Goal: Task Accomplishment & Management: Manage account settings

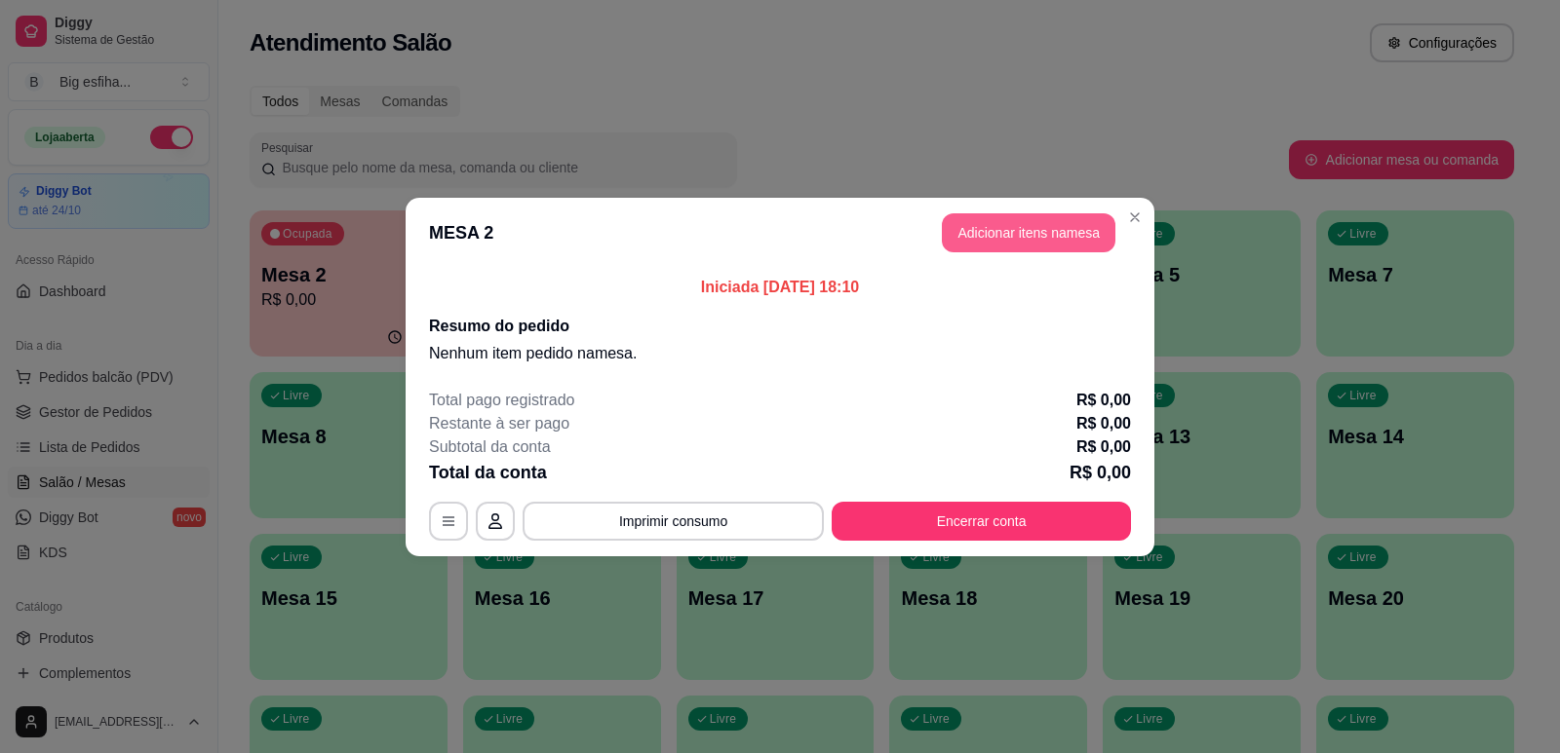
click at [1056, 238] on button "Adicionar itens na mesa" at bounding box center [1029, 232] width 174 height 39
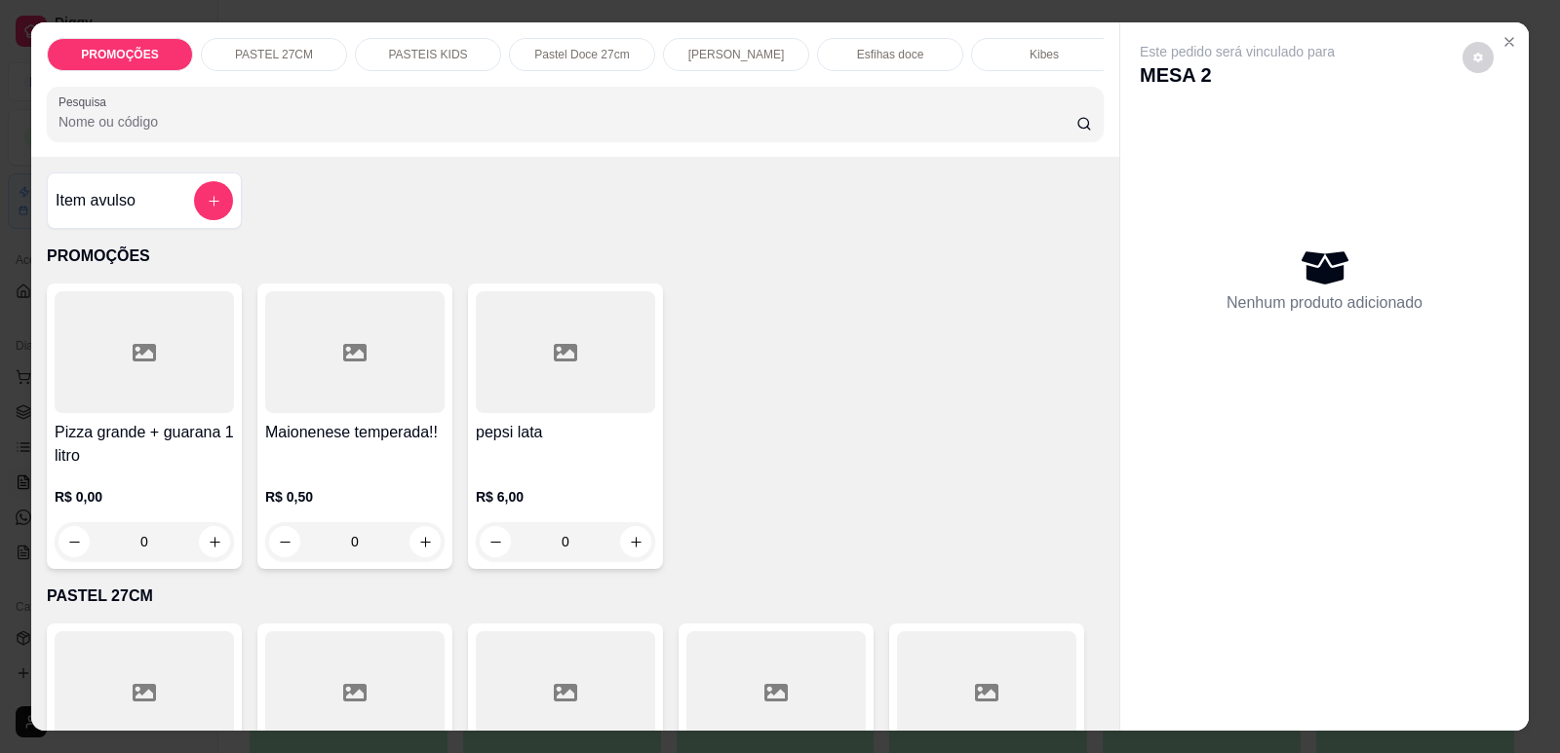
click at [395, 47] on p "PASTEIS KIDS" at bounding box center [427, 55] width 79 height 16
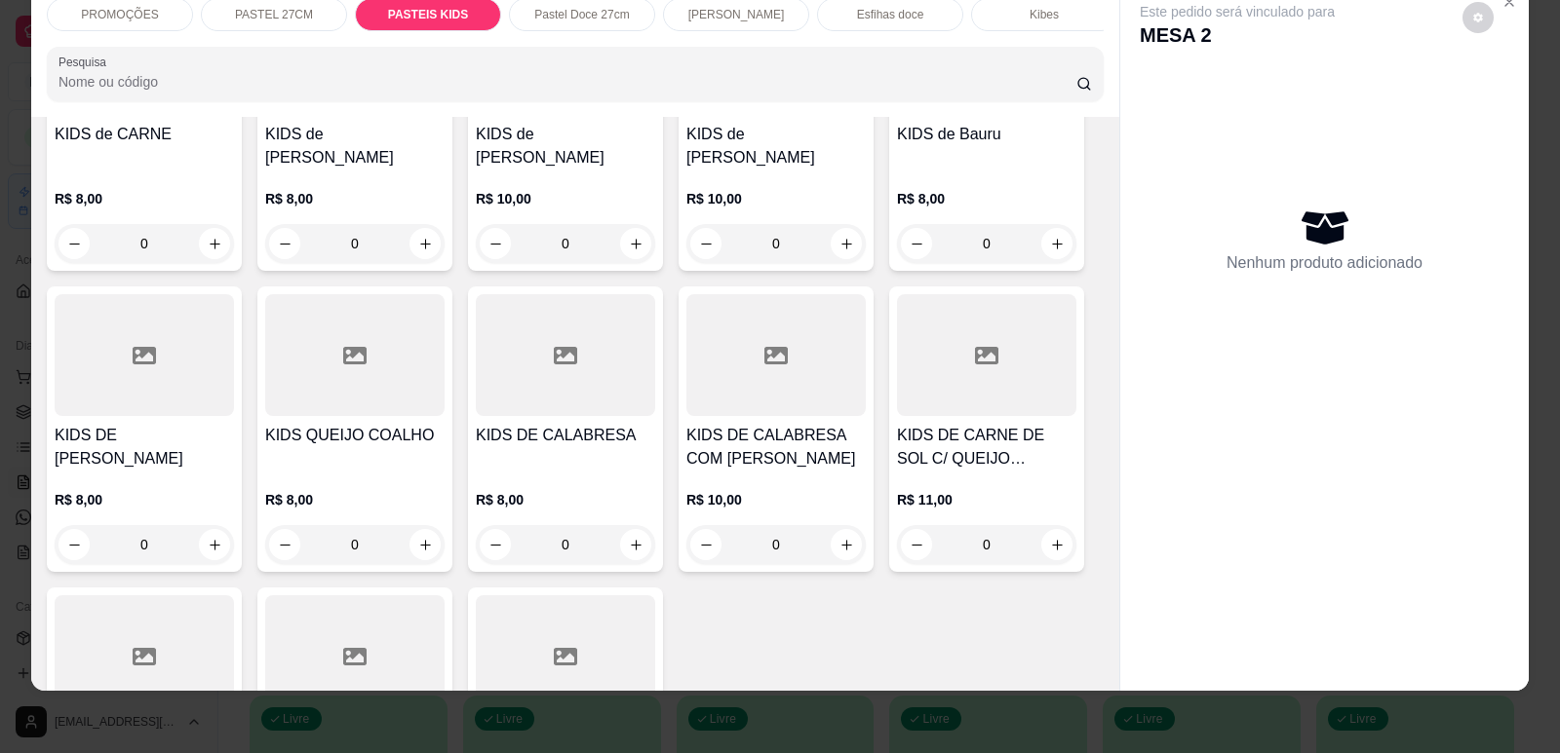
scroll to position [4206, 0]
click at [418, 537] on icon "increase-product-quantity" at bounding box center [425, 544] width 15 height 15
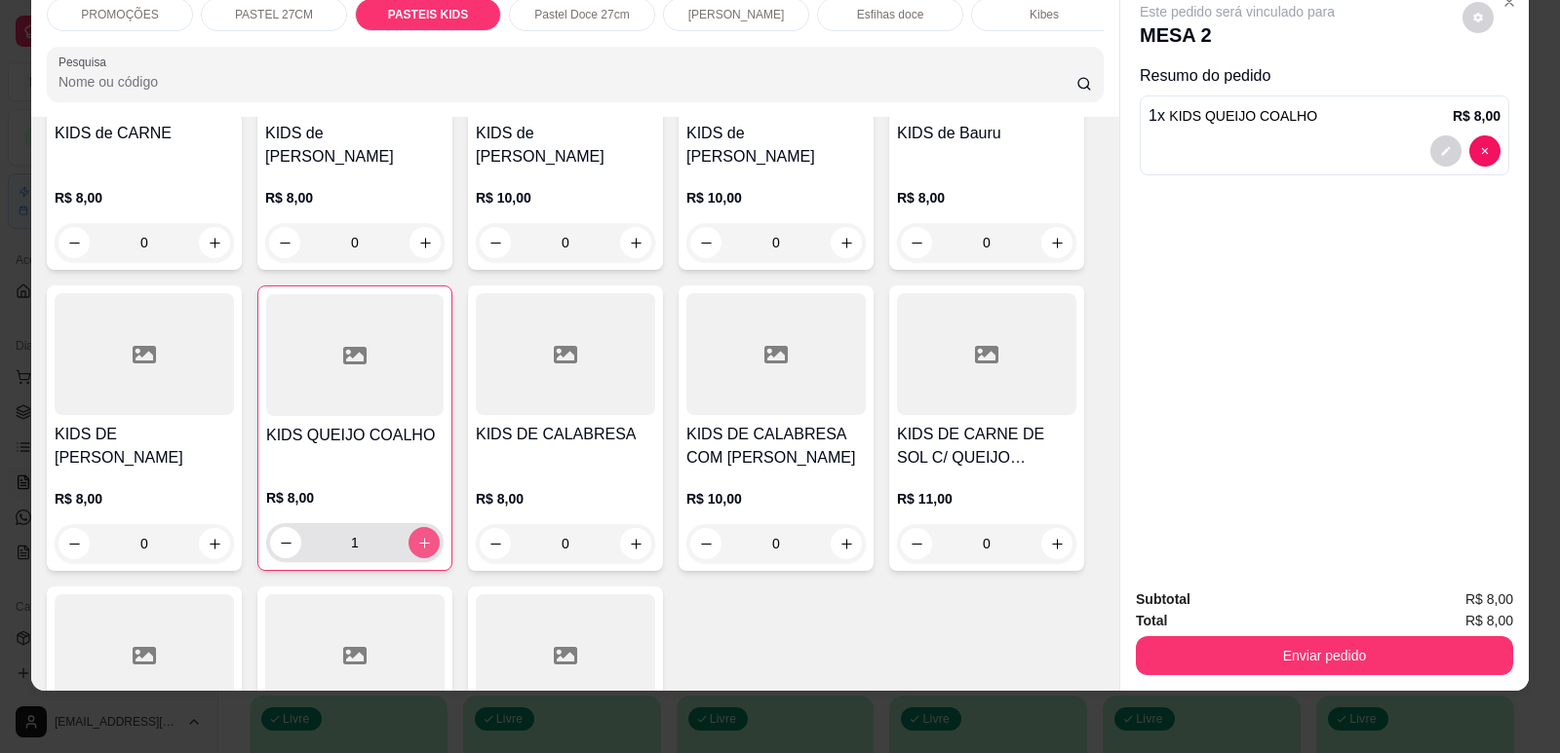
type input "1"
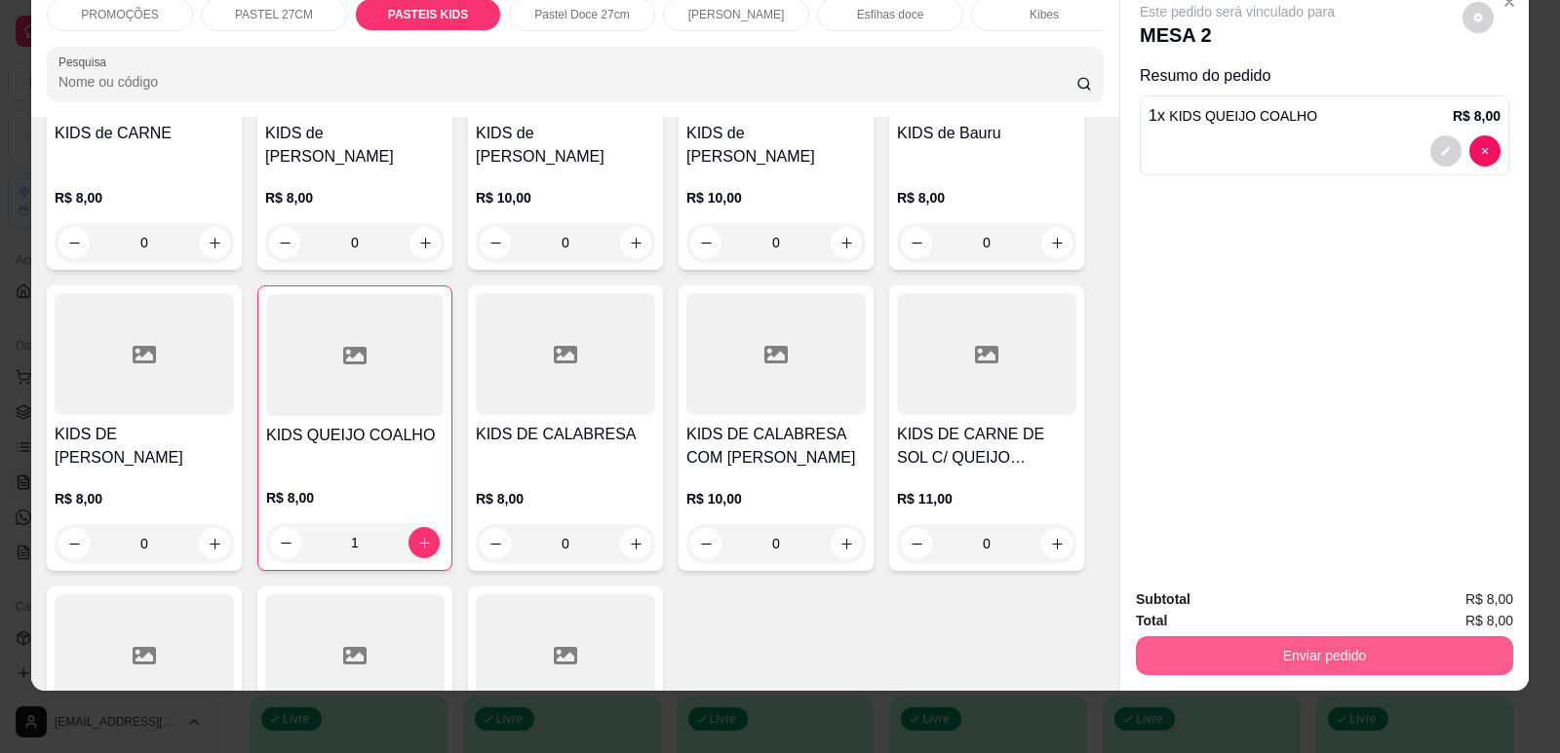
click at [1348, 654] on button "Enviar pedido" at bounding box center [1324, 656] width 377 height 39
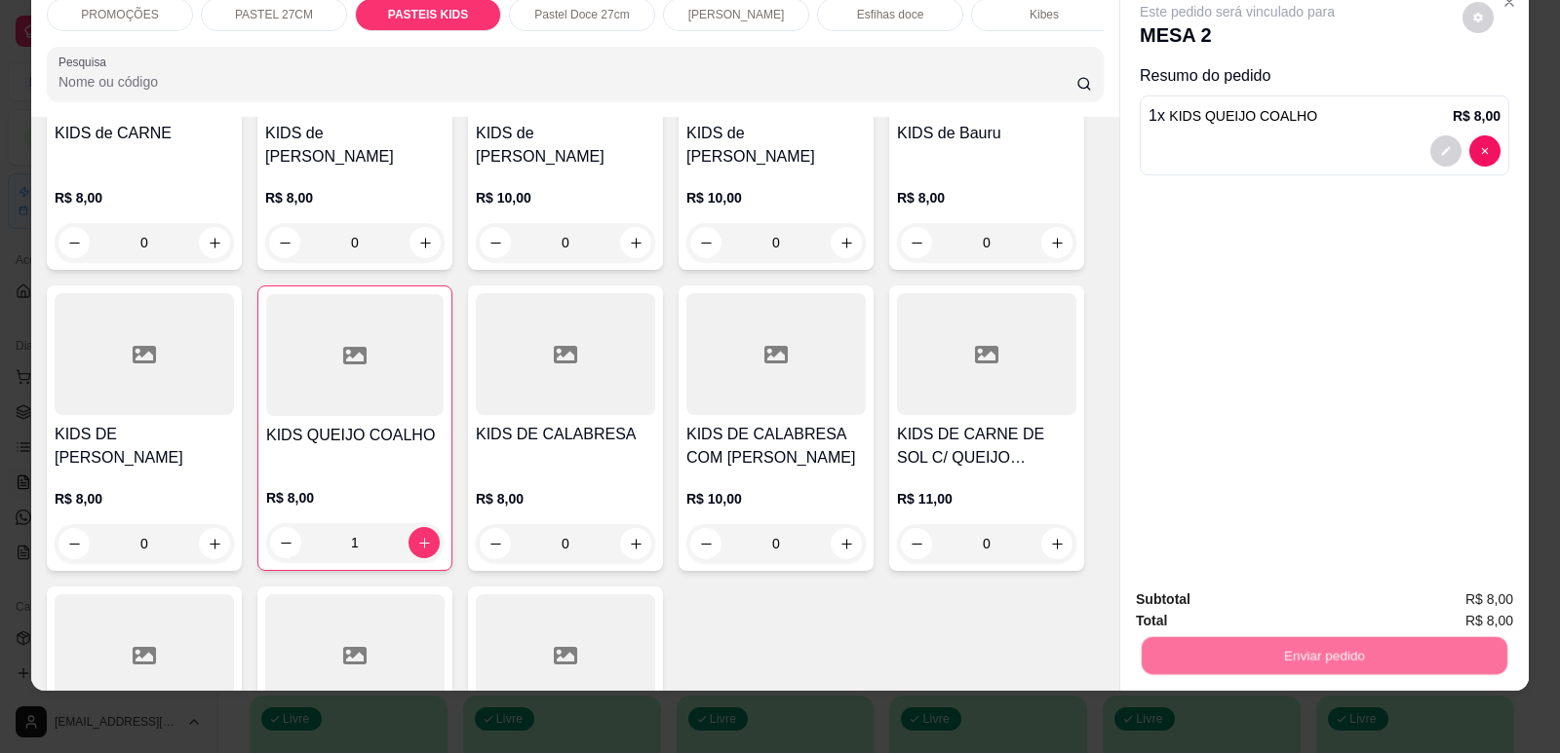
click at [1466, 612] on button "Enviar pedido" at bounding box center [1462, 608] width 107 height 36
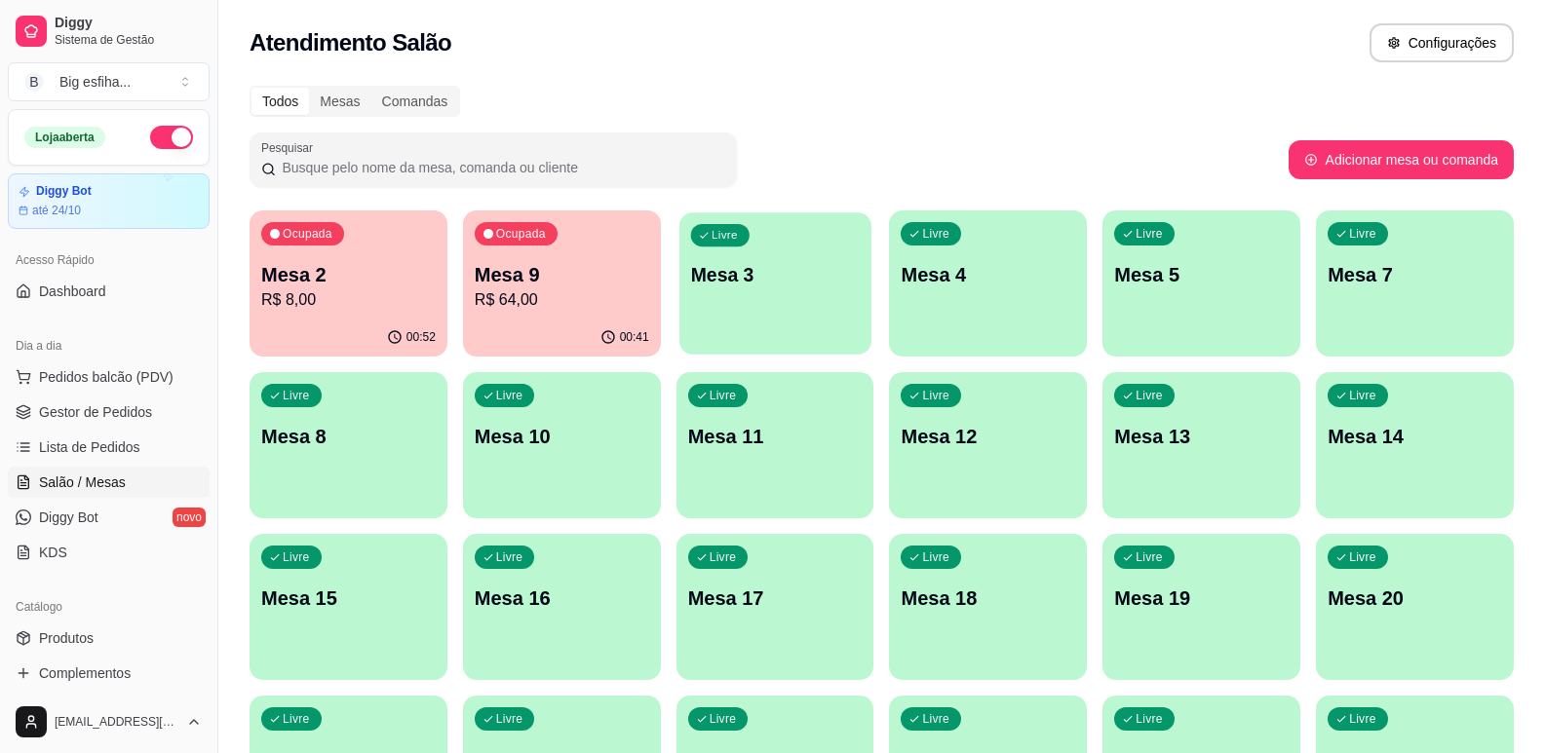
click at [769, 277] on p "Mesa 3" at bounding box center [774, 275] width 169 height 26
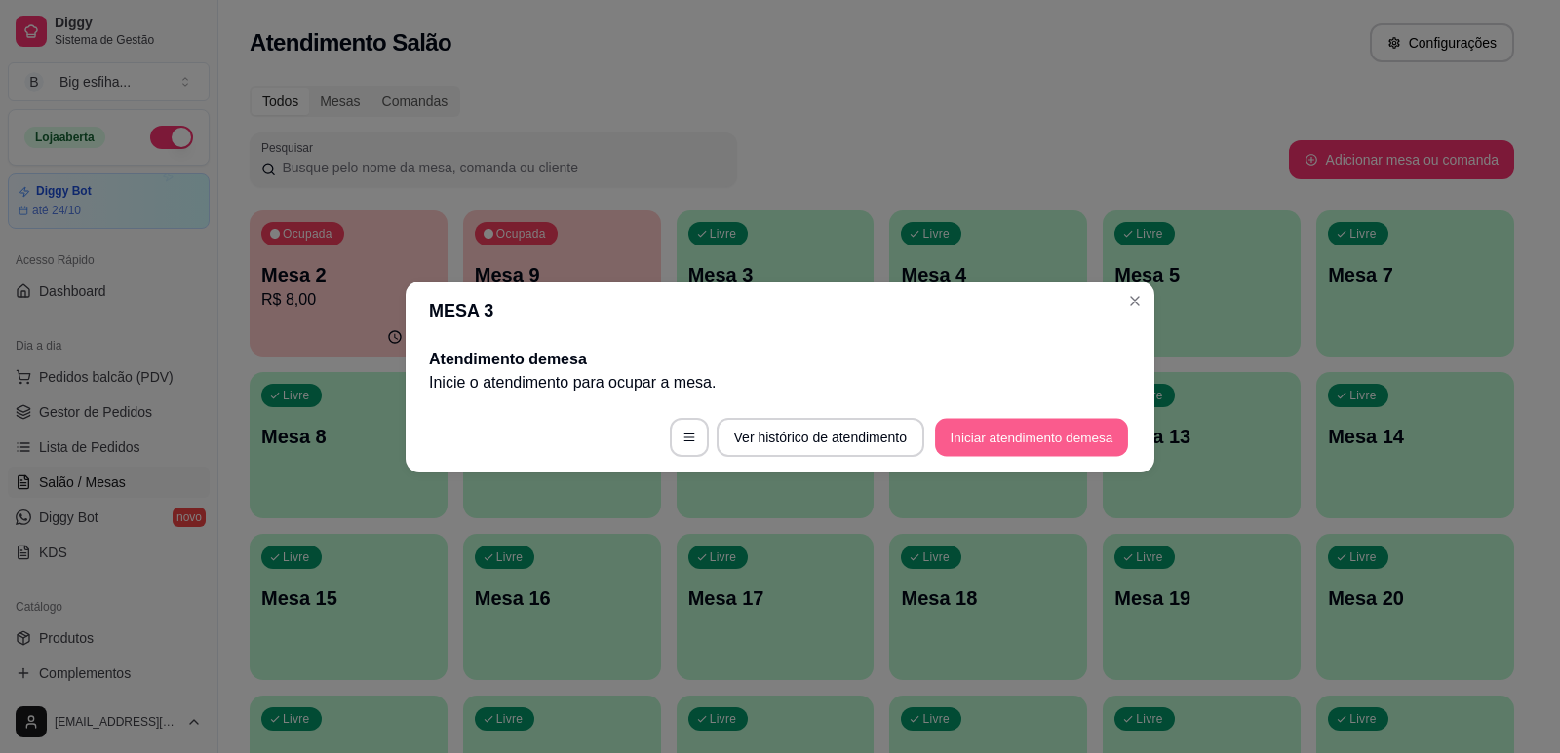
click at [1004, 426] on button "Iniciar atendimento de mesa" at bounding box center [1031, 437] width 193 height 38
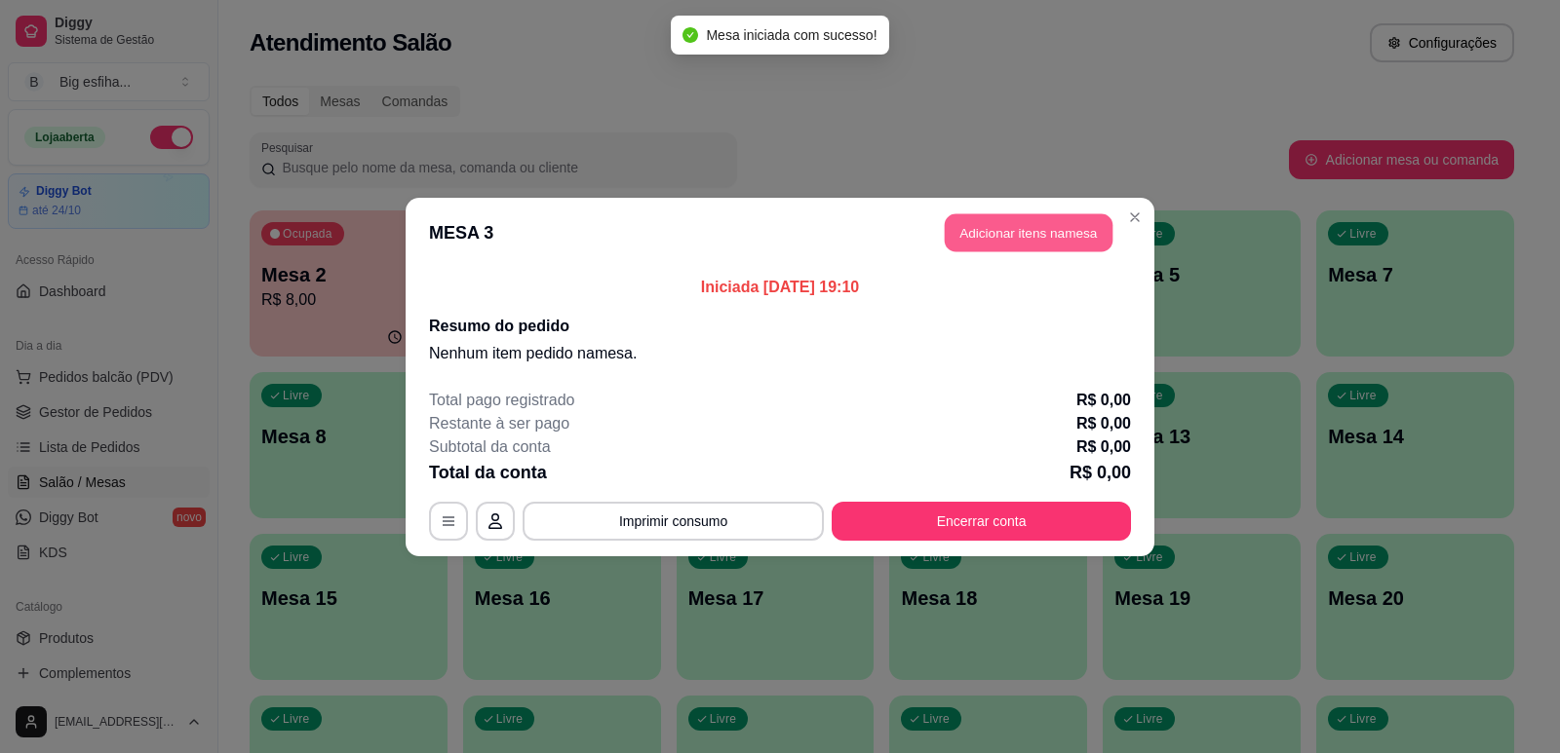
click at [1002, 251] on button "Adicionar itens na mesa" at bounding box center [1029, 232] width 168 height 38
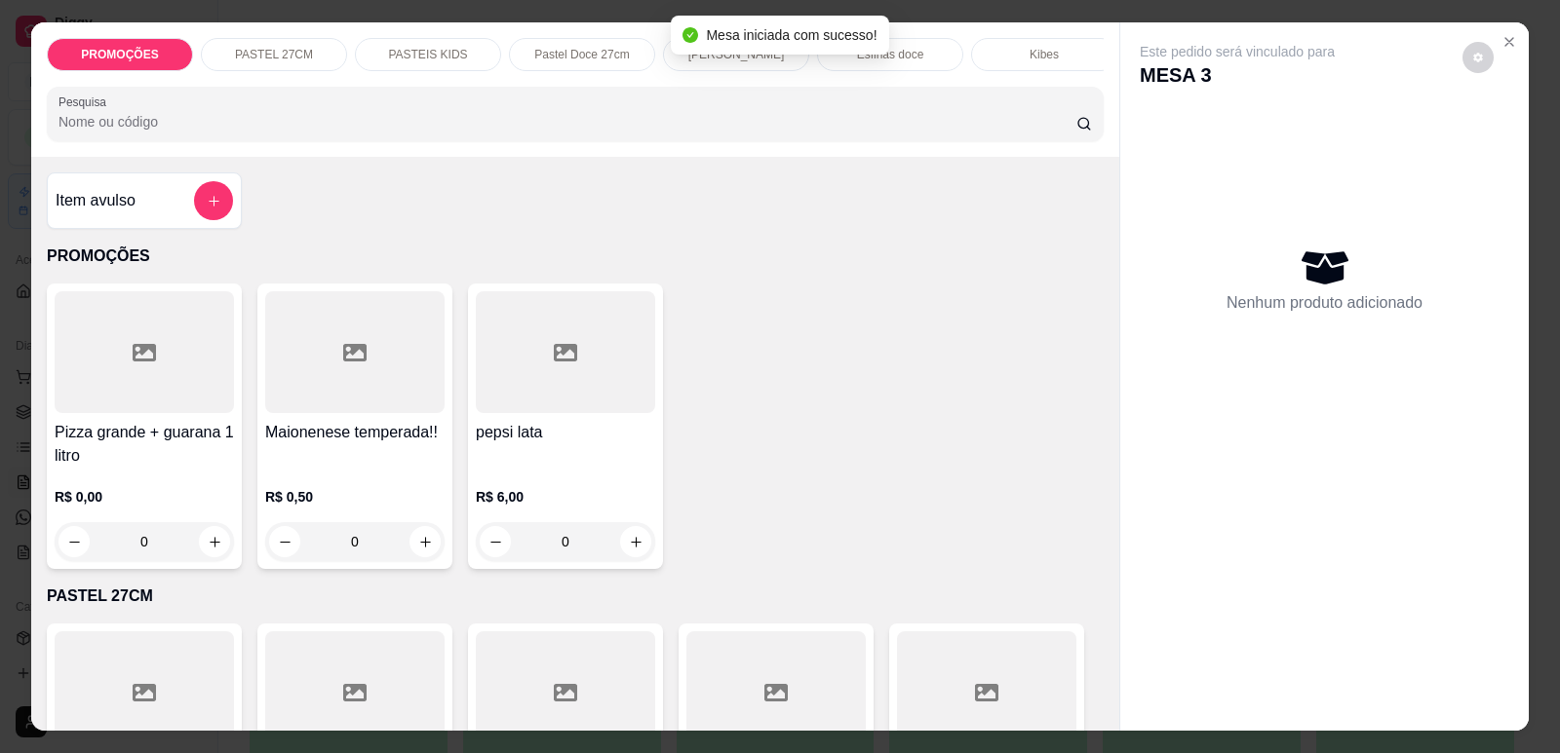
click at [413, 51] on p "PASTEIS KIDS" at bounding box center [427, 55] width 79 height 16
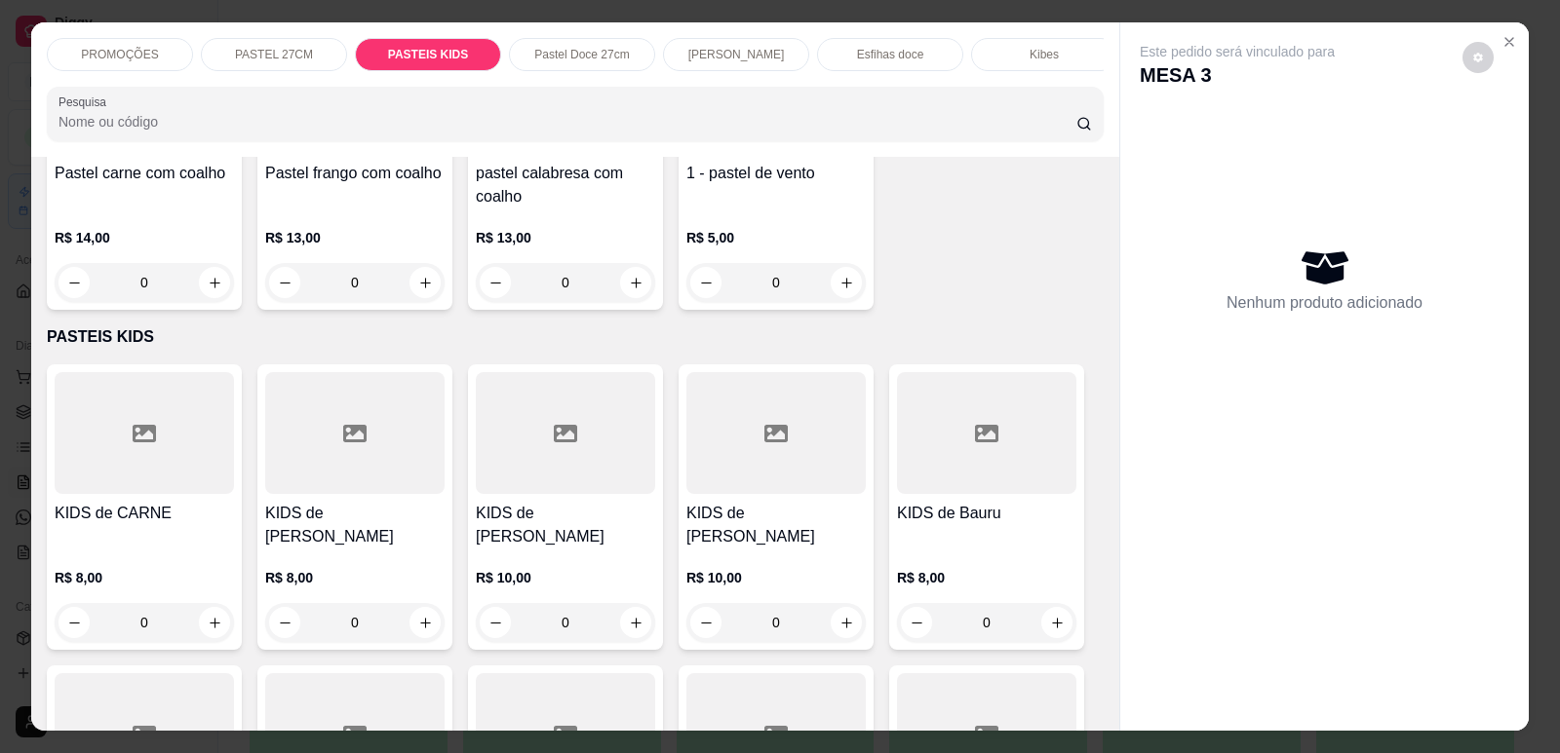
scroll to position [3524, 0]
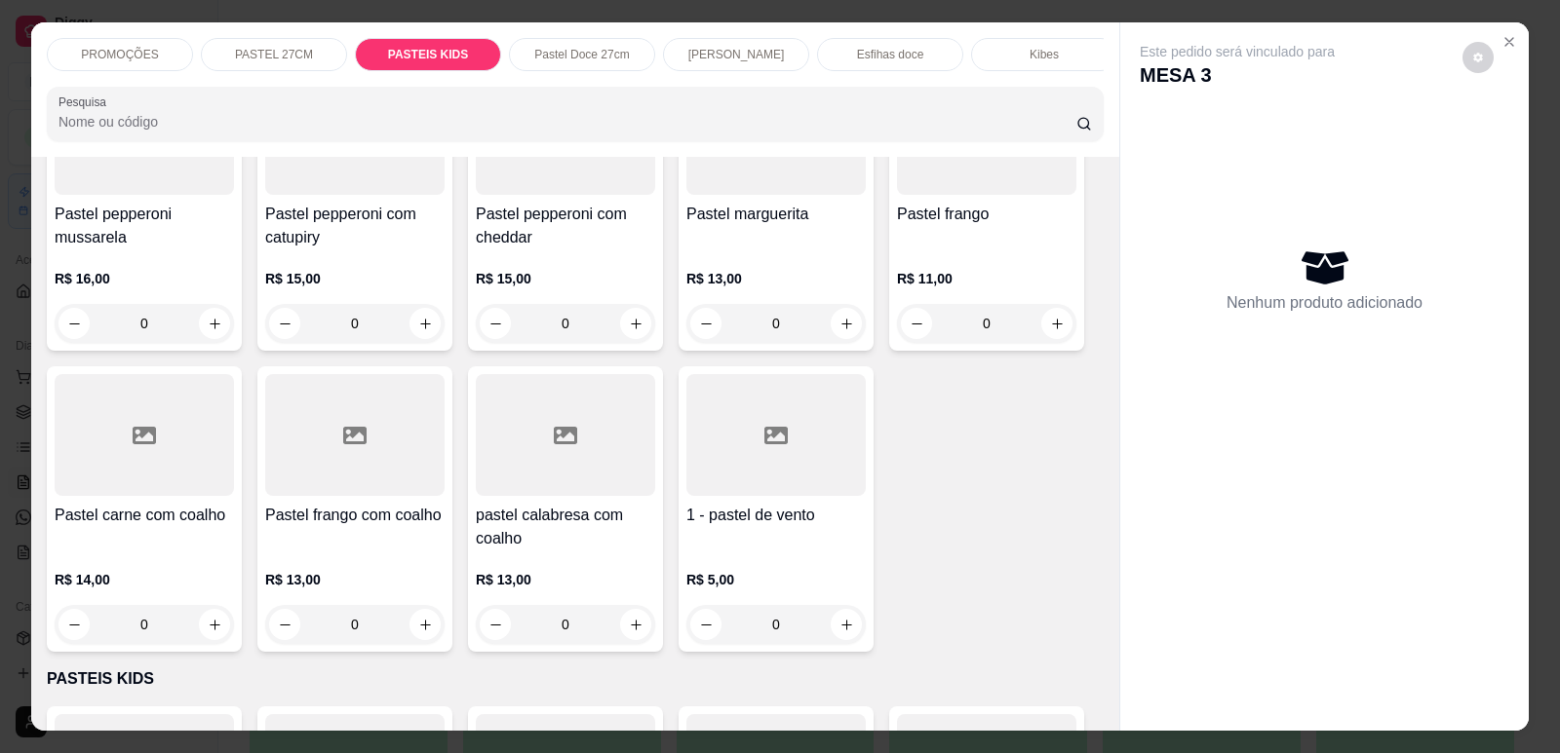
click at [261, 53] on p "PASTEL 27CM" at bounding box center [274, 55] width 78 height 16
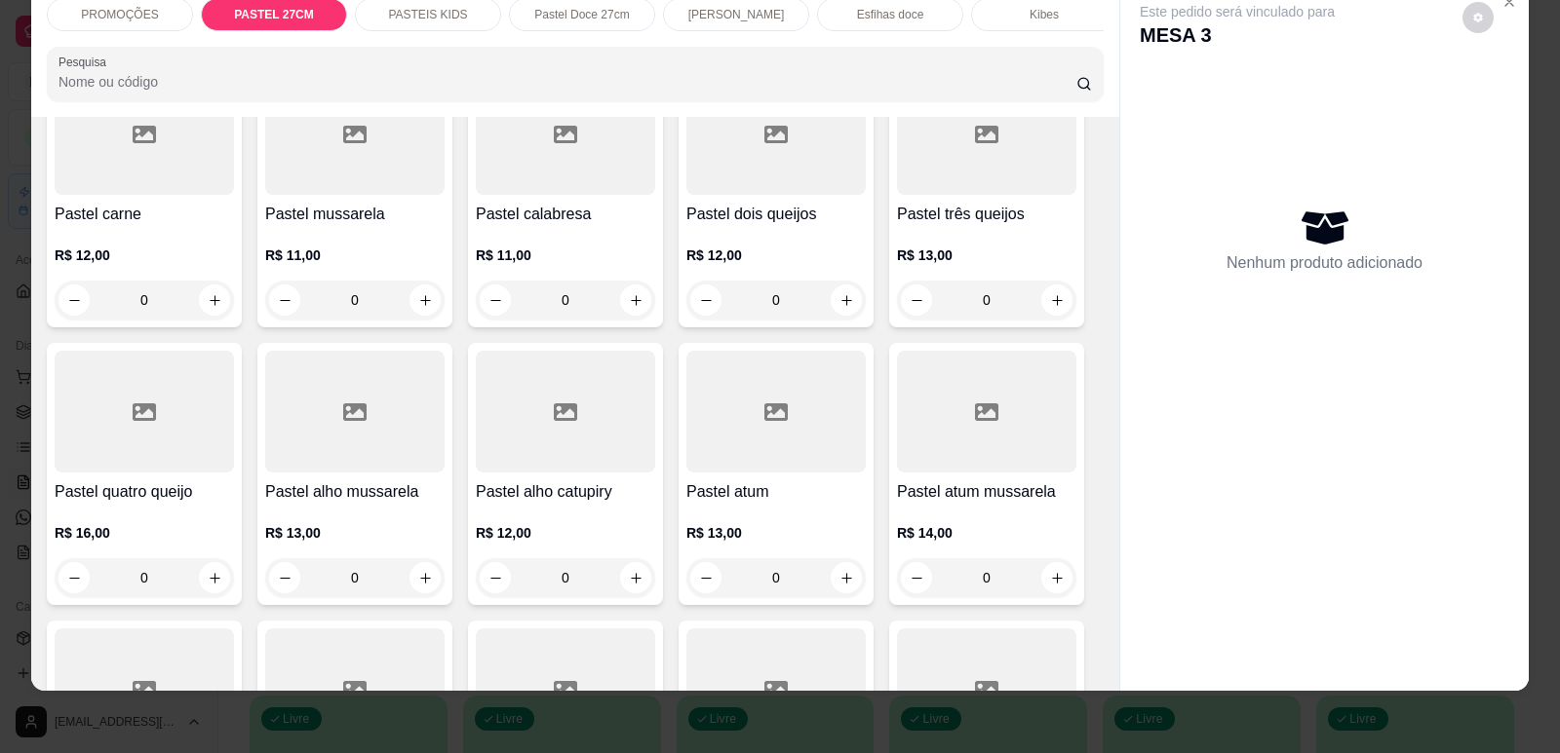
scroll to position [525, 0]
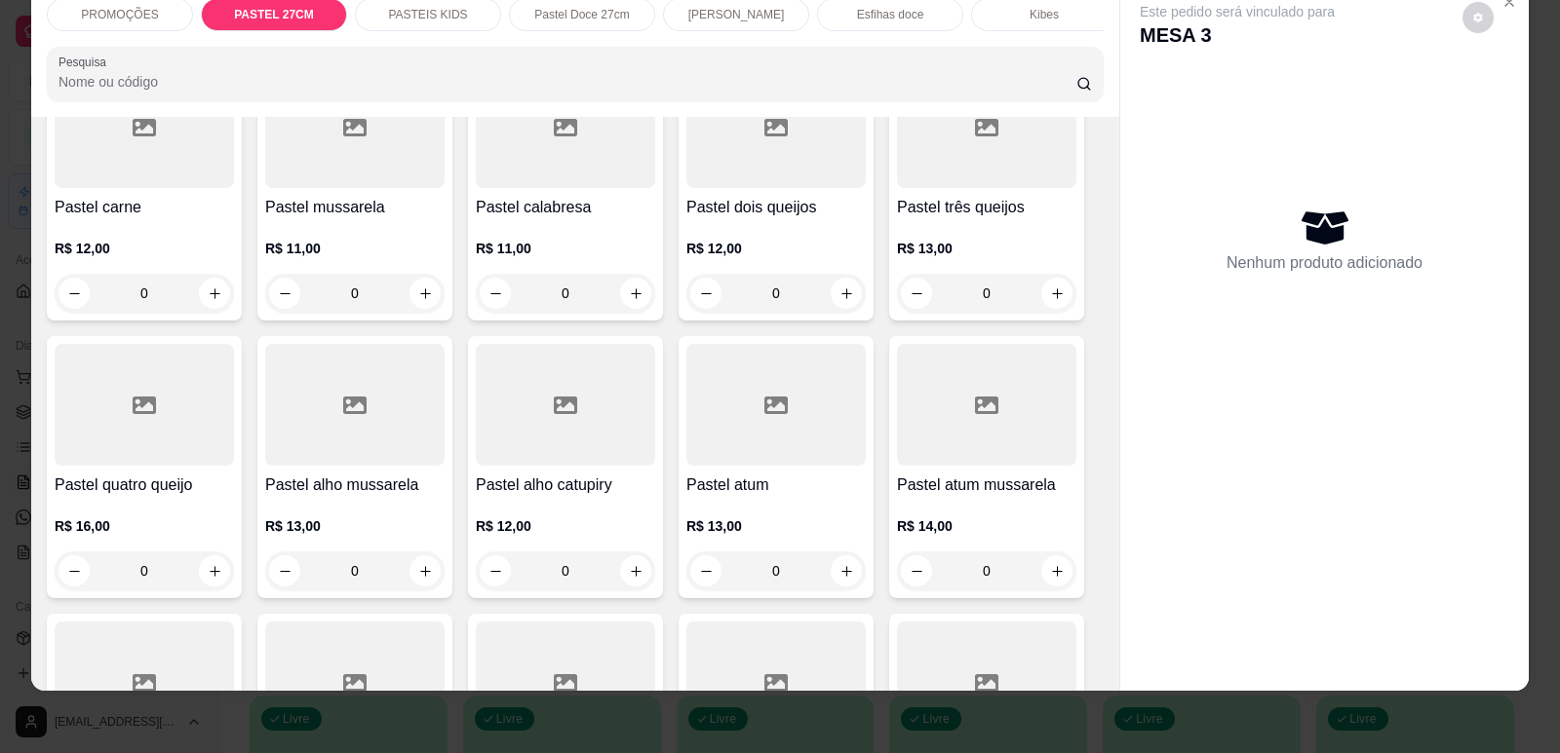
click at [845, 579] on div "0" at bounding box center [775, 571] width 179 height 39
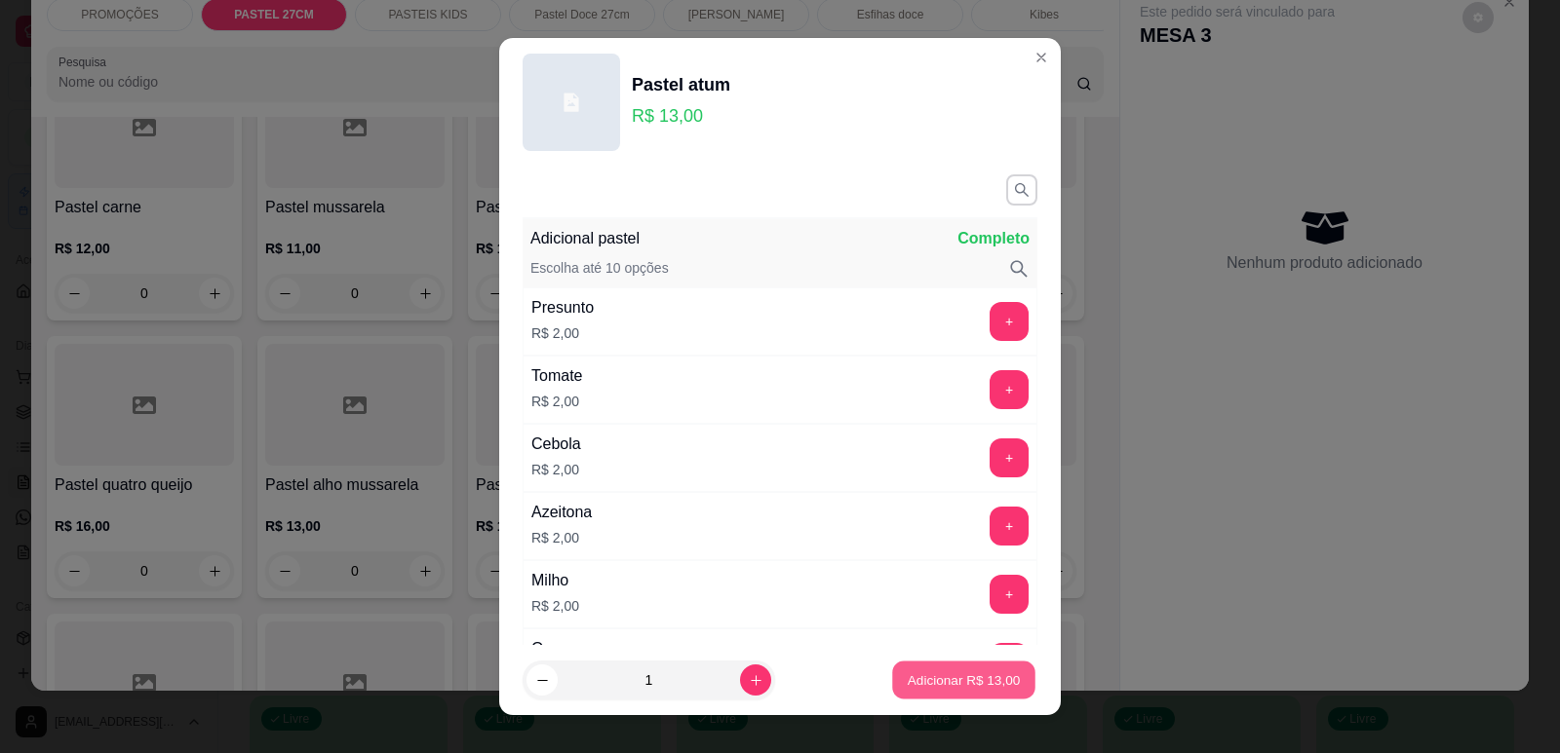
click at [946, 676] on p "Adicionar R$ 13,00" at bounding box center [963, 681] width 113 height 19
type input "1"
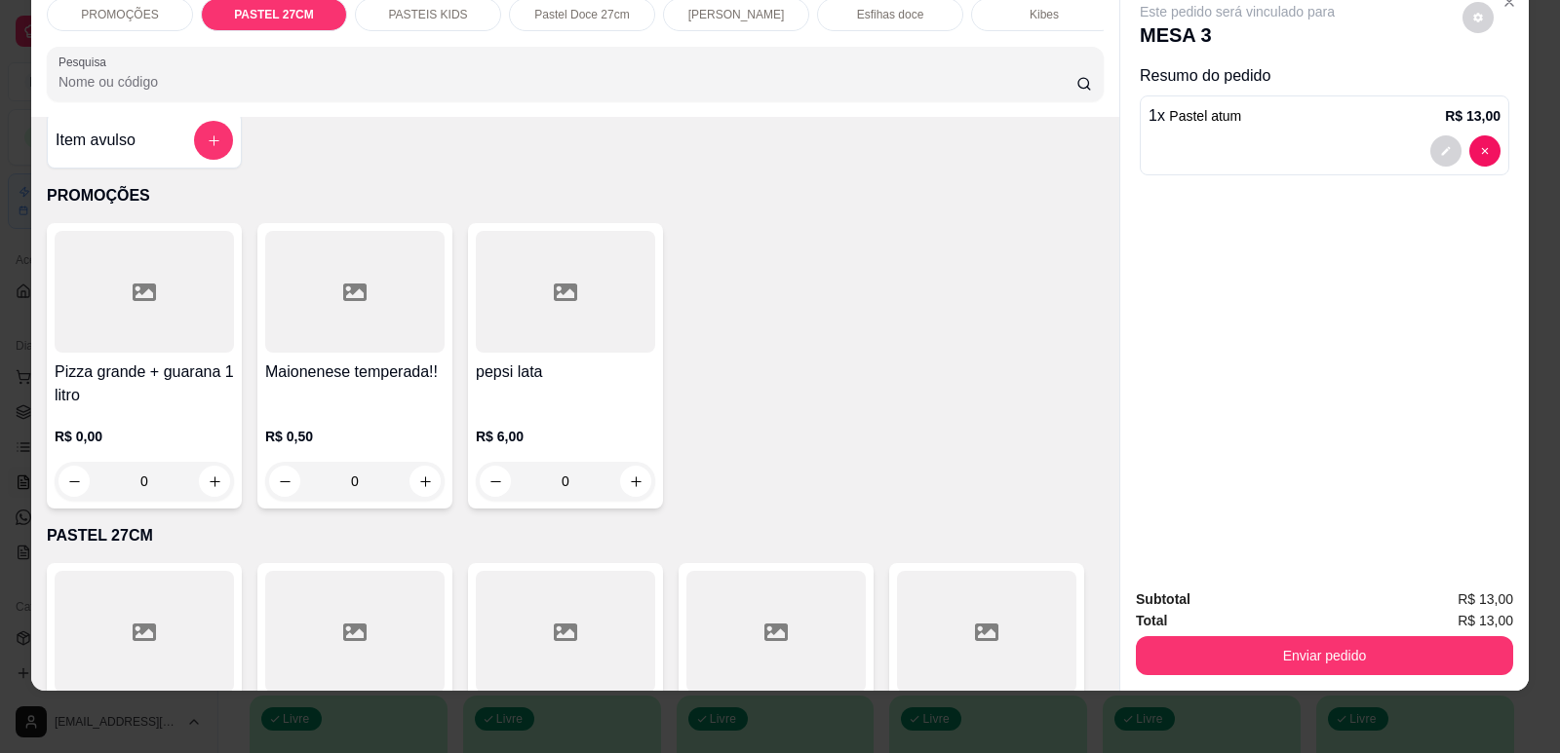
scroll to position [0, 0]
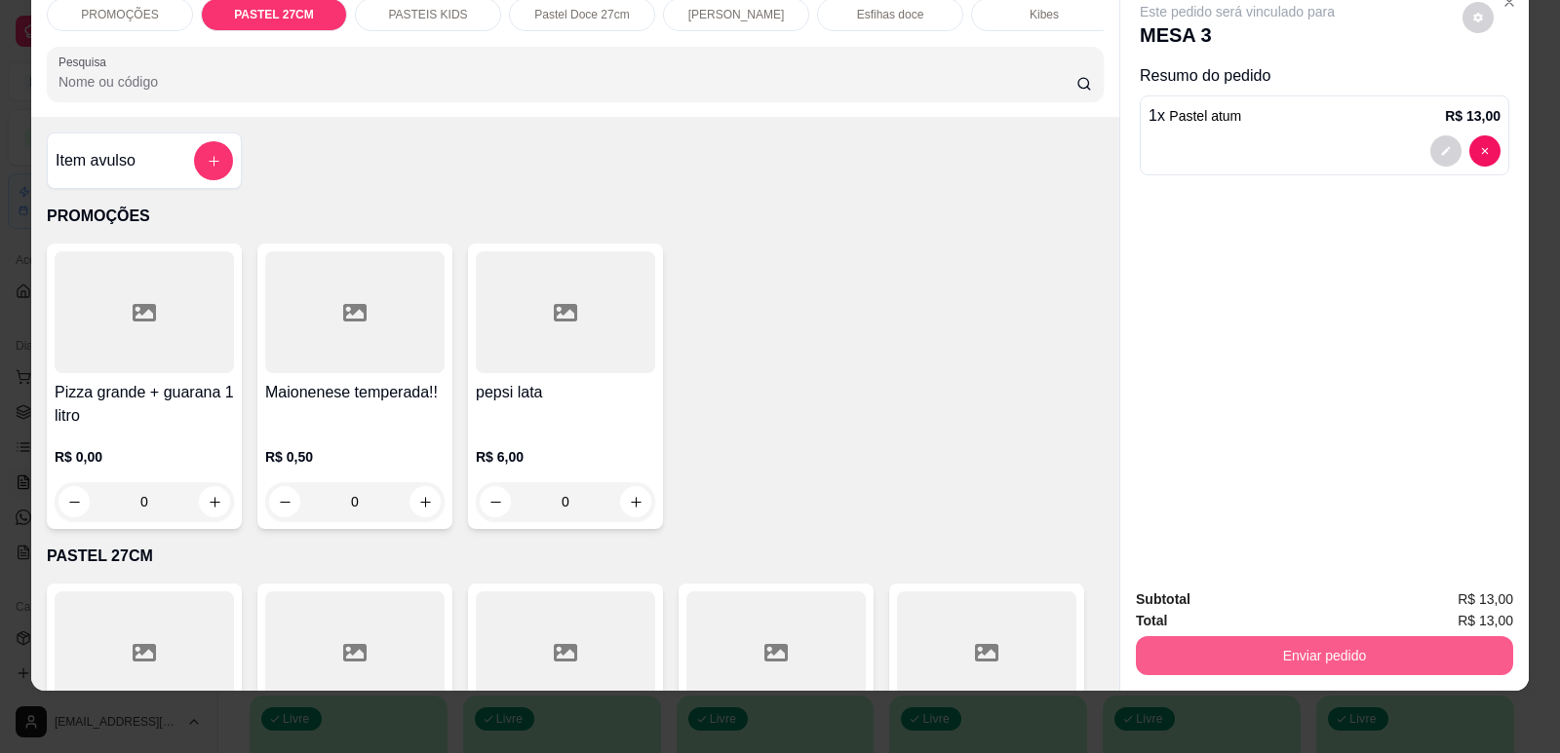
click at [1308, 648] on button "Enviar pedido" at bounding box center [1324, 656] width 377 height 39
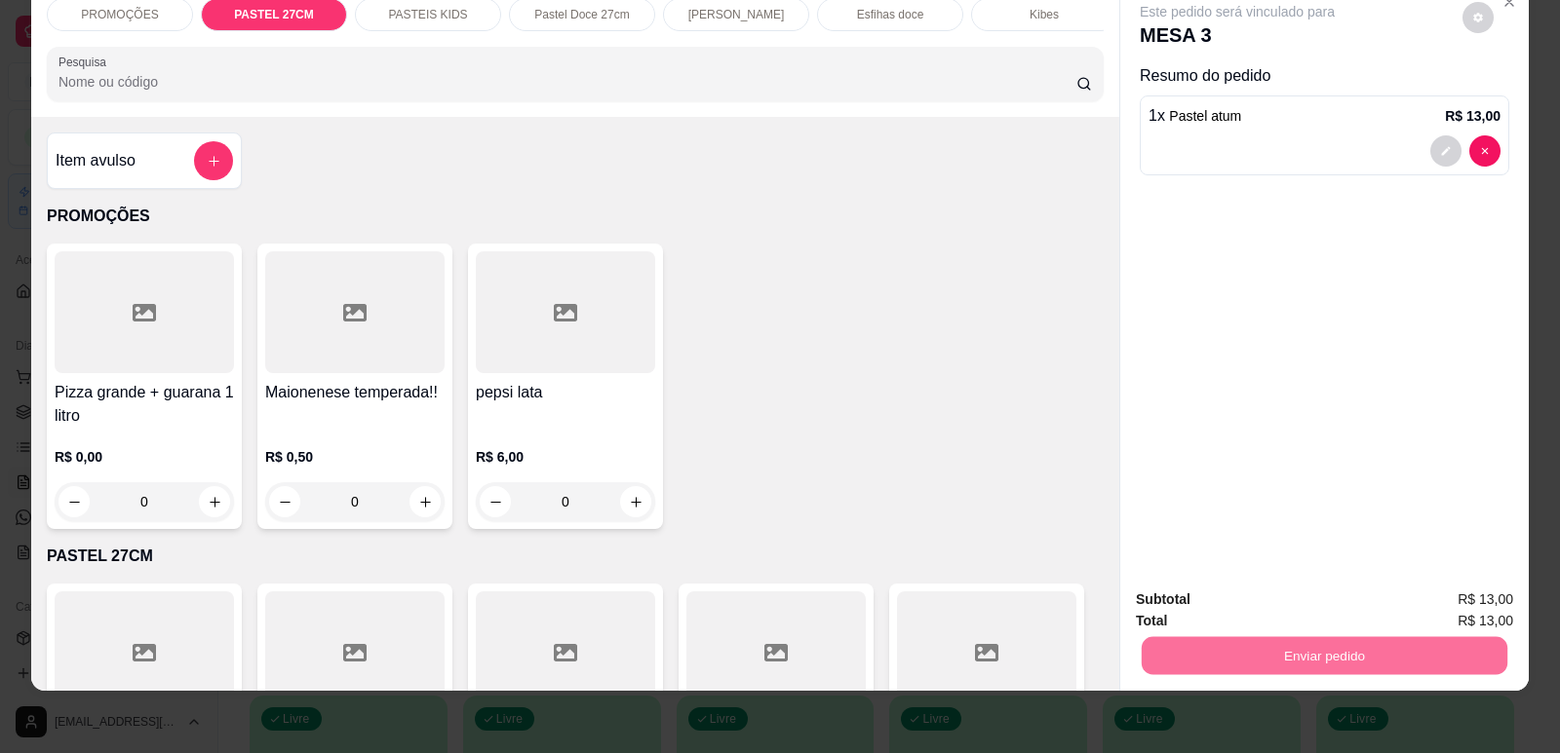
click at [1450, 603] on button "Enviar pedido" at bounding box center [1463, 608] width 110 height 37
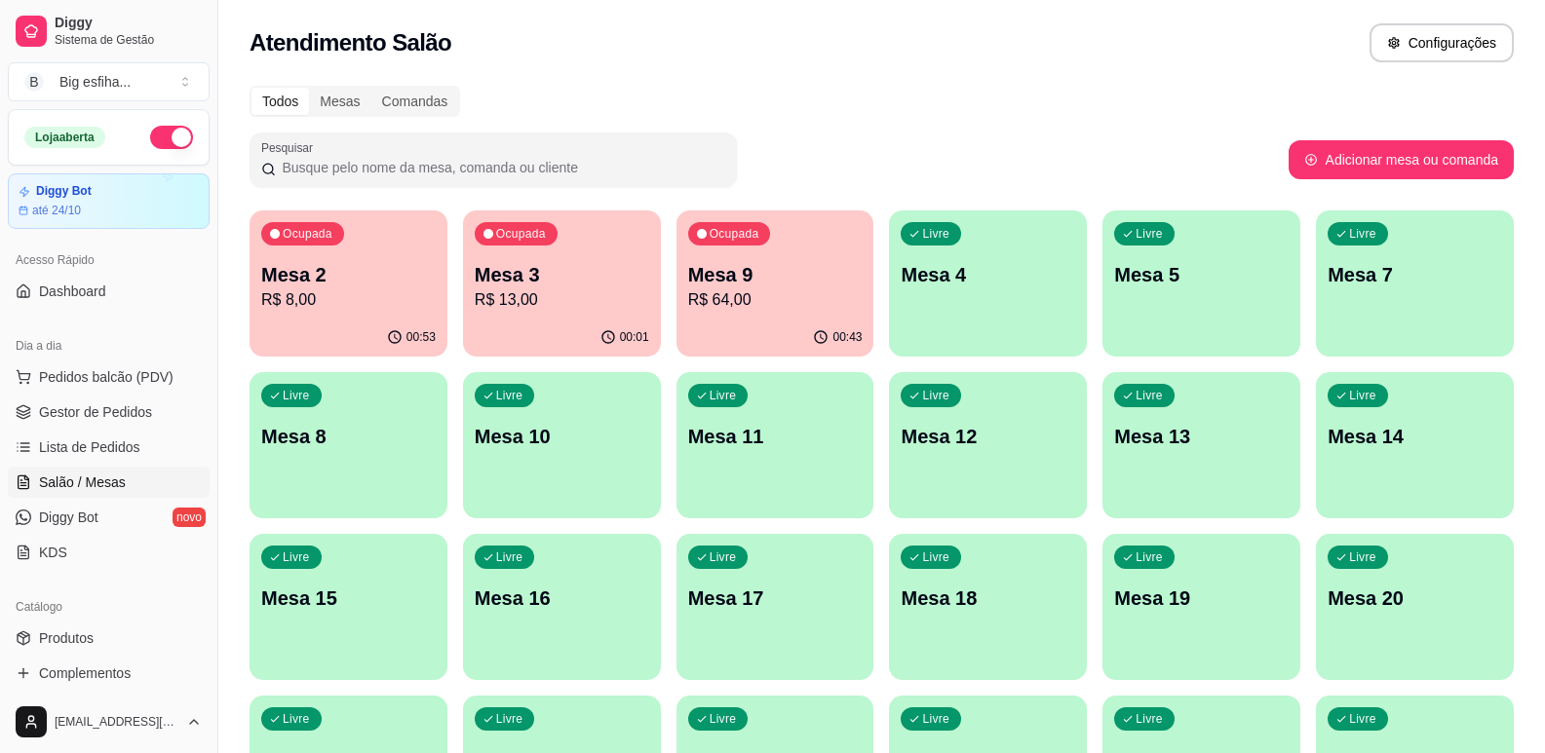
click at [766, 251] on div "Ocupada Mesa 9 R$ 64,00" at bounding box center [775, 265] width 198 height 108
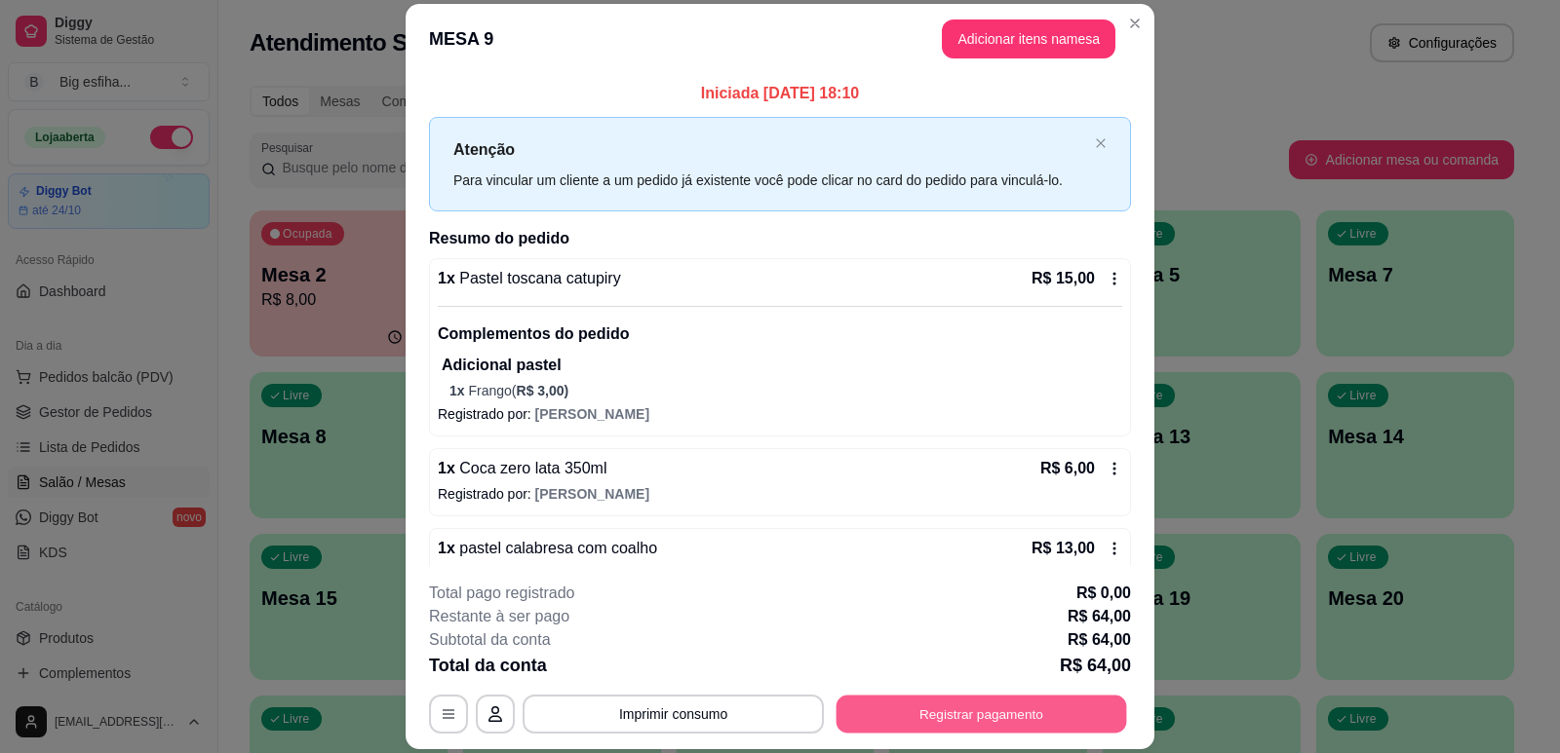
click at [1010, 734] on div "**********" at bounding box center [780, 714] width 702 height 39
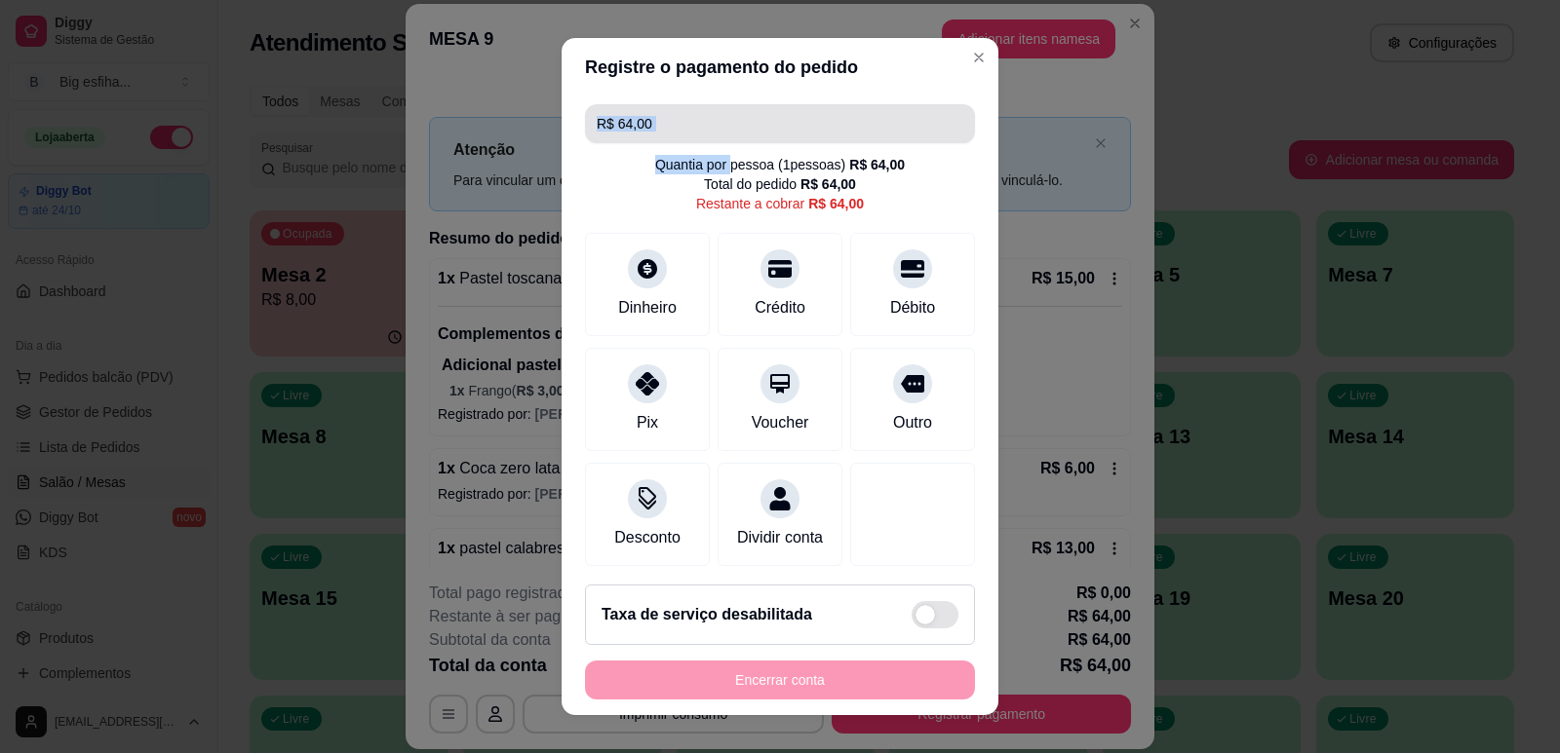
drag, startPoint x: 712, startPoint y: 155, endPoint x: 597, endPoint y: 119, distance: 120.5
click at [599, 127] on div "R$ 64,00 Quantia por pessoa ( 1 pessoas) R$ 64,00 Total do pedido R$ 64,00 Rest…" at bounding box center [779, 334] width 437 height 474
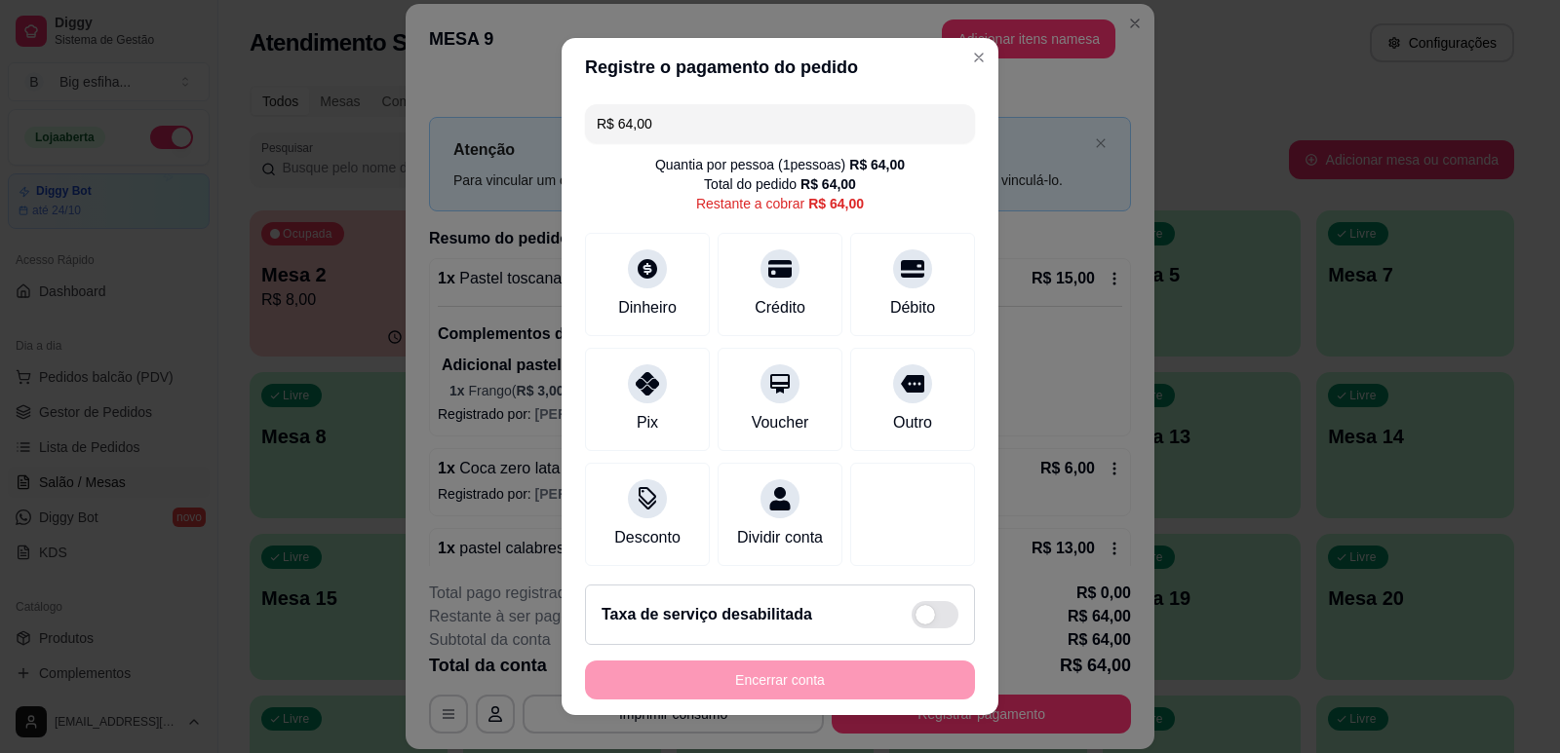
drag, startPoint x: 657, startPoint y: 119, endPoint x: 613, endPoint y: 123, distance: 44.0
click at [617, 123] on input "R$ 64,00" at bounding box center [780, 123] width 367 height 39
click at [637, 398] on div at bounding box center [647, 378] width 43 height 43
type input "R$ 43,00"
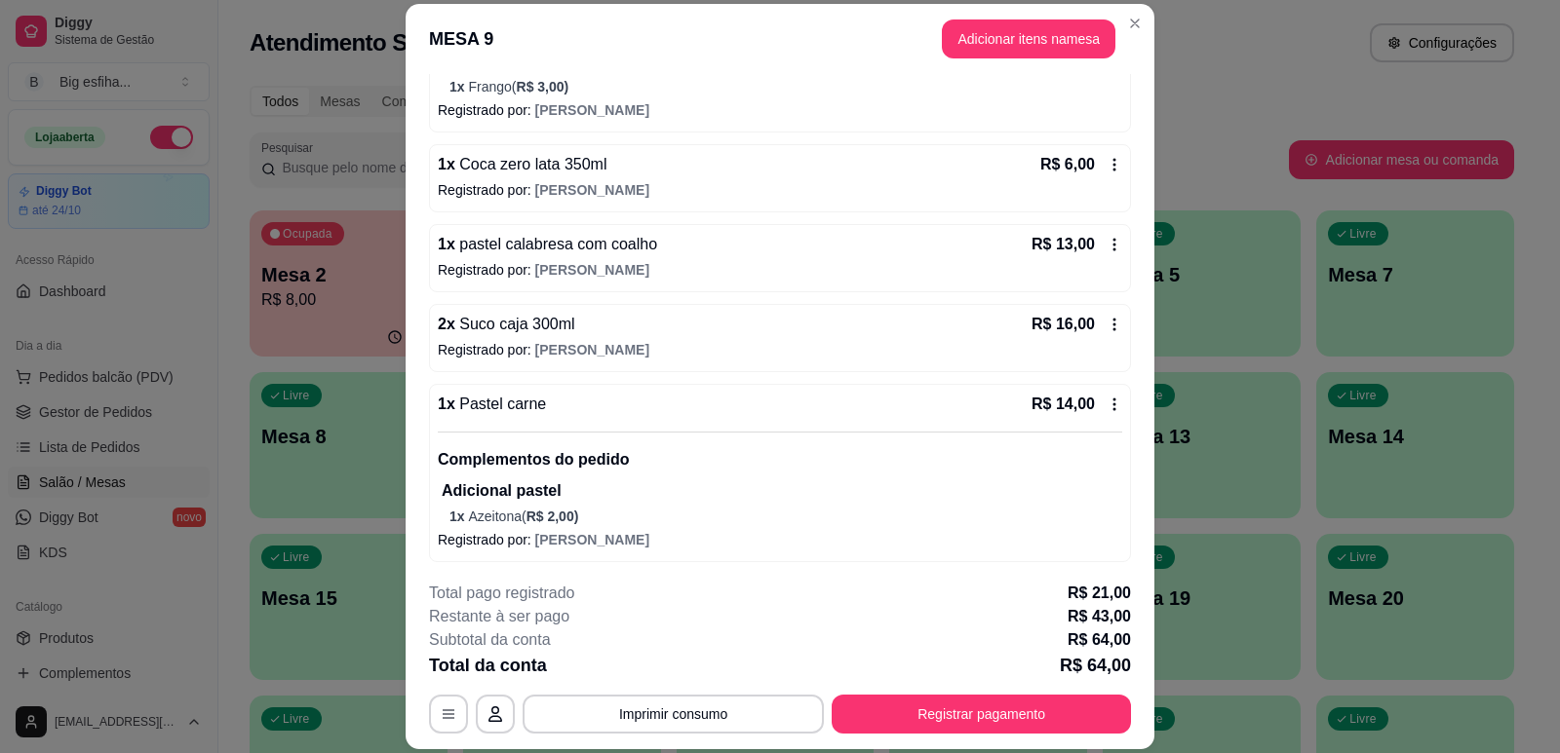
scroll to position [308, 0]
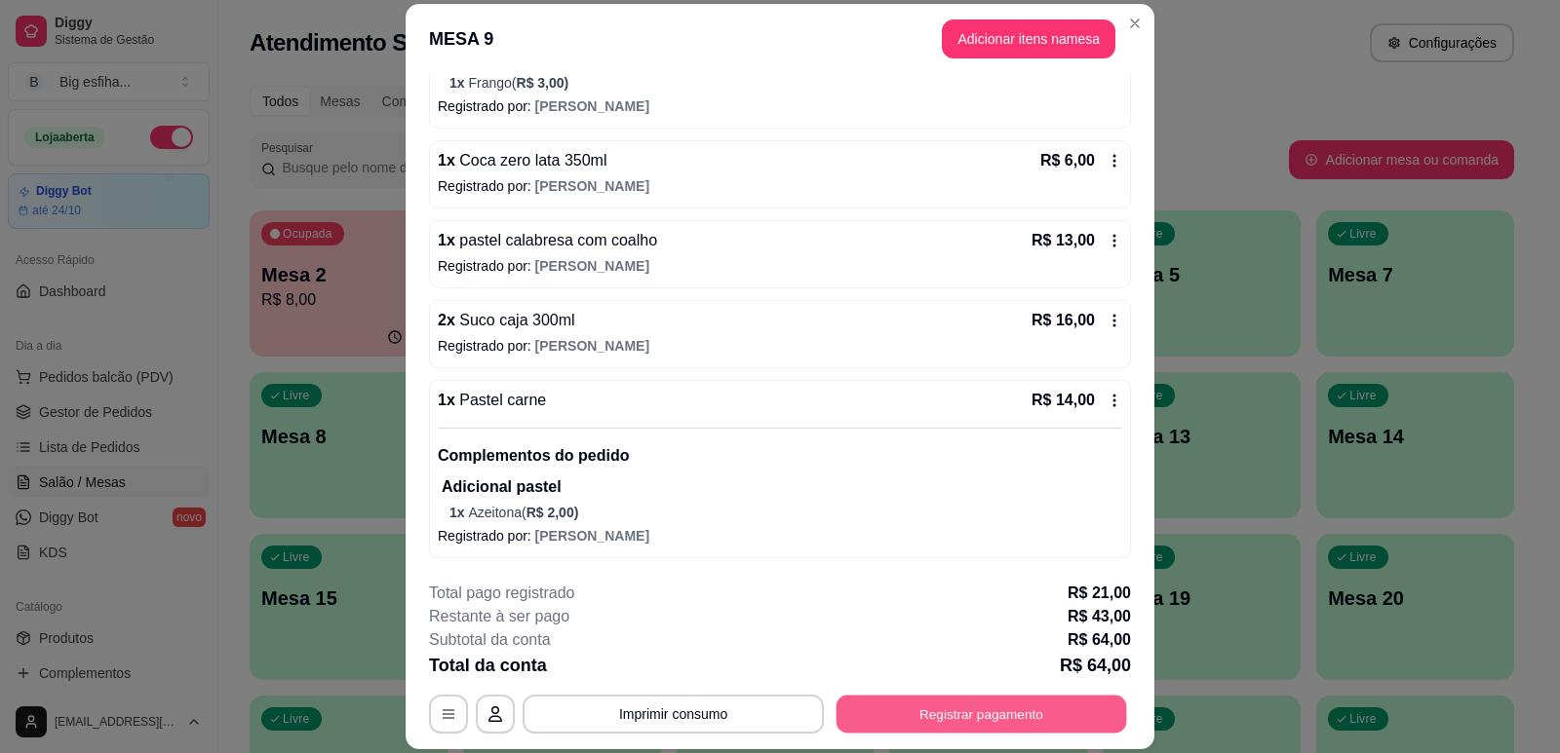
click at [945, 708] on button "Registrar pagamento" at bounding box center [981, 715] width 290 height 38
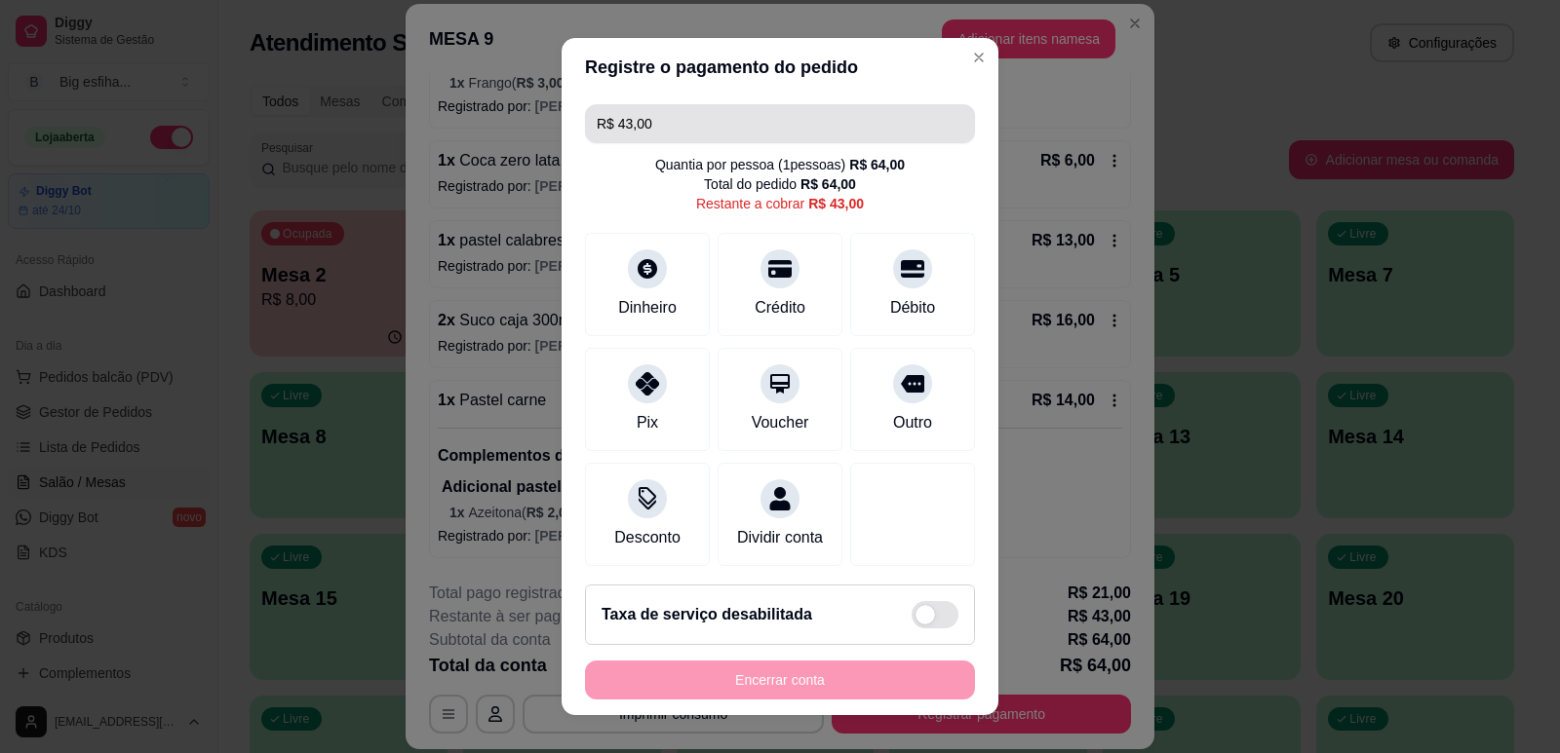
drag, startPoint x: 657, startPoint y: 121, endPoint x: 517, endPoint y: 132, distance: 140.8
click at [517, 132] on div "Registre o pagamento do pedido R$ 43,00 Quantia por pessoa ( 1 pessoas) R$ 64,0…" at bounding box center [780, 376] width 1560 height 753
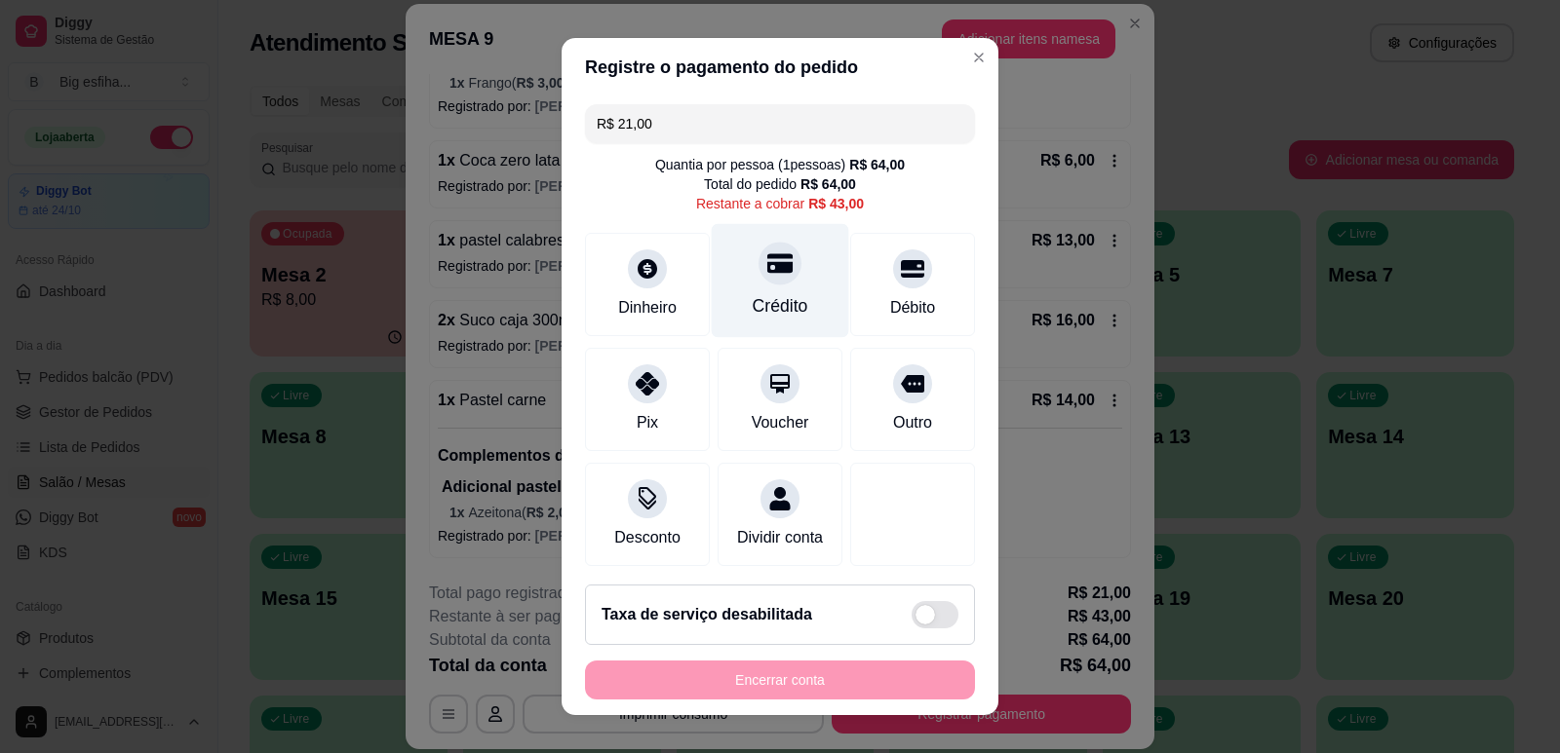
click at [758, 292] on div "Crédito" at bounding box center [780, 280] width 137 height 114
click at [772, 287] on div "Crédito" at bounding box center [780, 280] width 137 height 114
type input "R$ 0,00"
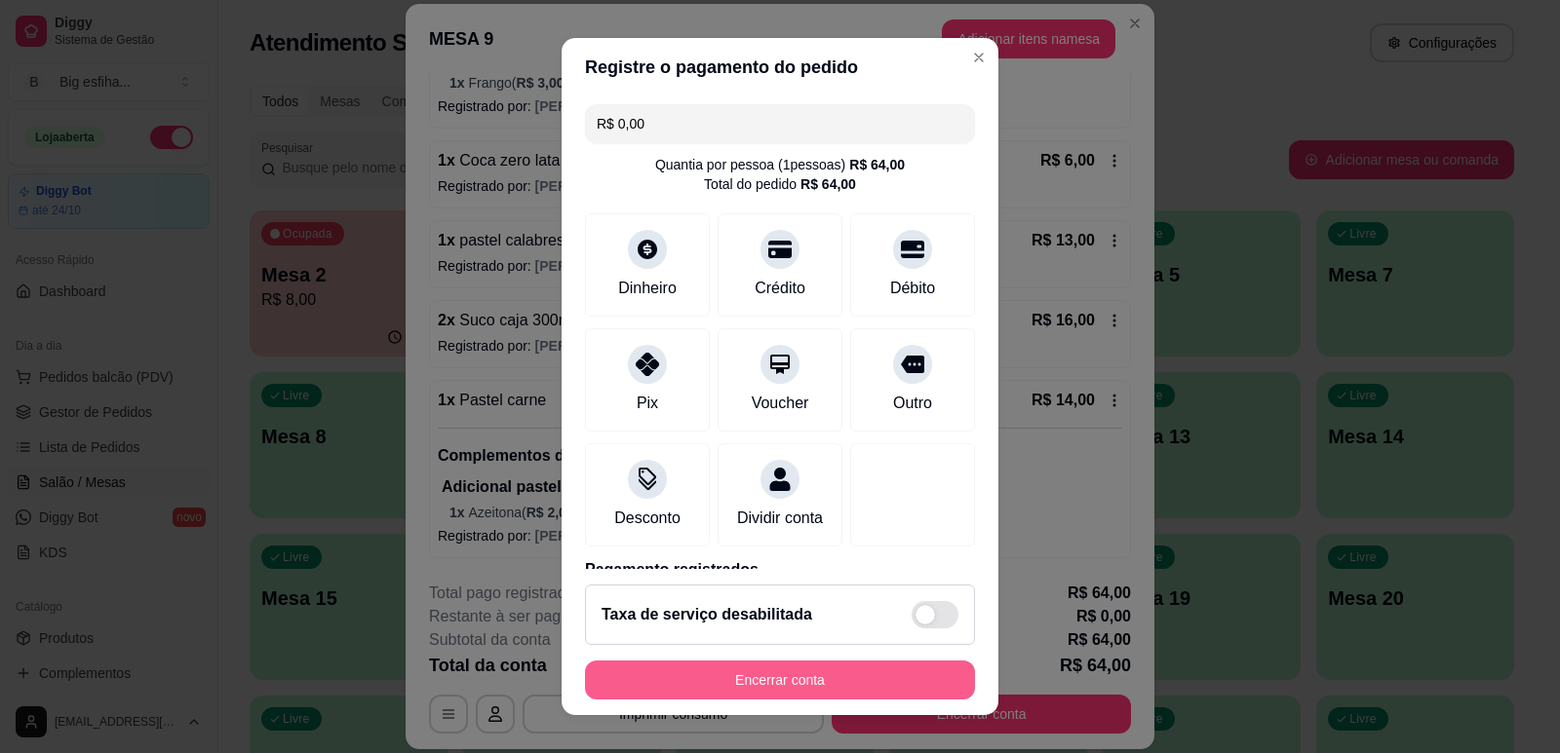
click at [818, 671] on button "Encerrar conta" at bounding box center [780, 680] width 390 height 39
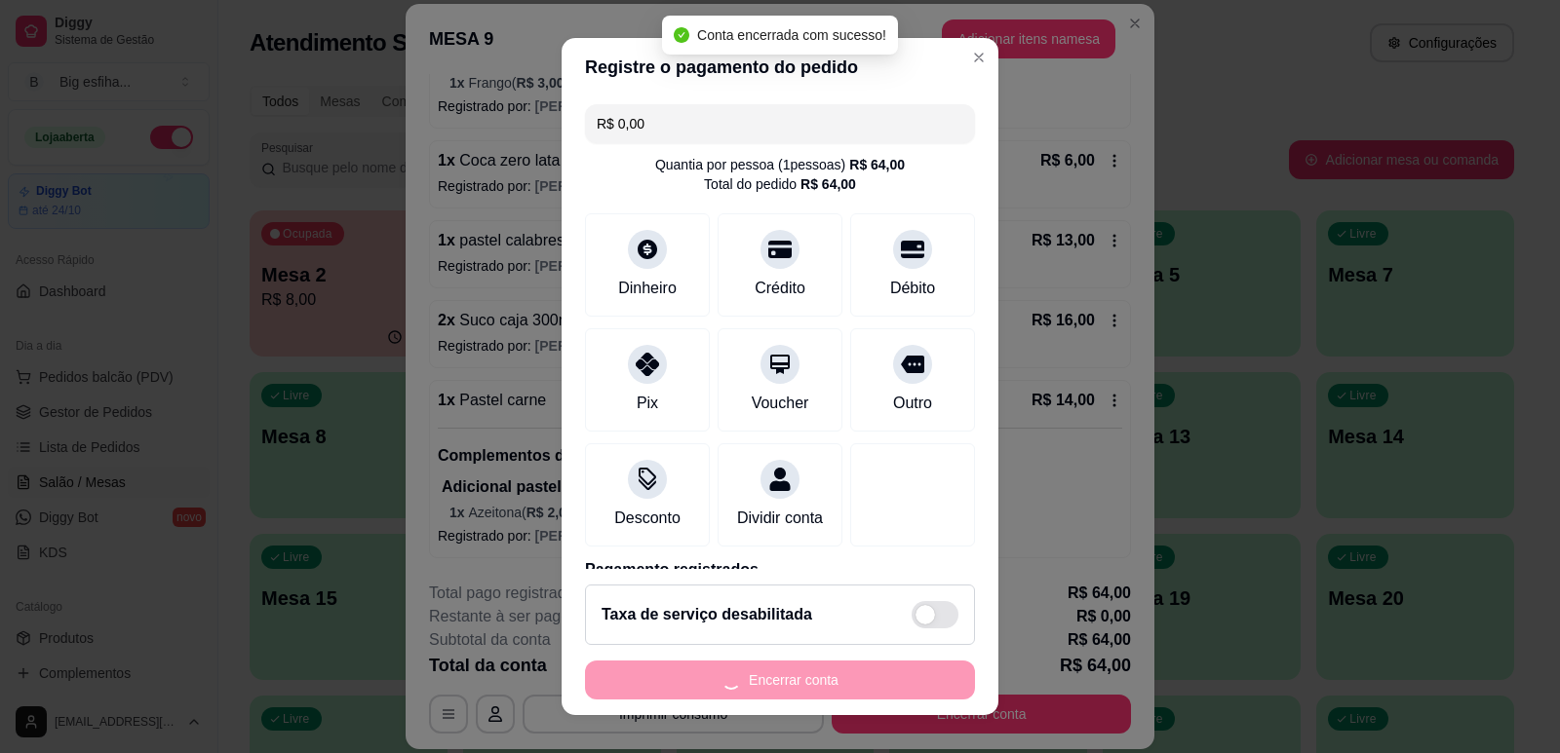
scroll to position [0, 0]
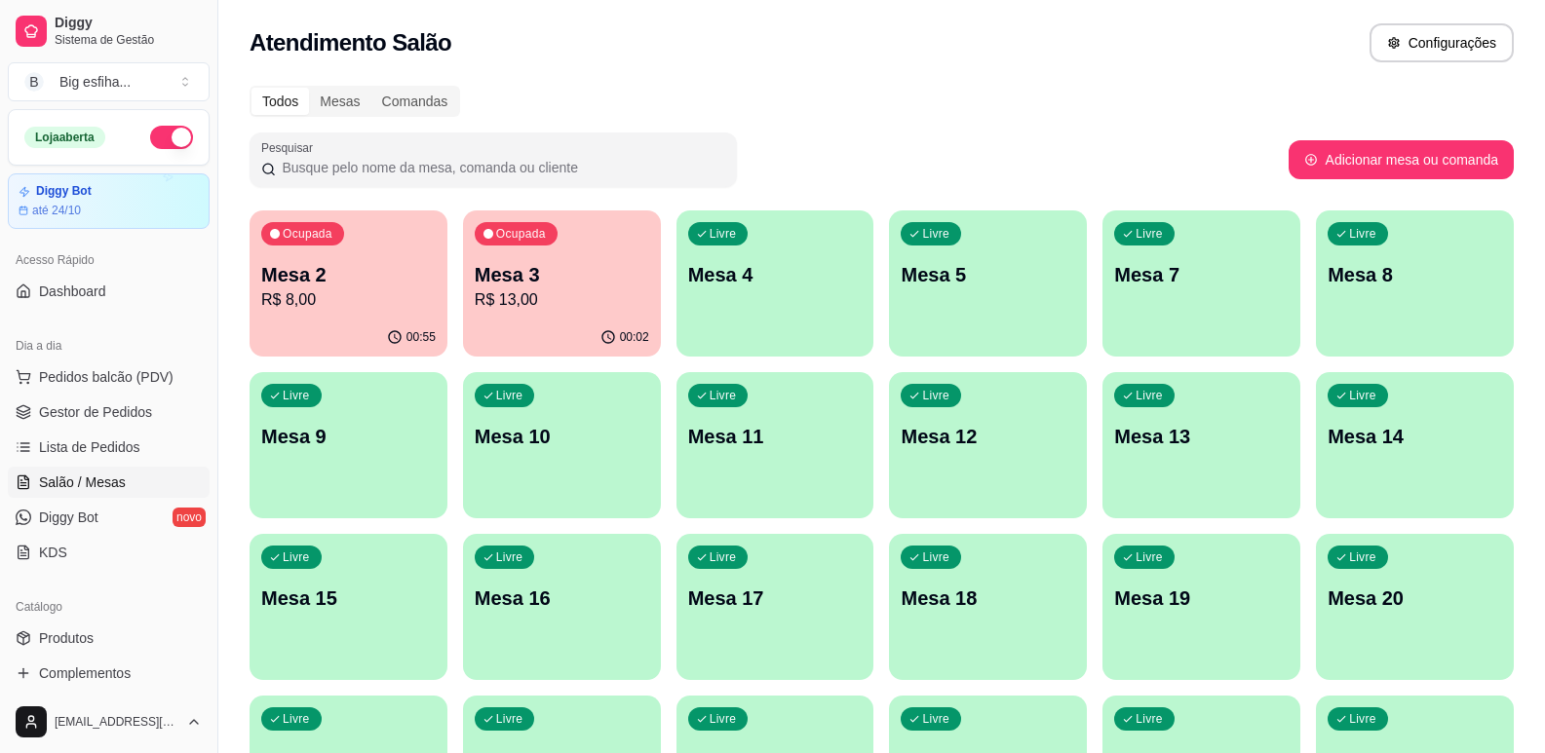
click at [563, 293] on p "R$ 13,00" at bounding box center [562, 300] width 174 height 23
click at [164, 447] on link "Lista de Pedidos" at bounding box center [109, 447] width 202 height 31
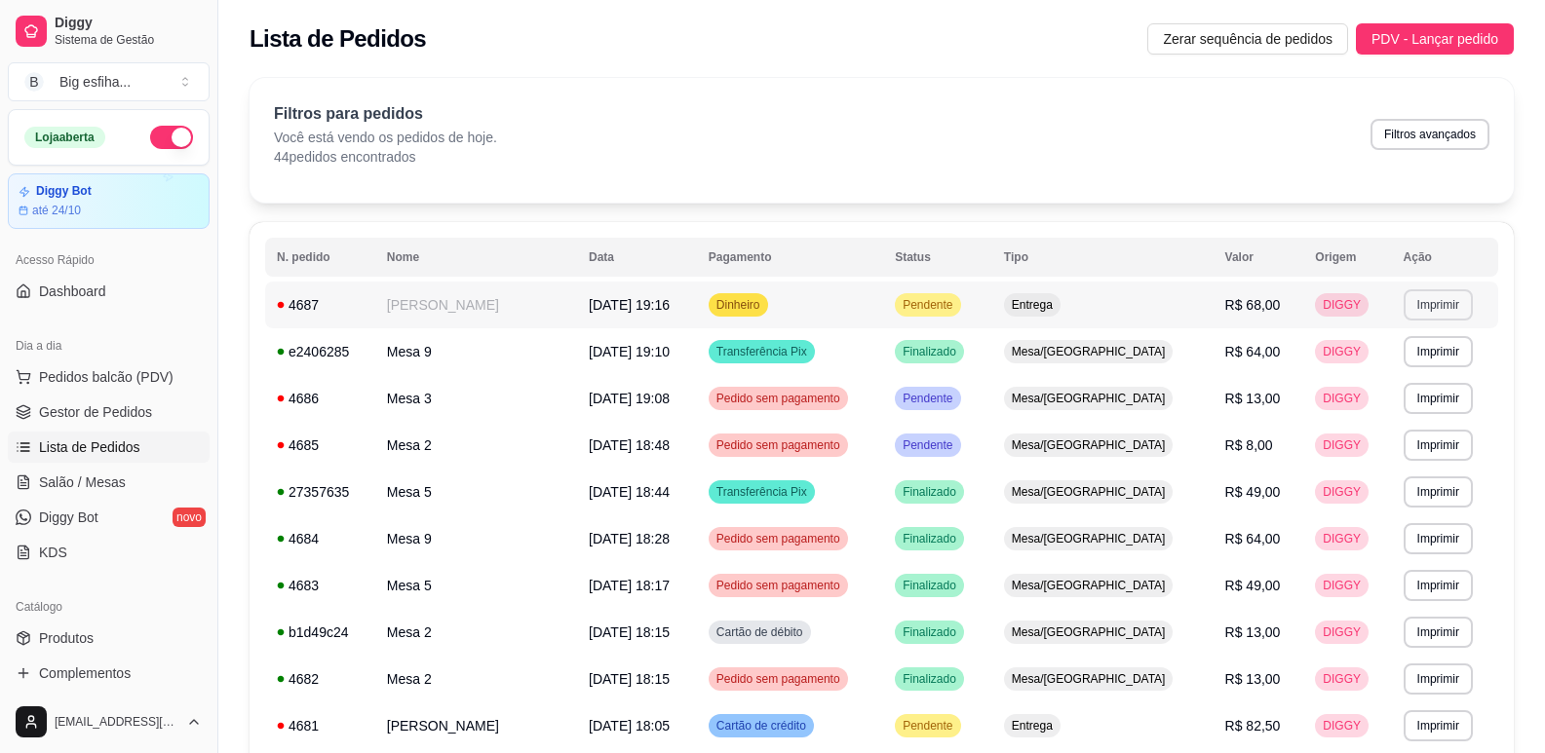
click at [1411, 310] on button "Imprimir" at bounding box center [1438, 305] width 69 height 31
click at [1379, 368] on button "IMPRESSORA" at bounding box center [1391, 373] width 141 height 31
click at [110, 468] on link "Salão / Mesas" at bounding box center [109, 482] width 202 height 31
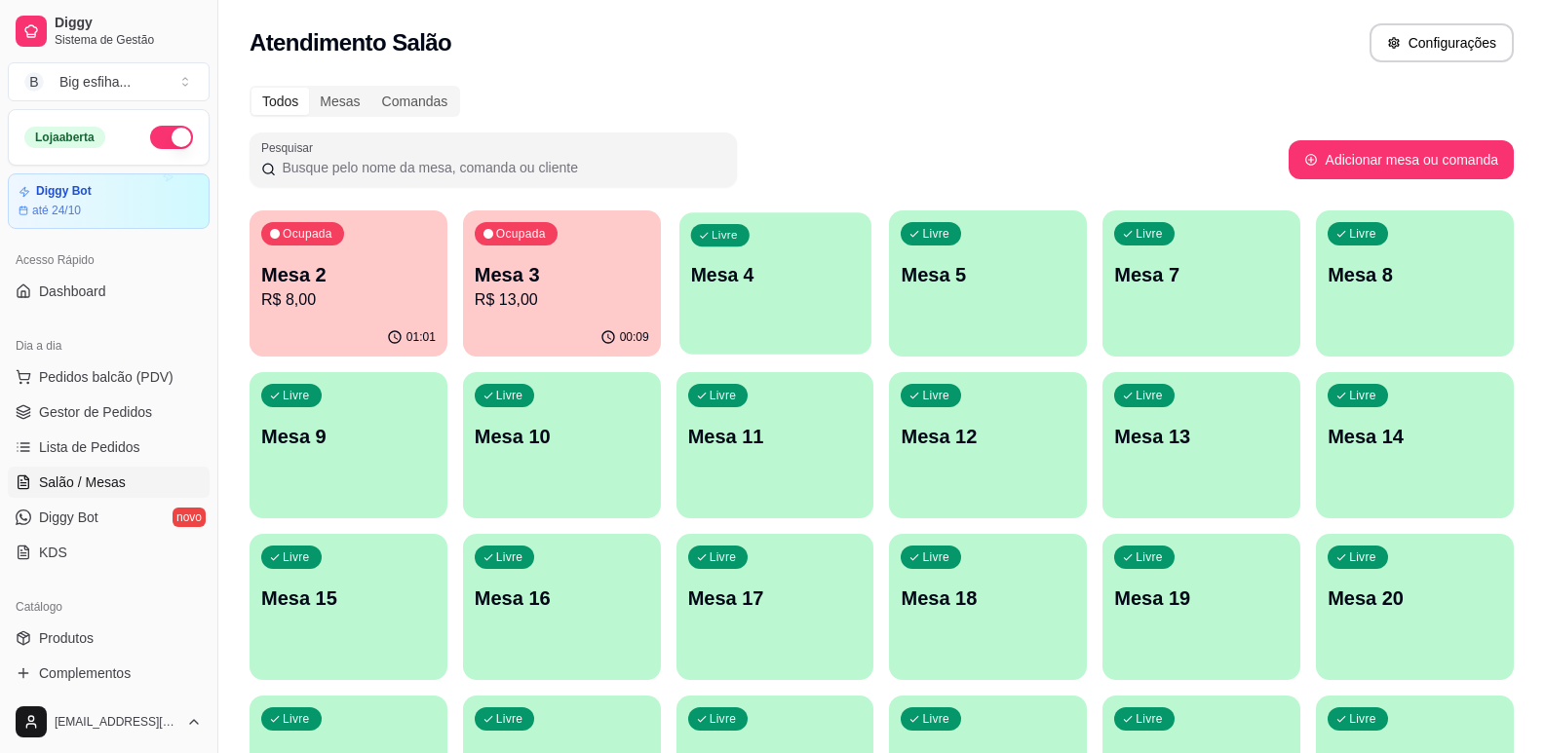
click at [769, 286] on p "Mesa 4" at bounding box center [774, 275] width 169 height 26
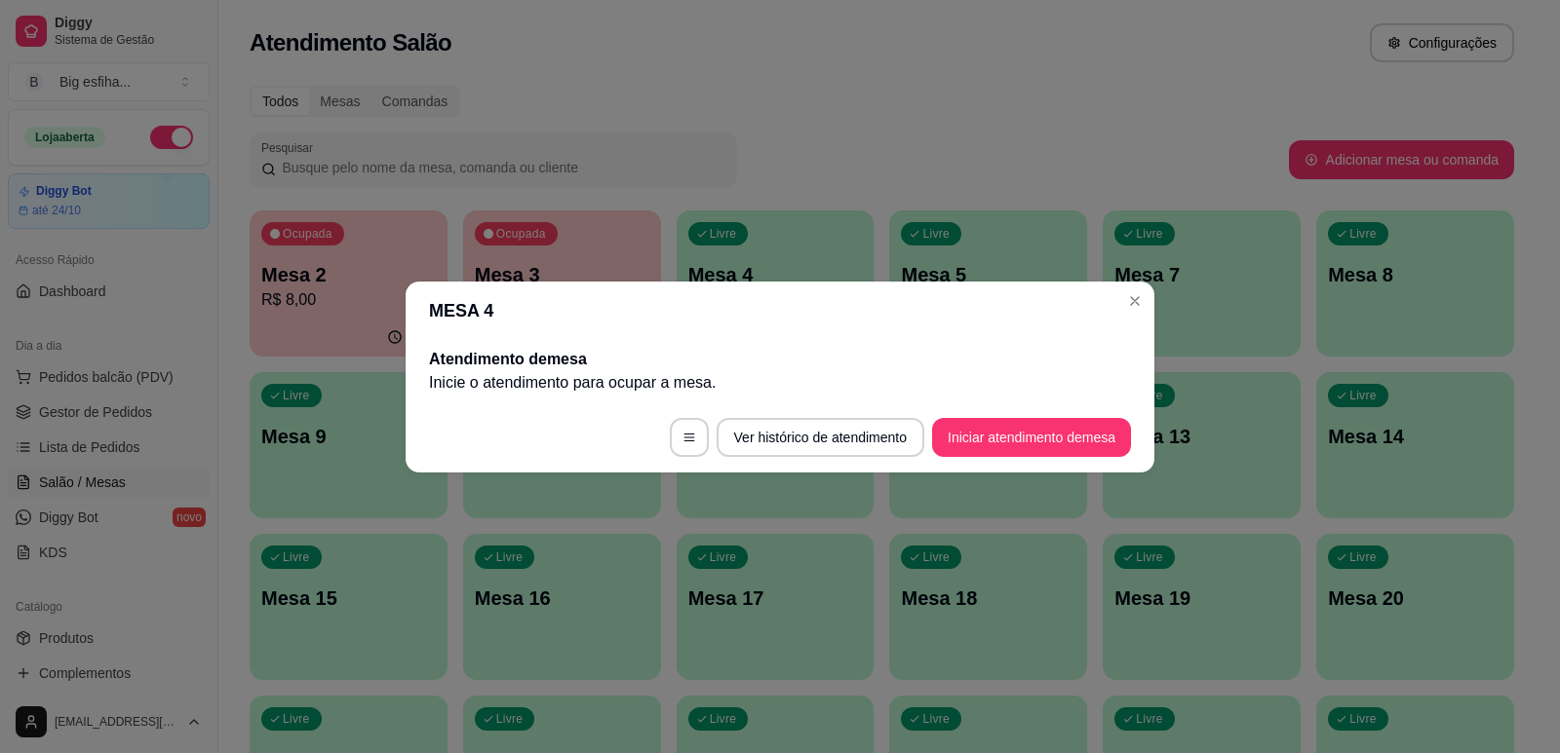
drag, startPoint x: 937, startPoint y: 408, endPoint x: 962, endPoint y: 431, distance: 33.8
click at [940, 409] on footer "Ver histórico de atendimento Iniciar atendimento de mesa" at bounding box center [779, 438] width 749 height 70
click at [965, 431] on button "Iniciar atendimento de mesa" at bounding box center [1031, 437] width 193 height 38
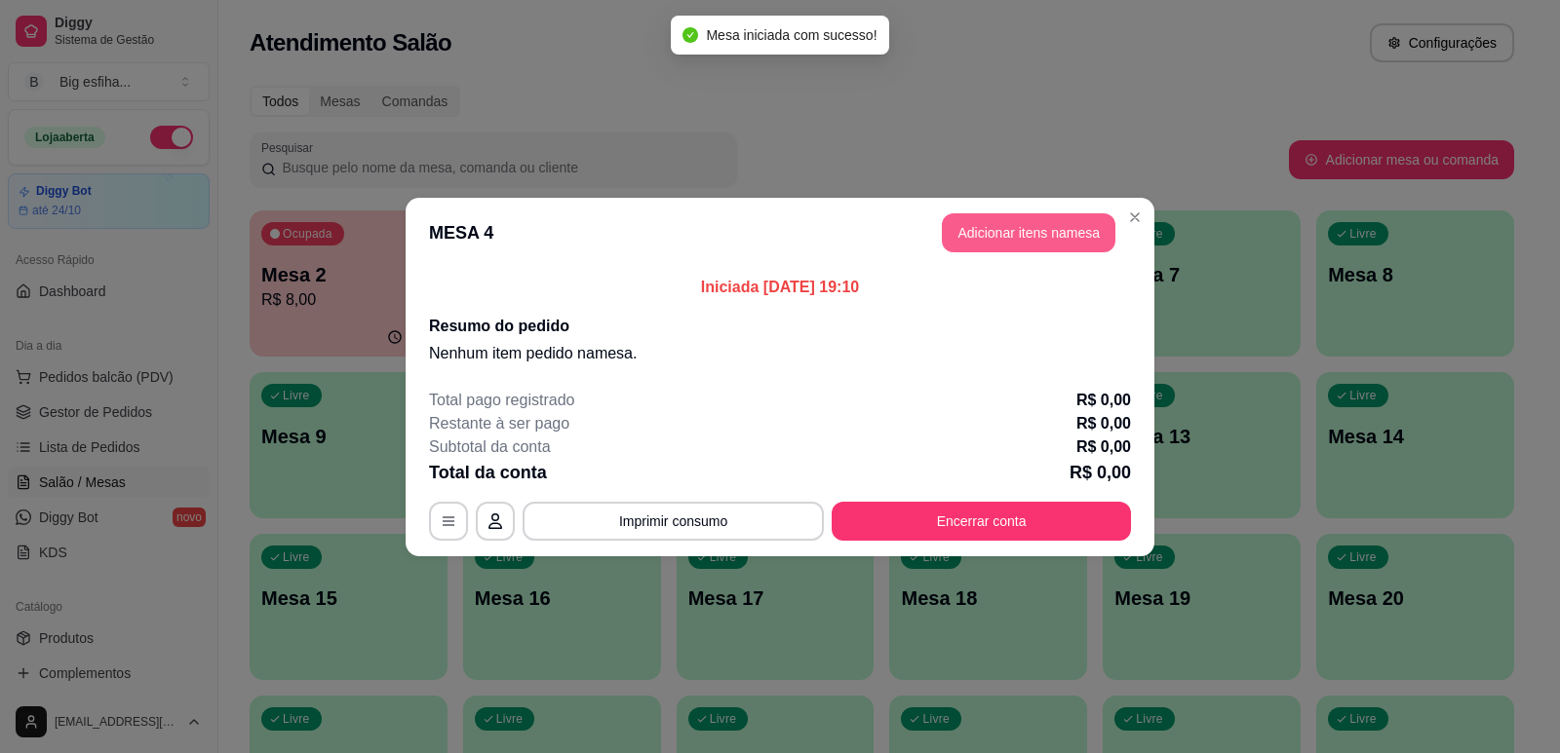
click at [1034, 233] on button "Adicionar itens na mesa" at bounding box center [1029, 232] width 174 height 39
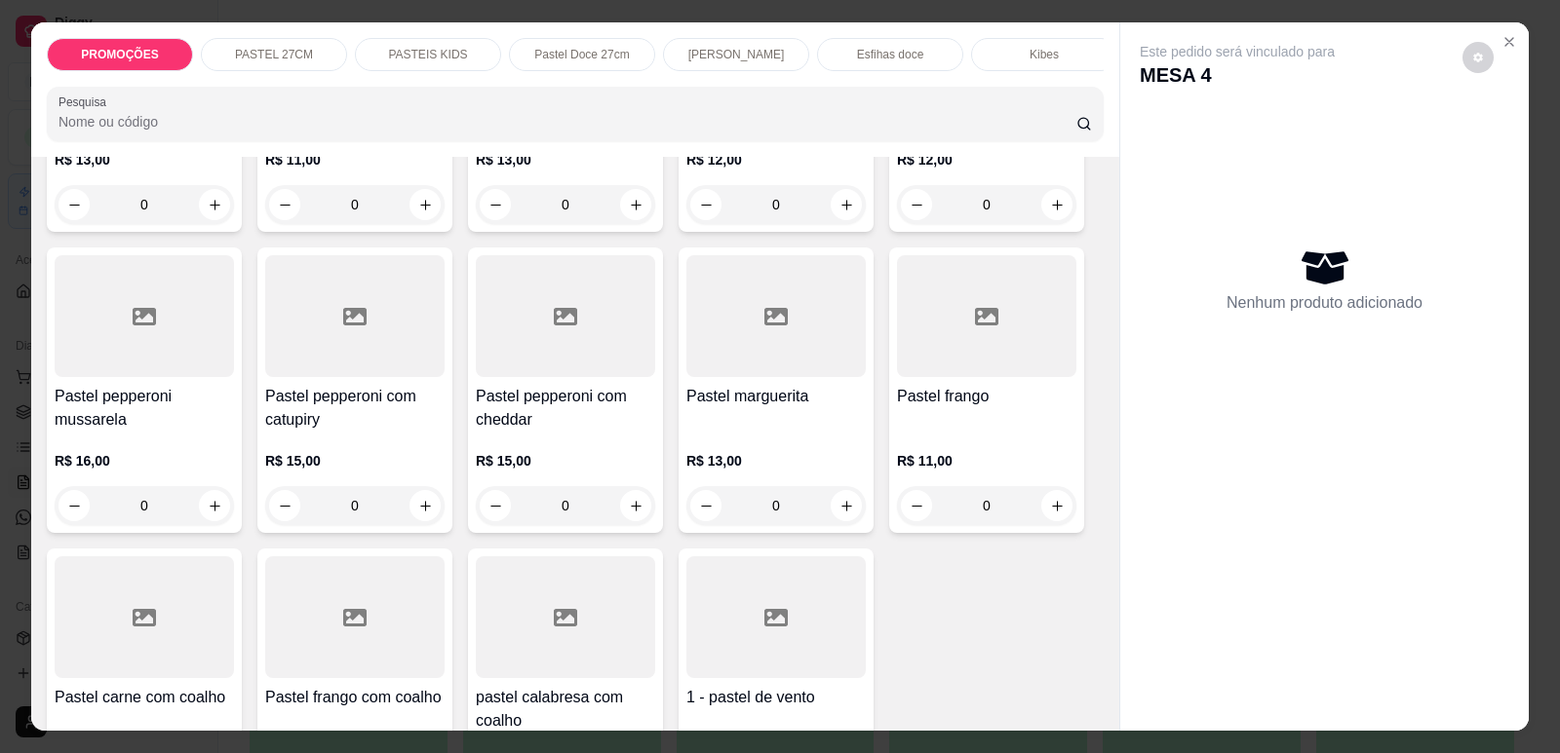
scroll to position [3412, 0]
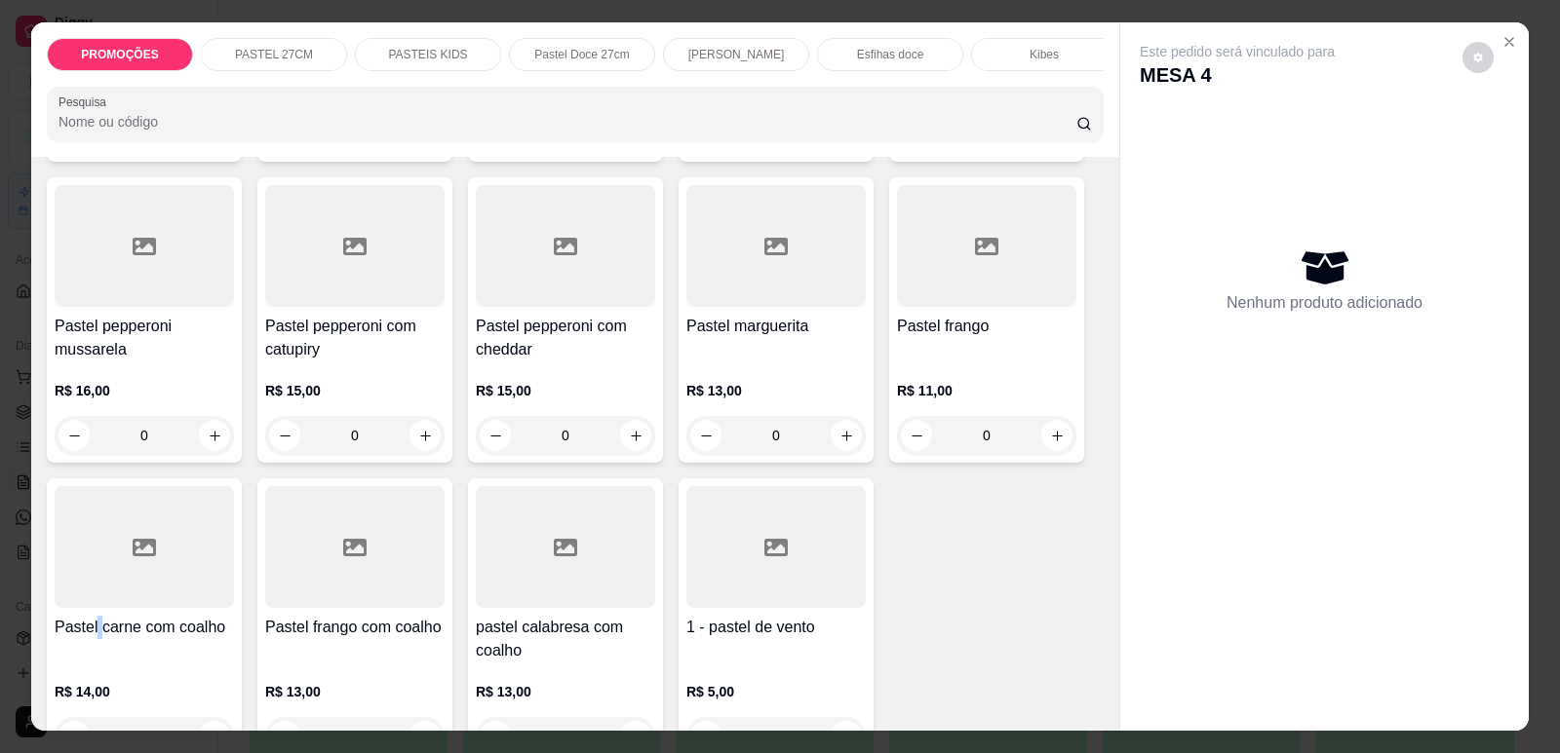
click at [91, 616] on h4 "Pastel carne com coalho" at bounding box center [144, 627] width 179 height 23
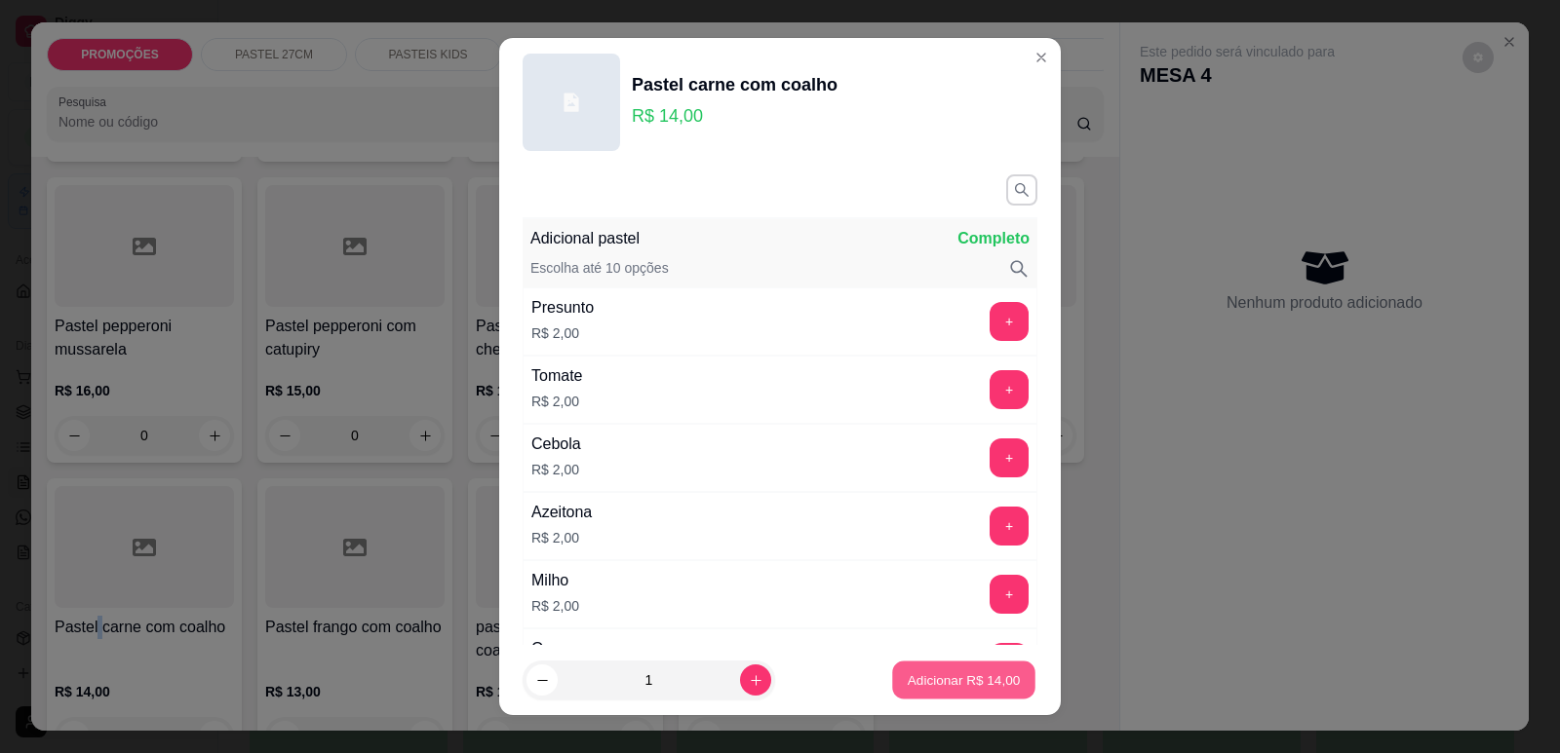
click at [993, 688] on p "Adicionar R$ 14,00" at bounding box center [963, 681] width 113 height 19
type input "1"
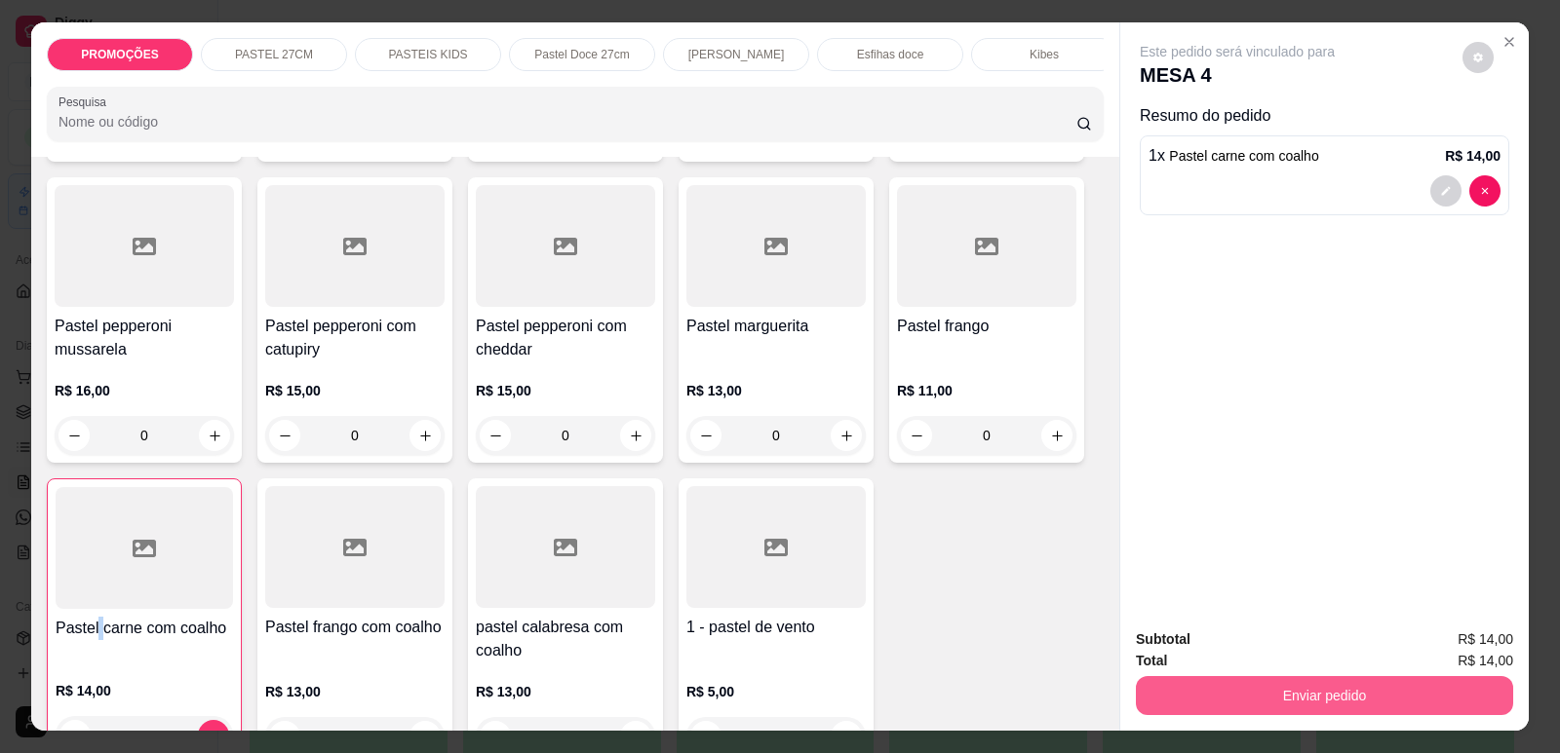
click at [1394, 692] on button "Enviar pedido" at bounding box center [1324, 695] width 377 height 39
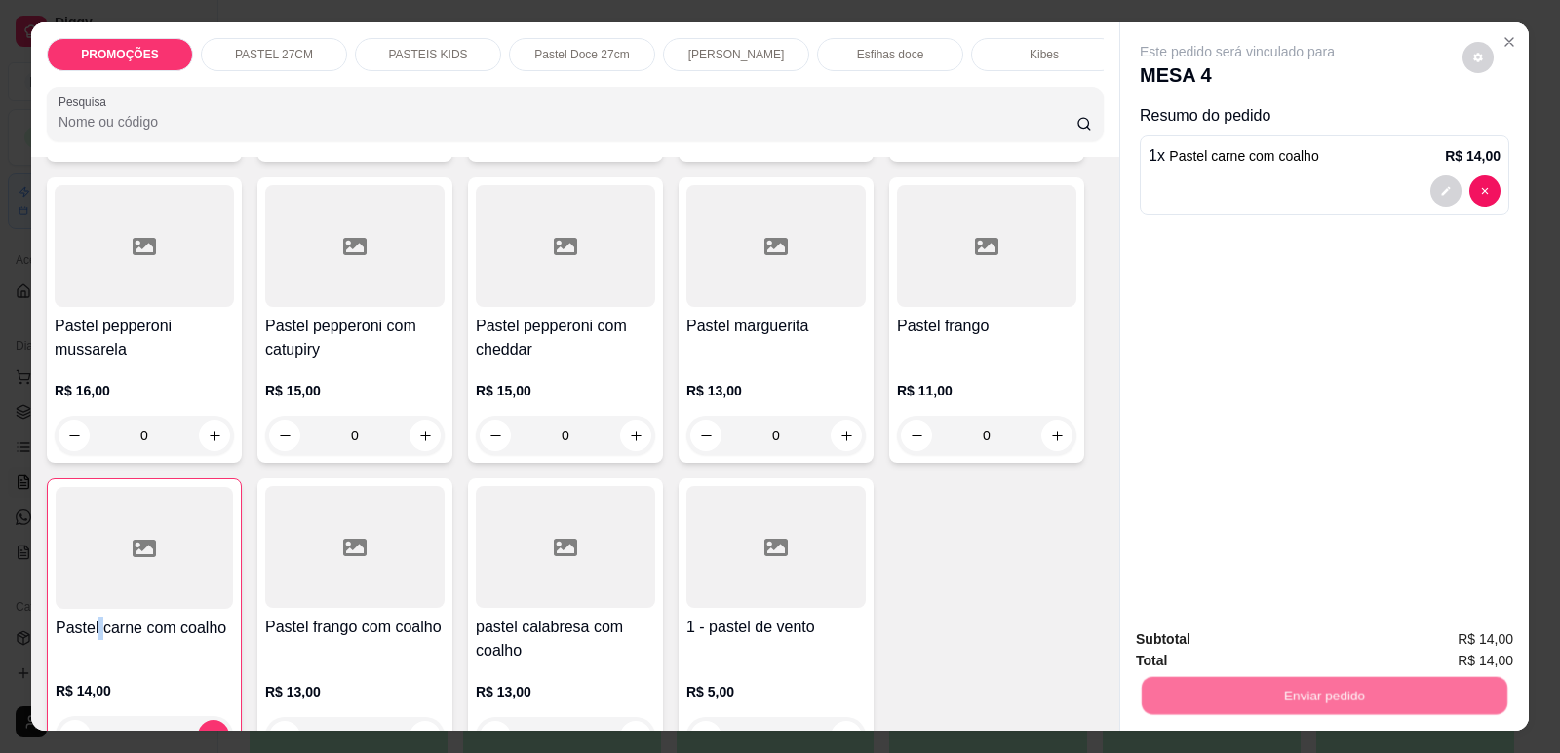
click at [1449, 642] on button "Enviar pedido" at bounding box center [1463, 648] width 110 height 37
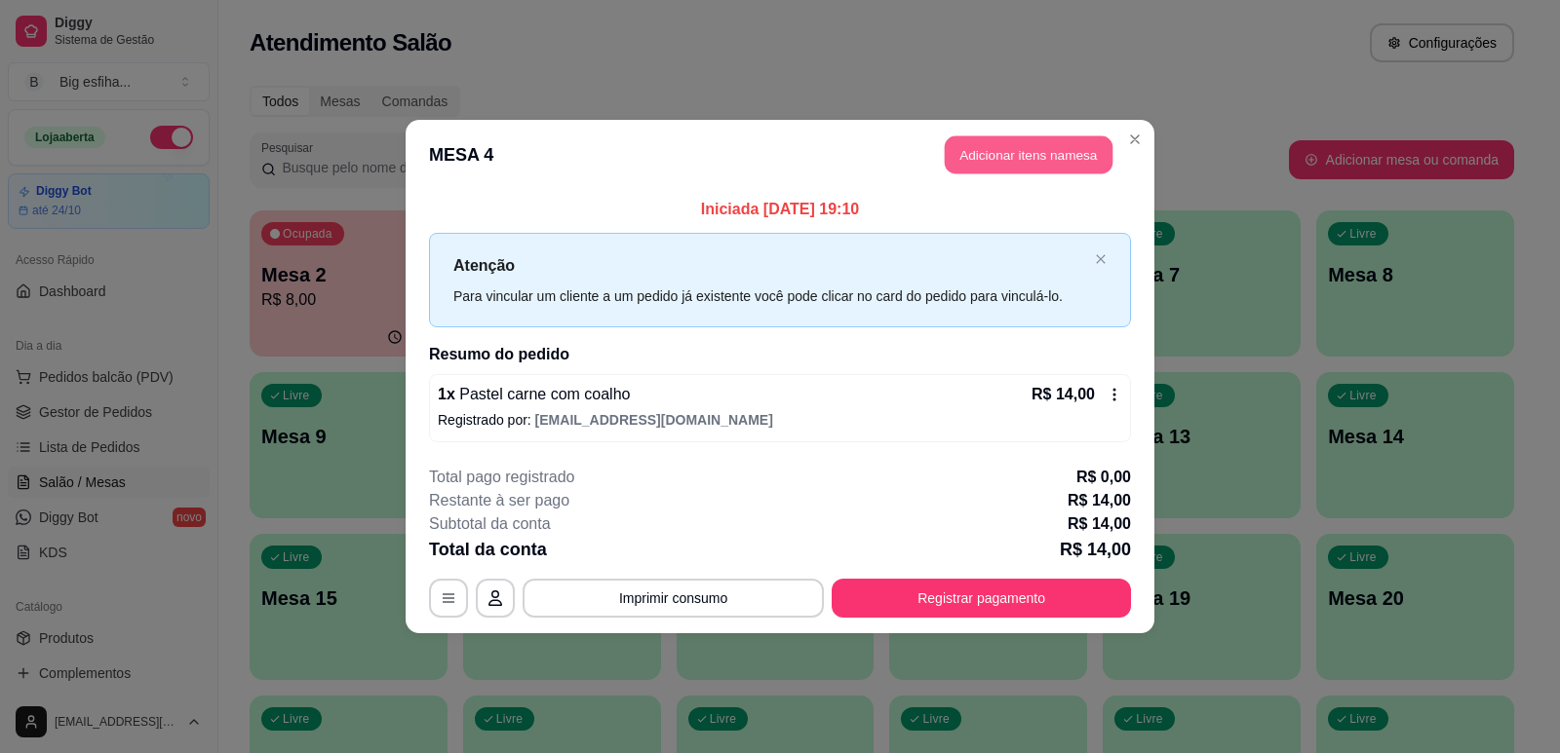
click at [988, 145] on button "Adicionar itens na mesa" at bounding box center [1029, 155] width 168 height 38
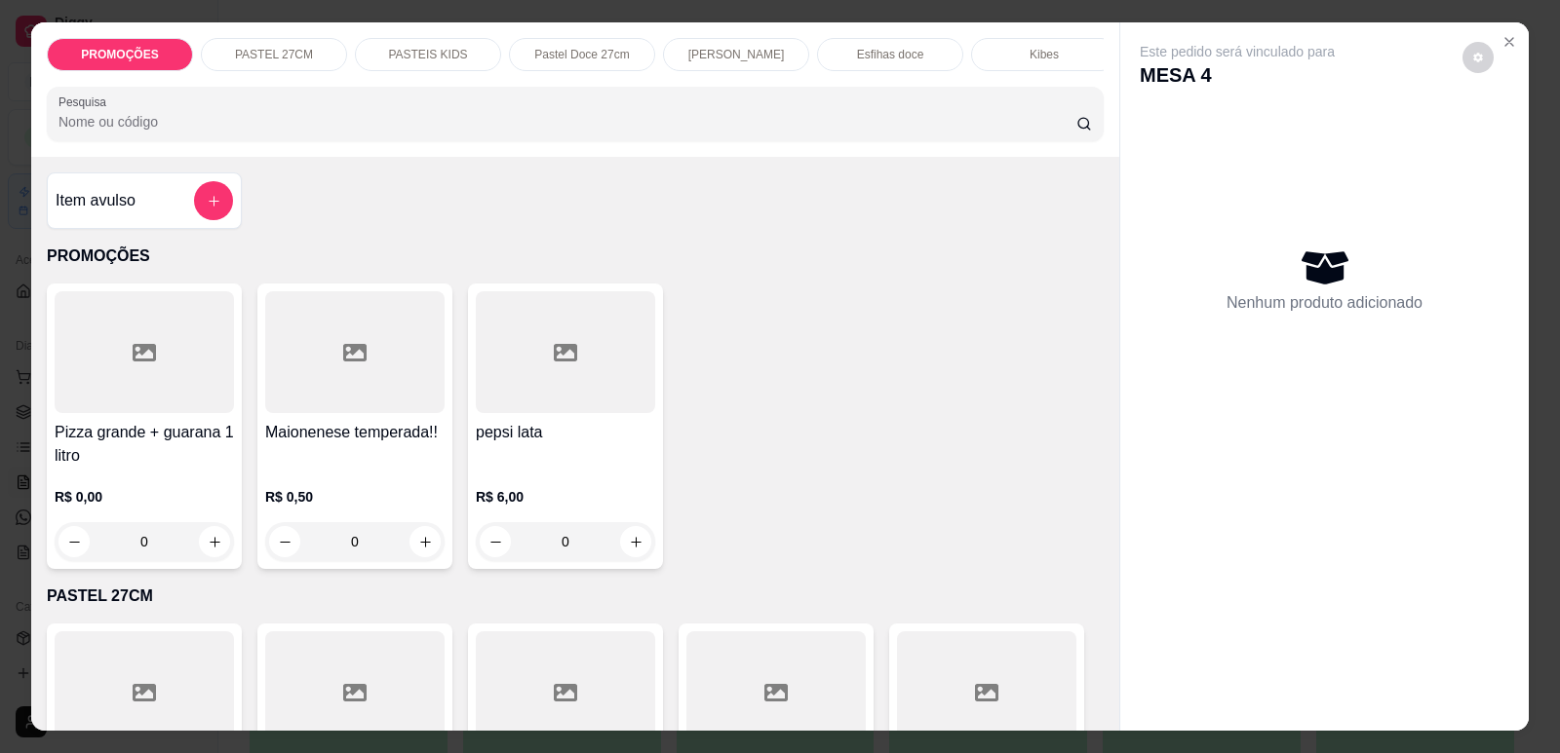
scroll to position [0, 784]
click at [878, 57] on p "Refrigerante" at bounding box center [876, 55] width 64 height 16
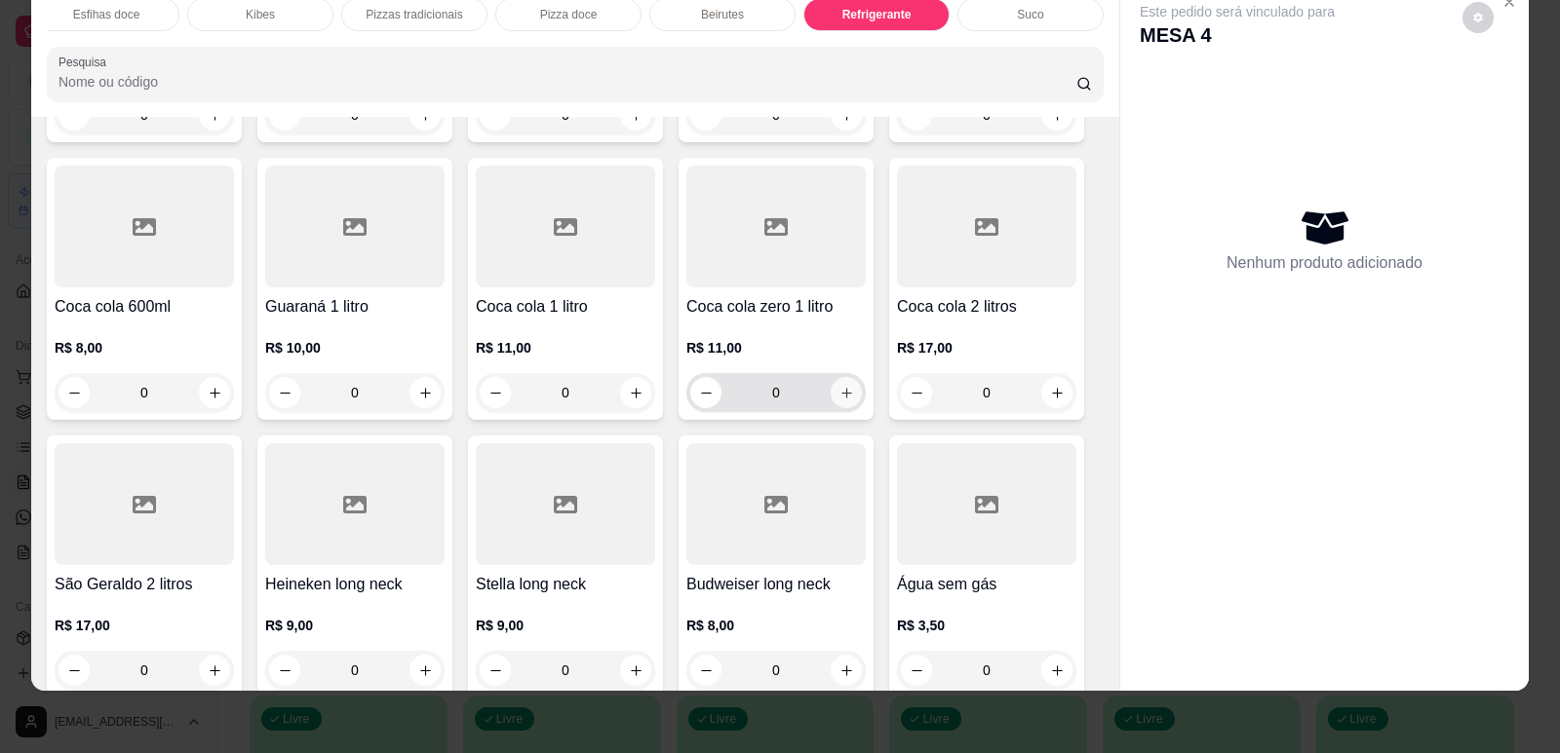
scroll to position [11638, 0]
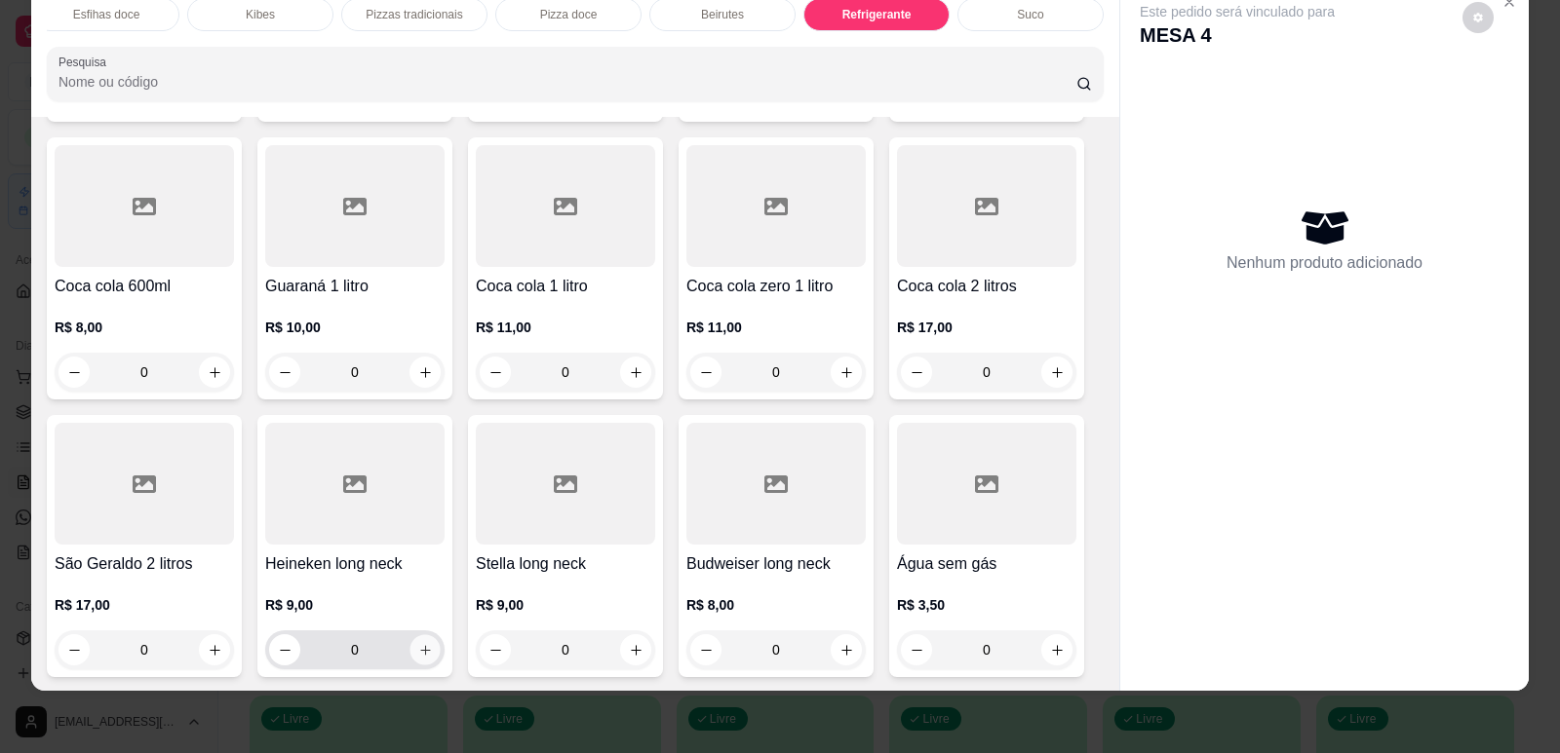
click at [415, 636] on button "increase-product-quantity" at bounding box center [424, 651] width 30 height 30
type input "1"
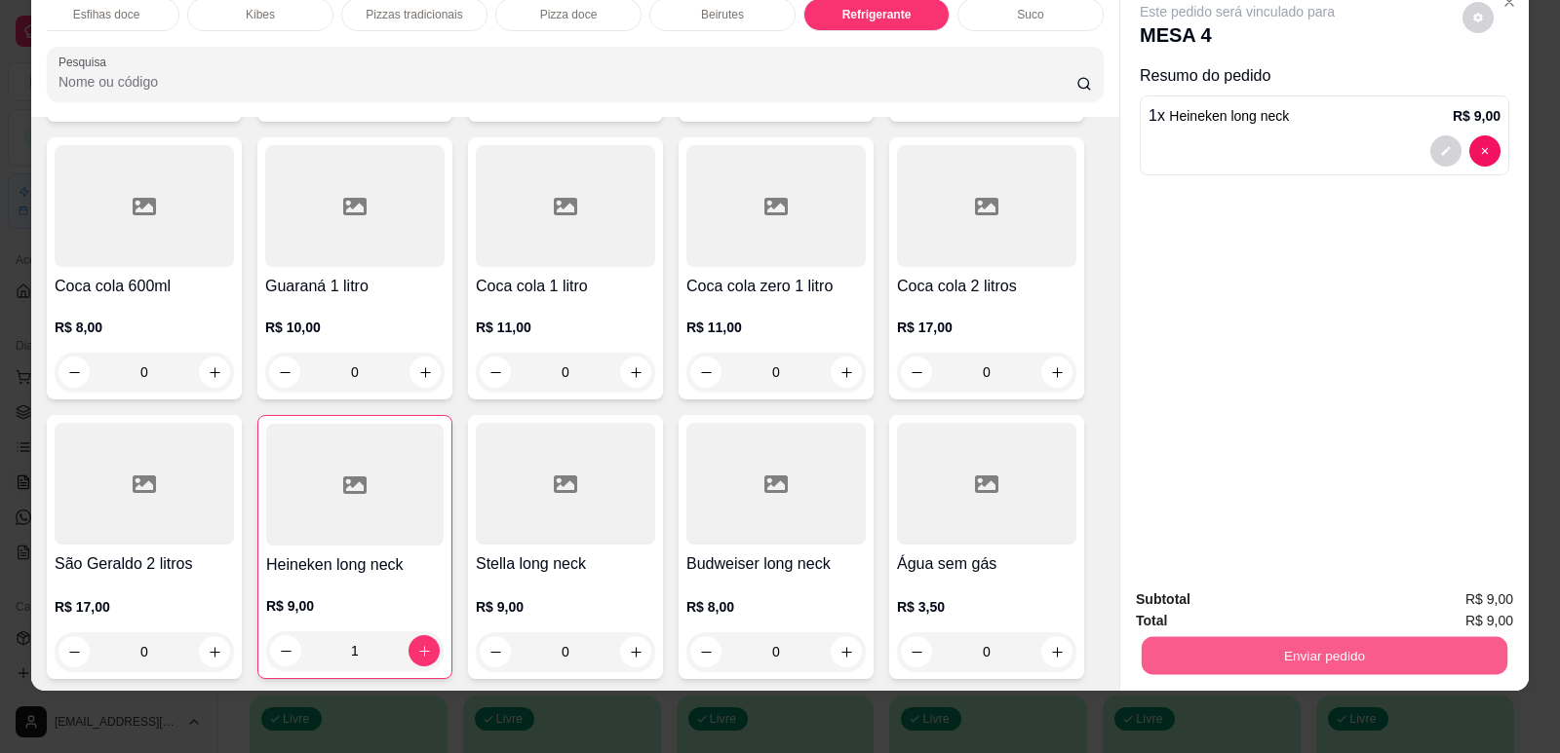
click at [1323, 644] on button "Enviar pedido" at bounding box center [1324, 656] width 366 height 38
click at [1475, 608] on button "Enviar pedido" at bounding box center [1463, 608] width 110 height 37
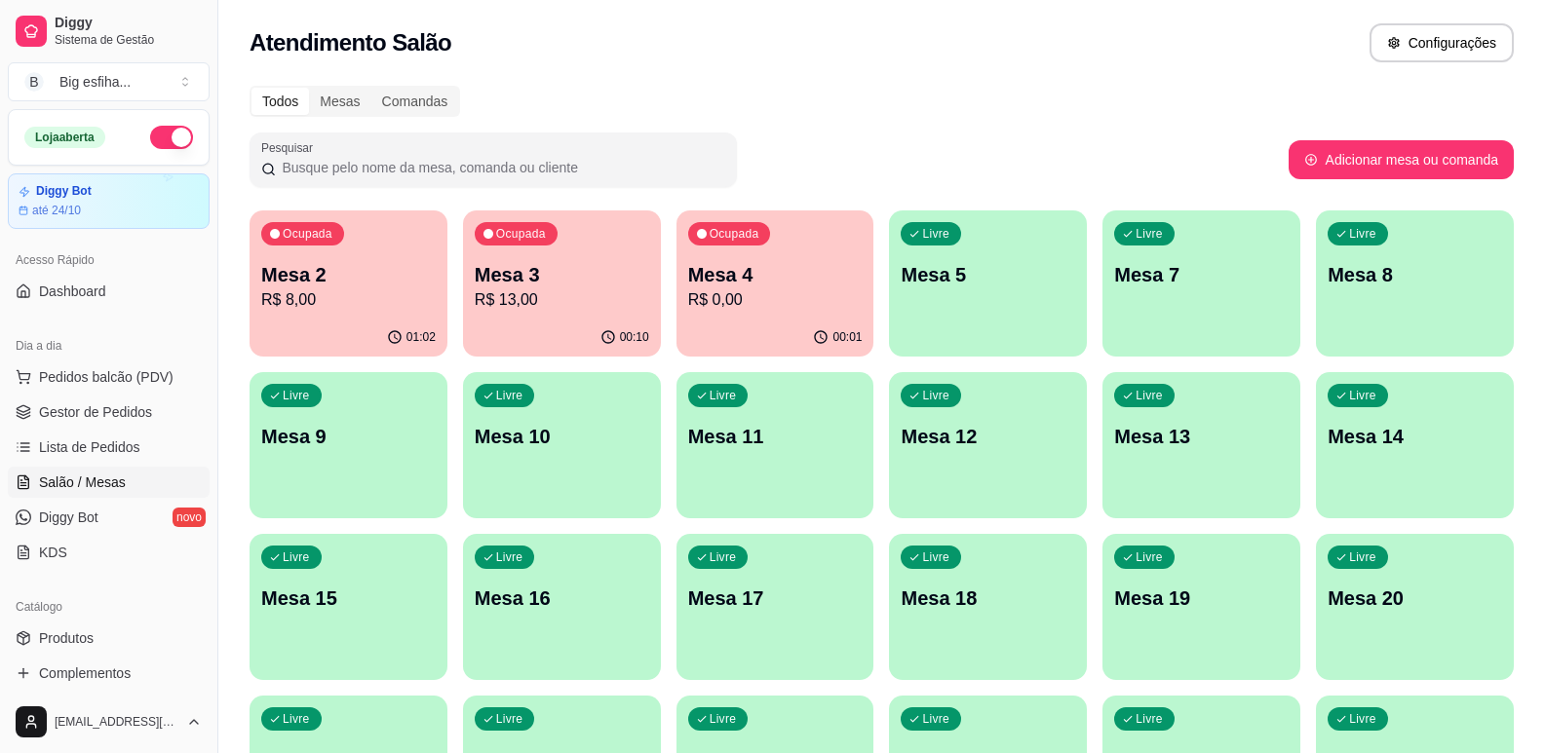
click at [292, 299] on p "R$ 8,00" at bounding box center [348, 300] width 174 height 23
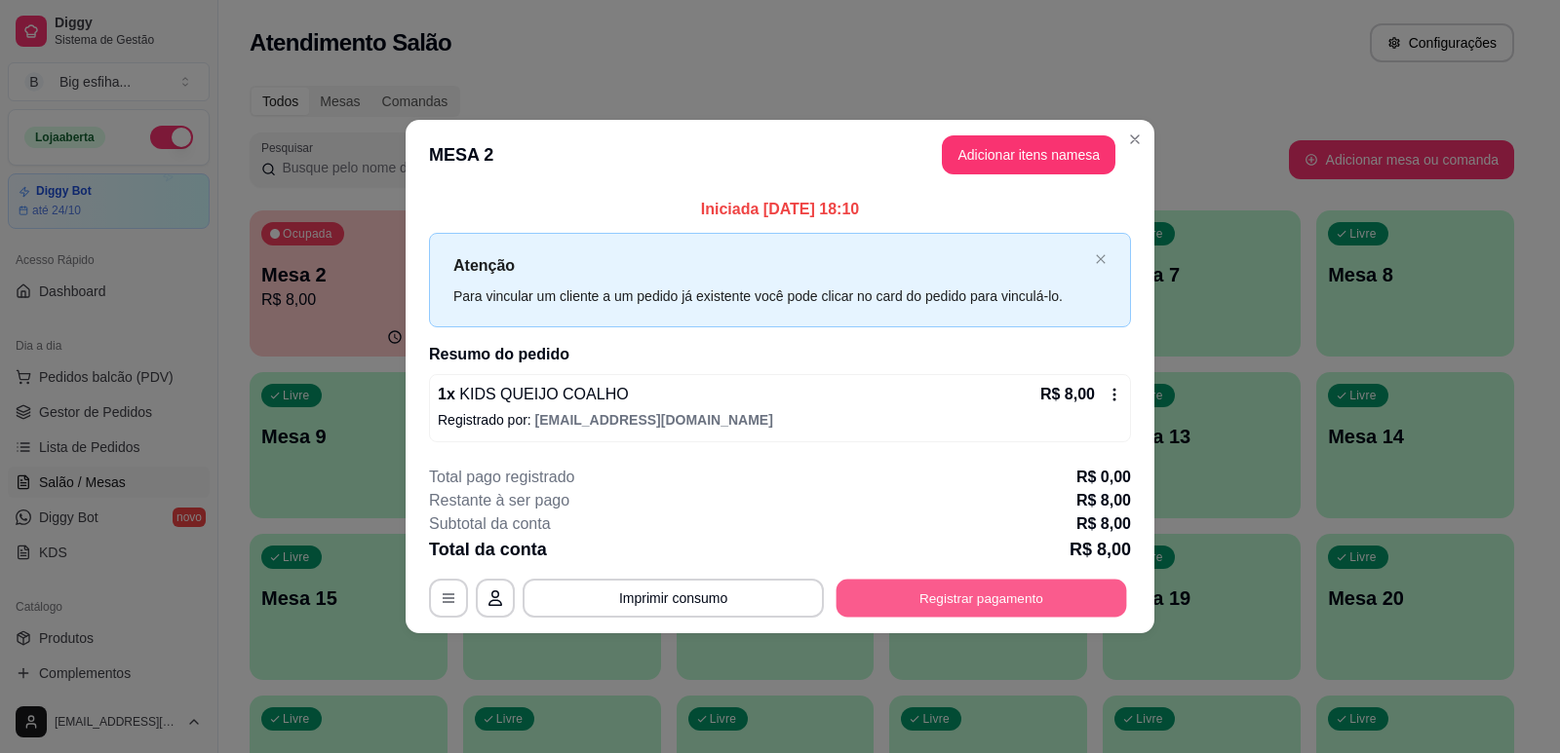
click at [914, 591] on button "Registrar pagamento" at bounding box center [981, 599] width 290 height 38
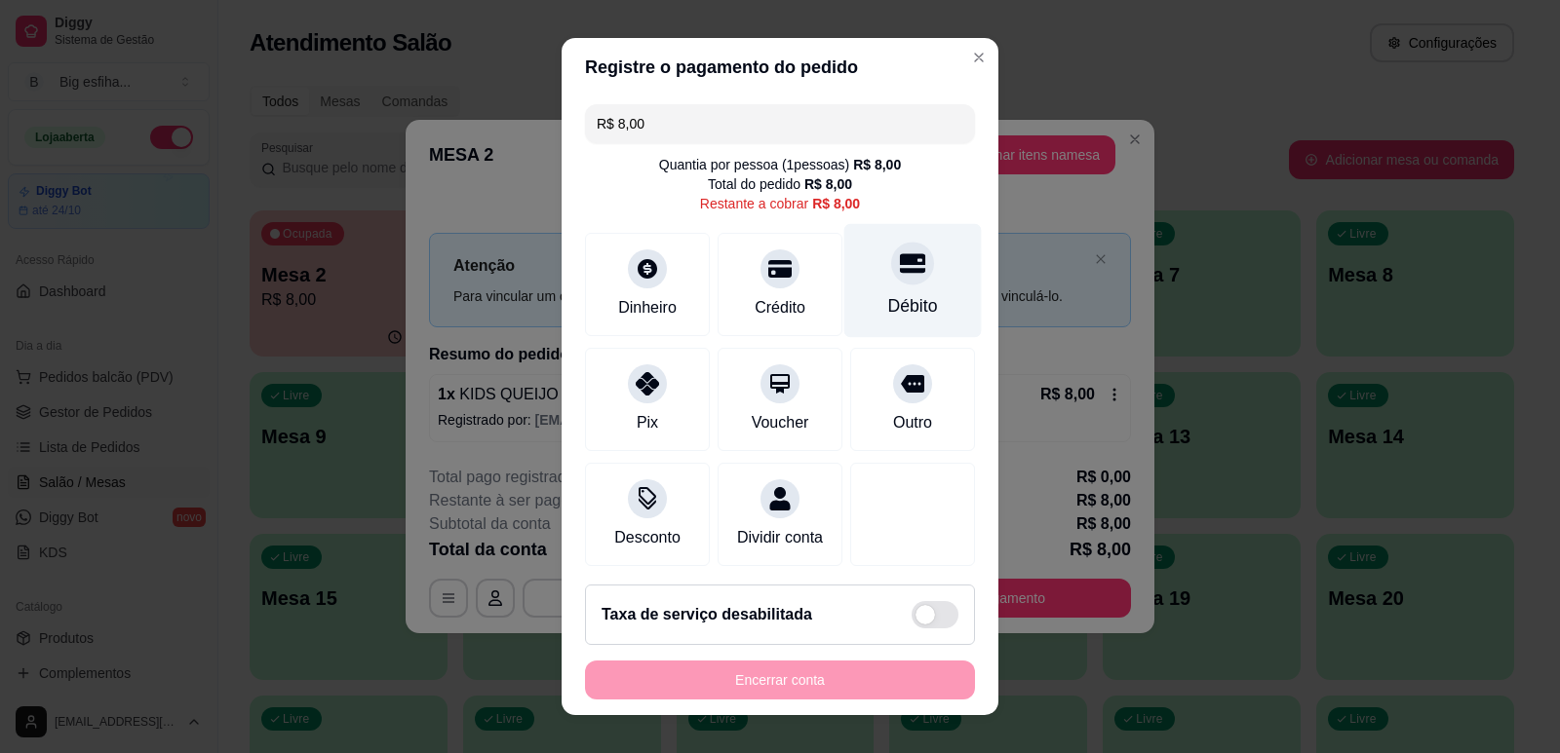
drag, startPoint x: 873, startPoint y: 221, endPoint x: 879, endPoint y: 283, distance: 61.7
click at [873, 228] on div "R$ 8,00 Quantia por pessoa ( 1 pessoas) R$ 8,00 Total do pedido R$ 8,00 Restant…" at bounding box center [779, 334] width 437 height 474
click at [851, 279] on div "Débito" at bounding box center [912, 280] width 137 height 114
type input "R$ 0,00"
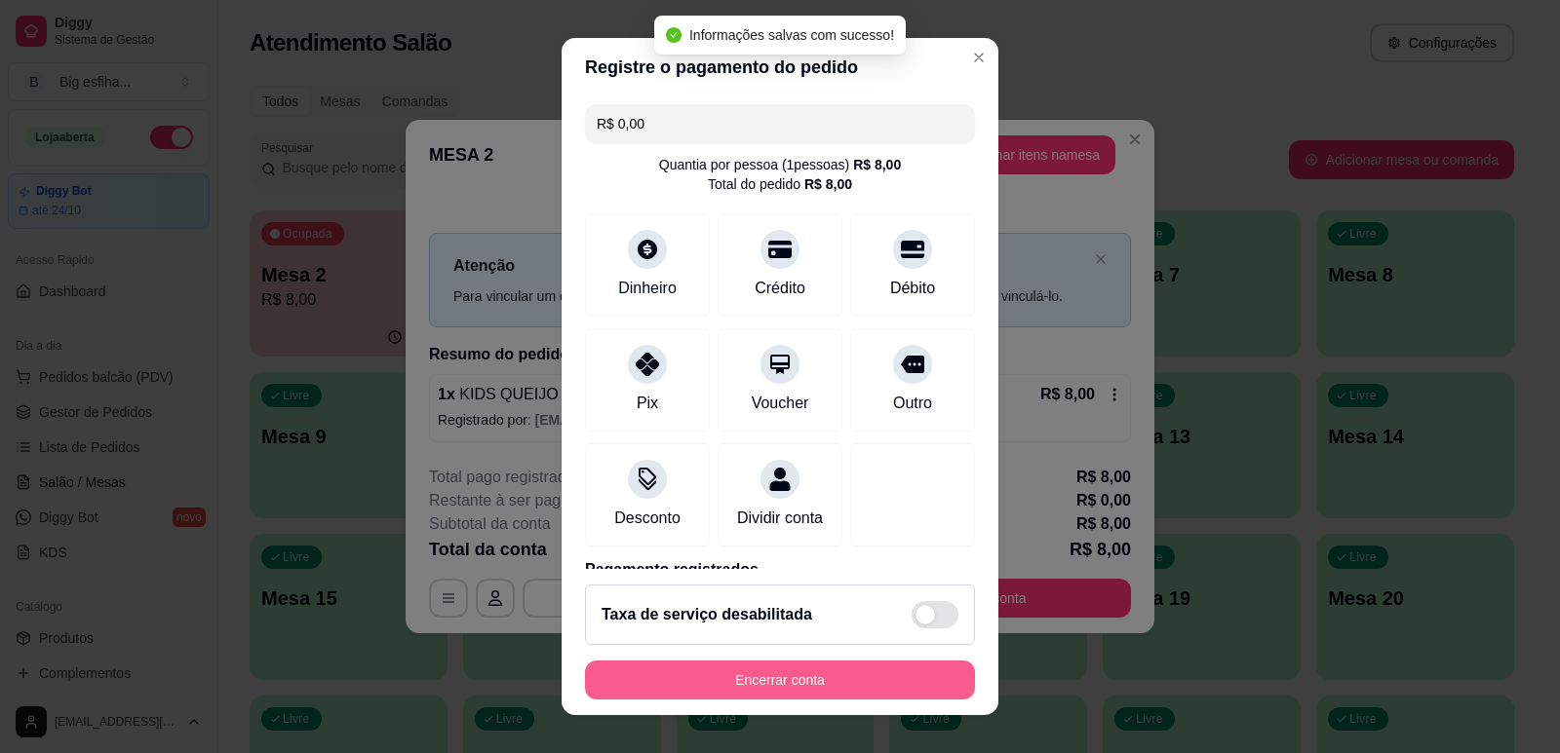
click at [739, 674] on button "Encerrar conta" at bounding box center [780, 680] width 390 height 39
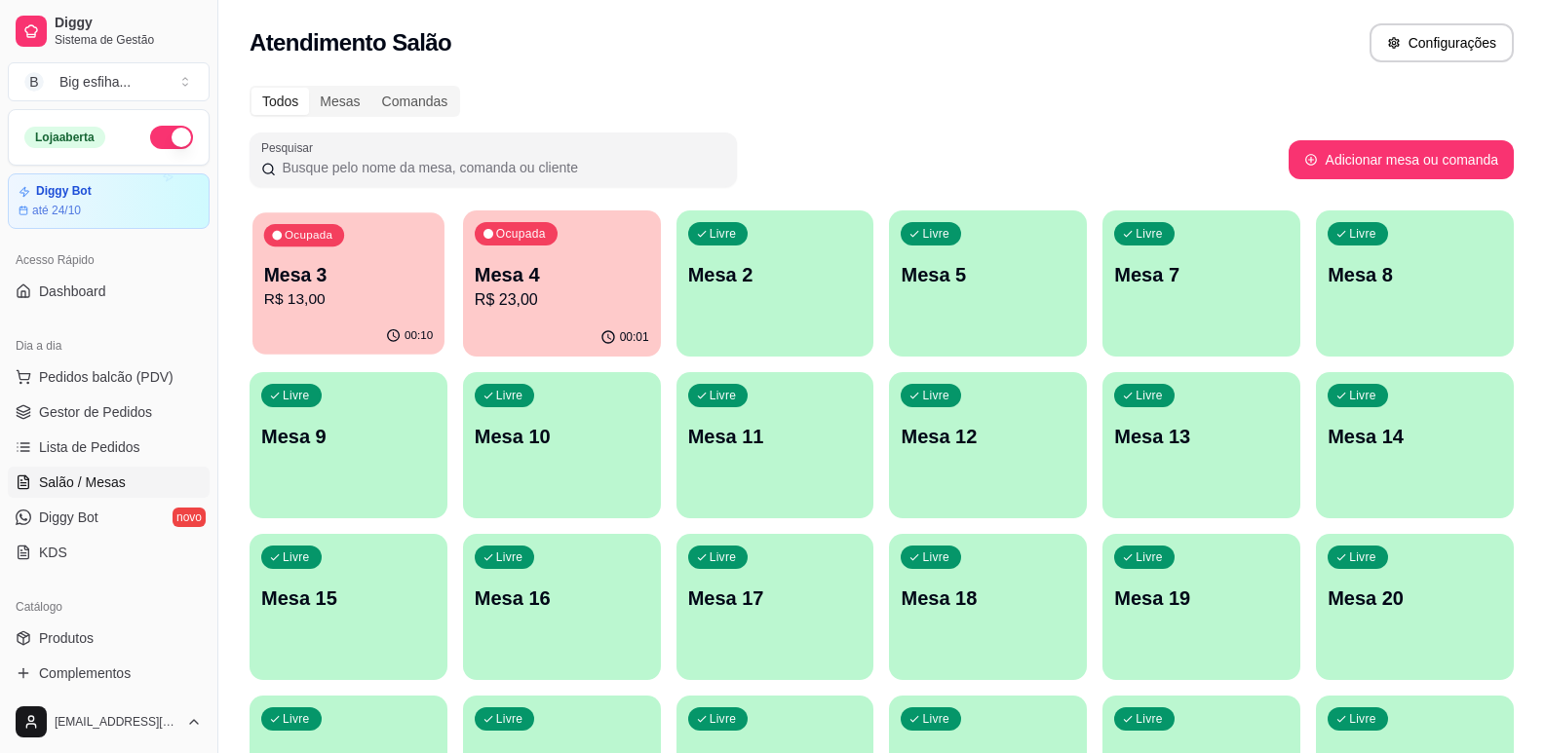
click at [324, 318] on div "Ocupada Mesa 3 R$ 13,00" at bounding box center [348, 264] width 192 height 105
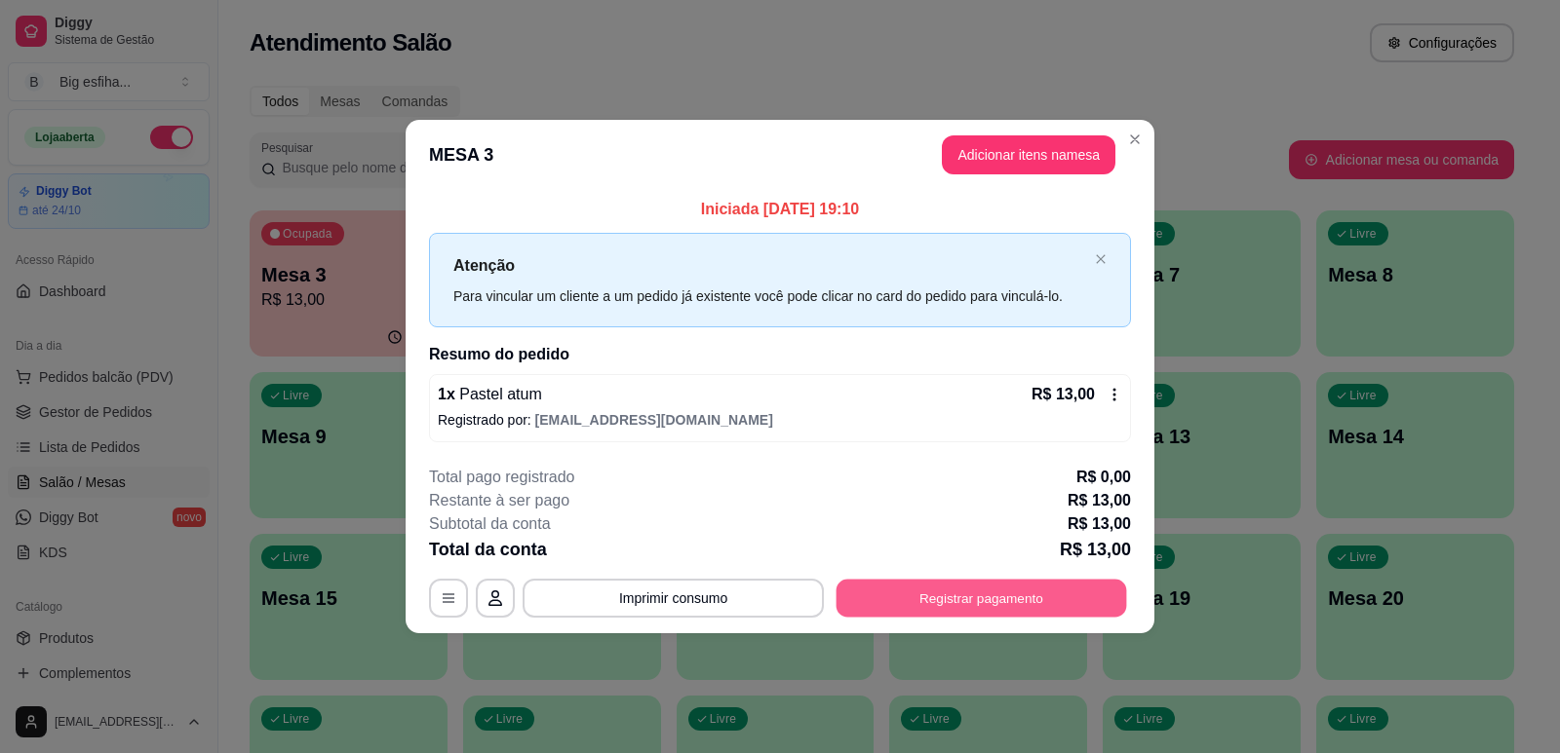
click at [996, 601] on button "Registrar pagamento" at bounding box center [981, 599] width 290 height 38
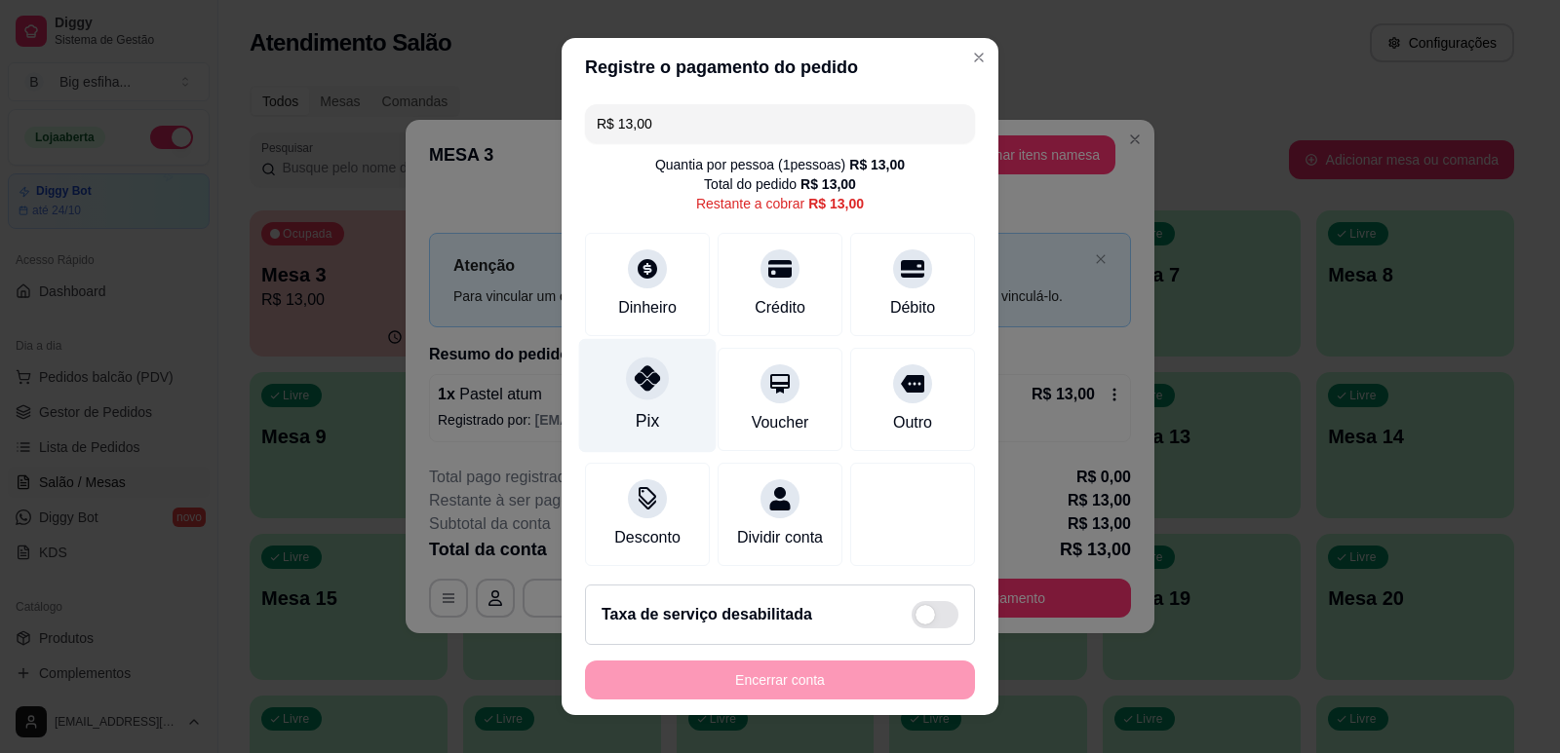
click at [640, 397] on div at bounding box center [647, 378] width 43 height 43
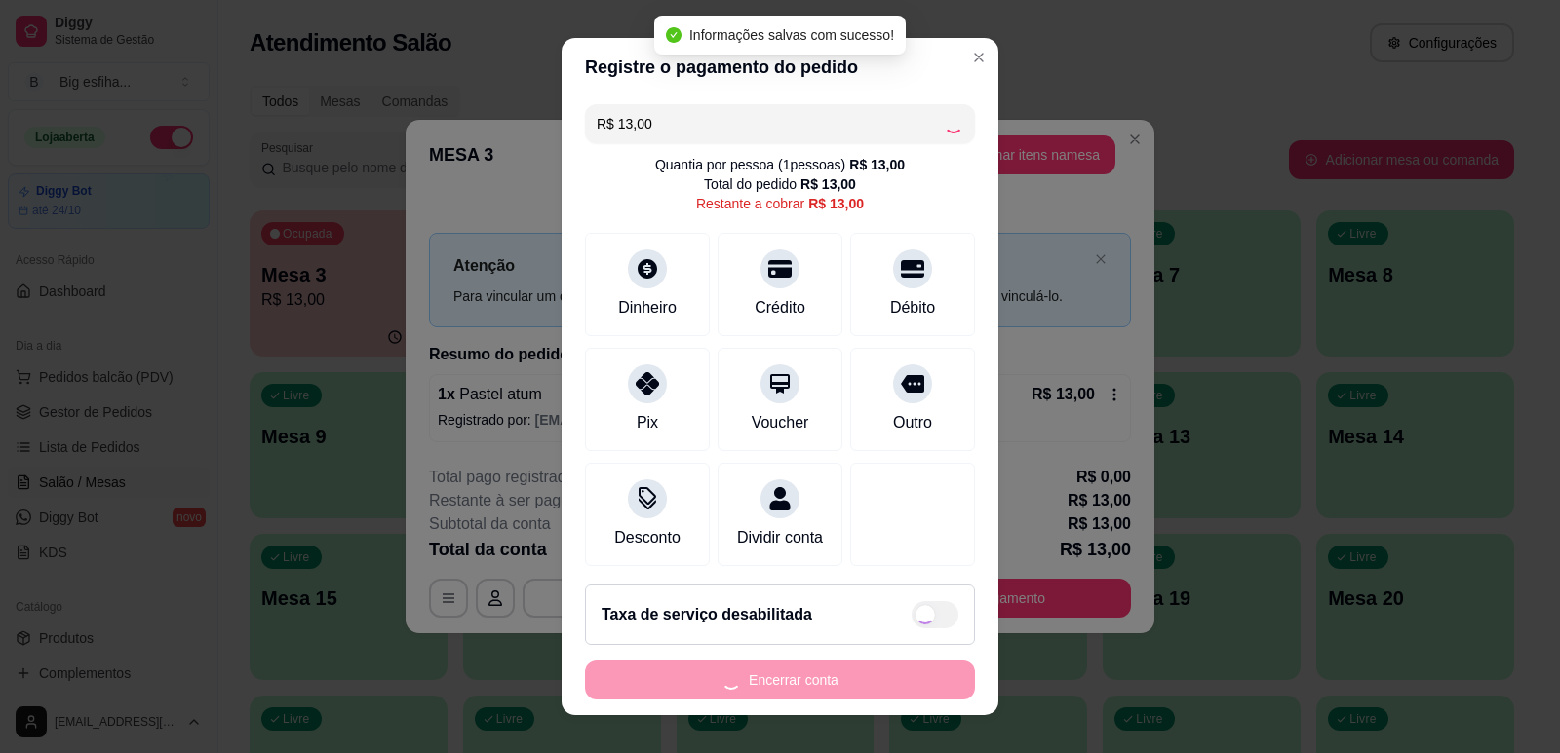
type input "R$ 0,00"
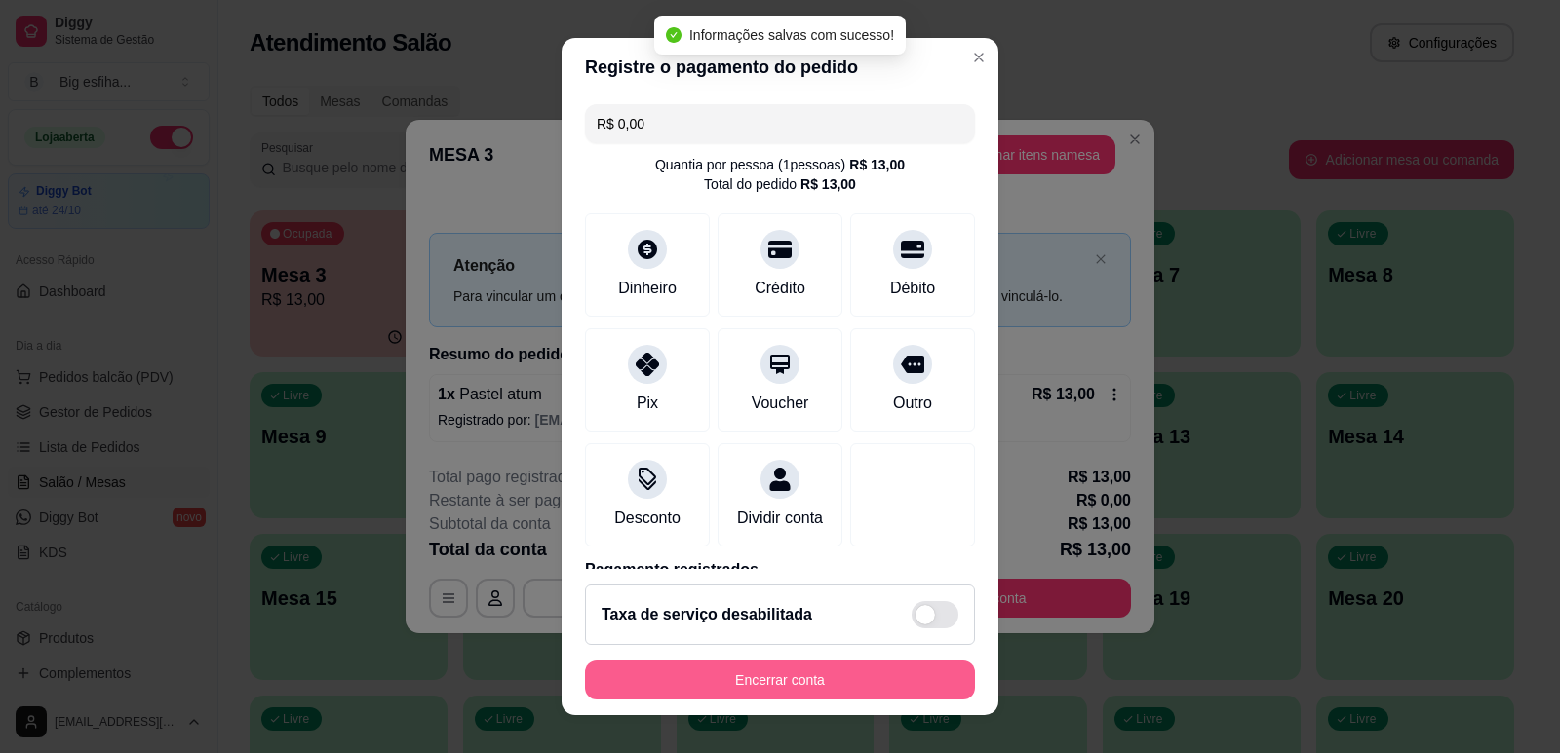
click at [744, 677] on button "Encerrar conta" at bounding box center [780, 680] width 390 height 39
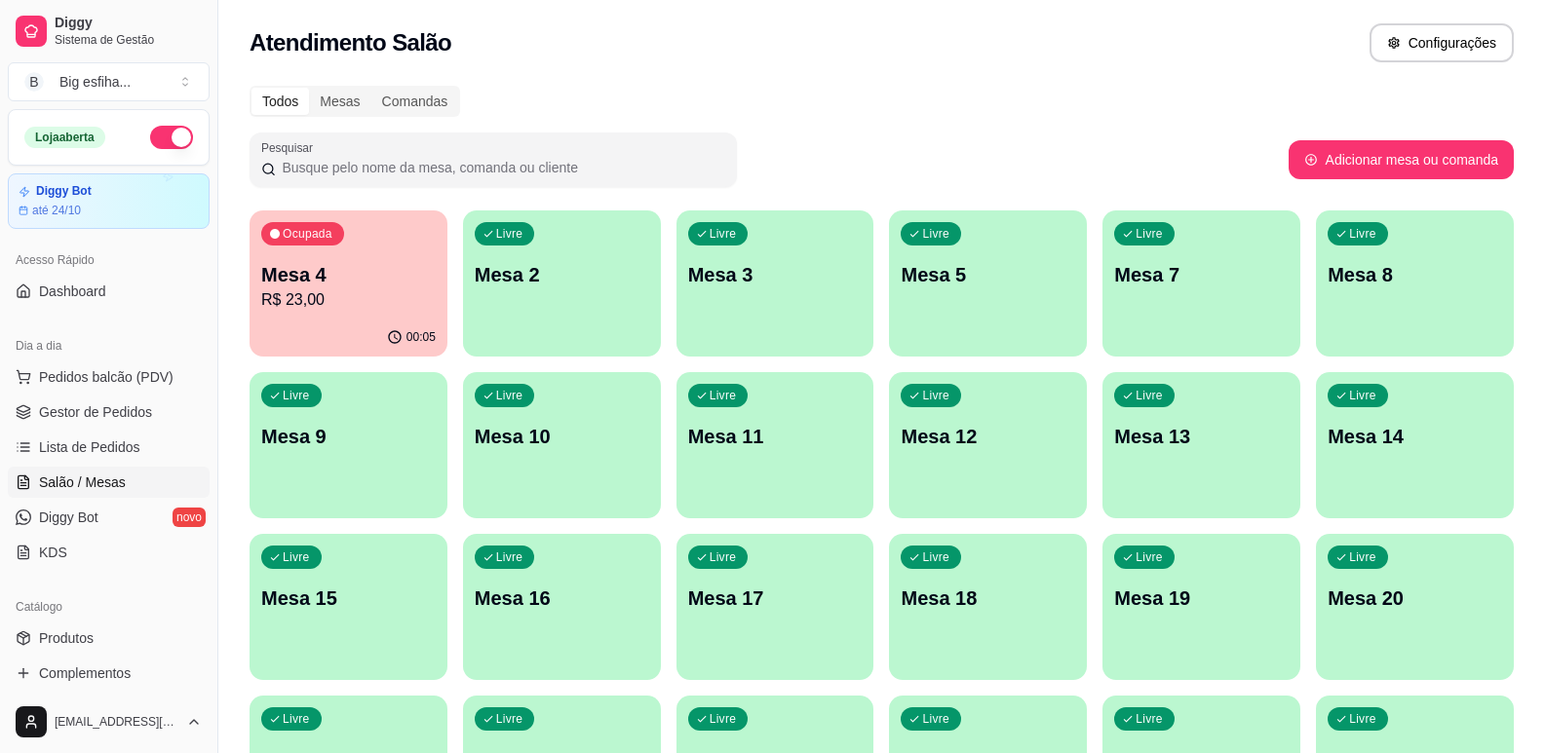
click at [307, 444] on p "Mesa 9" at bounding box center [348, 436] width 174 height 27
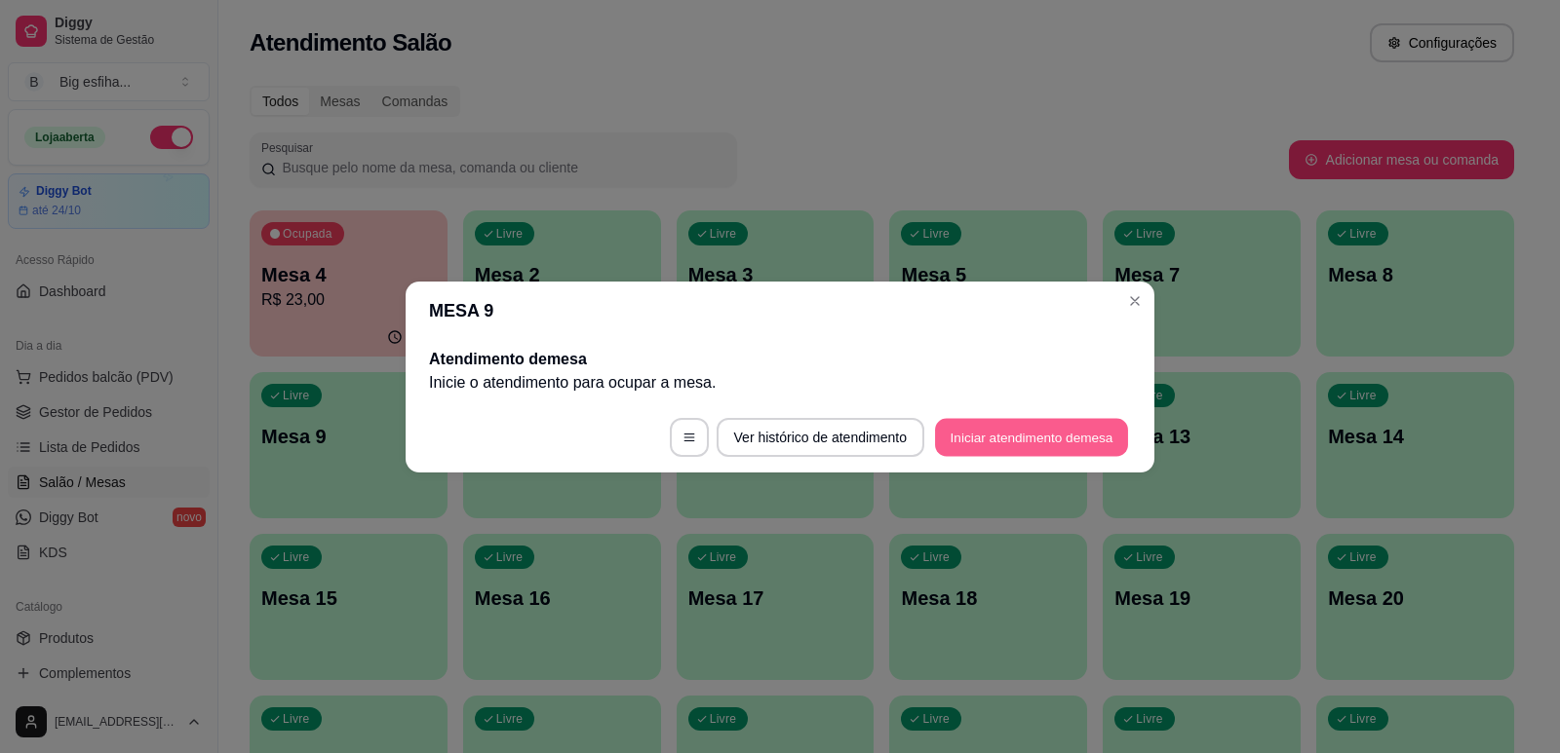
click at [993, 439] on button "Iniciar atendimento de mesa" at bounding box center [1031, 437] width 193 height 38
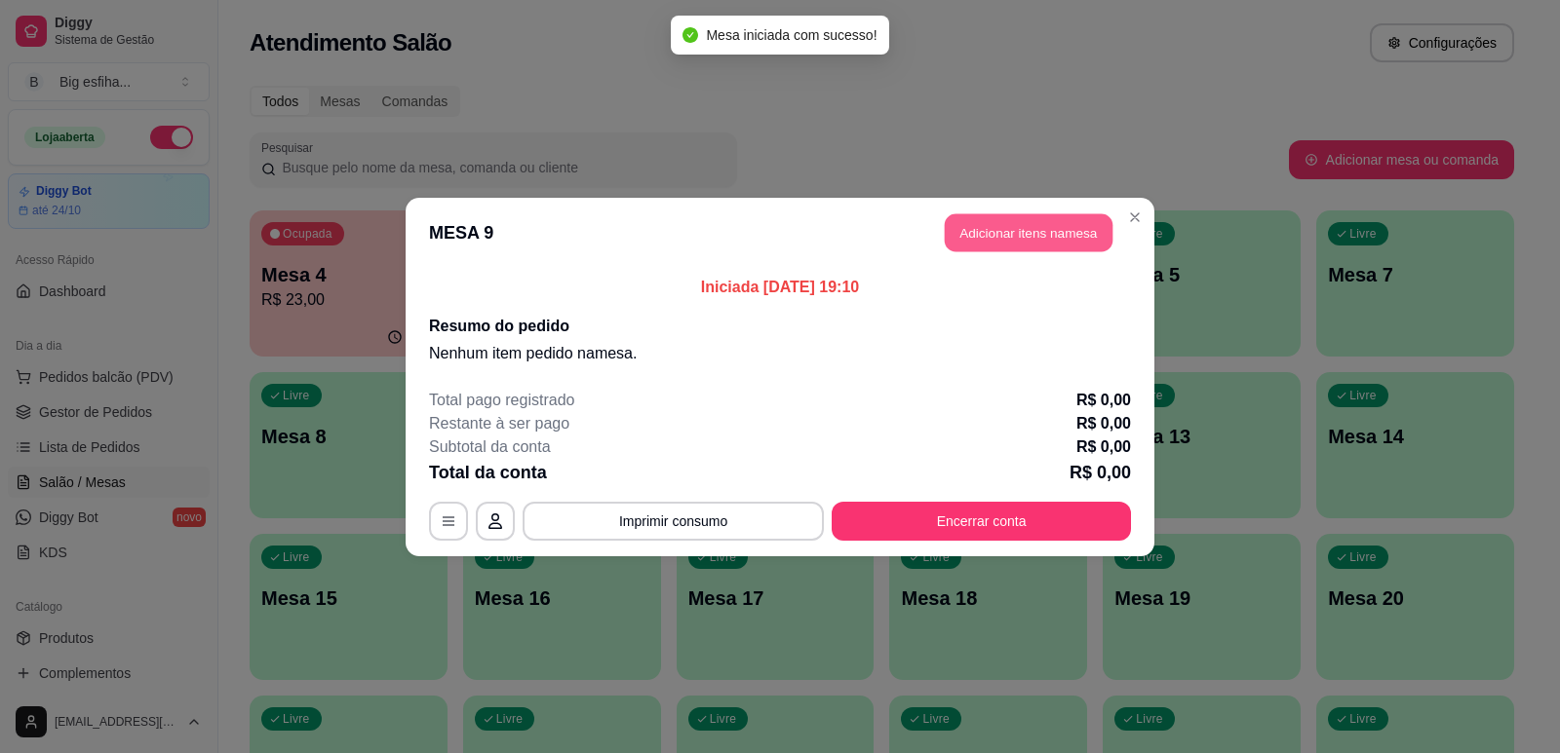
click at [1078, 233] on button "Adicionar itens na mesa" at bounding box center [1029, 232] width 168 height 38
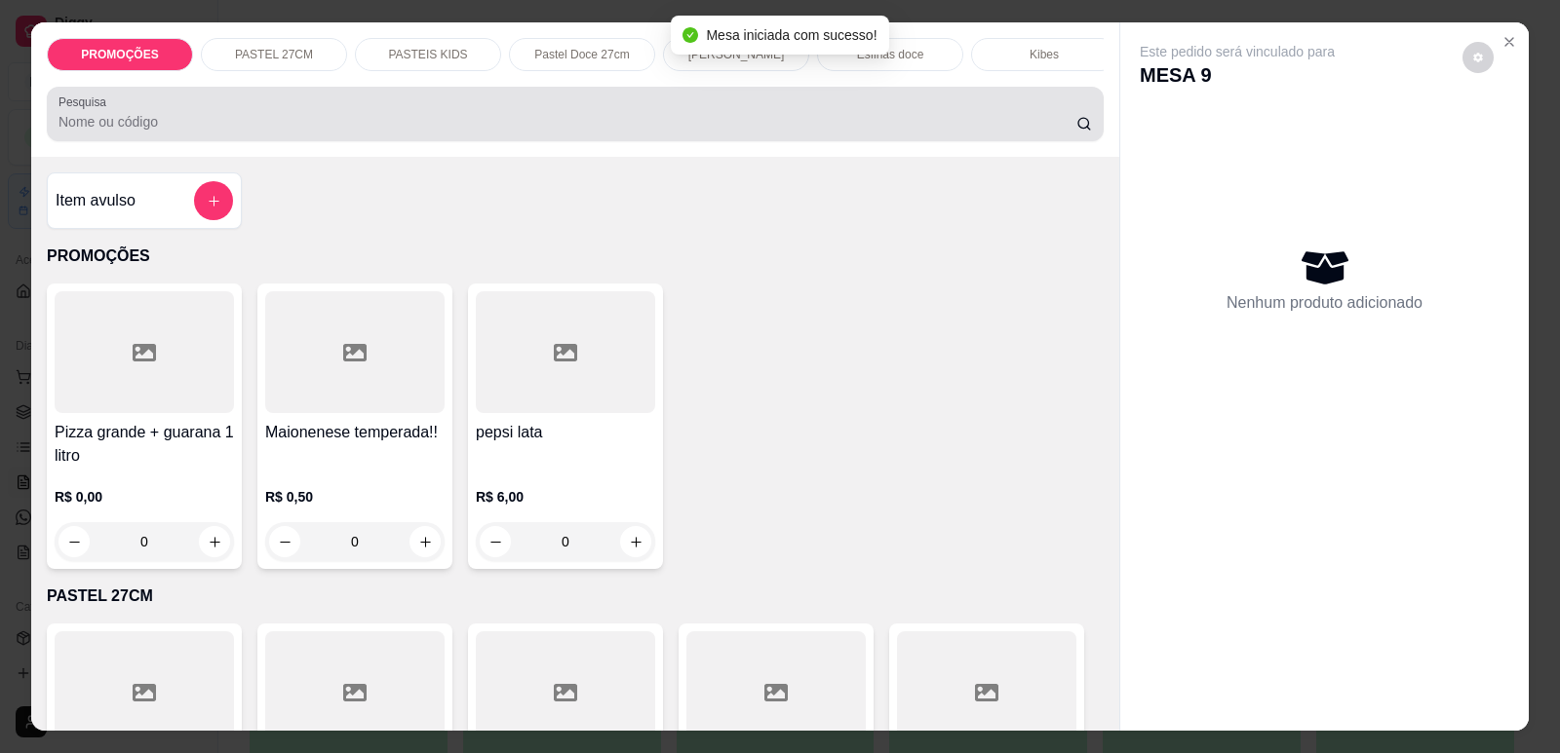
click at [462, 125] on div at bounding box center [574, 114] width 1033 height 39
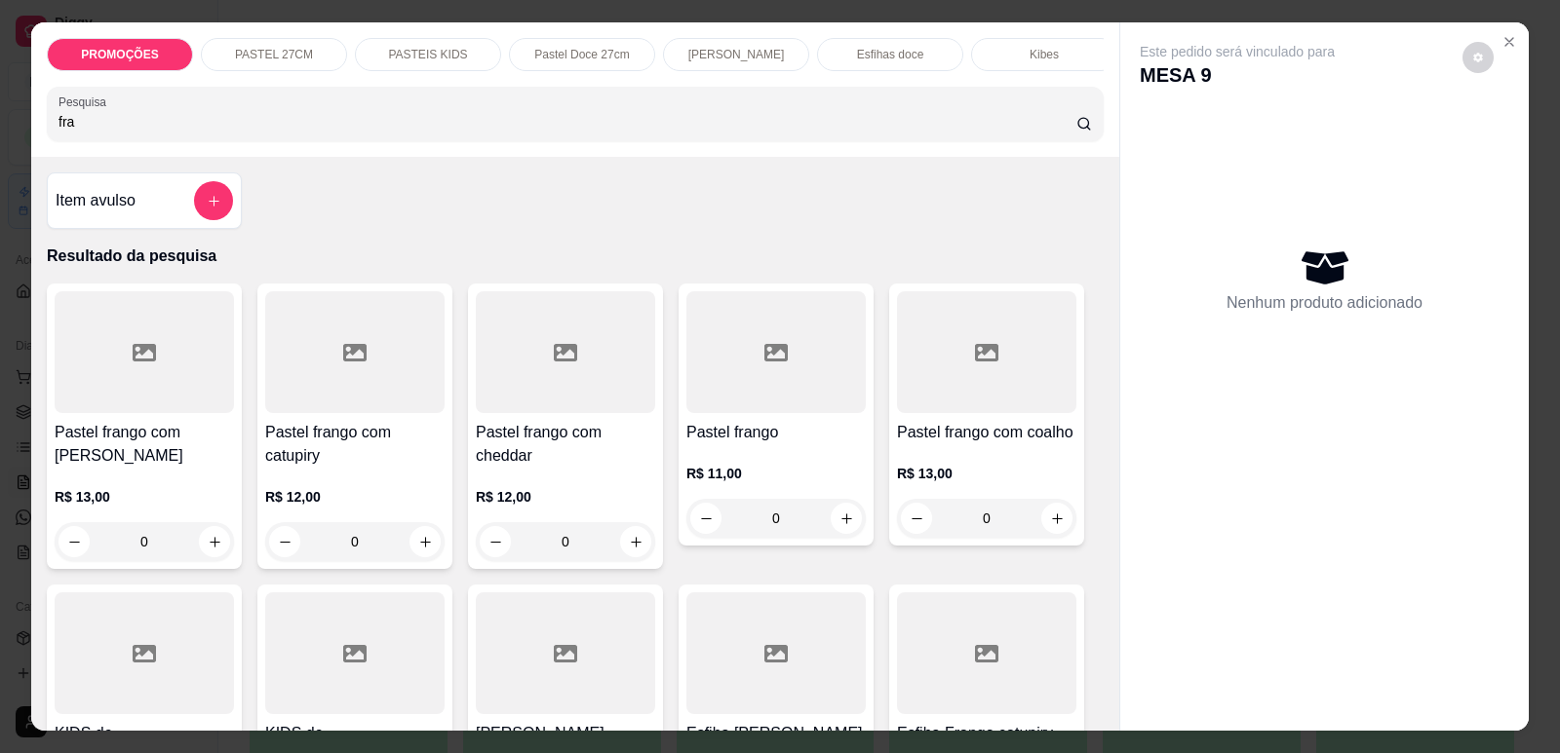
type input "fra"
click at [311, 407] on div at bounding box center [354, 352] width 179 height 122
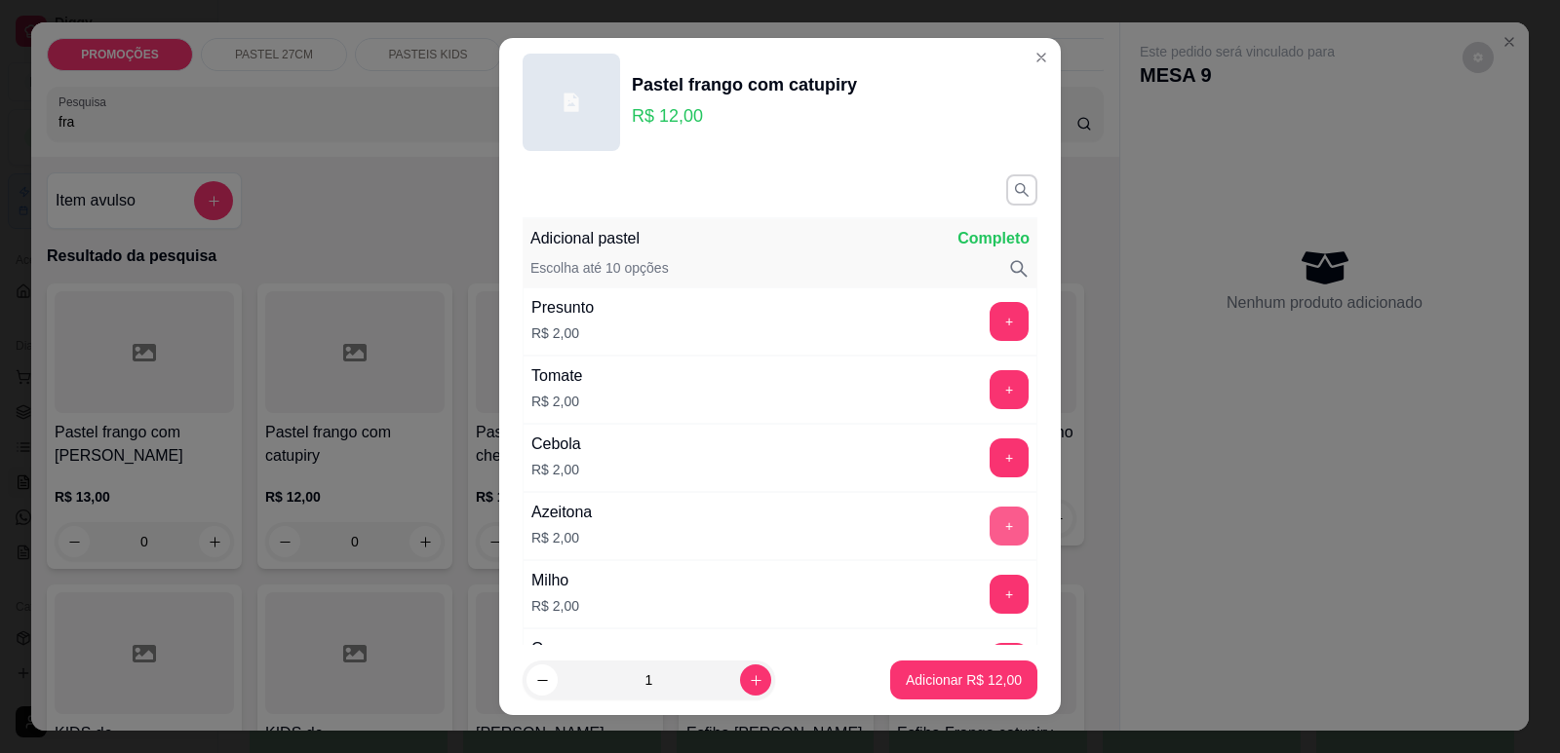
click at [989, 519] on button "+" at bounding box center [1008, 526] width 39 height 39
click at [971, 680] on p "Adicionar R$ 14,00" at bounding box center [964, 680] width 116 height 19
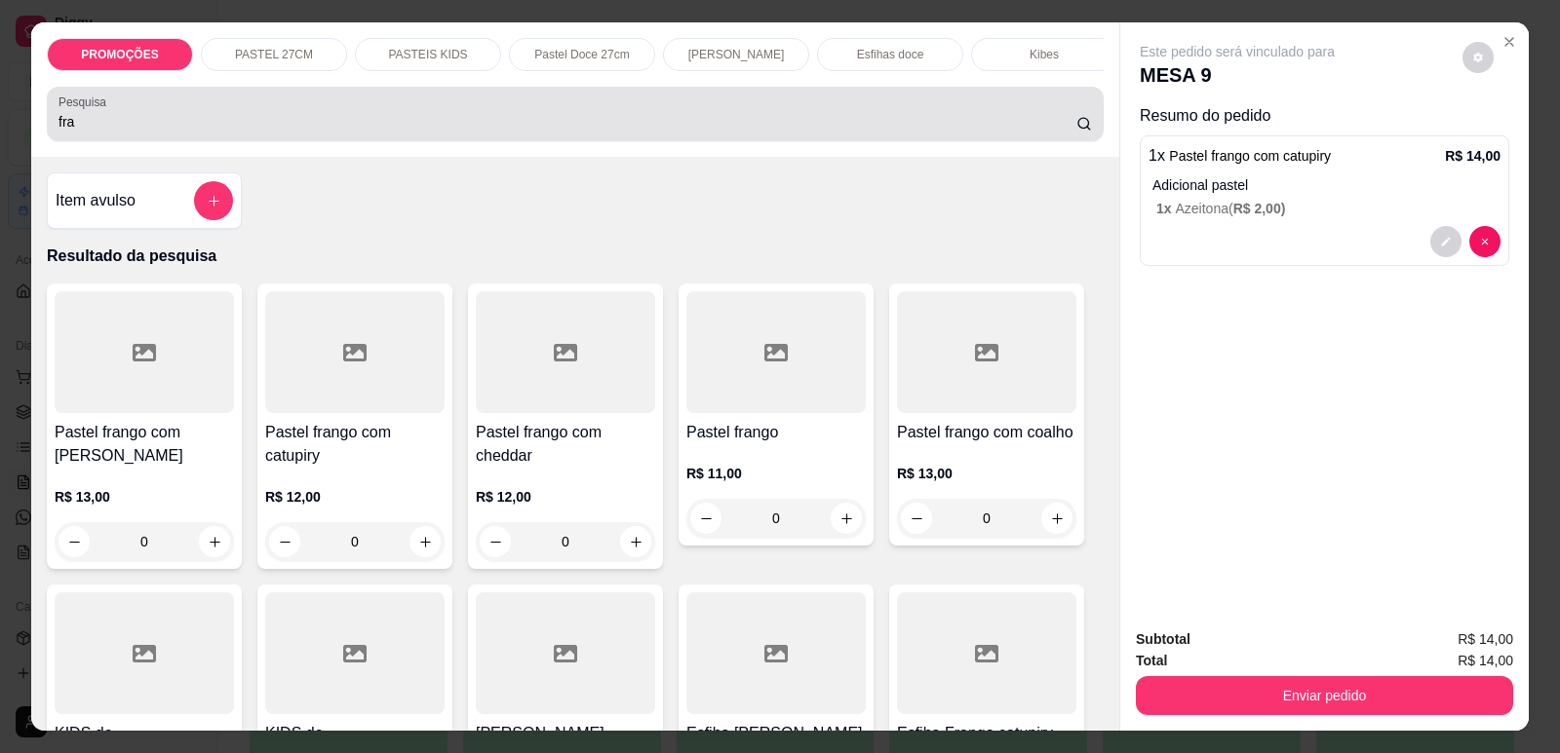
drag, startPoint x: 83, startPoint y: 126, endPoint x: 0, endPoint y: 125, distance: 82.9
click at [0, 125] on div "PROMOÇÕES PASTEL 27CM PASTEIS KIDS Pastel Doce 27cm Esfihas Salgadas Esfihas do…" at bounding box center [780, 376] width 1560 height 753
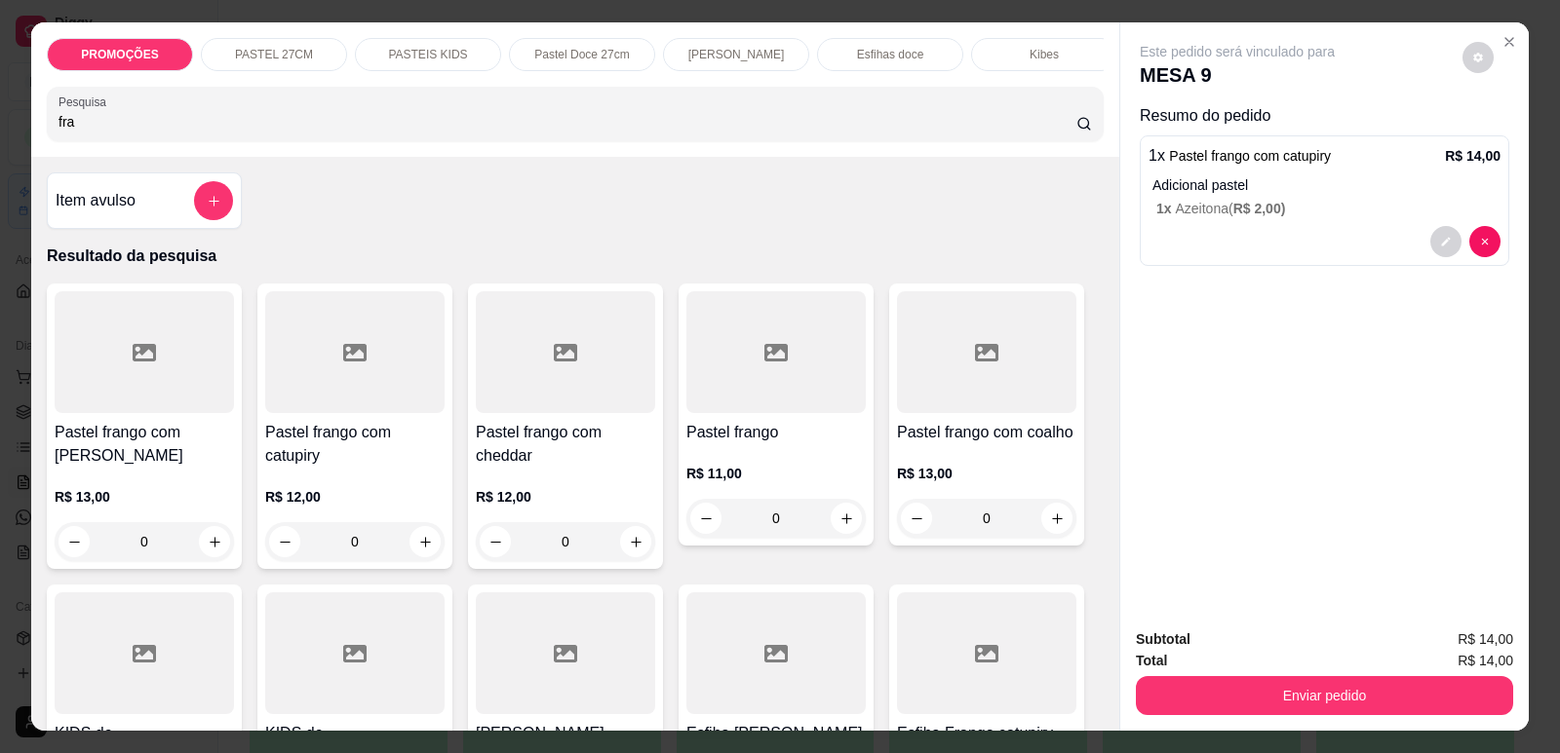
drag, startPoint x: 66, startPoint y: 135, endPoint x: 0, endPoint y: 123, distance: 67.5
click at [0, 123] on div "PROMOÇÕES PASTEL 27CM PASTEIS KIDS Pastel Doce 27cm Esfihas Salgadas Esfihas do…" at bounding box center [780, 376] width 1560 height 753
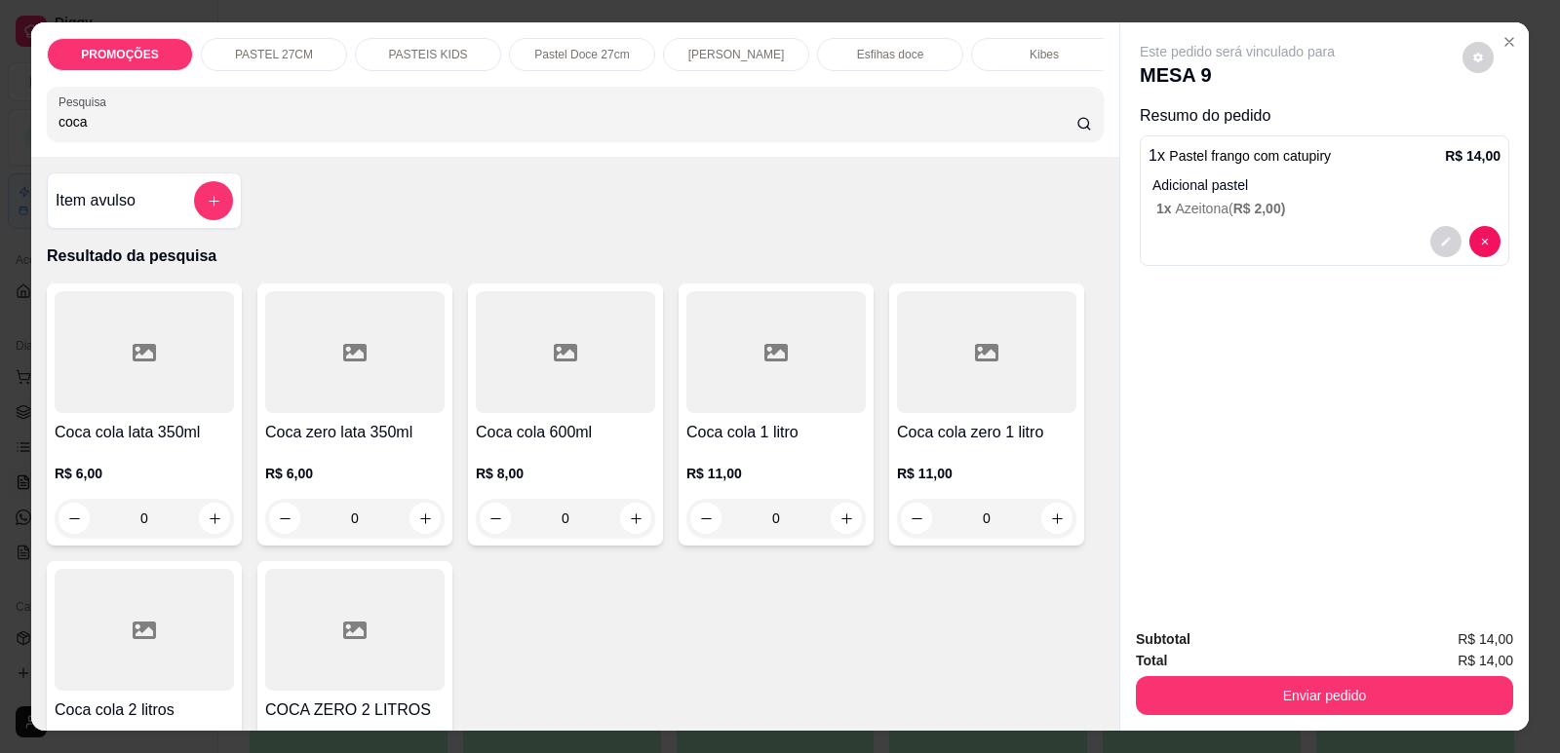
type input "coca"
click at [80, 389] on div at bounding box center [144, 352] width 179 height 122
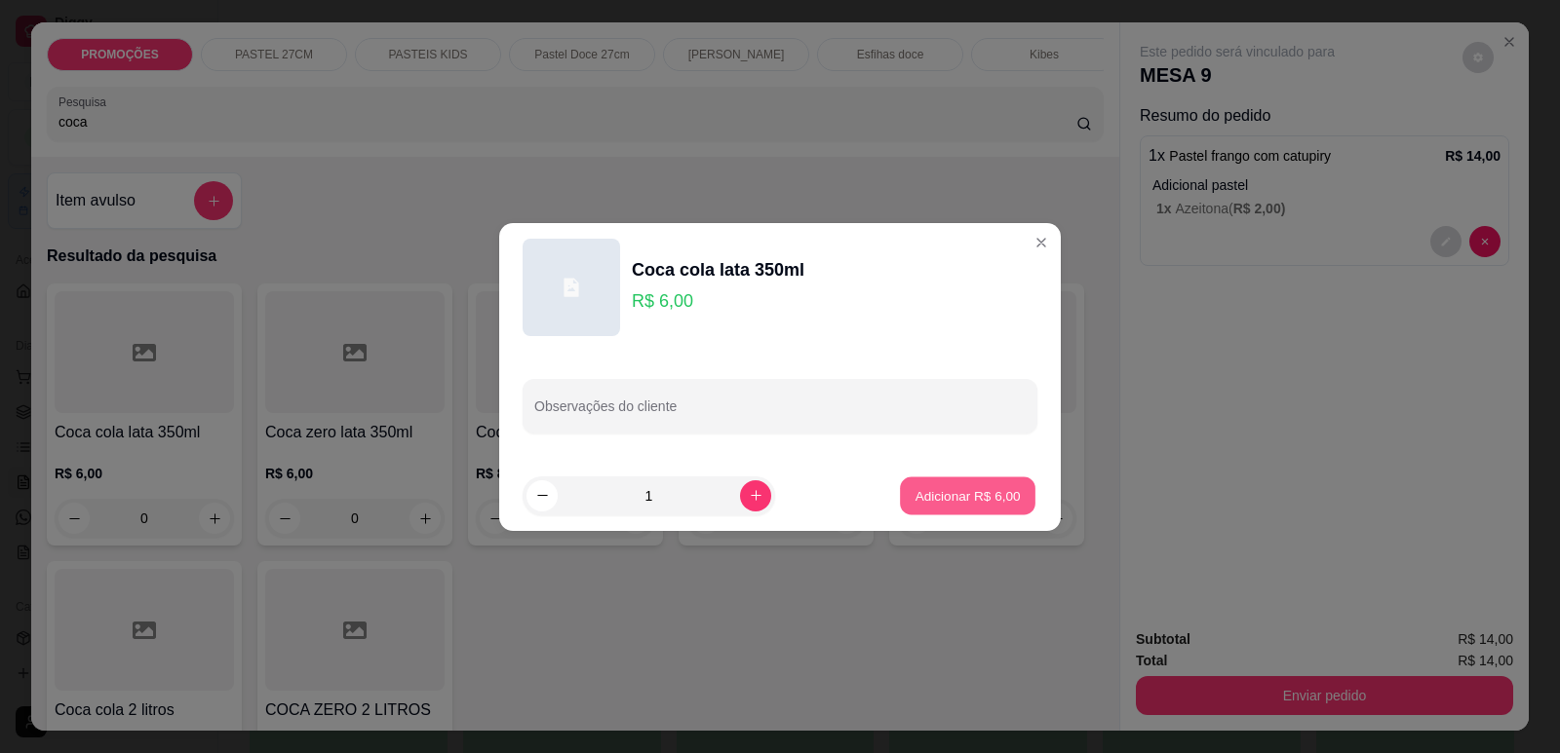
click at [946, 495] on p "Adicionar R$ 6,00" at bounding box center [966, 495] width 105 height 19
type input "1"
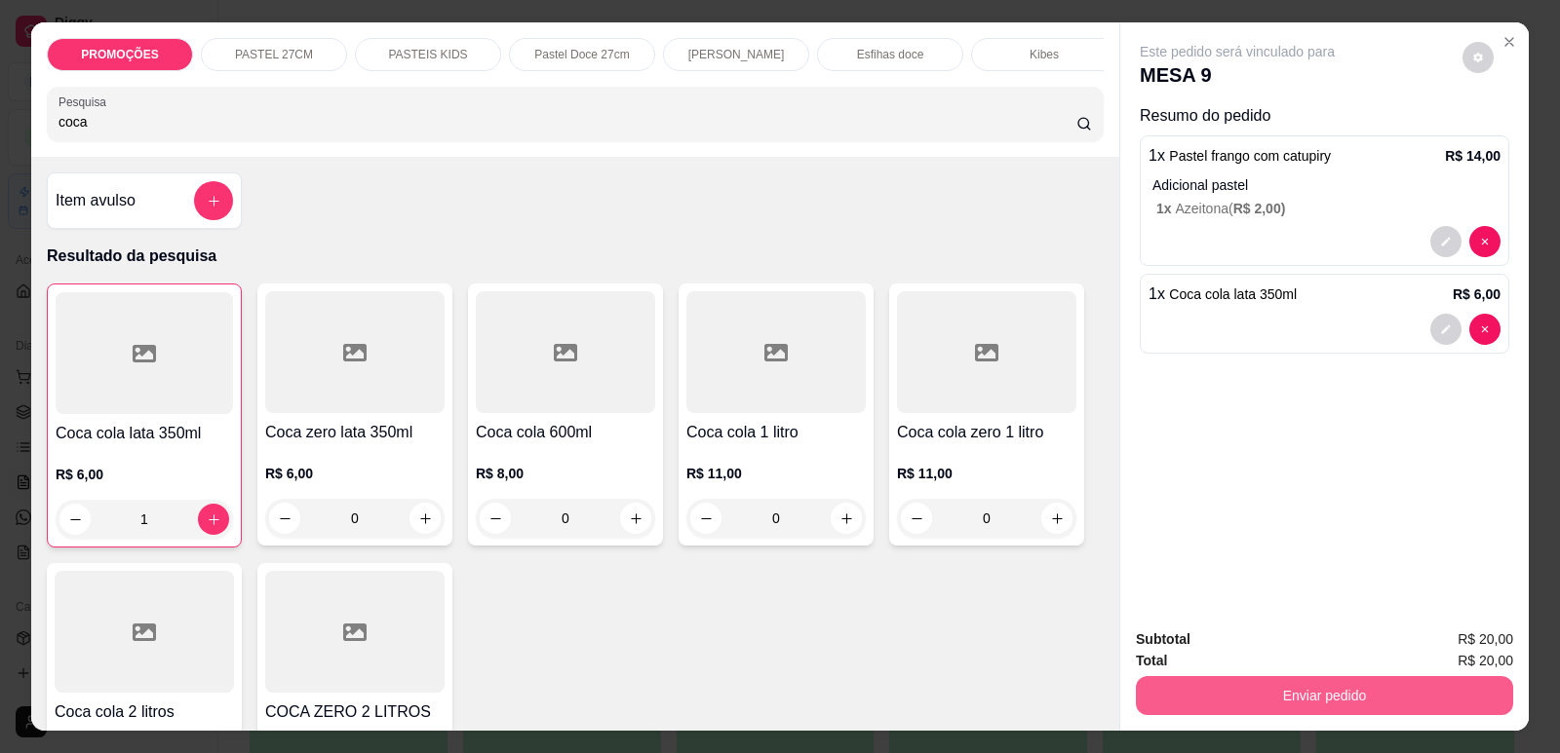
click at [1318, 691] on button "Enviar pedido" at bounding box center [1324, 695] width 377 height 39
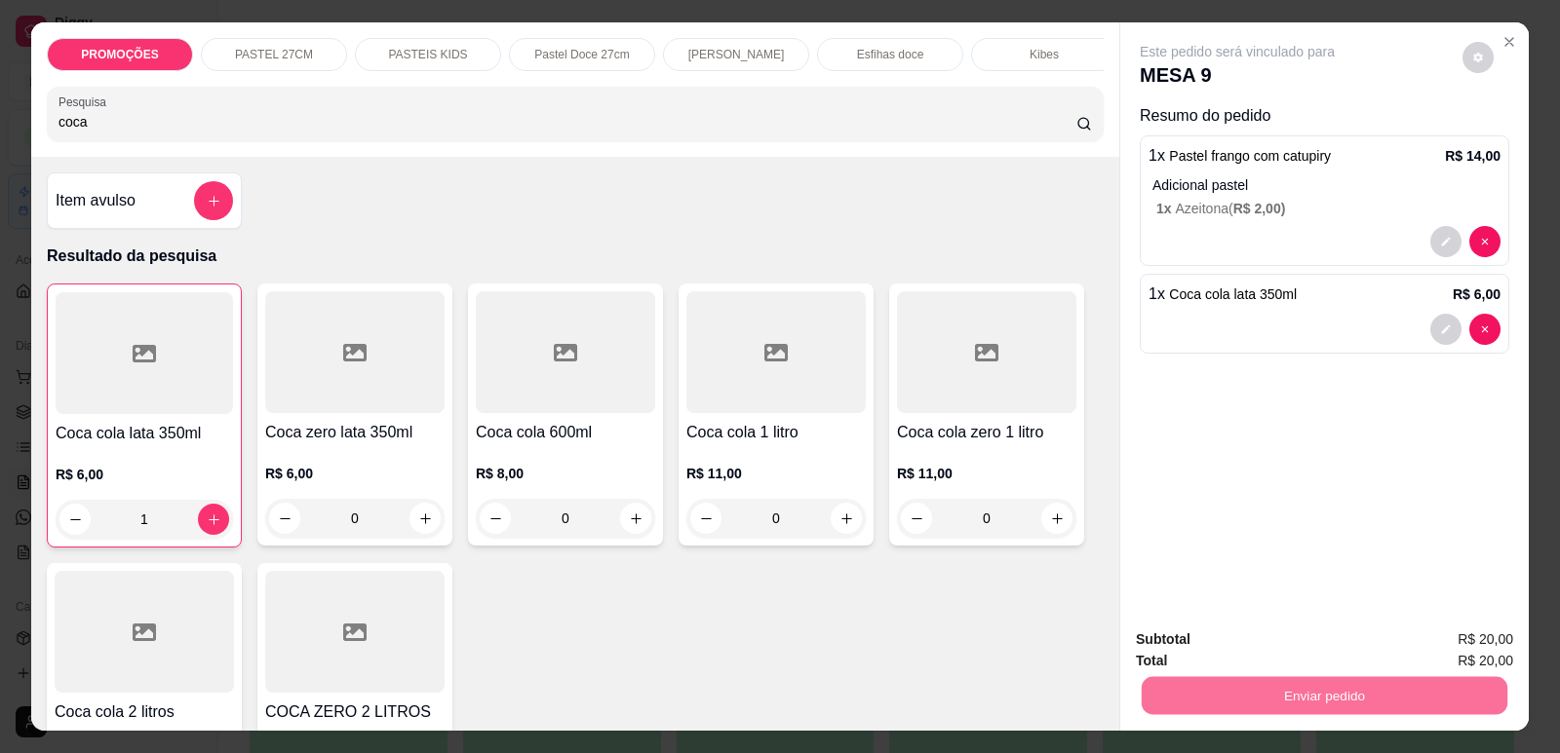
click at [1465, 652] on button "Enviar pedido" at bounding box center [1462, 648] width 107 height 36
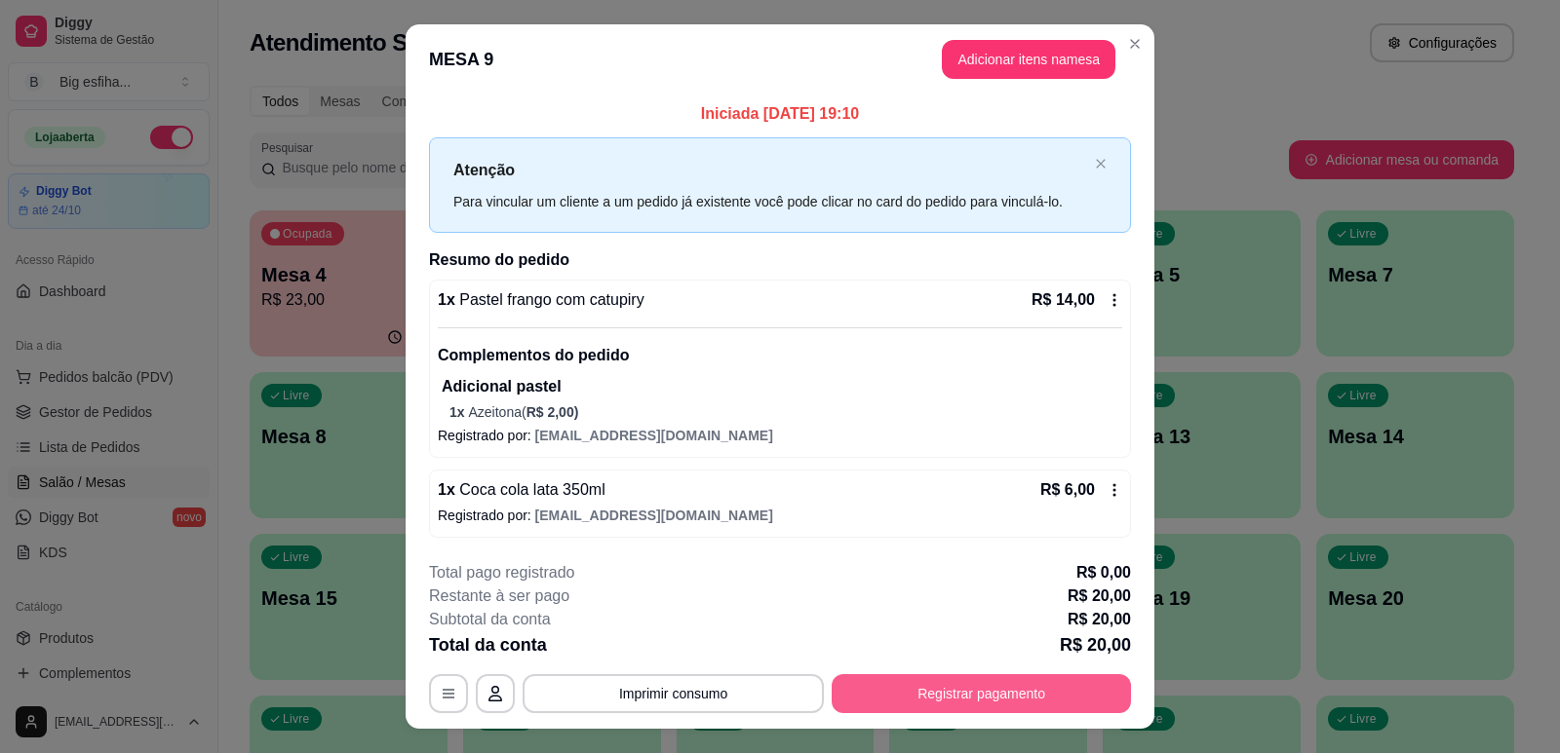
click at [954, 706] on button "Registrar pagamento" at bounding box center [980, 694] width 299 height 39
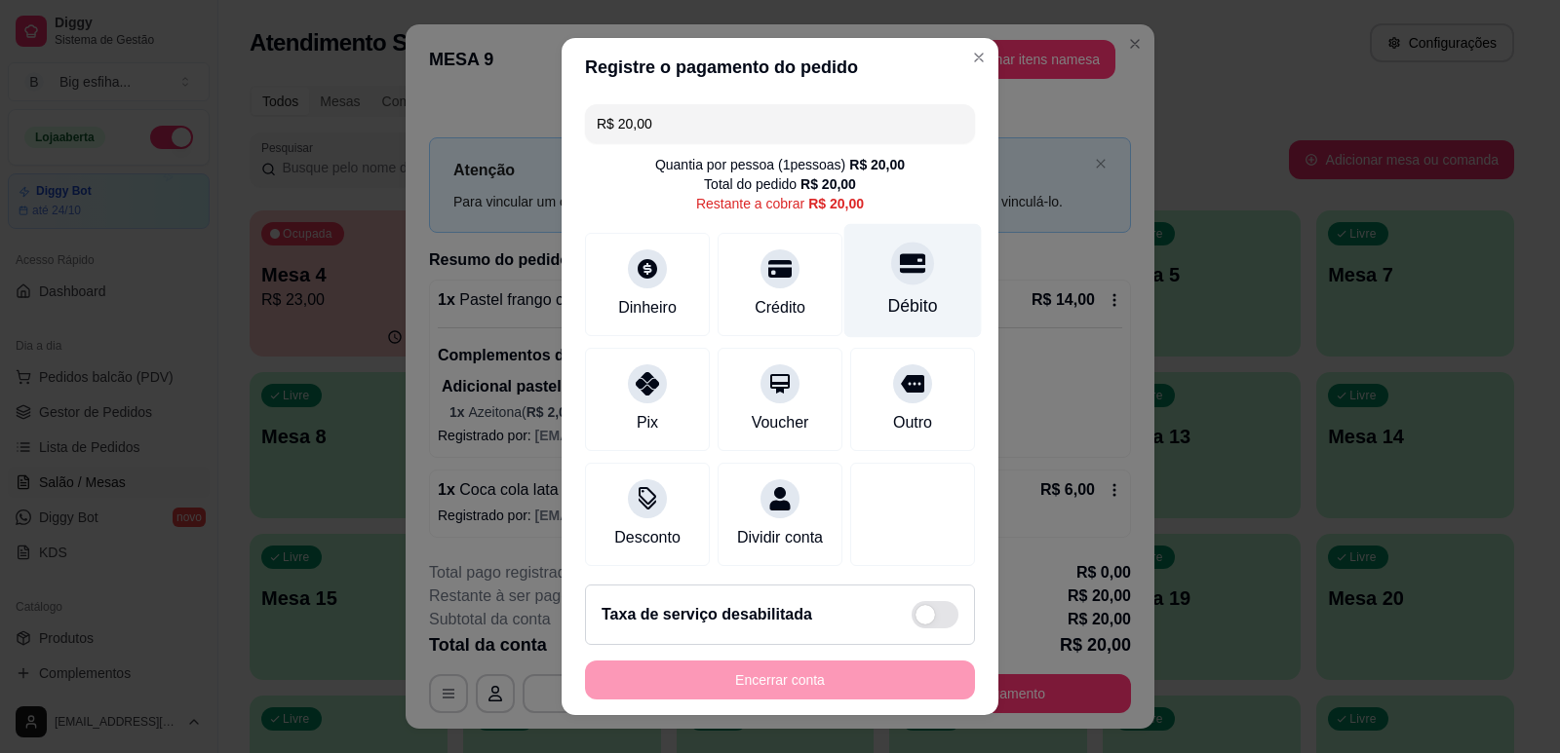
click at [858, 273] on div "Débito" at bounding box center [912, 280] width 137 height 114
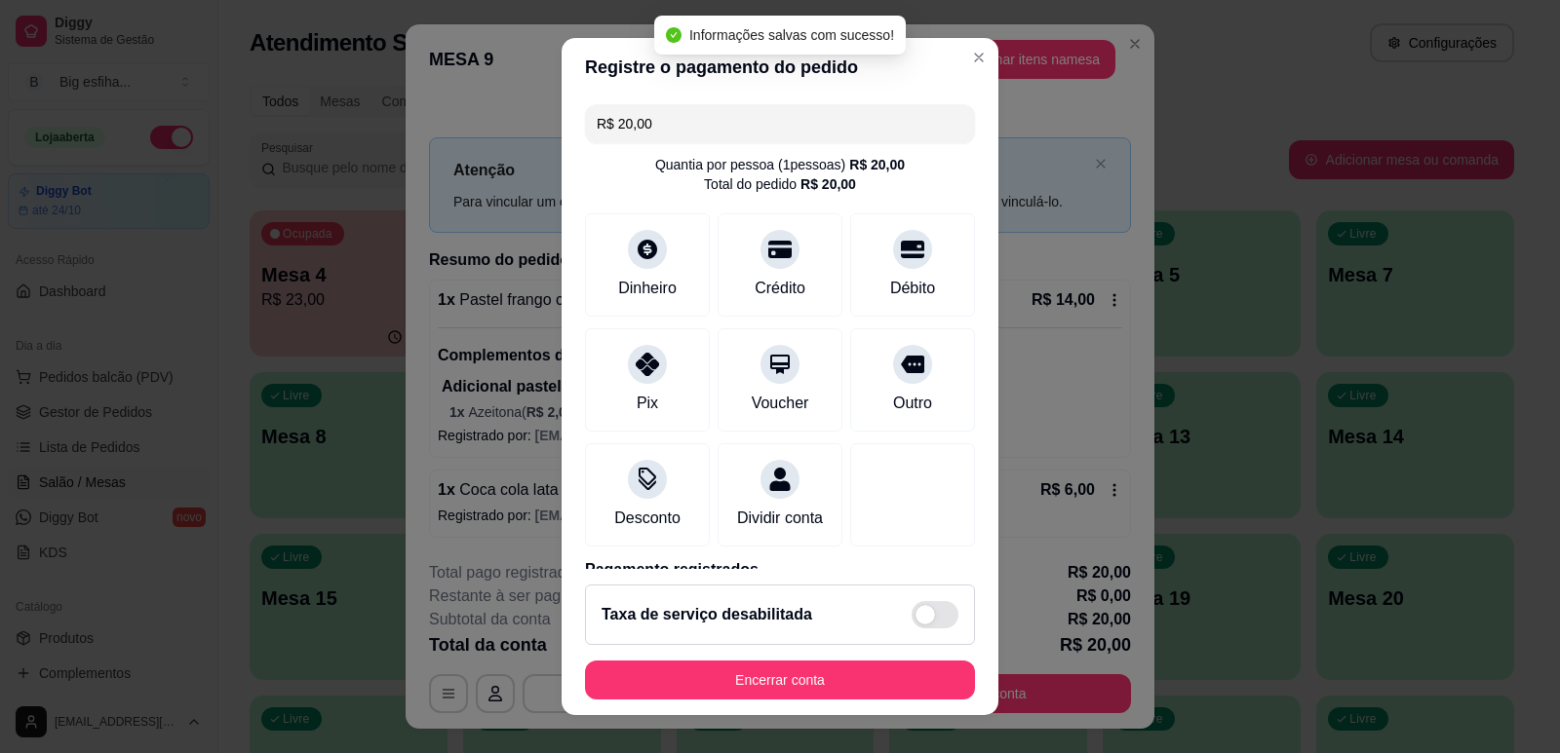
type input "R$ 0,00"
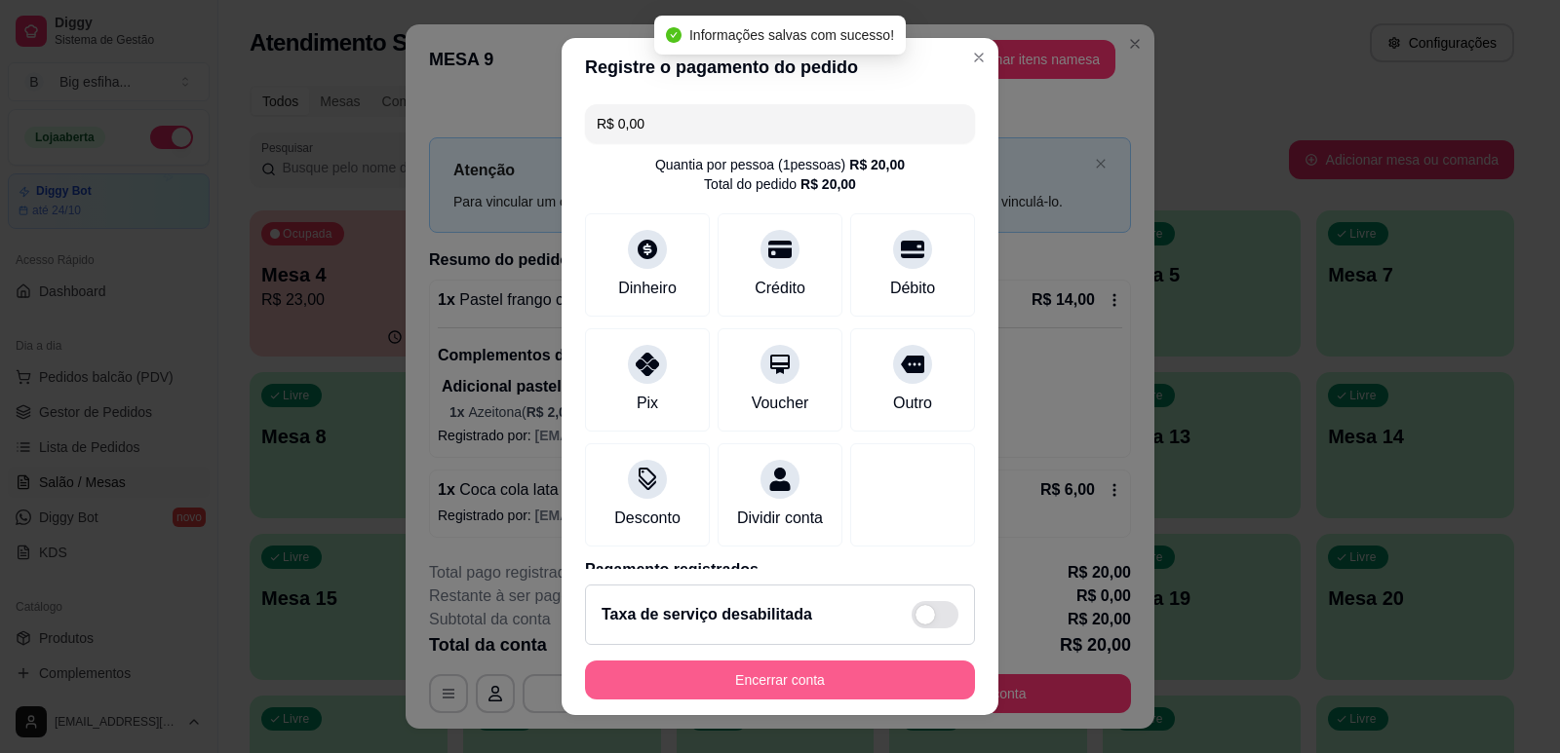
click at [778, 675] on button "Encerrar conta" at bounding box center [780, 680] width 390 height 39
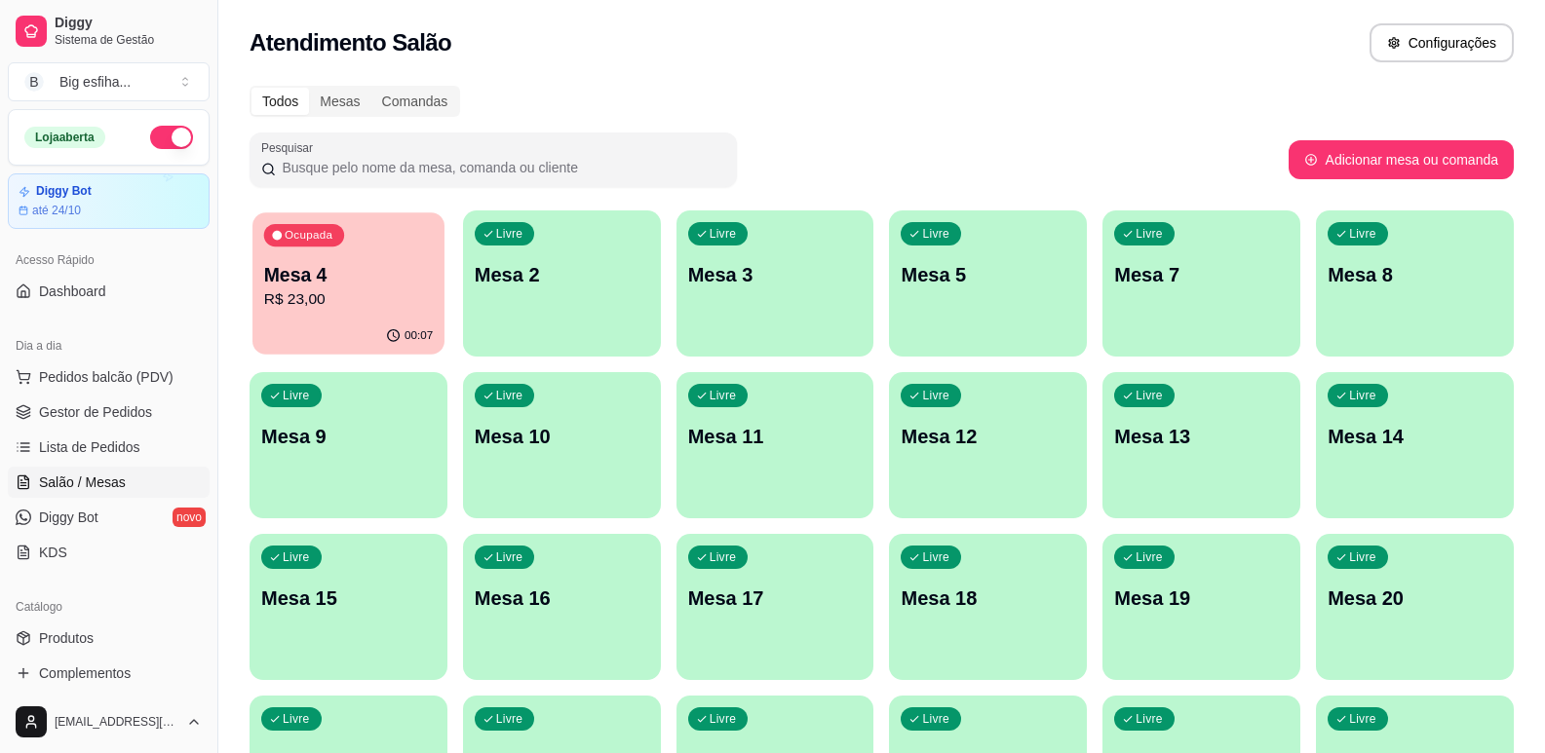
click at [317, 298] on p "R$ 23,00" at bounding box center [348, 300] width 169 height 22
click at [152, 451] on link "Lista de Pedidos" at bounding box center [109, 447] width 202 height 31
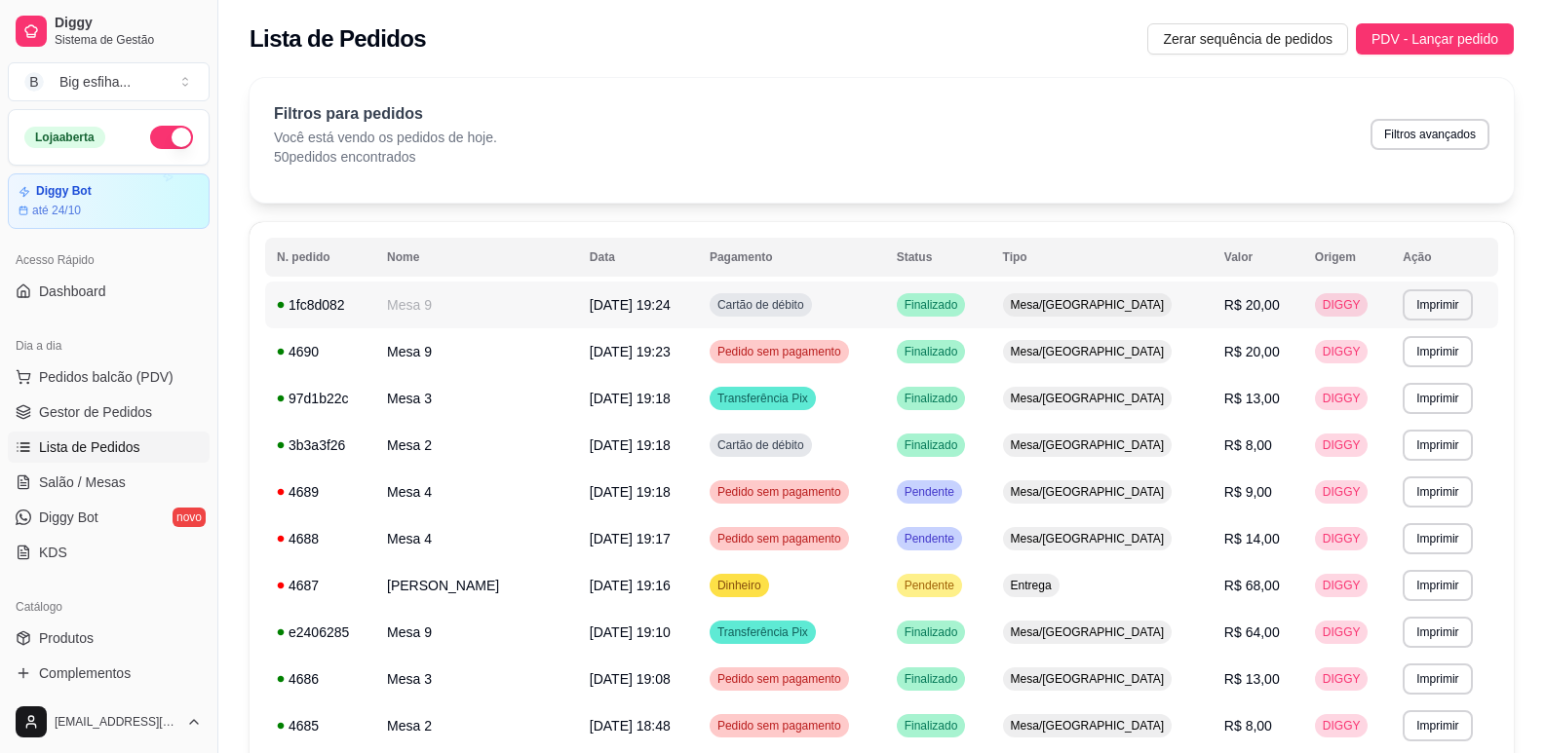
click at [1245, 301] on td "R$ 20,00" at bounding box center [1258, 305] width 91 height 47
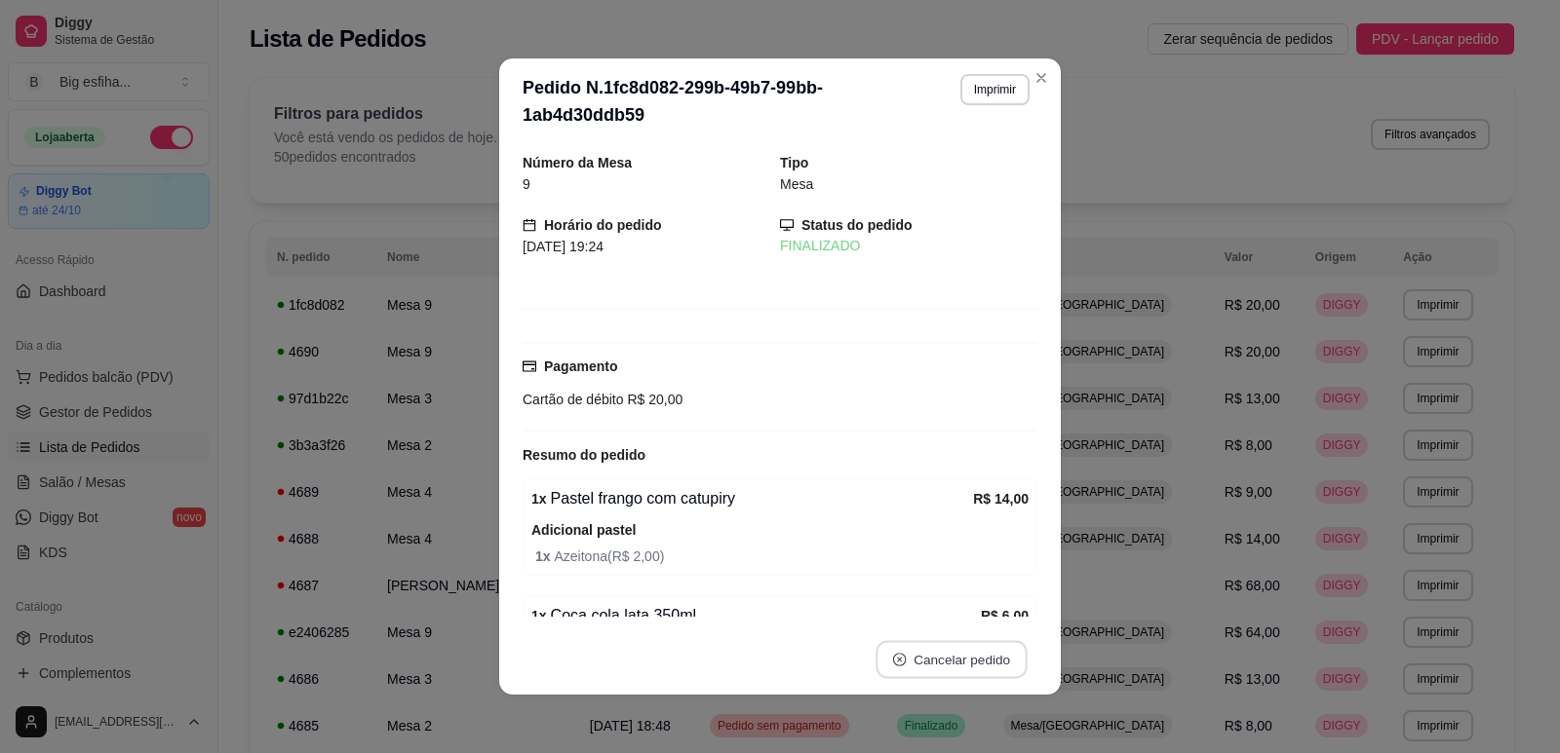
click at [932, 668] on button "Cancelar pedido" at bounding box center [950, 660] width 151 height 38
click at [978, 615] on button "Sim" at bounding box center [998, 611] width 78 height 39
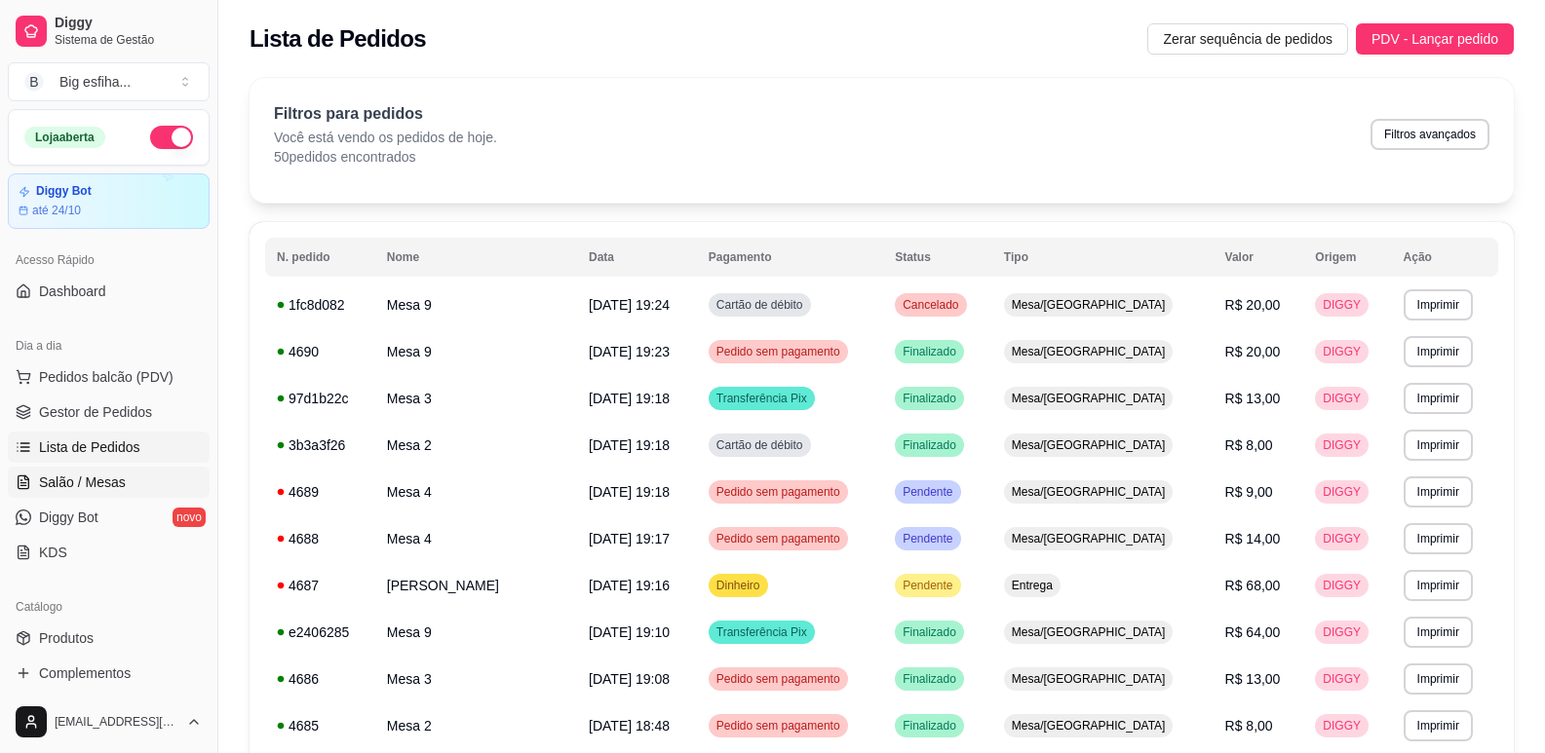
click at [169, 491] on link "Salão / Mesas" at bounding box center [109, 482] width 202 height 31
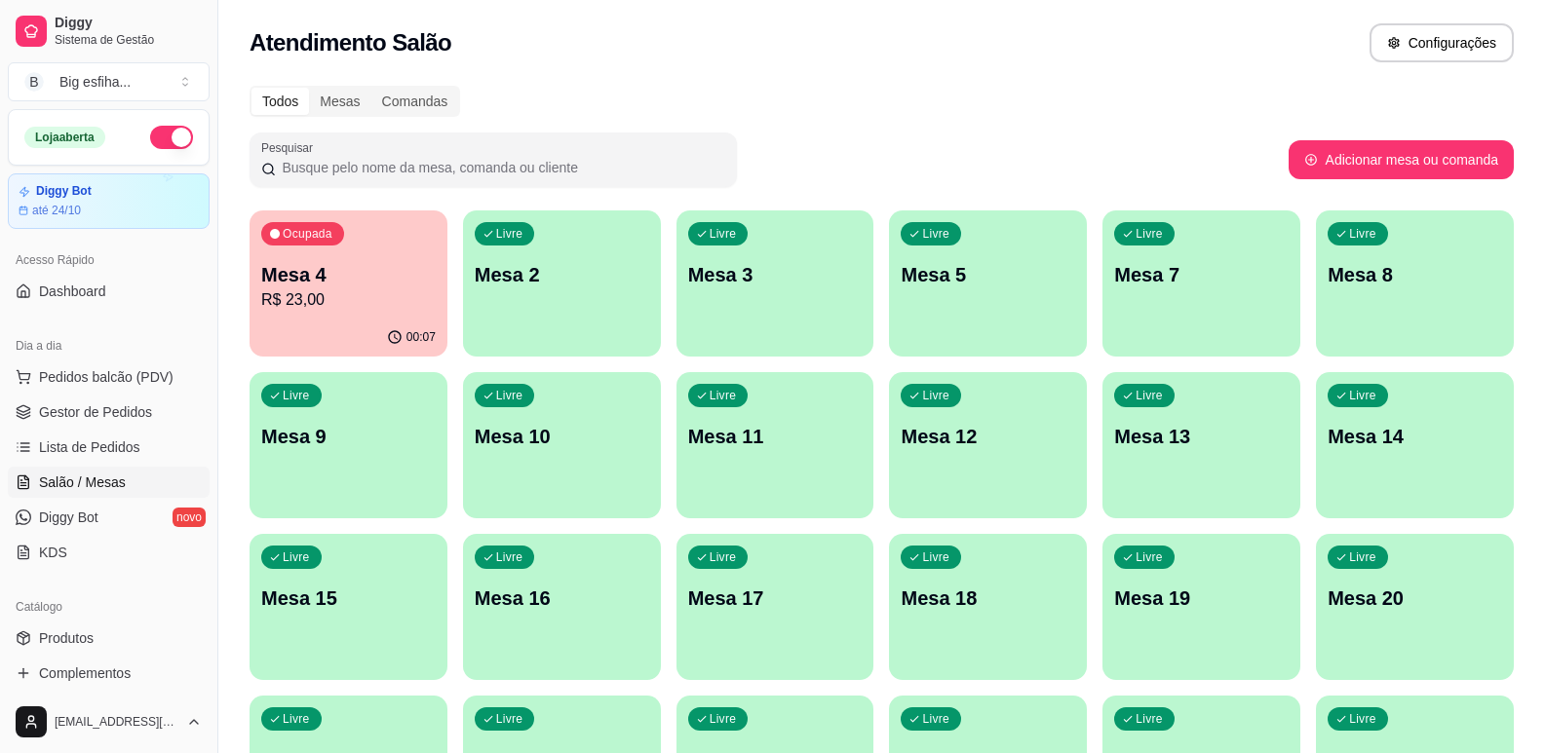
click at [585, 295] on div "Livre Mesa 2" at bounding box center [562, 272] width 198 height 123
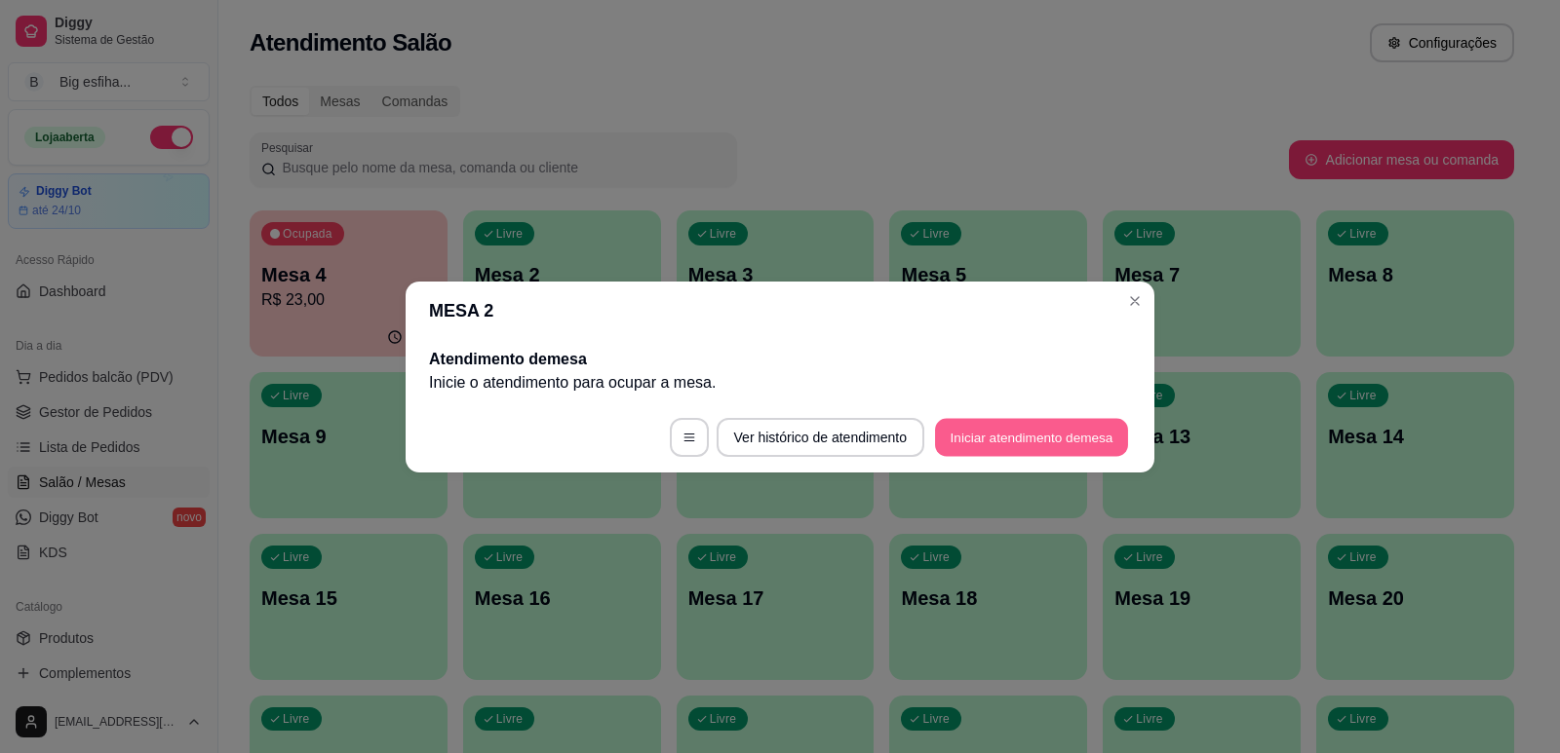
click at [956, 444] on button "Iniciar atendimento de mesa" at bounding box center [1031, 437] width 193 height 38
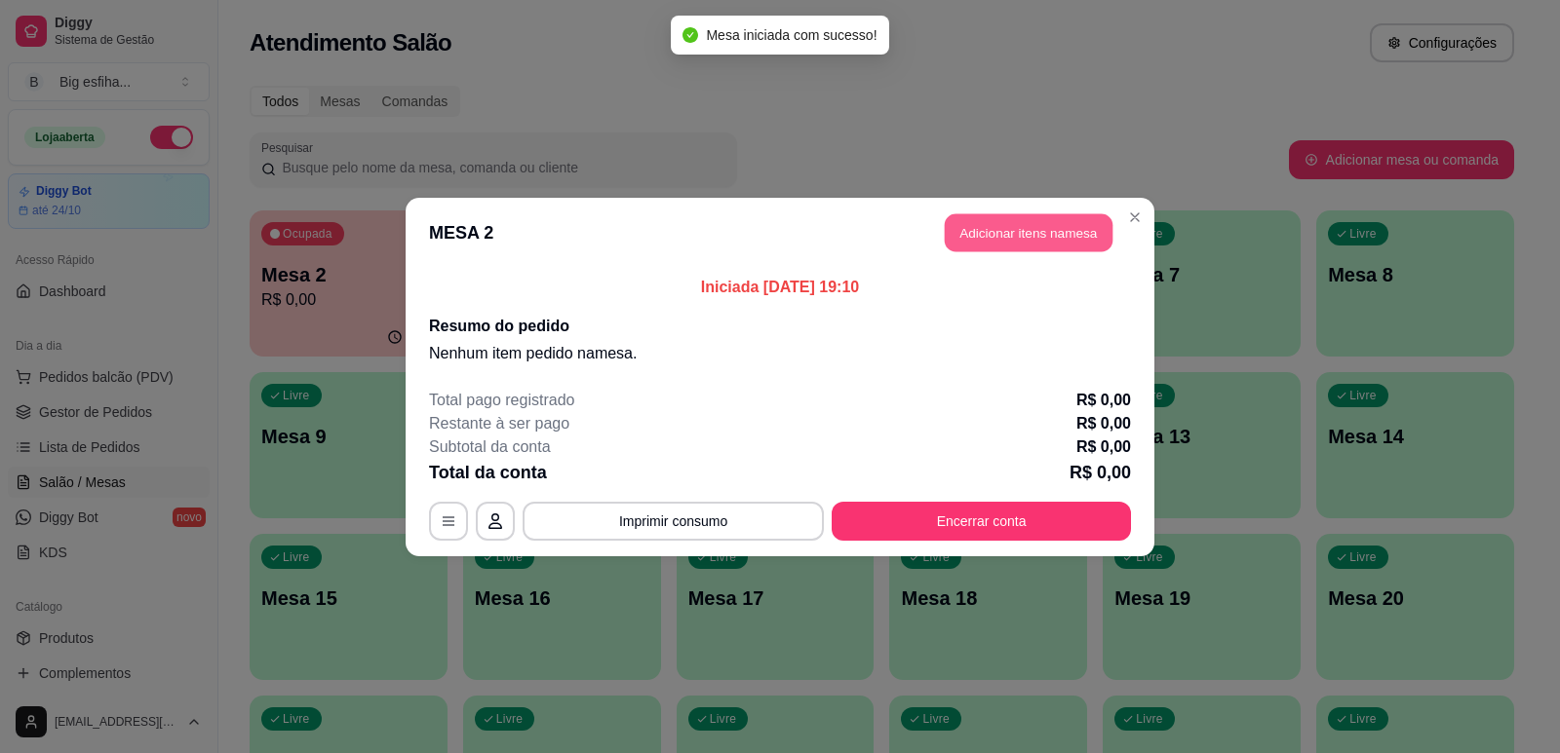
click at [972, 245] on button "Adicionar itens na mesa" at bounding box center [1029, 232] width 168 height 38
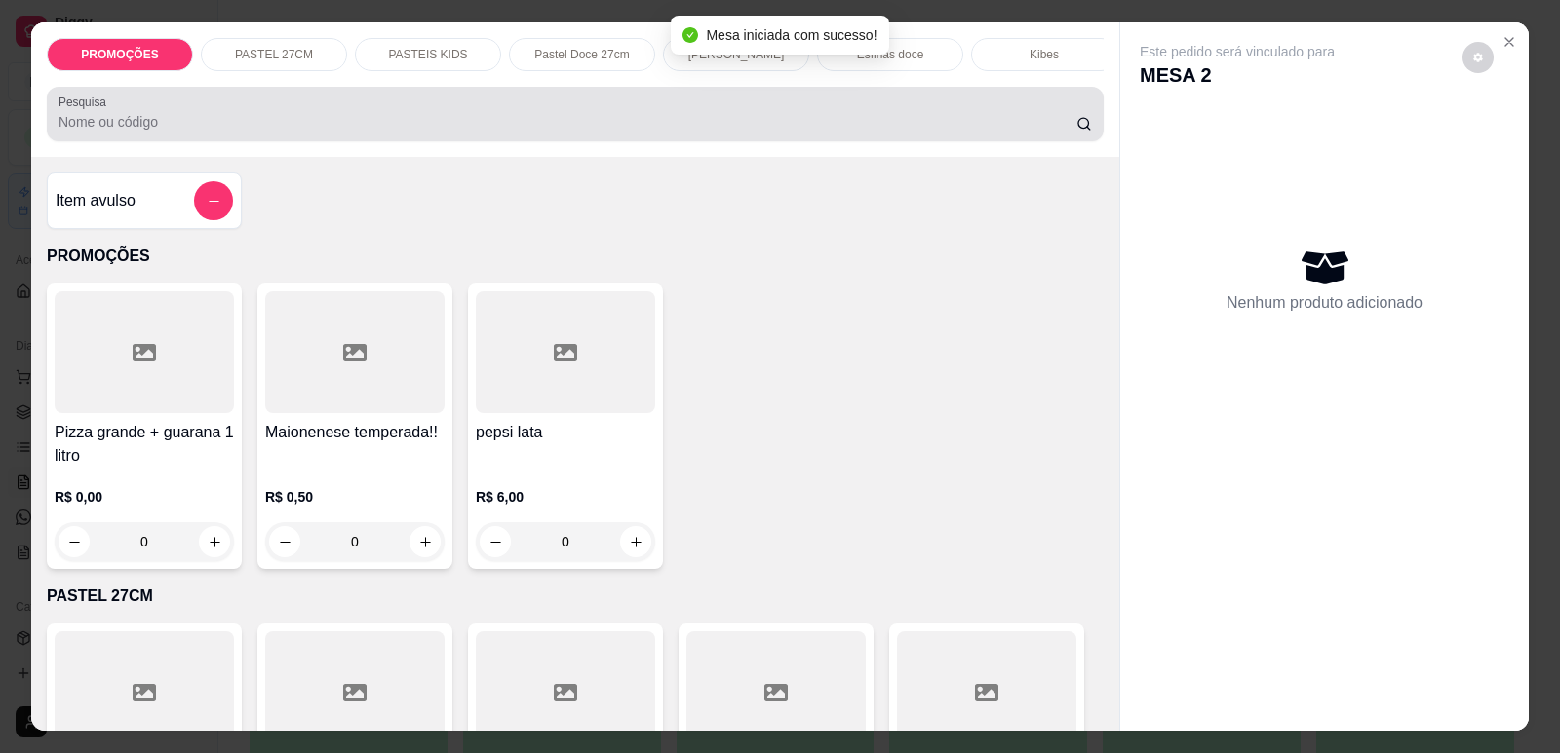
click at [731, 130] on input "Pesquisa" at bounding box center [567, 121] width 1018 height 19
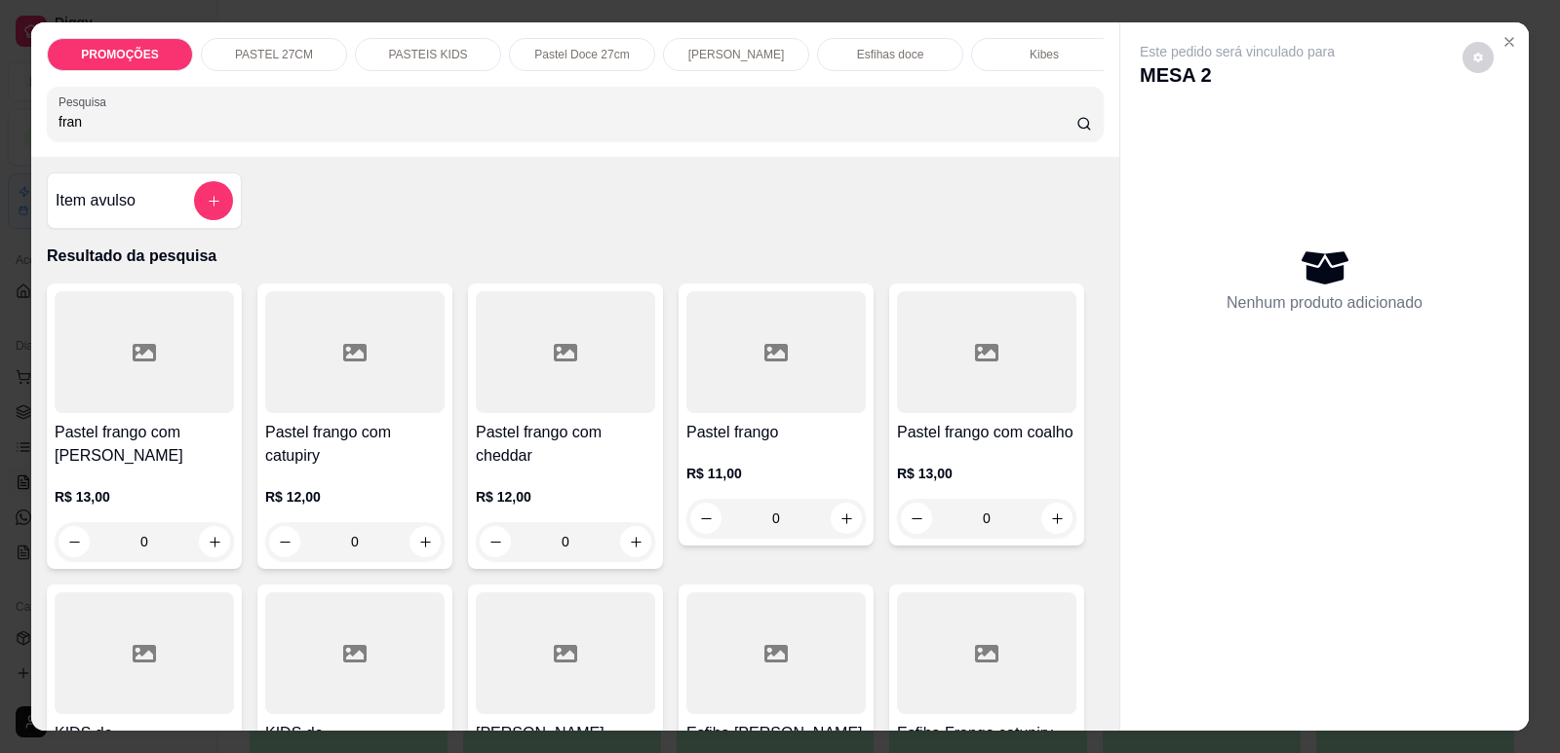
type input "fran"
click at [328, 430] on div "Pastel frango com catupiry R$ 12,00 0" at bounding box center [354, 427] width 195 height 286
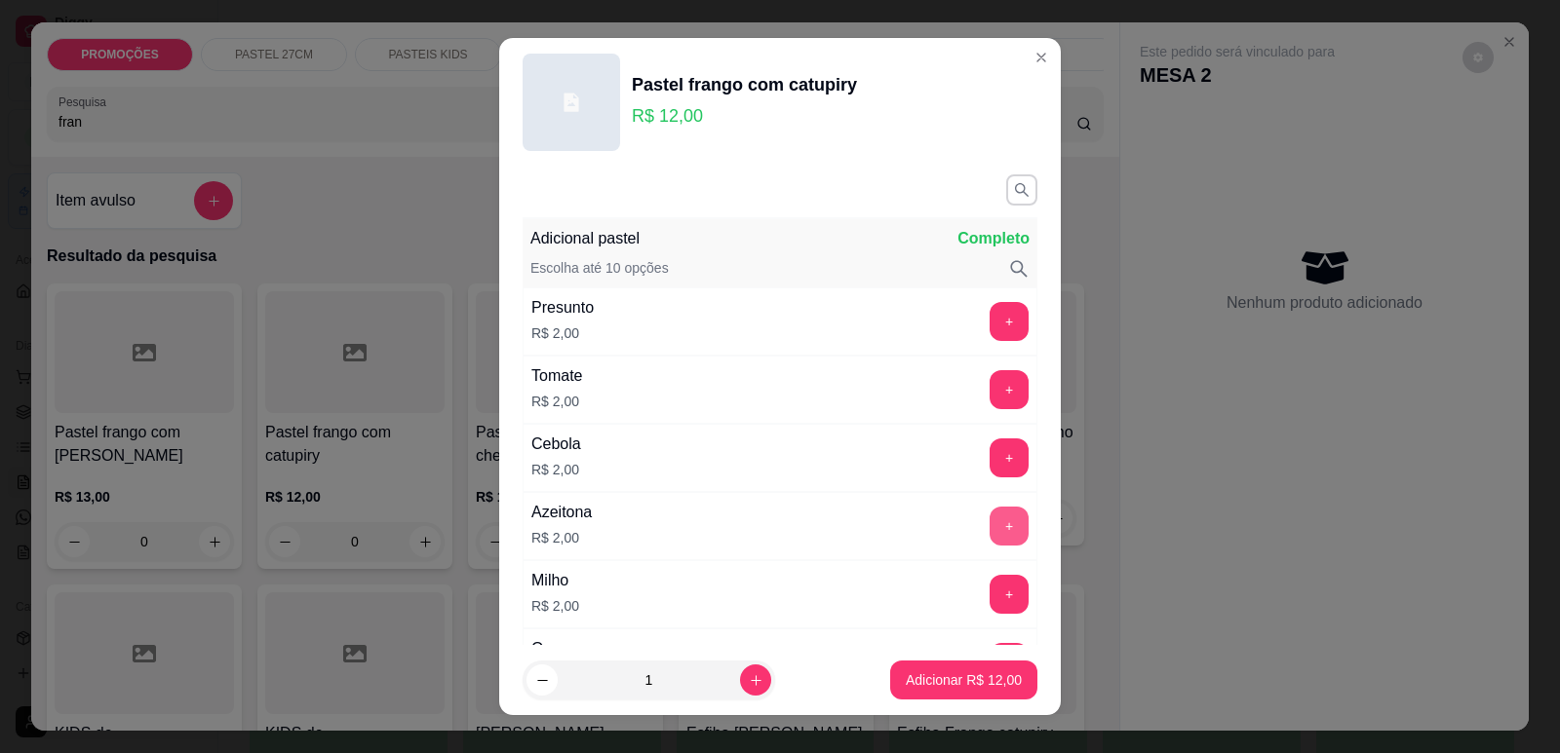
click at [989, 527] on button "+" at bounding box center [1008, 526] width 39 height 39
click at [958, 670] on button "Adicionar R$ 14,00" at bounding box center [963, 681] width 143 height 38
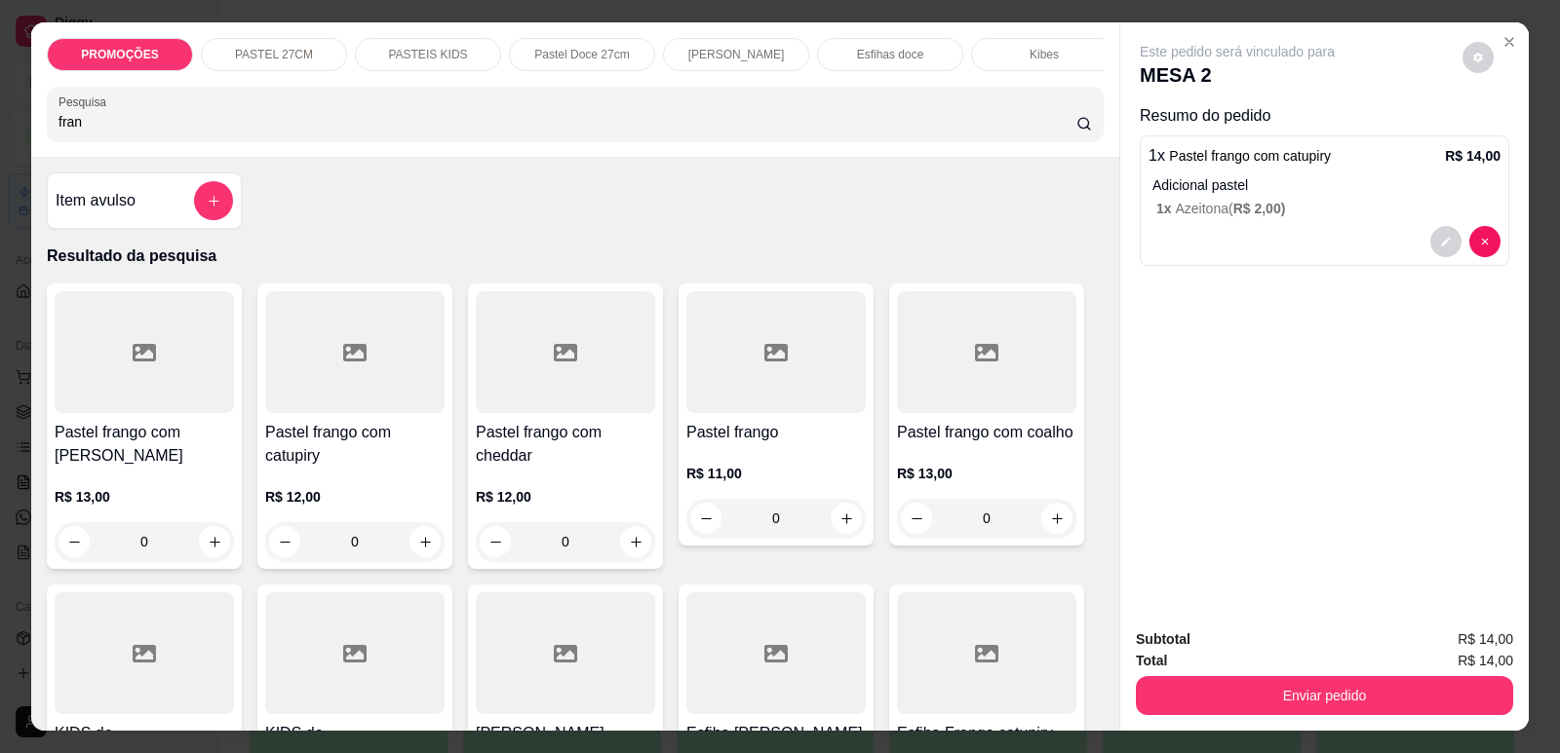
drag, startPoint x: 166, startPoint y: 134, endPoint x: 21, endPoint y: 135, distance: 144.3
click at [21, 135] on div "PROMOÇÕES PASTEL 27CM PASTEIS KIDS Pastel Doce 27cm Esfihas Salgadas Esfihas do…" at bounding box center [780, 376] width 1560 height 753
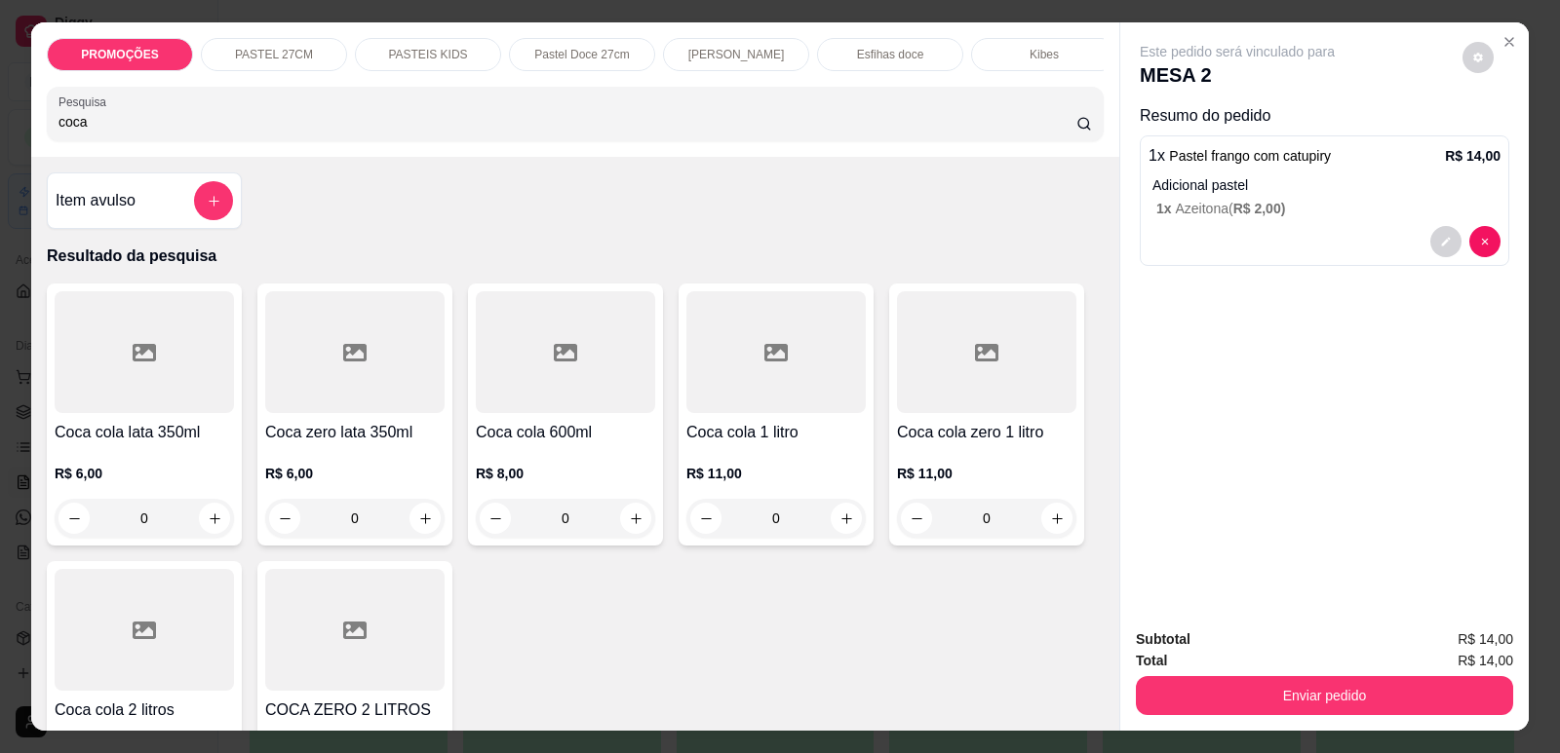
type input "coca"
drag, startPoint x: 110, startPoint y: 362, endPoint x: 111, endPoint y: 348, distance: 13.7
click at [111, 348] on div at bounding box center [144, 352] width 179 height 122
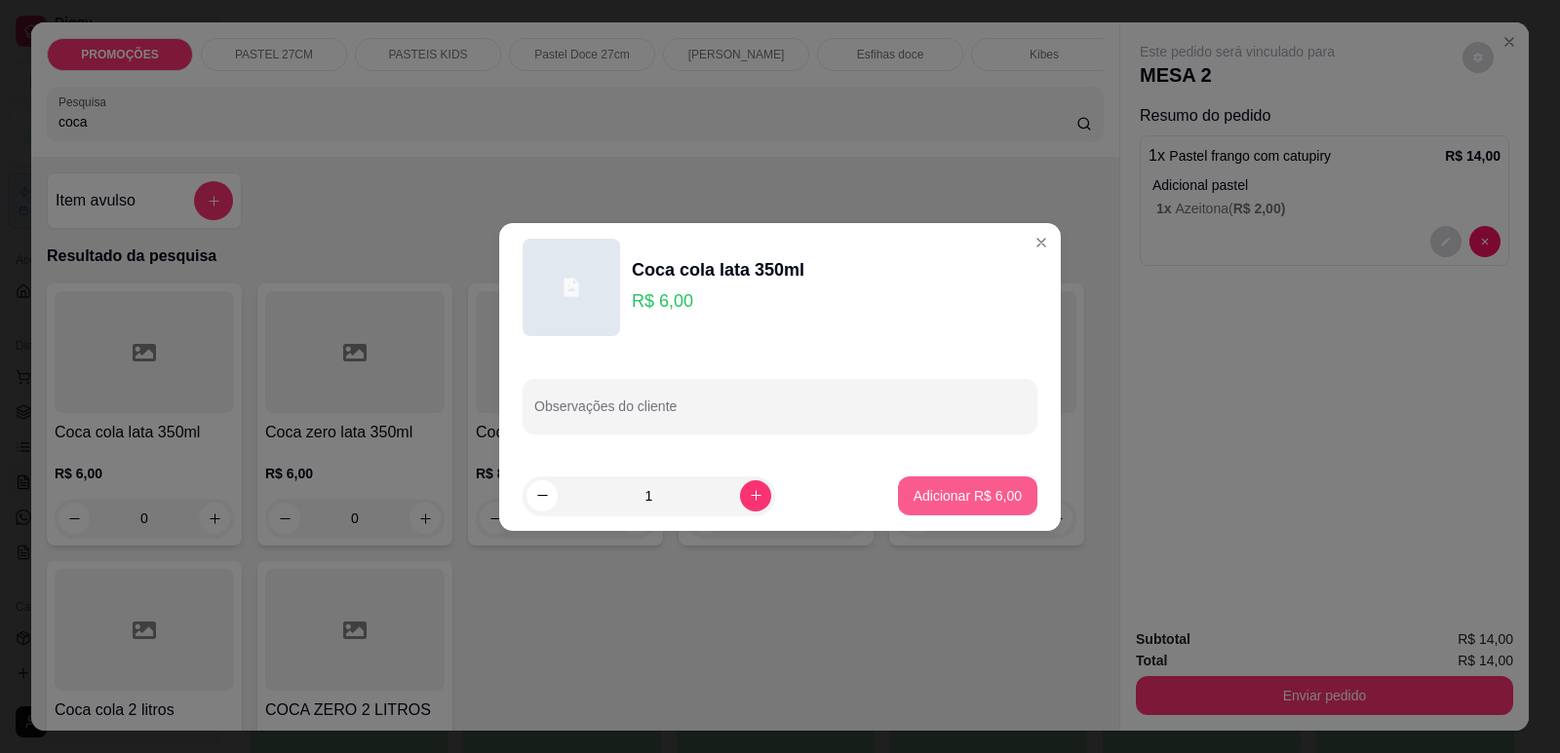
click at [927, 489] on p "Adicionar R$ 6,00" at bounding box center [967, 495] width 108 height 19
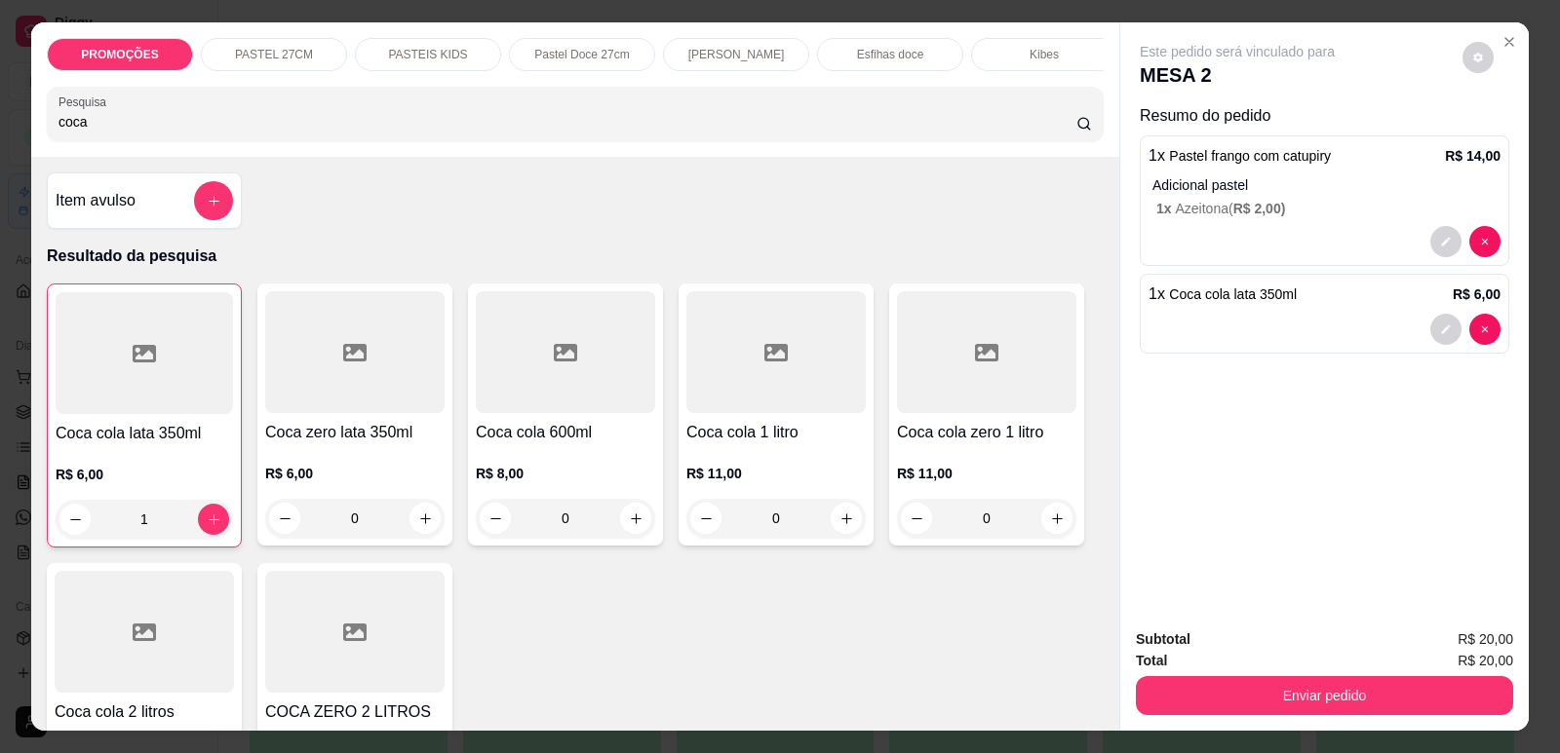
type input "1"
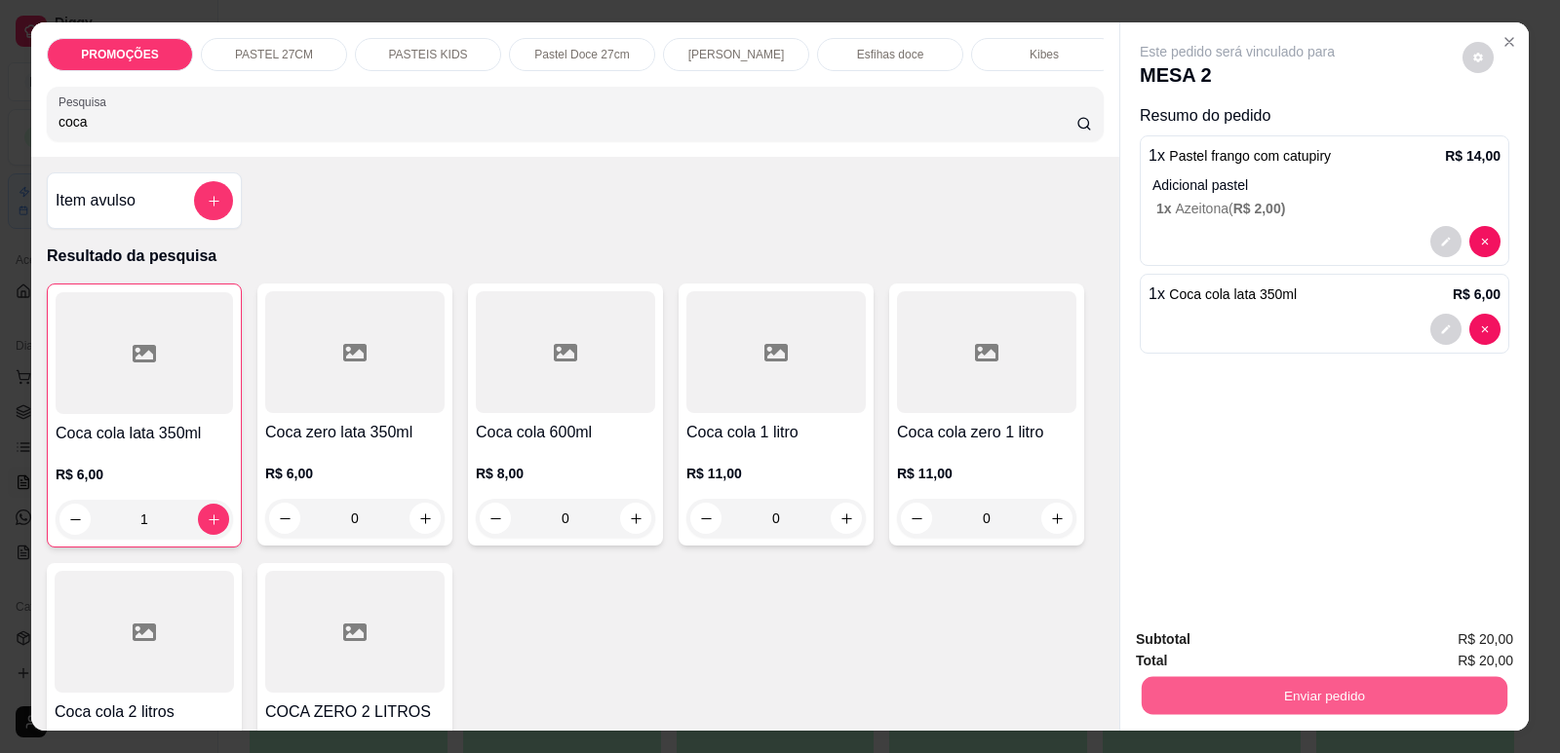
click at [1213, 708] on button "Enviar pedido" at bounding box center [1324, 695] width 366 height 38
click at [1445, 638] on button "Enviar pedido" at bounding box center [1463, 648] width 110 height 37
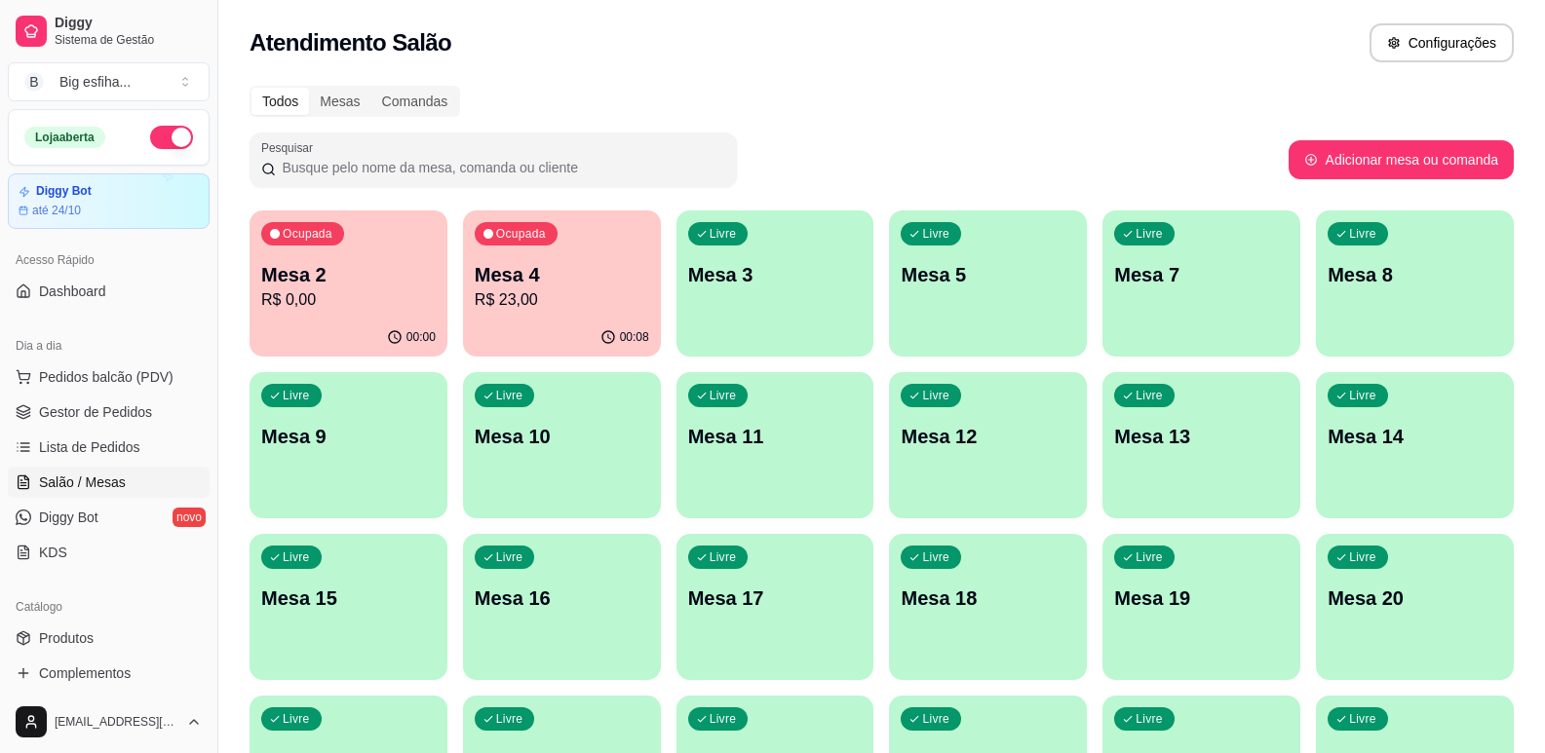
click at [358, 316] on div "Ocupada Mesa 2 R$ 0,00" at bounding box center [349, 265] width 198 height 108
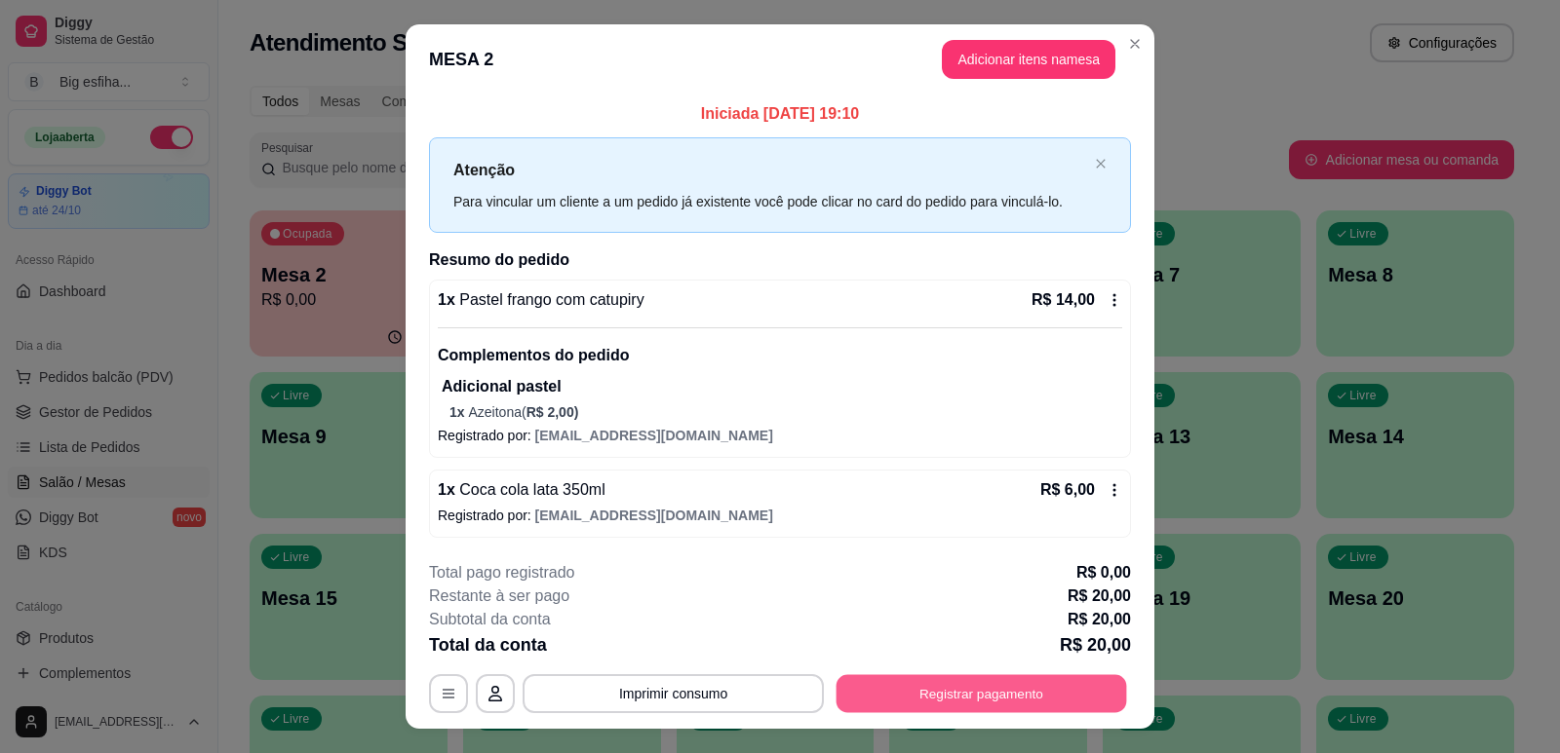
click at [909, 696] on button "Registrar pagamento" at bounding box center [981, 694] width 290 height 38
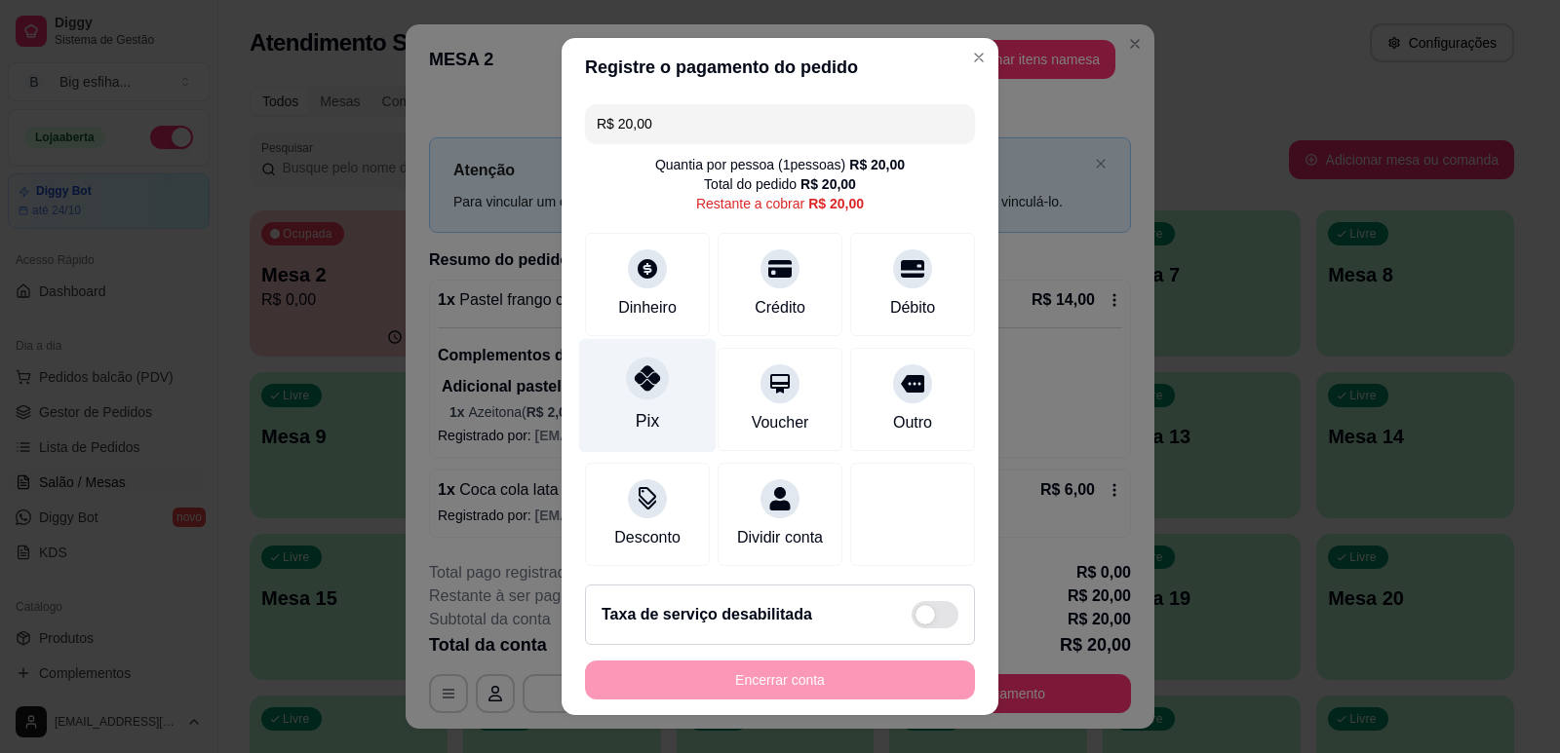
click at [630, 392] on div at bounding box center [647, 378] width 43 height 43
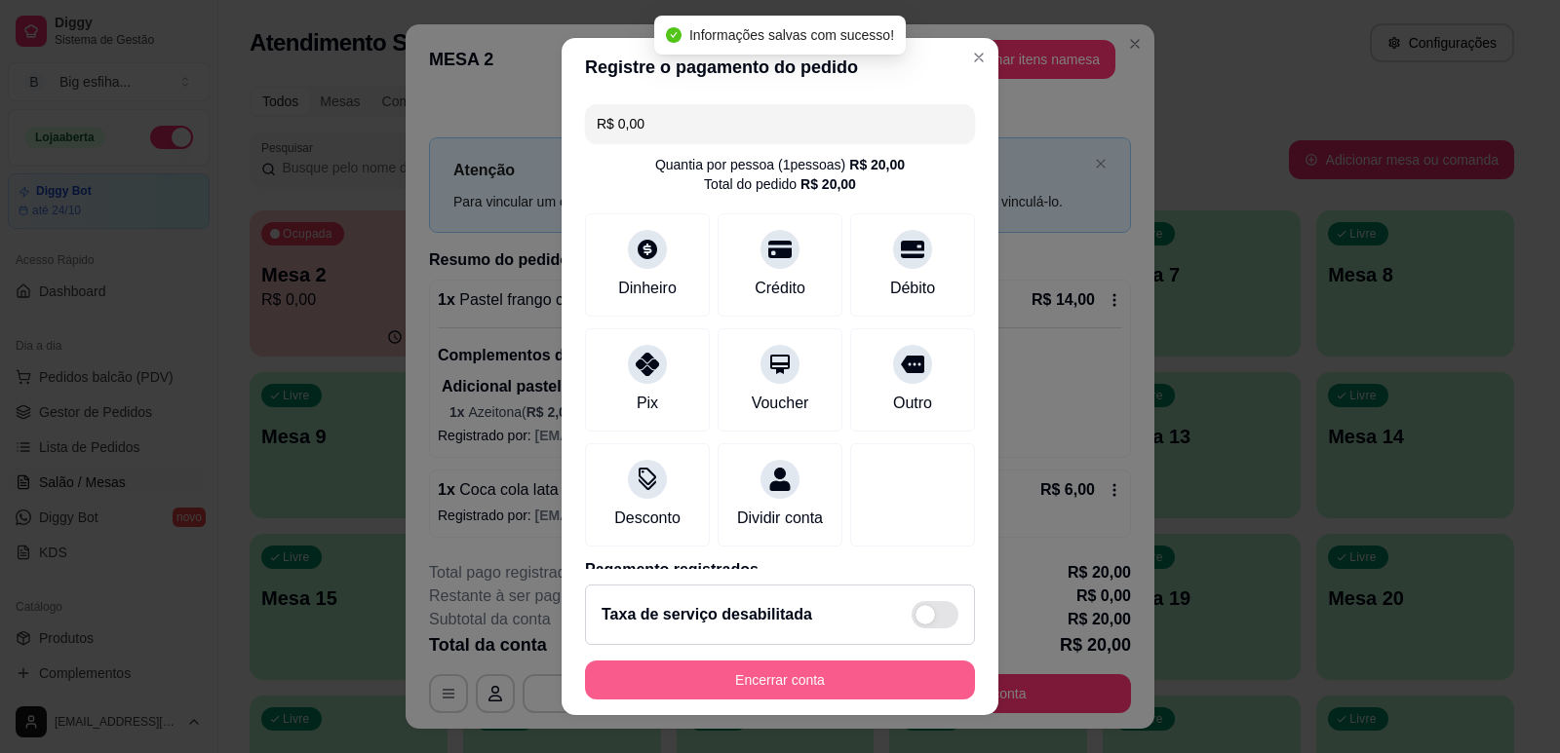
type input "R$ 0,00"
click at [752, 680] on button "Encerrar conta" at bounding box center [780, 680] width 390 height 39
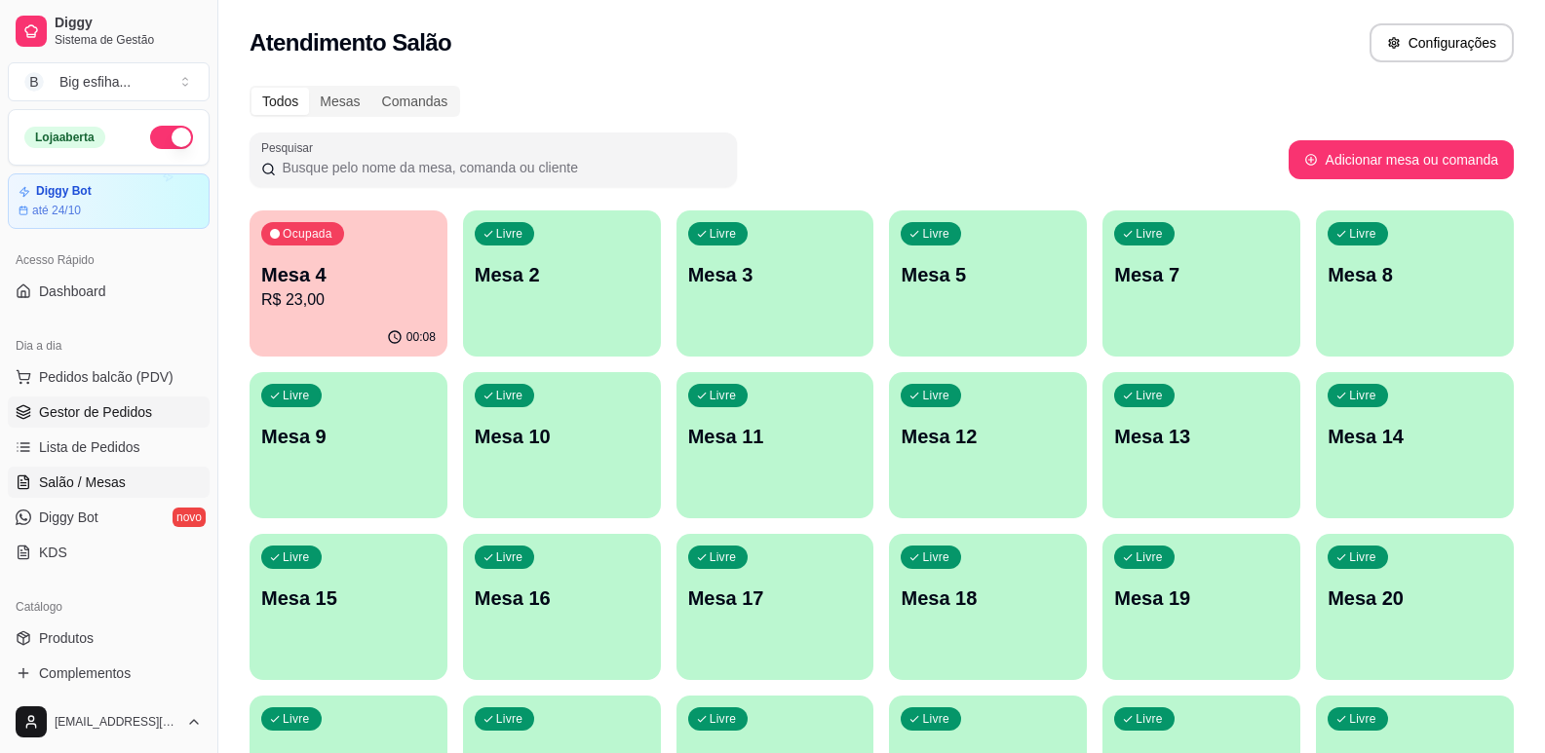
click at [144, 426] on link "Gestor de Pedidos" at bounding box center [109, 412] width 202 height 31
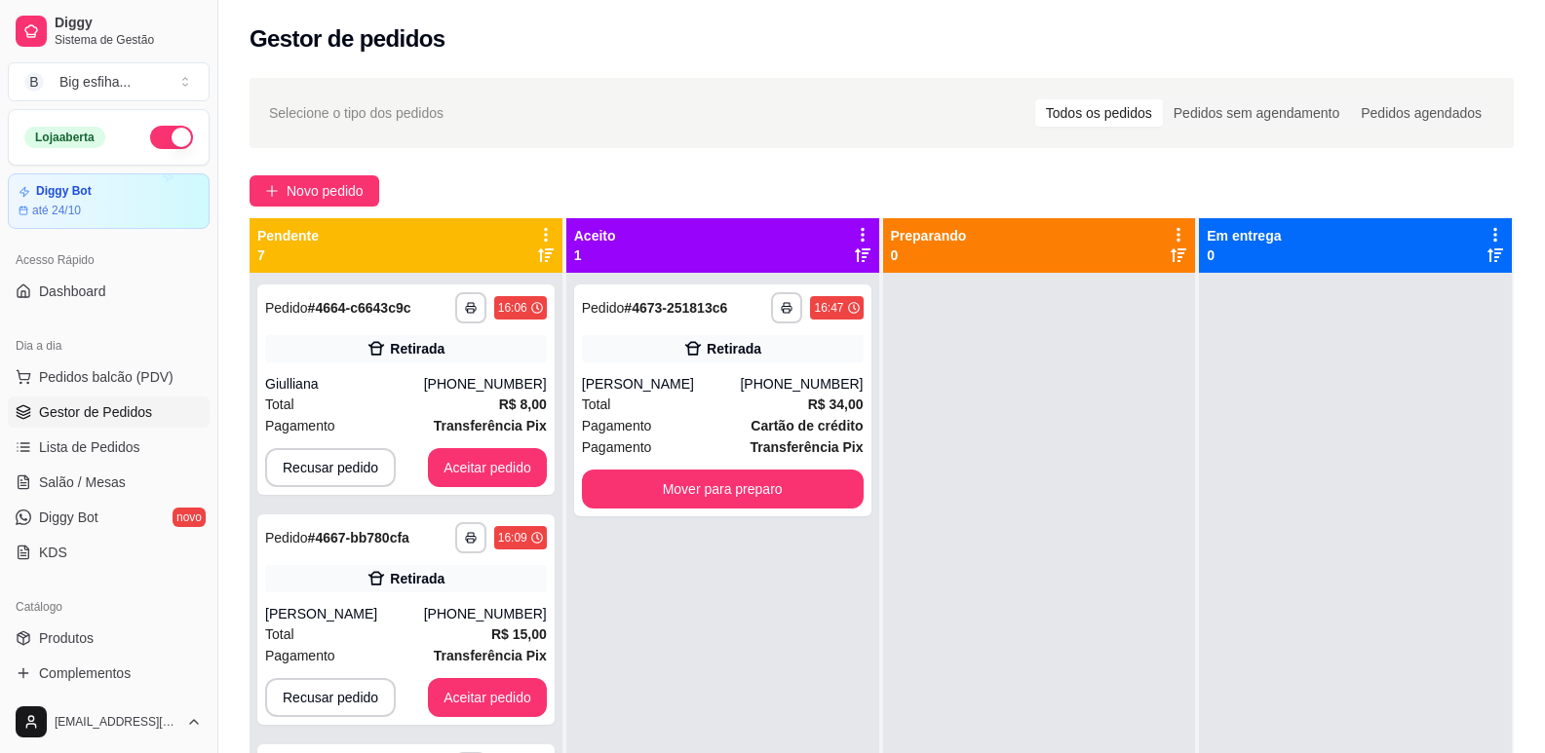
click at [114, 431] on ul "Pedidos balcão (PDV) Gestor de Pedidos Lista de Pedidos Salão / Mesas Diggy Bot…" at bounding box center [109, 465] width 202 height 207
click at [113, 453] on span "Lista de Pedidos" at bounding box center [89, 447] width 101 height 19
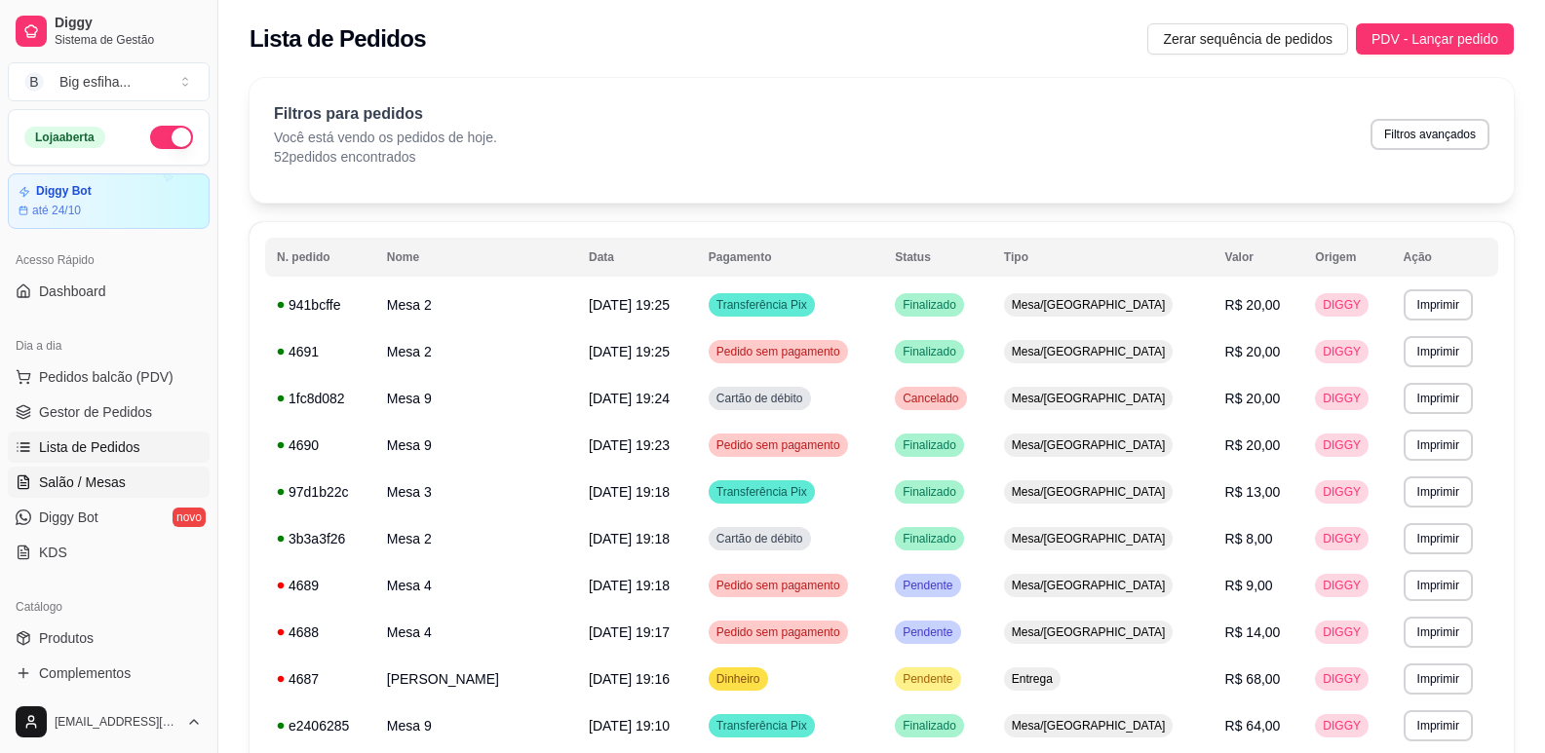
click at [119, 470] on link "Salão / Mesas" at bounding box center [109, 482] width 202 height 31
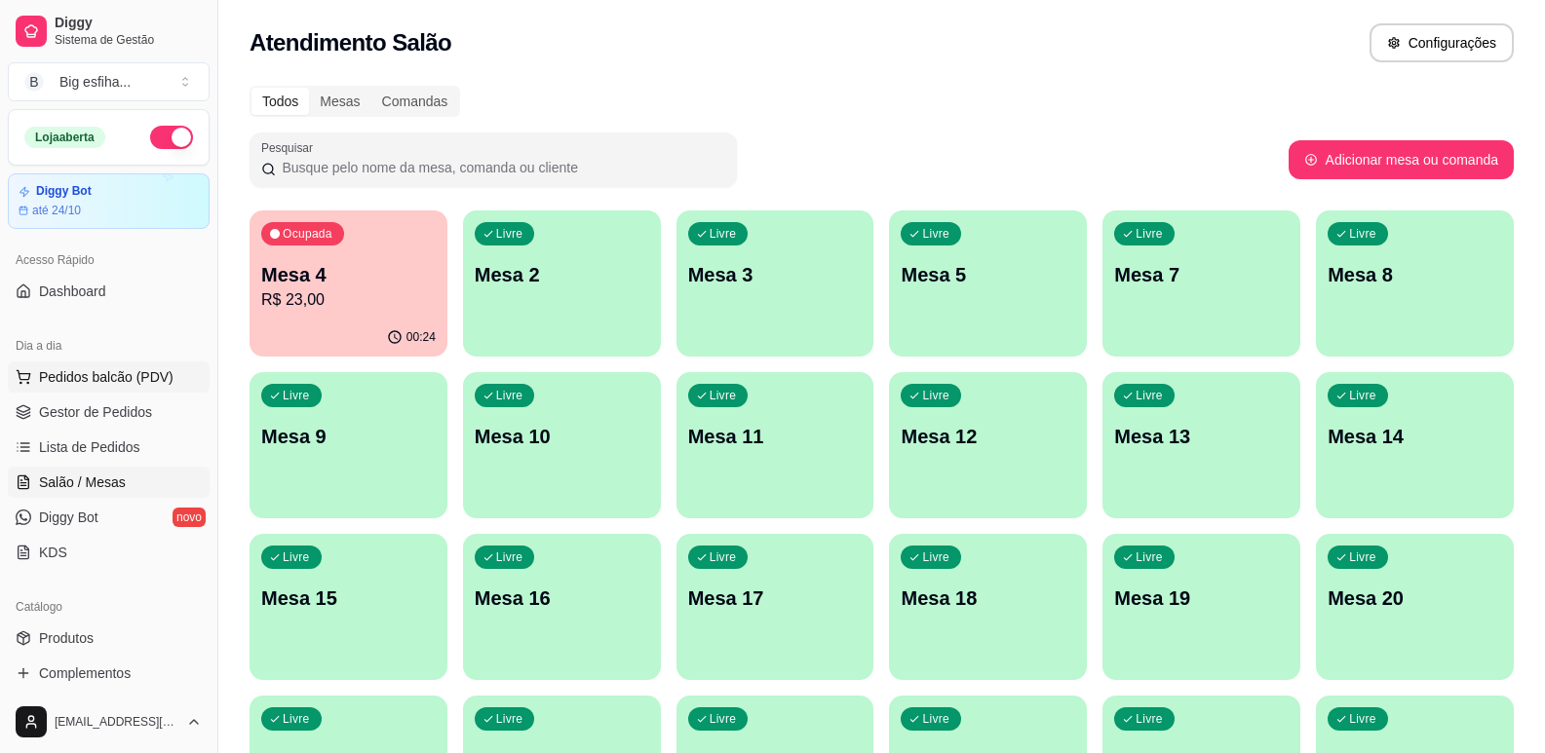
click at [91, 375] on span "Pedidos balcão (PDV)" at bounding box center [106, 376] width 135 height 19
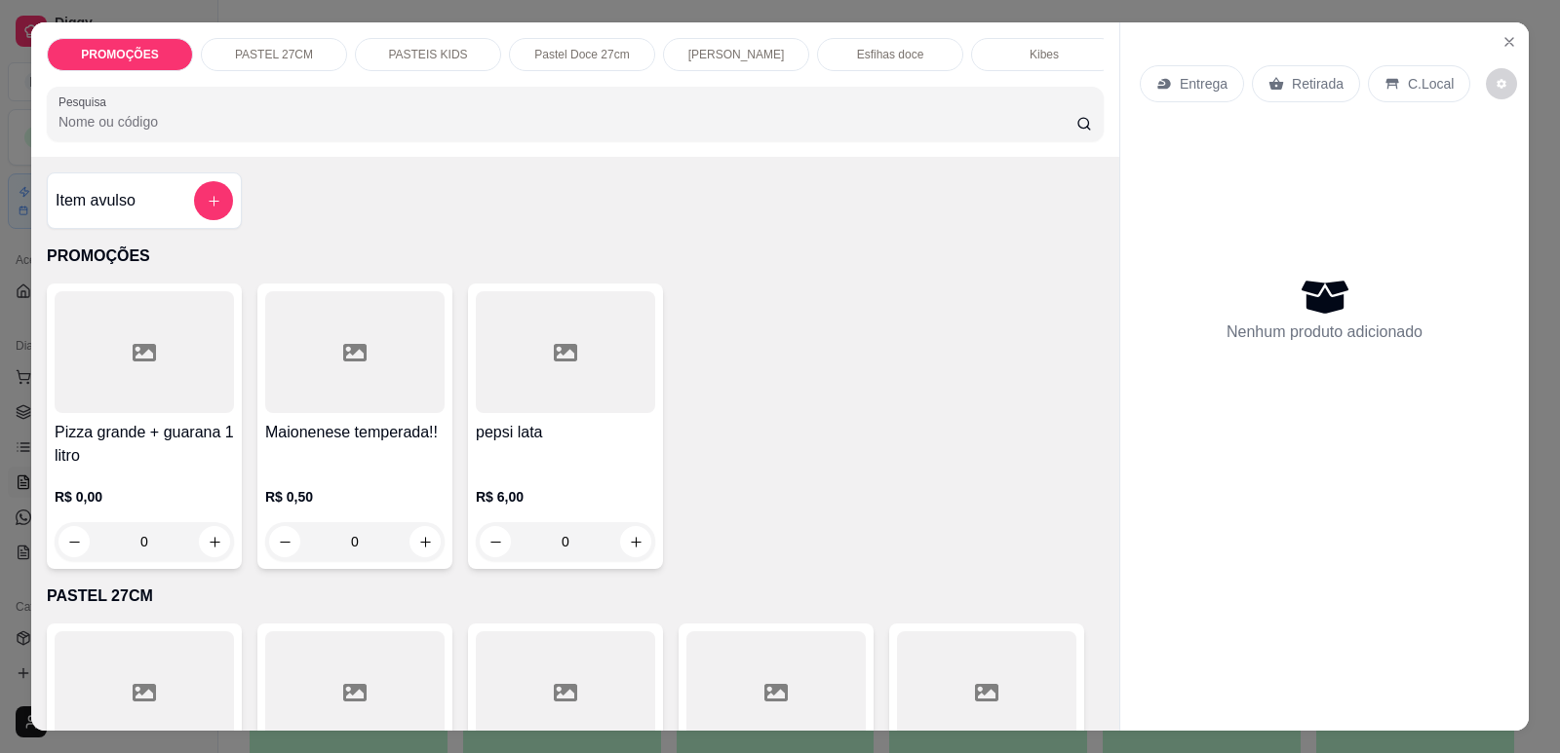
click at [1188, 76] on p "Entrega" at bounding box center [1203, 83] width 48 height 19
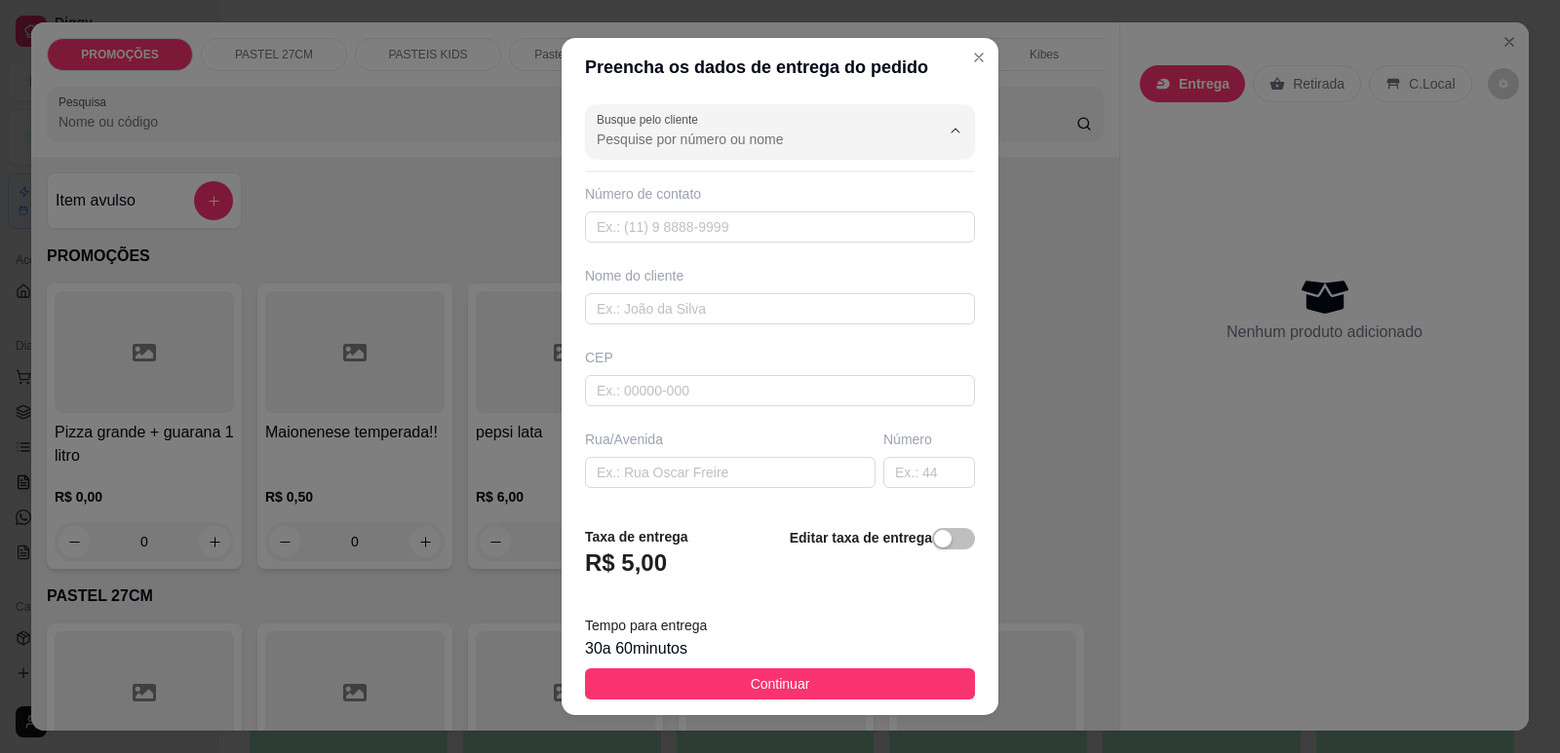
click at [665, 138] on input "Busque pelo cliente" at bounding box center [753, 139] width 312 height 19
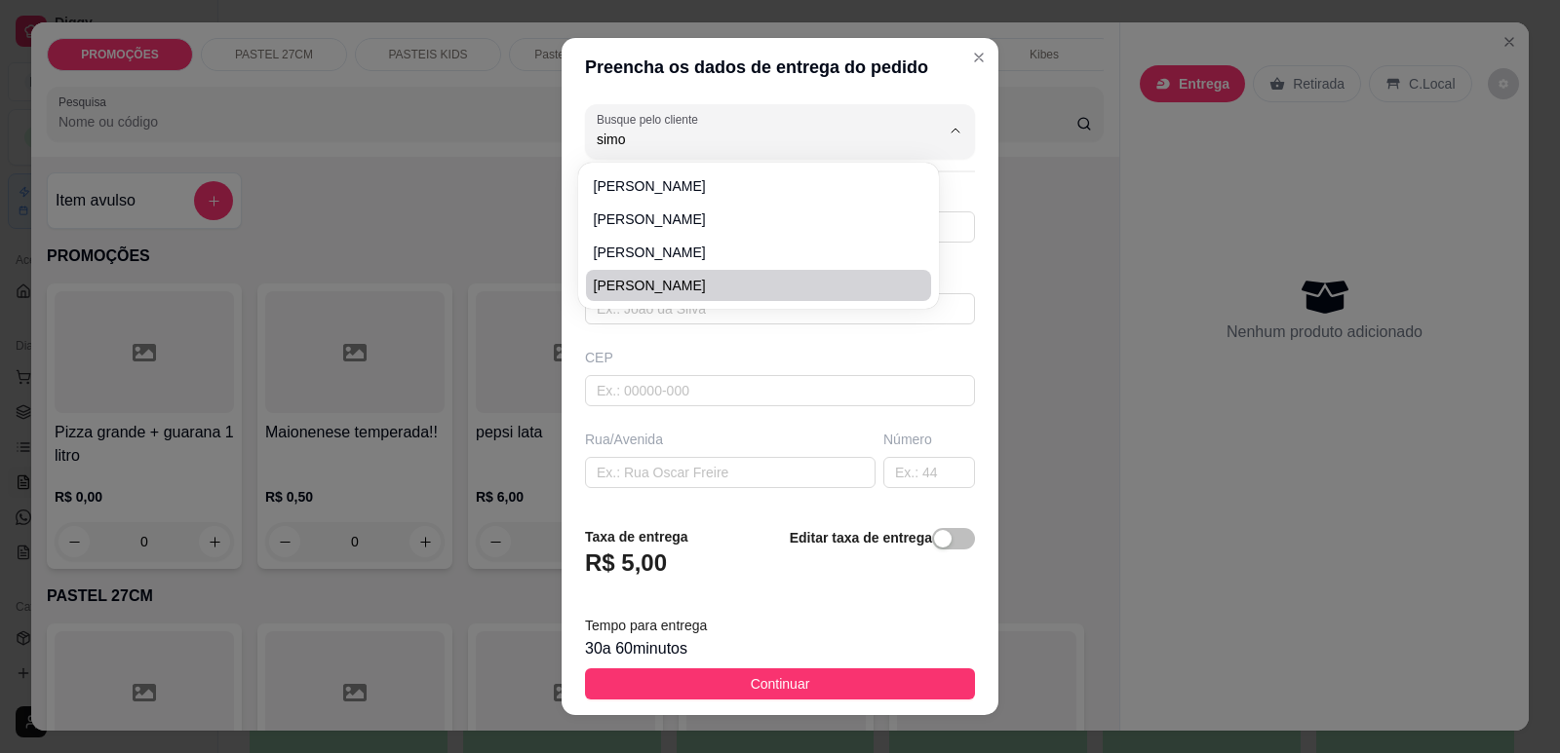
click at [649, 279] on span "[PERSON_NAME]" at bounding box center [749, 285] width 310 height 19
type input "[PERSON_NAME]"
type input "8597332000"
type input "[PERSON_NAME]"
type input "R. [PERSON_NAME], 665 - Meireles ap 1003"
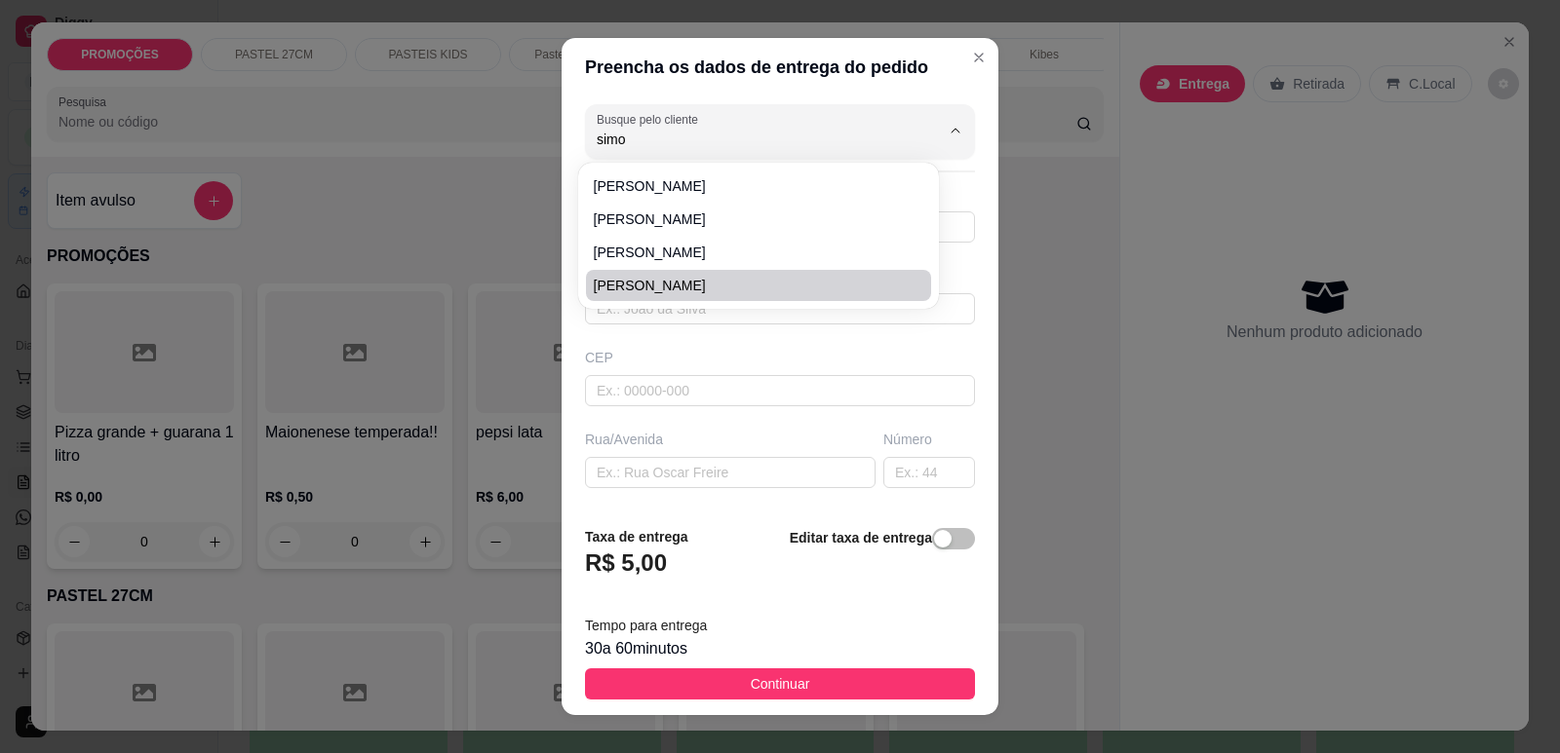
type input "ap 1003F"
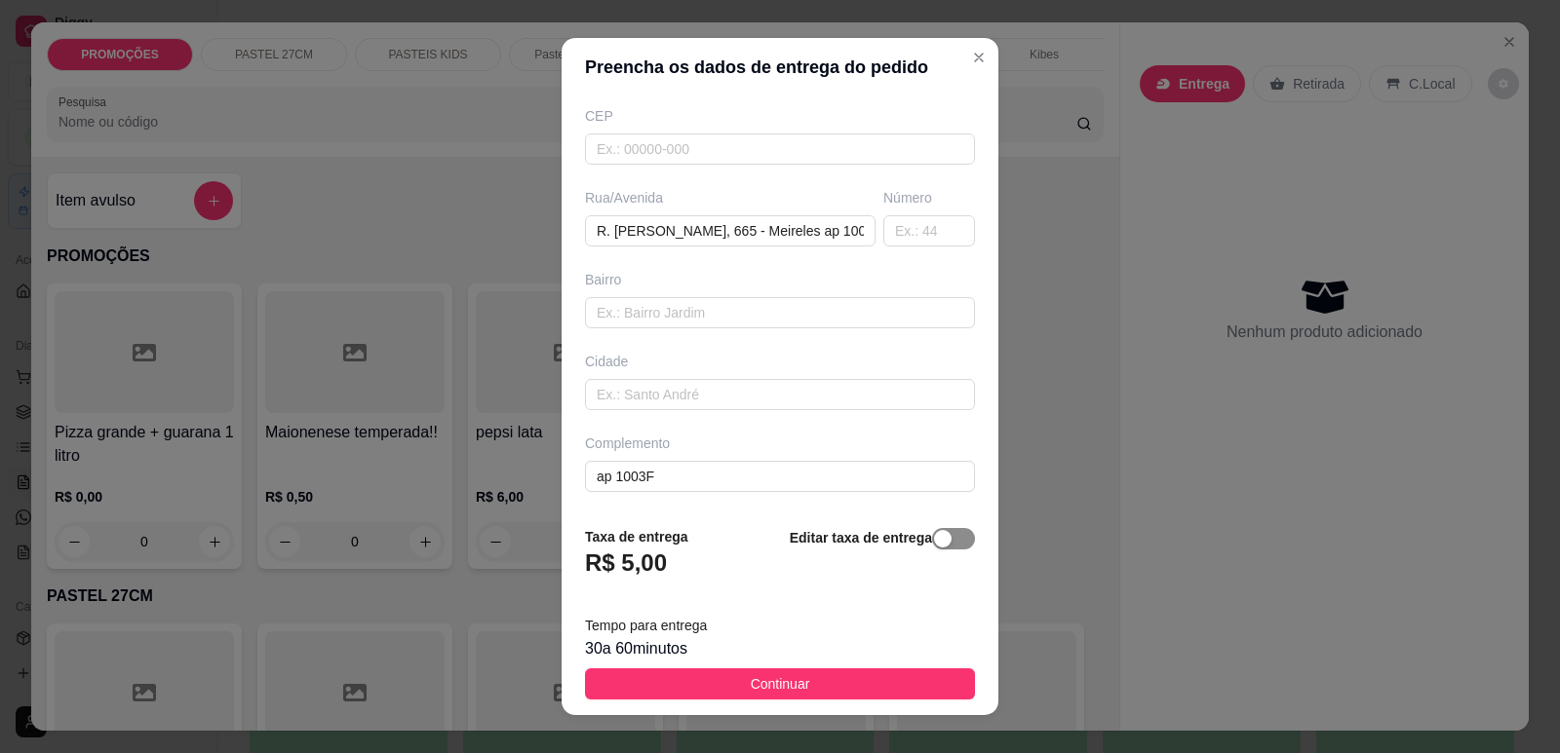
type input "[PERSON_NAME]"
click at [933, 538] on span "button" at bounding box center [953, 538] width 43 height 21
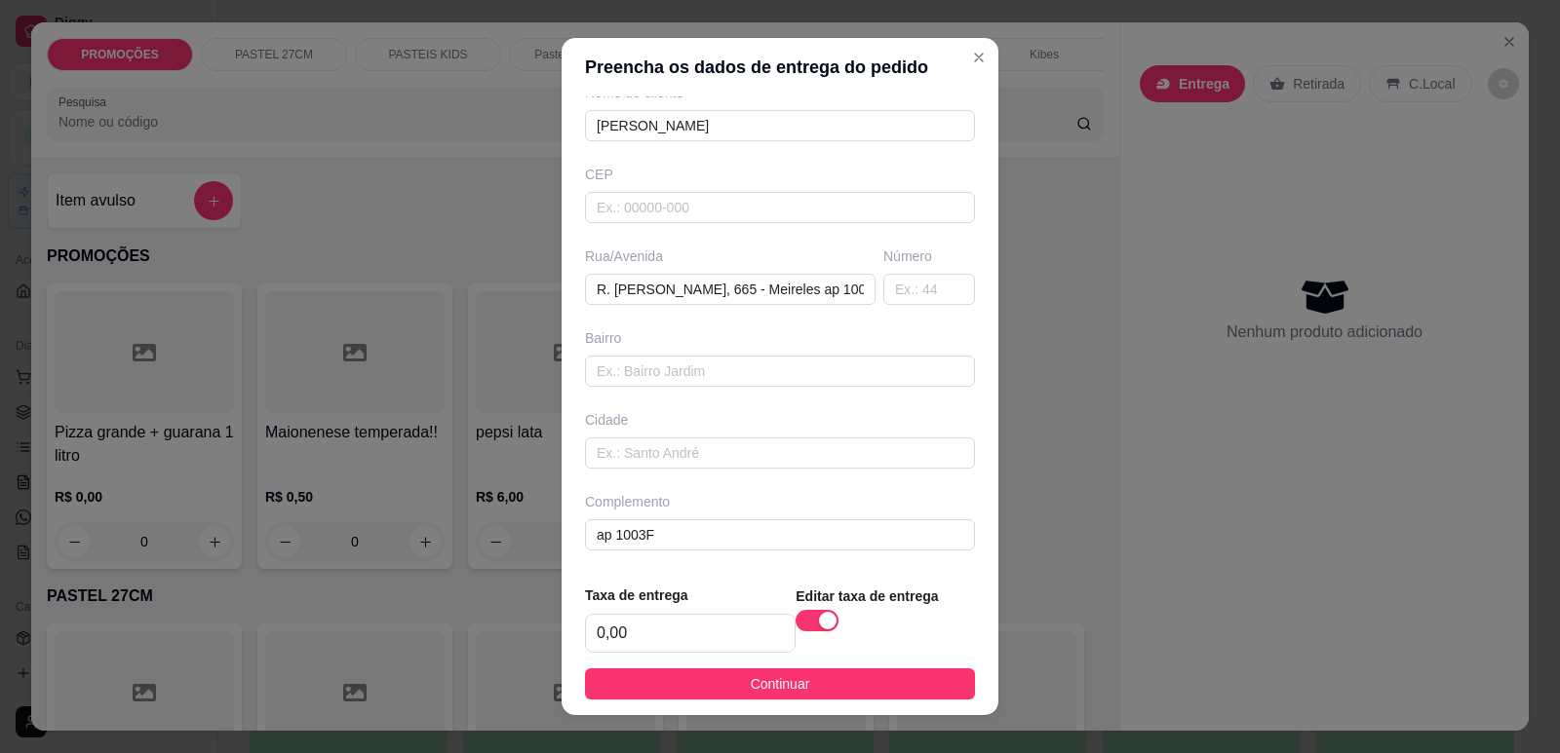
scroll to position [183, 0]
click at [646, 653] on div "0,00" at bounding box center [690, 633] width 211 height 39
click at [653, 628] on input "0,00" at bounding box center [690, 633] width 209 height 37
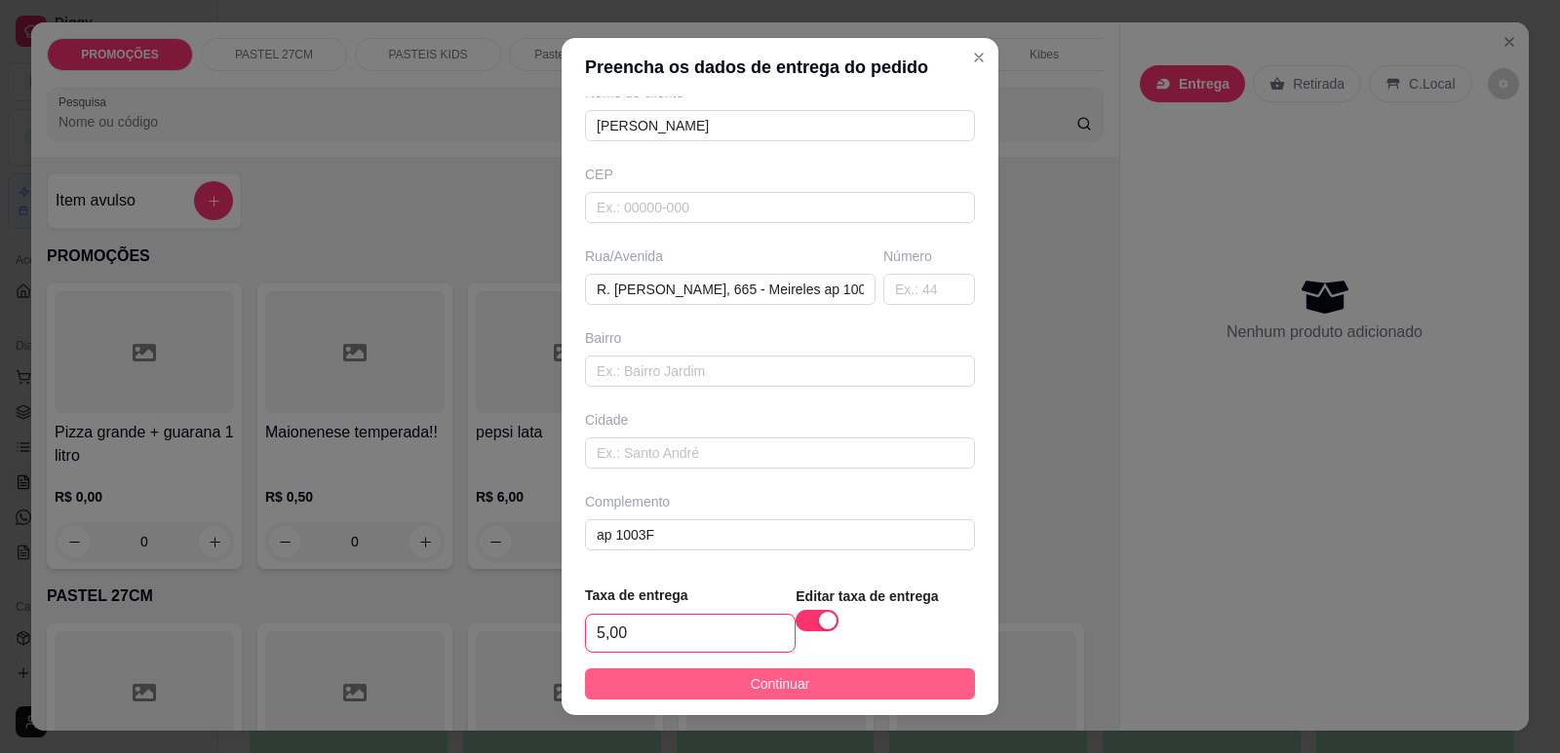
type input "5,00"
click at [751, 676] on span "Continuar" at bounding box center [780, 684] width 59 height 21
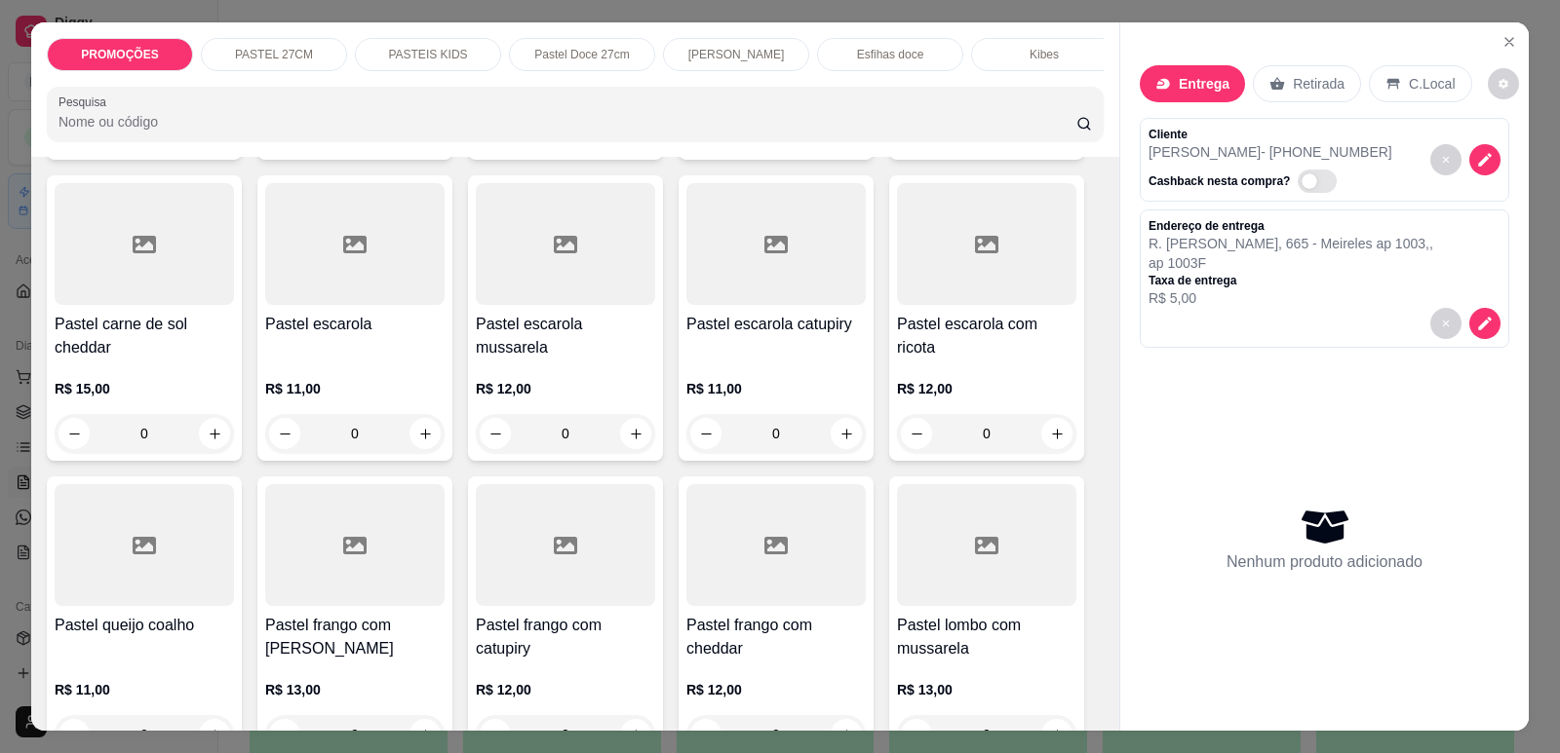
scroll to position [2242, 0]
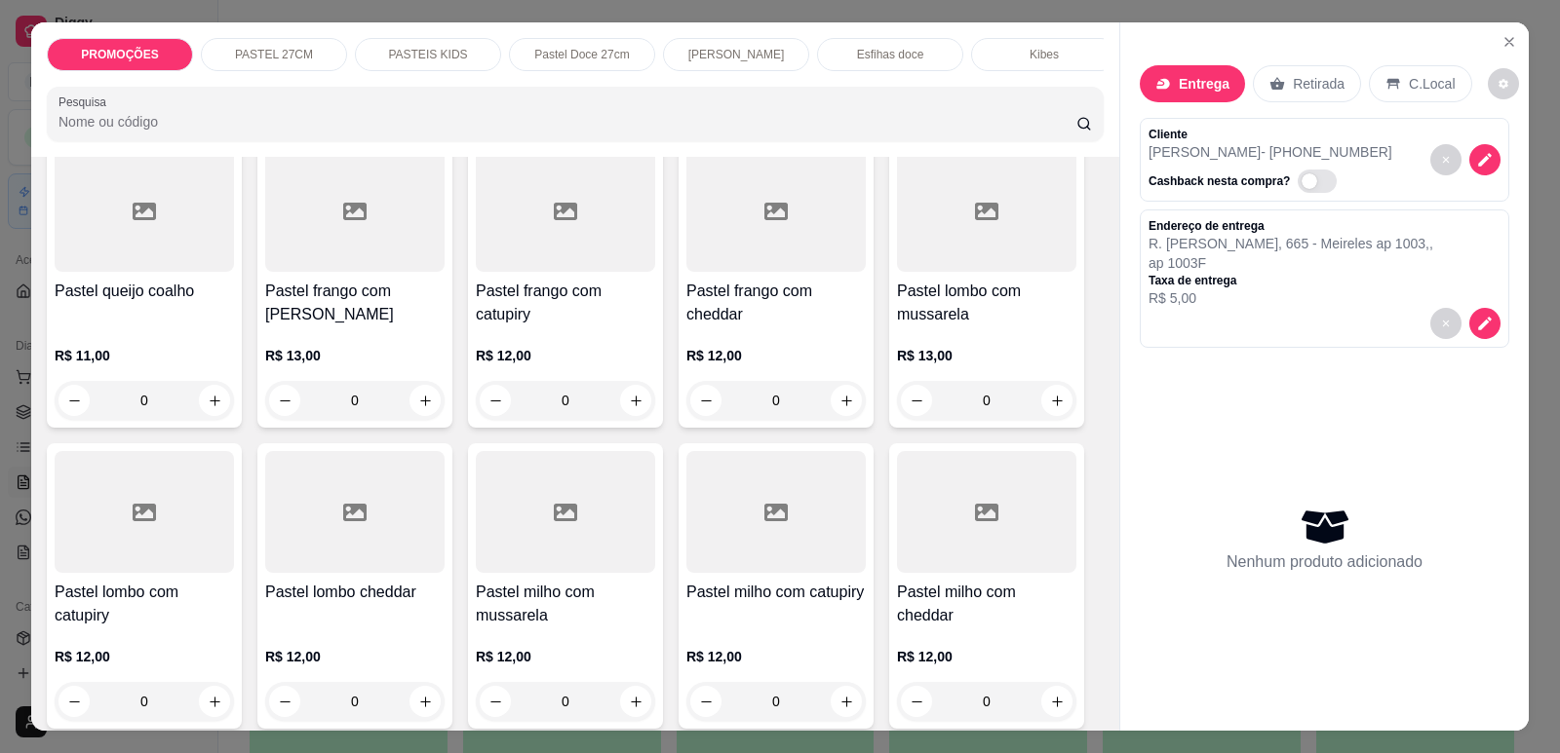
click at [83, 293] on h4 "Pastel queijo coalho" at bounding box center [144, 291] width 179 height 23
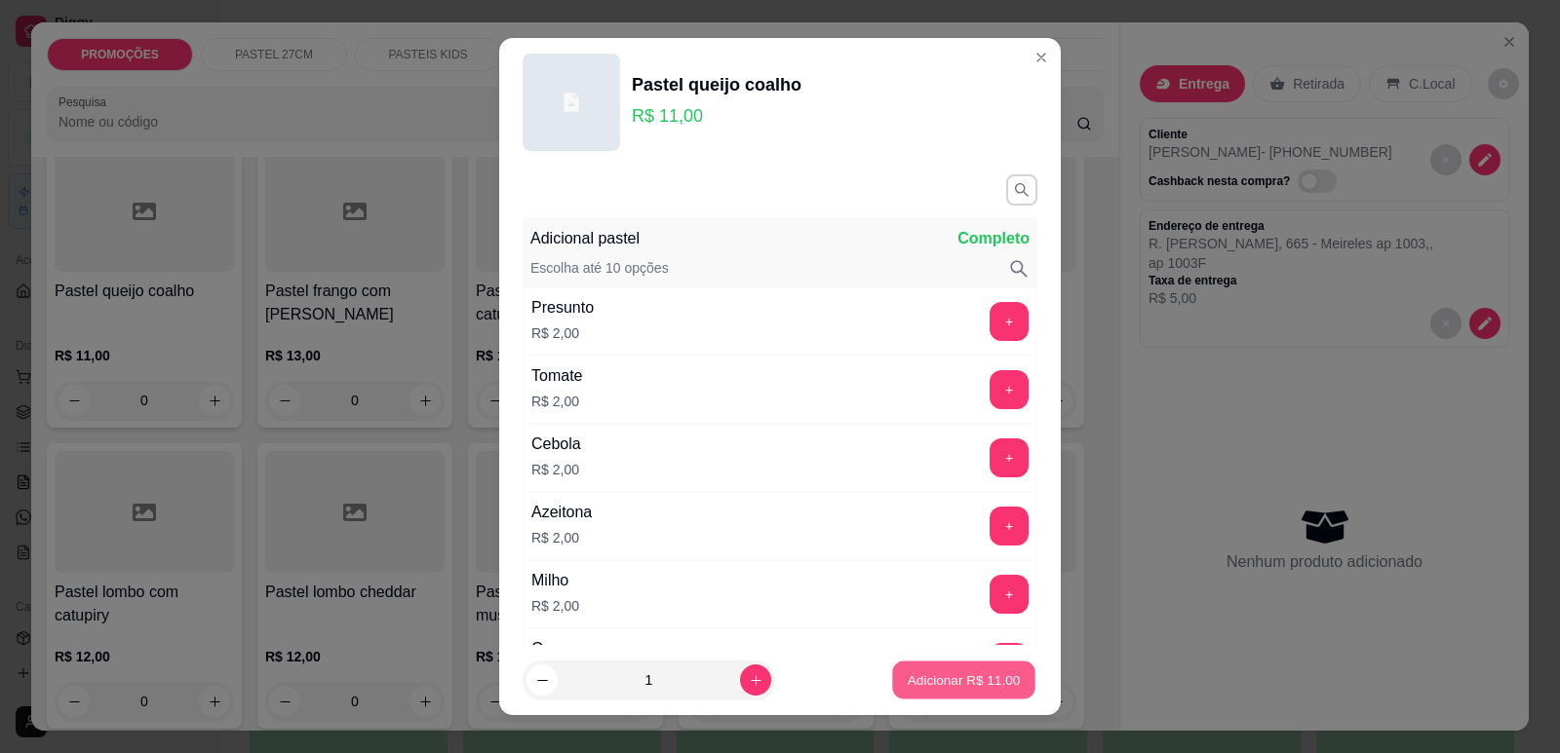
click at [911, 686] on p "Adicionar R$ 11,00" at bounding box center [963, 681] width 113 height 19
type input "1"
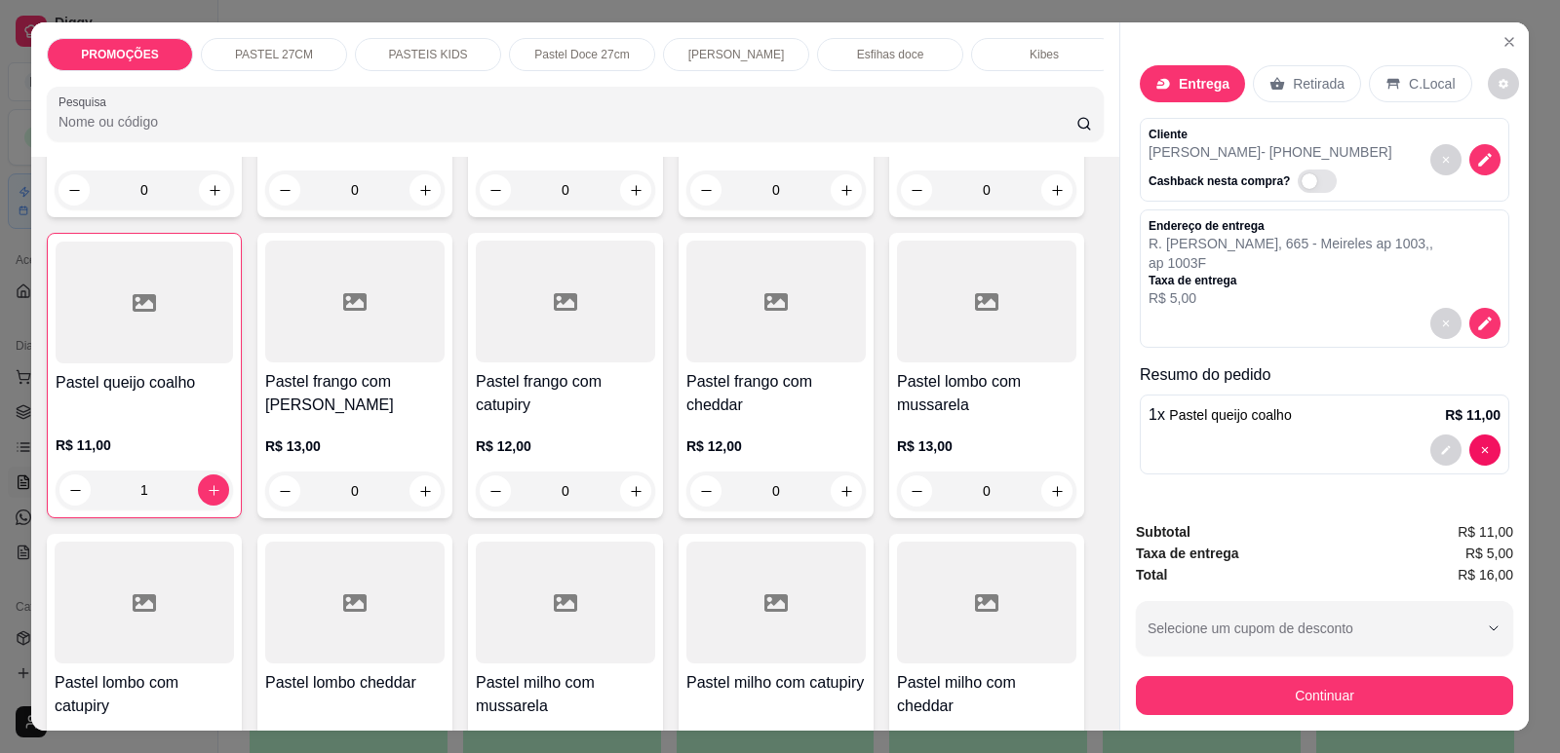
scroll to position [2048, 0]
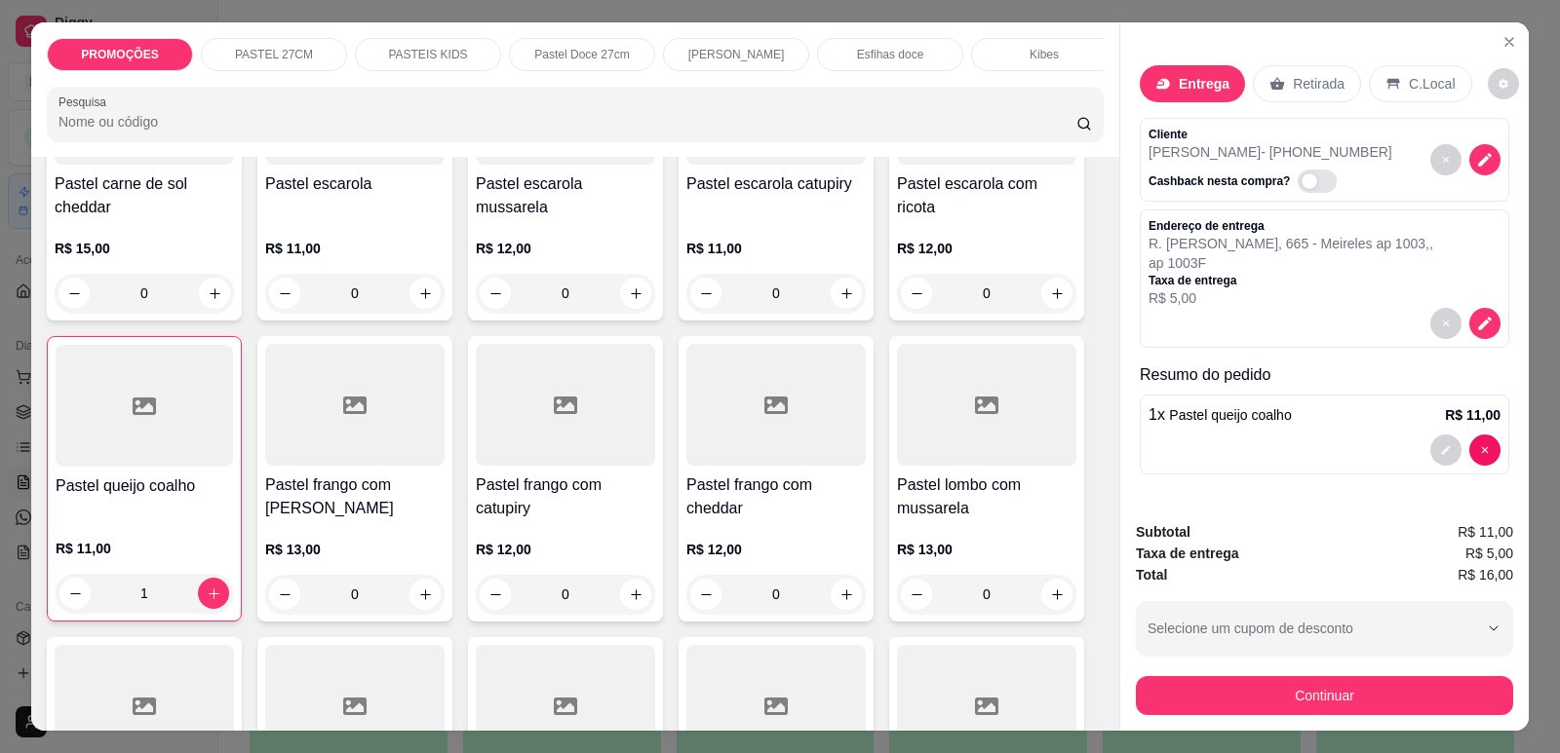
click at [730, 51] on p "[PERSON_NAME]" at bounding box center [736, 55] width 97 height 16
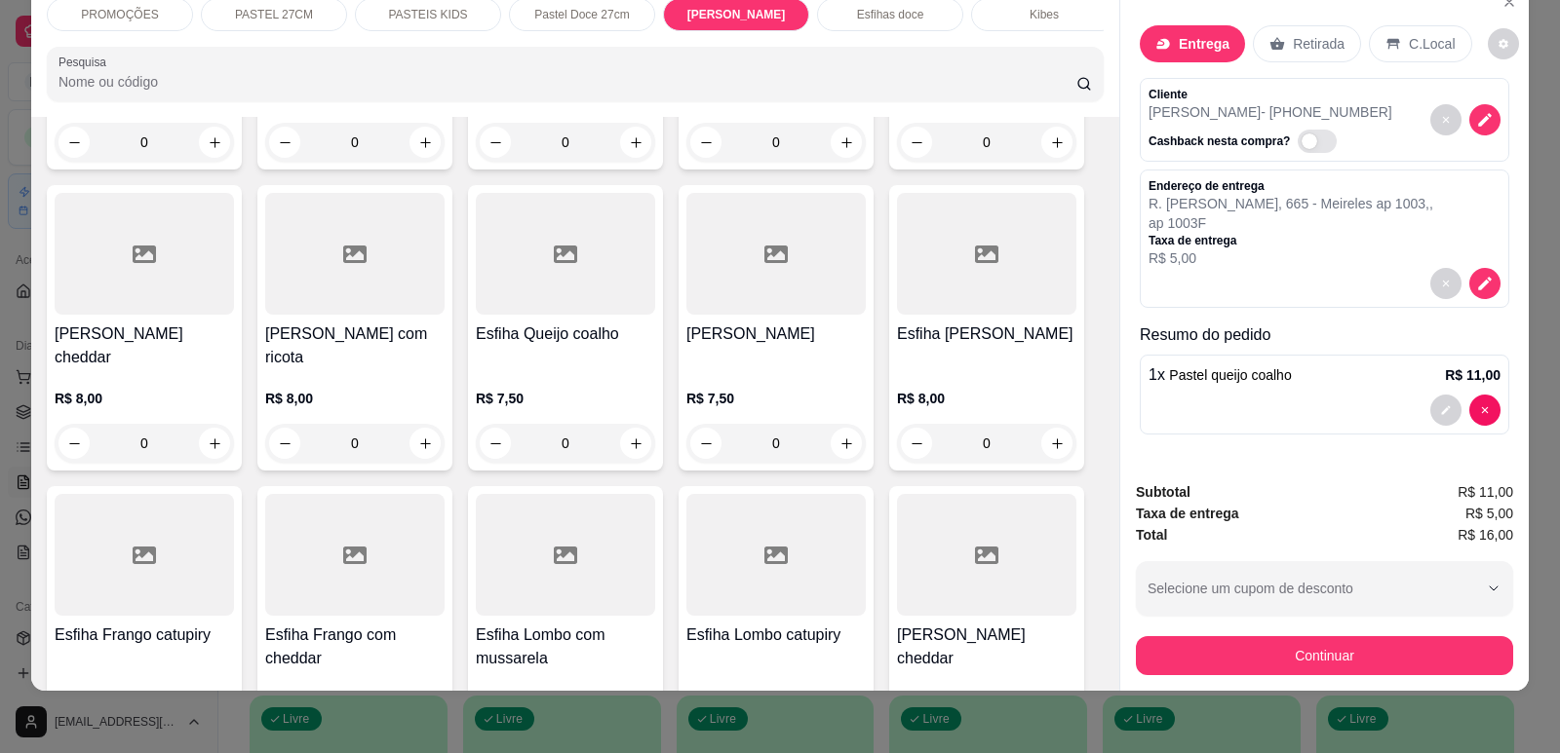
scroll to position [7400, 0]
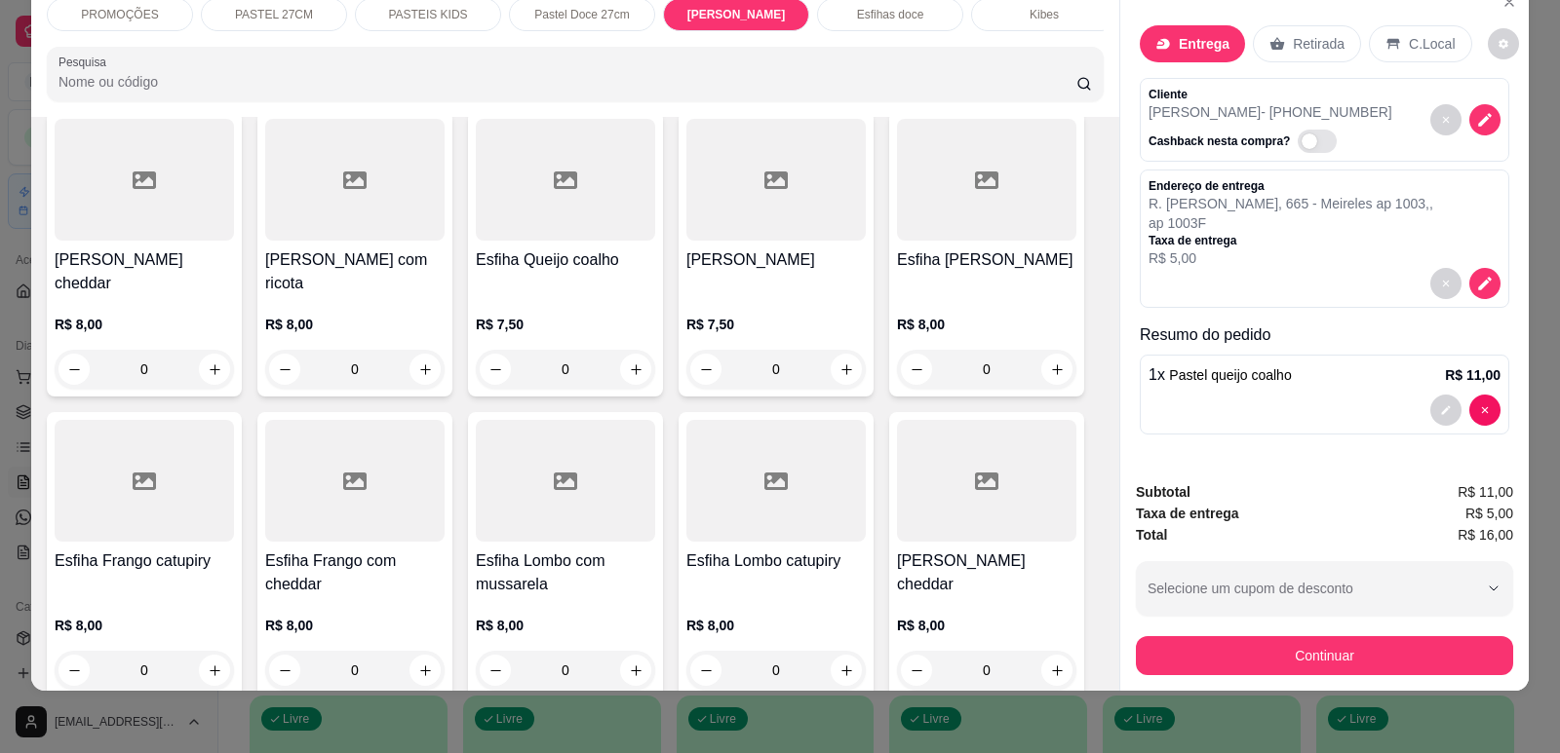
click at [549, 295] on div "R$ 7,50 0" at bounding box center [565, 342] width 179 height 94
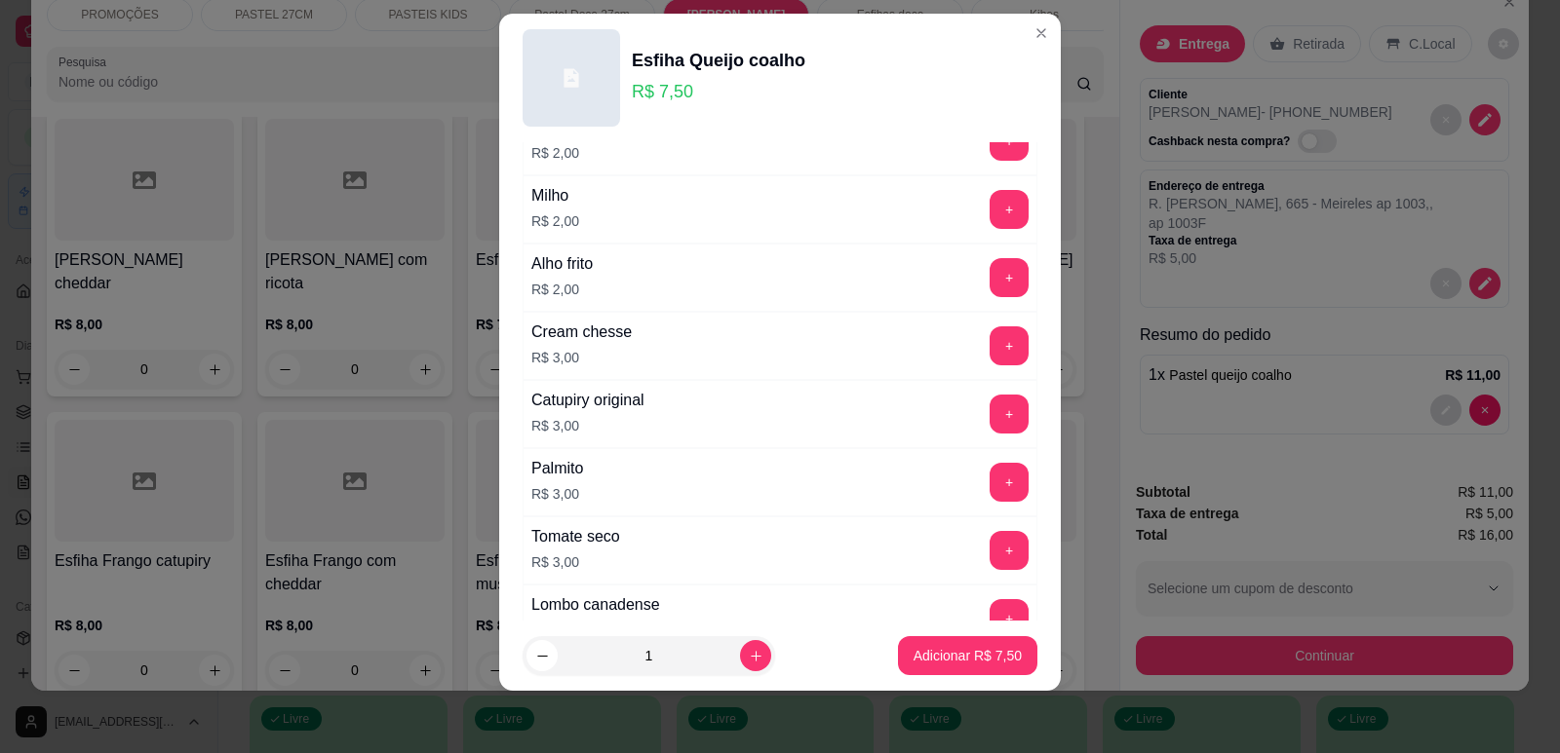
scroll to position [1540, 0]
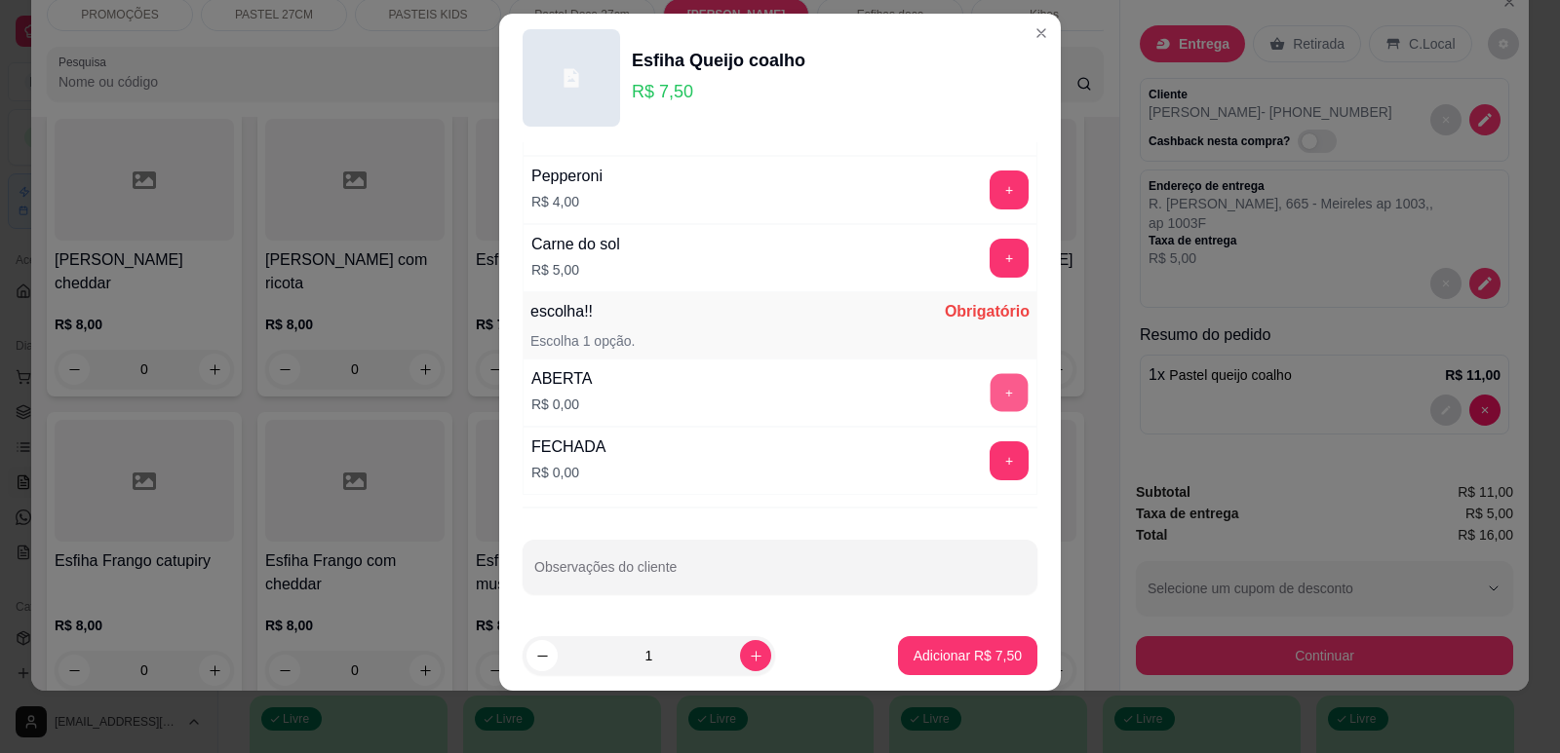
click at [990, 385] on button "+" at bounding box center [1009, 392] width 38 height 38
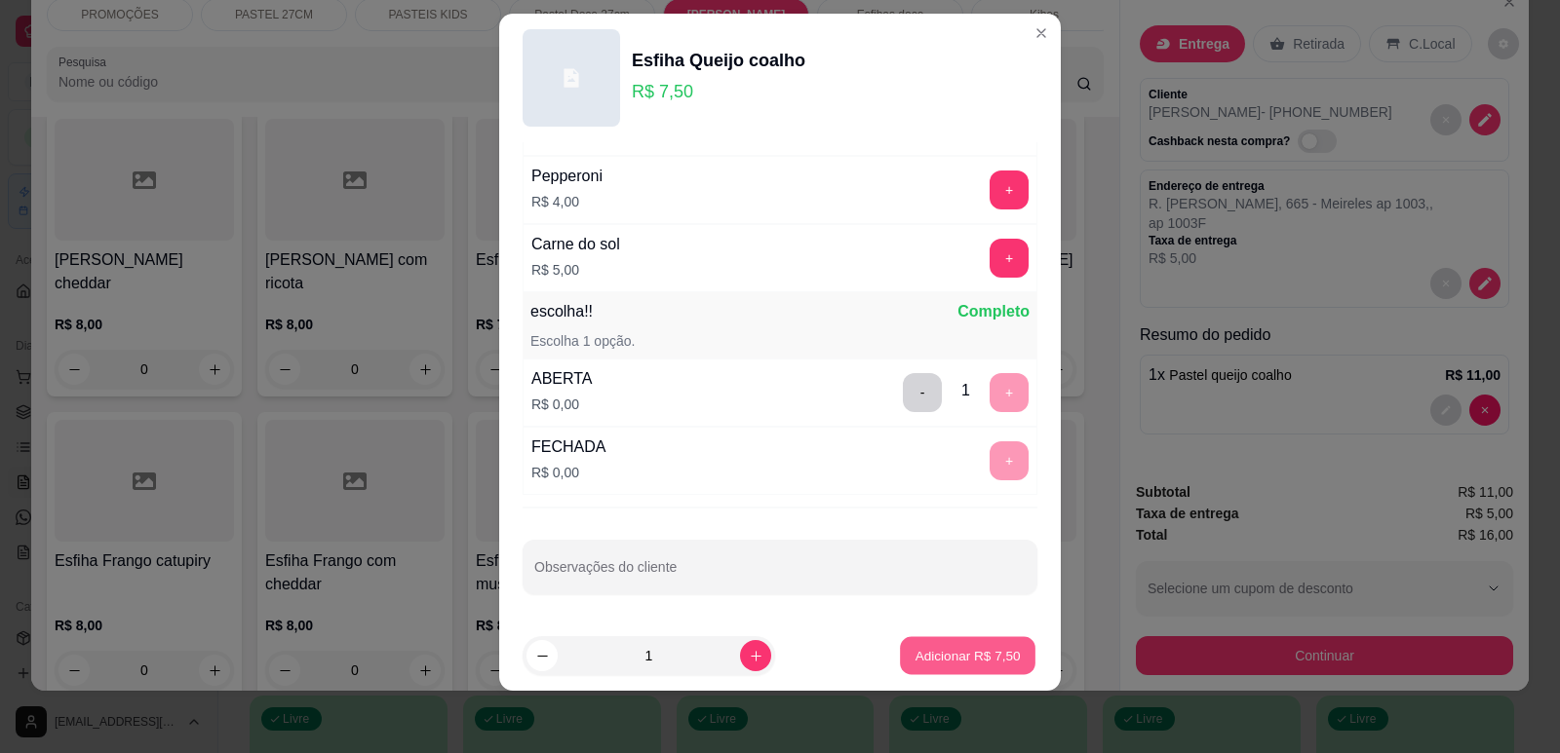
click at [939, 662] on p "Adicionar R$ 7,50" at bounding box center [966, 656] width 105 height 19
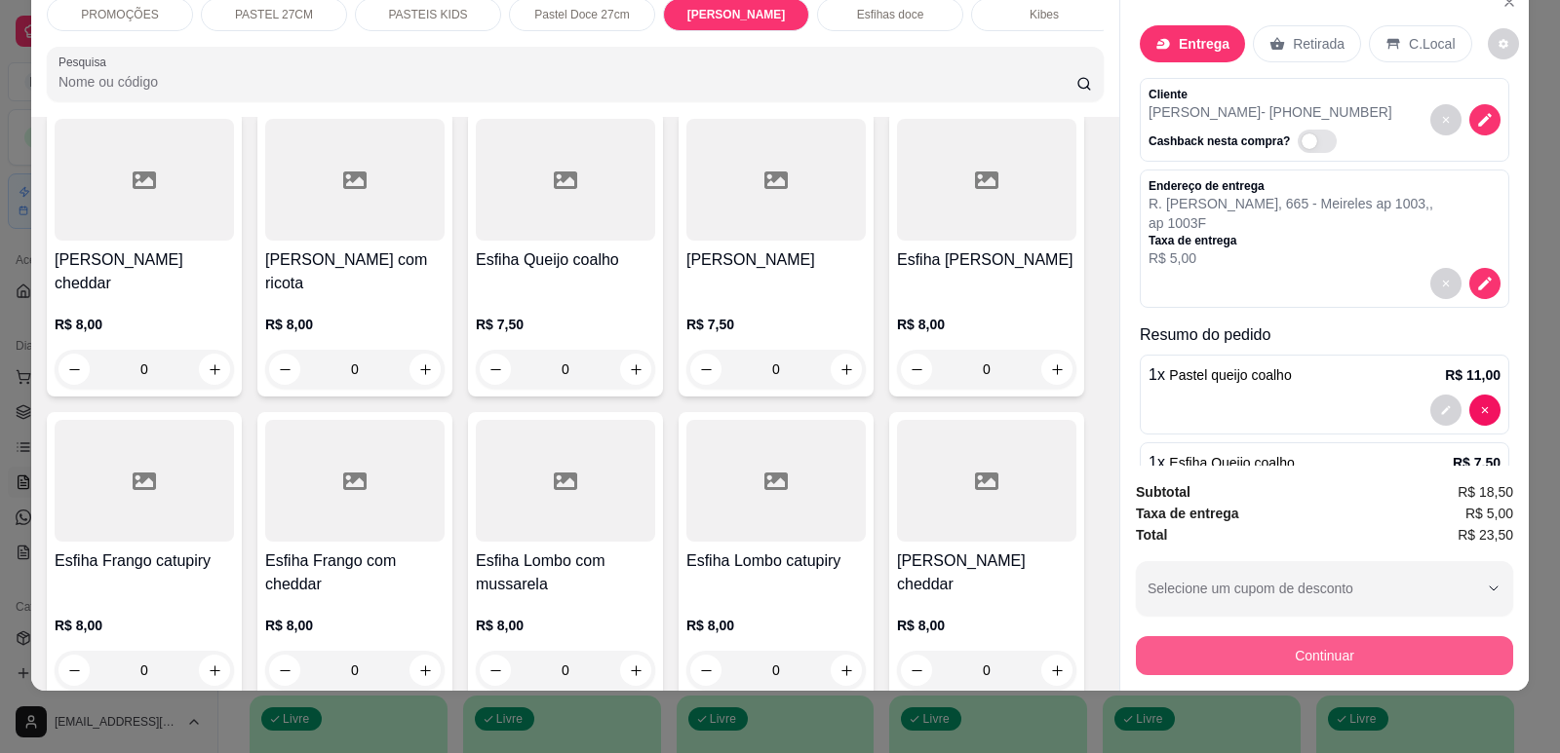
click at [1286, 652] on button "Continuar" at bounding box center [1324, 656] width 377 height 39
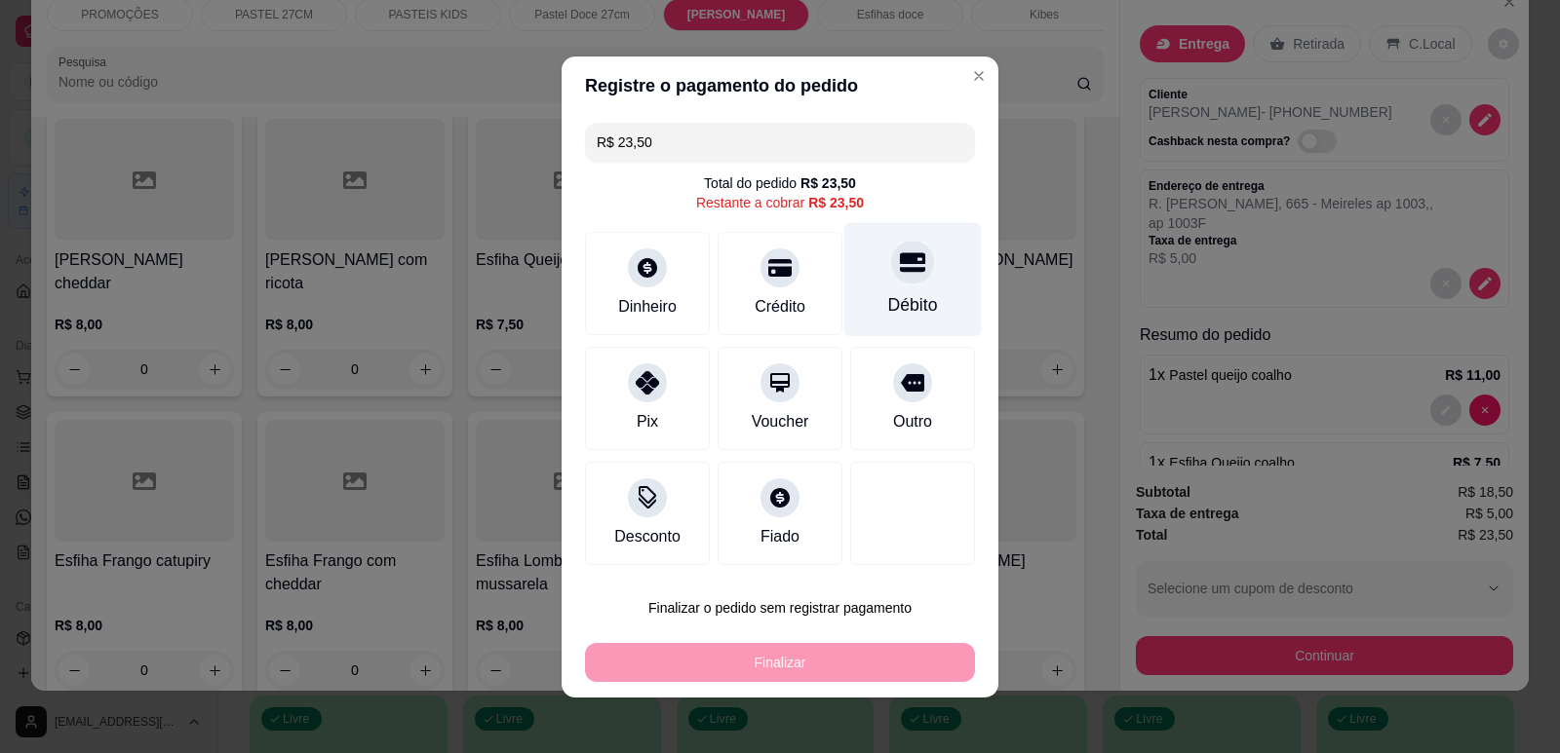
click at [913, 270] on div at bounding box center [912, 262] width 43 height 43
type input "R$ 0,00"
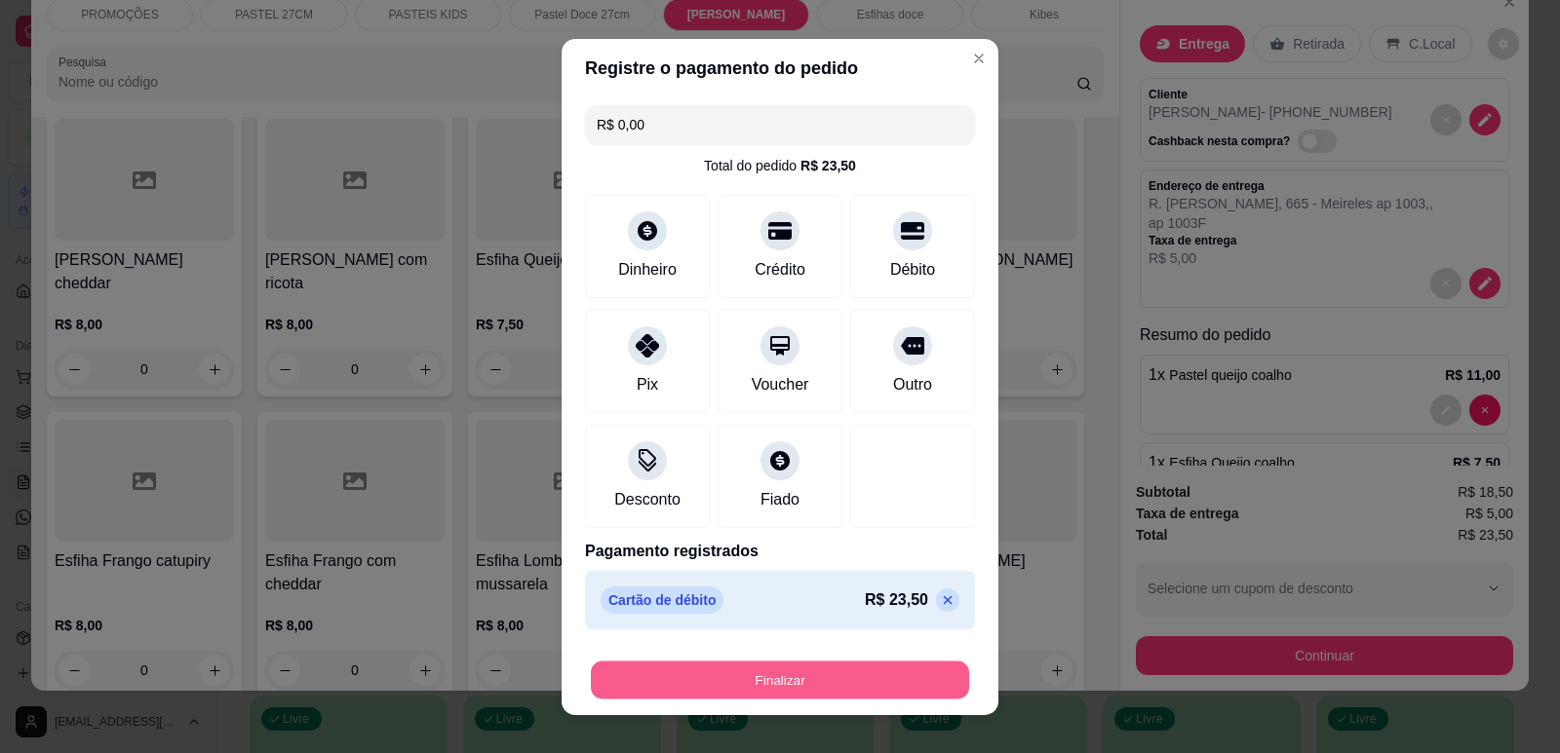
click at [785, 670] on button "Finalizar" at bounding box center [780, 680] width 378 height 38
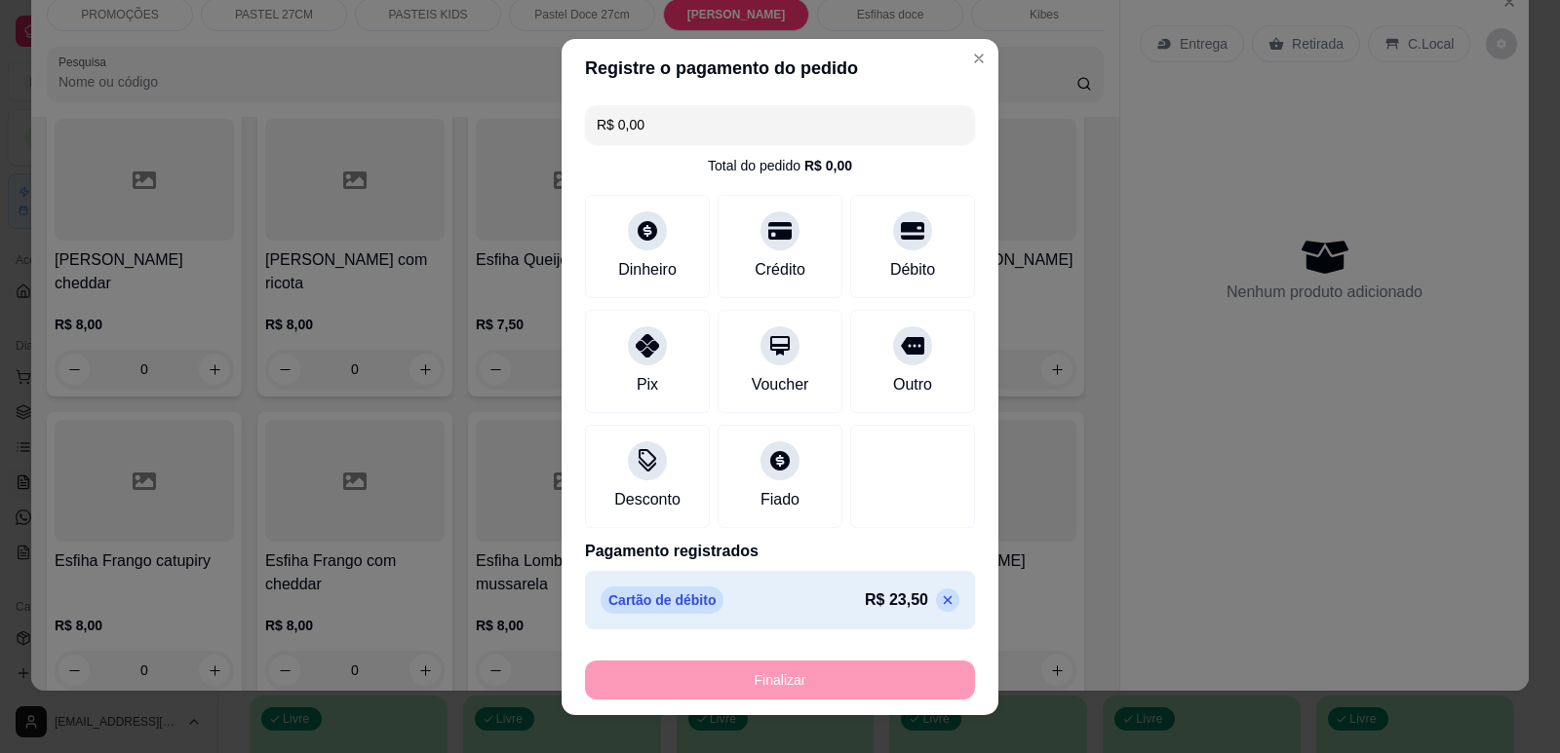
type input "0"
type input "-R$ 23,50"
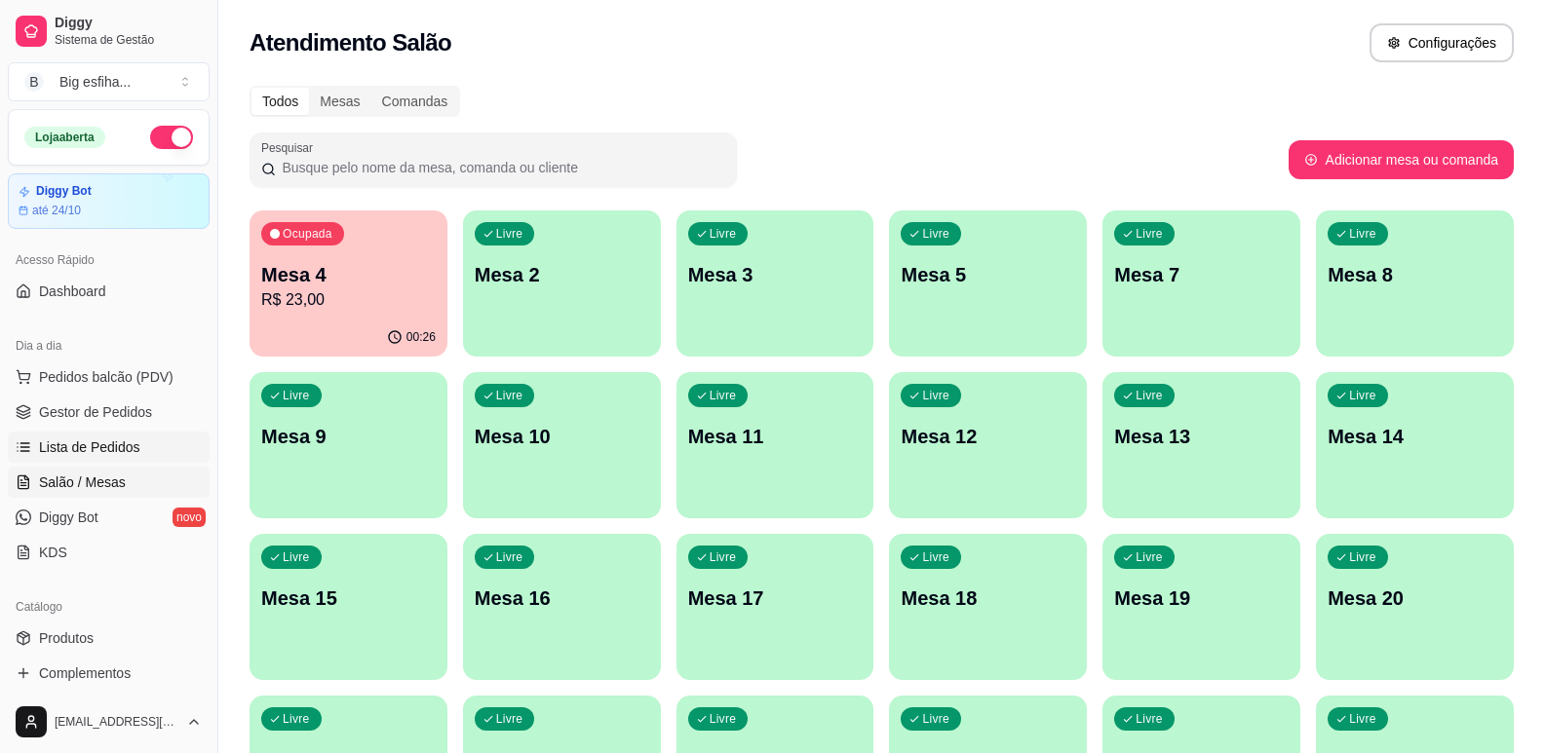
click at [110, 453] on span "Lista de Pedidos" at bounding box center [89, 447] width 101 height 19
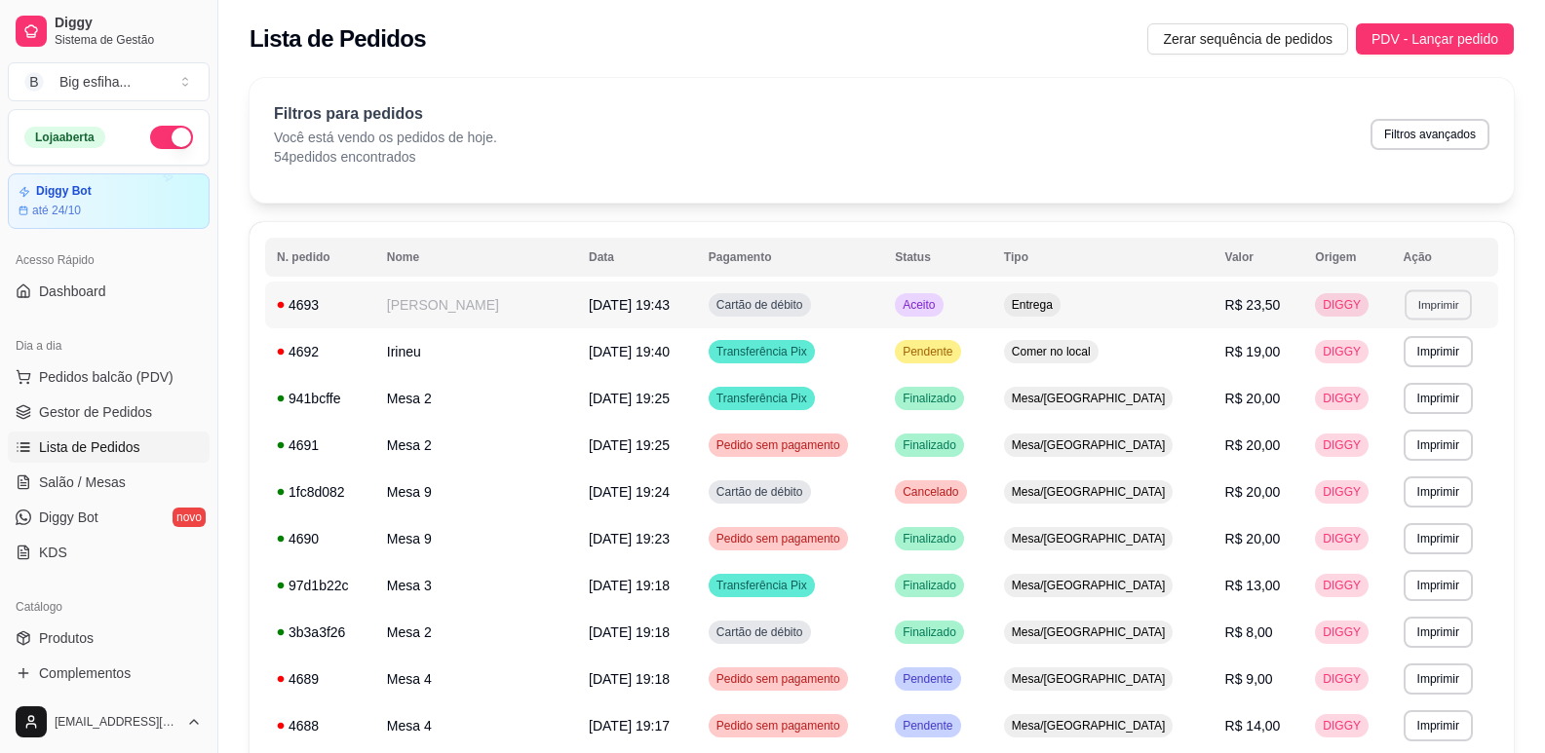
click at [1421, 296] on button "Imprimir" at bounding box center [1438, 305] width 67 height 30
click at [1395, 362] on button "IMPRESSORA" at bounding box center [1392, 373] width 141 height 31
click at [71, 489] on span "Salão / Mesas" at bounding box center [82, 482] width 87 height 19
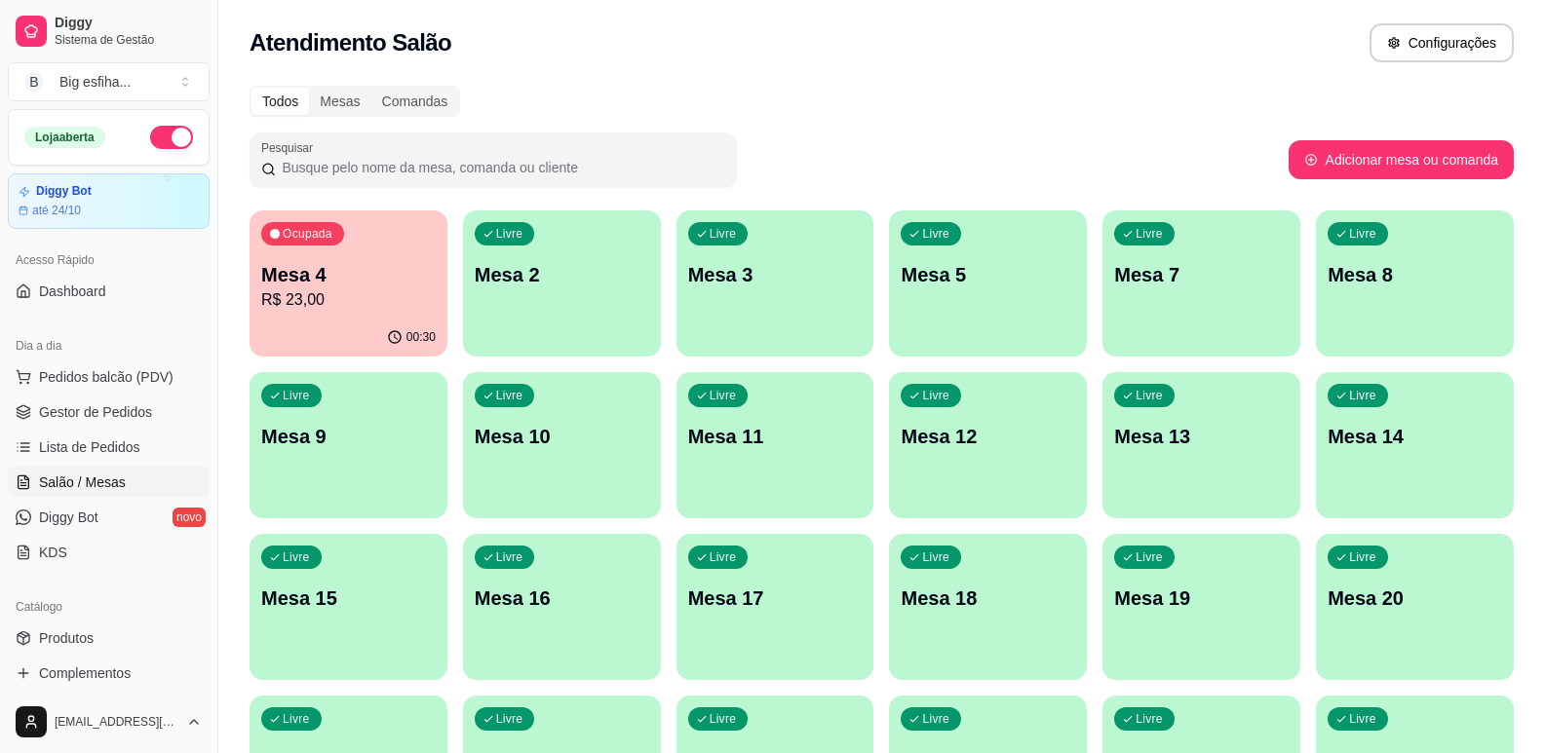
click at [389, 309] on p "R$ 23,00" at bounding box center [348, 300] width 174 height 23
click at [586, 321] on div "Livre Mesa 2" at bounding box center [562, 272] width 198 height 123
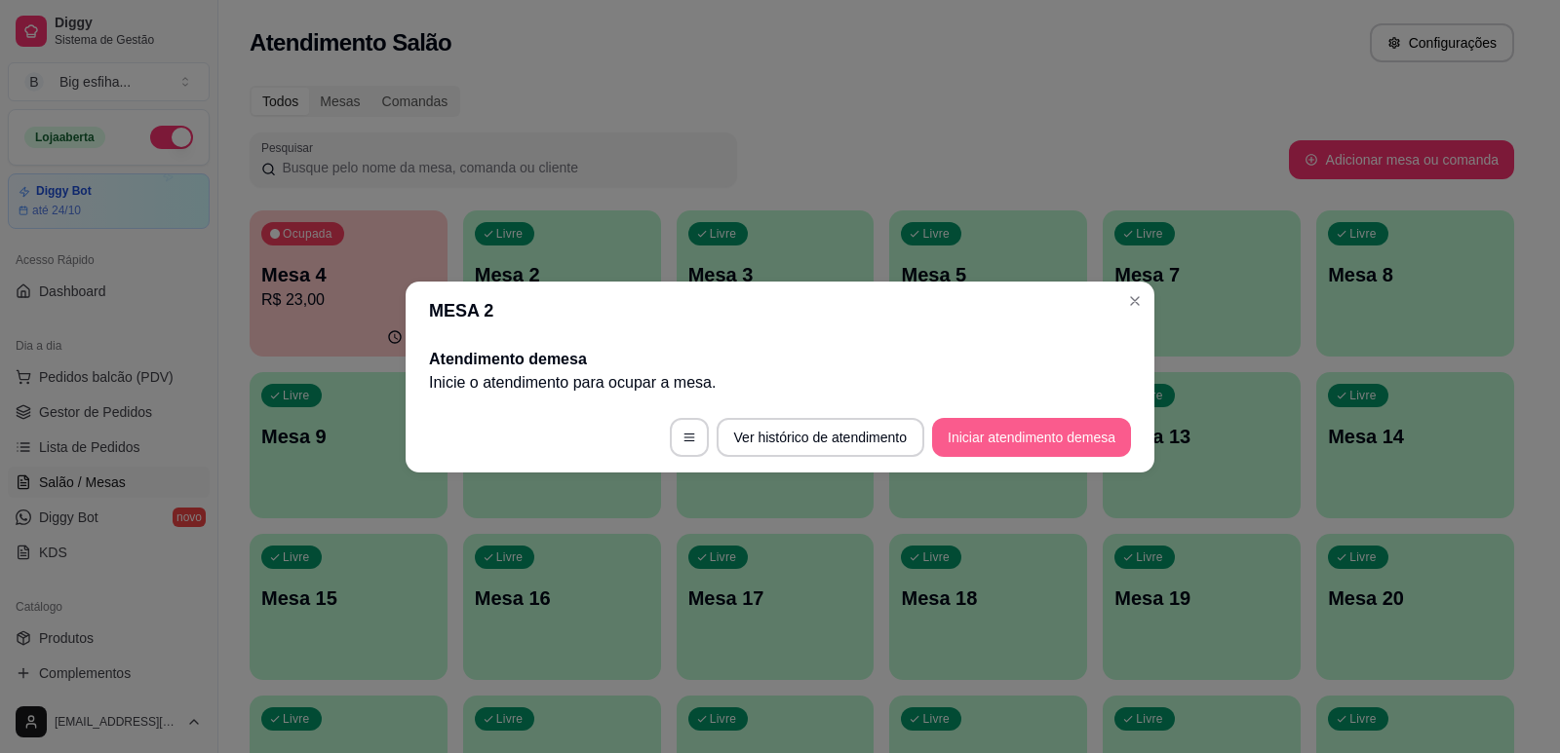
click at [1041, 444] on button "Iniciar atendimento de mesa" at bounding box center [1031, 437] width 199 height 39
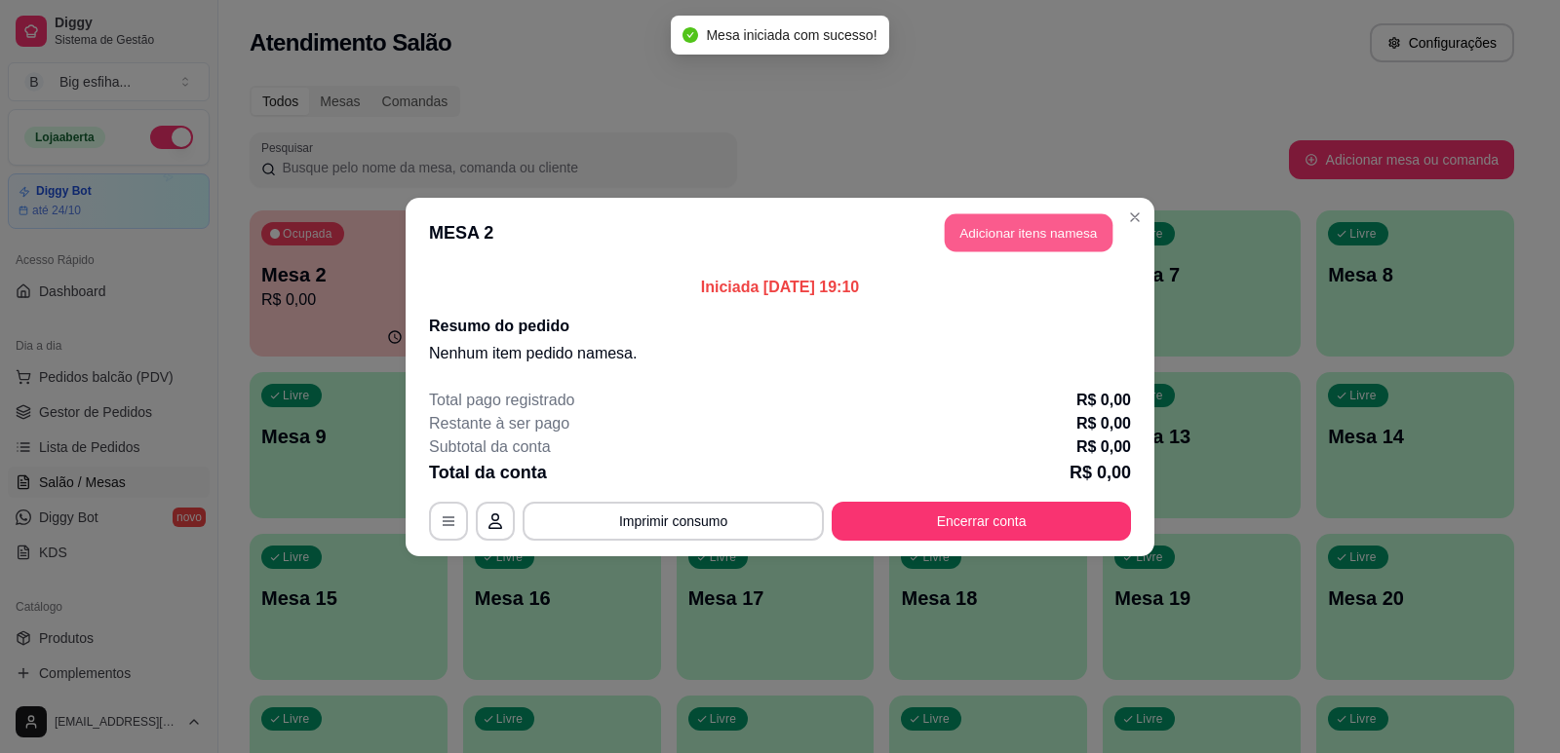
click at [1050, 212] on header "MESA 2 Adicionar itens na mesa" at bounding box center [779, 233] width 749 height 70
click at [1062, 235] on button "Adicionar itens na mesa" at bounding box center [1029, 232] width 168 height 38
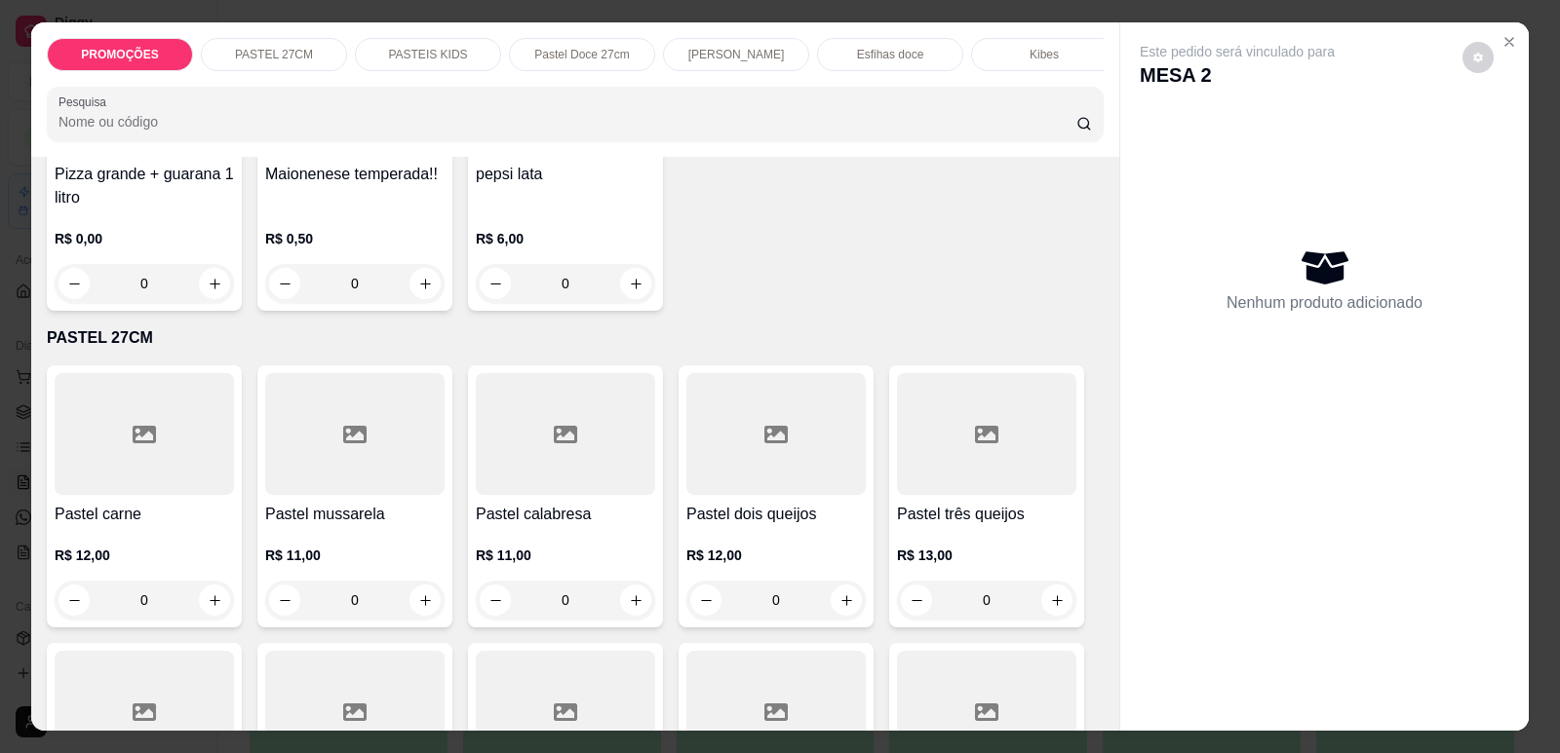
scroll to position [292, 0]
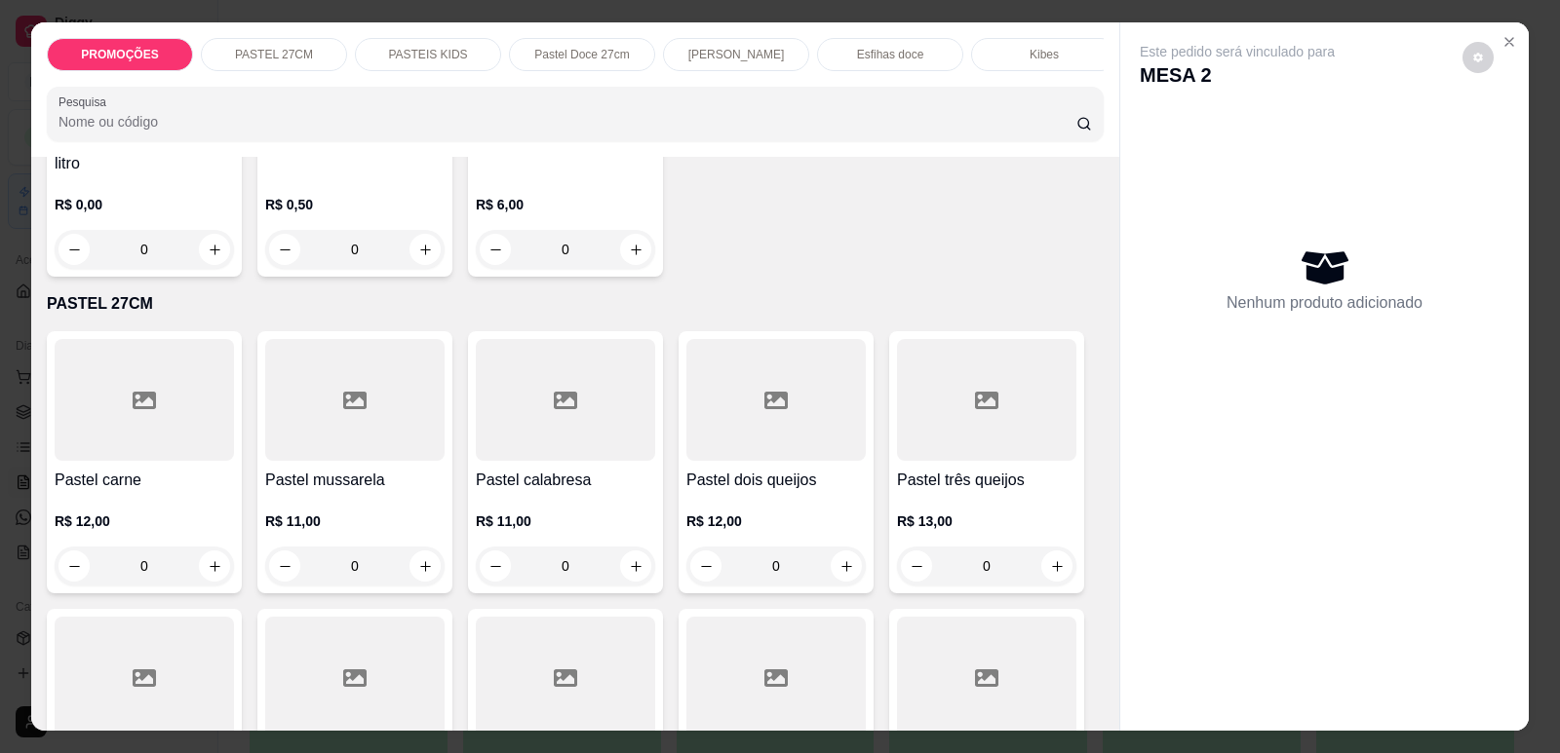
click at [837, 582] on div "0" at bounding box center [775, 566] width 179 height 39
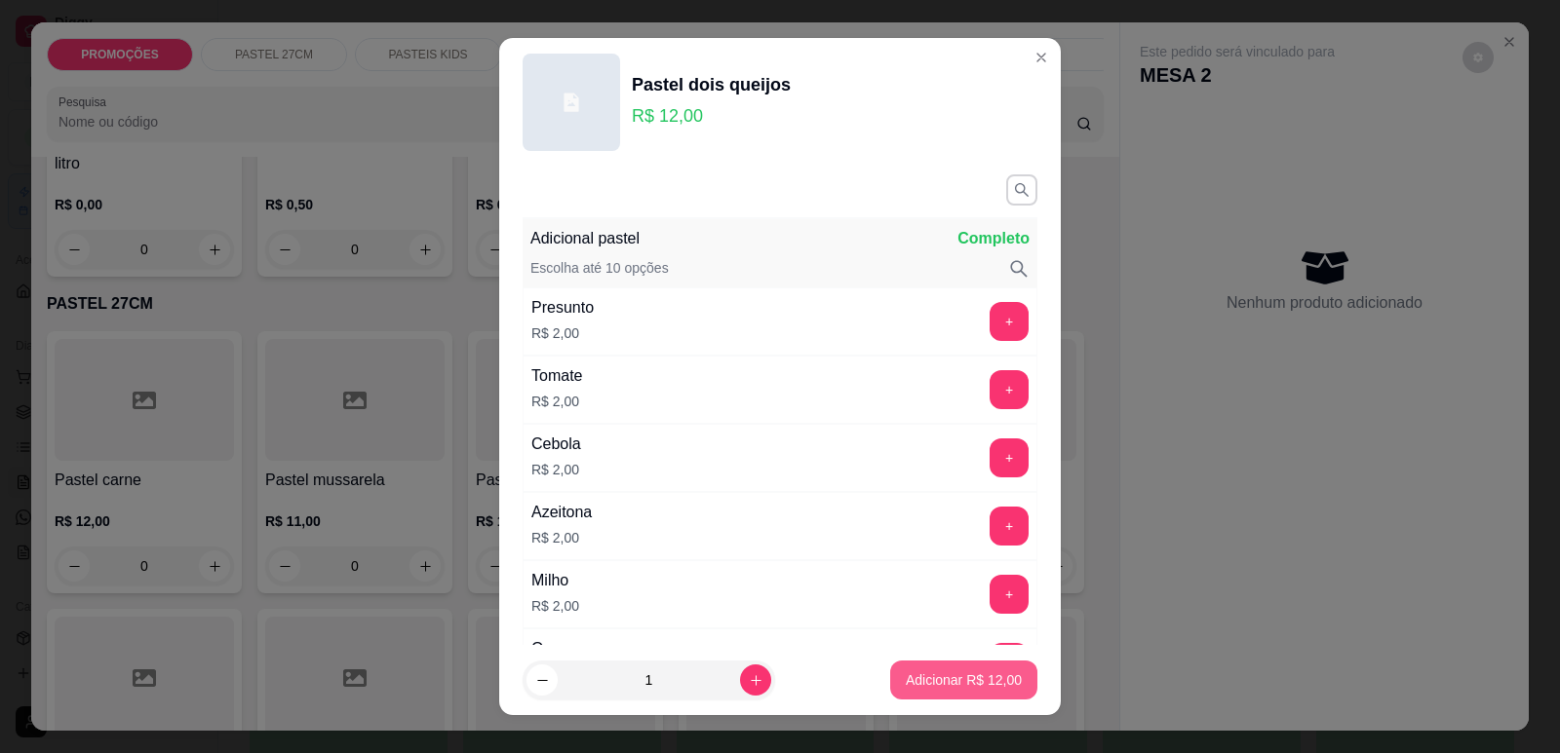
click at [947, 682] on p "Adicionar R$ 12,00" at bounding box center [964, 680] width 116 height 19
type input "1"
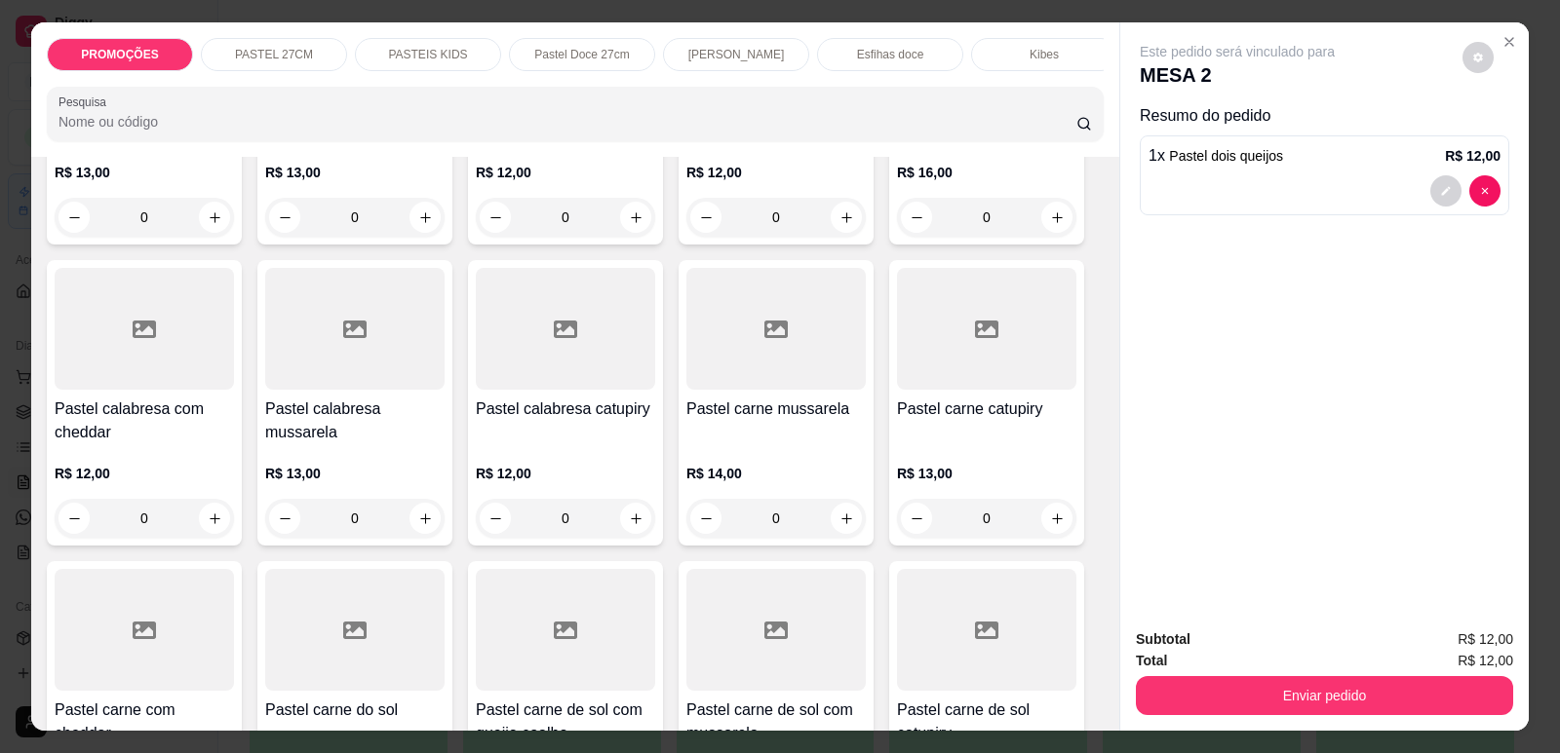
scroll to position [1365, 0]
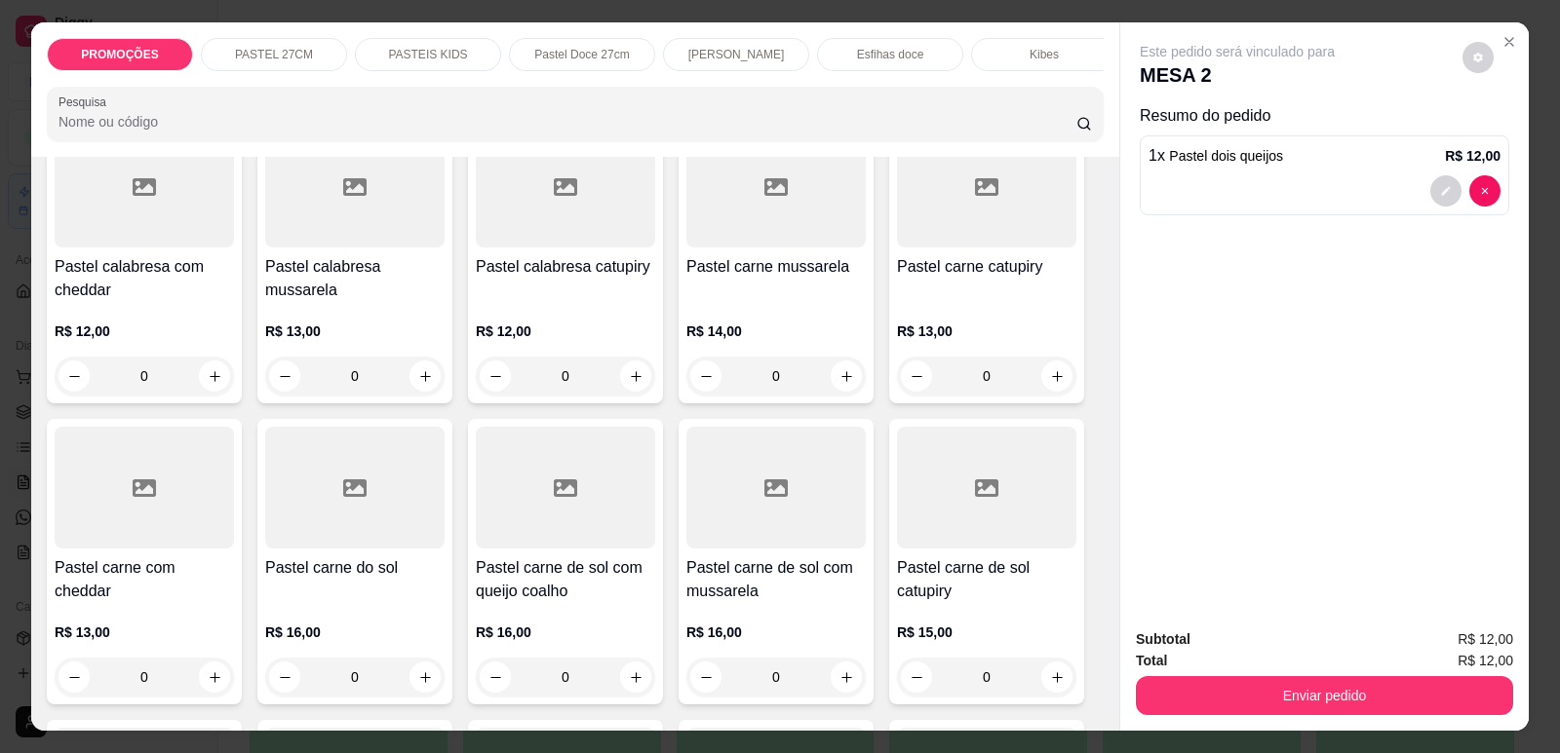
click at [753, 547] on div "Pastel carne de sol com mussarela R$ 16,00 0" at bounding box center [775, 562] width 195 height 286
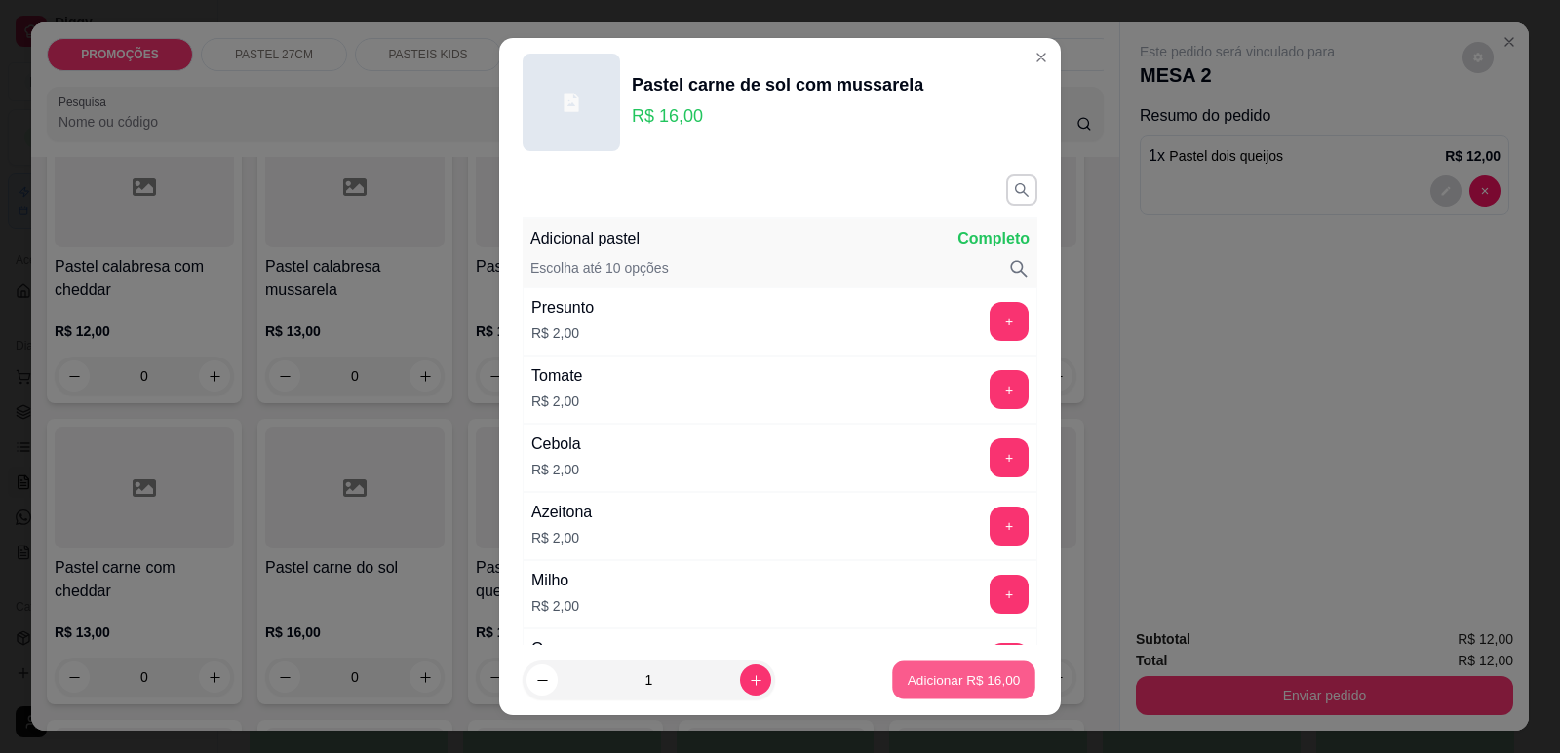
click at [946, 684] on p "Adicionar R$ 16,00" at bounding box center [963, 681] width 113 height 19
type input "1"
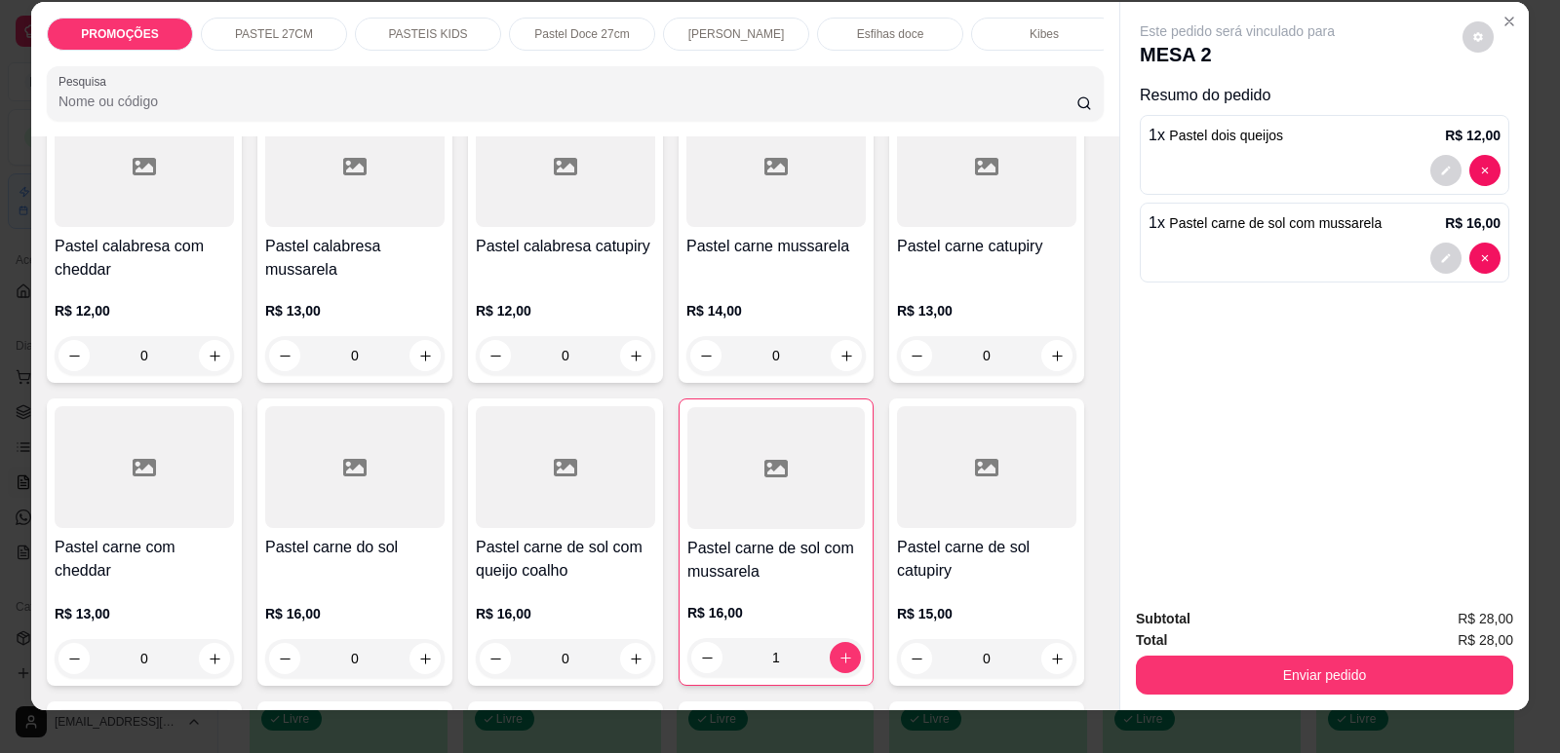
scroll to position [40, 0]
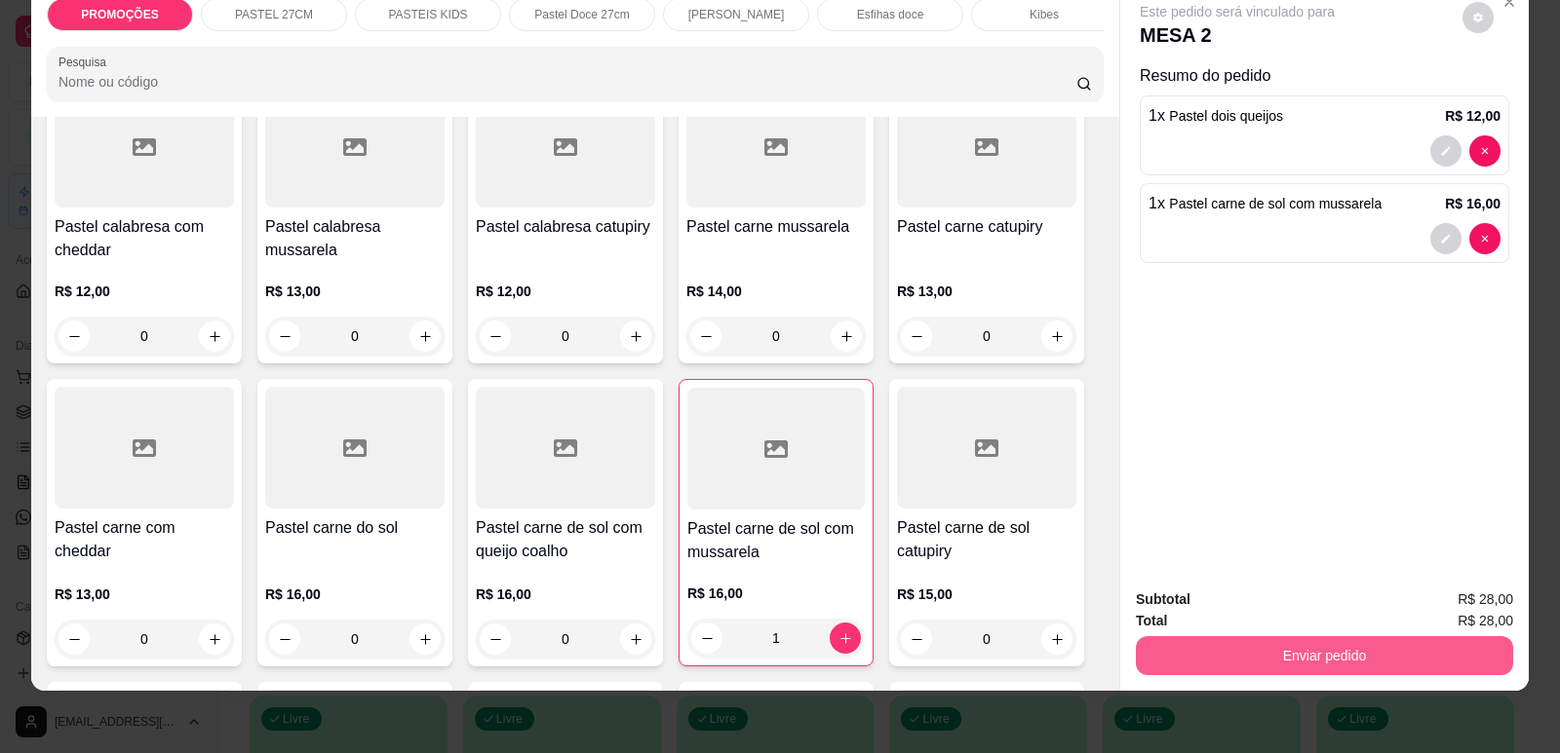
click at [1228, 674] on button "Enviar pedido" at bounding box center [1324, 656] width 377 height 39
click at [1241, 656] on button "Enviar pedido" at bounding box center [1324, 656] width 366 height 38
click at [1427, 660] on button "Enviar pedido" at bounding box center [1324, 656] width 377 height 39
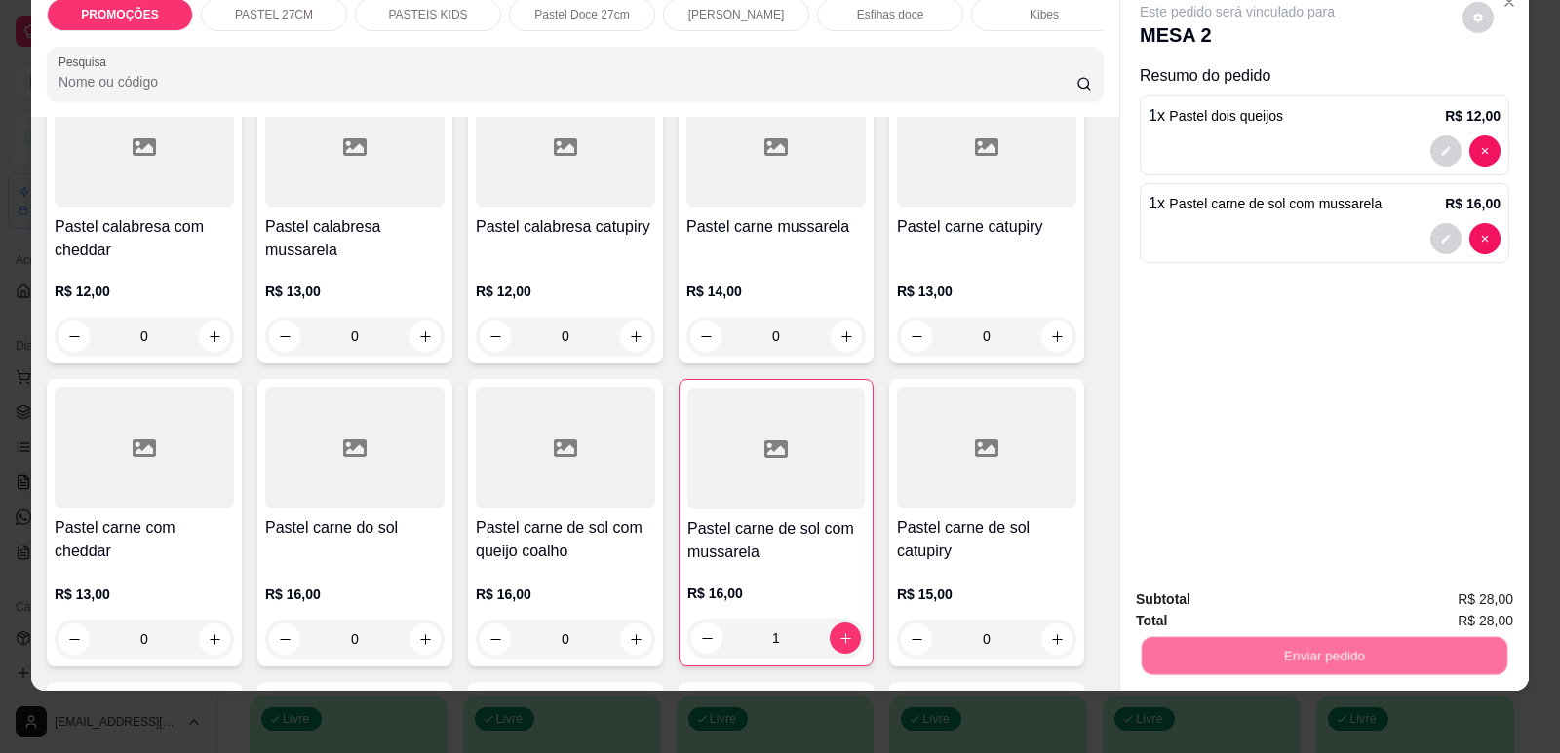
click at [1475, 601] on button "Enviar pedido" at bounding box center [1463, 608] width 110 height 37
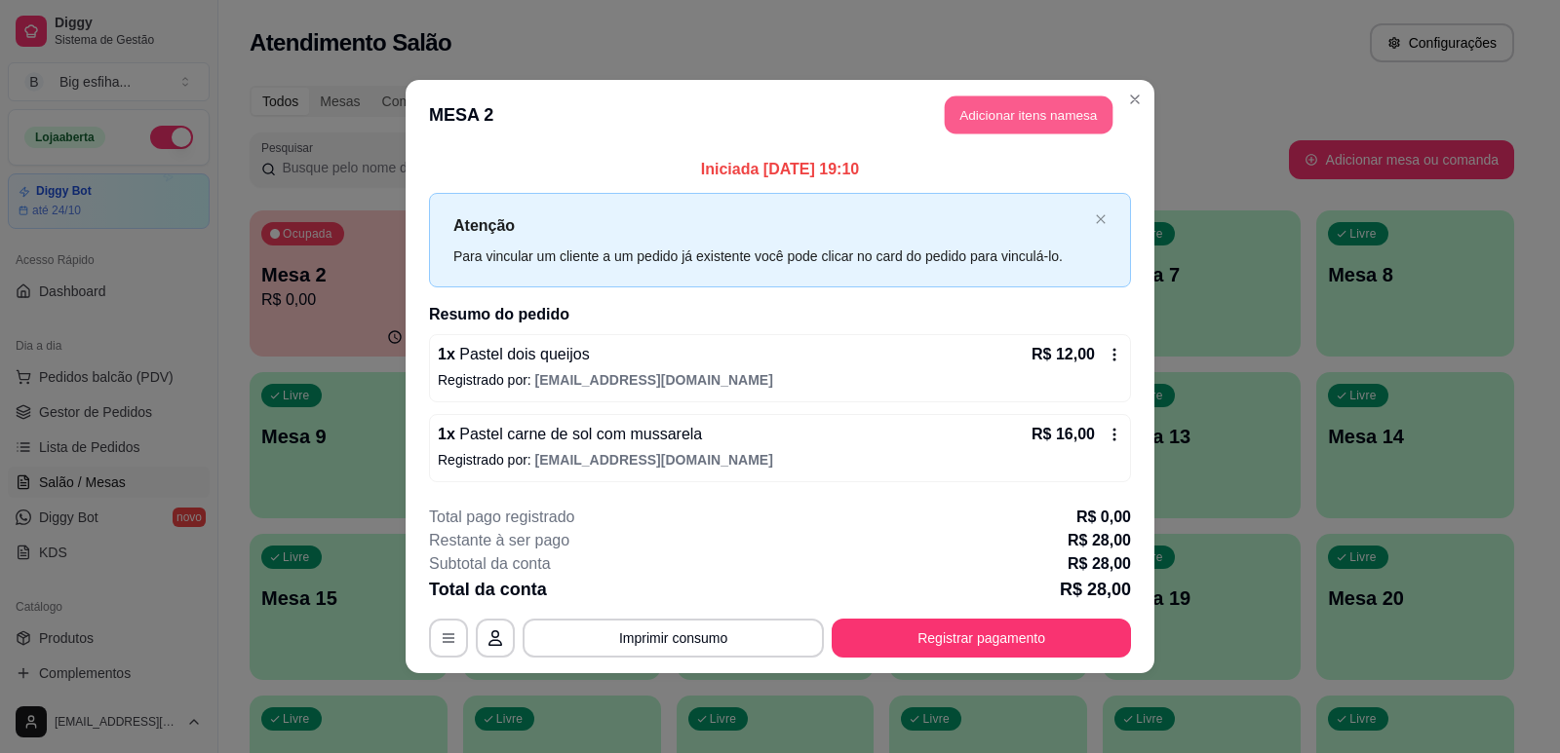
click at [1047, 107] on button "Adicionar itens na mesa" at bounding box center [1029, 116] width 168 height 38
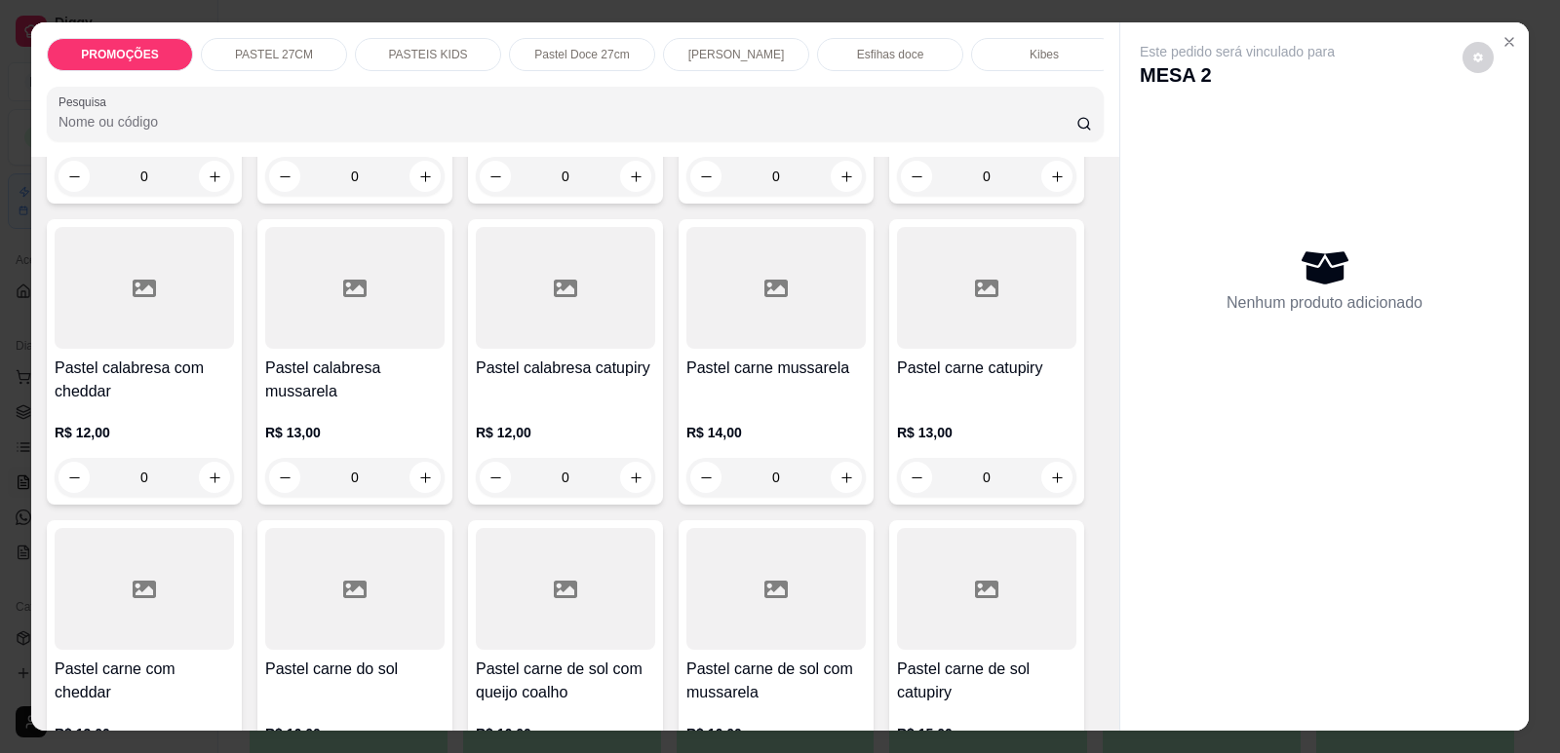
scroll to position [1365, 0]
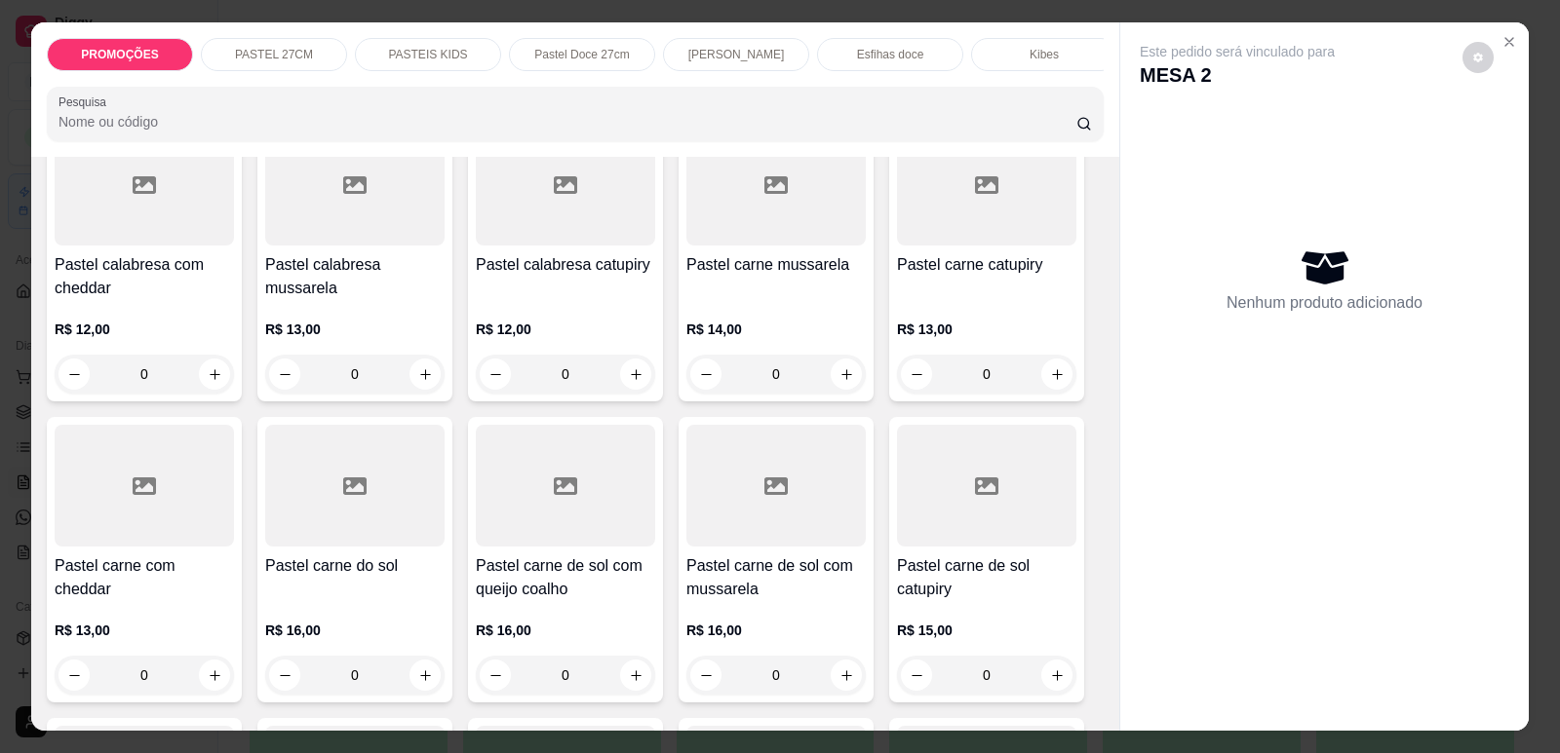
click at [725, 563] on h4 "Pastel carne de sol com mussarela" at bounding box center [775, 578] width 179 height 47
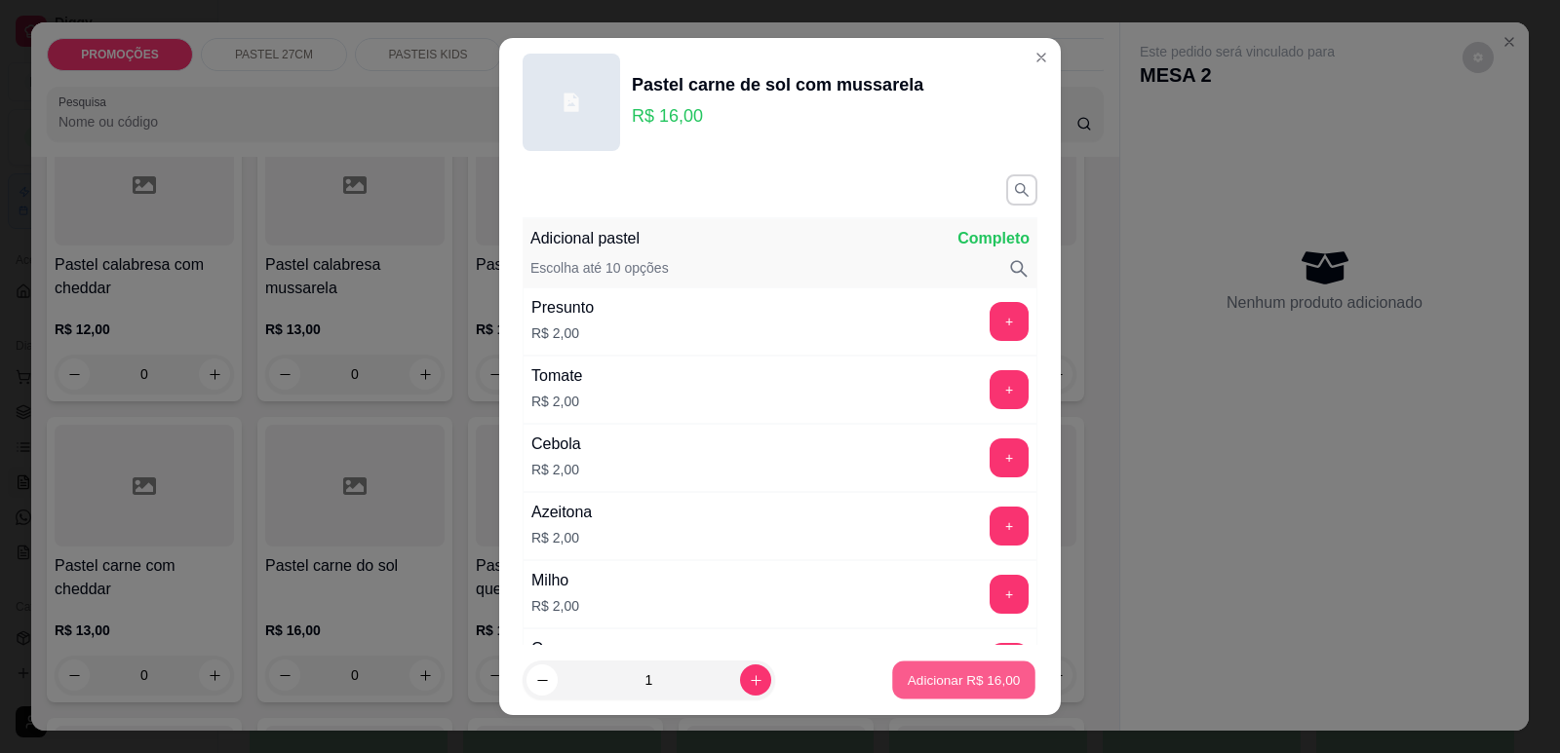
click at [943, 670] on button "Adicionar R$ 16,00" at bounding box center [963, 681] width 143 height 38
type input "1"
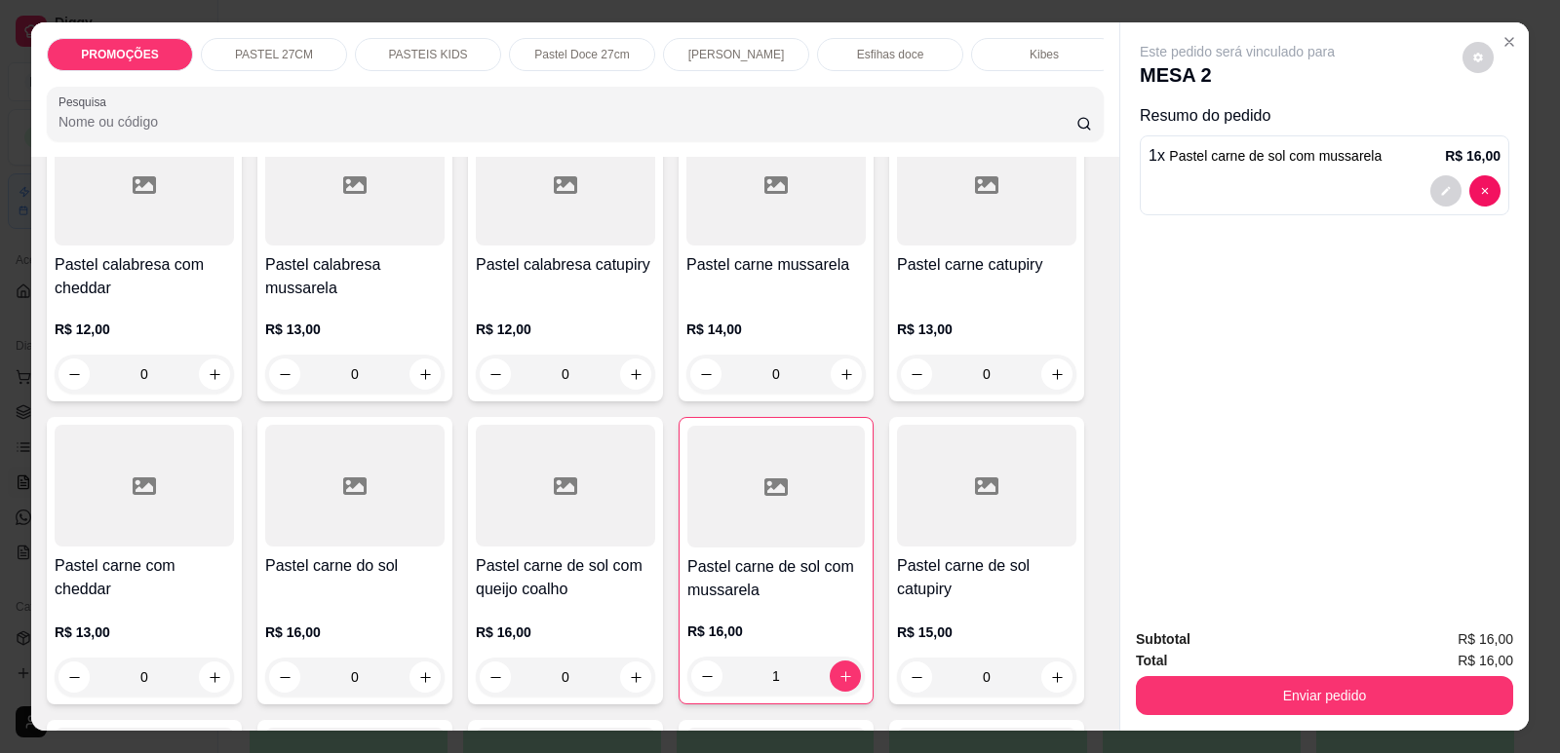
click at [333, 290] on h4 "Pastel calabresa mussarela" at bounding box center [354, 276] width 179 height 47
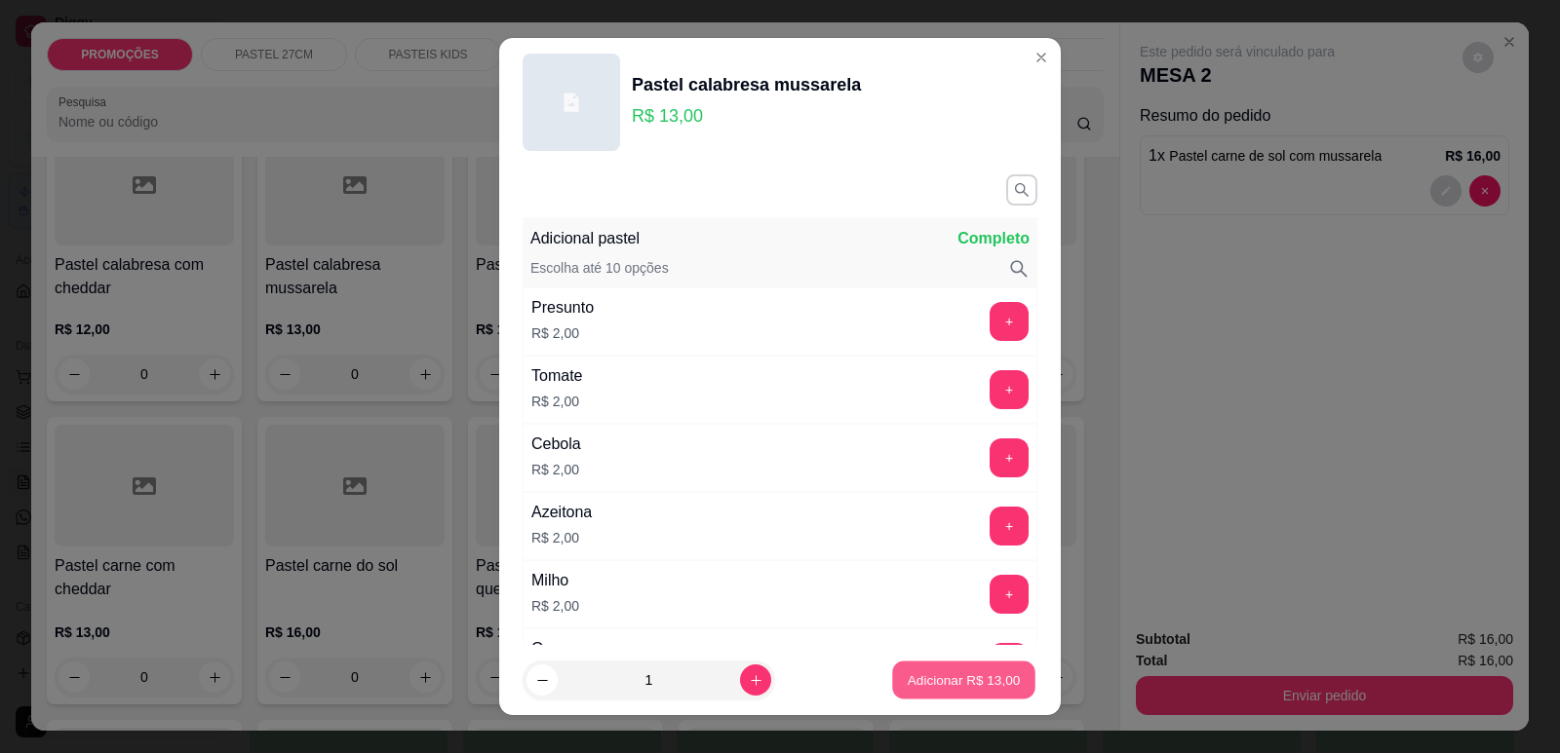
click at [951, 679] on p "Adicionar R$ 13,00" at bounding box center [963, 681] width 113 height 19
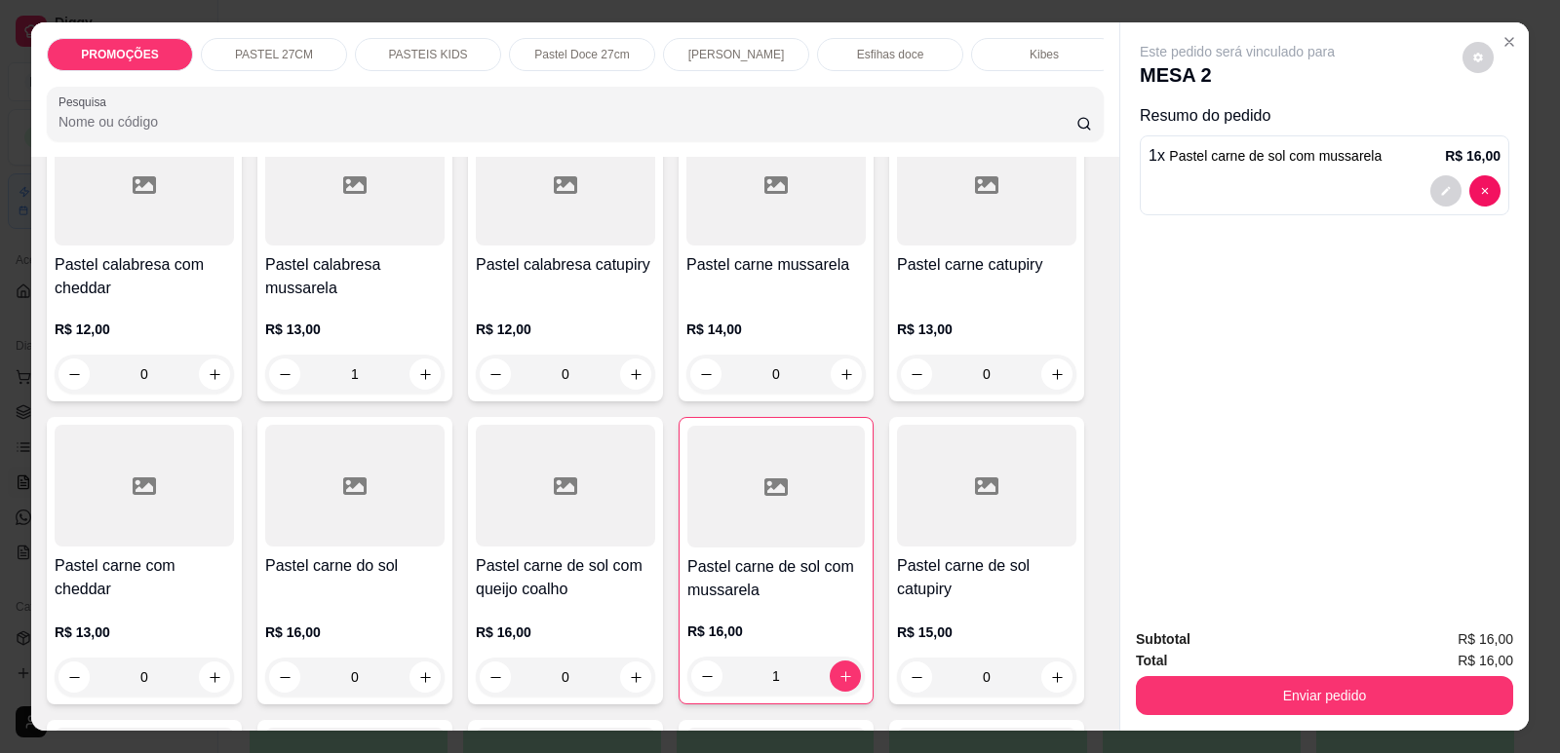
type input "0"
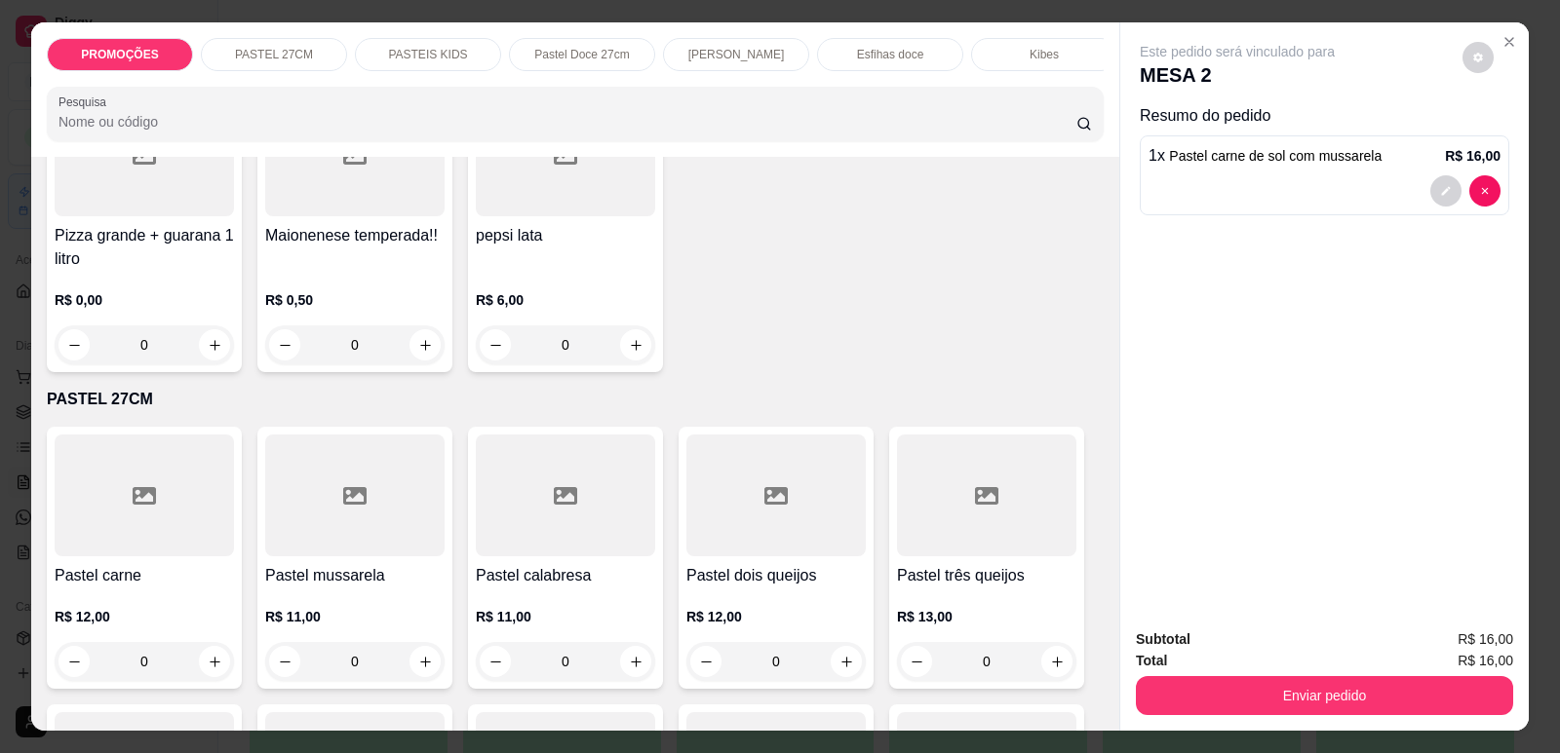
scroll to position [195, 0]
click at [538, 487] on div at bounding box center [565, 498] width 179 height 122
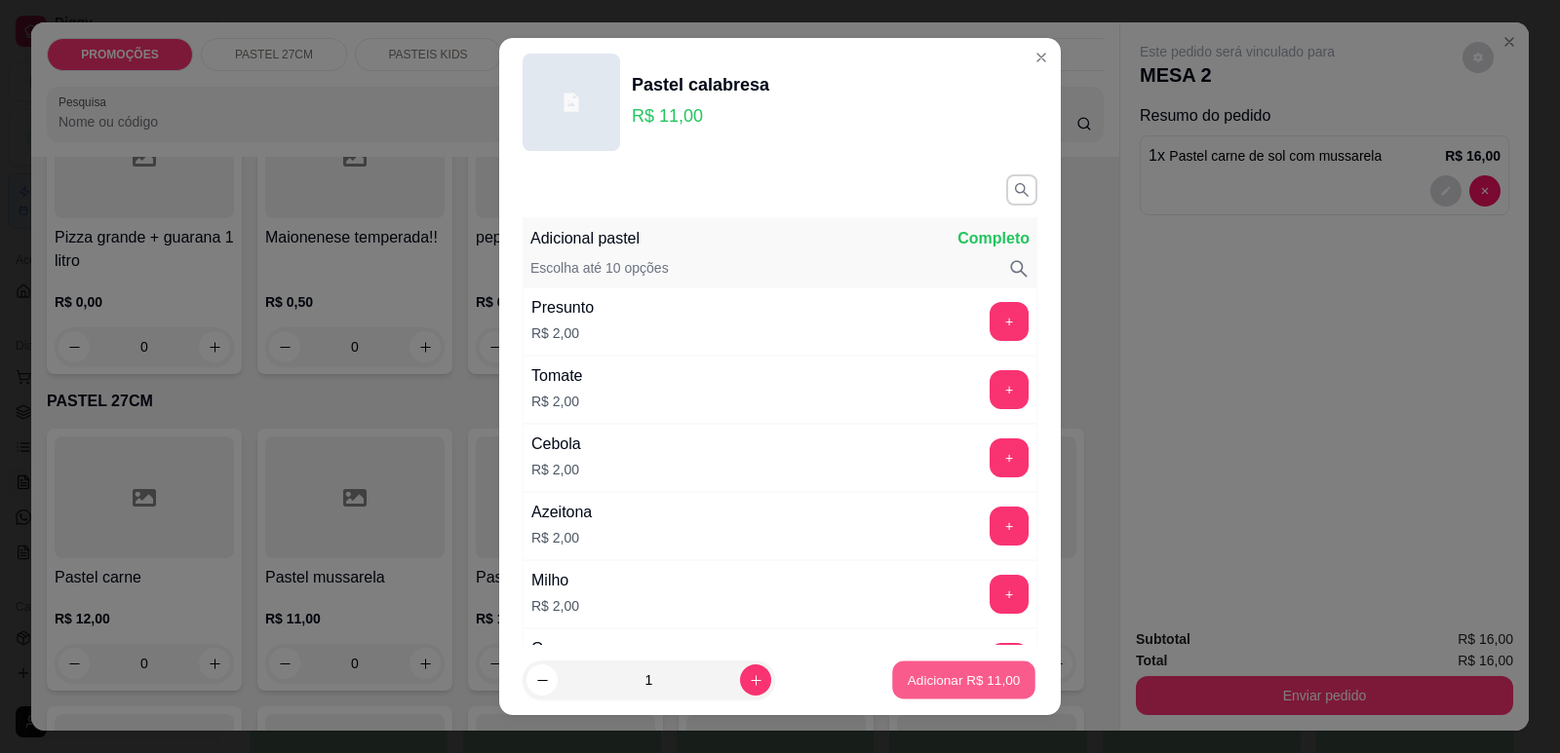
click at [979, 683] on p "Adicionar R$ 11,00" at bounding box center [963, 681] width 113 height 19
type input "1"
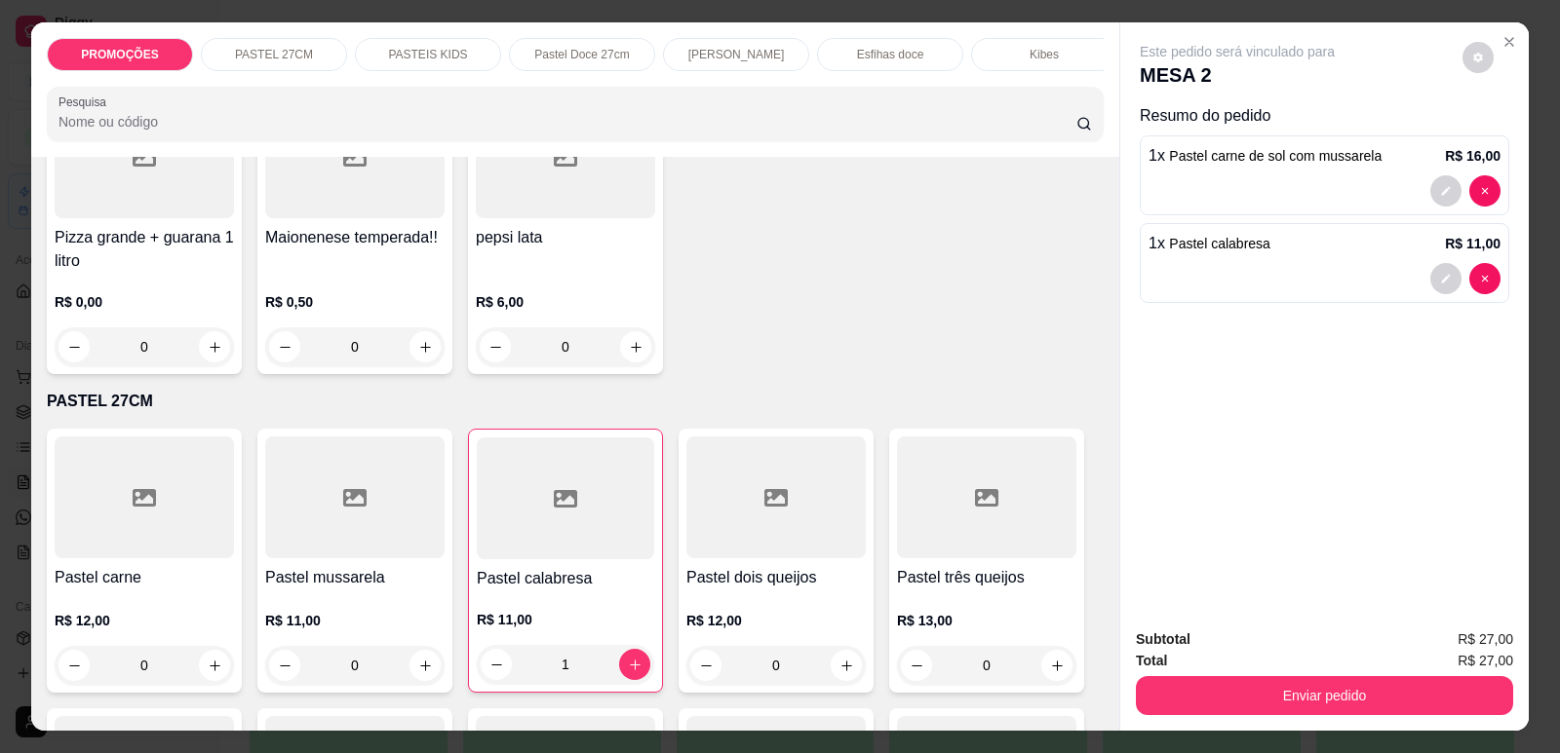
scroll to position [0, 784]
click at [866, 43] on div "Refrigerante" at bounding box center [876, 54] width 146 height 33
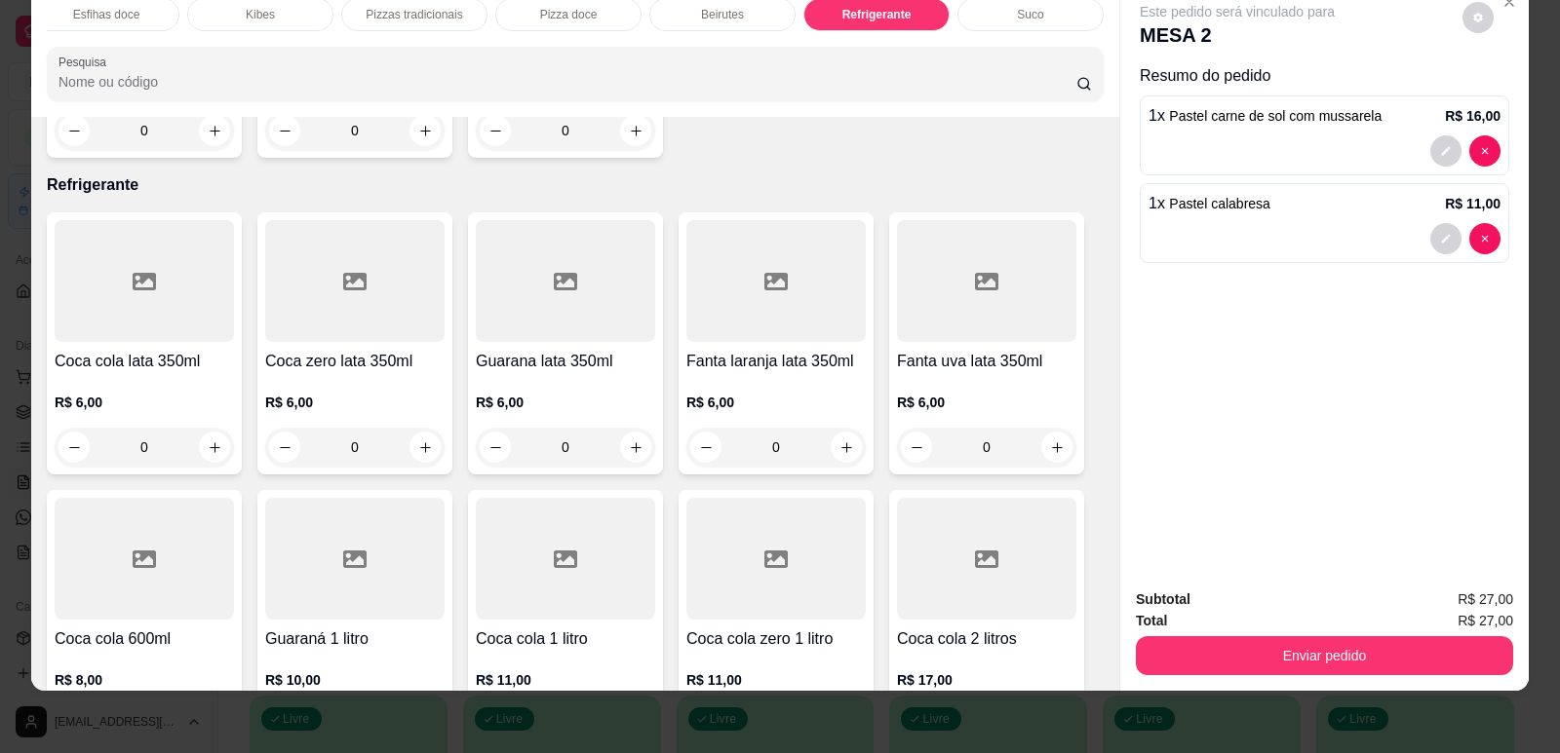
scroll to position [11349, 0]
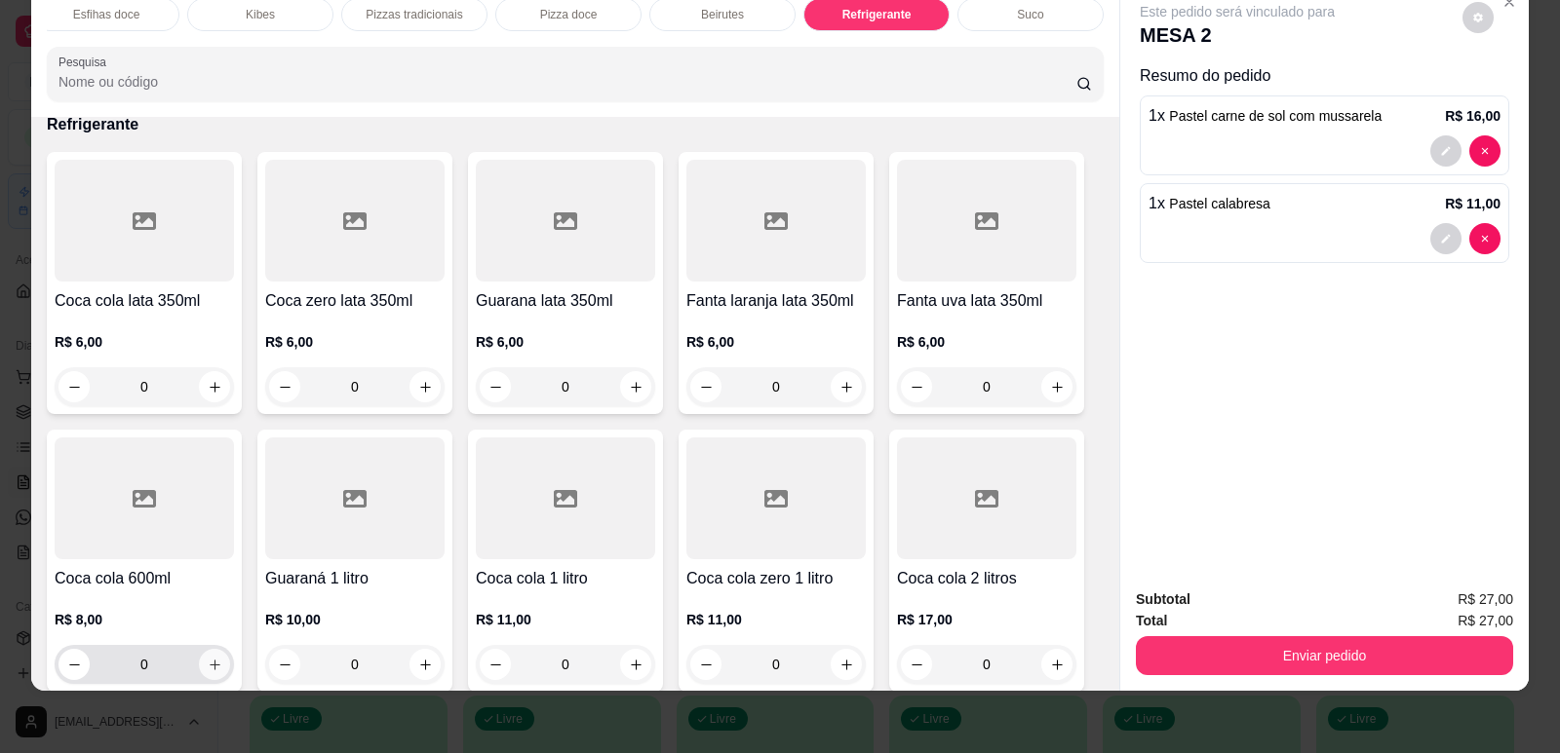
click at [214, 649] on button "increase-product-quantity" at bounding box center [214, 664] width 31 height 31
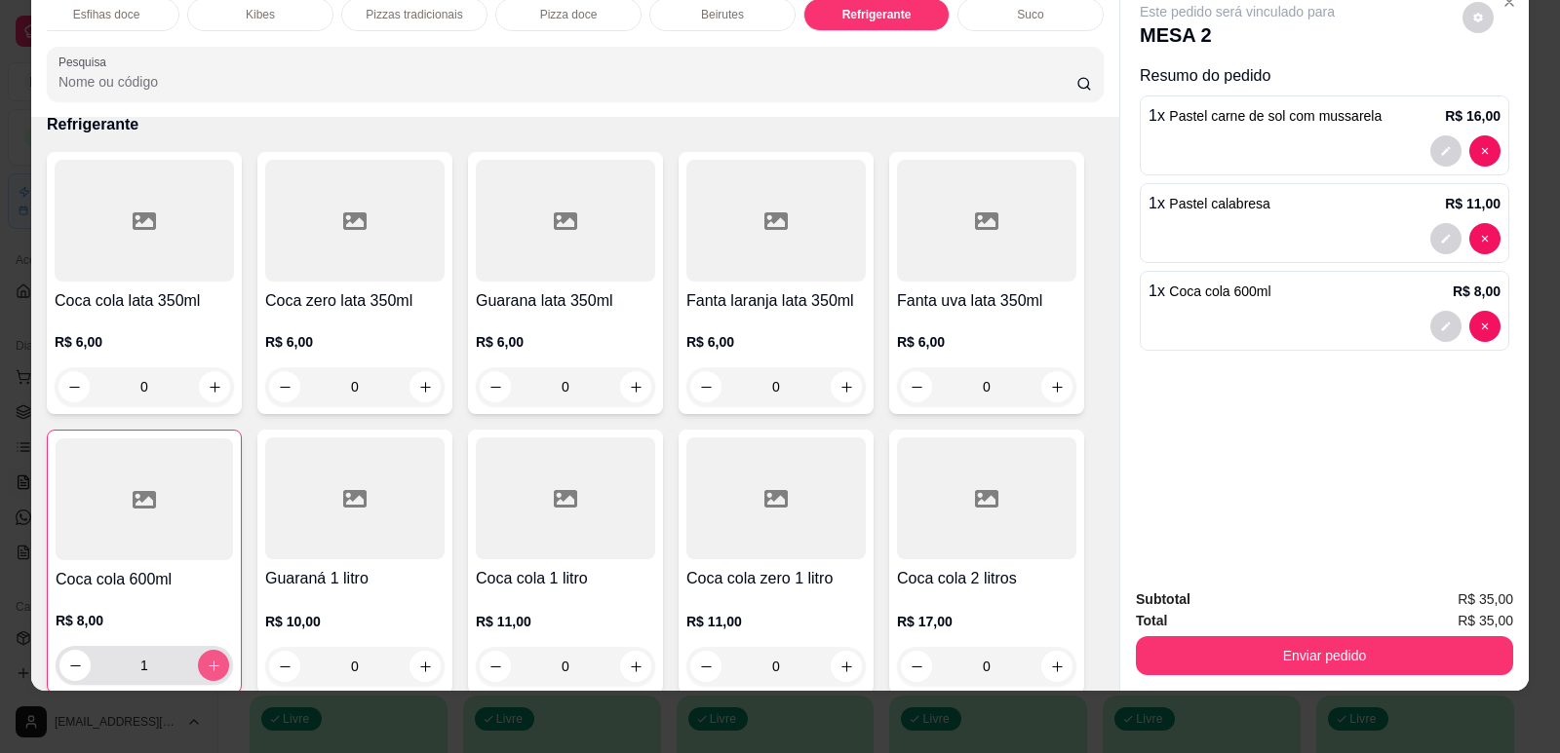
type input "1"
drag, startPoint x: 1390, startPoint y: 682, endPoint x: 1398, endPoint y: 665, distance: 19.2
click at [1390, 677] on div "Subtotal R$ 35,00 Total R$ 35,00 Enviar pedido" at bounding box center [1324, 632] width 408 height 118
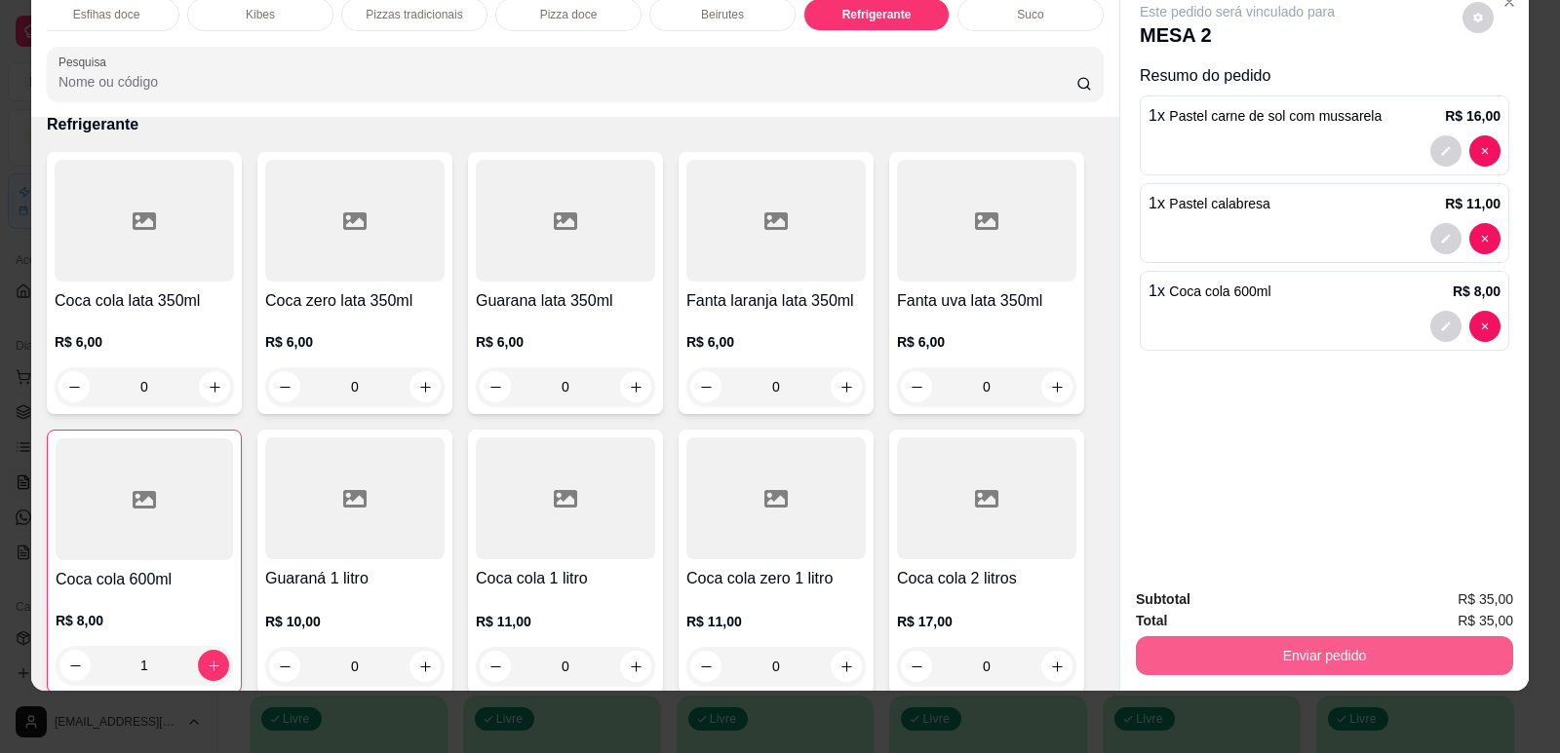
click at [1398, 665] on button "Enviar pedido" at bounding box center [1324, 656] width 377 height 39
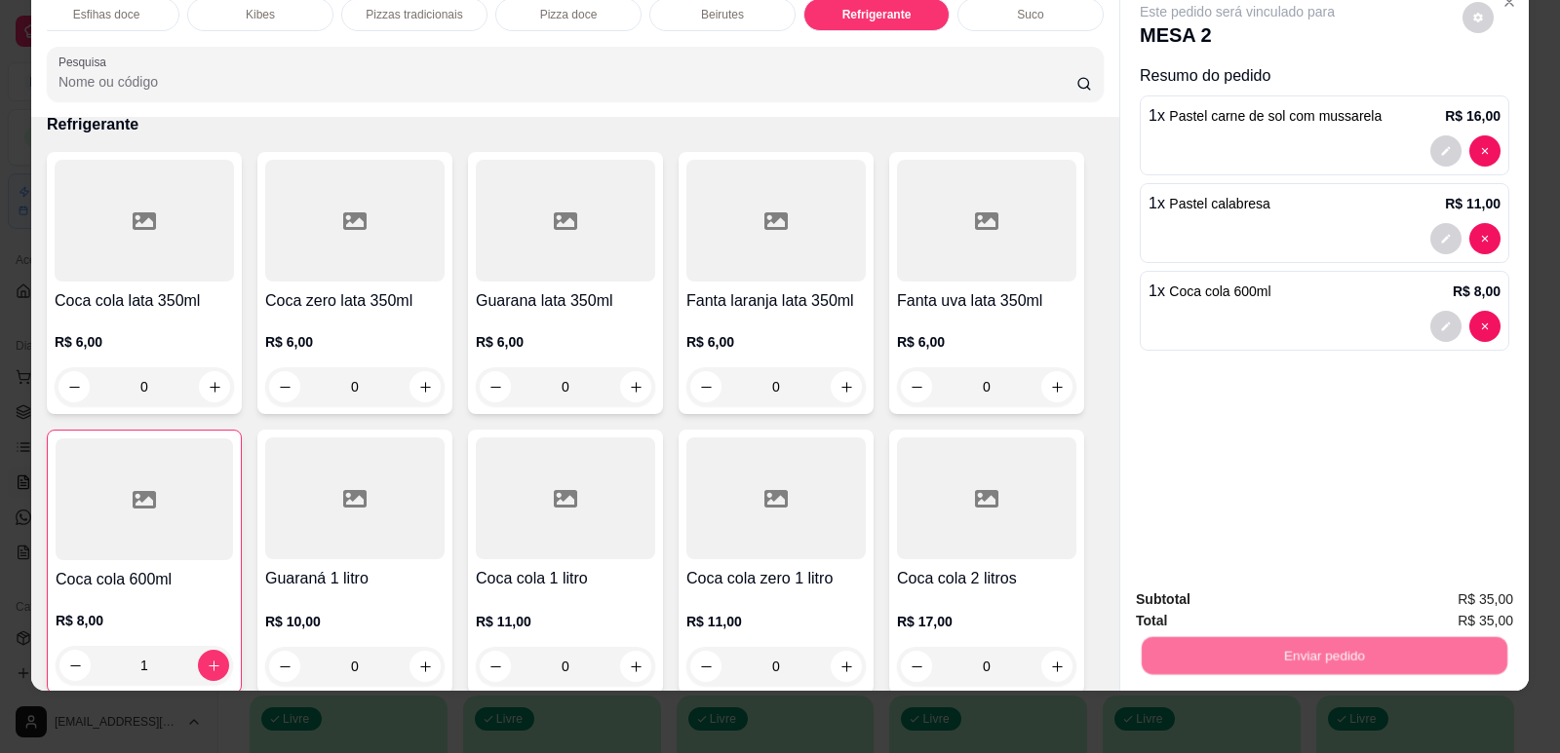
click at [1459, 600] on button "Enviar pedido" at bounding box center [1462, 608] width 107 height 36
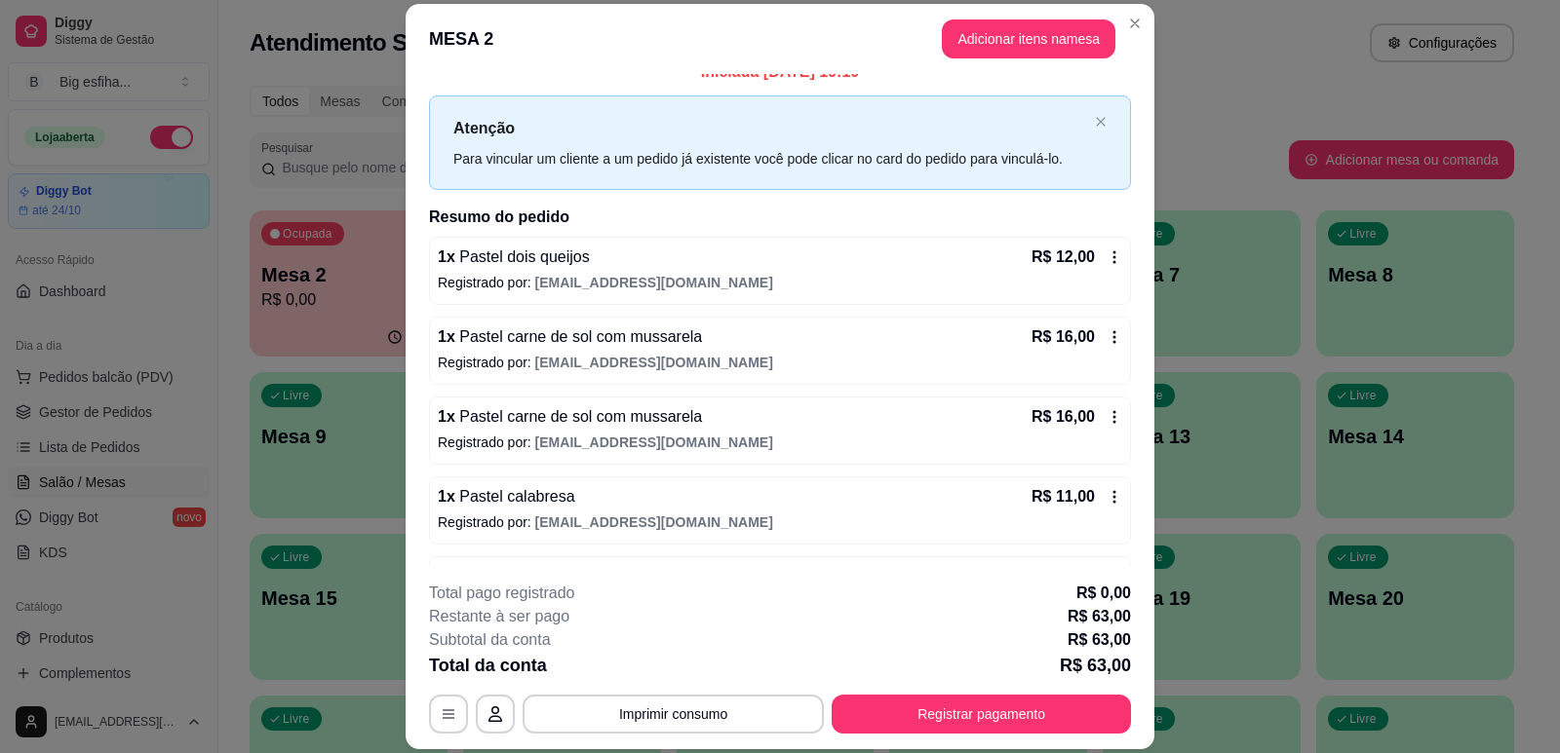
scroll to position [0, 0]
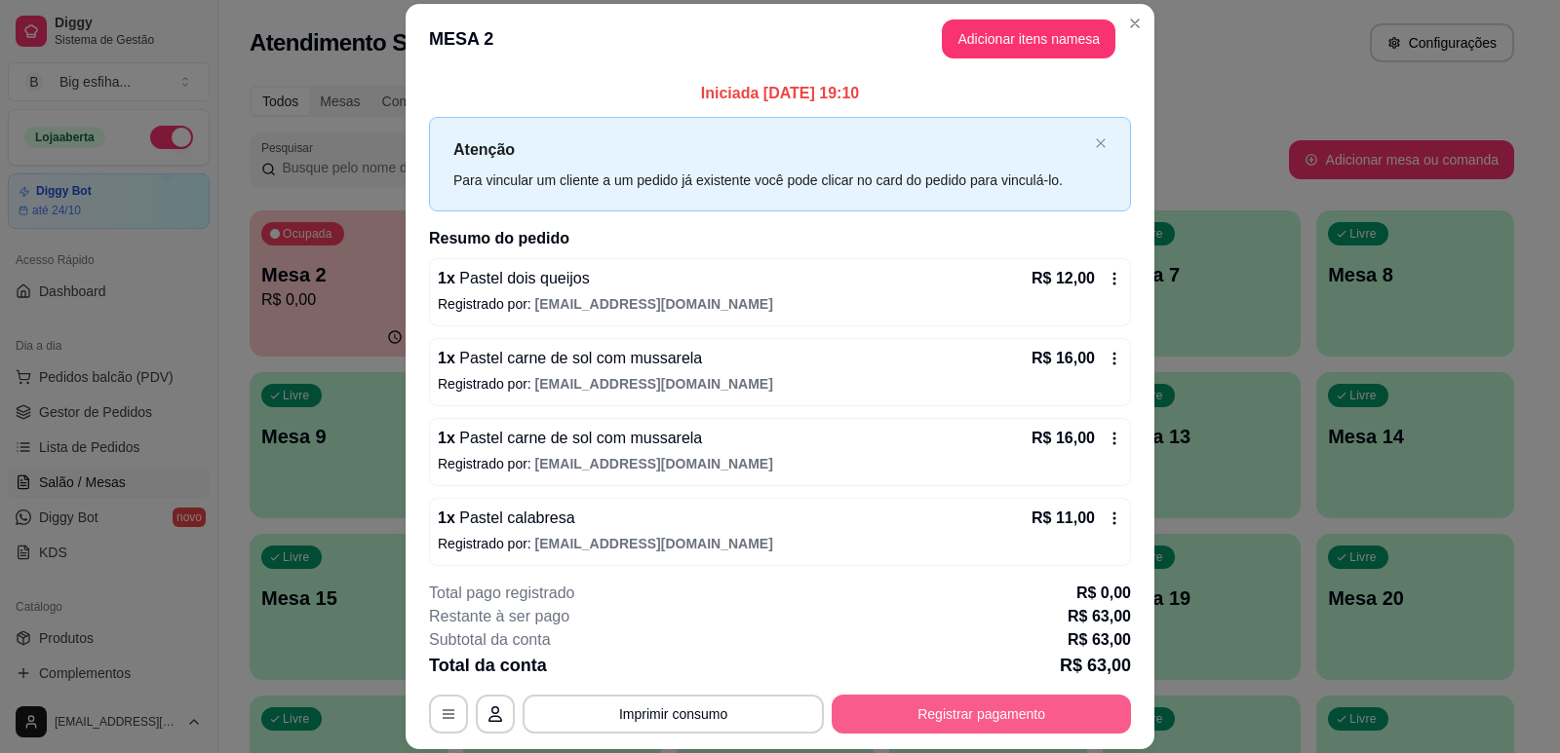
click at [918, 699] on button "Registrar pagamento" at bounding box center [980, 714] width 299 height 39
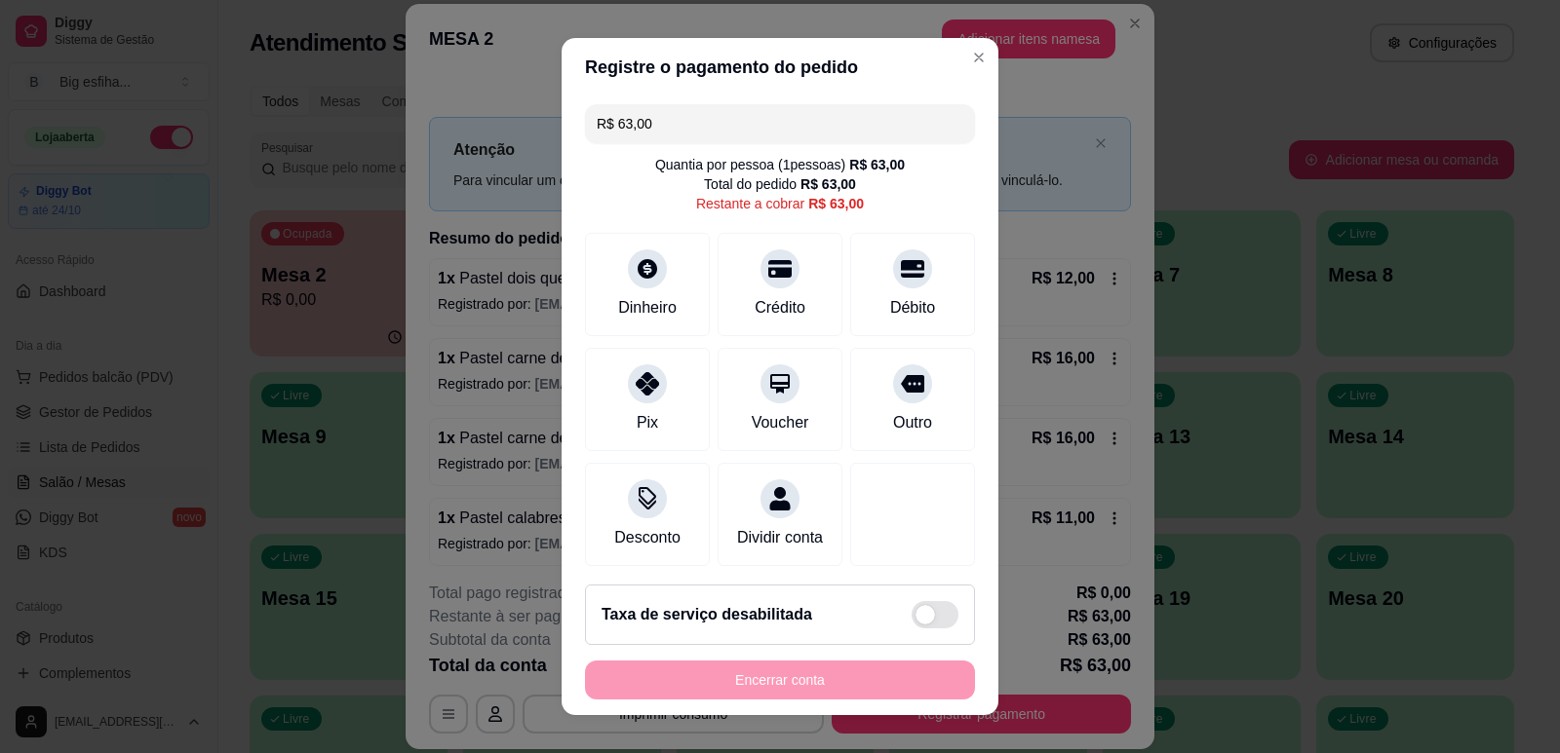
click at [663, 129] on input "R$ 63,00" at bounding box center [780, 123] width 367 height 39
click at [900, 274] on icon at bounding box center [912, 263] width 25 height 25
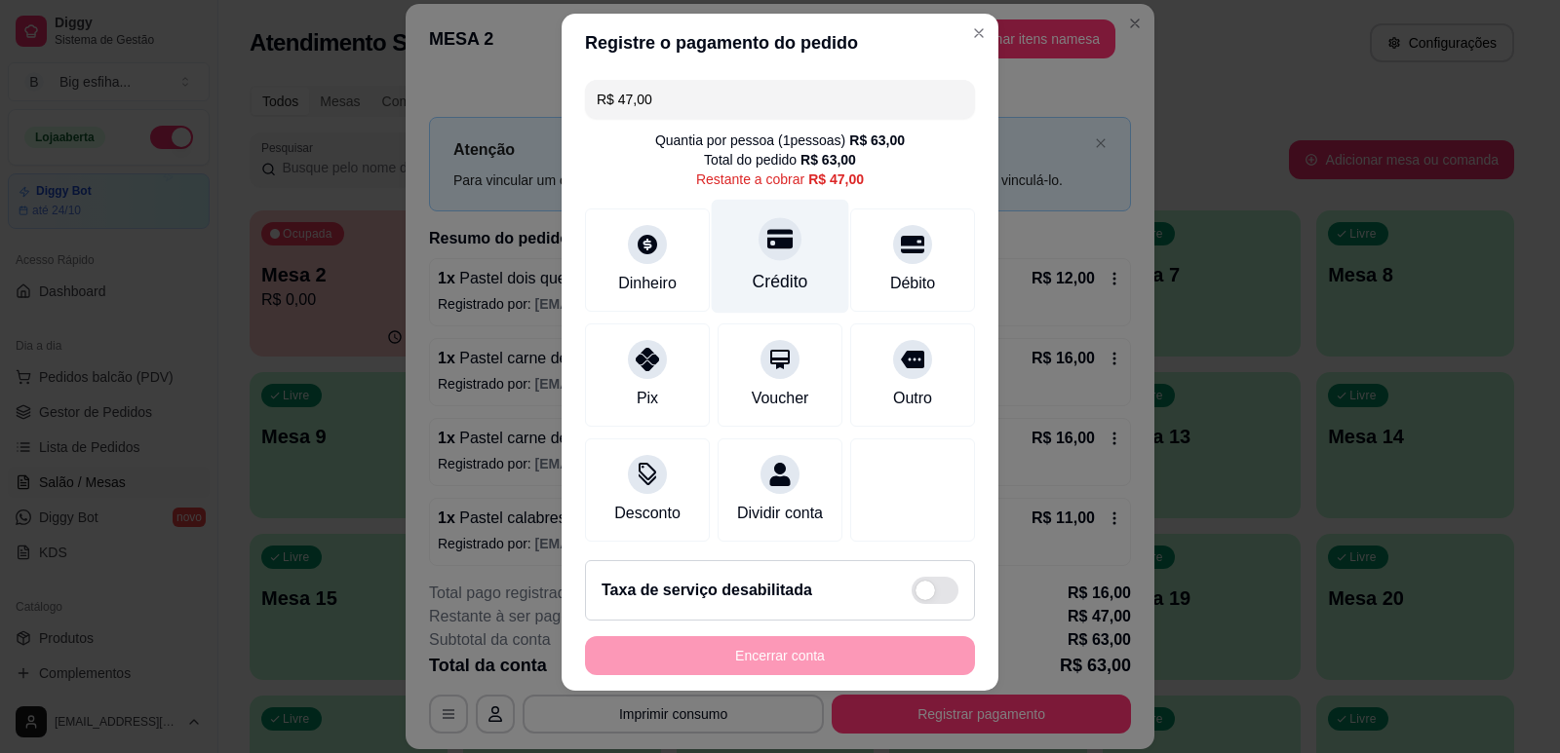
click at [763, 290] on div "Crédito" at bounding box center [781, 281] width 56 height 25
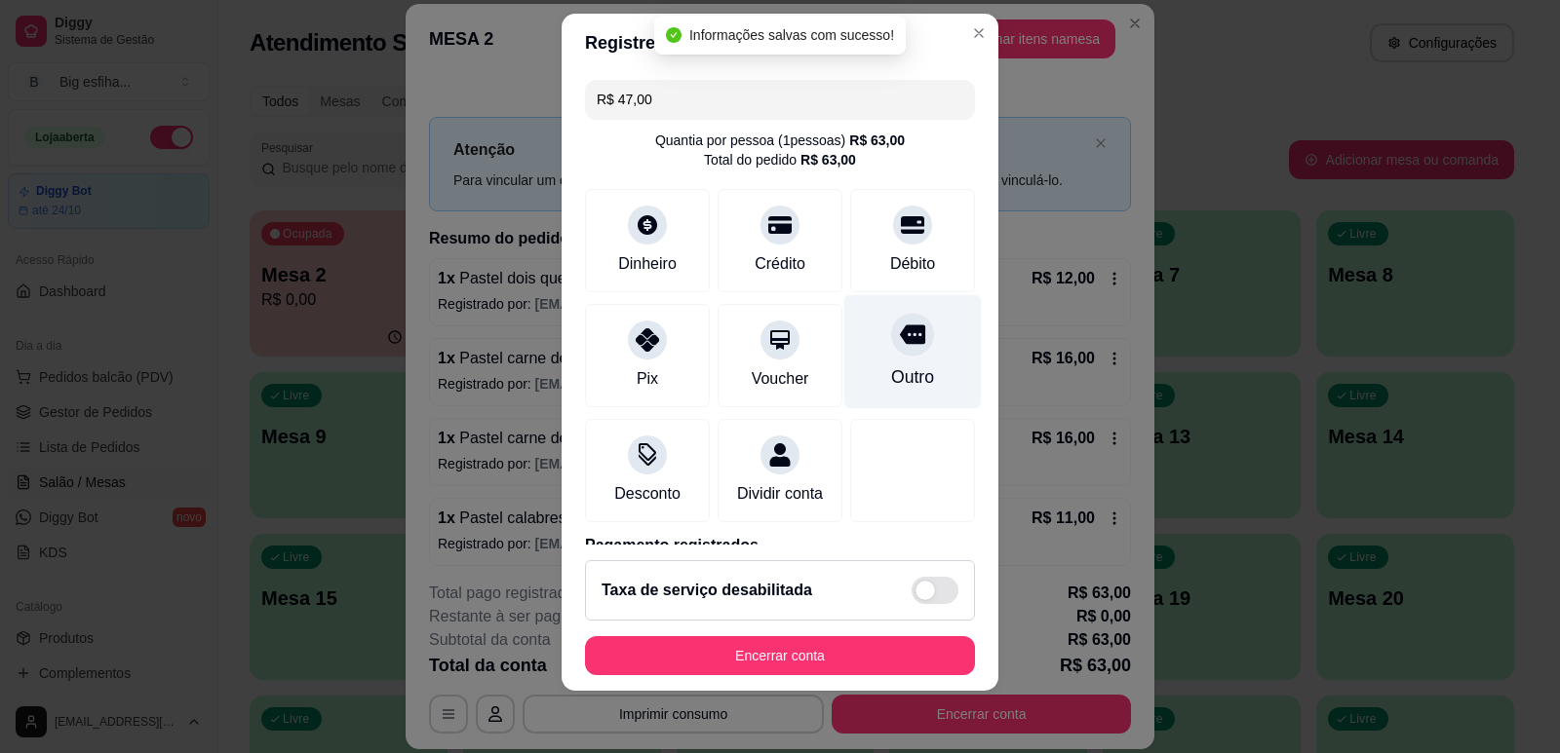
type input "R$ 0,00"
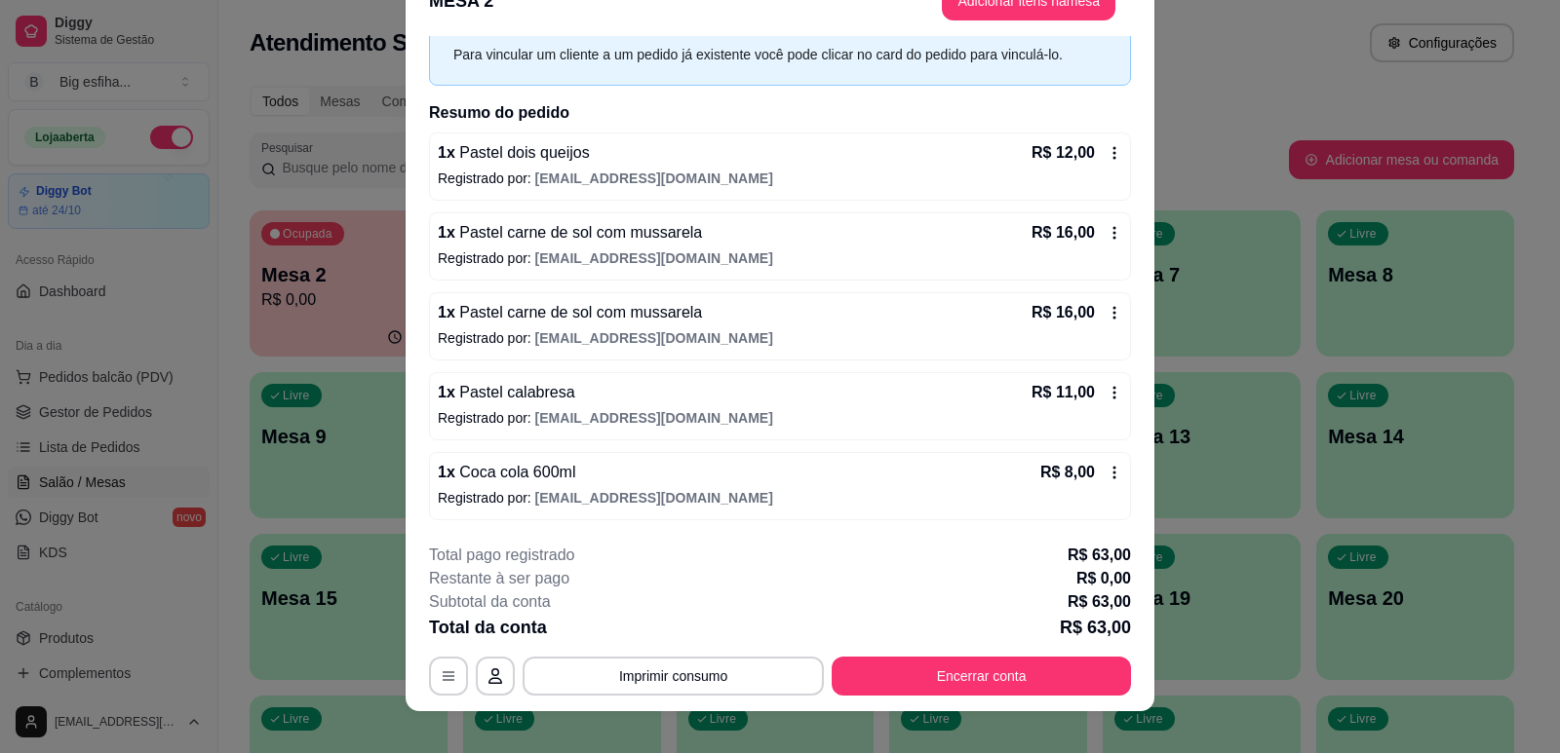
scroll to position [58, 0]
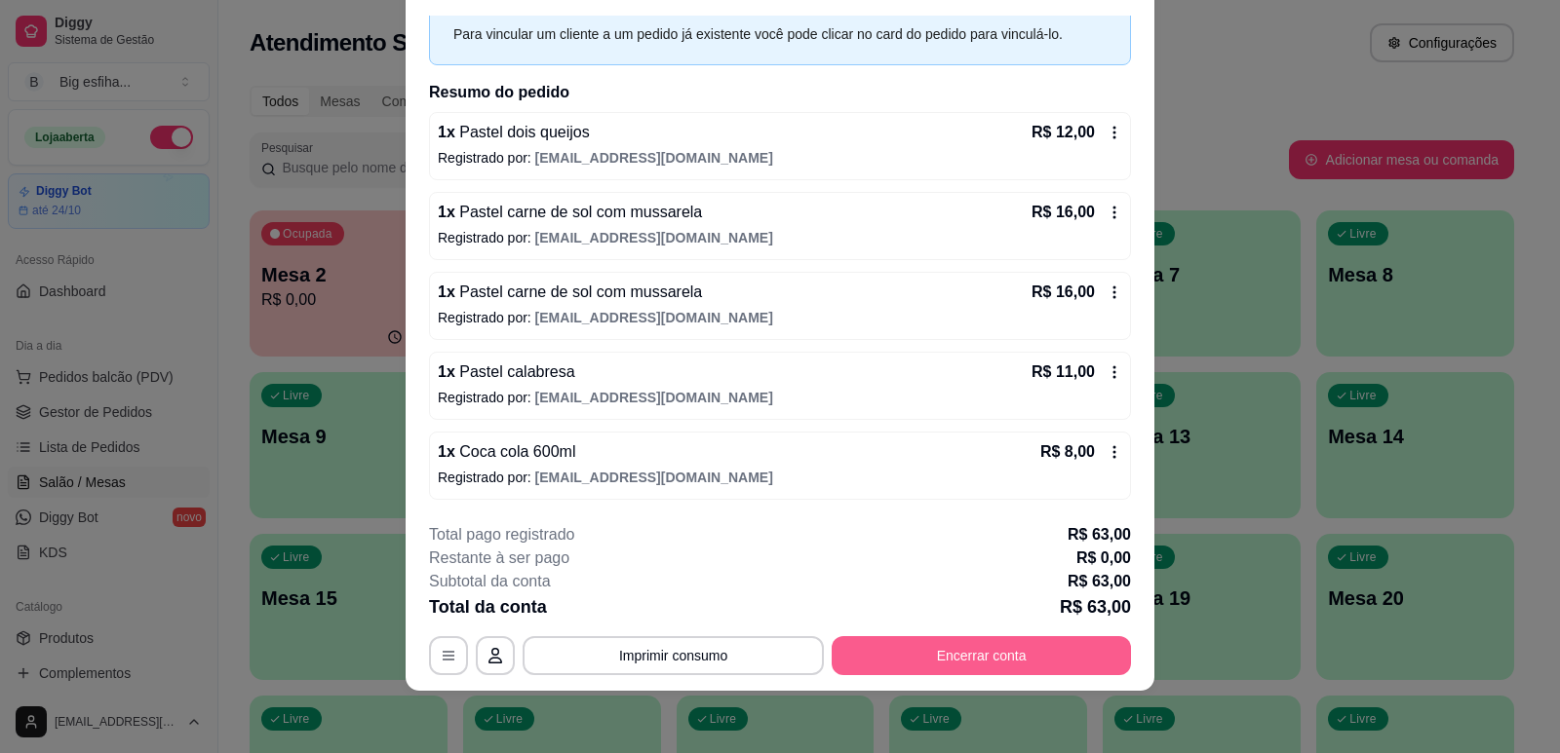
click at [946, 654] on button "Encerrar conta" at bounding box center [980, 656] width 299 height 39
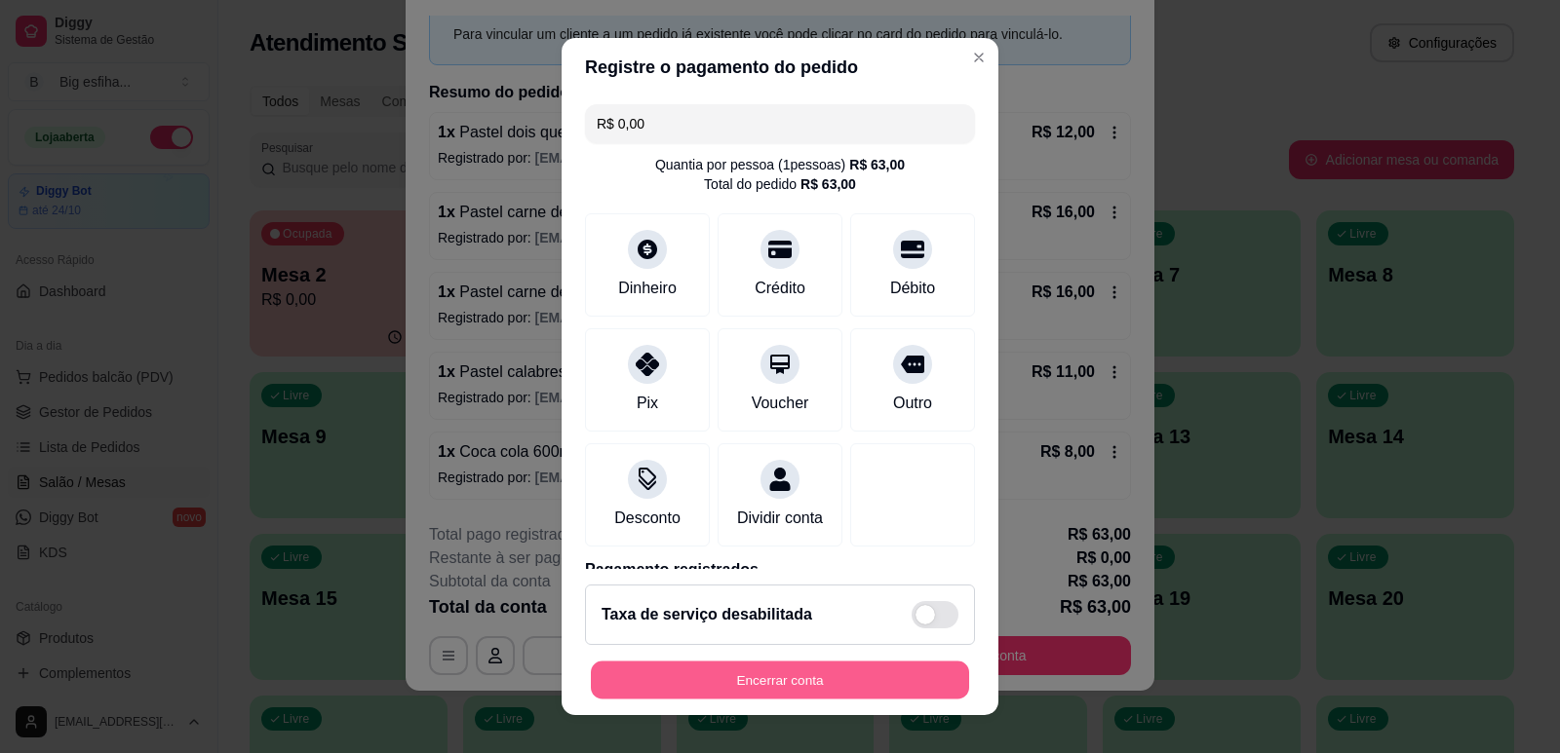
click at [867, 678] on button "Encerrar conta" at bounding box center [780, 681] width 378 height 38
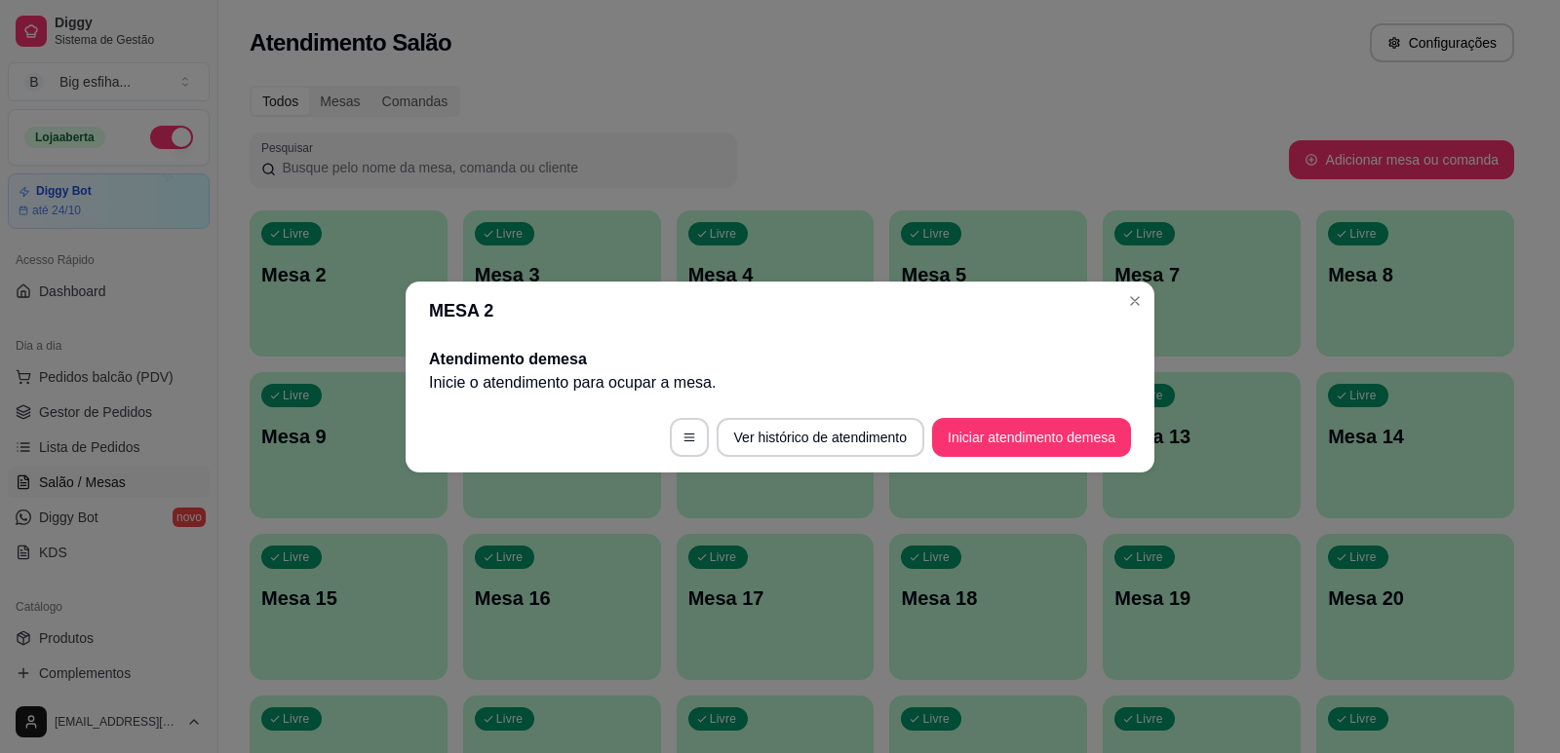
scroll to position [0, 0]
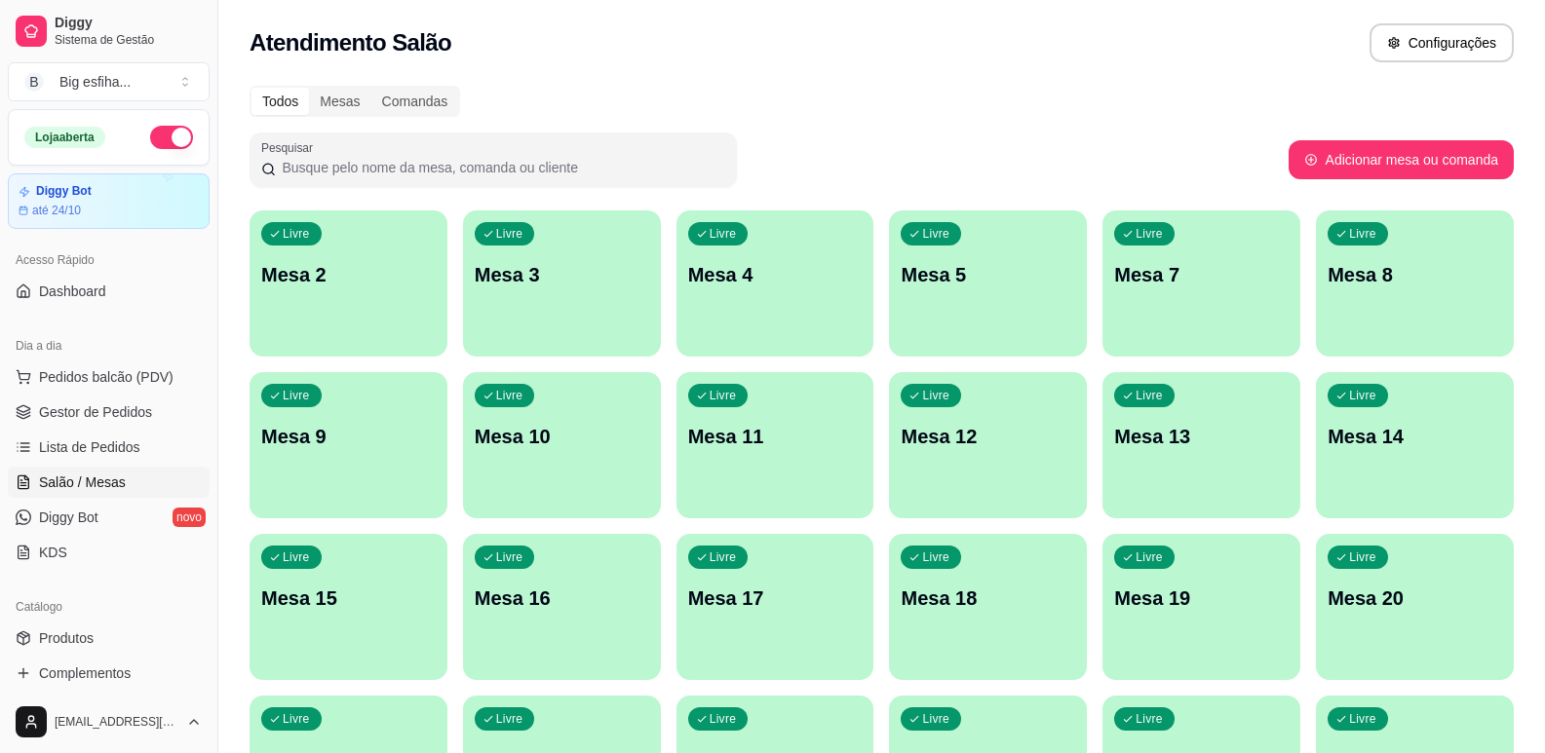
click at [329, 294] on div "Livre Mesa 2" at bounding box center [349, 272] width 198 height 123
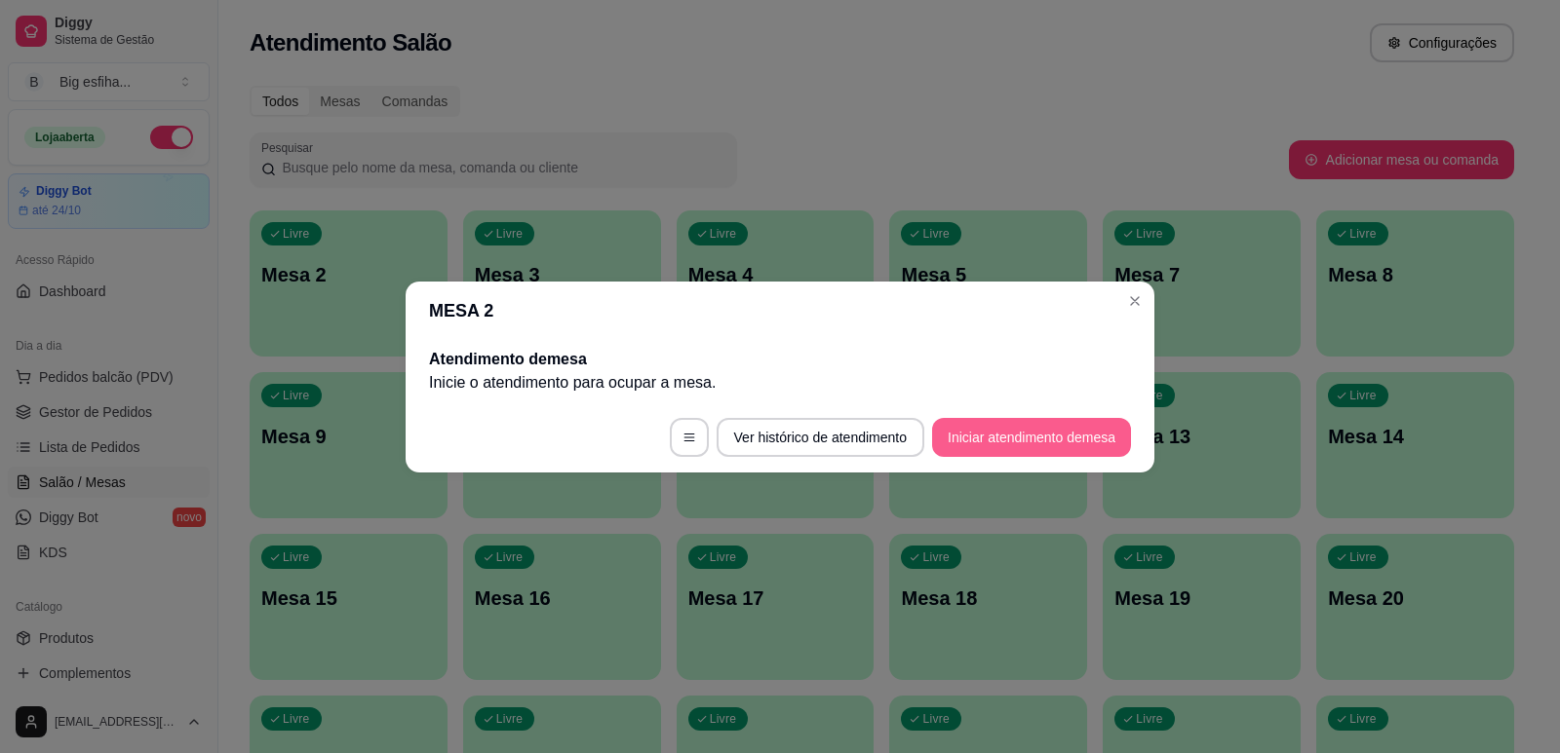
click at [1076, 440] on button "Iniciar atendimento de mesa" at bounding box center [1031, 437] width 199 height 39
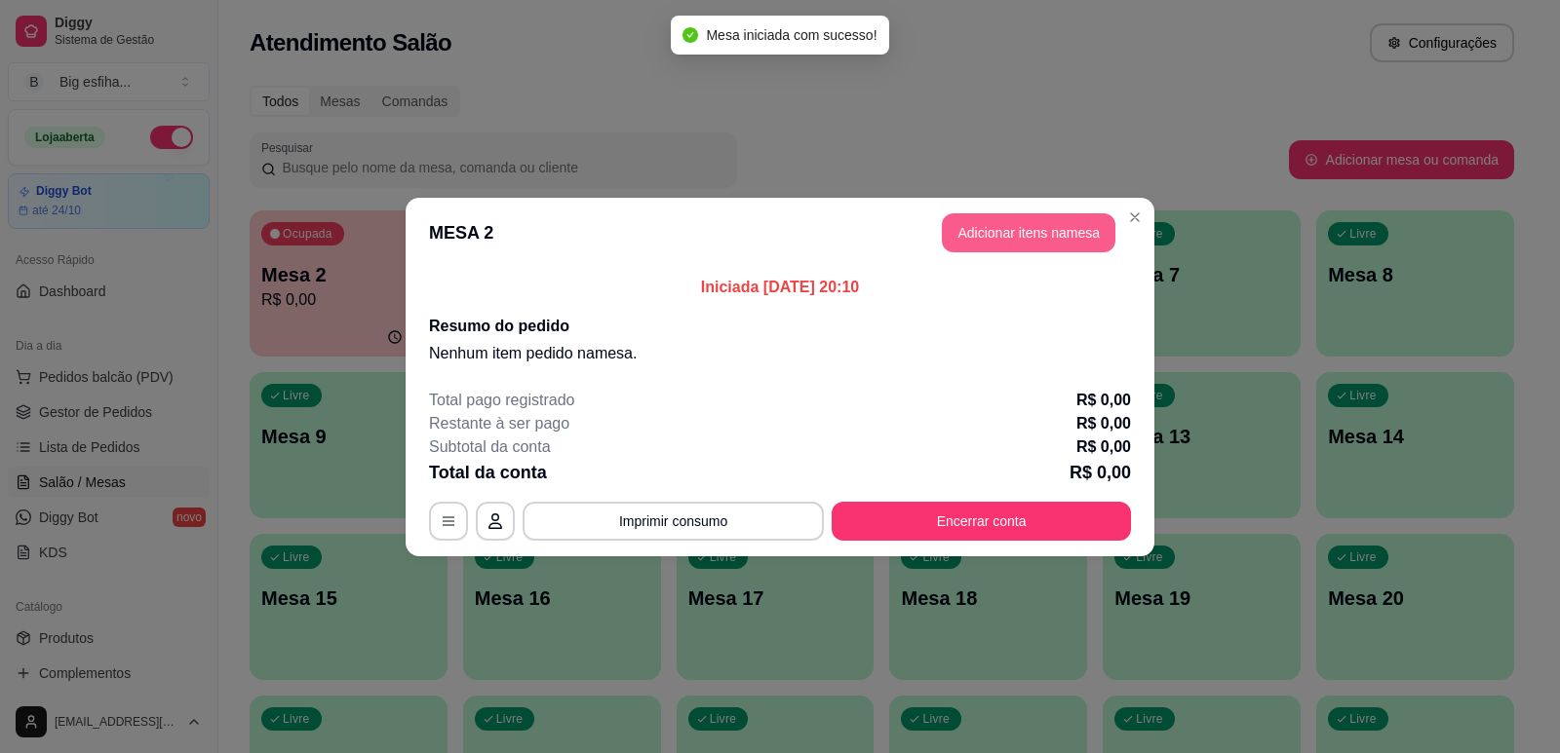
click at [1021, 228] on button "Adicionar itens na mesa" at bounding box center [1029, 232] width 174 height 39
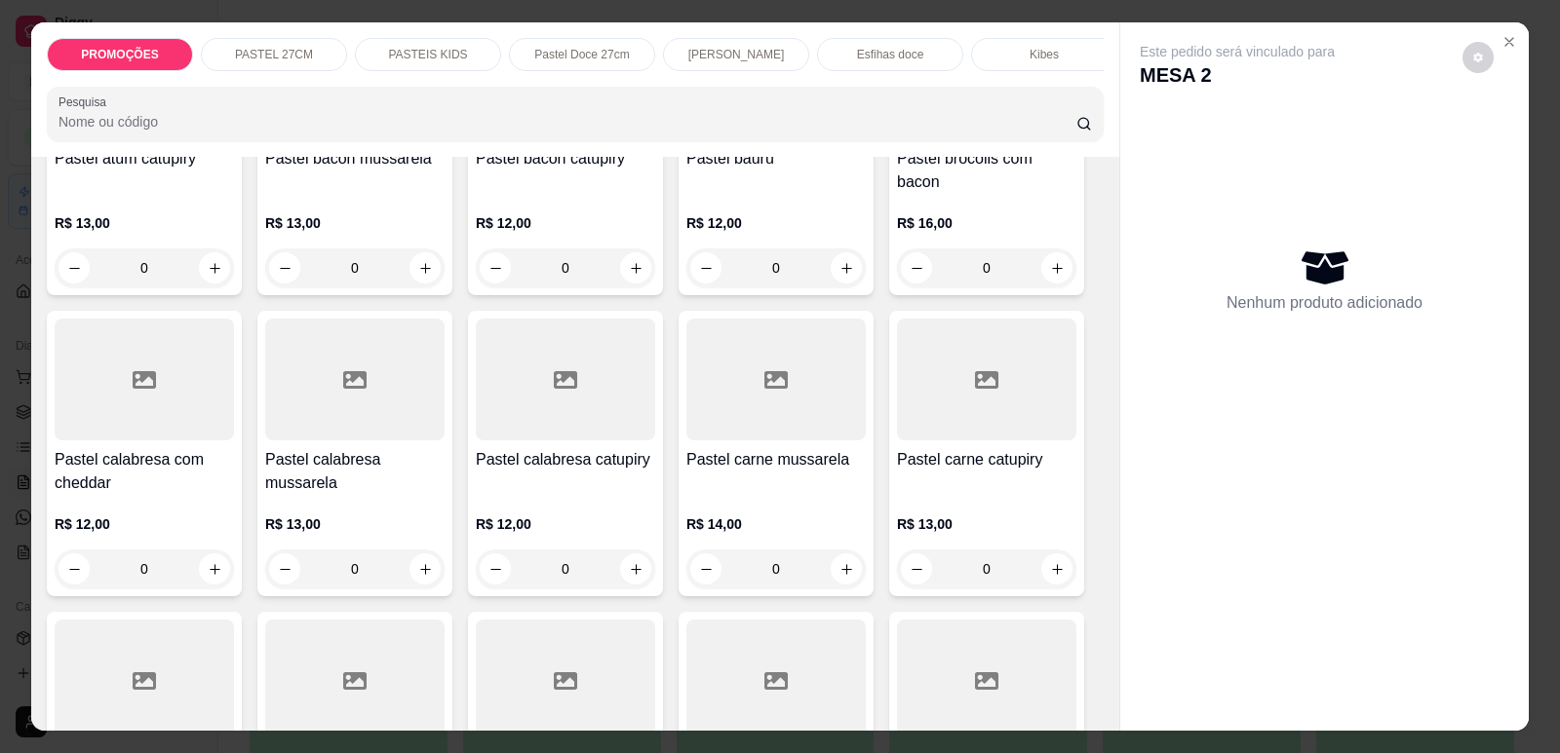
scroll to position [1267, 0]
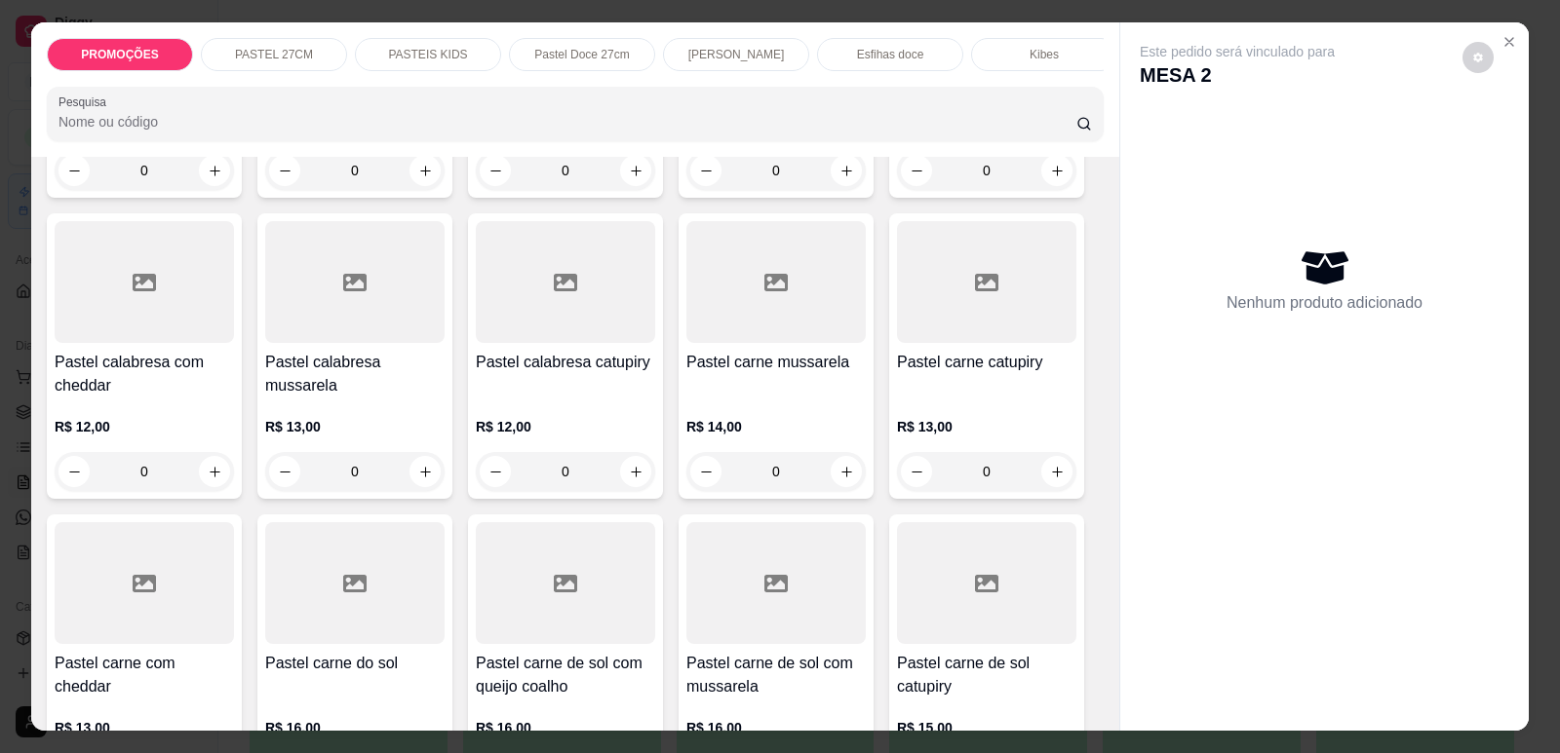
click at [753, 386] on div "Pastel carne mussarela" at bounding box center [775, 374] width 179 height 47
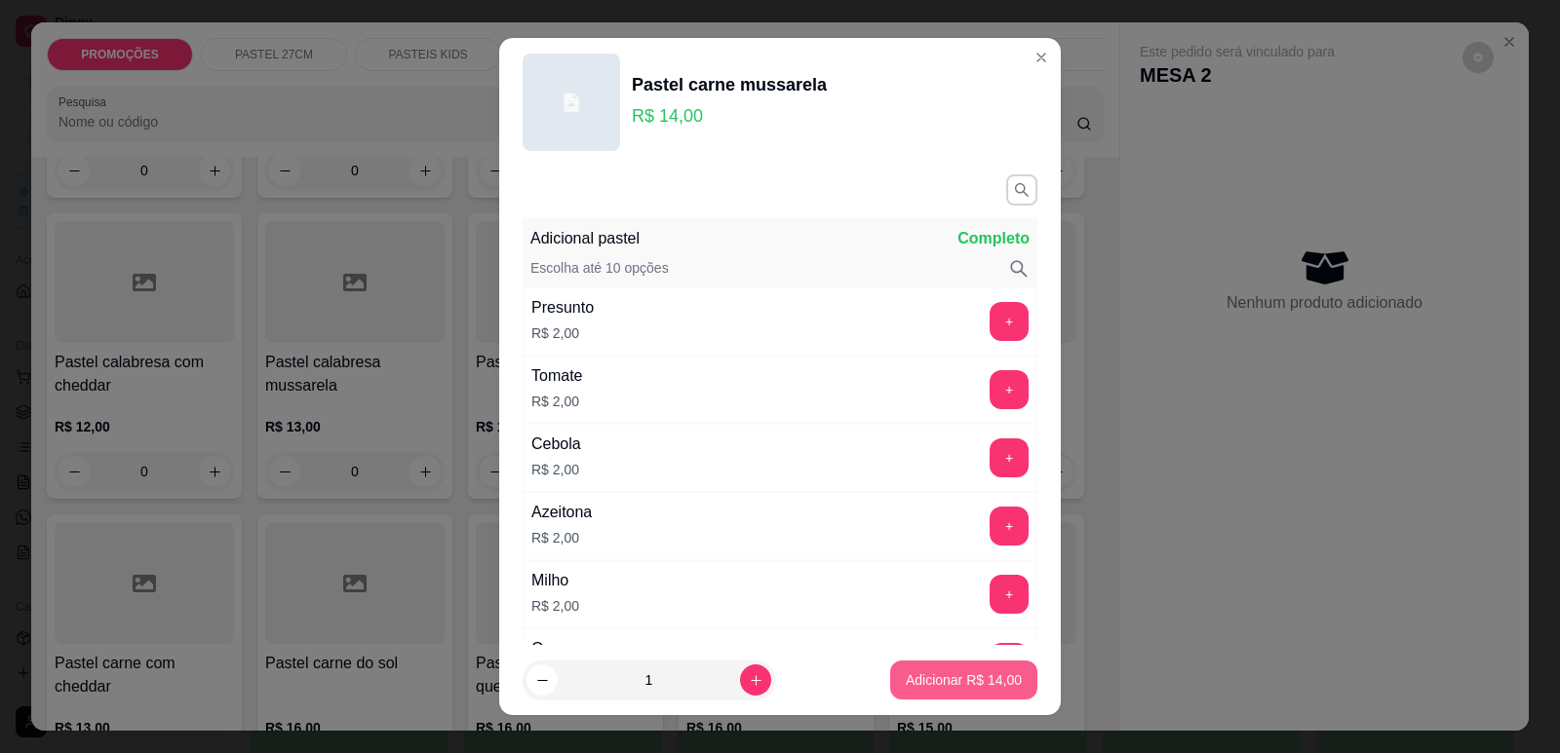
click at [974, 684] on p "Adicionar R$ 14,00" at bounding box center [964, 680] width 116 height 19
type input "1"
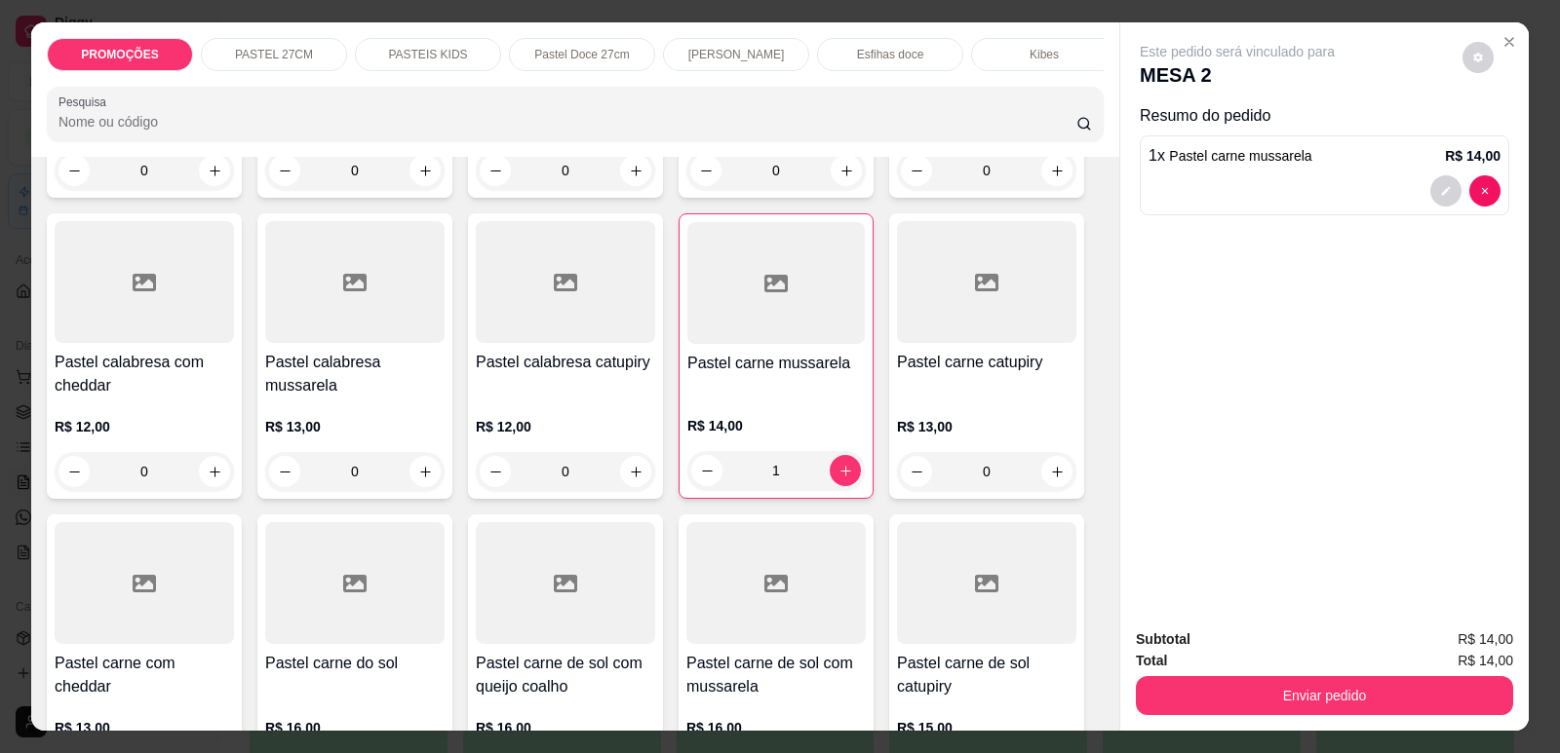
scroll to position [0, 784]
click at [874, 53] on p "Refrigerante" at bounding box center [876, 55] width 64 height 16
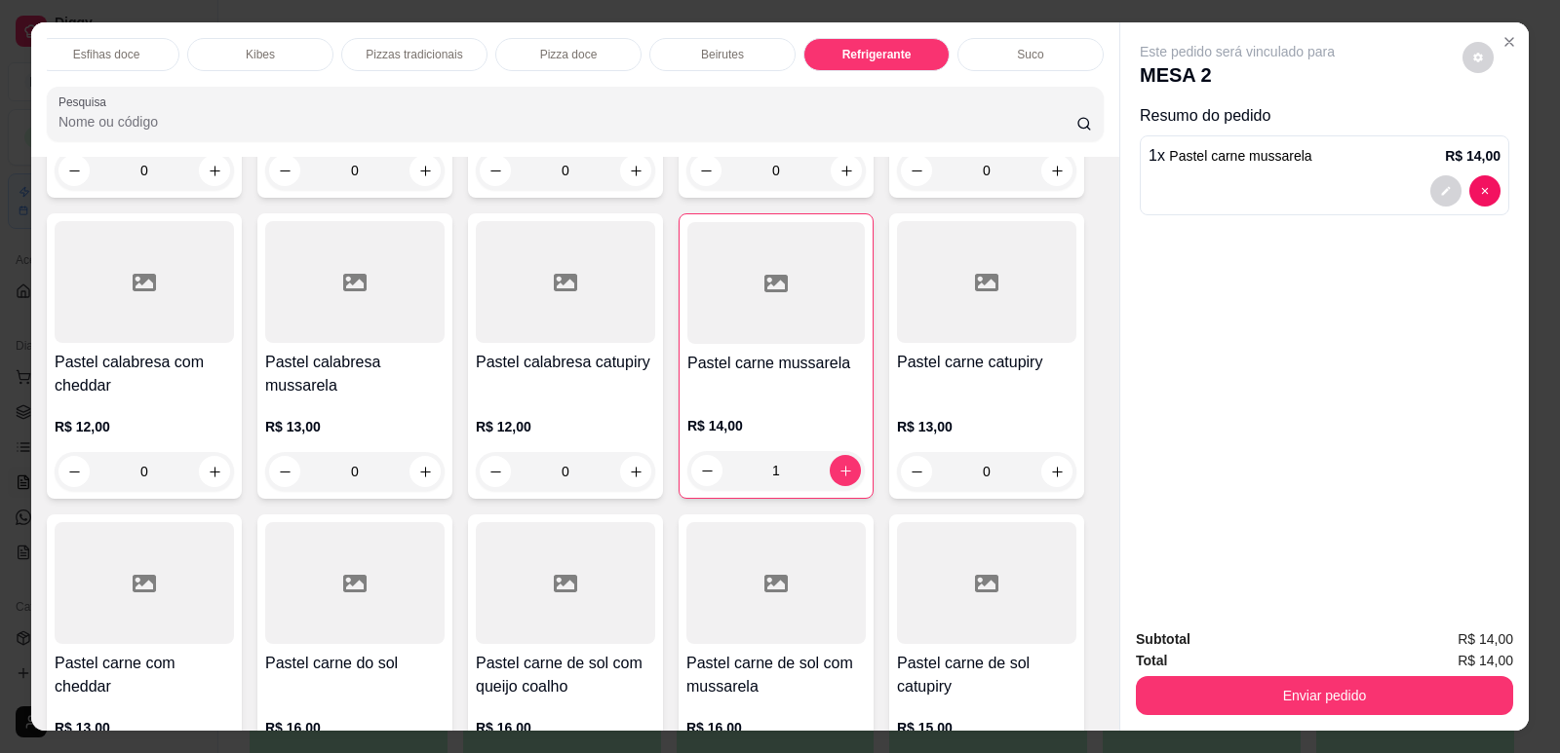
scroll to position [40, 0]
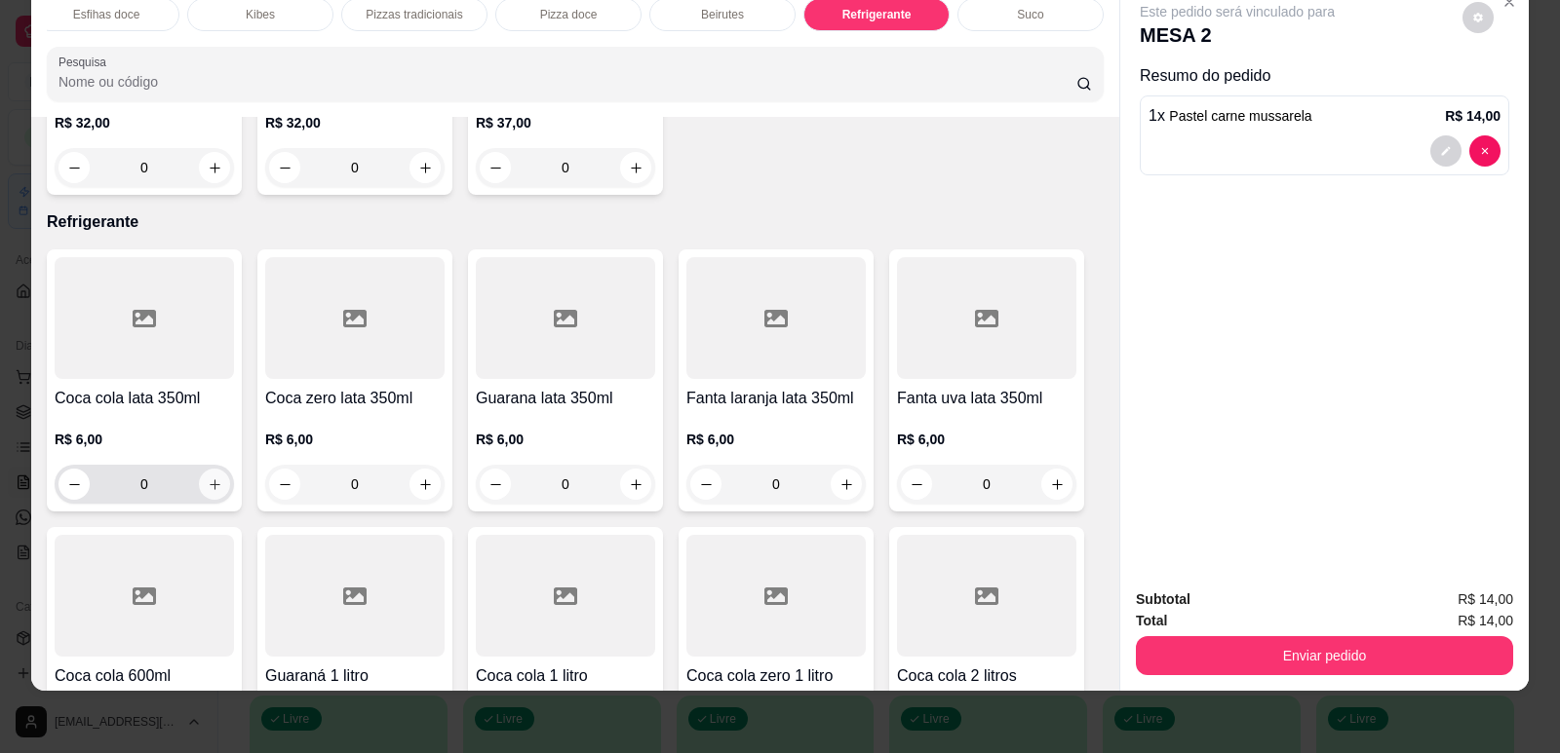
click at [208, 478] on icon "increase-product-quantity" at bounding box center [215, 485] width 15 height 15
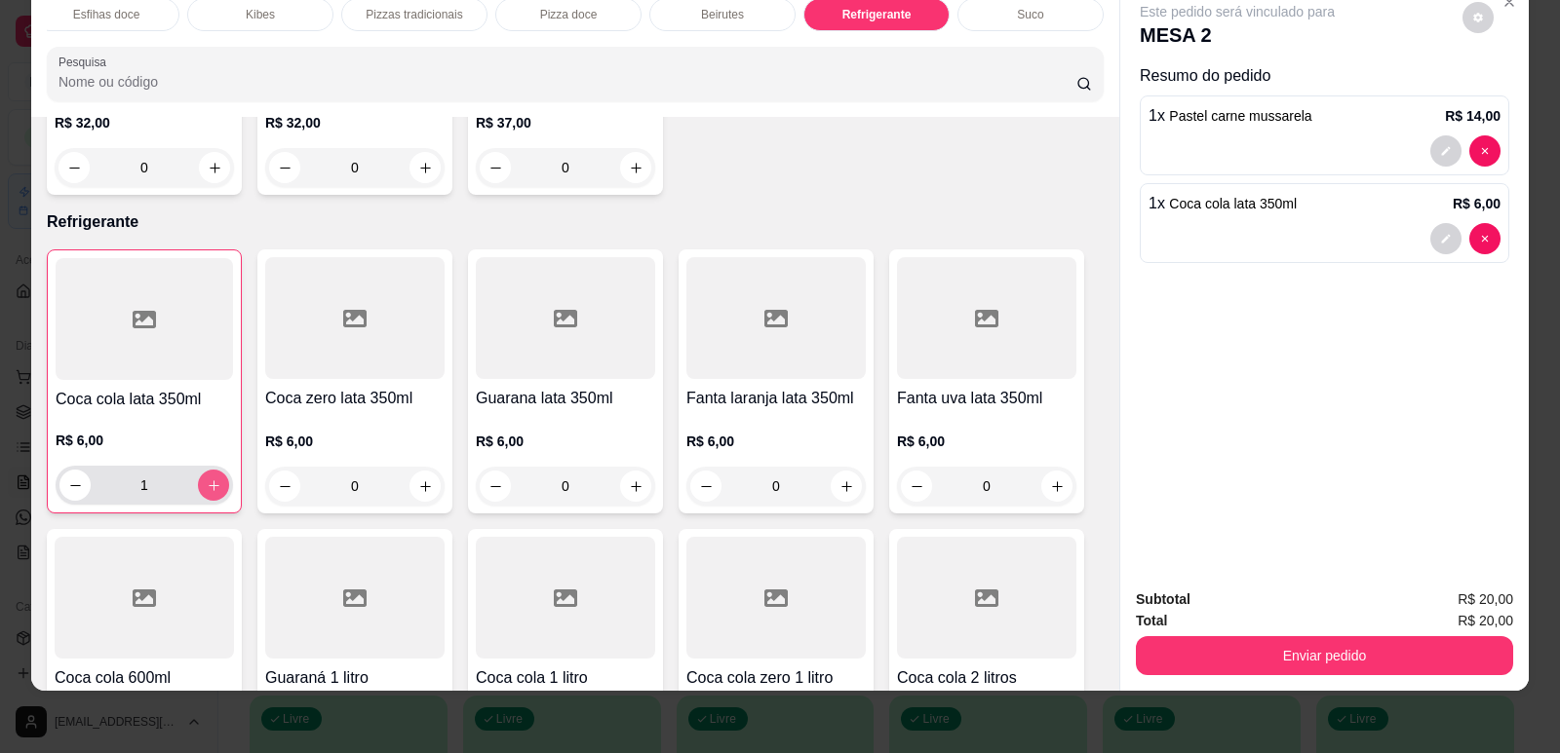
type input "1"
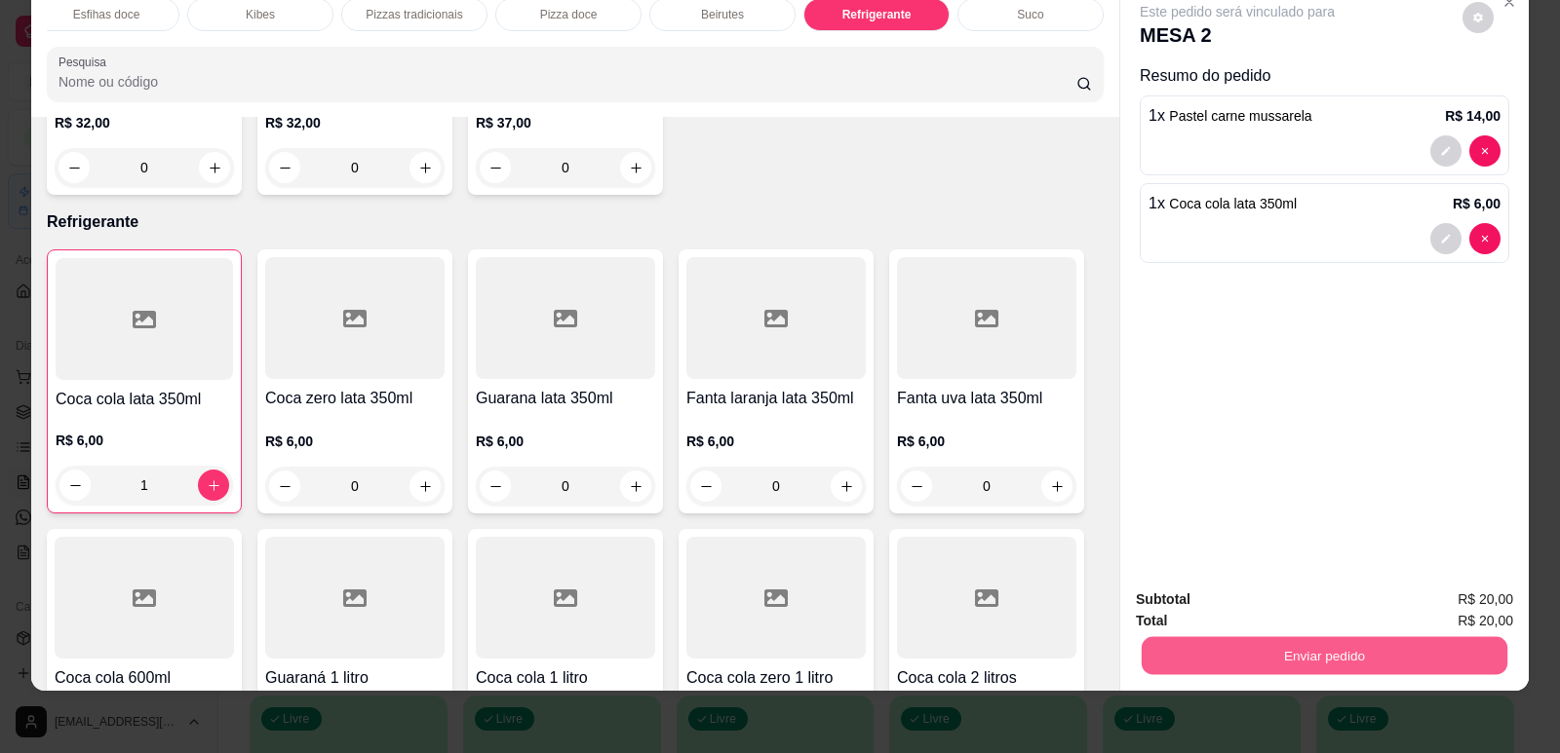
click at [1327, 646] on button "Enviar pedido" at bounding box center [1324, 656] width 366 height 38
click at [1472, 606] on button "Enviar pedido" at bounding box center [1463, 608] width 110 height 37
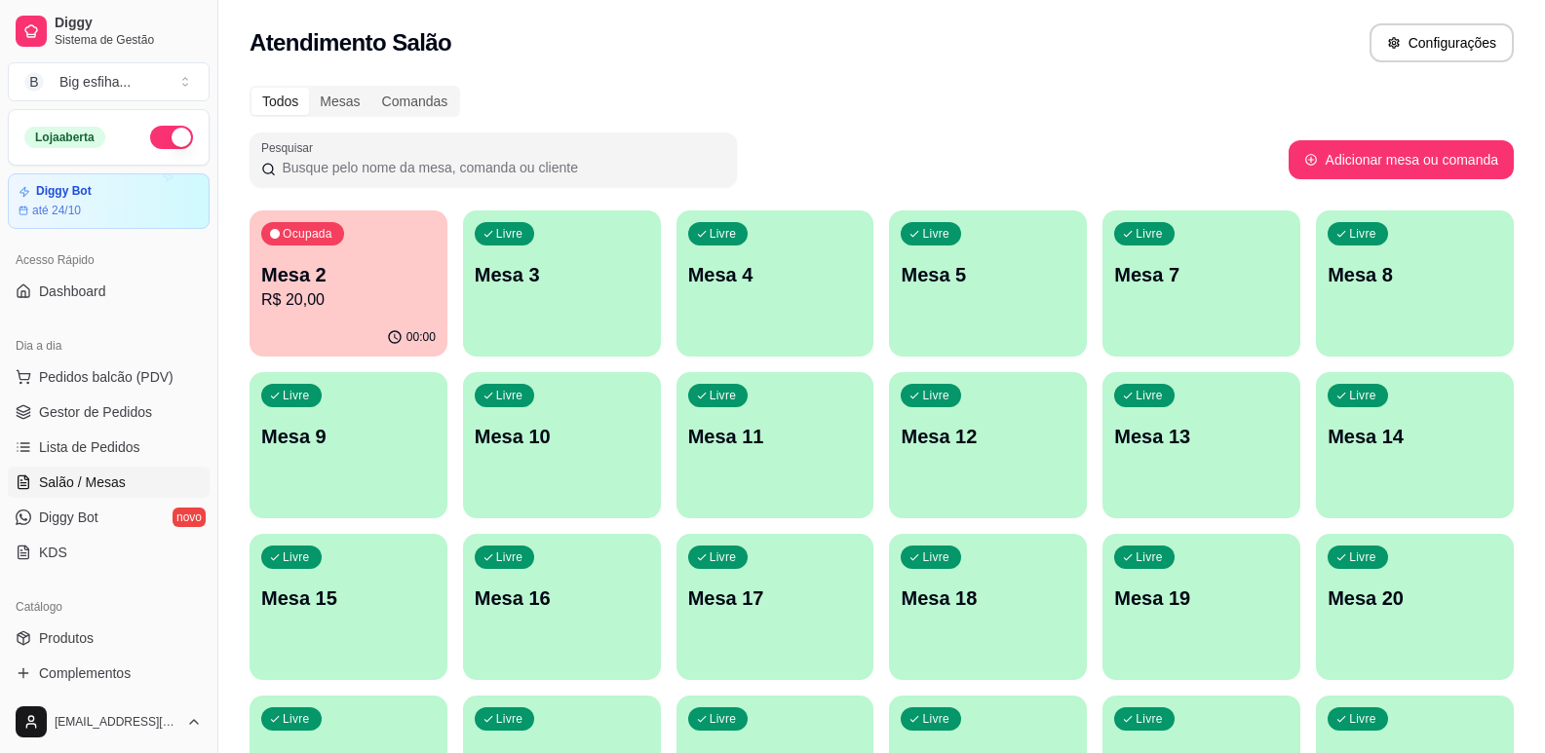
click at [589, 285] on p "Mesa 3" at bounding box center [562, 274] width 174 height 27
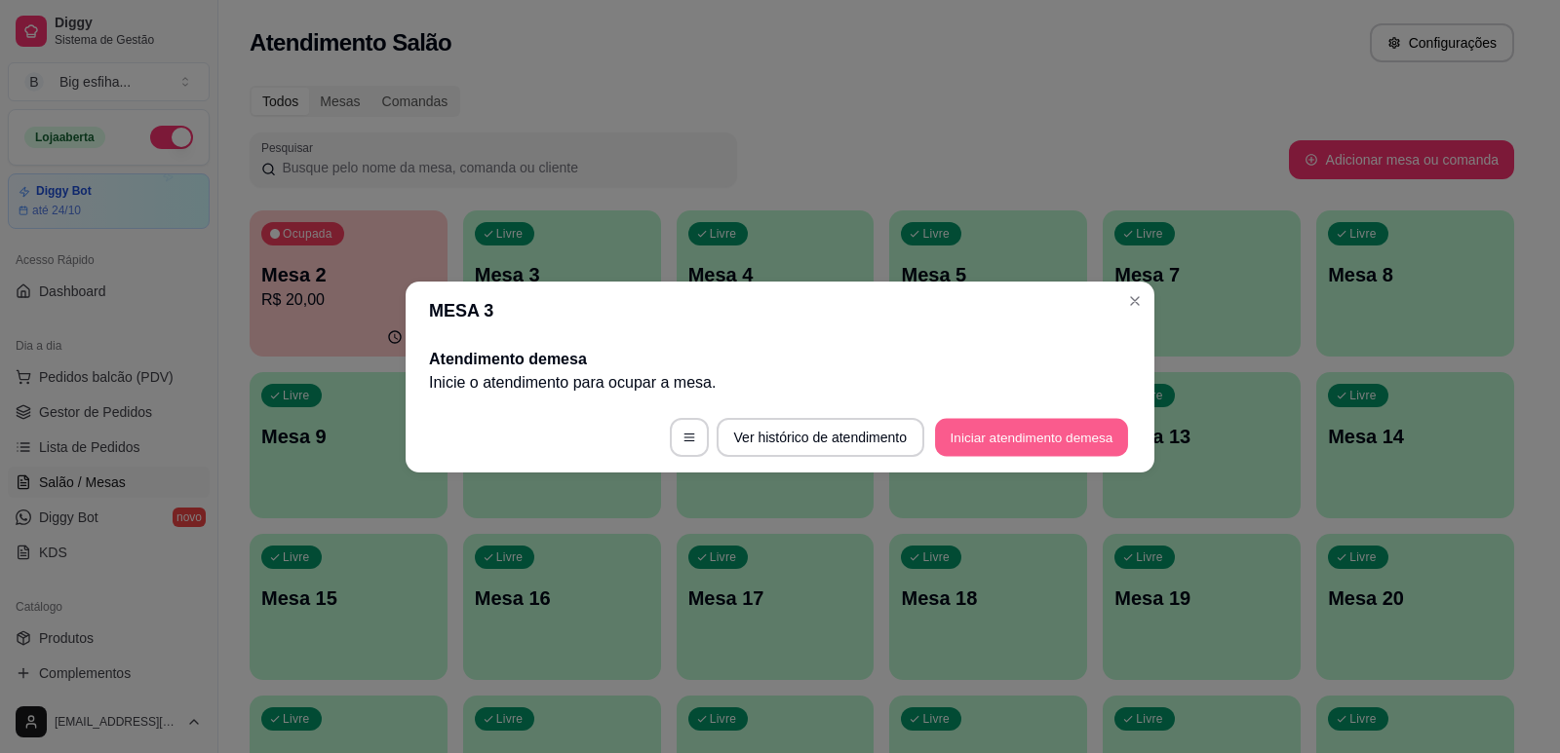
click at [990, 440] on button "Iniciar atendimento de mesa" at bounding box center [1031, 437] width 193 height 38
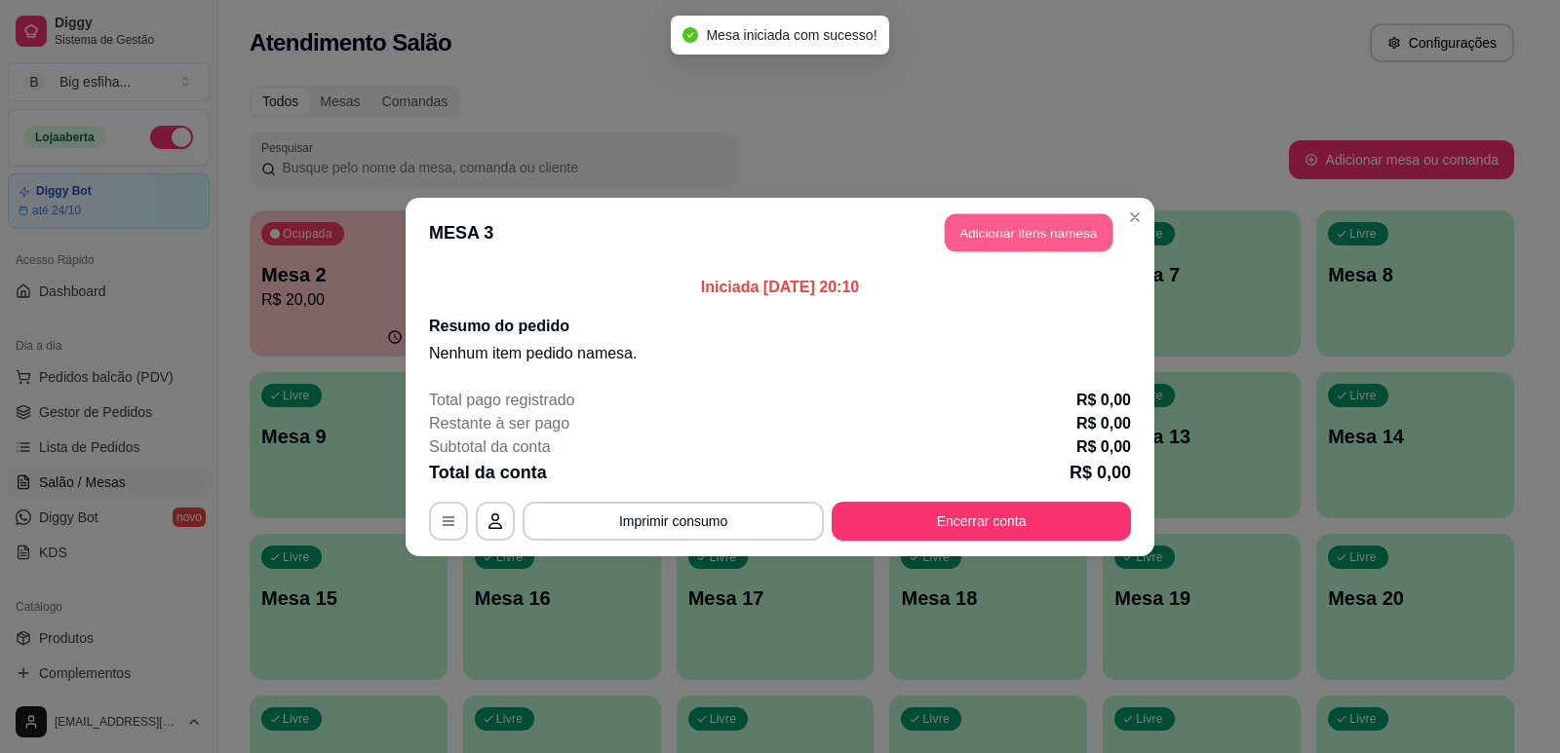
click at [1053, 231] on button "Adicionar itens na mesa" at bounding box center [1029, 232] width 168 height 38
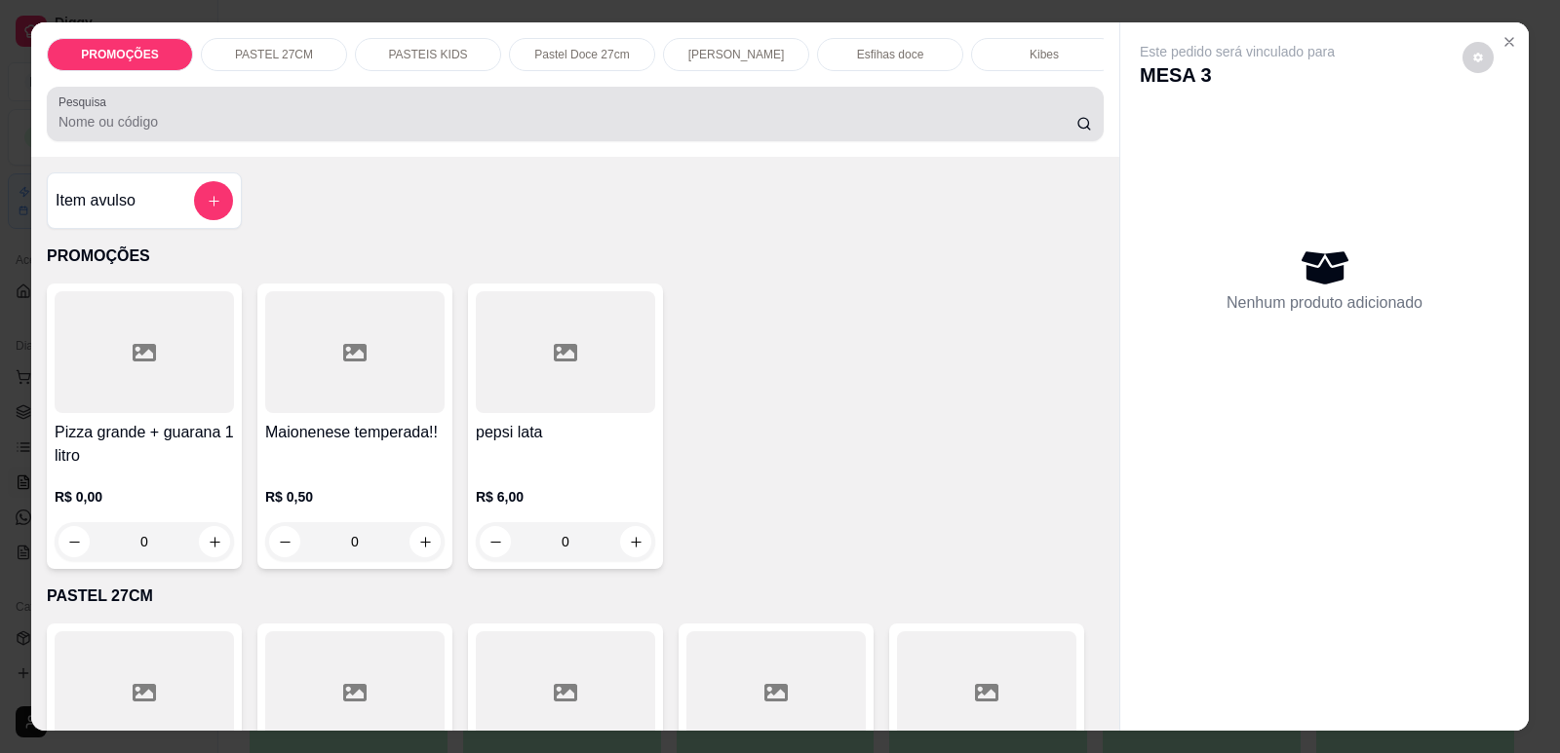
click at [127, 132] on input "Pesquisa" at bounding box center [567, 121] width 1018 height 19
click at [288, 141] on div "Pesquisa" at bounding box center [575, 114] width 1057 height 55
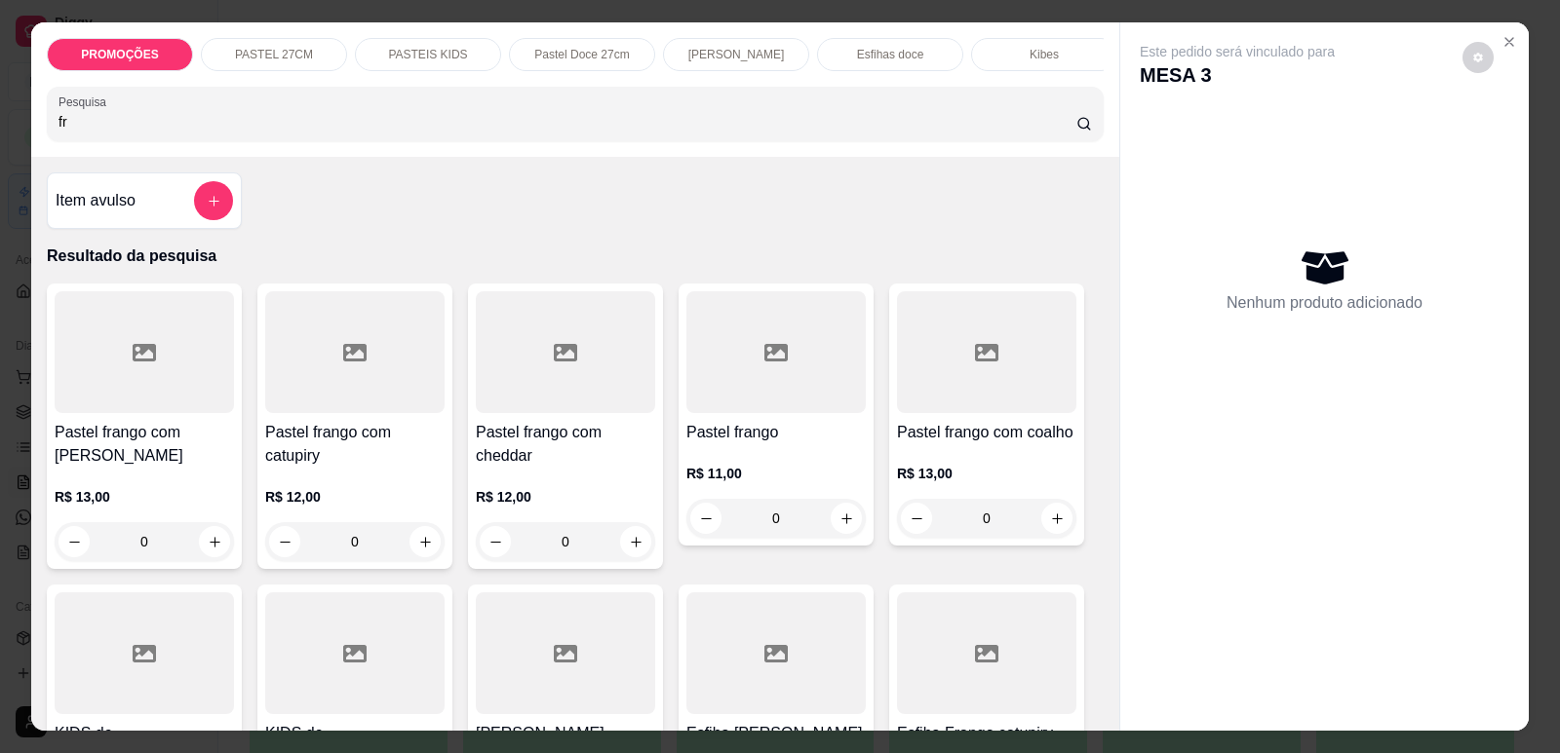
type input "fr"
click at [541, 465] on h4 "Pastel frango com cheddar" at bounding box center [565, 444] width 179 height 47
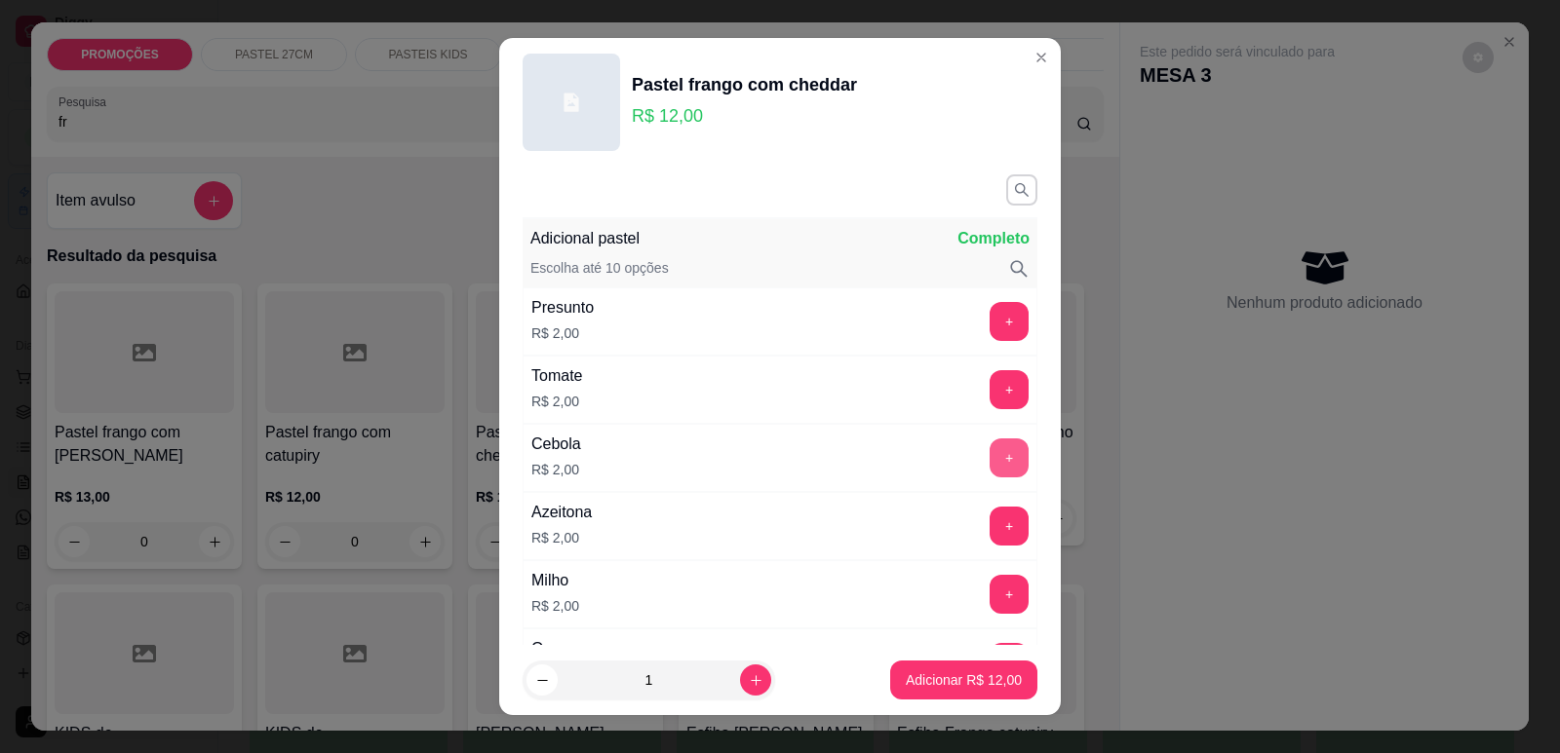
click at [989, 452] on button "+" at bounding box center [1008, 458] width 39 height 39
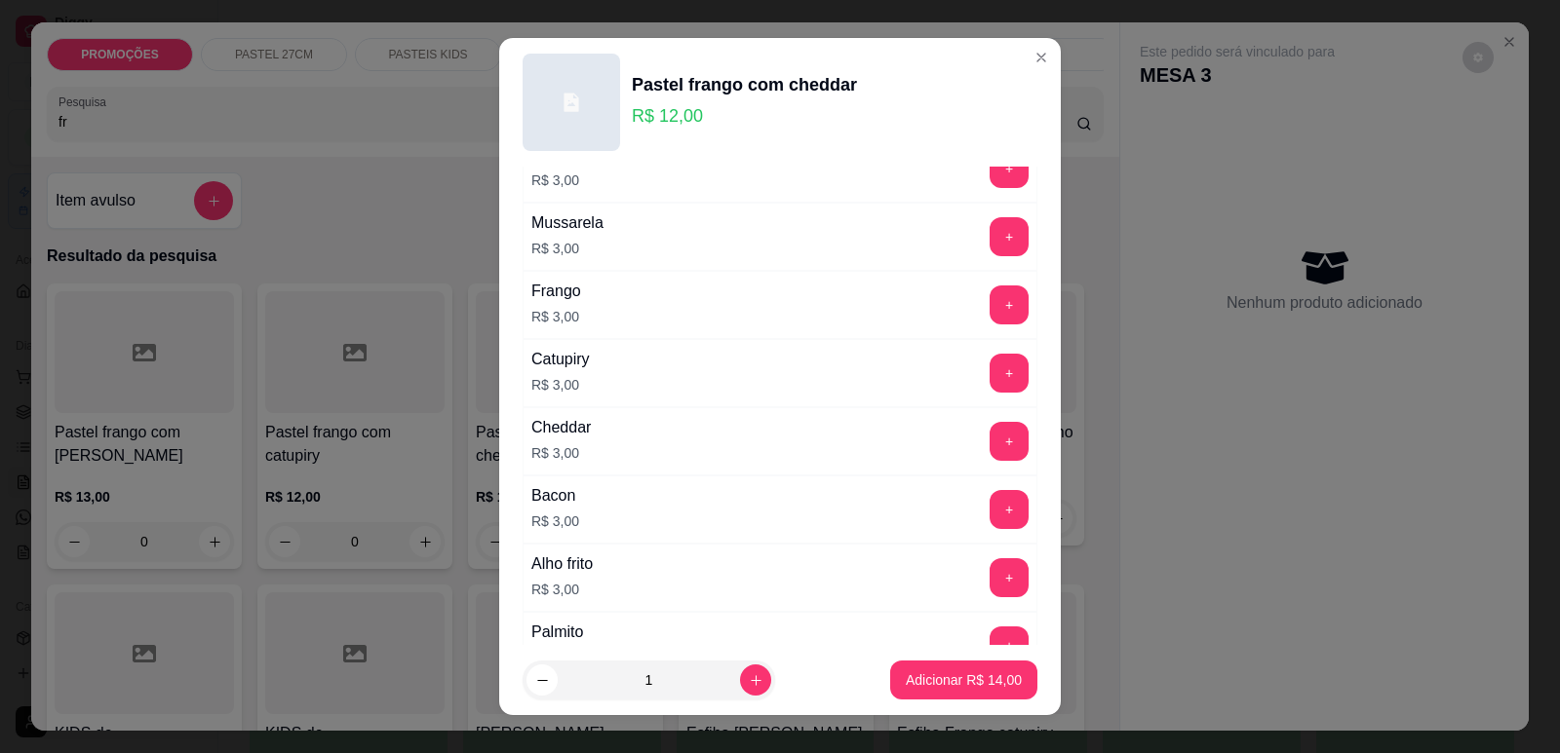
scroll to position [585, 0]
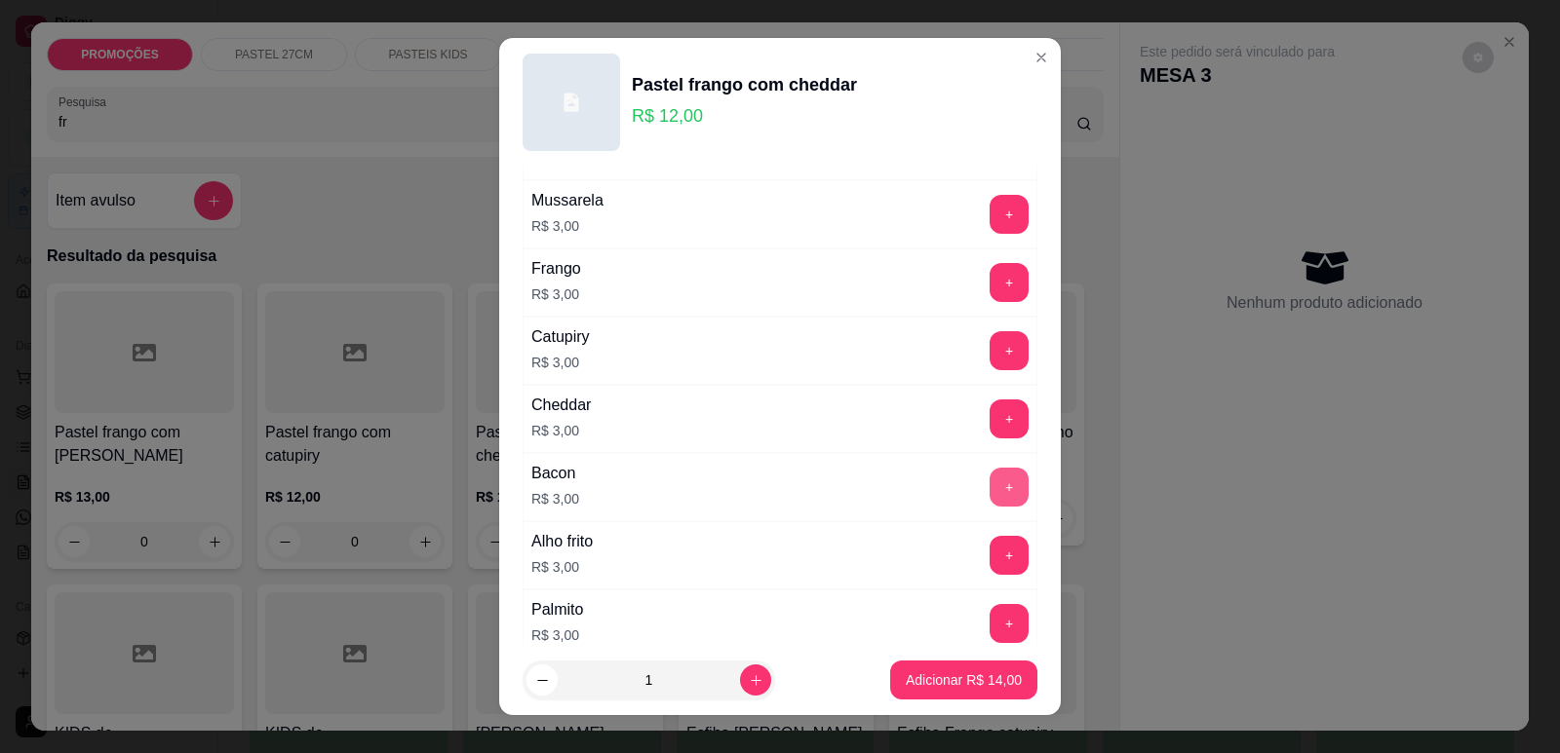
click at [989, 490] on button "+" at bounding box center [1008, 487] width 39 height 39
click at [951, 691] on button "Adicionar R$ 17,00" at bounding box center [963, 680] width 147 height 39
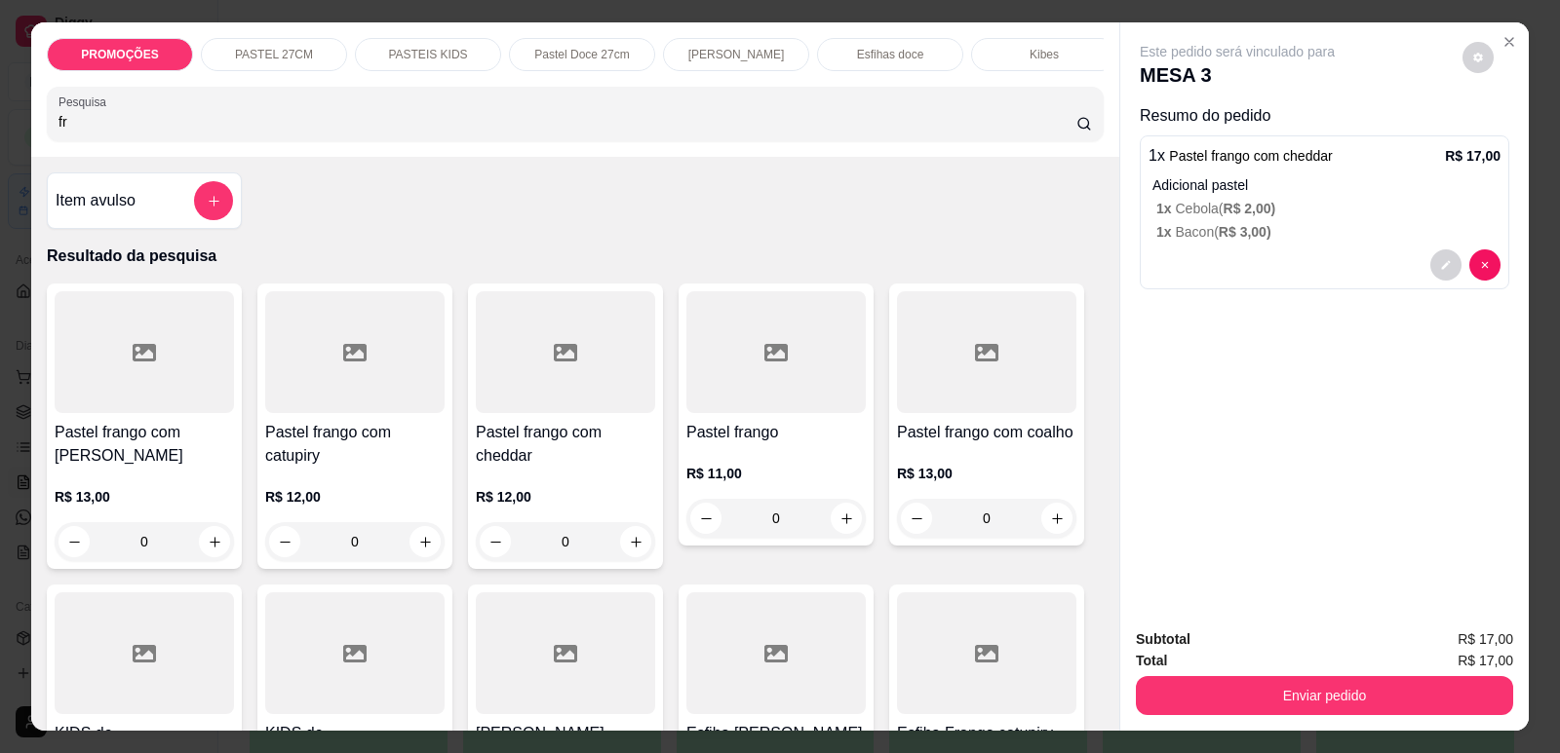
scroll to position [0, 784]
drag, startPoint x: 917, startPoint y: 58, endPoint x: 871, endPoint y: 185, distance: 135.7
click at [915, 59] on div "Refrigerante" at bounding box center [876, 54] width 146 height 33
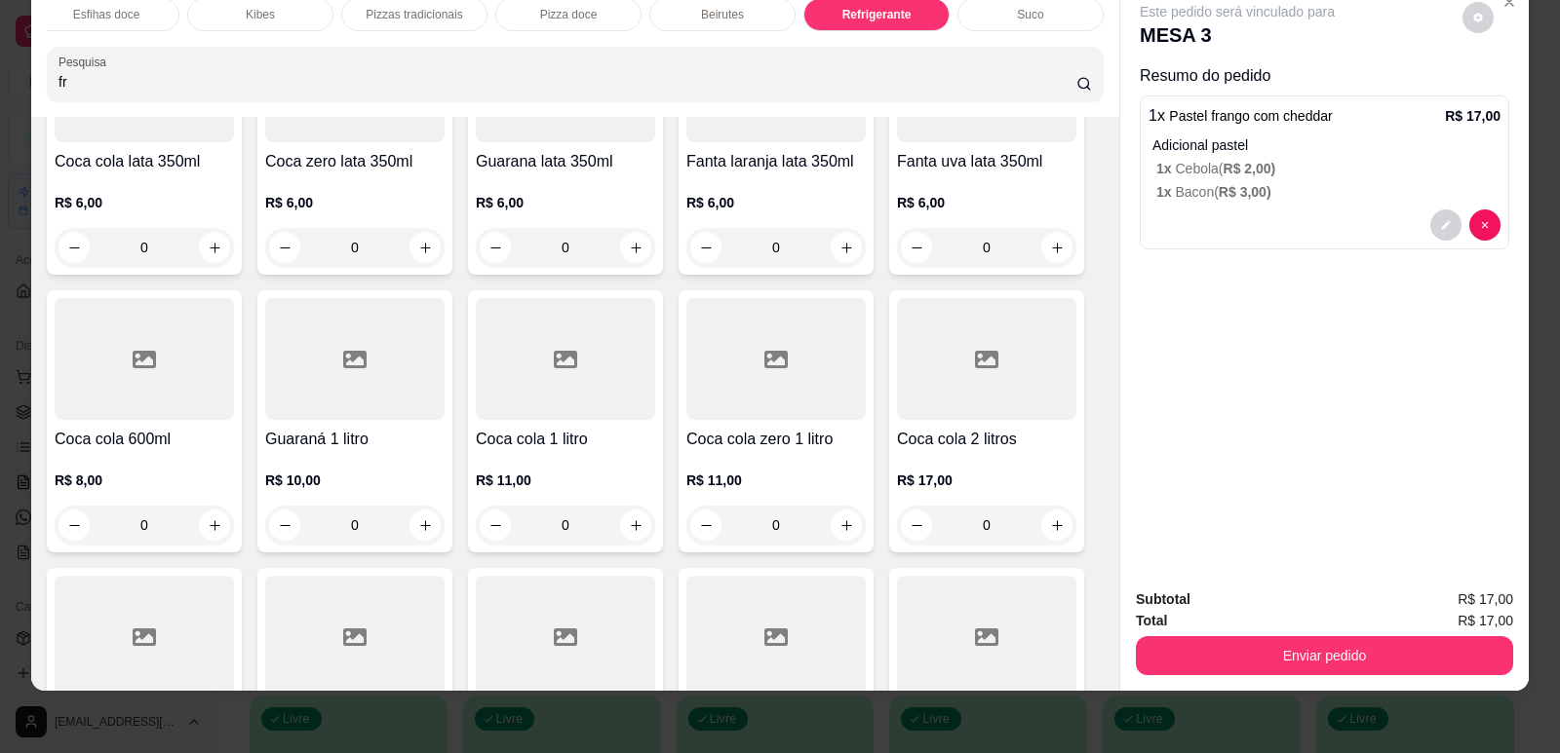
scroll to position [12288, 0]
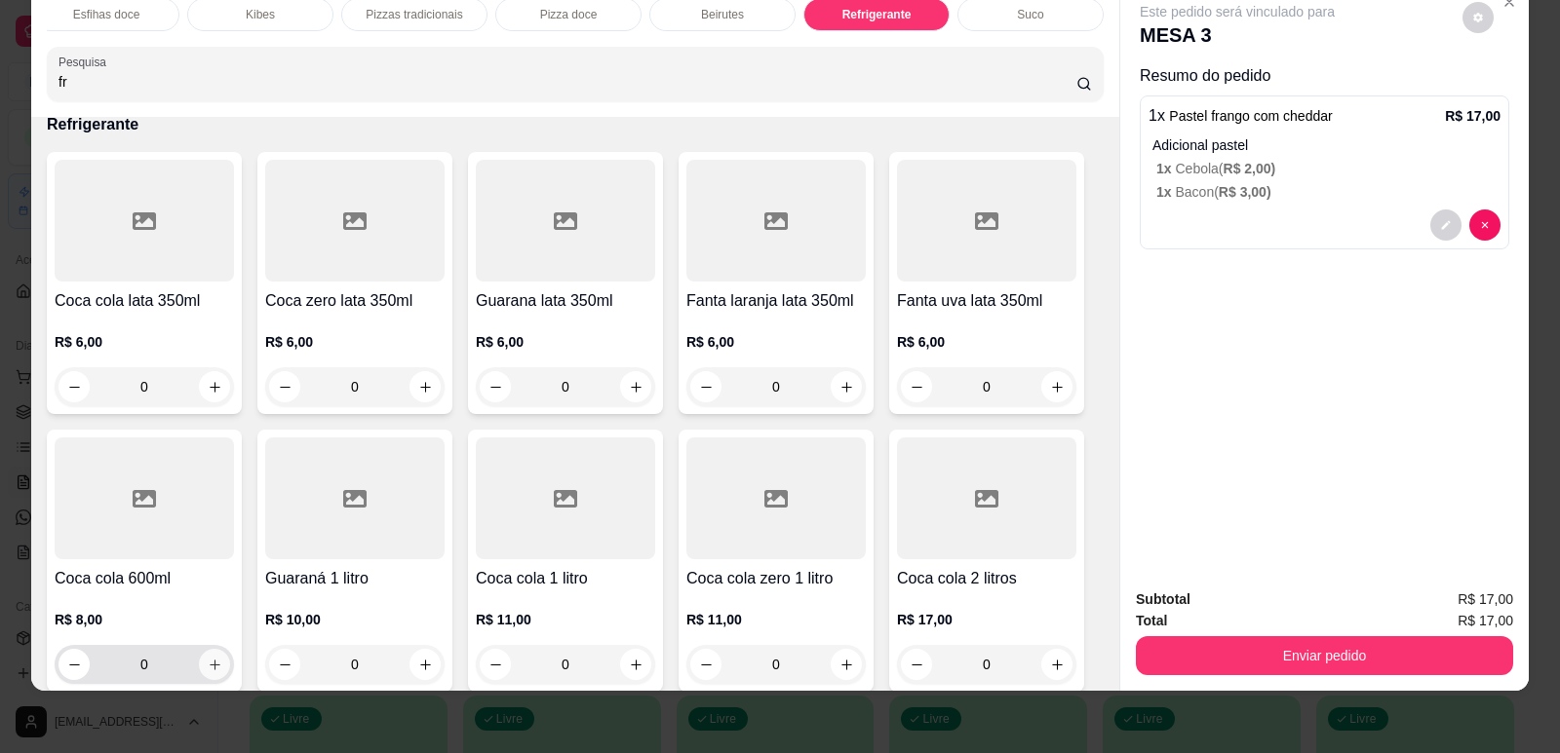
click at [208, 649] on button "increase-product-quantity" at bounding box center [214, 664] width 31 height 31
type input "1"
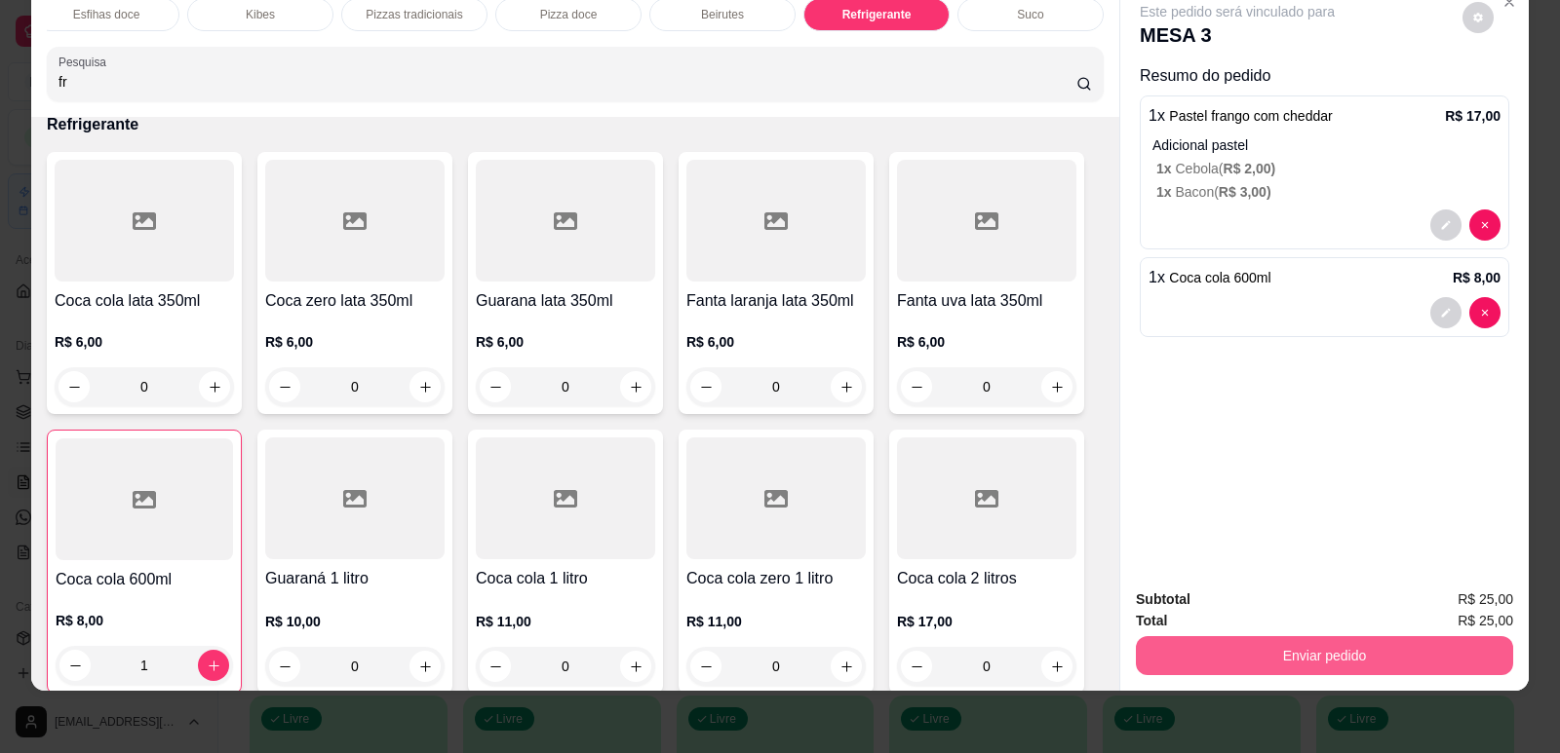
click at [1255, 643] on button "Enviar pedido" at bounding box center [1324, 656] width 377 height 39
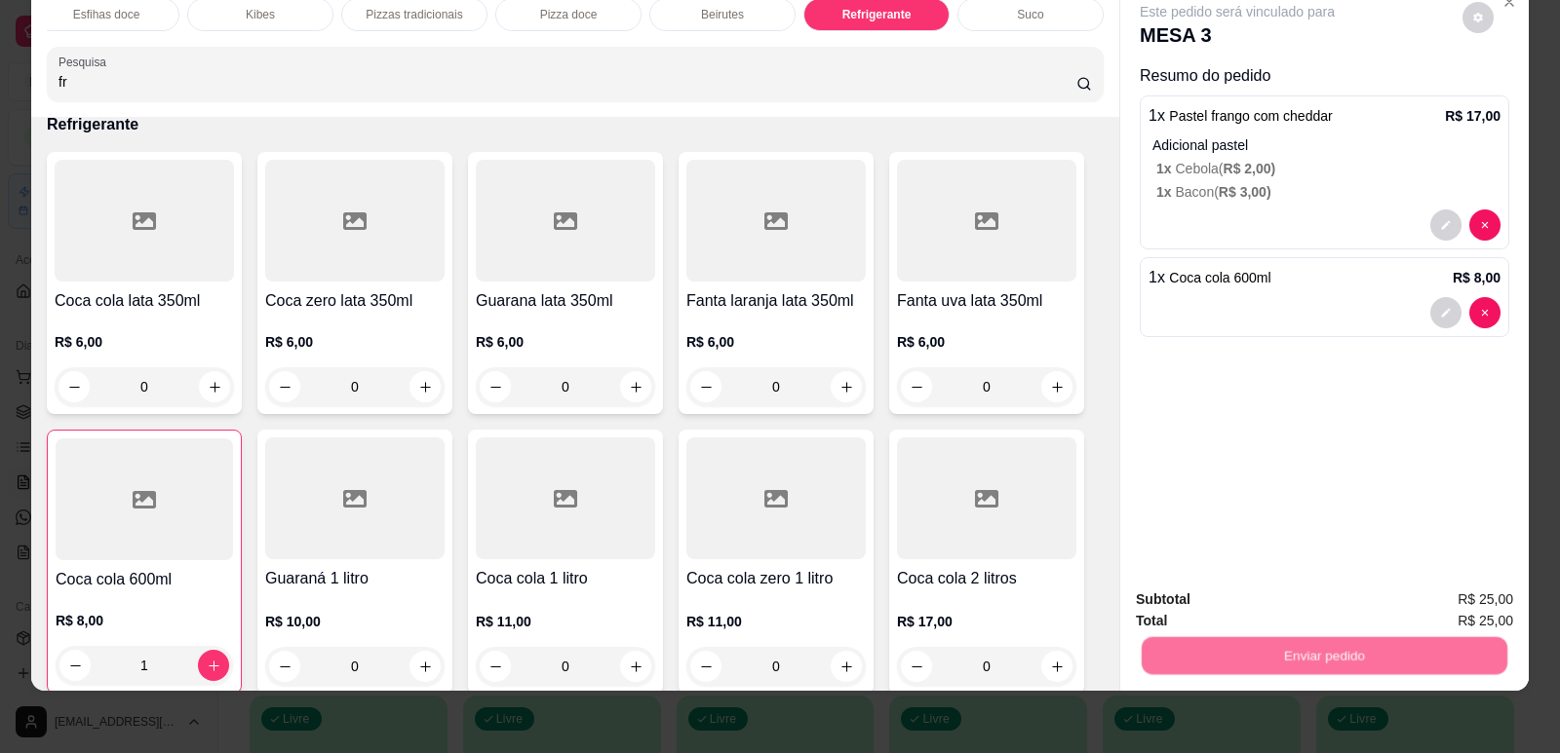
click at [1456, 621] on button "Enviar pedido" at bounding box center [1463, 608] width 110 height 37
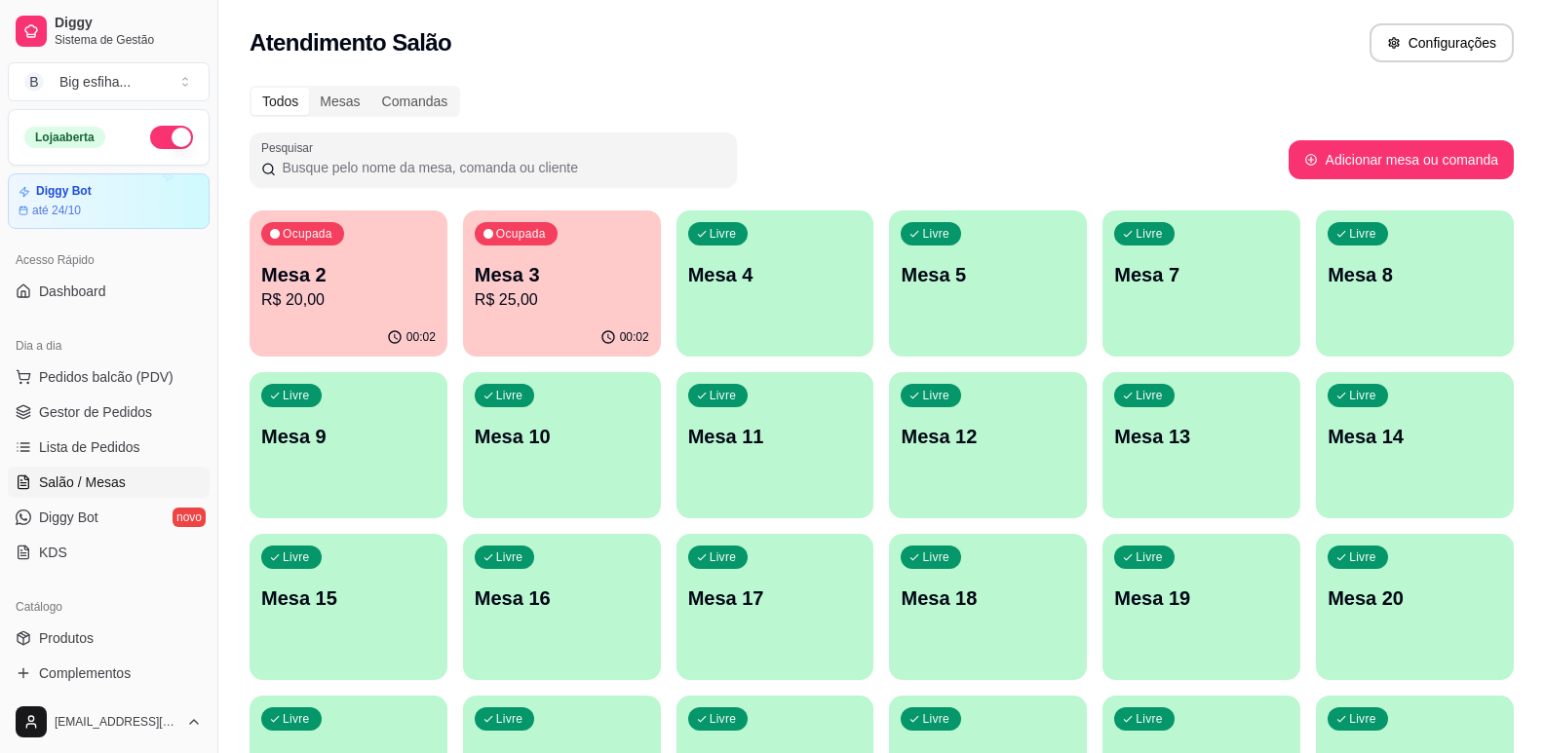
click at [537, 300] on p "R$ 25,00" at bounding box center [562, 300] width 174 height 23
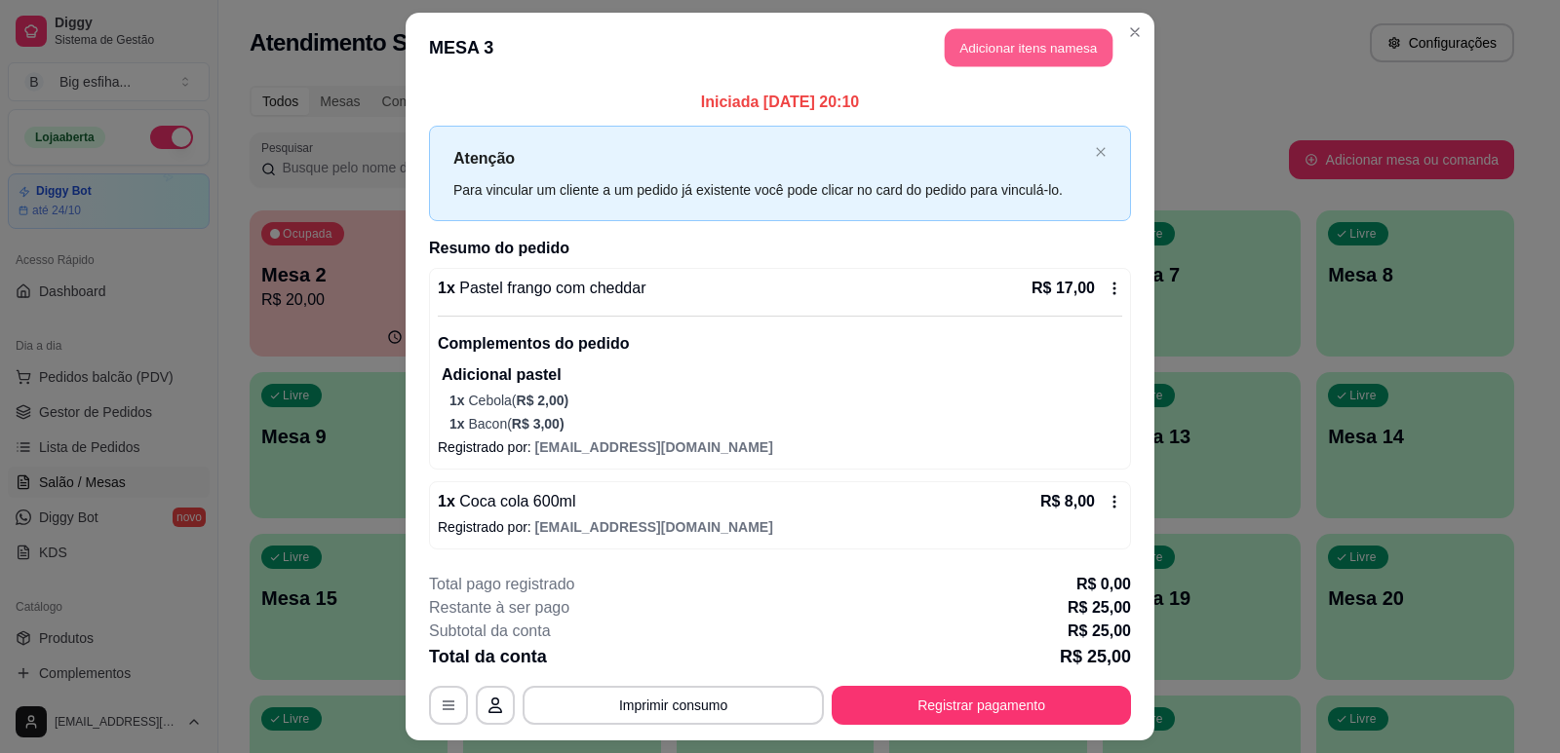
click at [984, 48] on button "Adicionar itens na mesa" at bounding box center [1029, 48] width 168 height 38
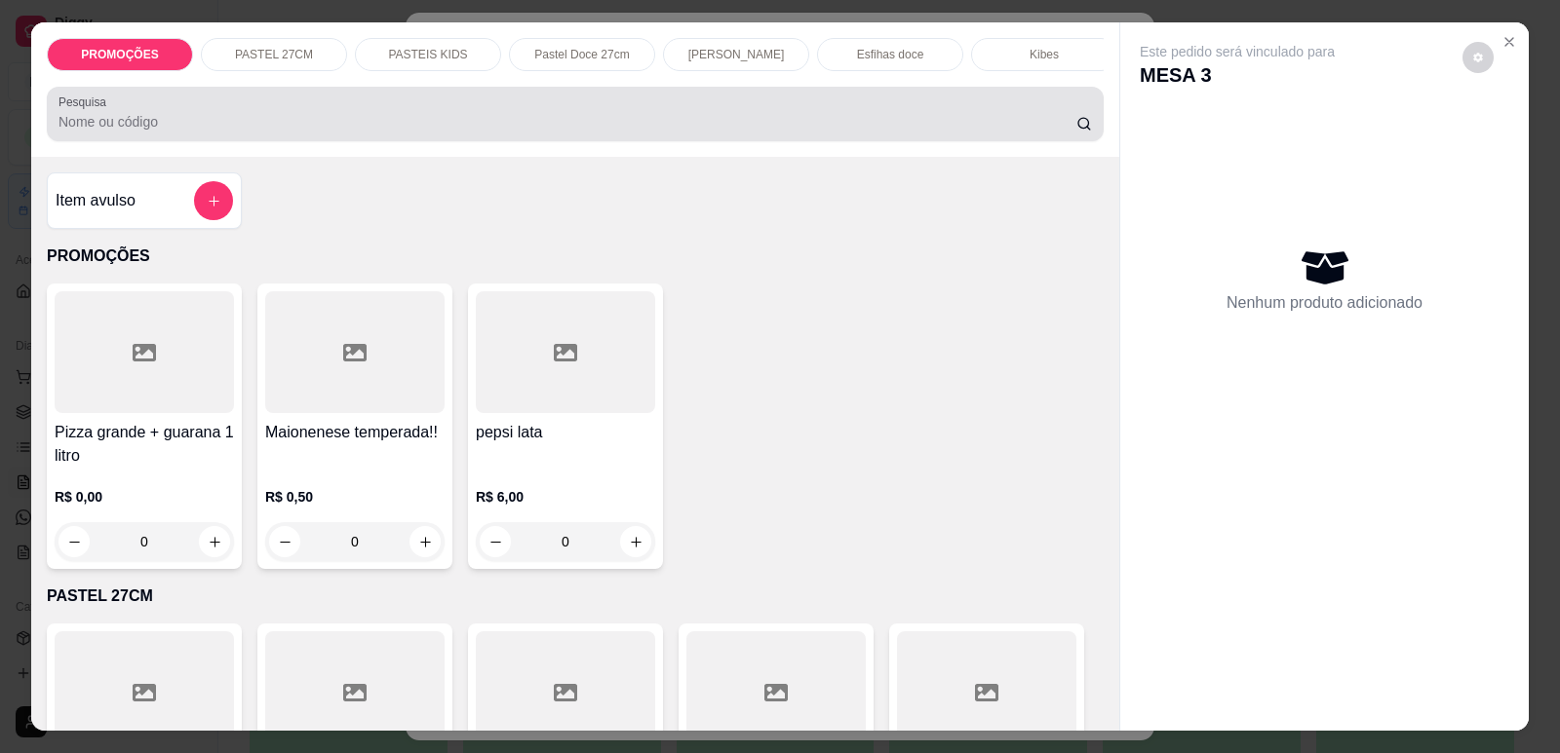
click at [204, 132] on input "Pesquisa" at bounding box center [567, 121] width 1018 height 19
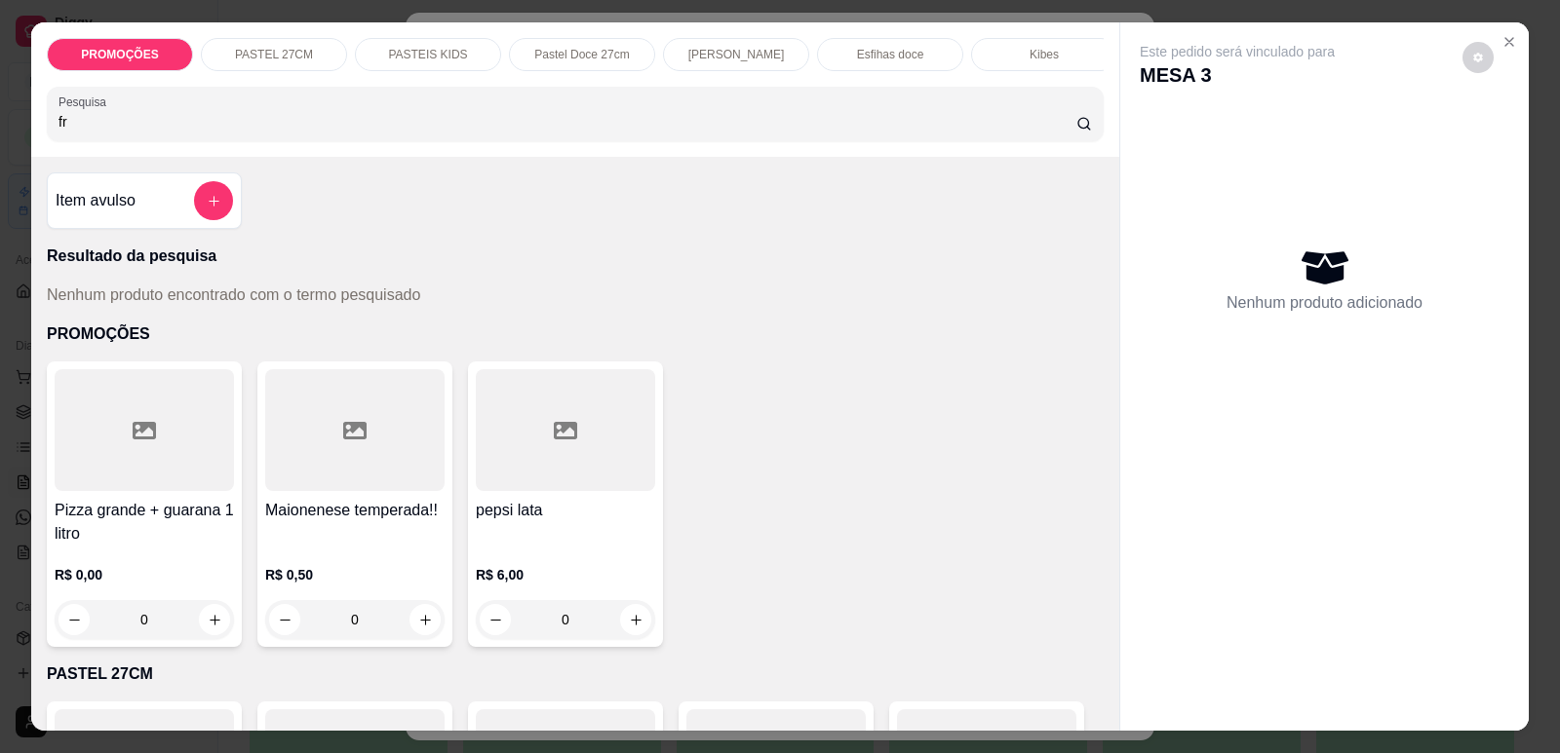
type input "f"
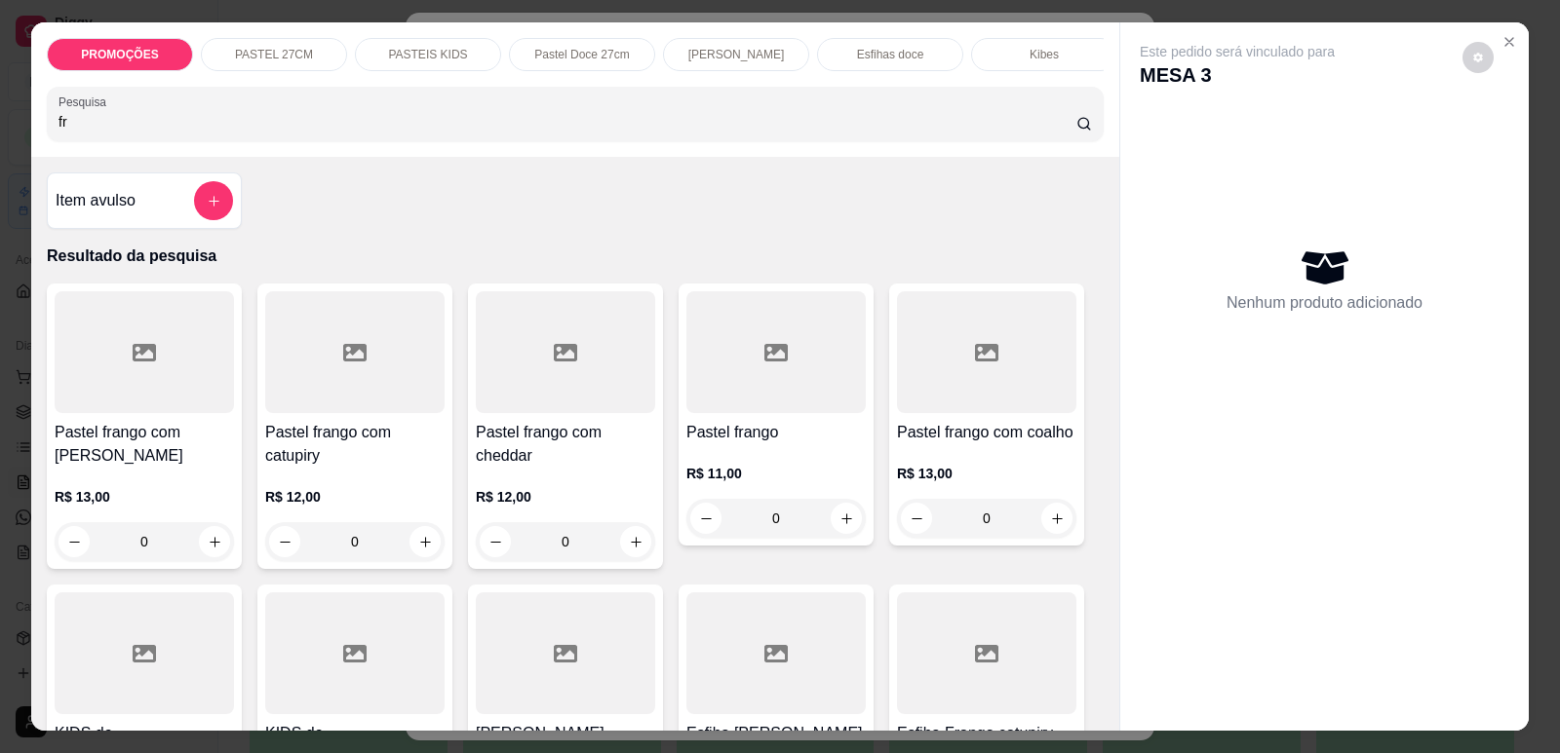
type input "fr"
click at [521, 468] on h4 "Pastel frango com cheddar" at bounding box center [565, 444] width 179 height 47
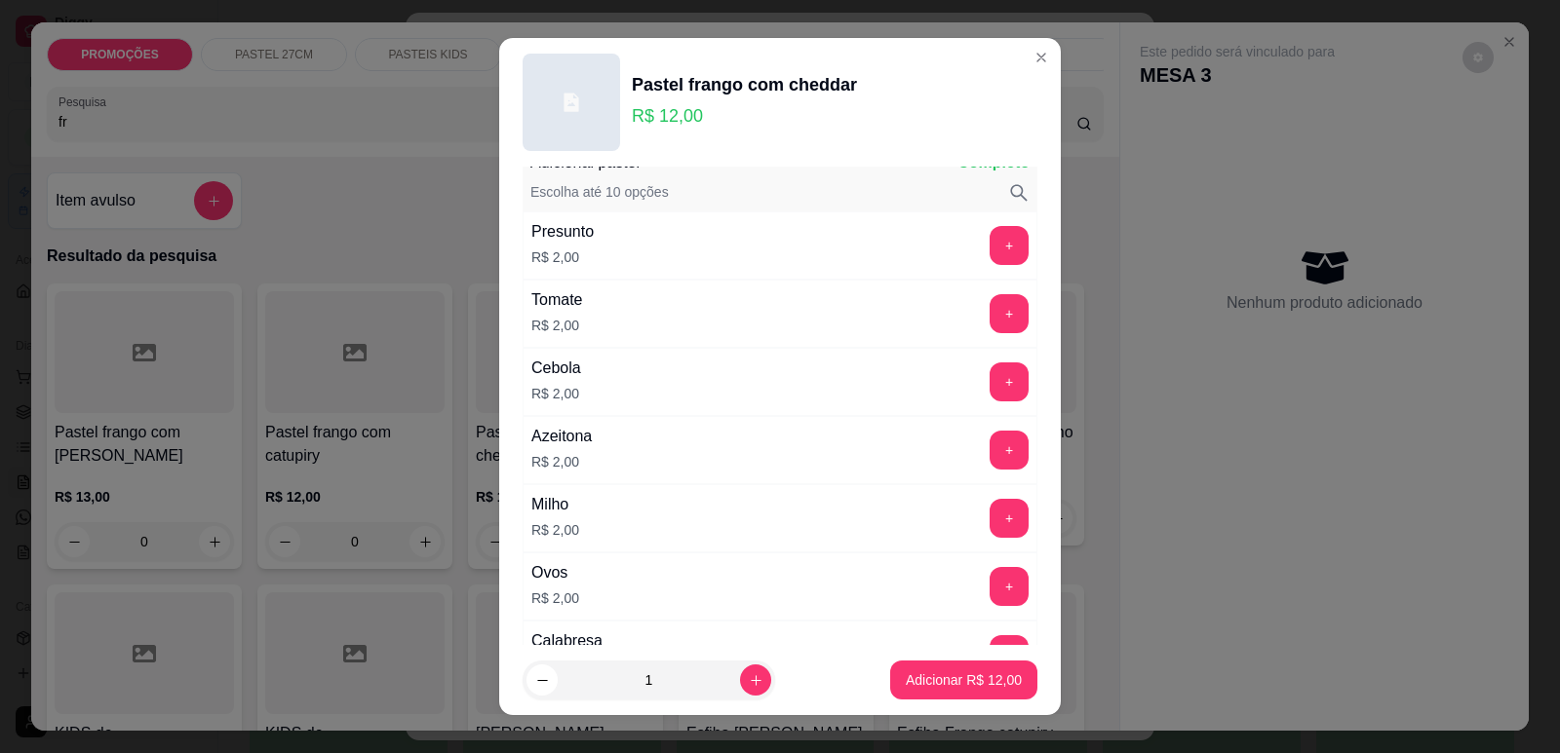
scroll to position [97, 0]
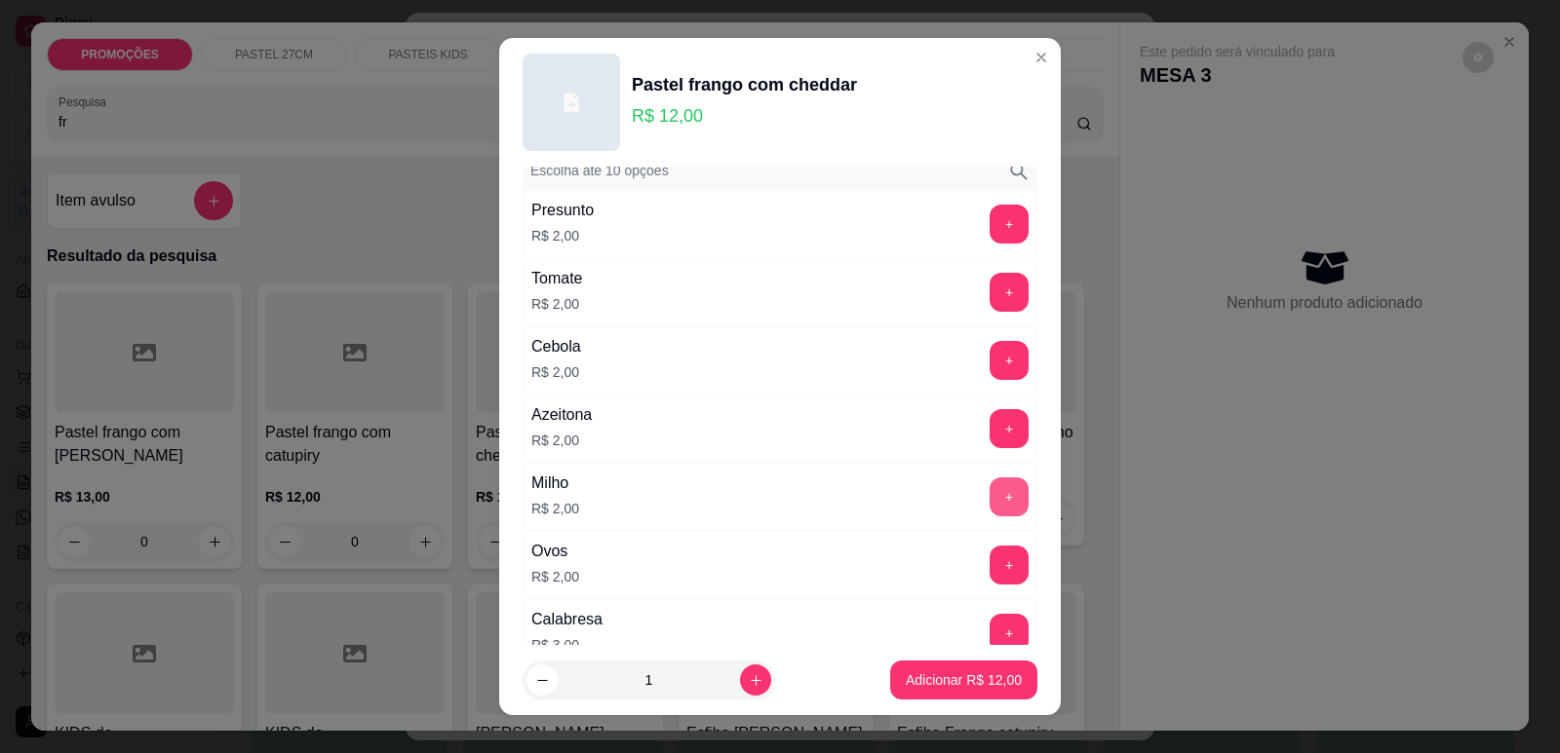
click at [989, 489] on button "+" at bounding box center [1008, 497] width 39 height 39
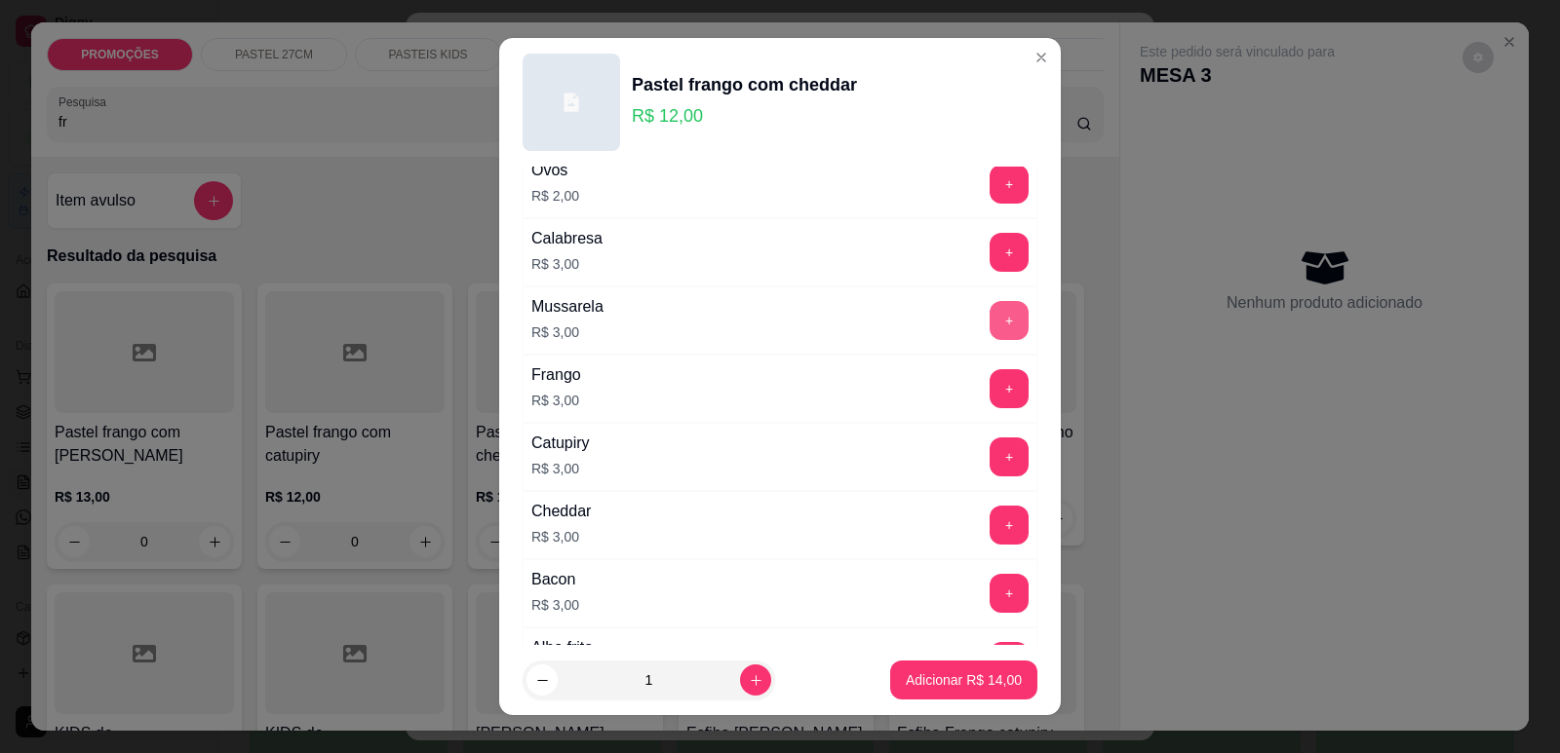
scroll to position [487, 0]
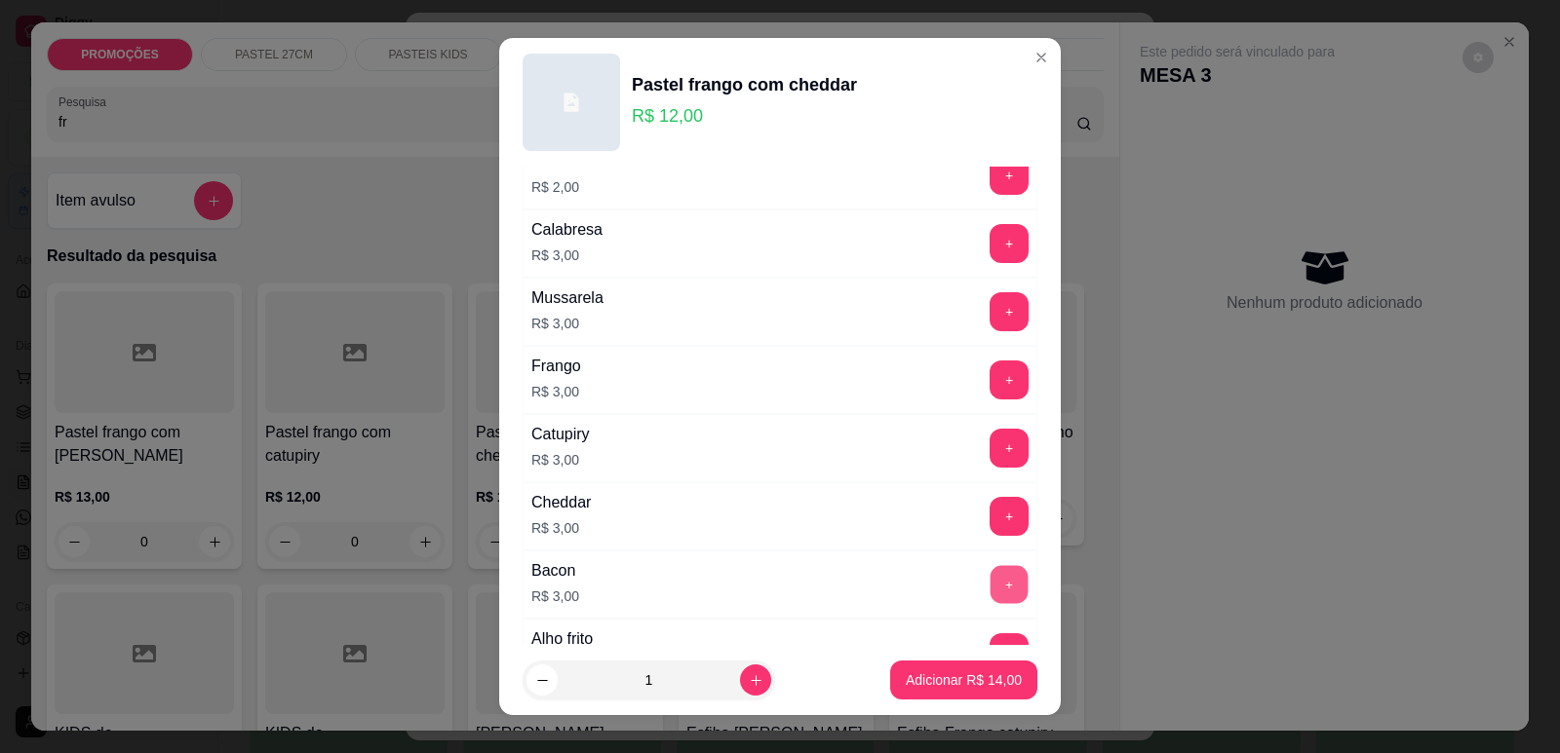
click at [990, 578] on button "+" at bounding box center [1009, 584] width 38 height 38
click at [954, 692] on button "Adicionar R$ 17,00" at bounding box center [963, 680] width 147 height 39
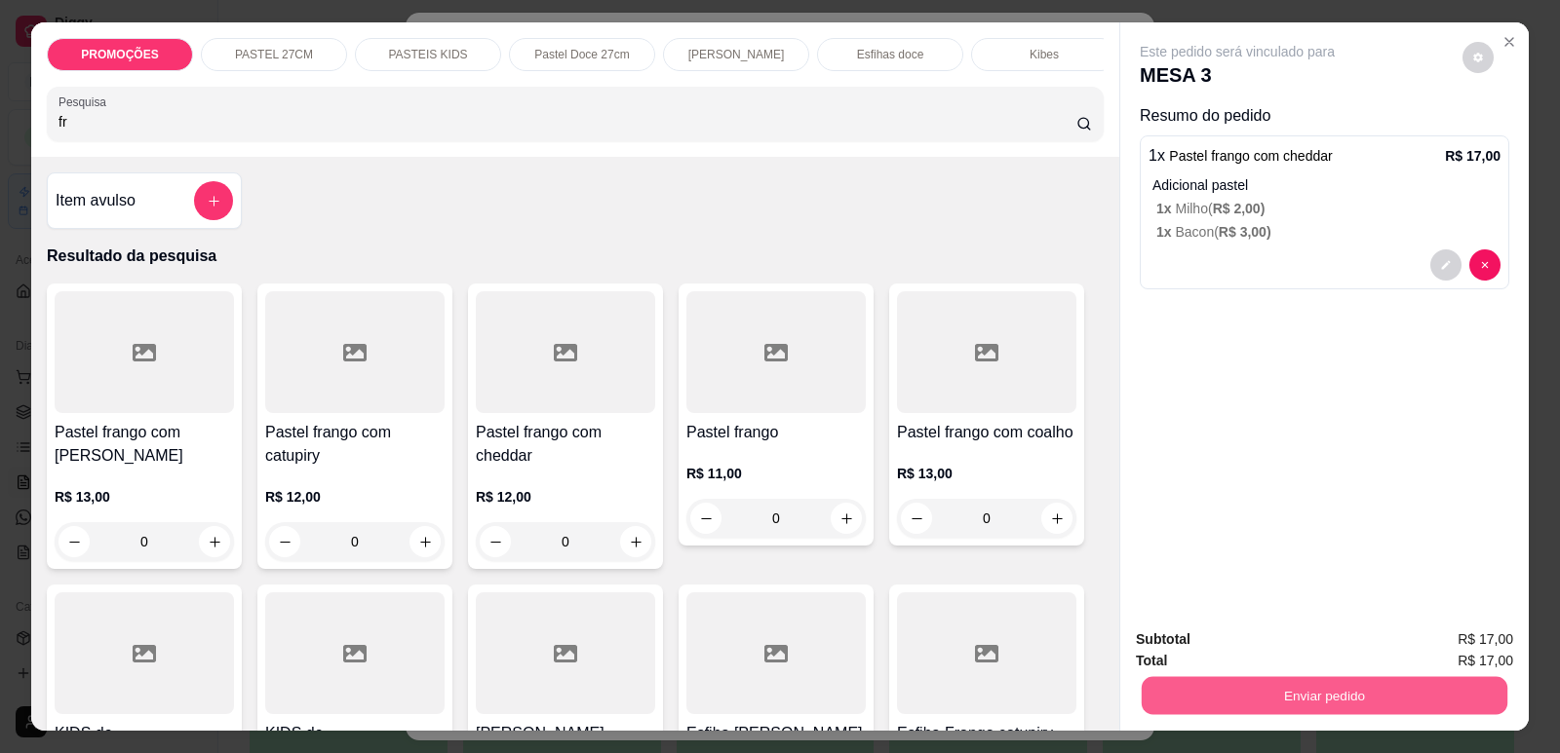
click at [1170, 705] on button "Enviar pedido" at bounding box center [1324, 695] width 366 height 38
click at [1467, 653] on button "Enviar pedido" at bounding box center [1462, 648] width 107 height 36
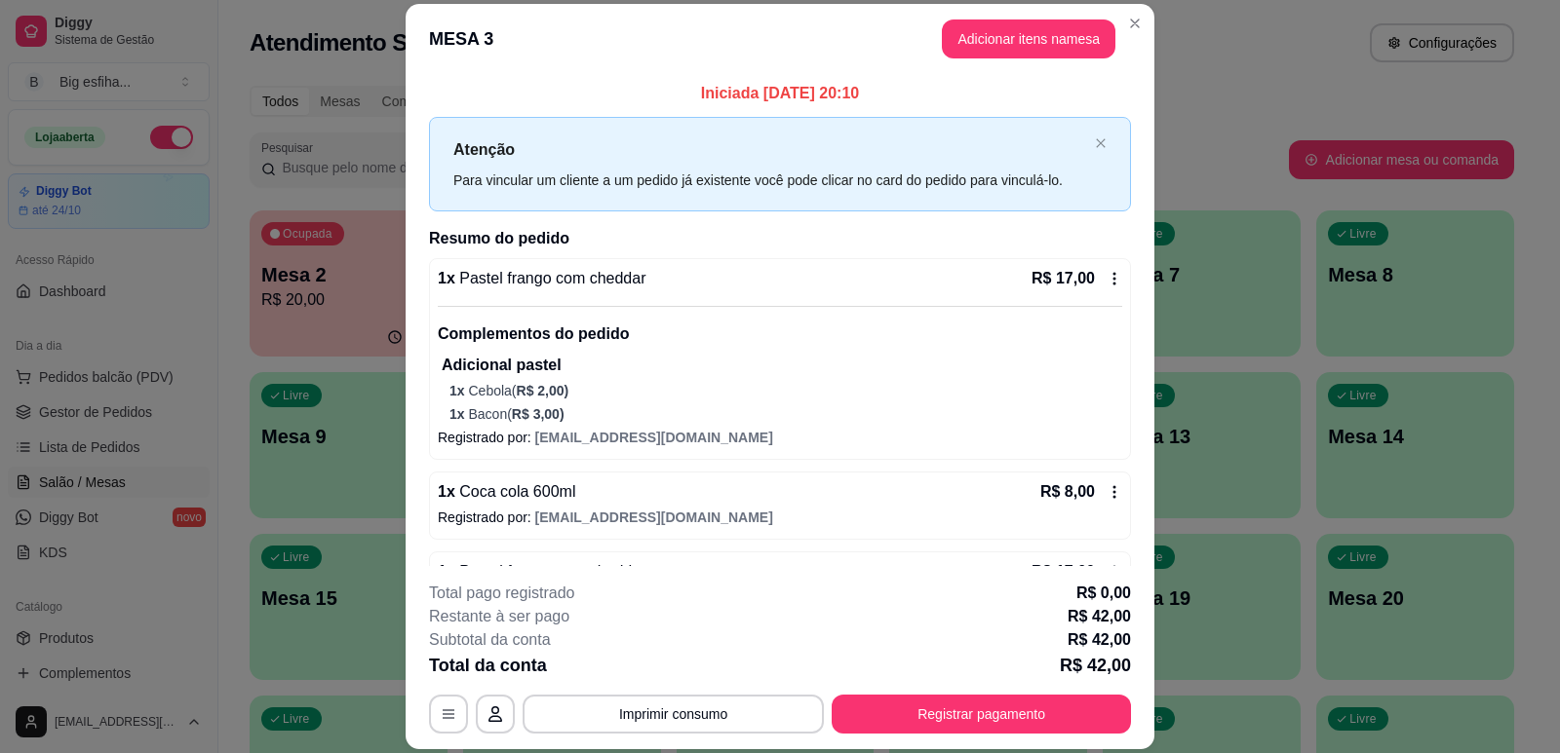
scroll to position [195, 0]
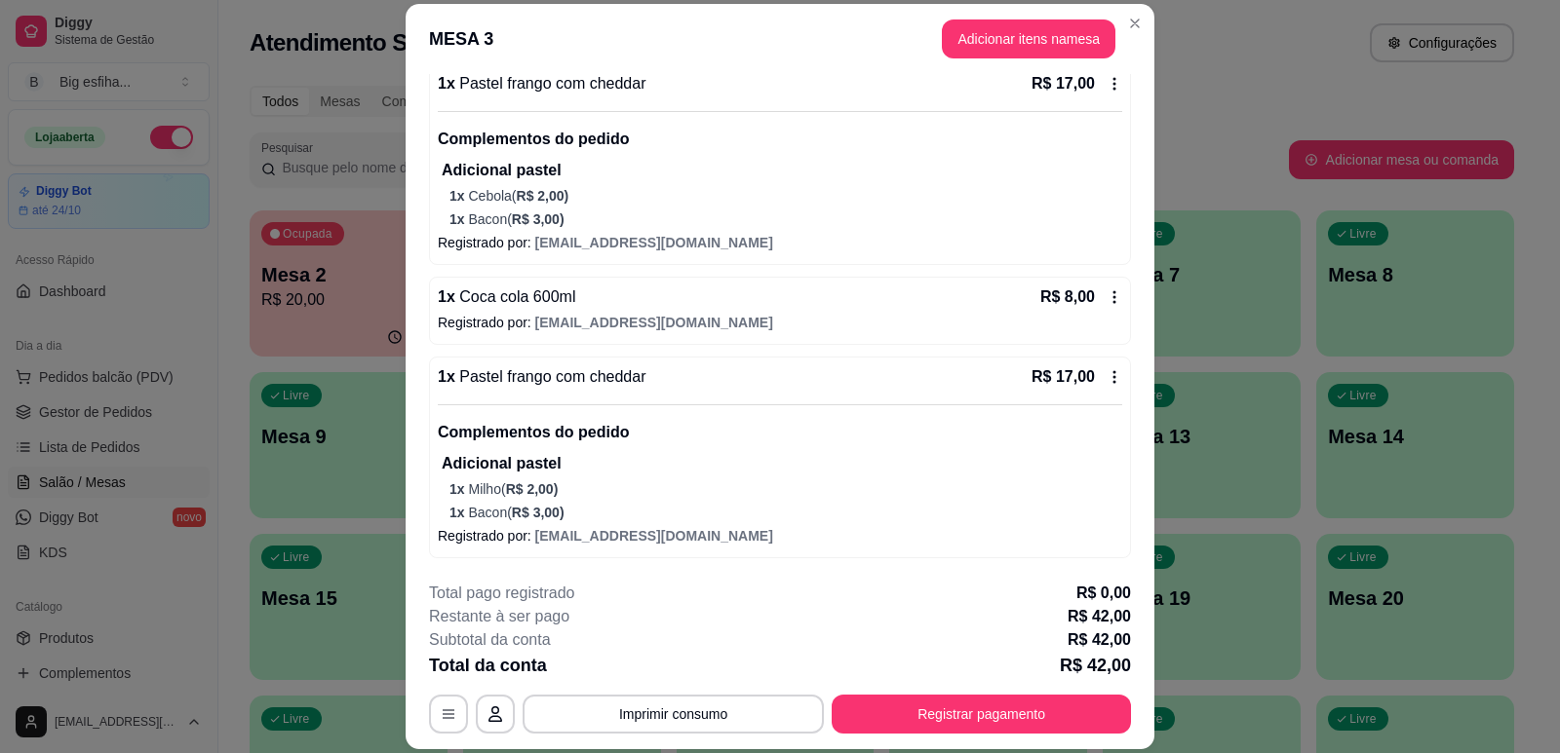
click at [408, 367] on div "Iniciada [DATE] 20:10 Atenção Para vincular um cliente a um pedido já existente…" at bounding box center [779, 320] width 749 height 492
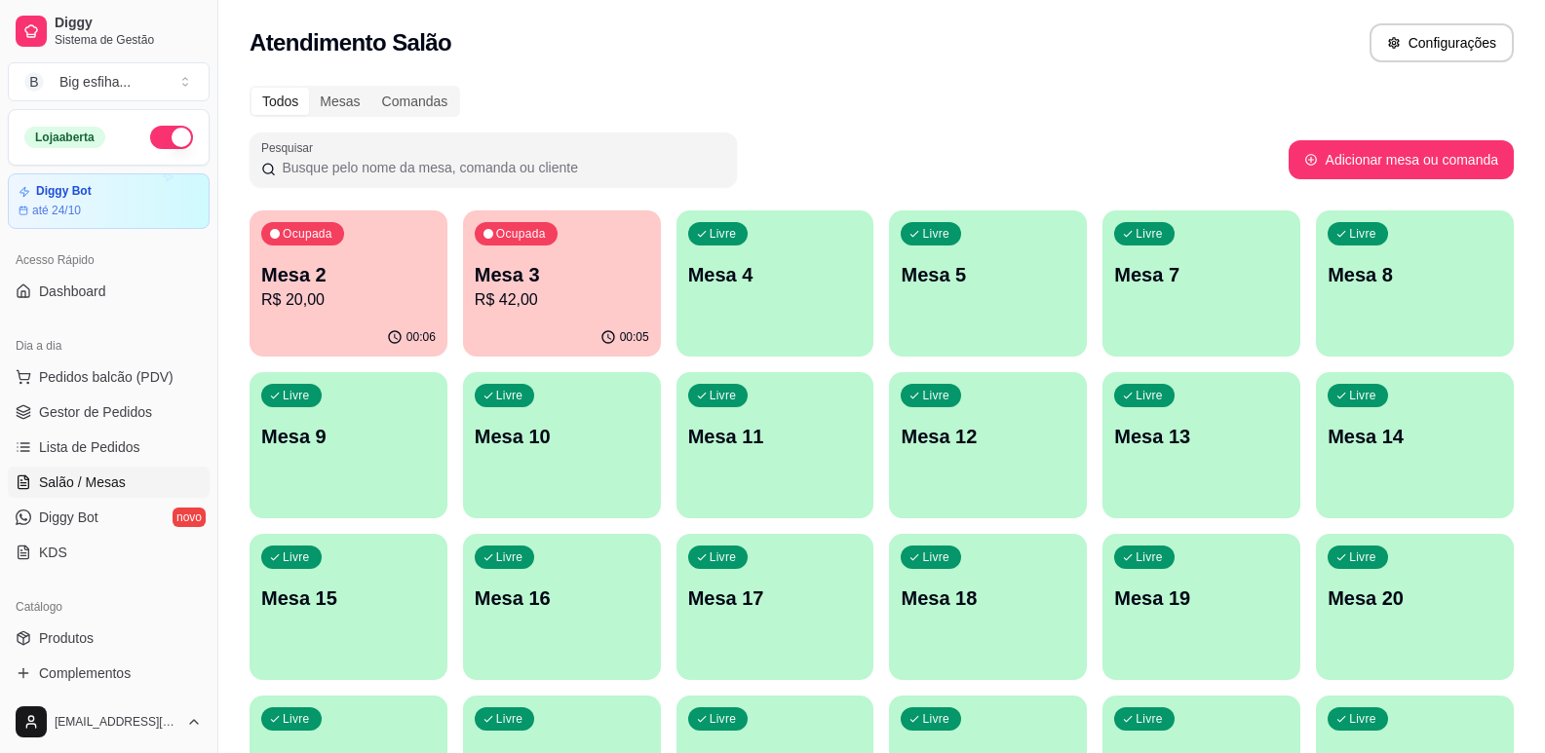
click at [341, 316] on div "Ocupada Mesa 2 R$ 20,00" at bounding box center [349, 265] width 198 height 108
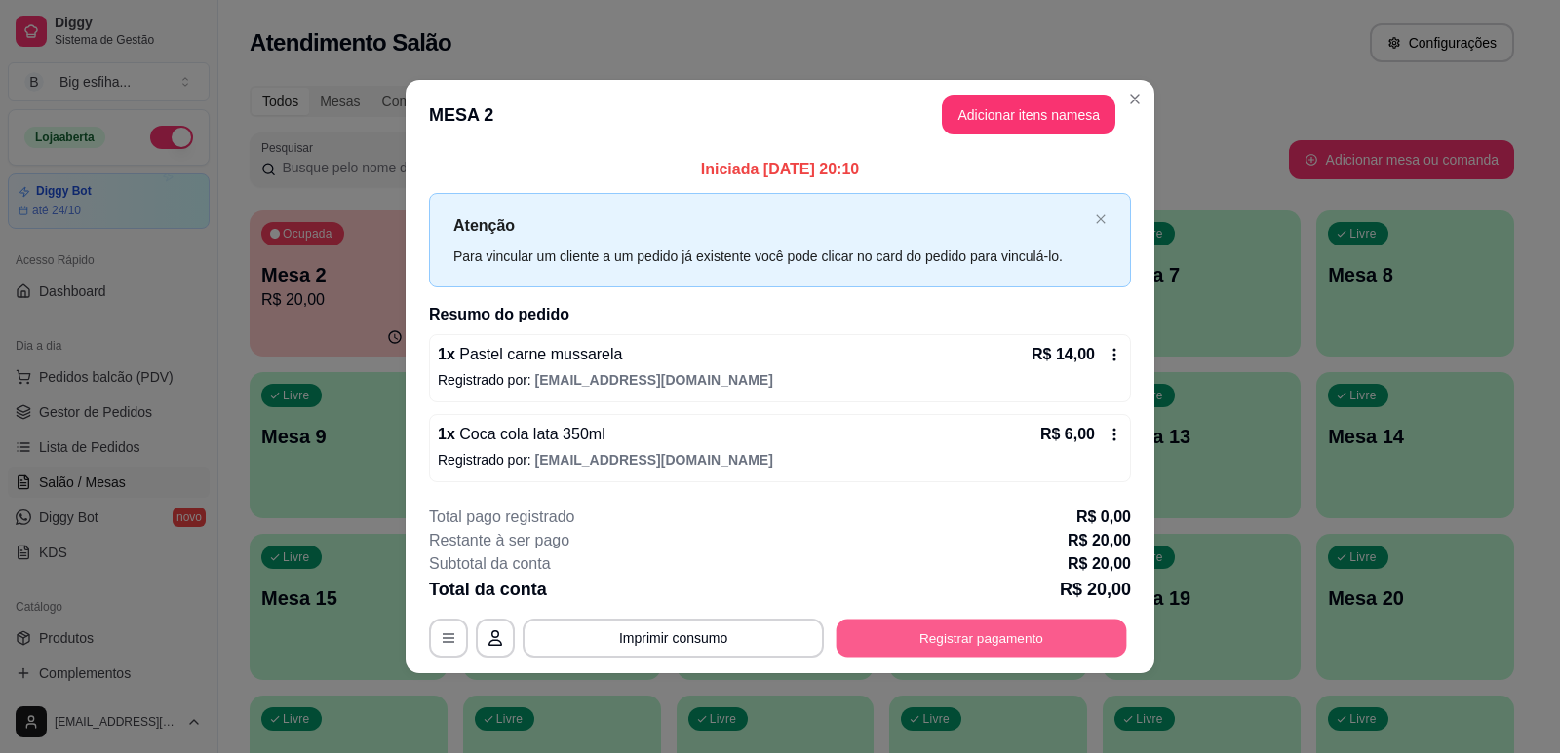
click at [1001, 627] on button "Registrar pagamento" at bounding box center [981, 639] width 290 height 38
click at [976, 631] on button "Registrar pagamento" at bounding box center [980, 638] width 299 height 39
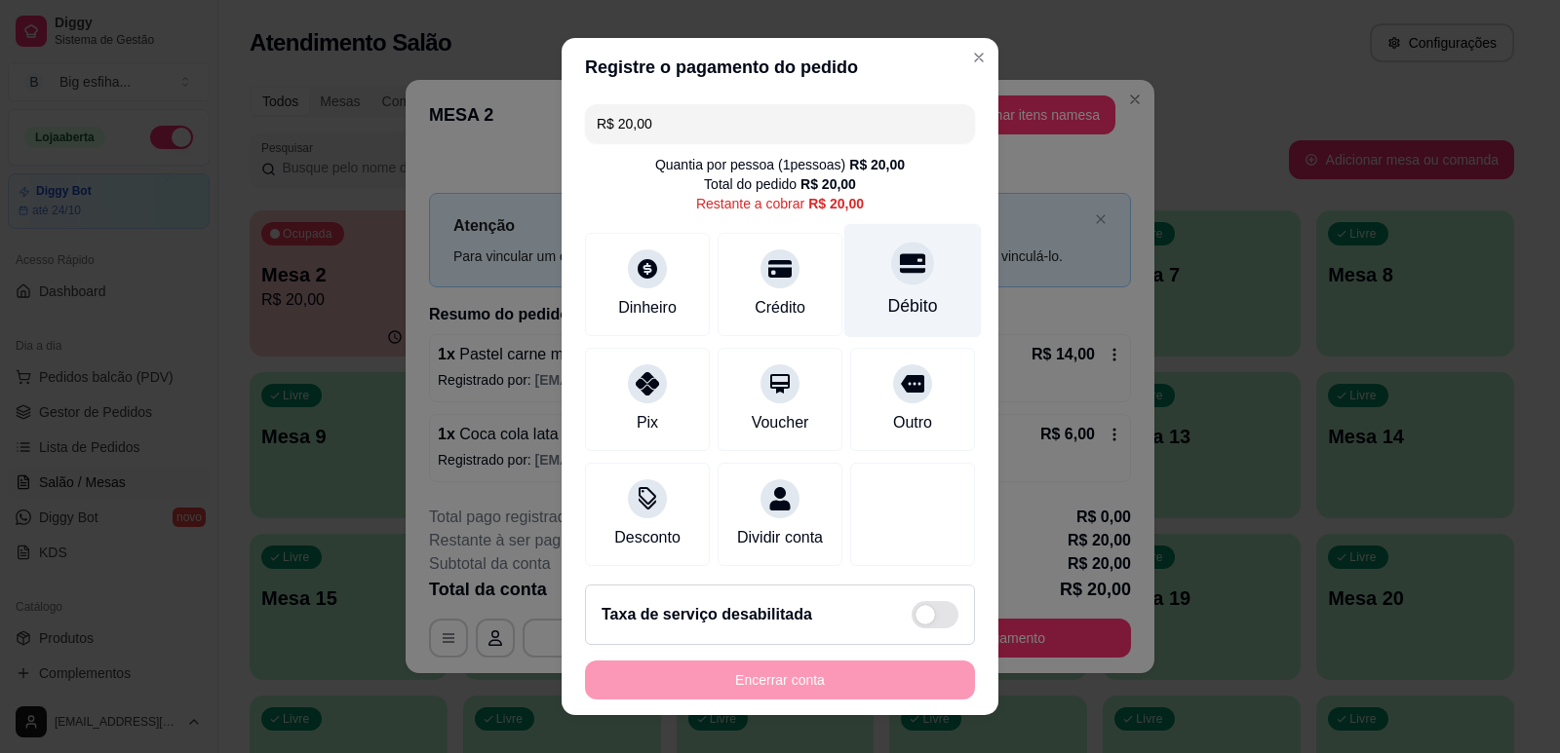
click at [900, 271] on icon at bounding box center [912, 262] width 25 height 19
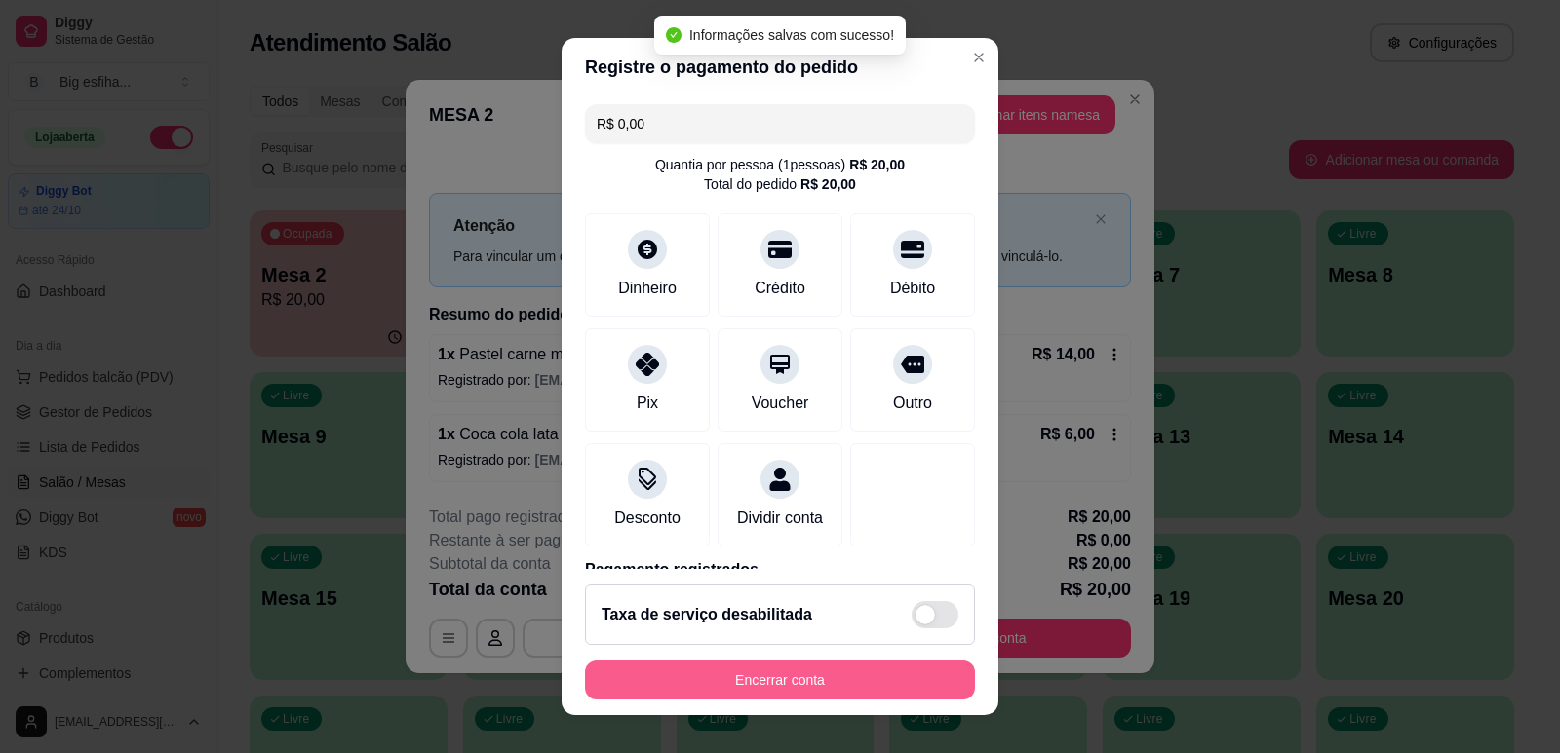
type input "R$ 0,00"
click at [744, 674] on button "Encerrar conta" at bounding box center [780, 681] width 378 height 38
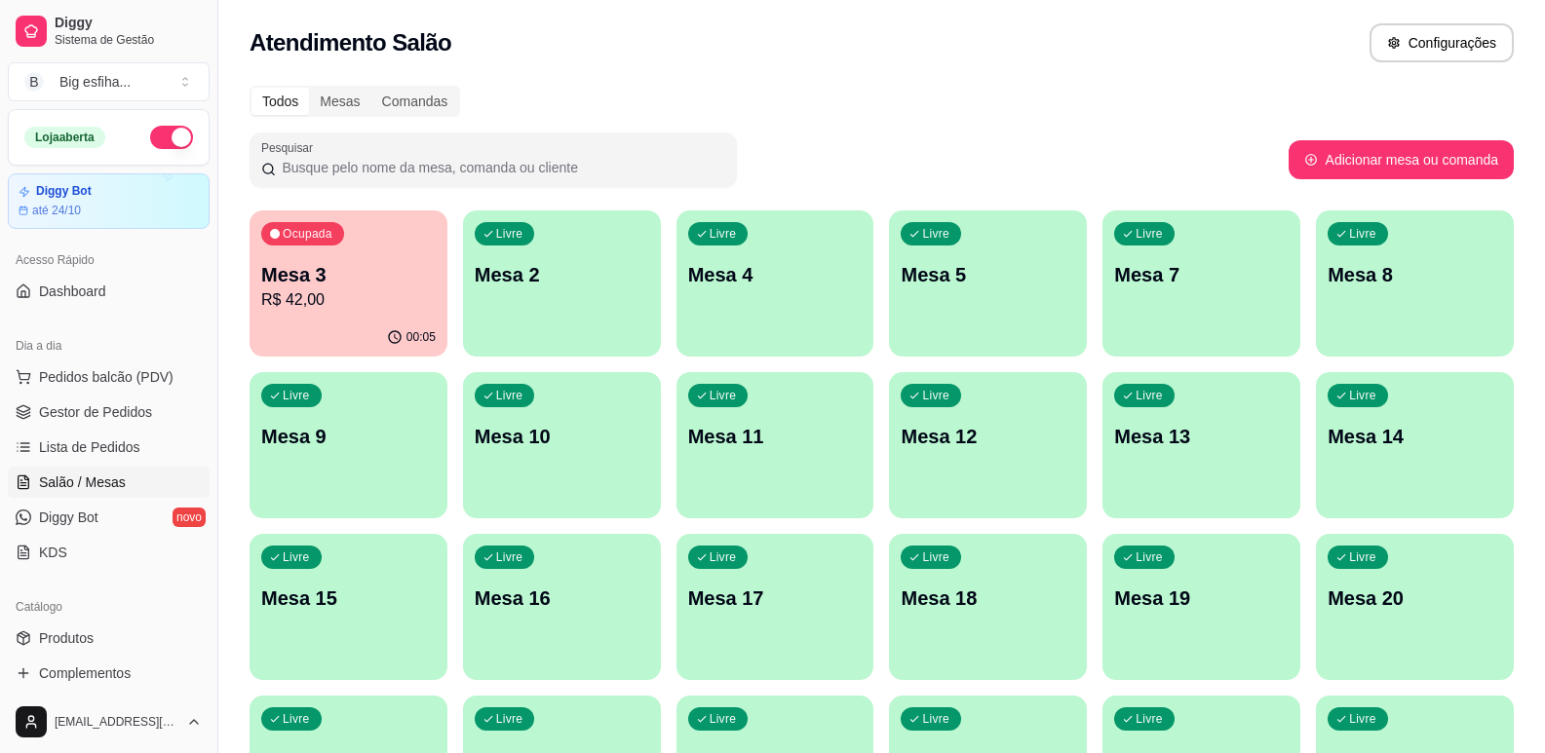
click at [598, 280] on p "Mesa 2" at bounding box center [562, 274] width 174 height 27
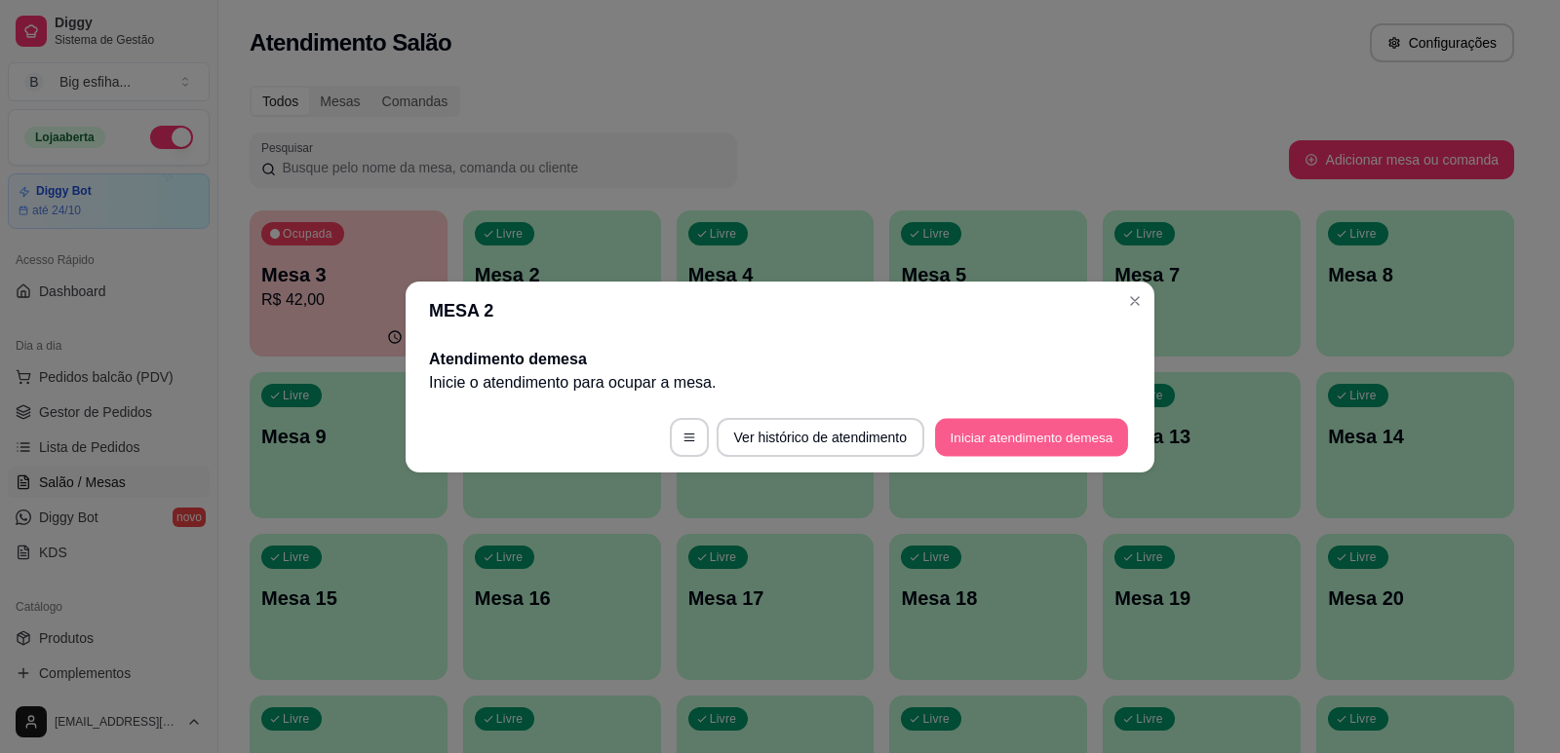
click at [1060, 440] on button "Iniciar atendimento de mesa" at bounding box center [1031, 437] width 193 height 38
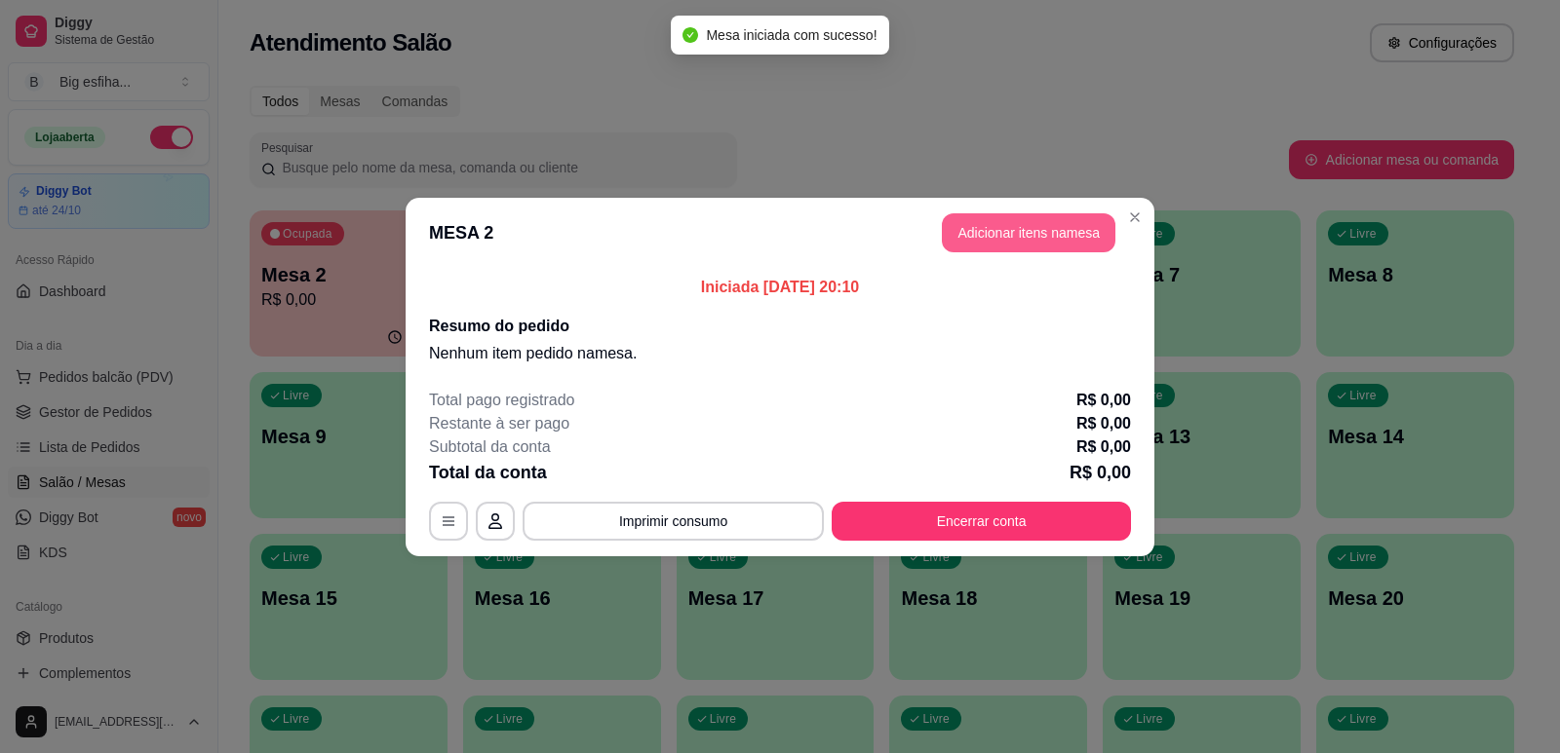
click at [1005, 209] on header "MESA 2 Adicionar itens na mesa" at bounding box center [779, 233] width 749 height 70
click at [1025, 234] on button "Adicionar itens na mesa" at bounding box center [1029, 232] width 168 height 38
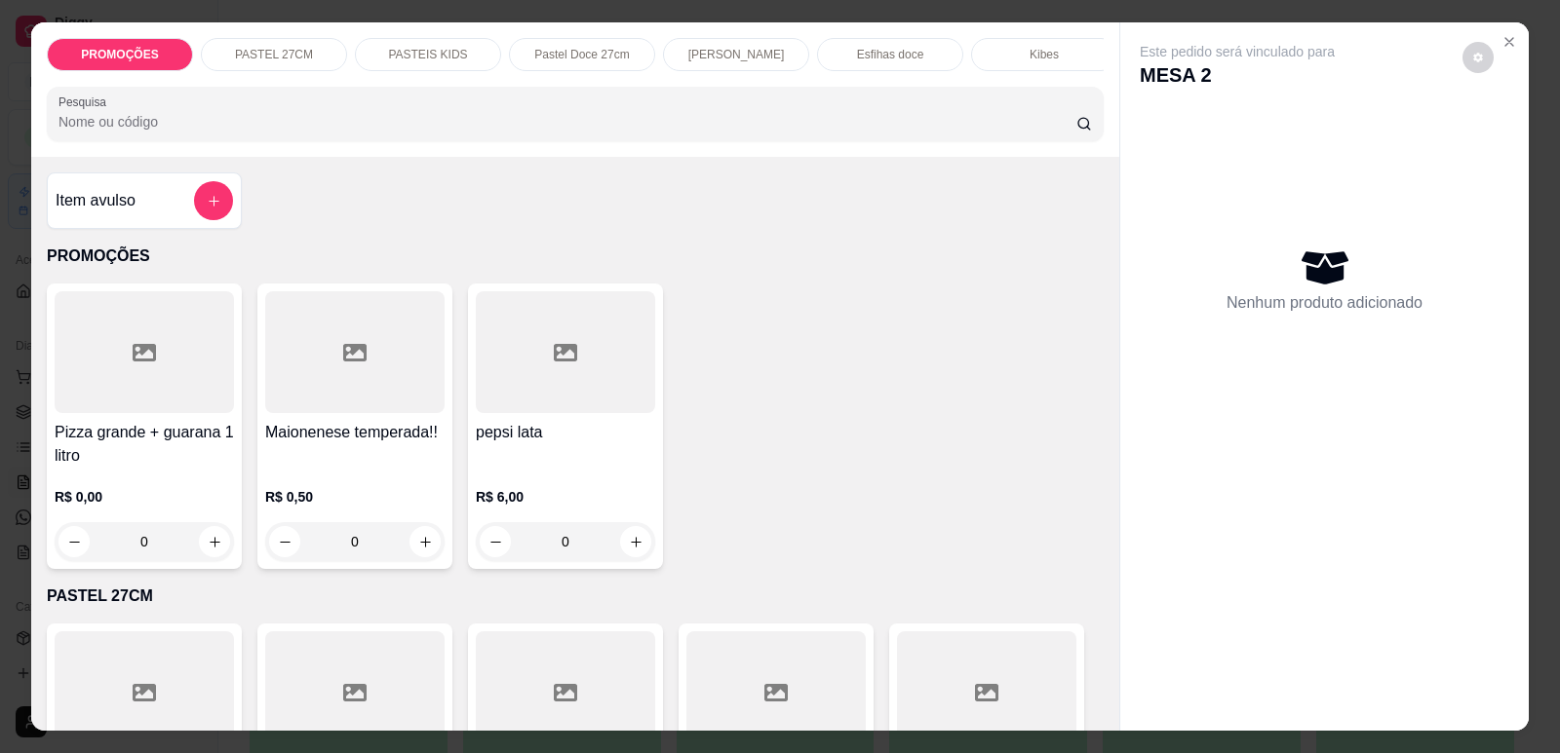
scroll to position [0, 784]
drag, startPoint x: 863, startPoint y: 44, endPoint x: 825, endPoint y: 71, distance: 46.8
click at [861, 44] on div "Refrigerante" at bounding box center [876, 54] width 146 height 33
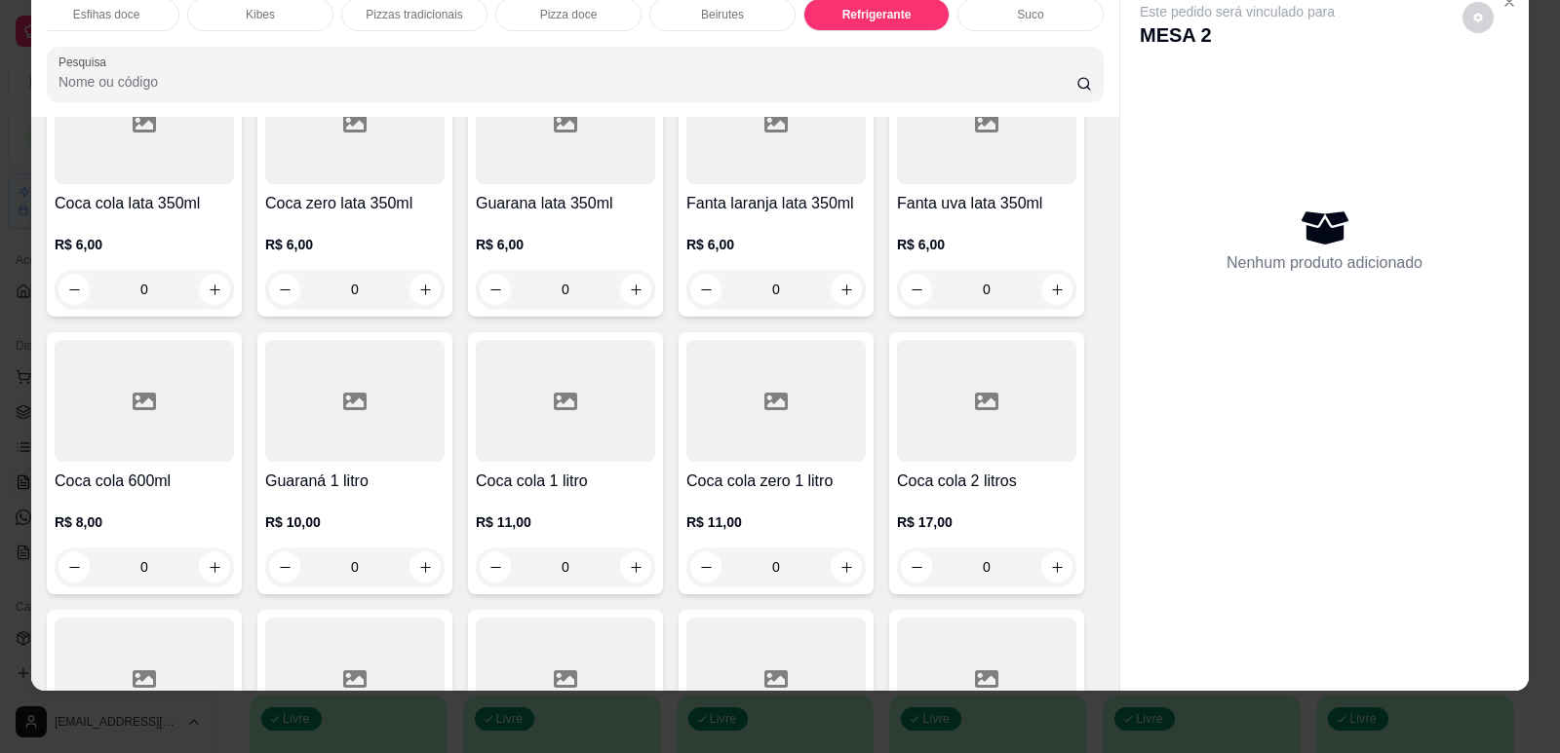
scroll to position [11540, 0]
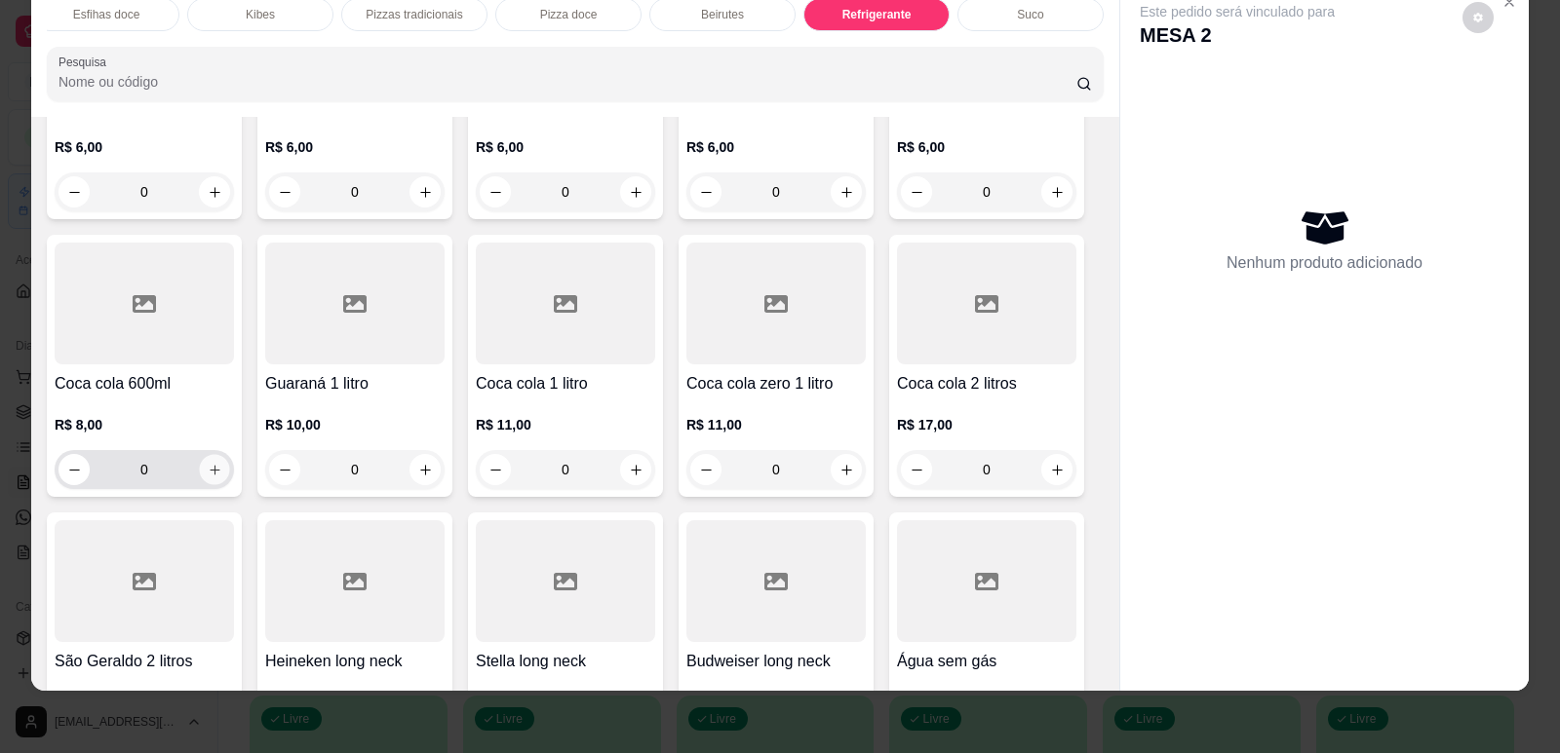
click at [203, 455] on button "increase-product-quantity" at bounding box center [214, 470] width 30 height 30
type input "1"
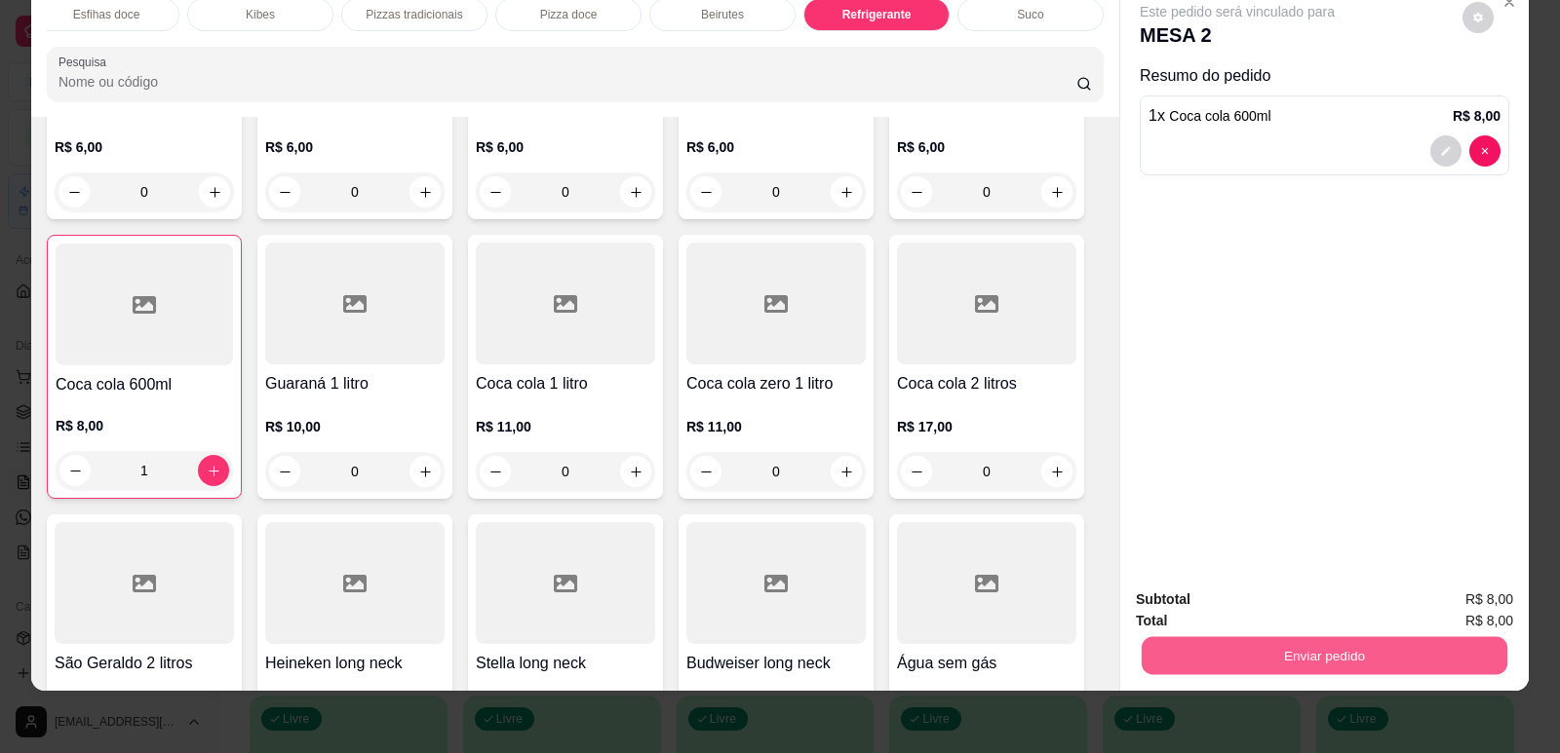
click at [1216, 637] on button "Enviar pedido" at bounding box center [1324, 656] width 366 height 38
click at [1439, 602] on button "Enviar pedido" at bounding box center [1463, 608] width 110 height 37
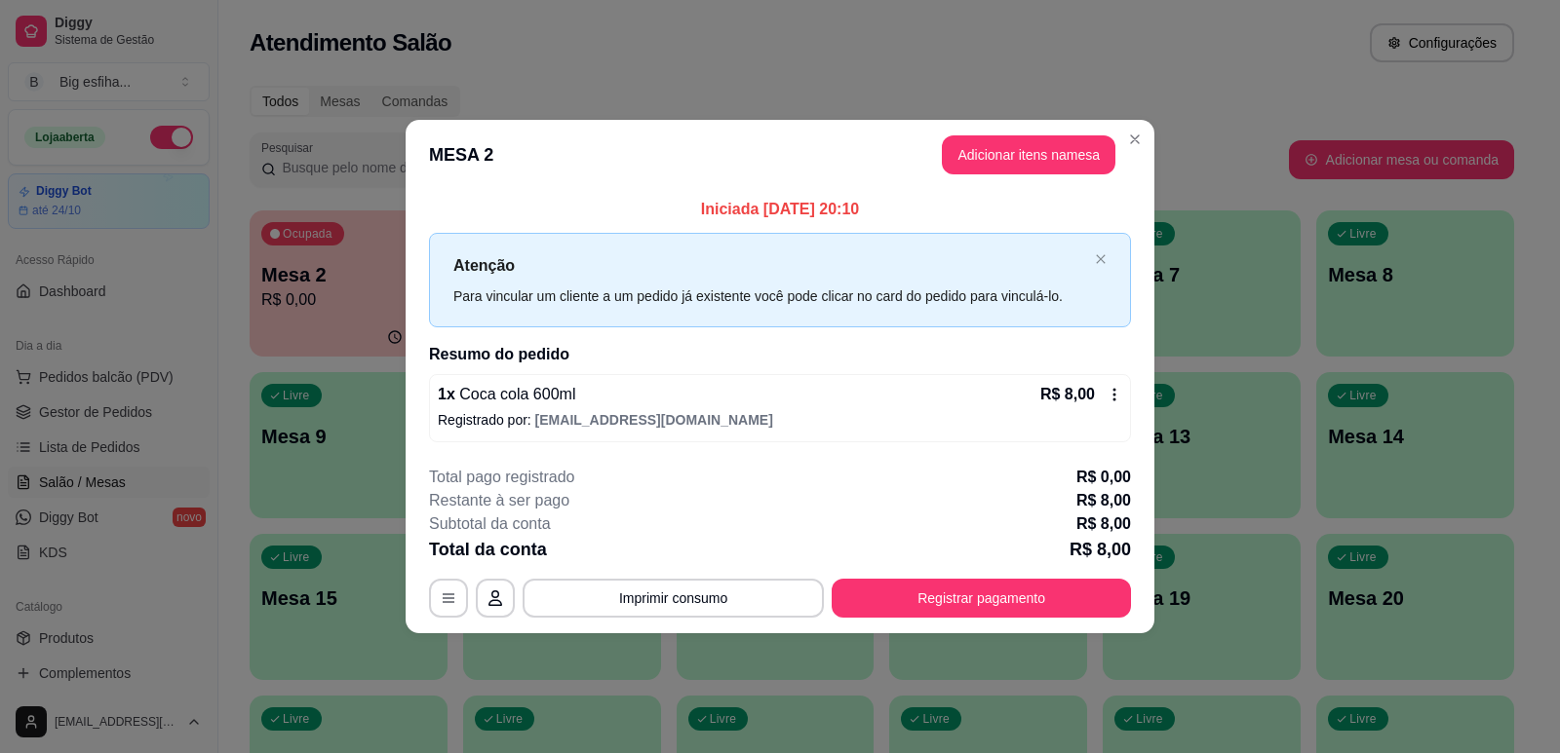
click at [987, 622] on footer "**********" at bounding box center [779, 541] width 749 height 183
click at [993, 600] on button "Registrar pagamento" at bounding box center [980, 598] width 299 height 39
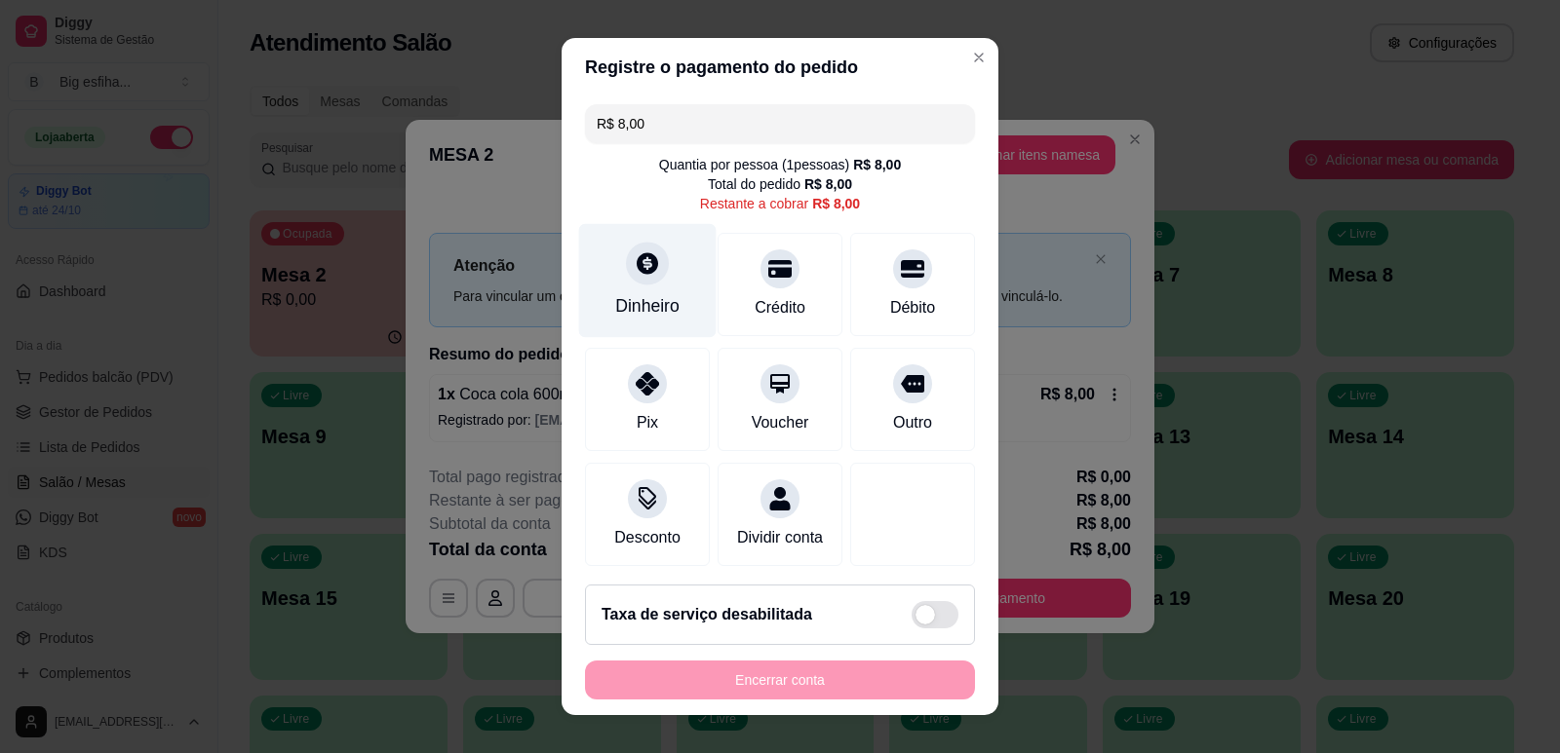
click at [662, 298] on div "Dinheiro" at bounding box center [647, 305] width 64 height 25
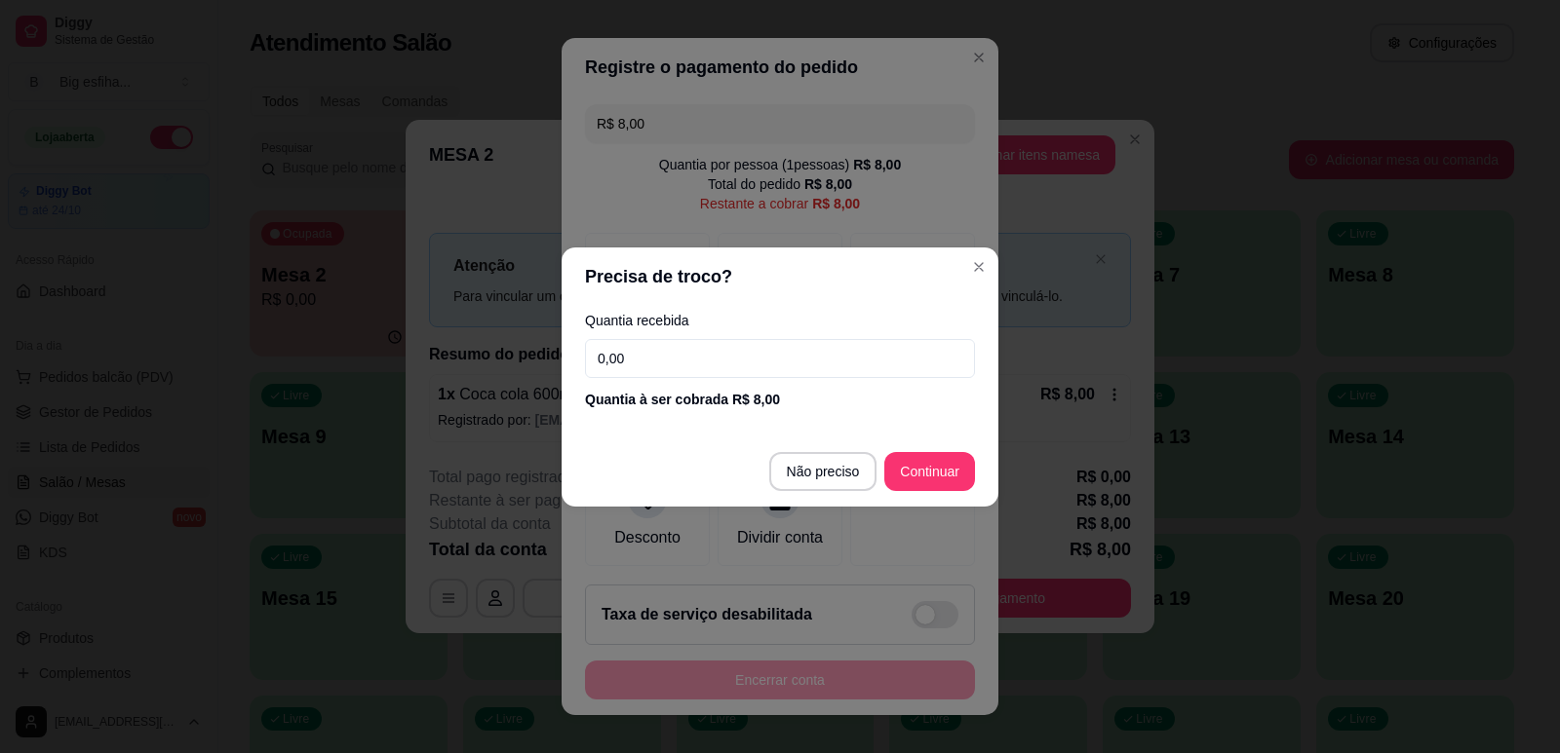
click at [684, 349] on input "0,00" at bounding box center [780, 358] width 390 height 39
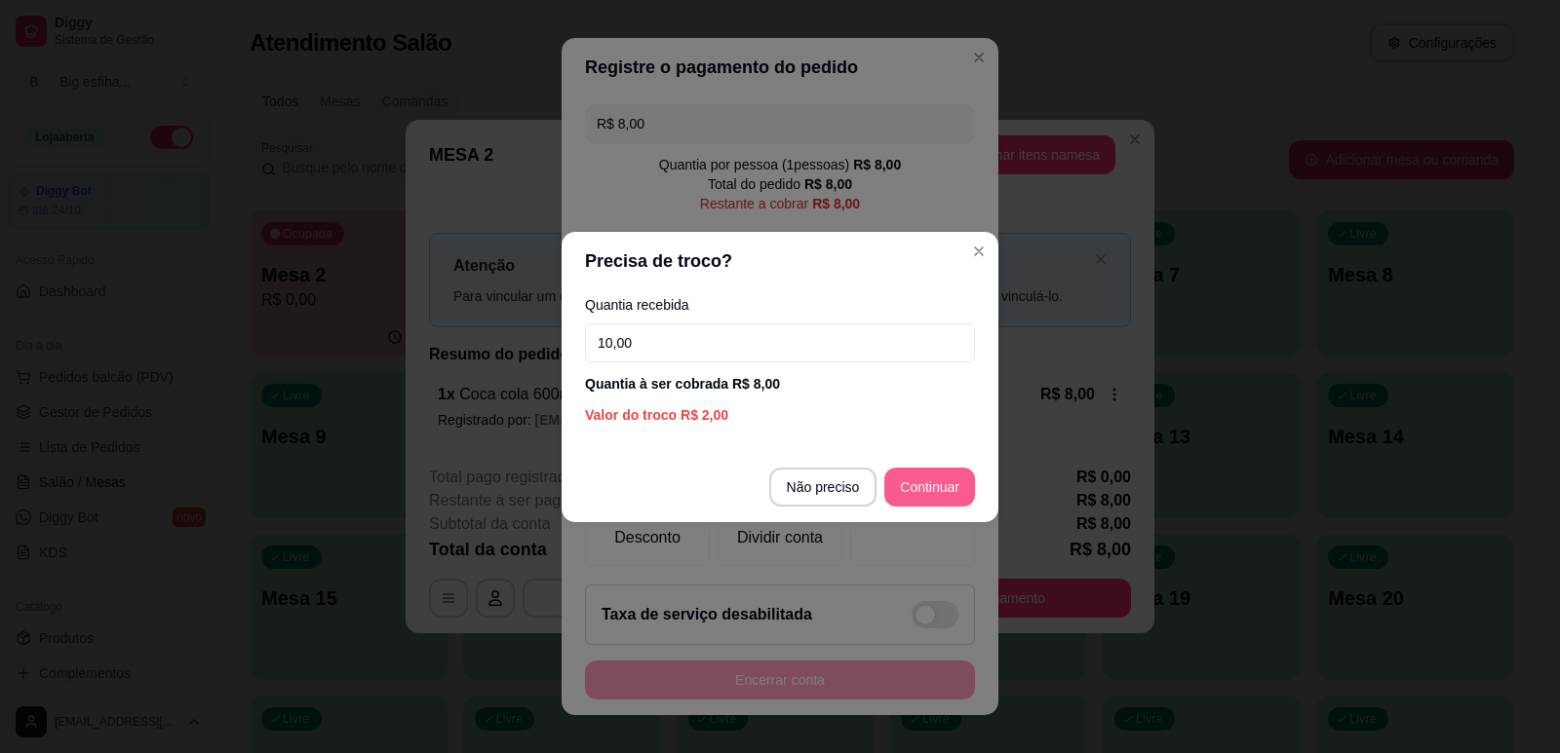
type input "10,00"
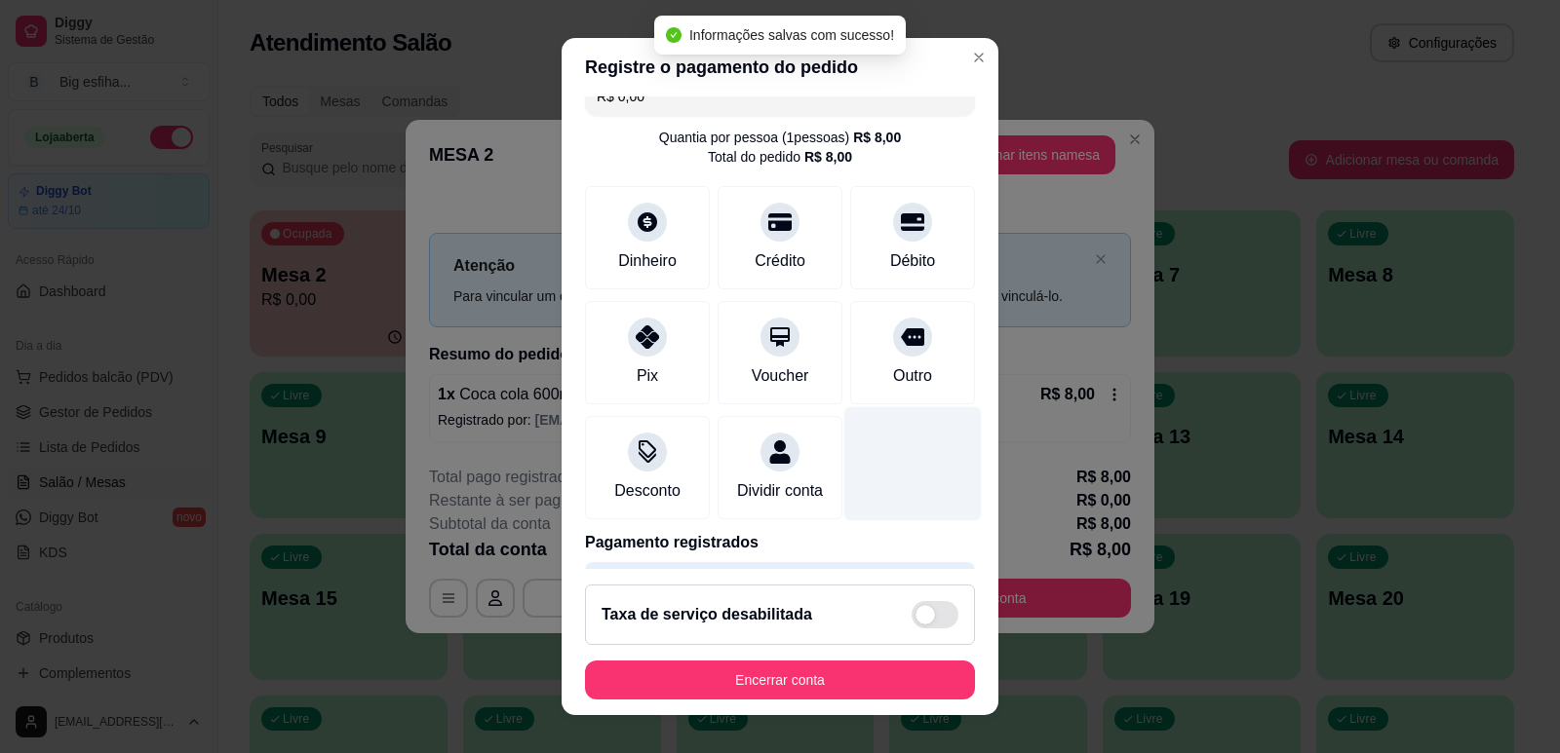
type input "R$ 0,00"
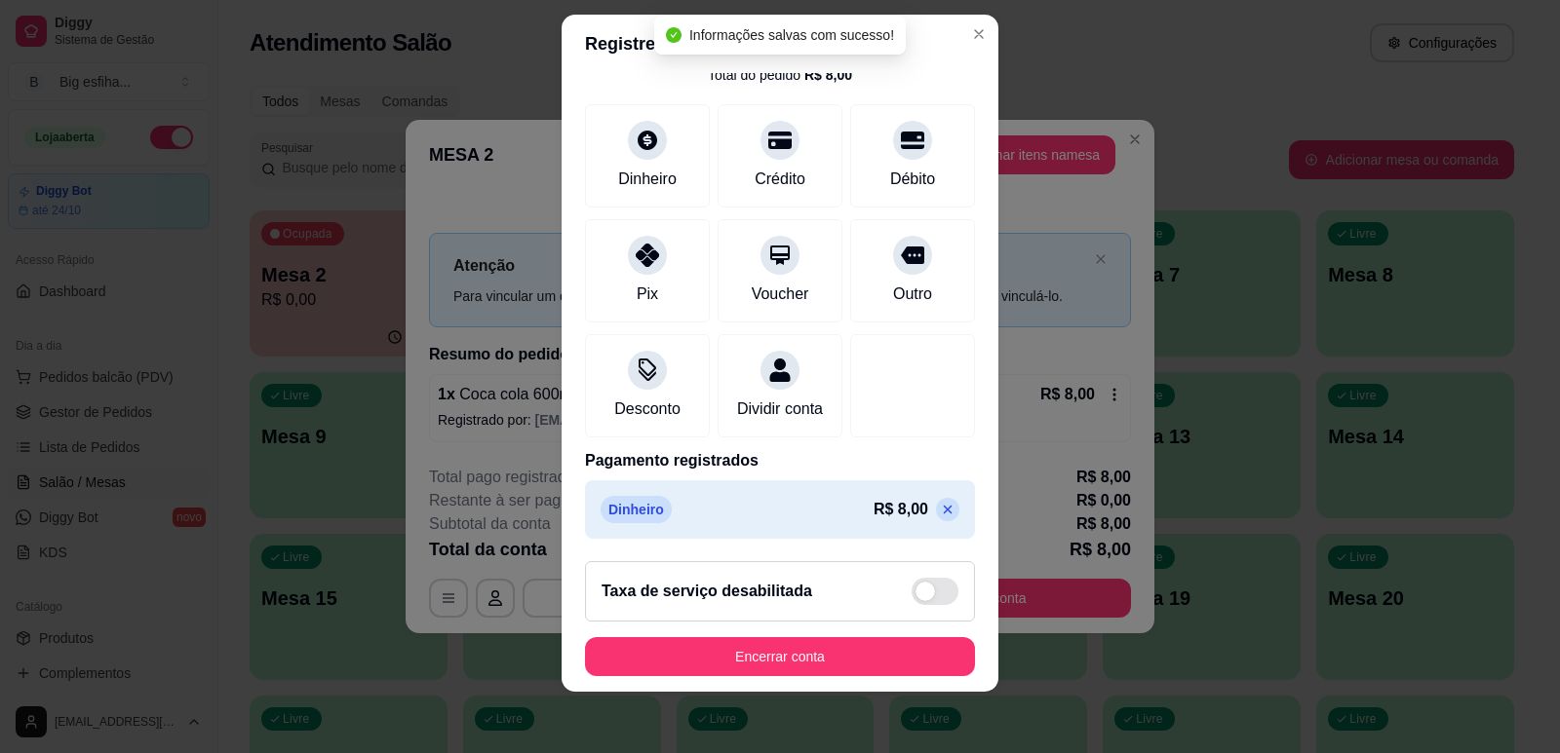
scroll to position [24, 0]
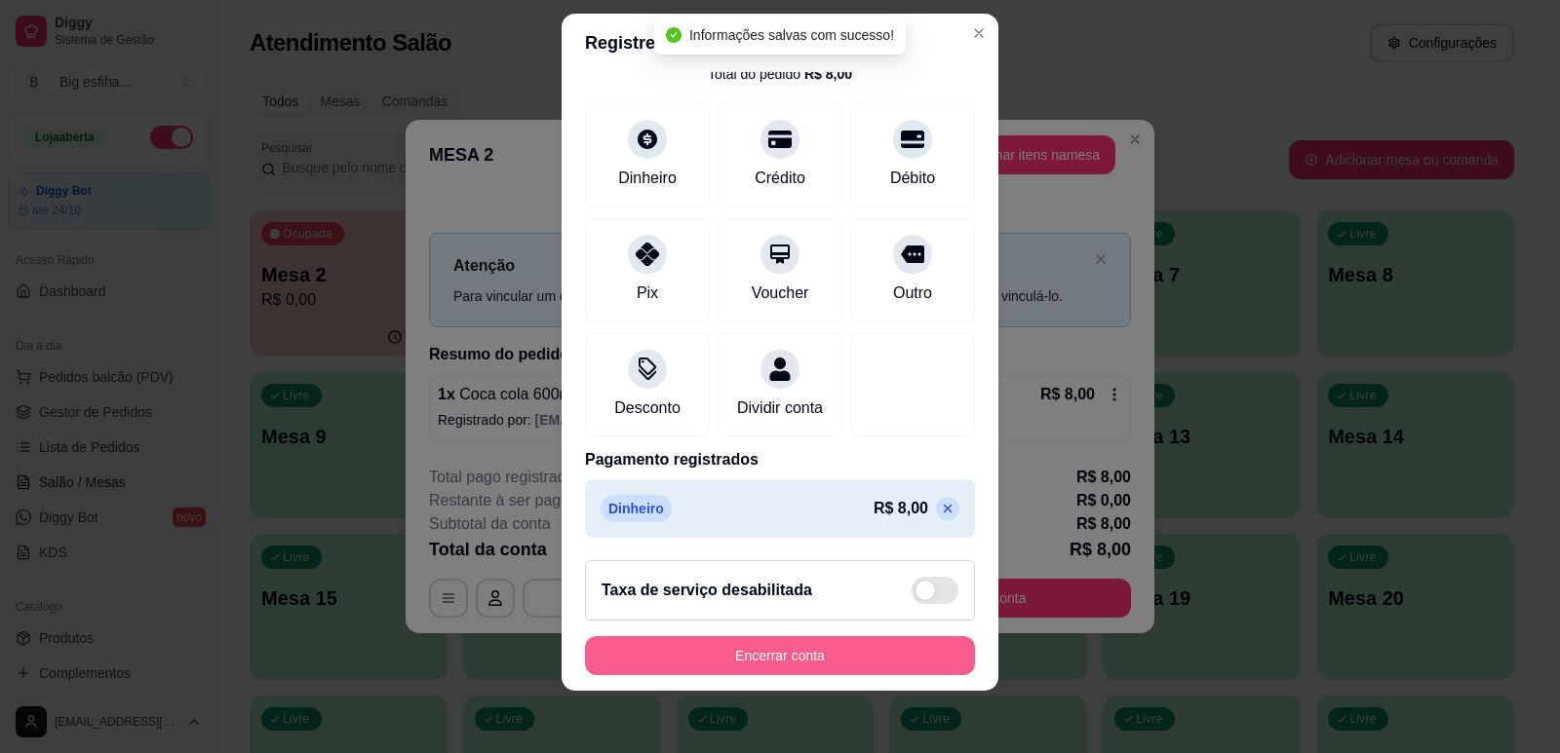
click at [729, 650] on button "Encerrar conta" at bounding box center [780, 656] width 390 height 39
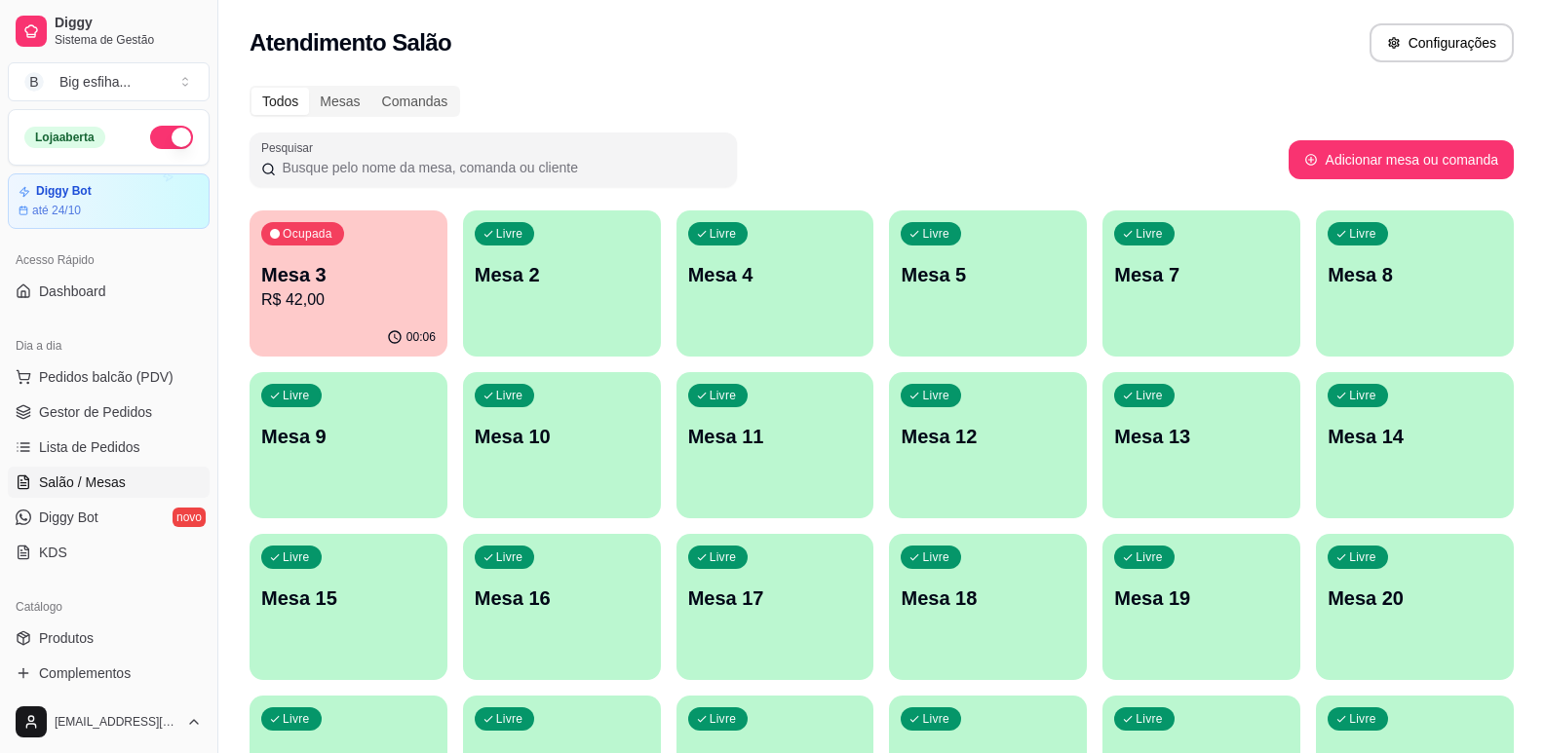
click at [603, 301] on div "Livre Mesa 2" at bounding box center [562, 272] width 198 height 123
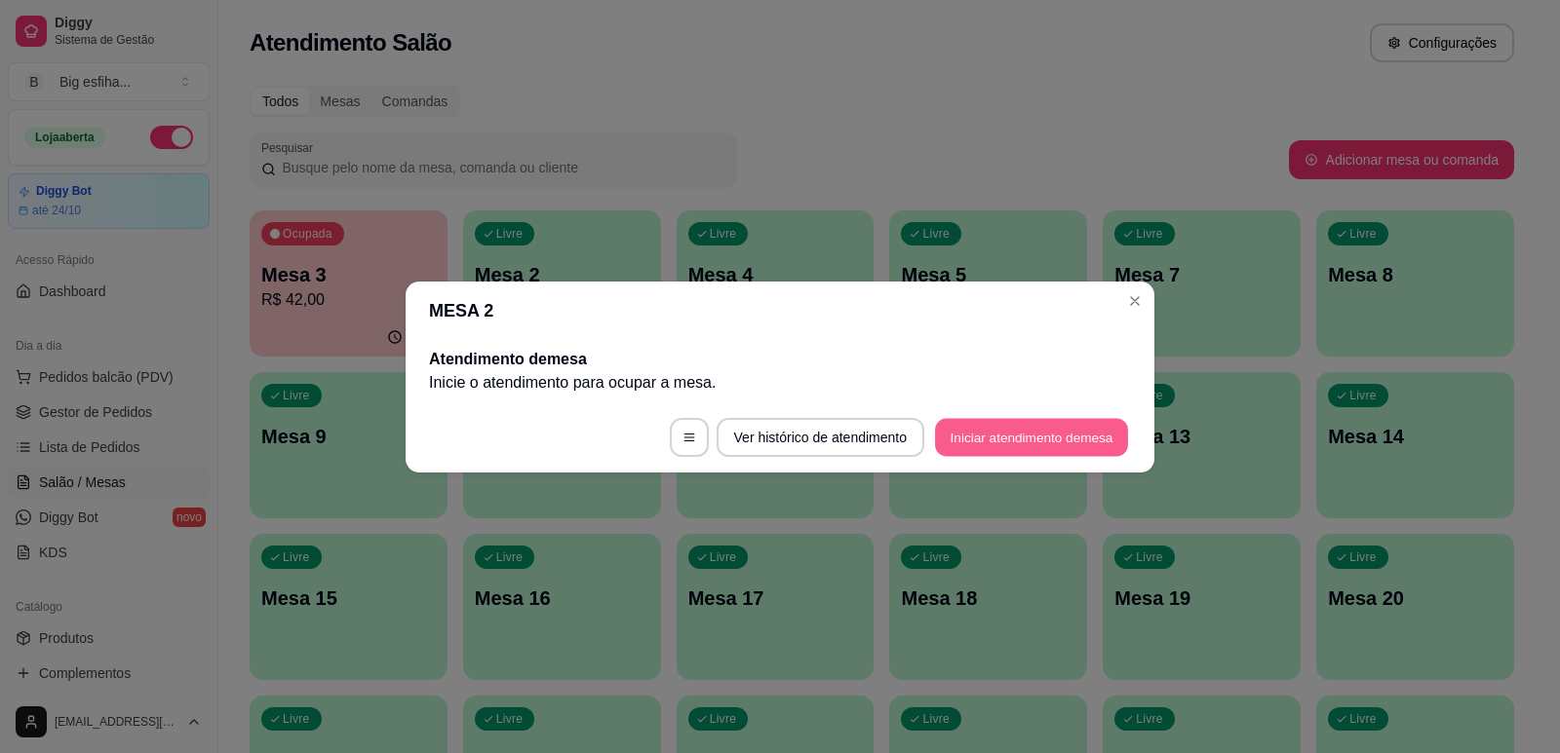
click at [1000, 451] on button "Iniciar atendimento de mesa" at bounding box center [1031, 437] width 193 height 38
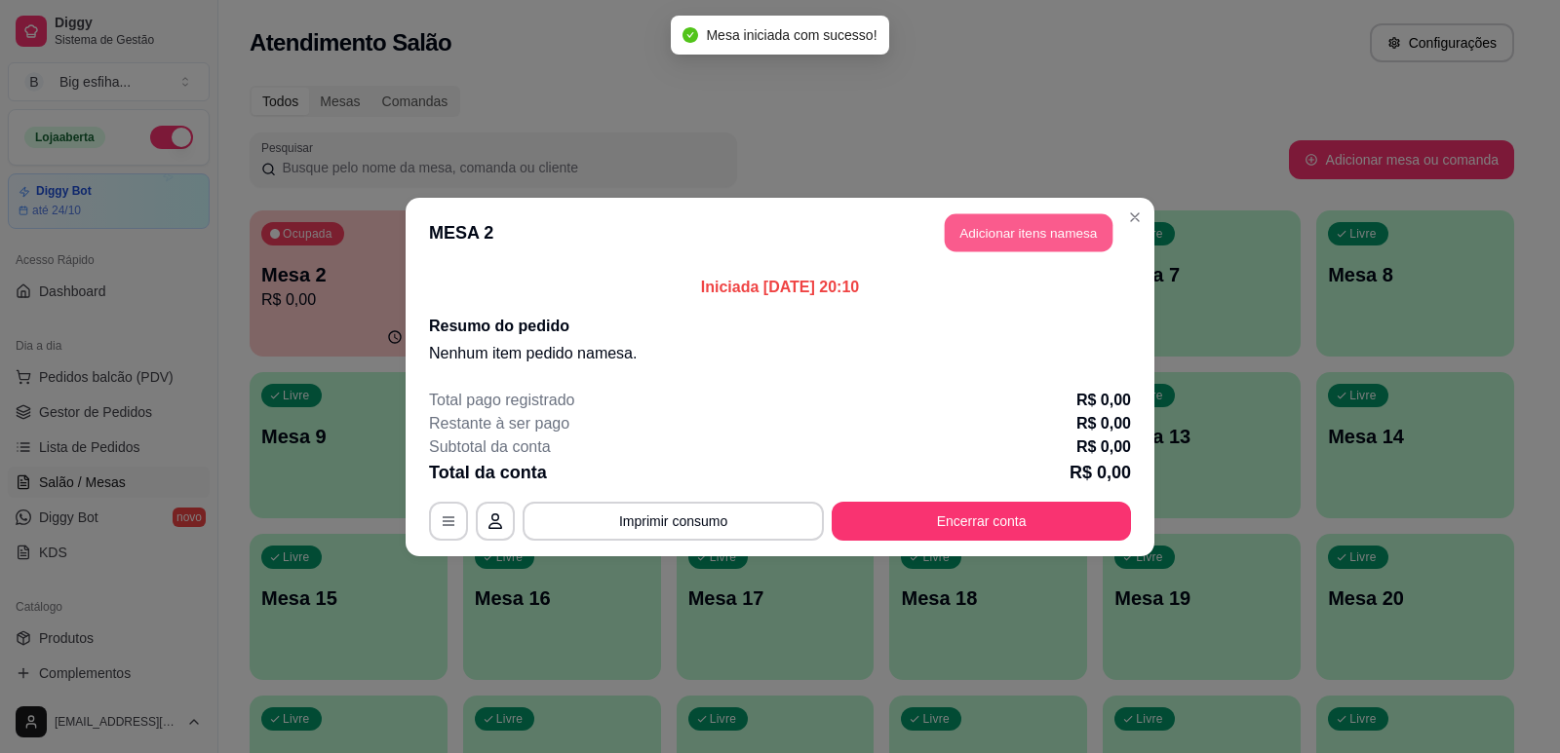
click at [993, 223] on button "Adicionar itens na mesa" at bounding box center [1029, 232] width 168 height 38
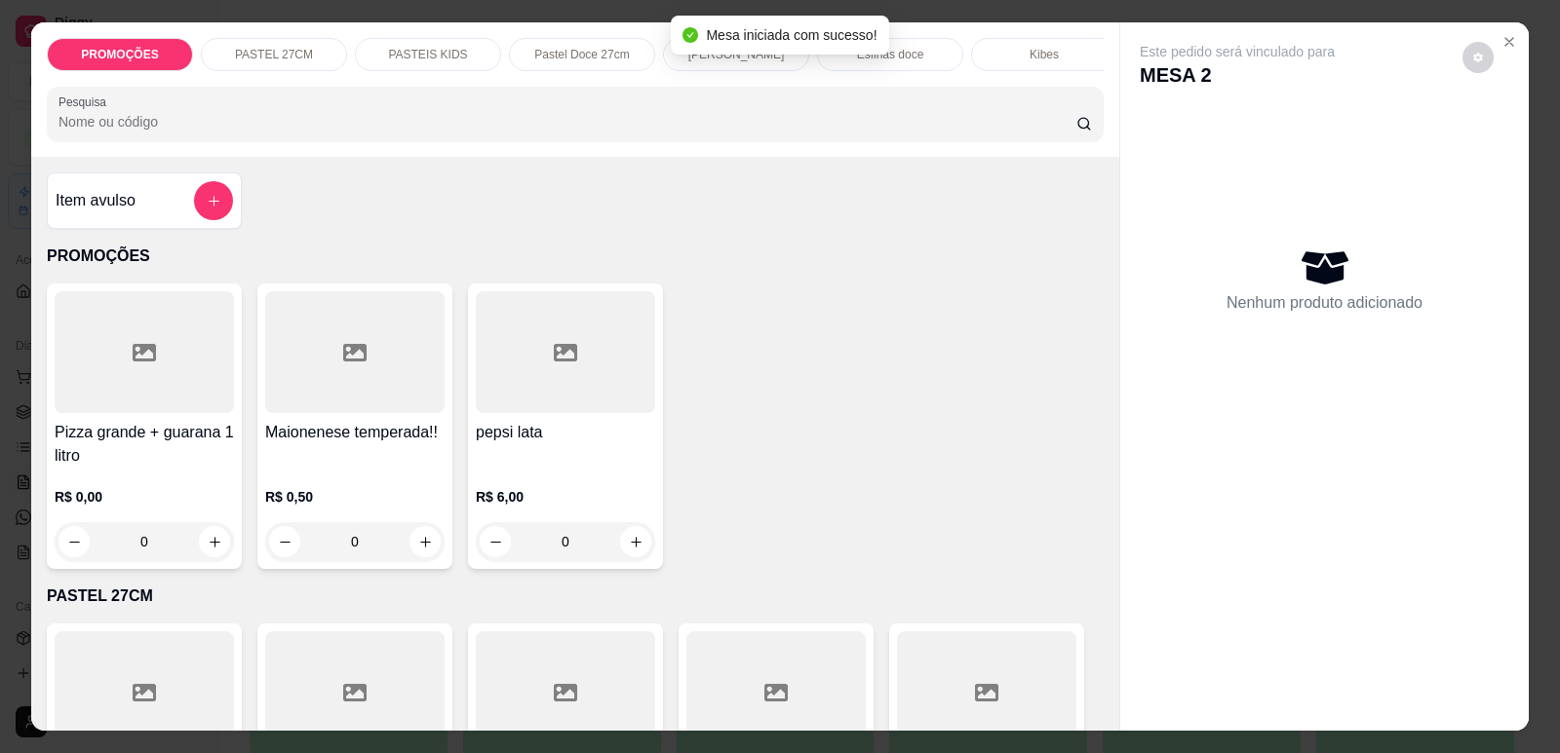
scroll to position [0, 784]
click at [918, 56] on div "Refrigerante" at bounding box center [876, 54] width 146 height 33
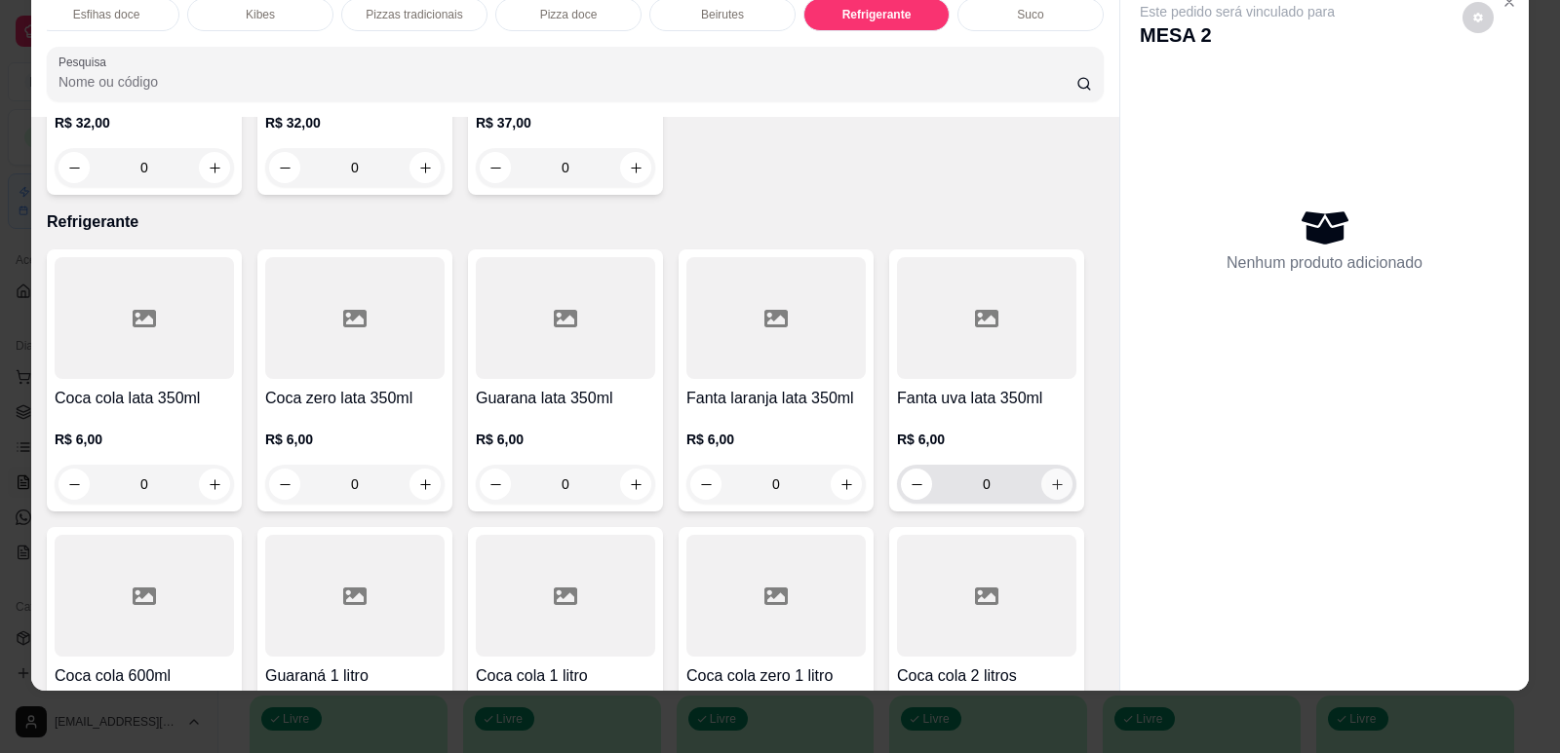
click at [1052, 480] on icon "increase-product-quantity" at bounding box center [1057, 485] width 11 height 11
type input "1"
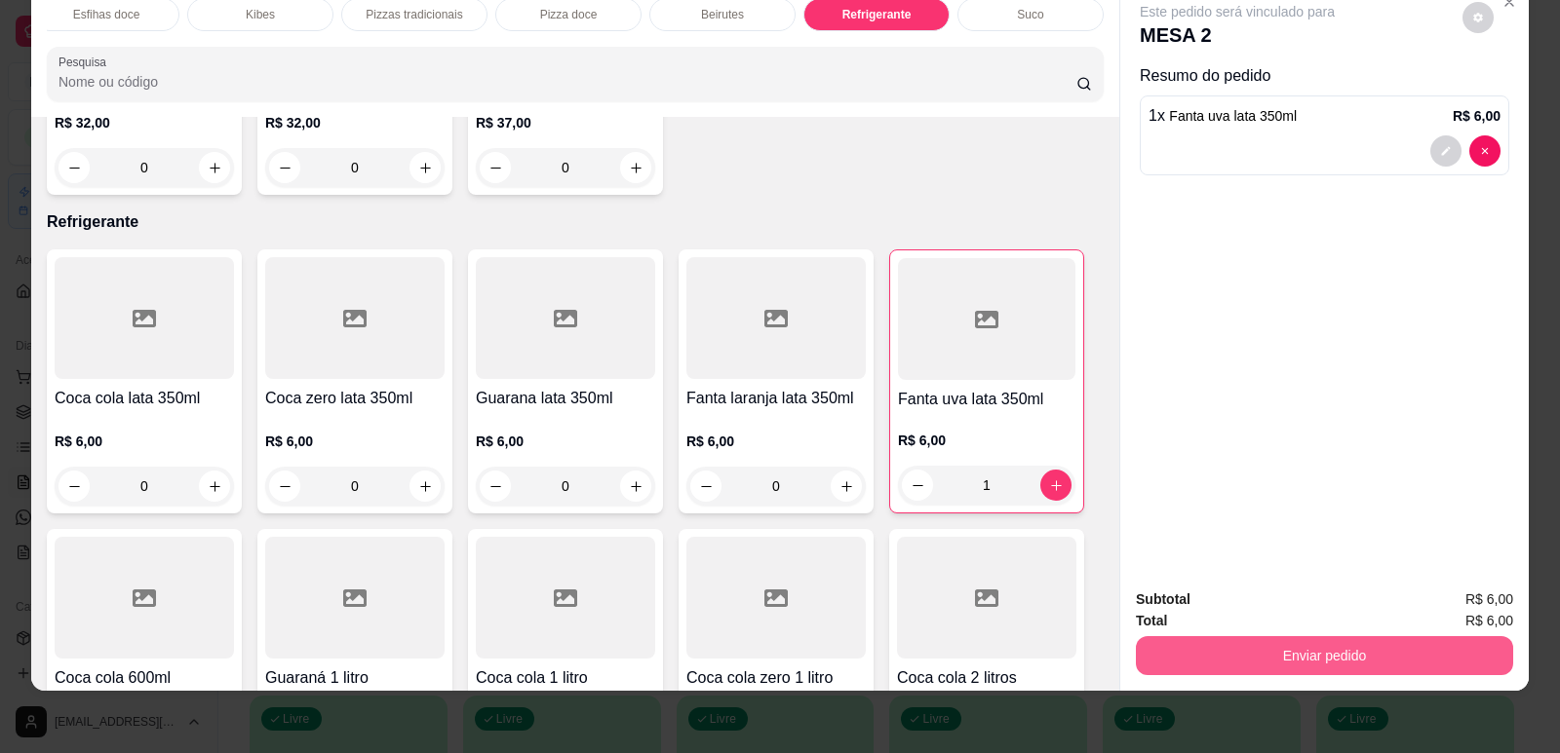
click at [1216, 646] on button "Enviar pedido" at bounding box center [1324, 656] width 377 height 39
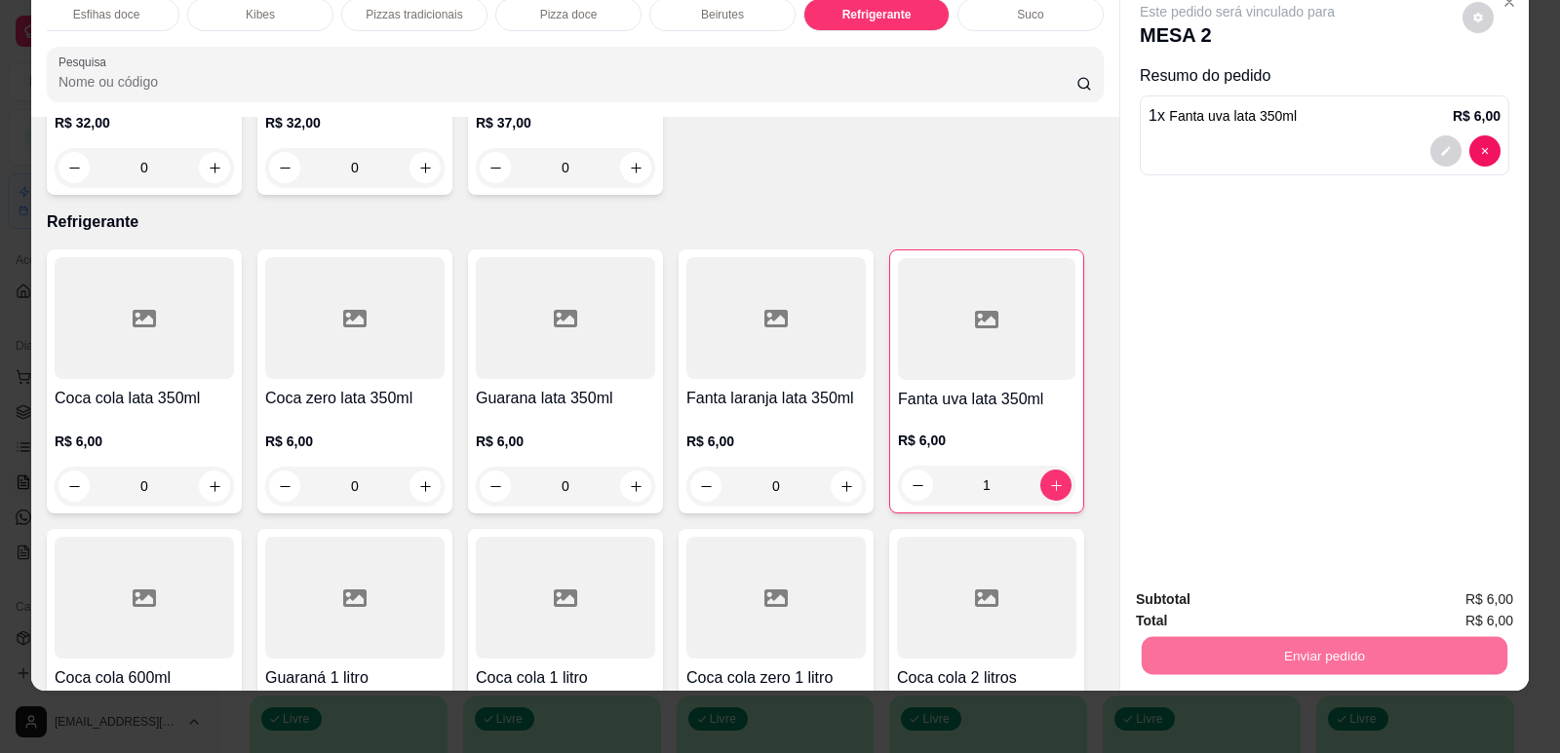
click at [1457, 607] on button "Enviar pedido" at bounding box center [1462, 608] width 107 height 36
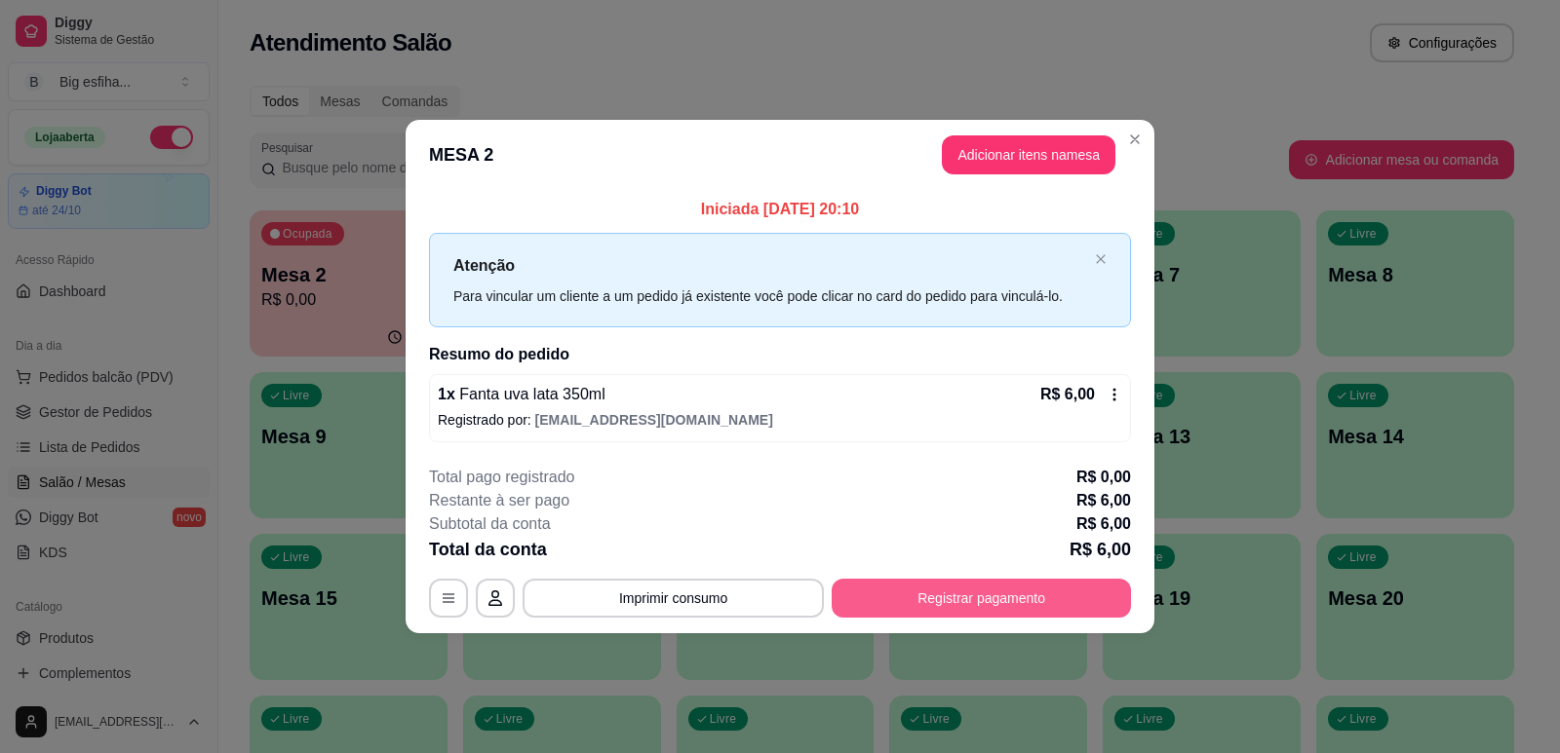
click at [929, 606] on button "Registrar pagamento" at bounding box center [980, 598] width 299 height 39
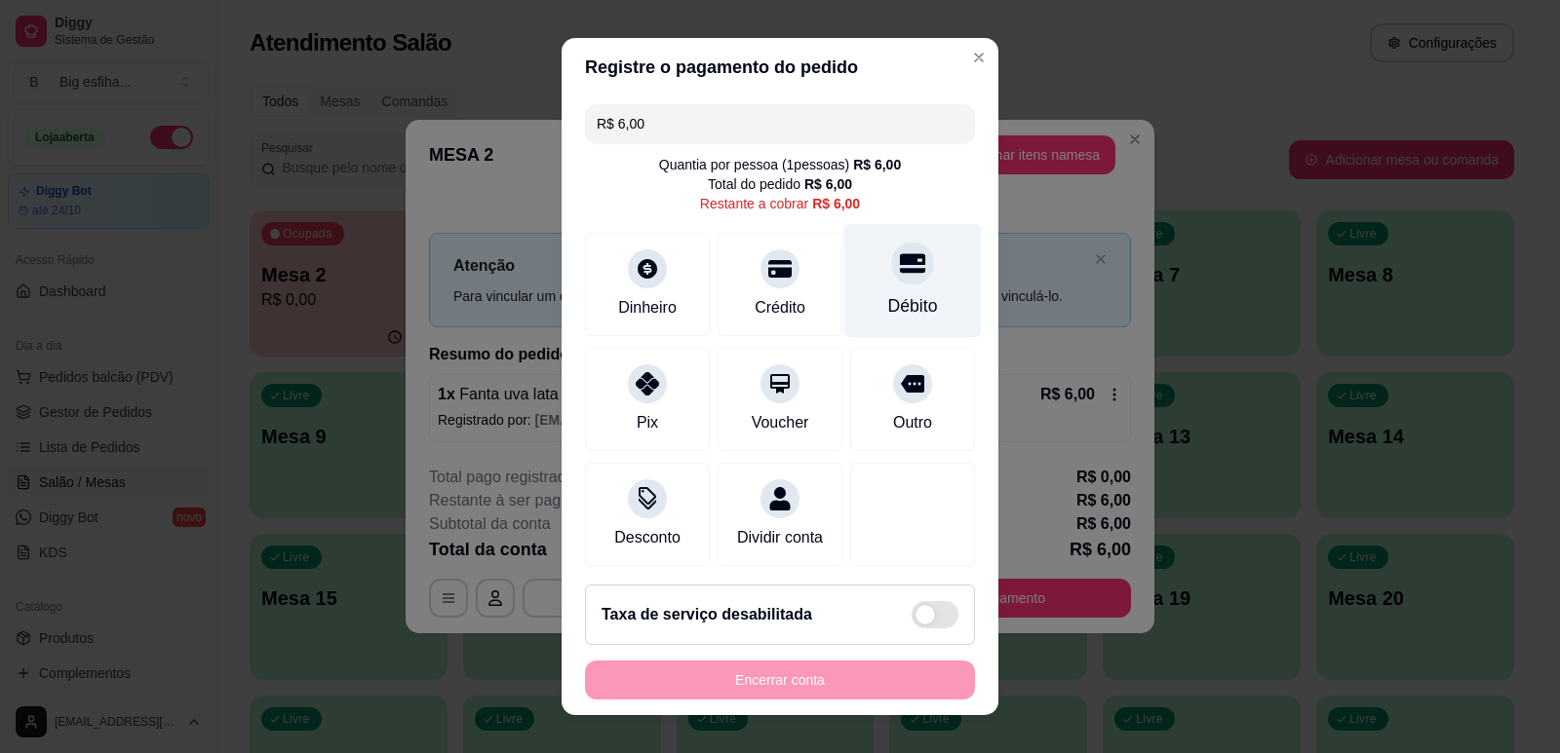
click at [895, 307] on div "Débito" at bounding box center [913, 305] width 50 height 25
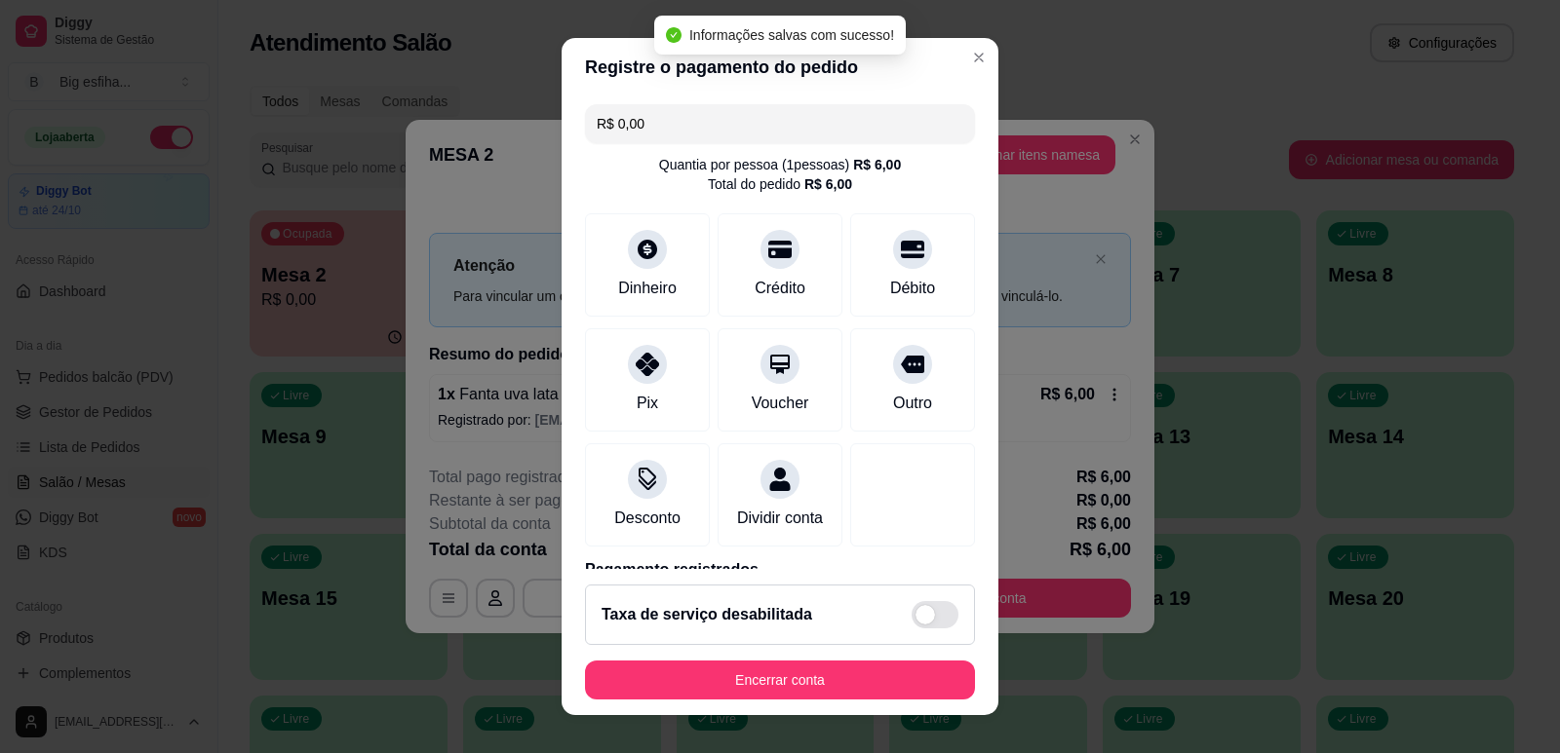
type input "R$ 0,00"
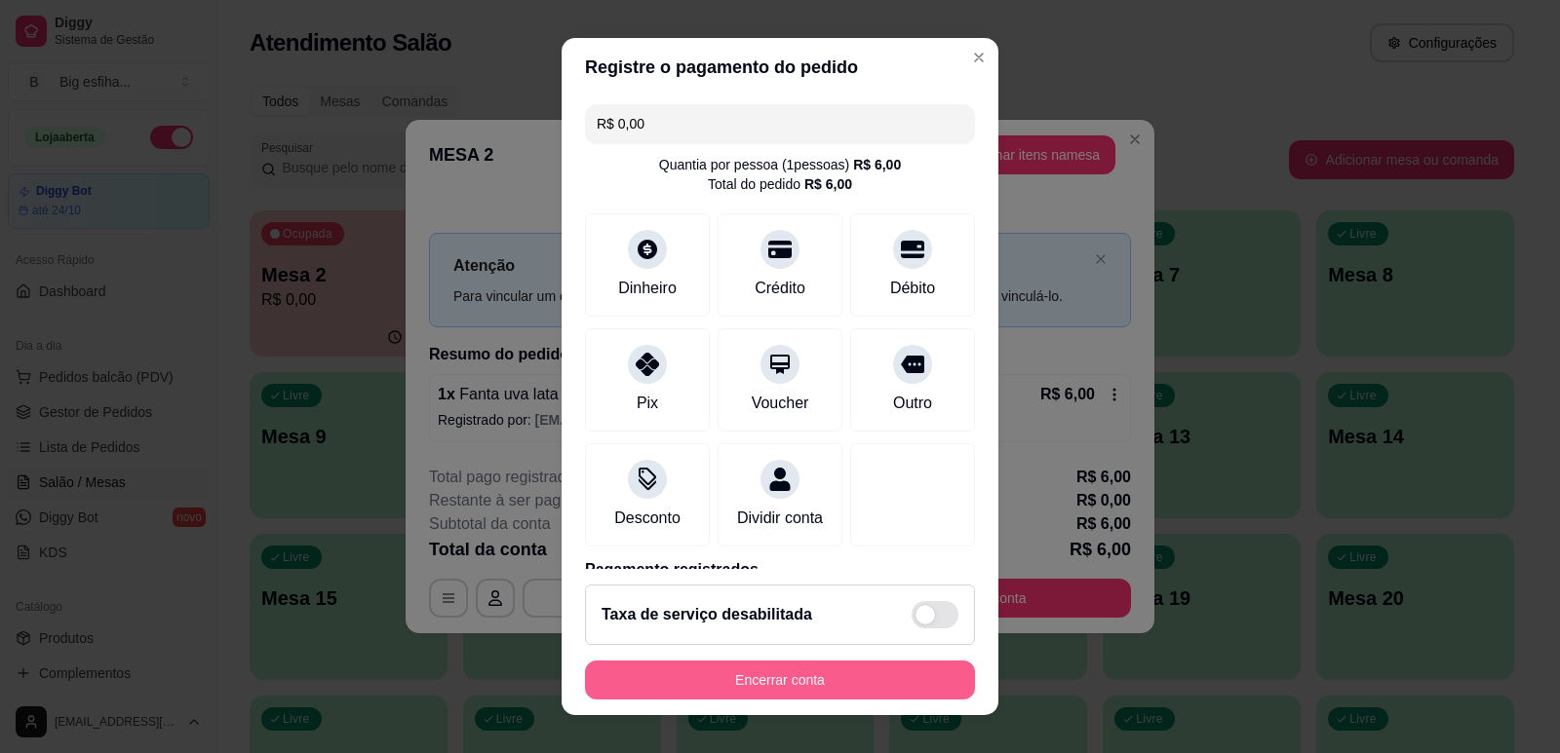
click at [682, 687] on button "Encerrar conta" at bounding box center [780, 680] width 390 height 39
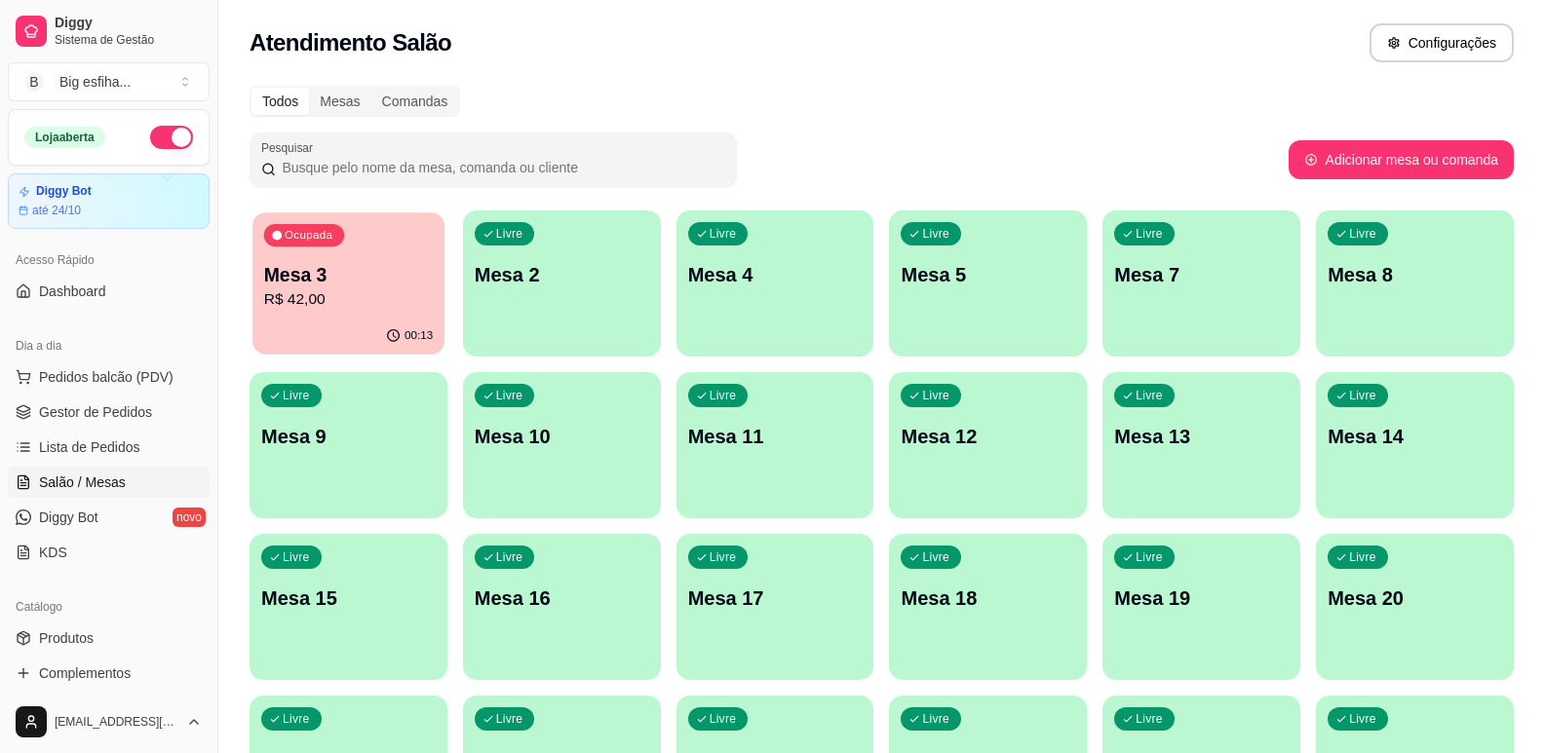
click at [362, 287] on p "Mesa 3" at bounding box center [348, 275] width 169 height 26
click at [327, 302] on p "R$ 42,00" at bounding box center [348, 300] width 169 height 22
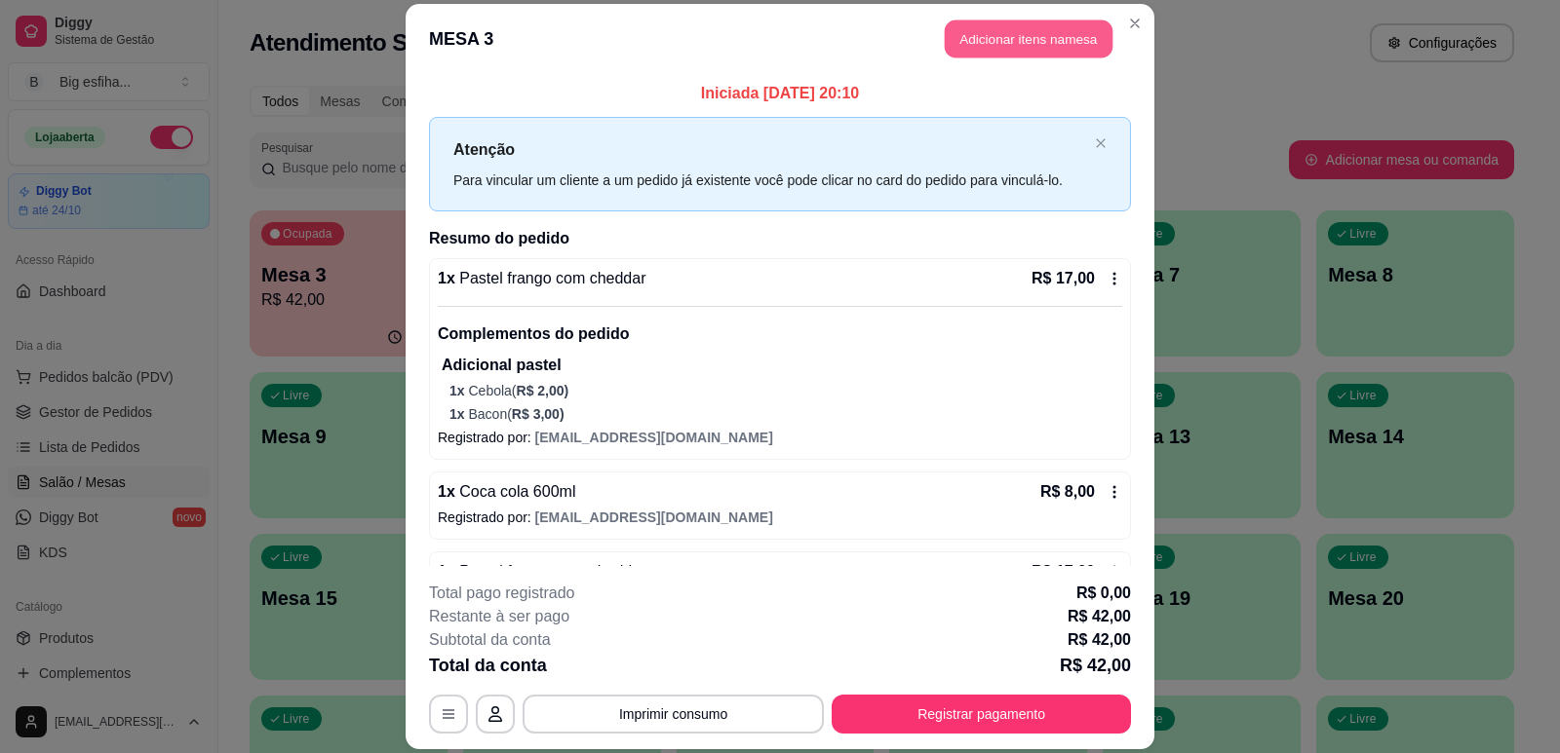
click at [985, 35] on button "Adicionar itens na mesa" at bounding box center [1029, 38] width 168 height 38
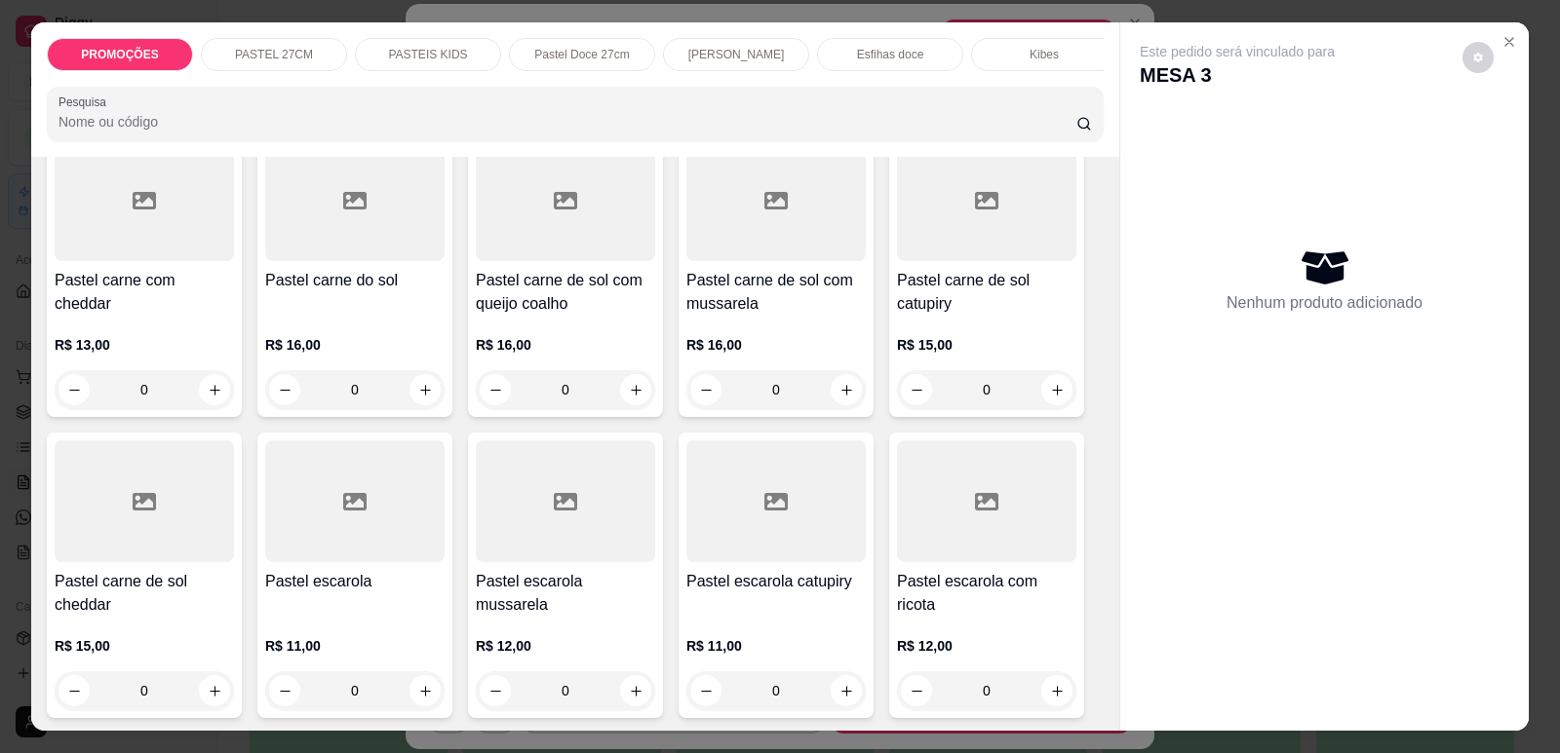
scroll to position [1657, 0]
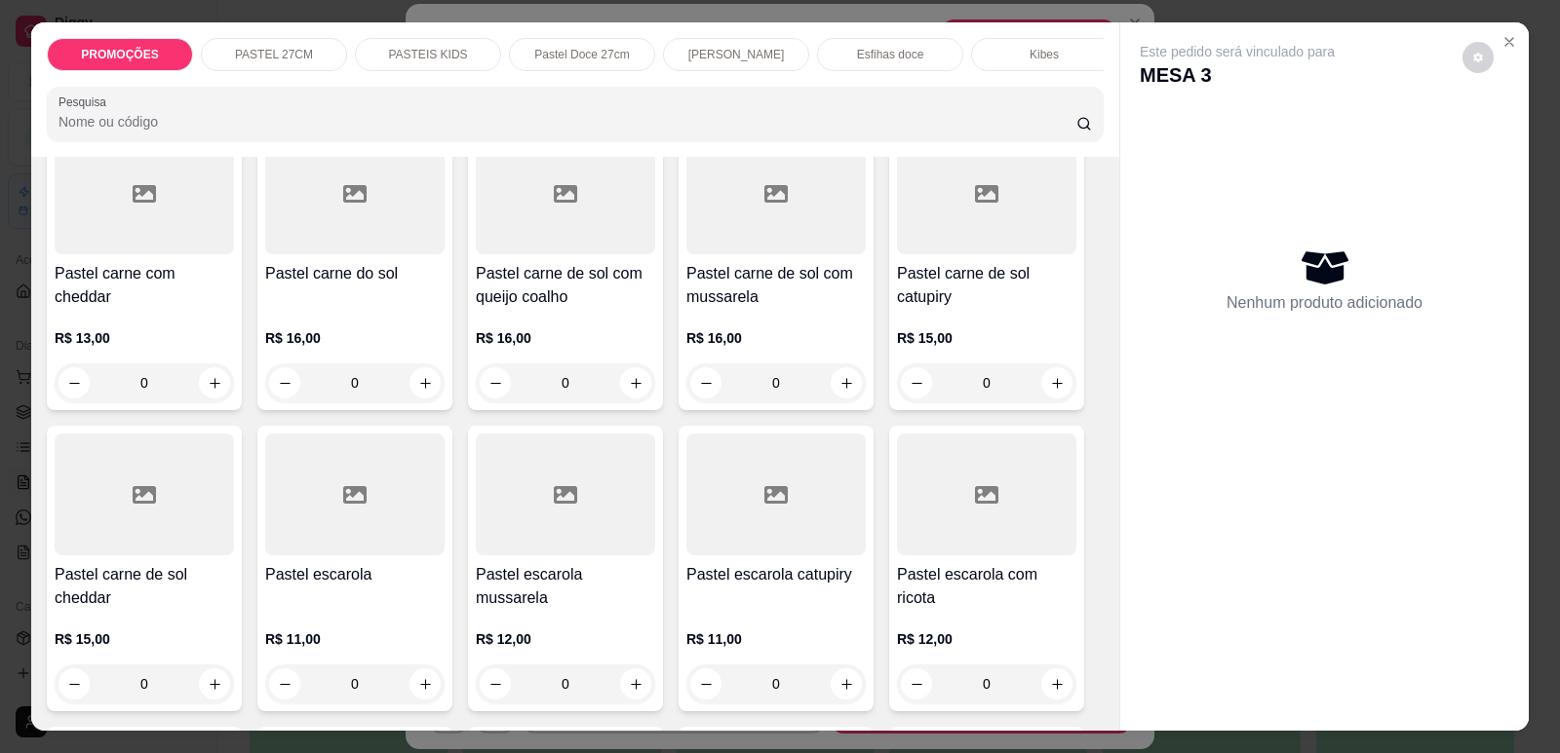
click at [923, 309] on div "R$ 15,00 0" at bounding box center [986, 356] width 179 height 94
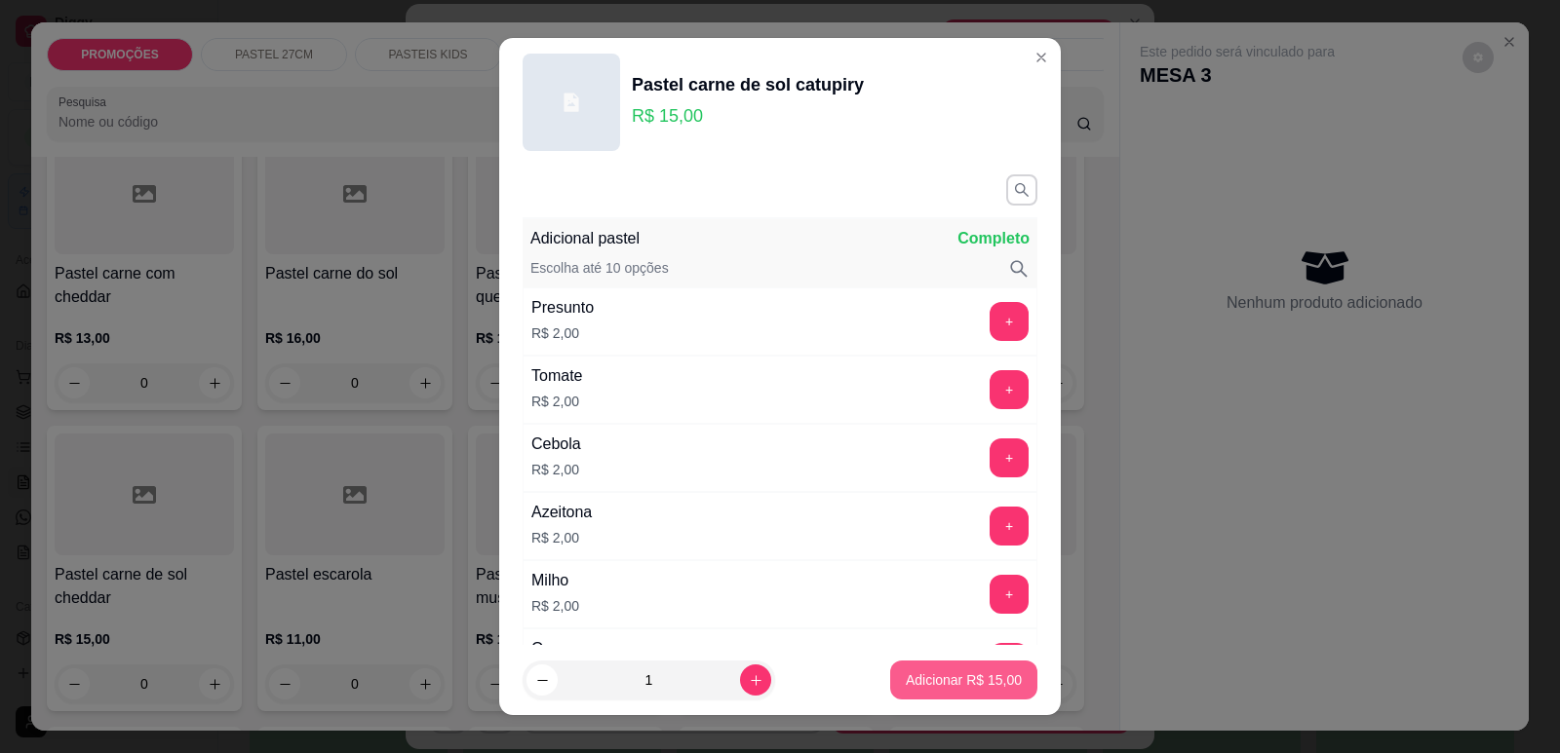
click at [971, 685] on p "Adicionar R$ 15,00" at bounding box center [964, 680] width 116 height 19
type input "1"
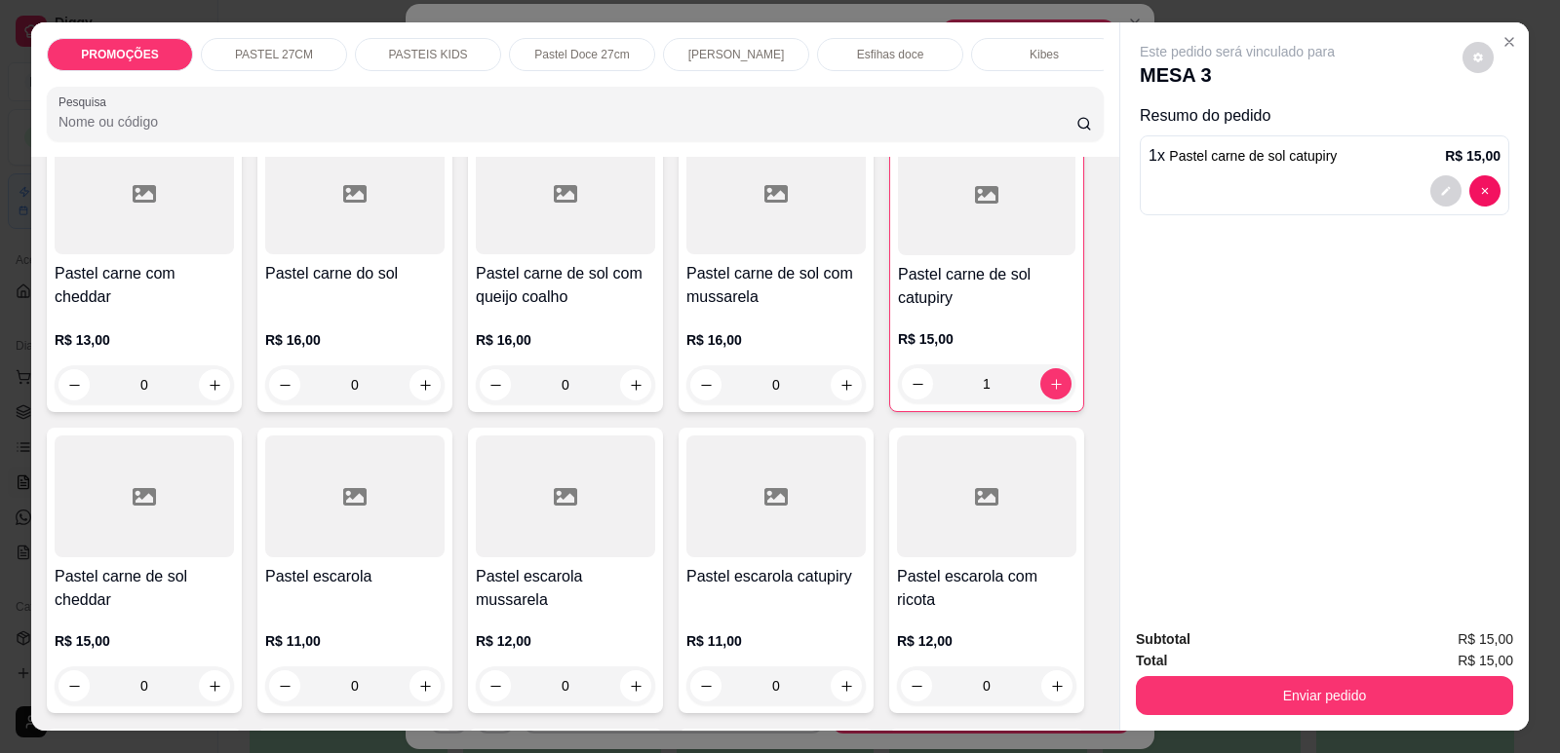
click at [1355, 697] on button "Enviar pedido" at bounding box center [1324, 695] width 377 height 39
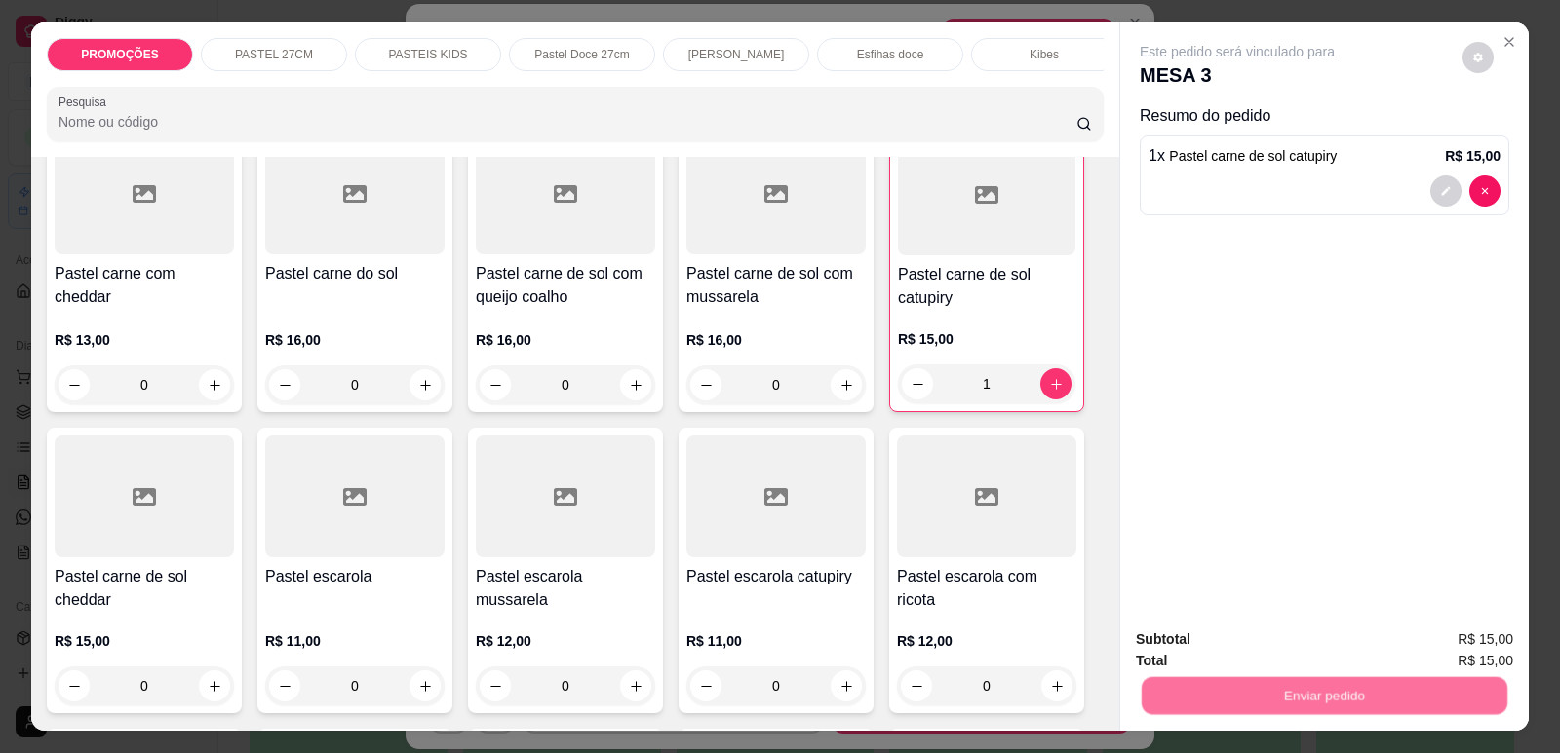
click at [1448, 640] on button "Enviar pedido" at bounding box center [1463, 647] width 110 height 37
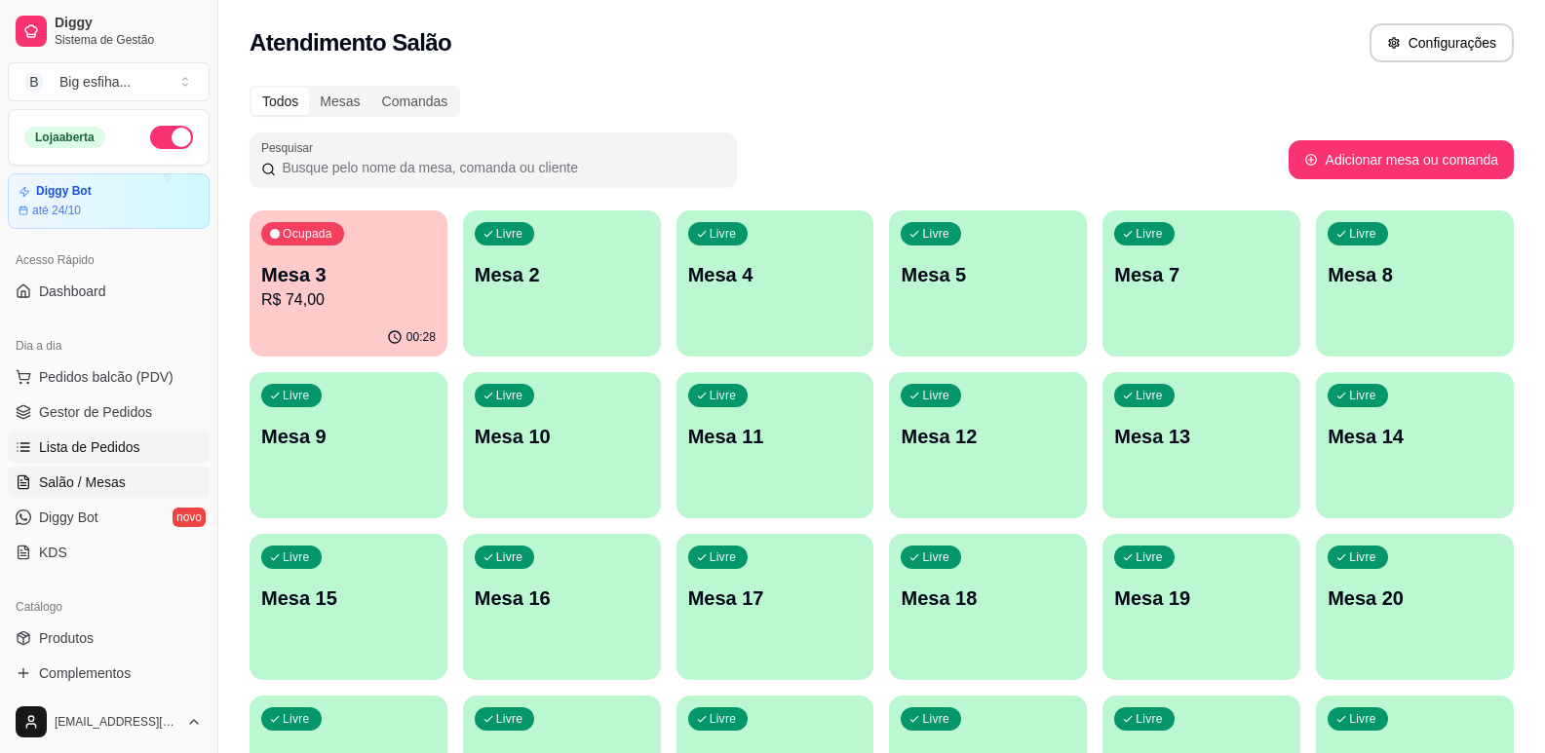
click at [90, 450] on span "Lista de Pedidos" at bounding box center [89, 447] width 101 height 19
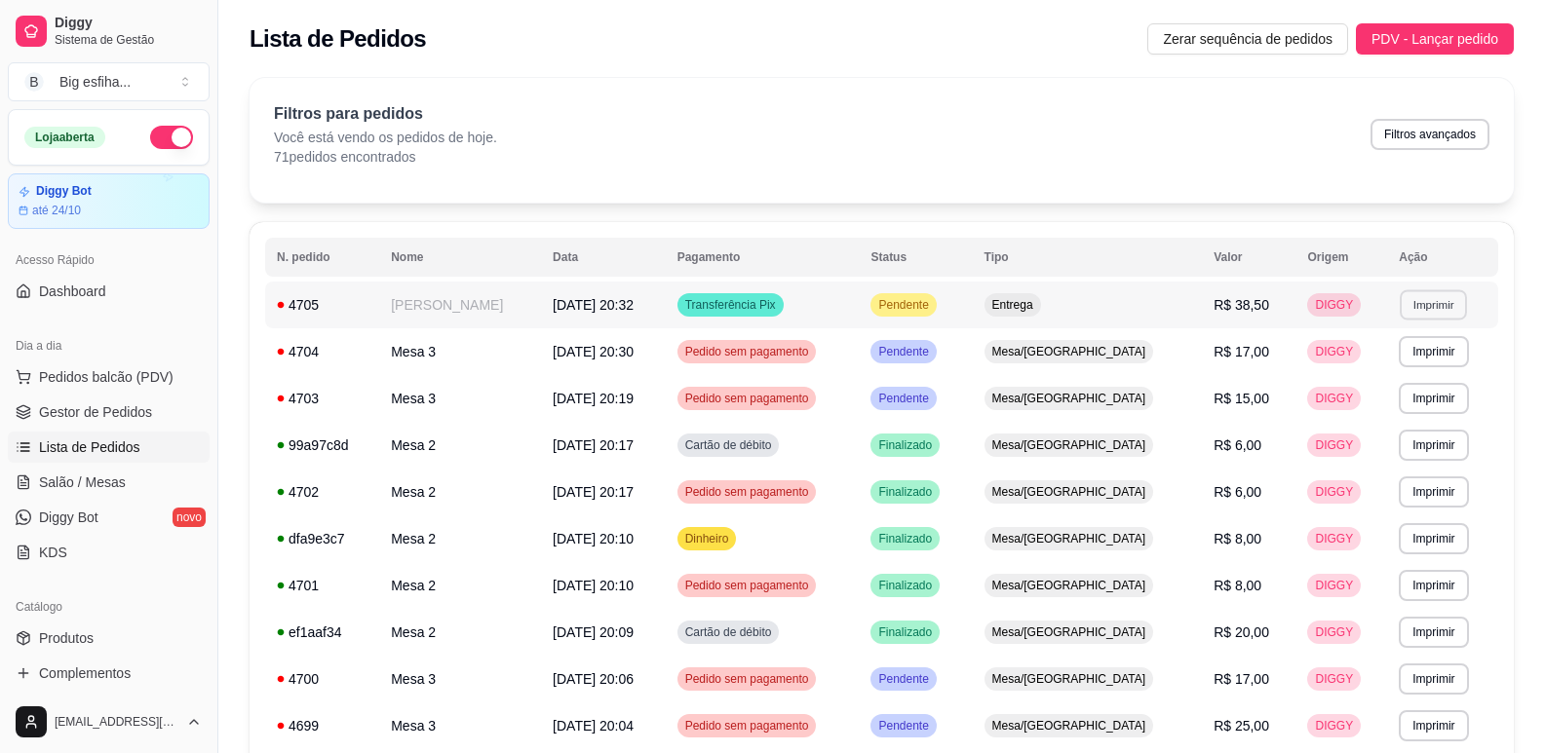
click at [1432, 302] on button "Imprimir" at bounding box center [1433, 305] width 67 height 30
click at [1353, 366] on button "IMPRESSORA" at bounding box center [1391, 373] width 141 height 31
click at [111, 482] on span "Salão / Mesas" at bounding box center [82, 482] width 87 height 19
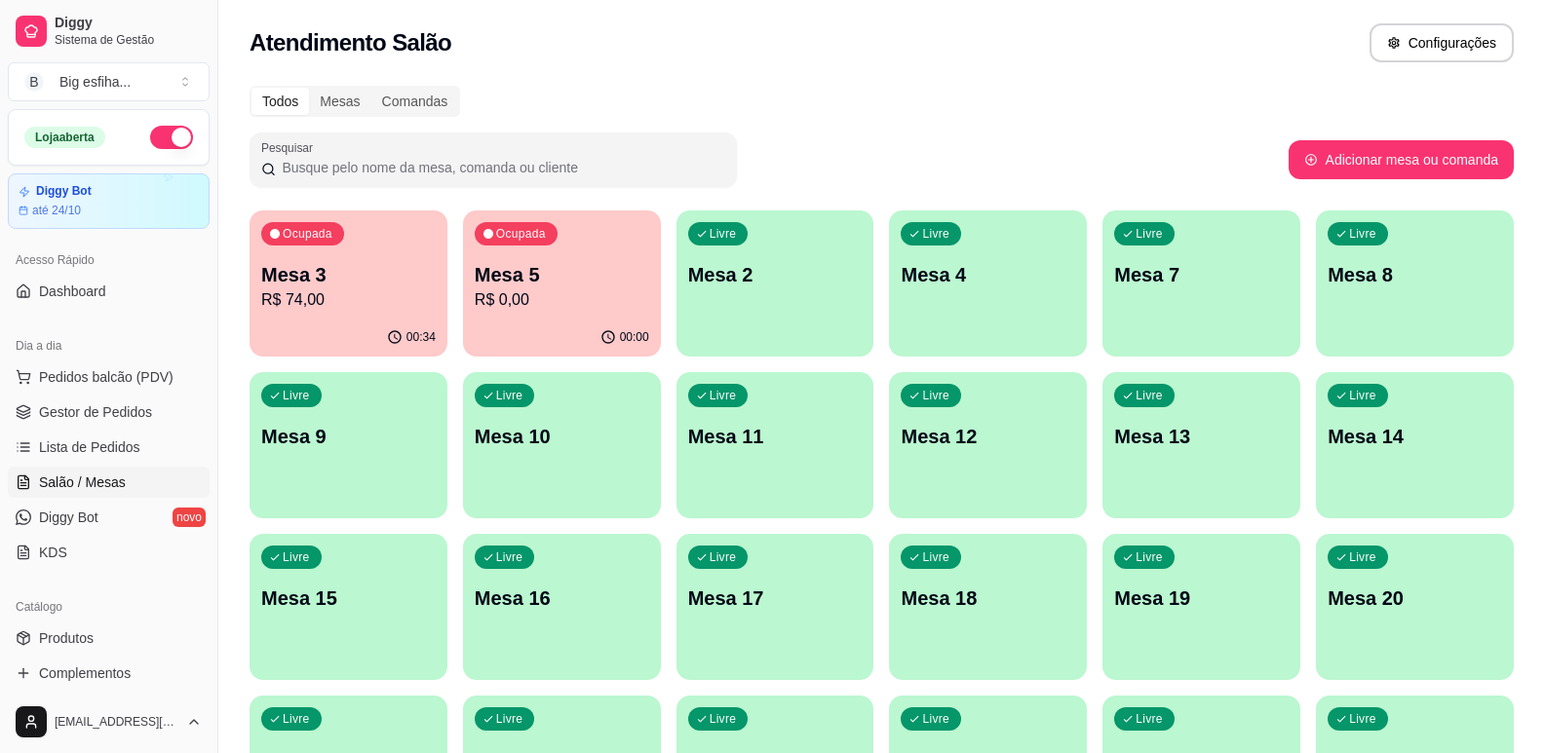
click at [828, 288] on p "Mesa 2" at bounding box center [775, 274] width 174 height 27
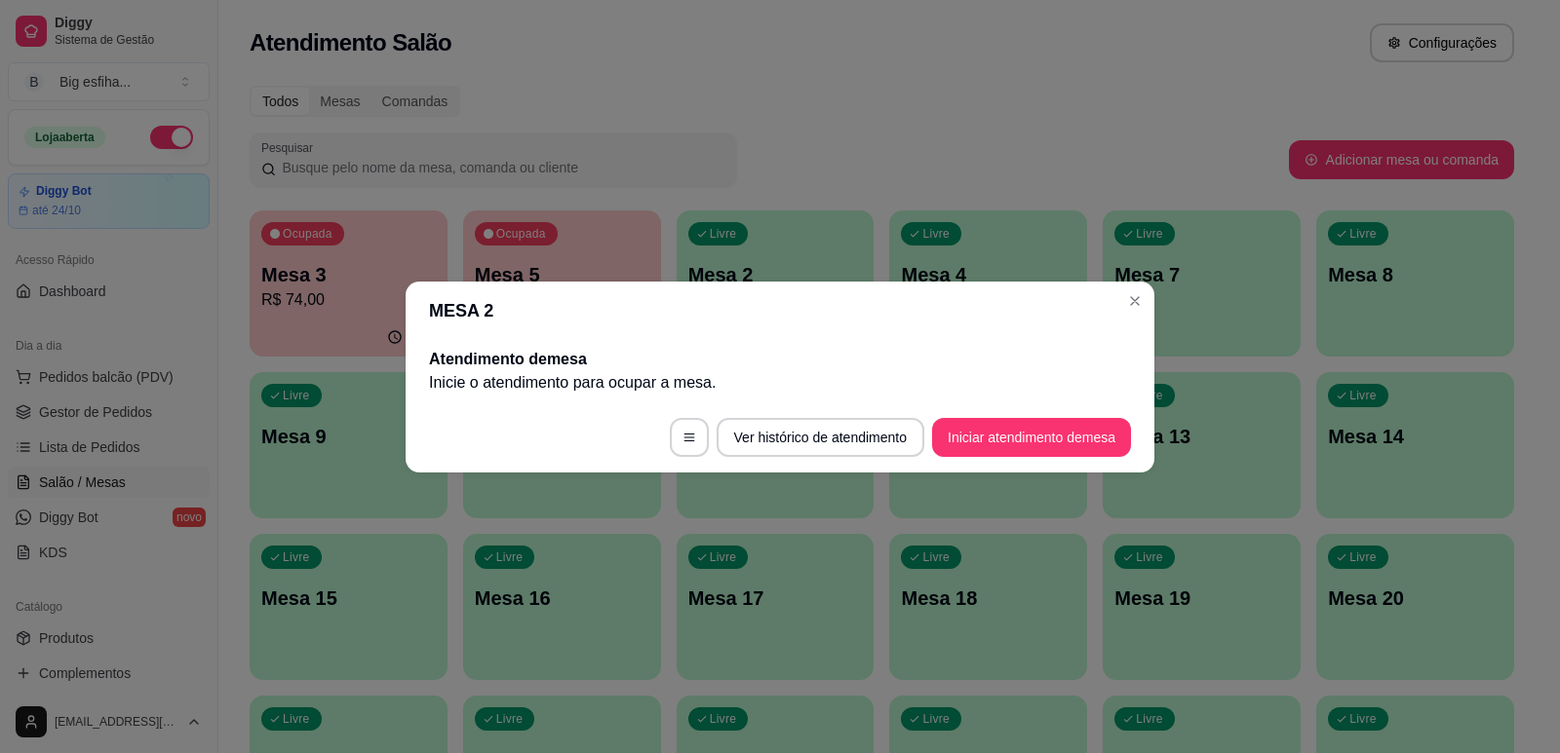
drag, startPoint x: 1023, startPoint y: 413, endPoint x: 1030, endPoint y: 433, distance: 20.7
click at [1025, 418] on footer "Ver histórico de atendimento Iniciar atendimento de mesa" at bounding box center [779, 438] width 749 height 70
click at [1038, 436] on button "Iniciar atendimento de mesa" at bounding box center [1031, 437] width 193 height 38
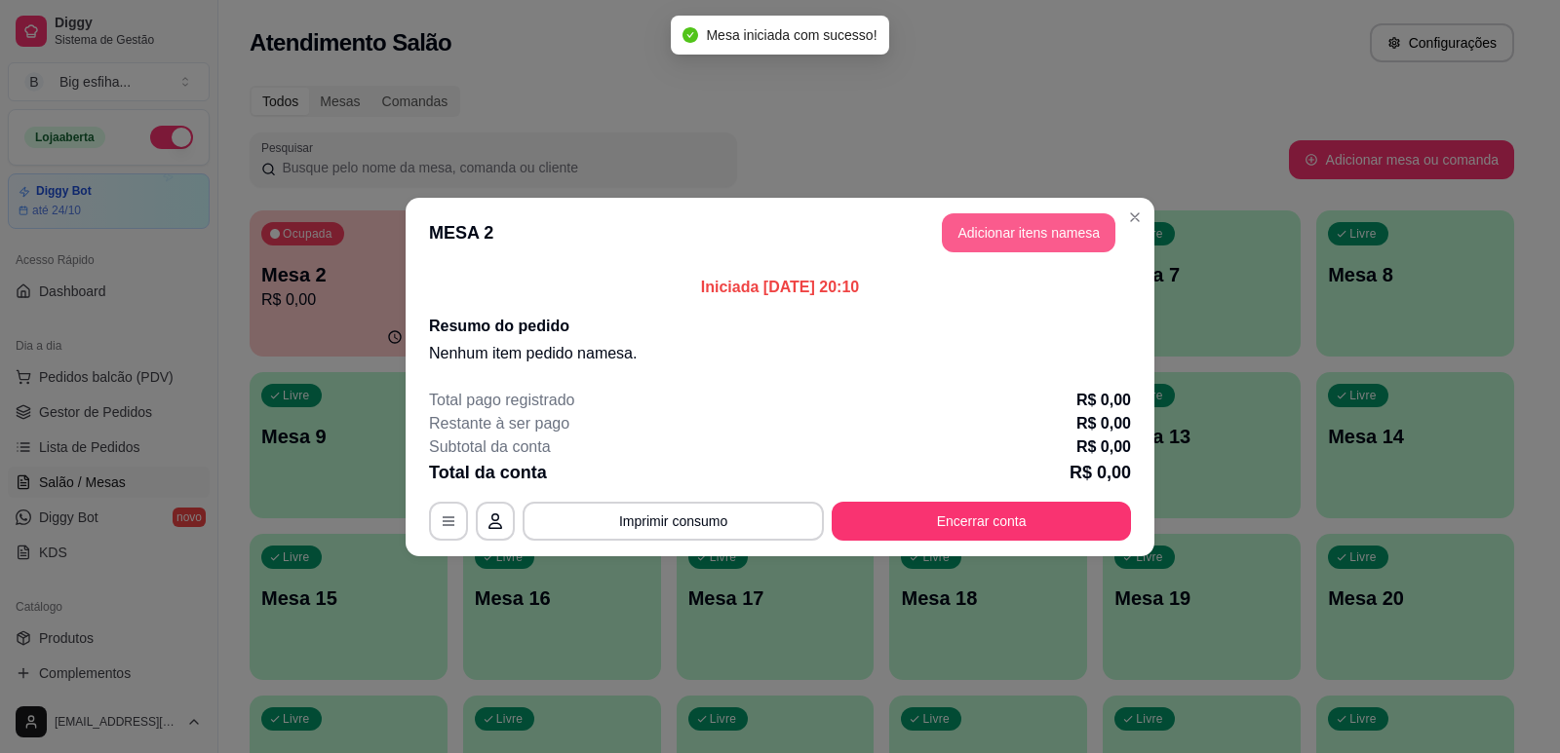
click at [990, 240] on button "Adicionar itens na mesa" at bounding box center [1029, 232] width 174 height 39
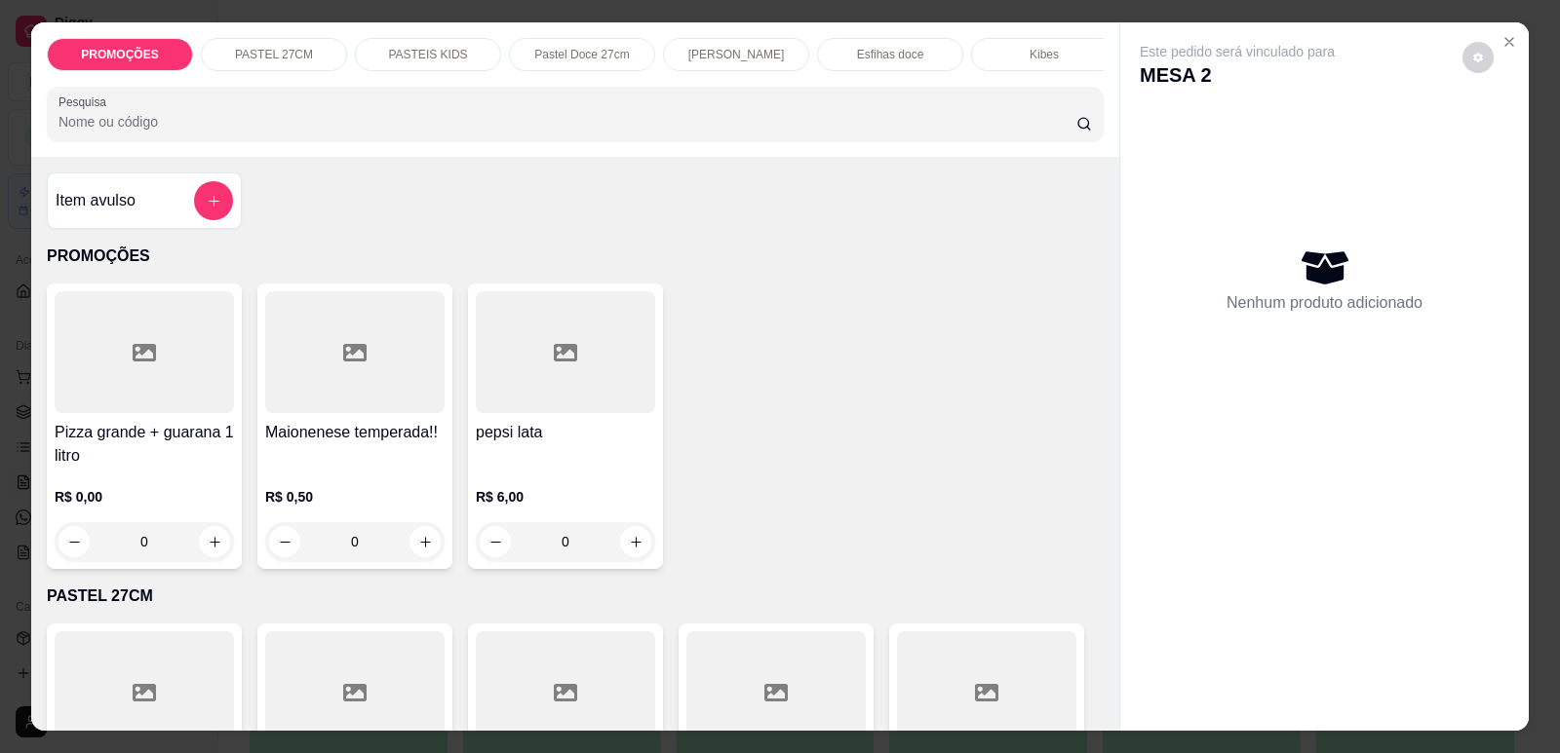
click at [743, 47] on div "Mesa iniciada com sucesso!" at bounding box center [779, 27] width 217 height 39
click at [723, 58] on p "[PERSON_NAME]" at bounding box center [736, 55] width 97 height 16
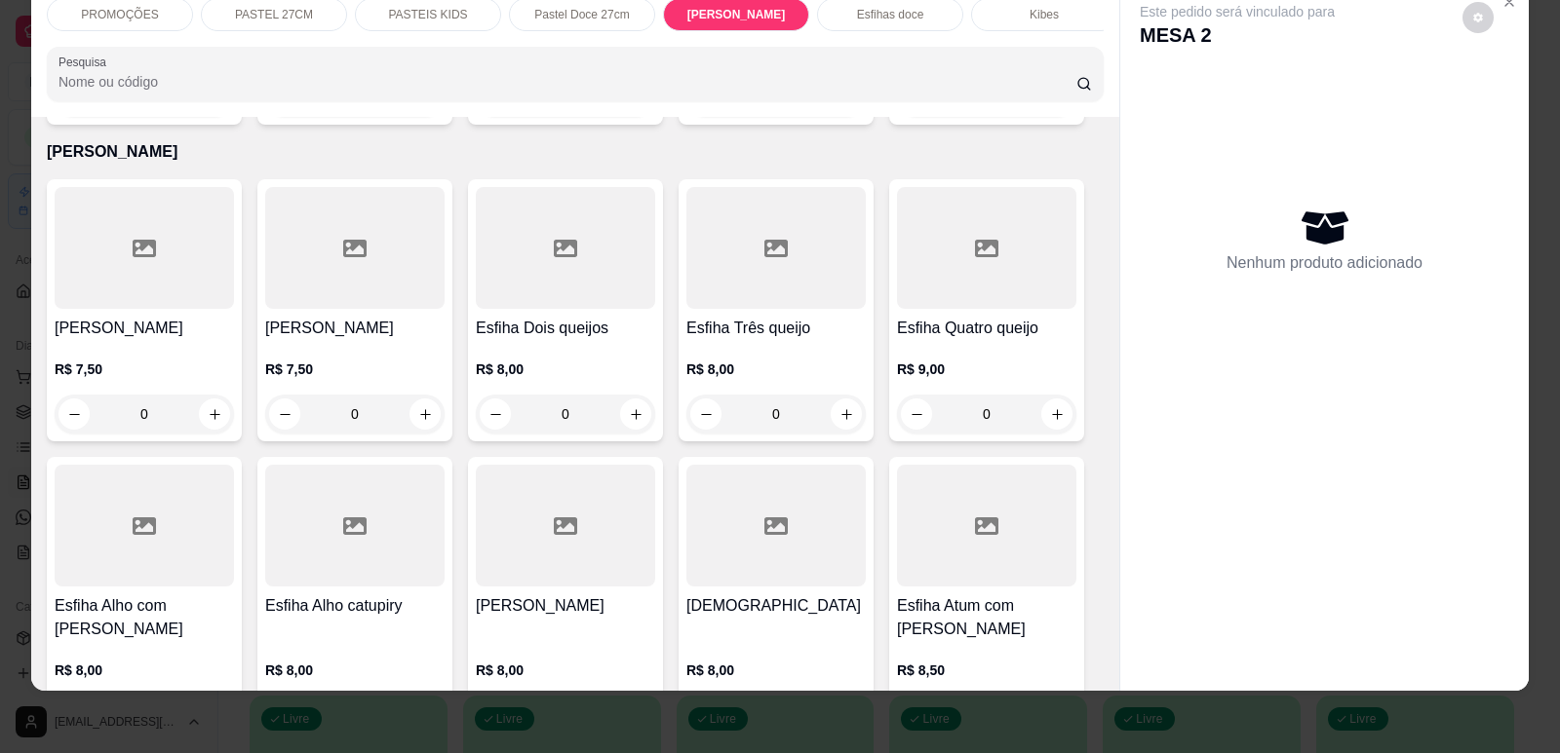
click at [152, 268] on div at bounding box center [144, 248] width 179 height 122
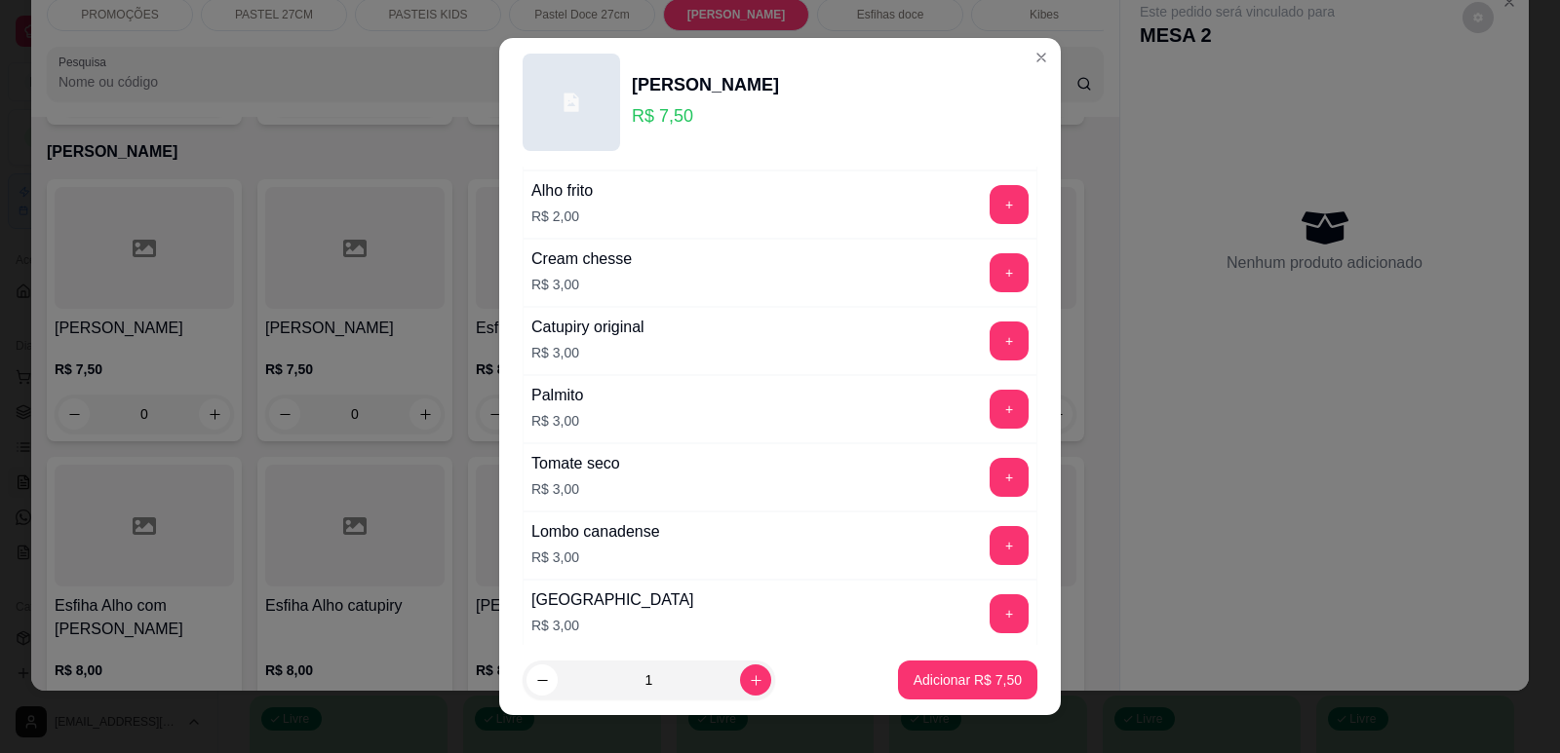
scroll to position [1540, 0]
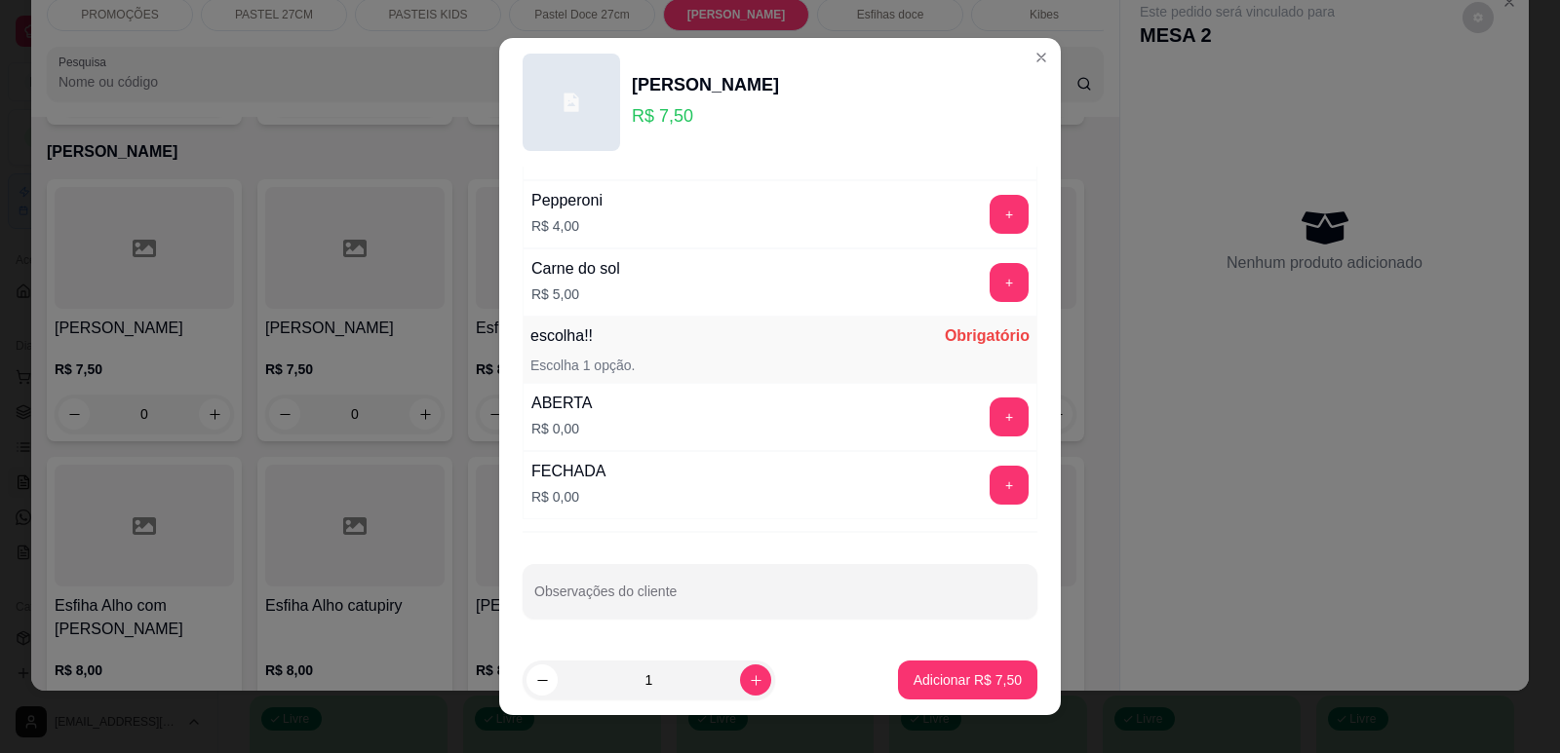
click at [989, 404] on button "+" at bounding box center [1008, 417] width 39 height 39
click at [749, 687] on icon "increase-product-quantity" at bounding box center [756, 681] width 15 height 15
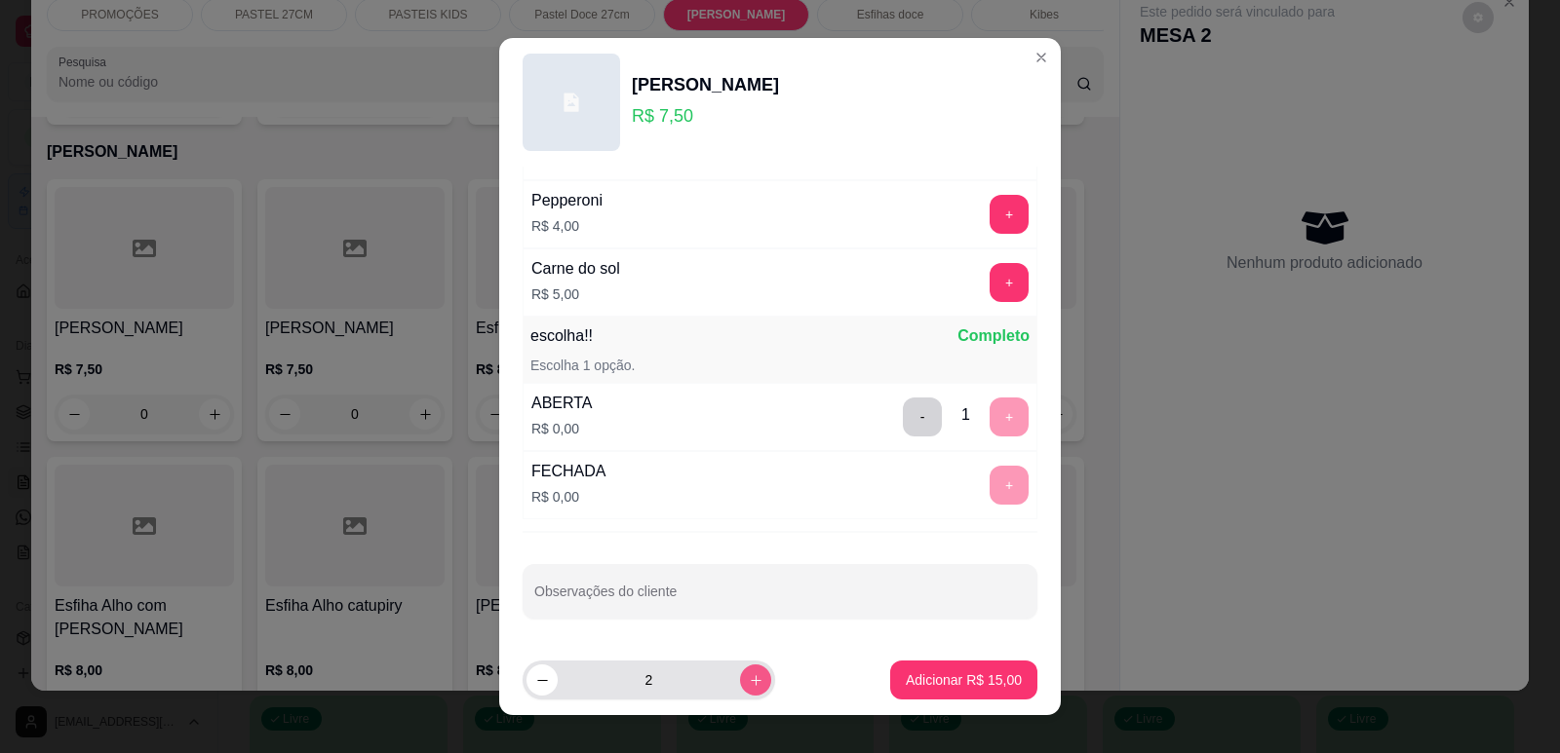
type input "2"
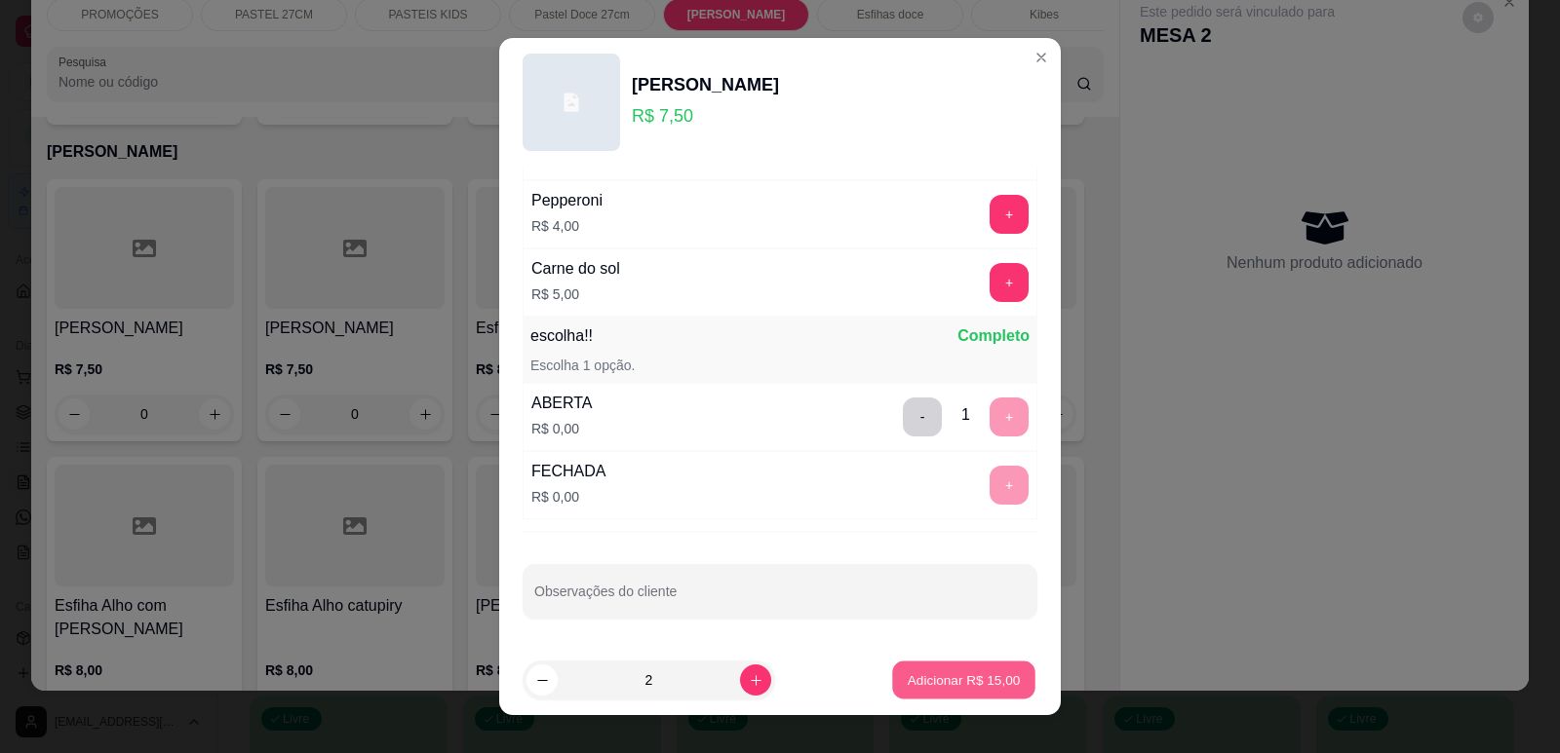
click at [926, 680] on p "Adicionar R$ 15,00" at bounding box center [963, 681] width 113 height 19
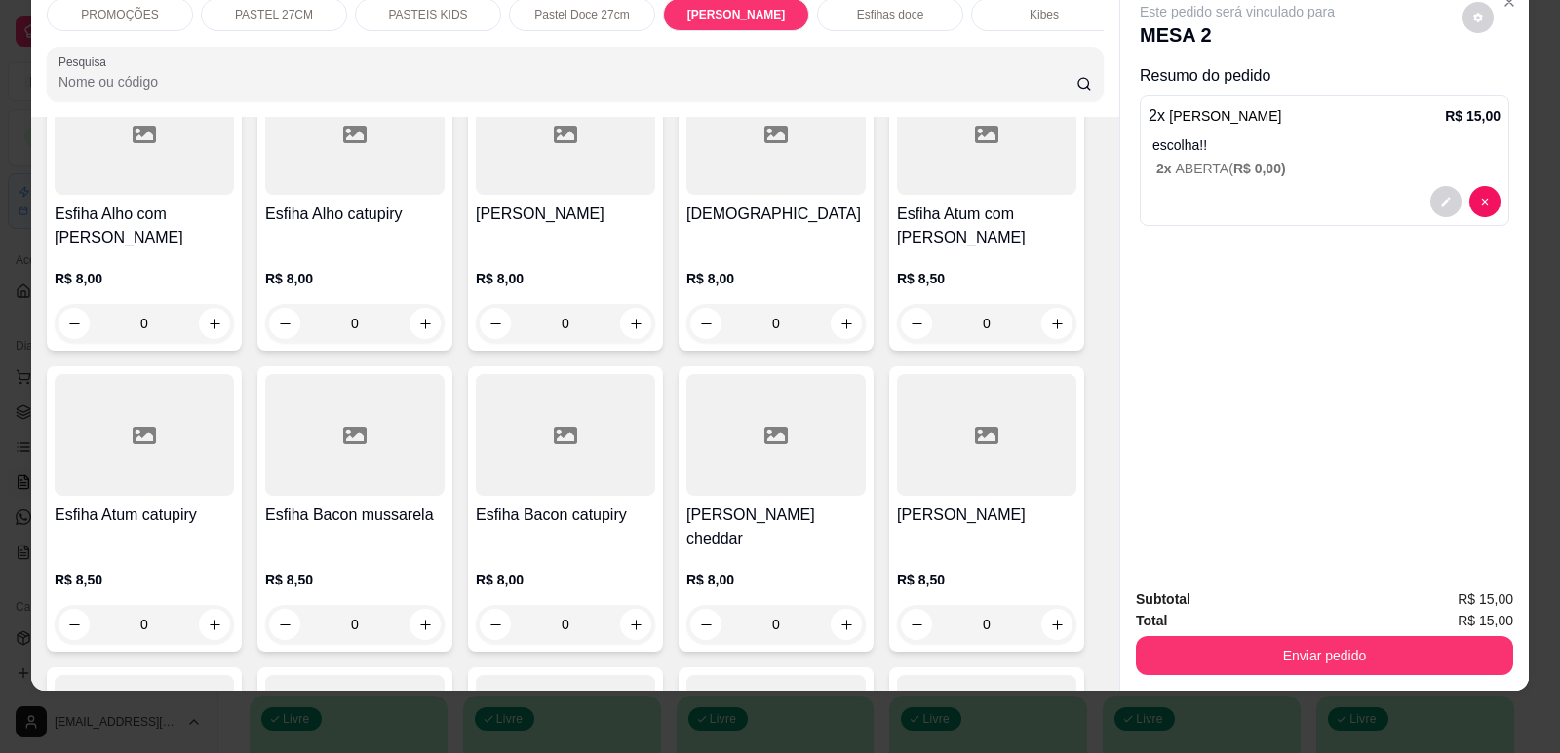
scroll to position [6036, 0]
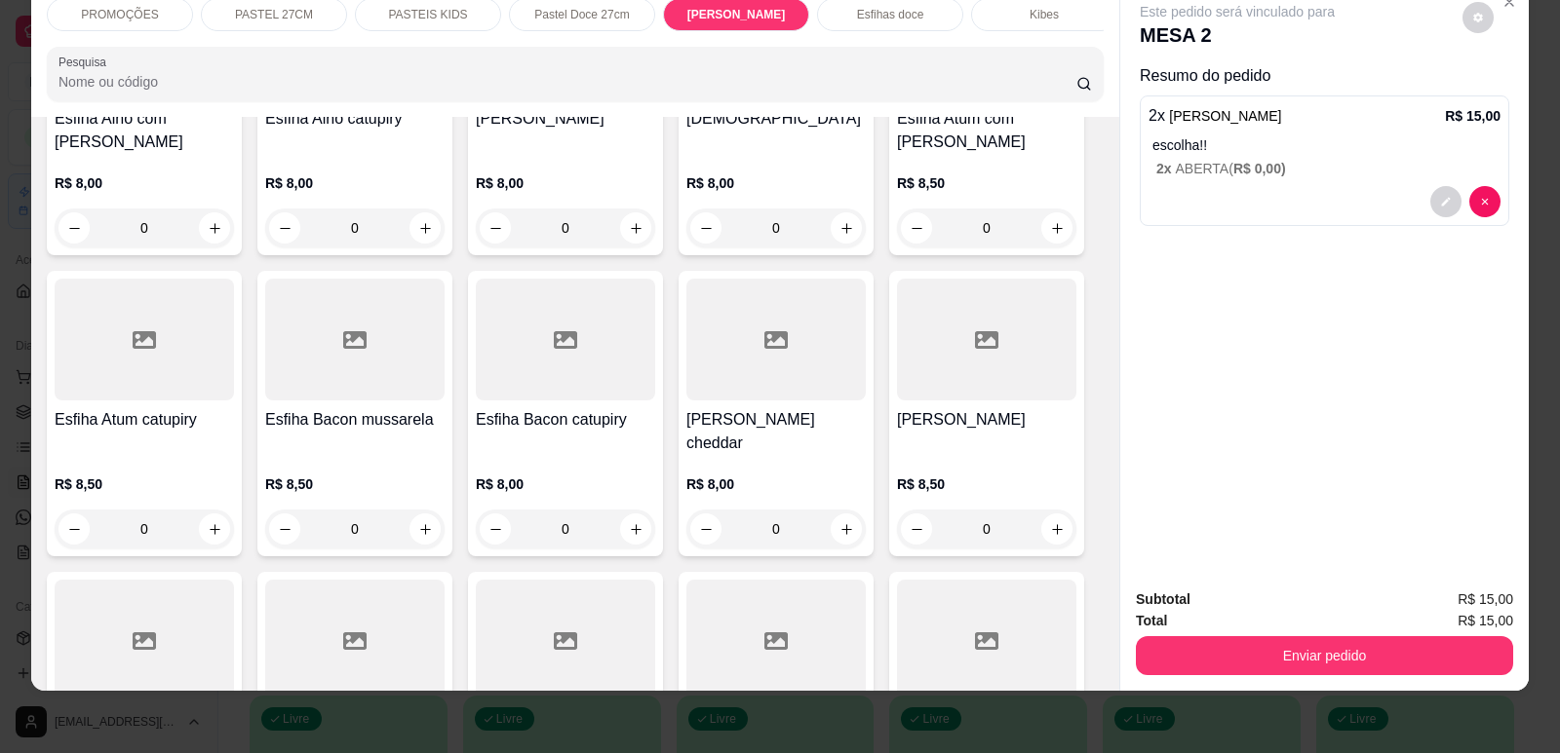
click at [905, 475] on p "R$ 8,50" at bounding box center [986, 484] width 179 height 19
click at [585, 437] on div "Manjericão" at bounding box center [568, 444] width 76 height 23
click at [507, 455] on div "R$ 8,00 0" at bounding box center [565, 502] width 179 height 94
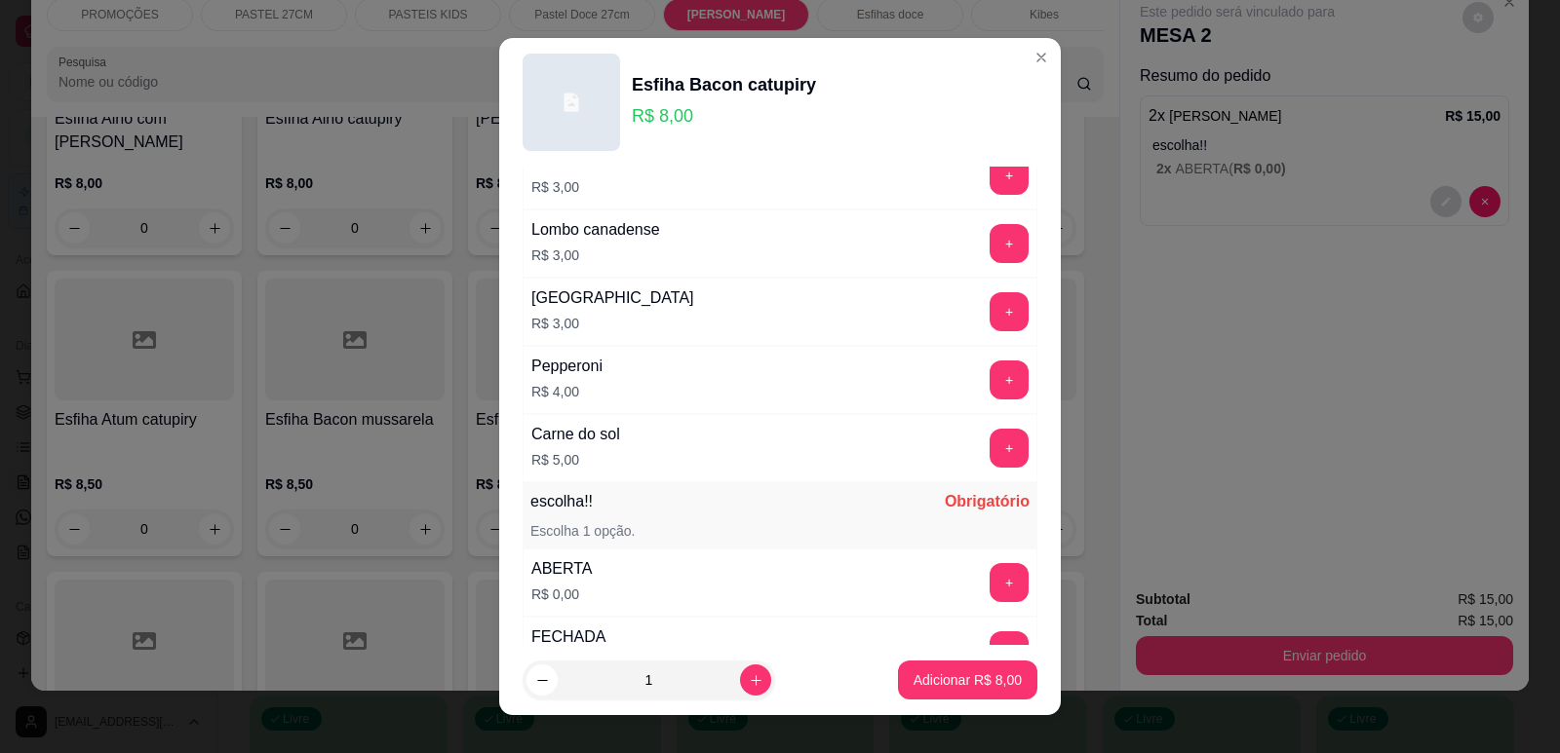
scroll to position [1540, 0]
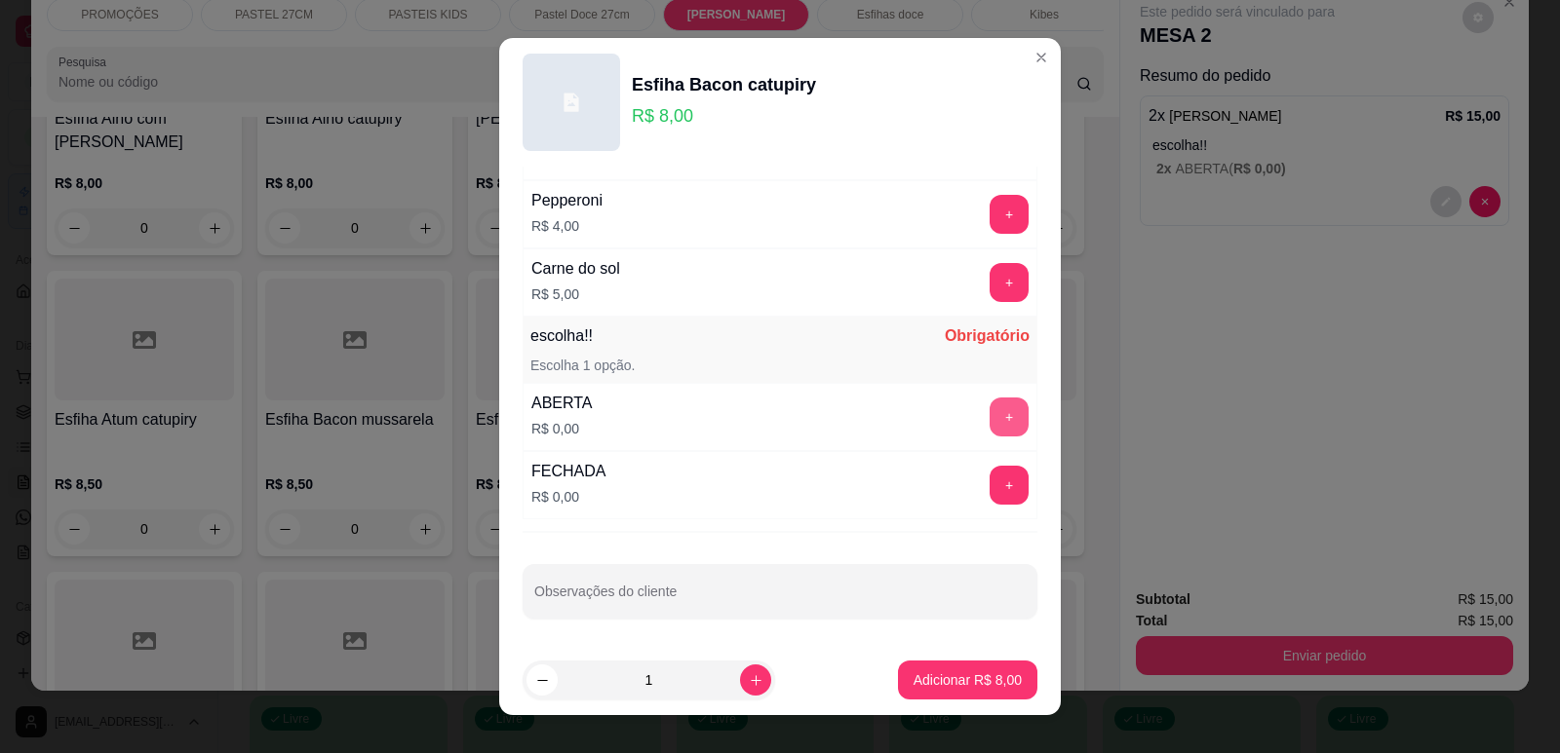
click at [989, 420] on button "+" at bounding box center [1008, 417] width 39 height 39
click at [948, 662] on button "Adicionar R$ 8,00" at bounding box center [967, 681] width 135 height 38
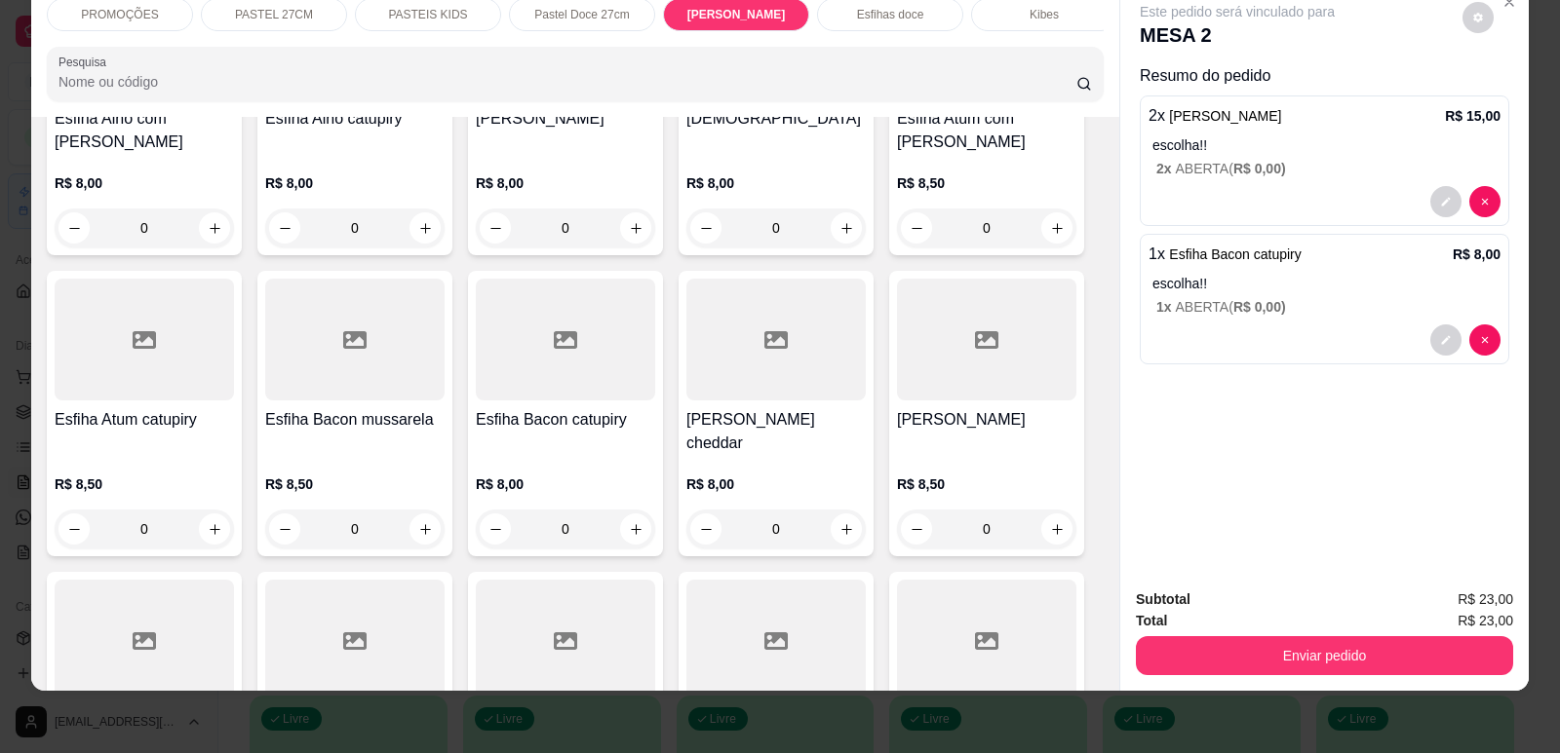
click at [804, 410] on h4 "[PERSON_NAME] cheddar" at bounding box center [775, 431] width 179 height 47
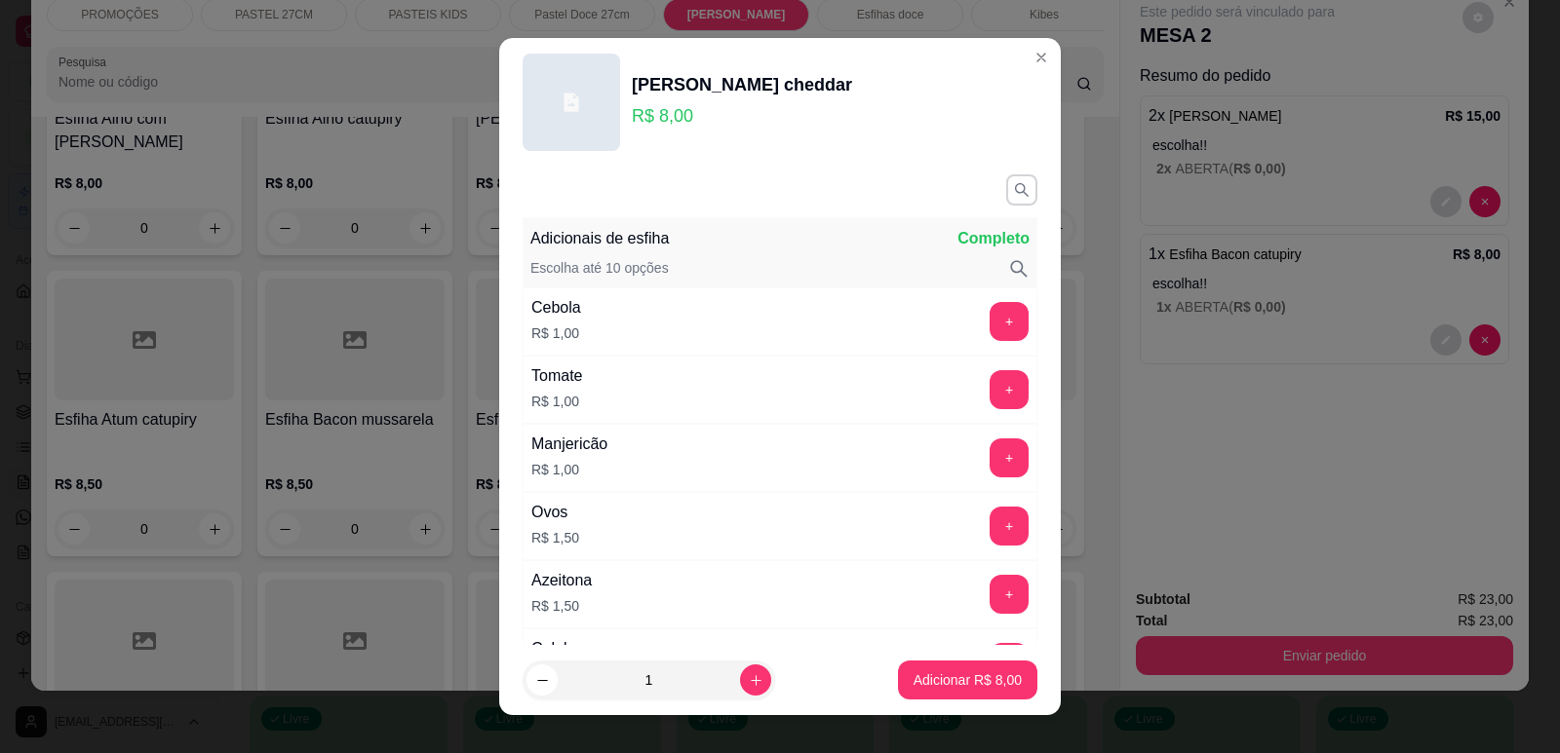
click at [312, 383] on div at bounding box center [354, 340] width 179 height 122
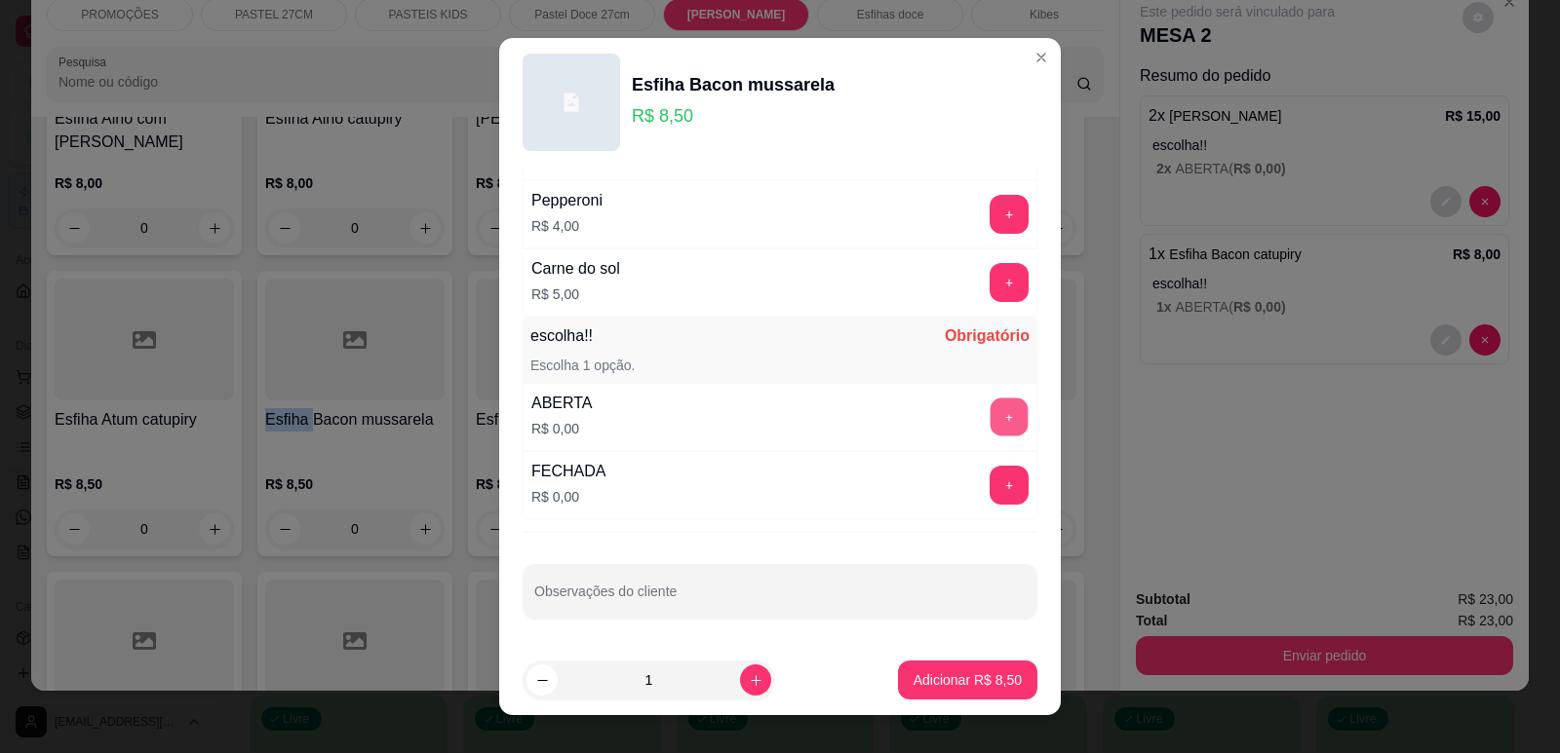
click at [990, 419] on button "+" at bounding box center [1009, 417] width 38 height 38
click at [954, 678] on p "Adicionar R$ 8,50" at bounding box center [967, 680] width 108 height 19
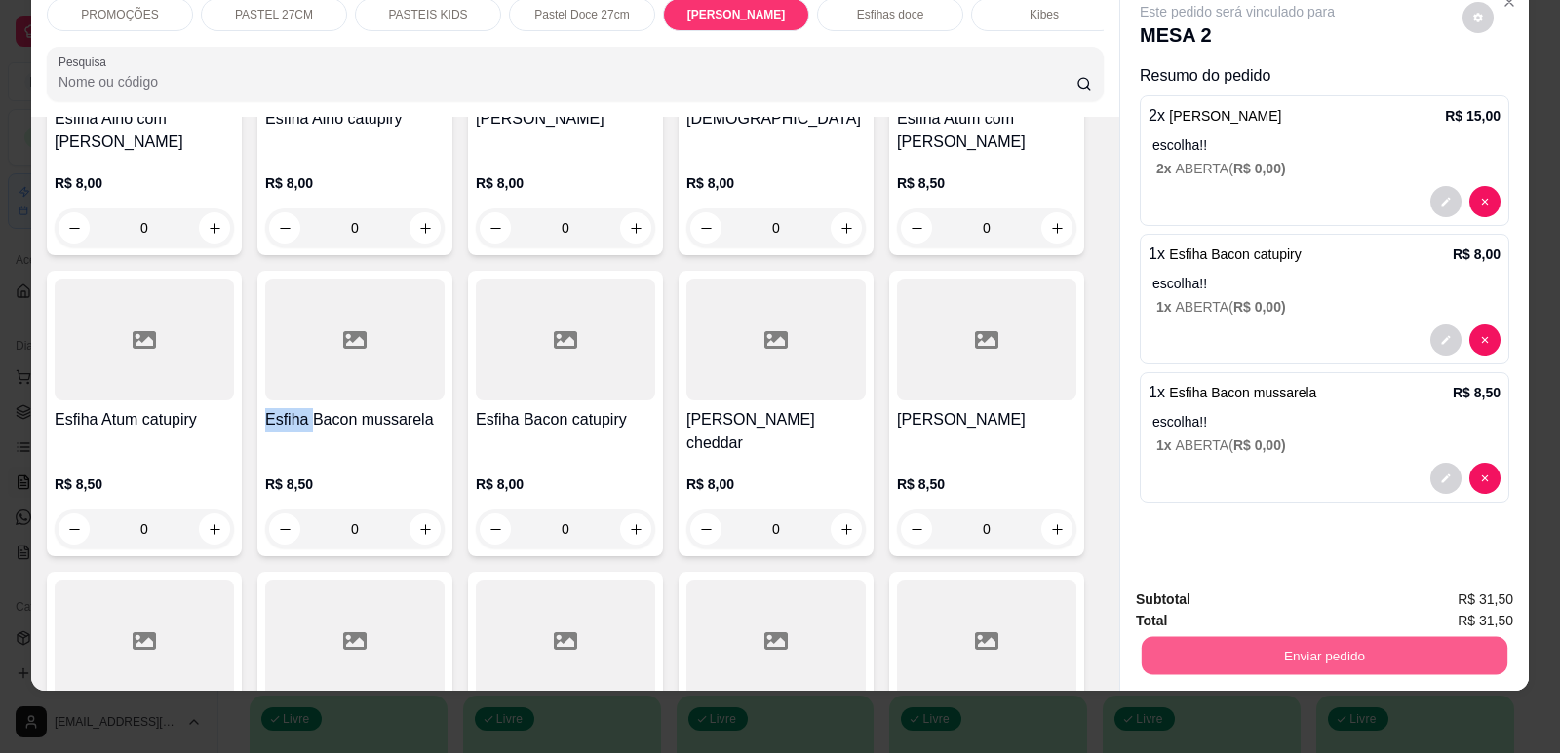
click at [1198, 643] on button "Enviar pedido" at bounding box center [1324, 656] width 366 height 38
click at [1447, 602] on button "Enviar pedido" at bounding box center [1463, 608] width 110 height 37
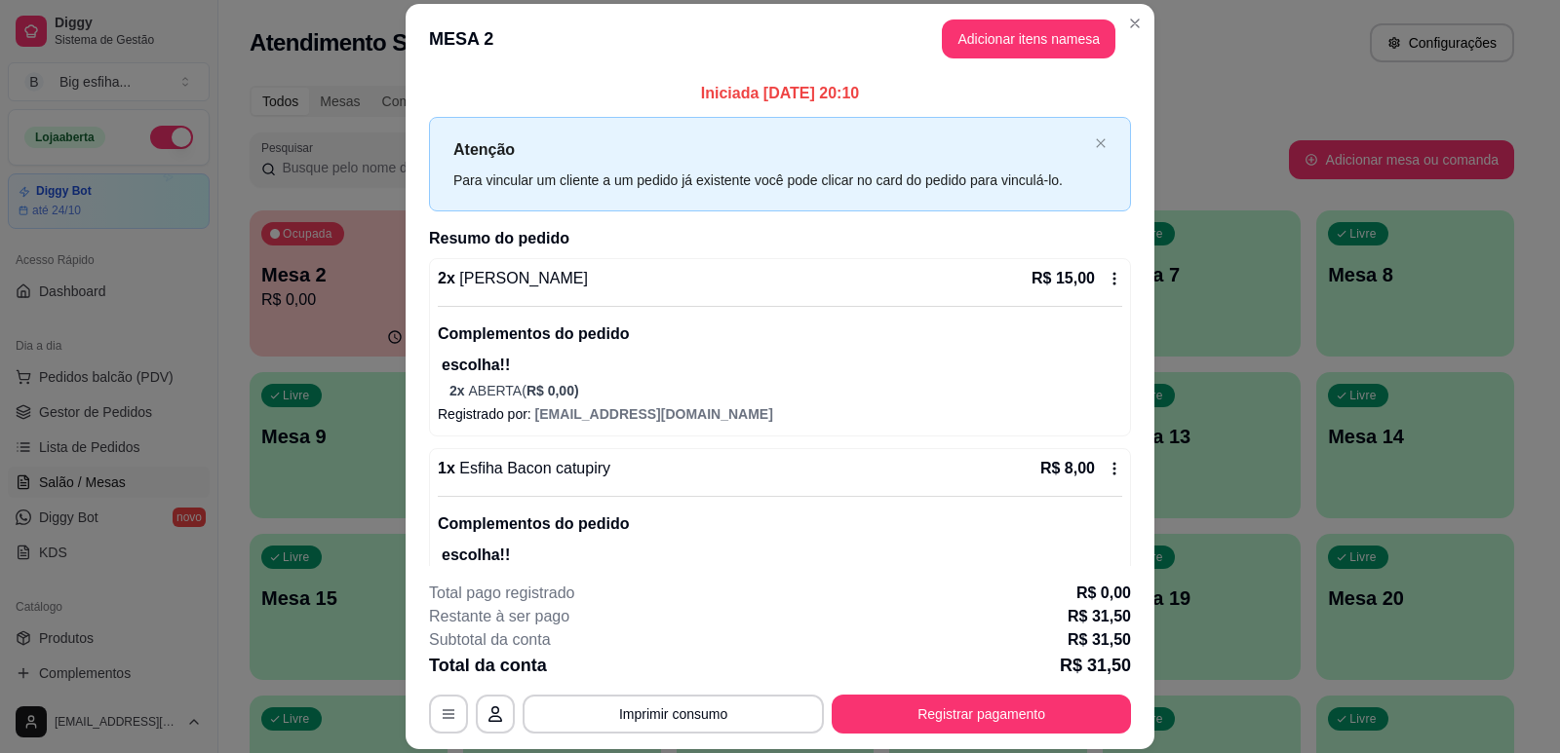
click at [415, 301] on div "Iniciada [DATE] 20:10 Atenção Para vincular um cliente a um pedido já existente…" at bounding box center [779, 320] width 749 height 492
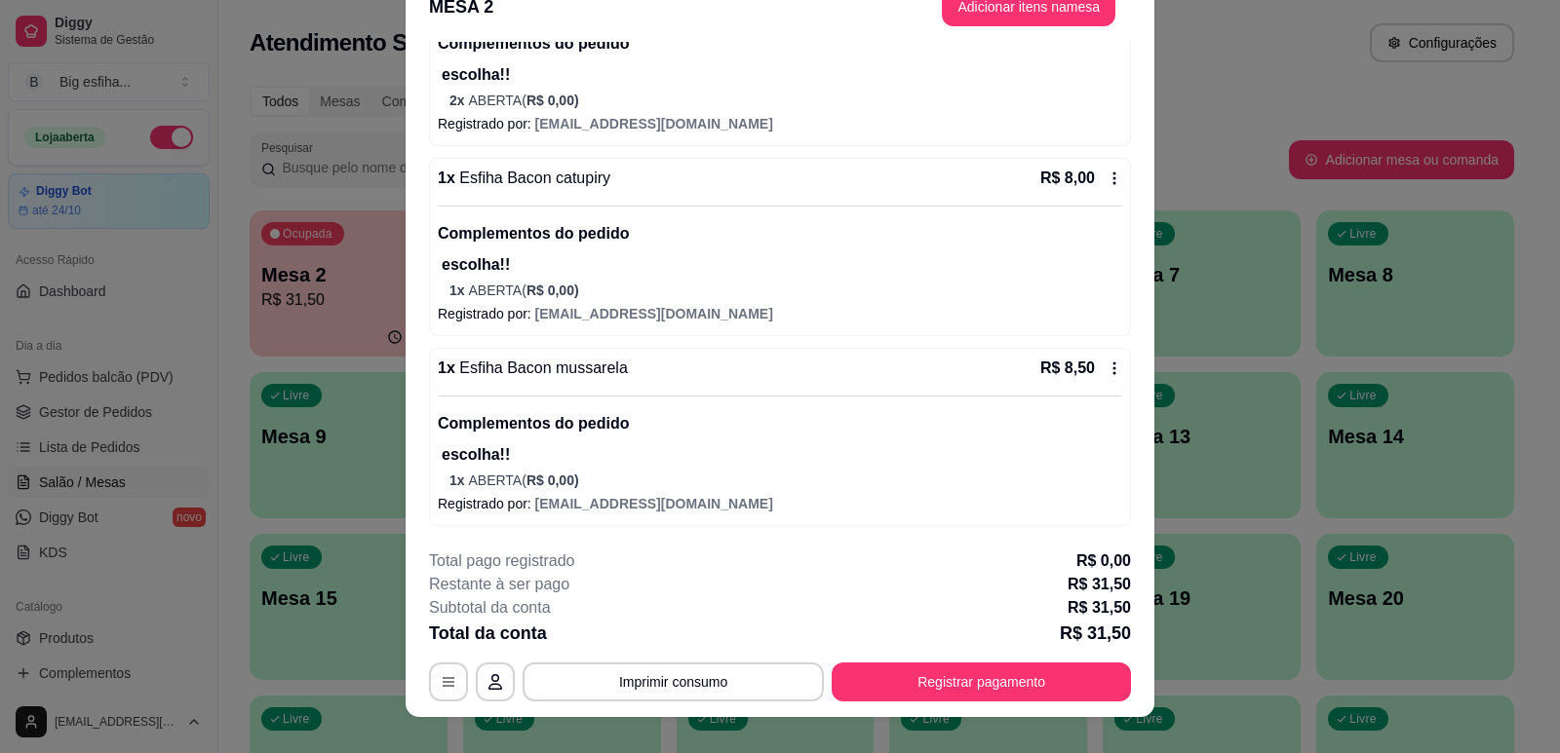
scroll to position [58, 0]
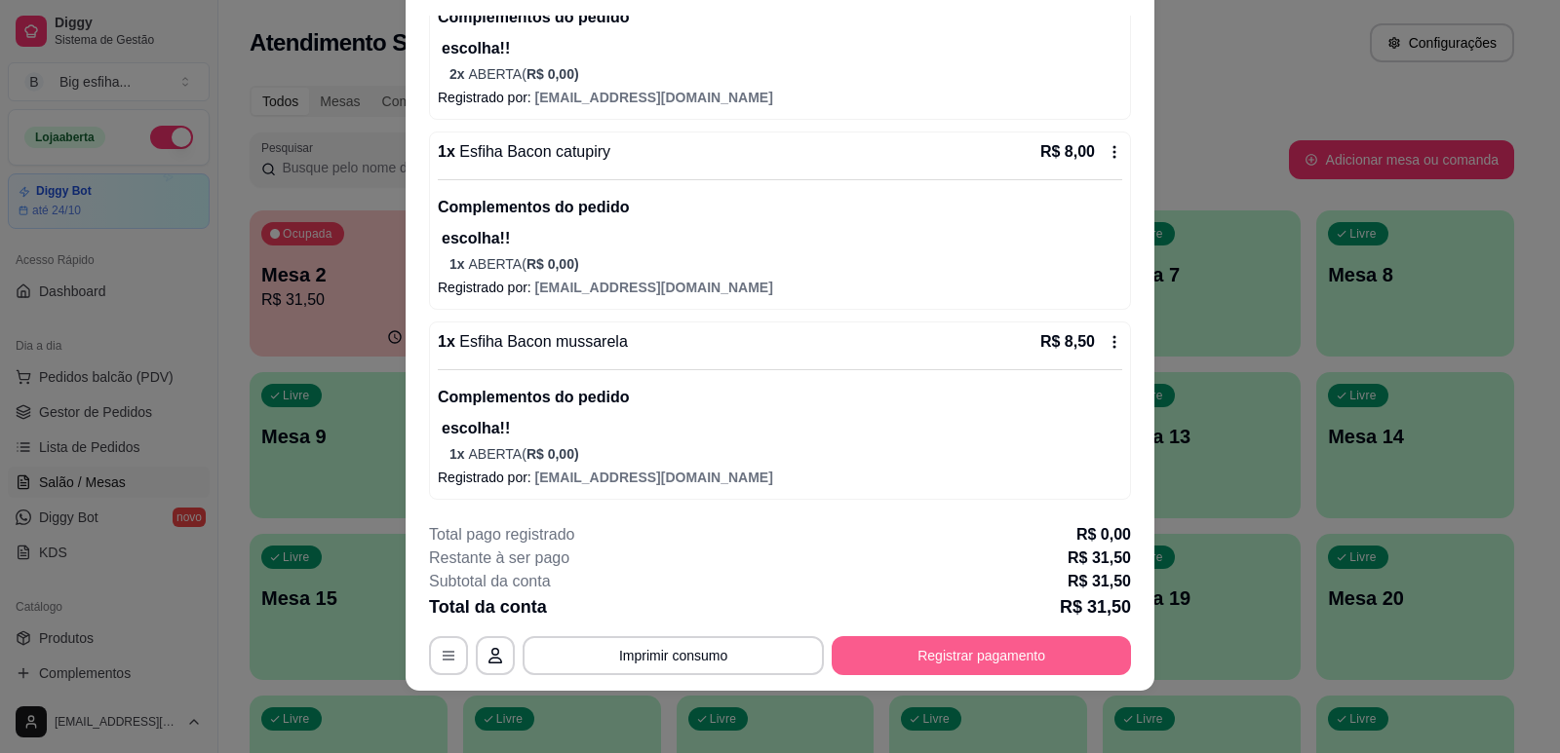
click at [1007, 658] on button "Registrar pagamento" at bounding box center [980, 656] width 299 height 39
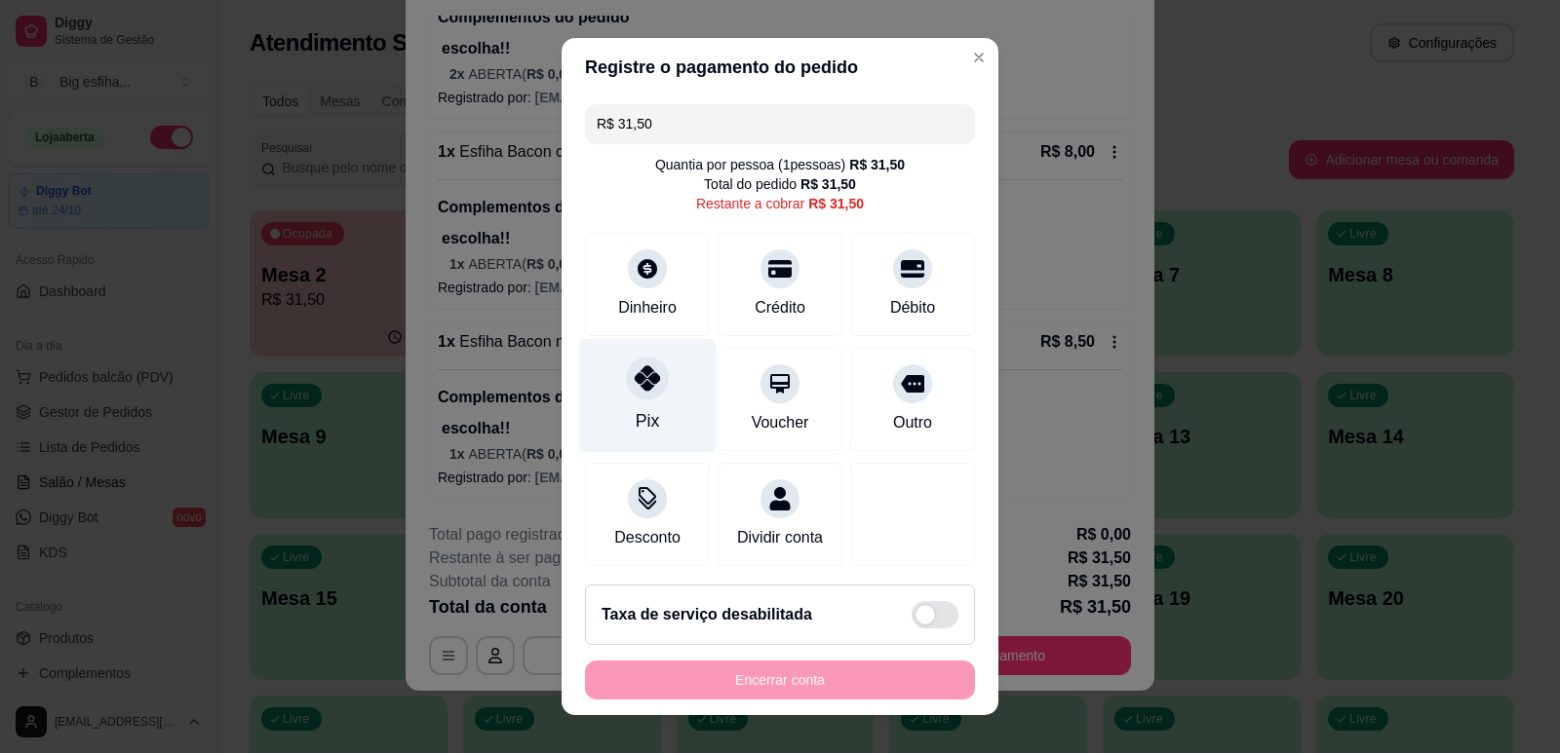
click at [638, 414] on div "Pix" at bounding box center [647, 420] width 23 height 25
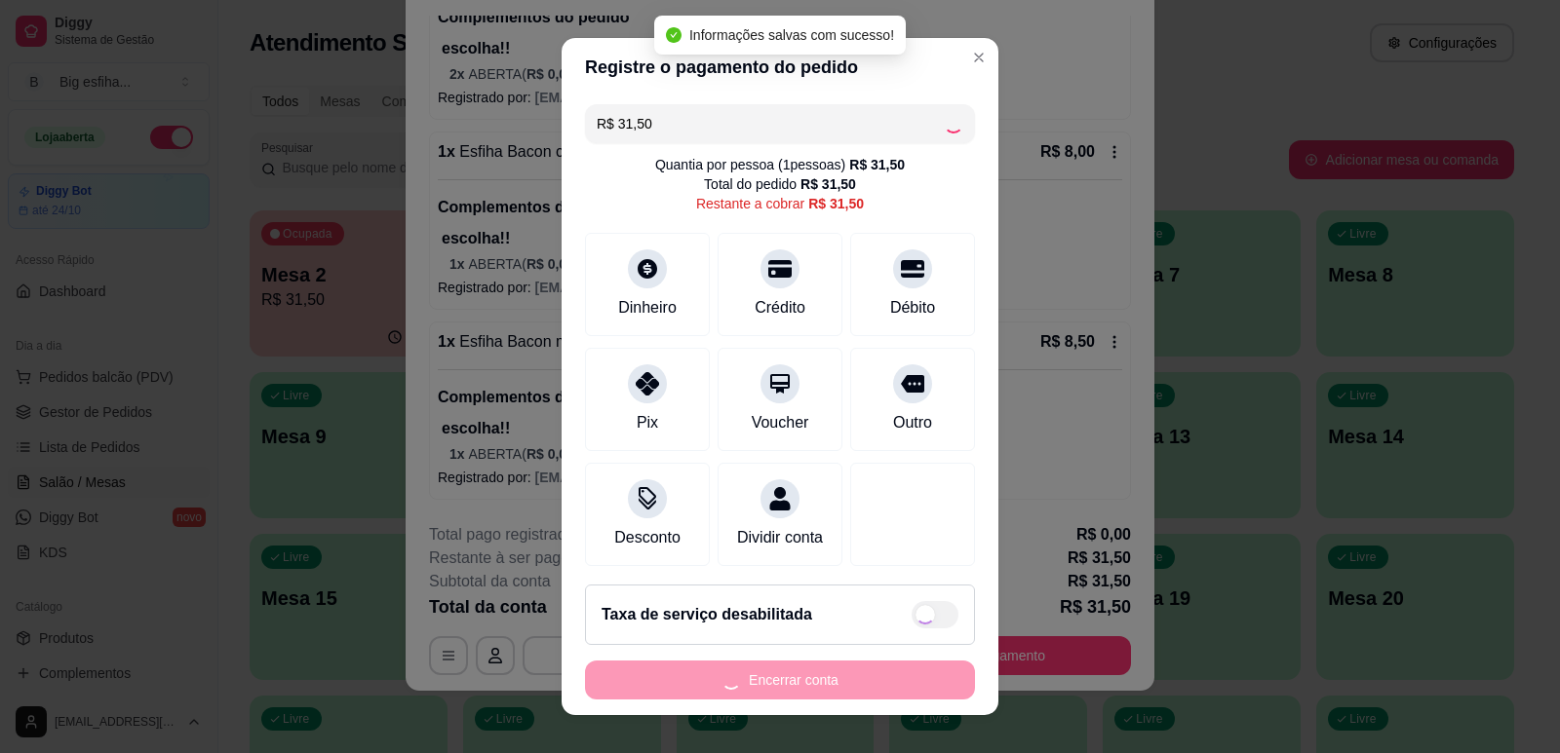
type input "R$ 0,00"
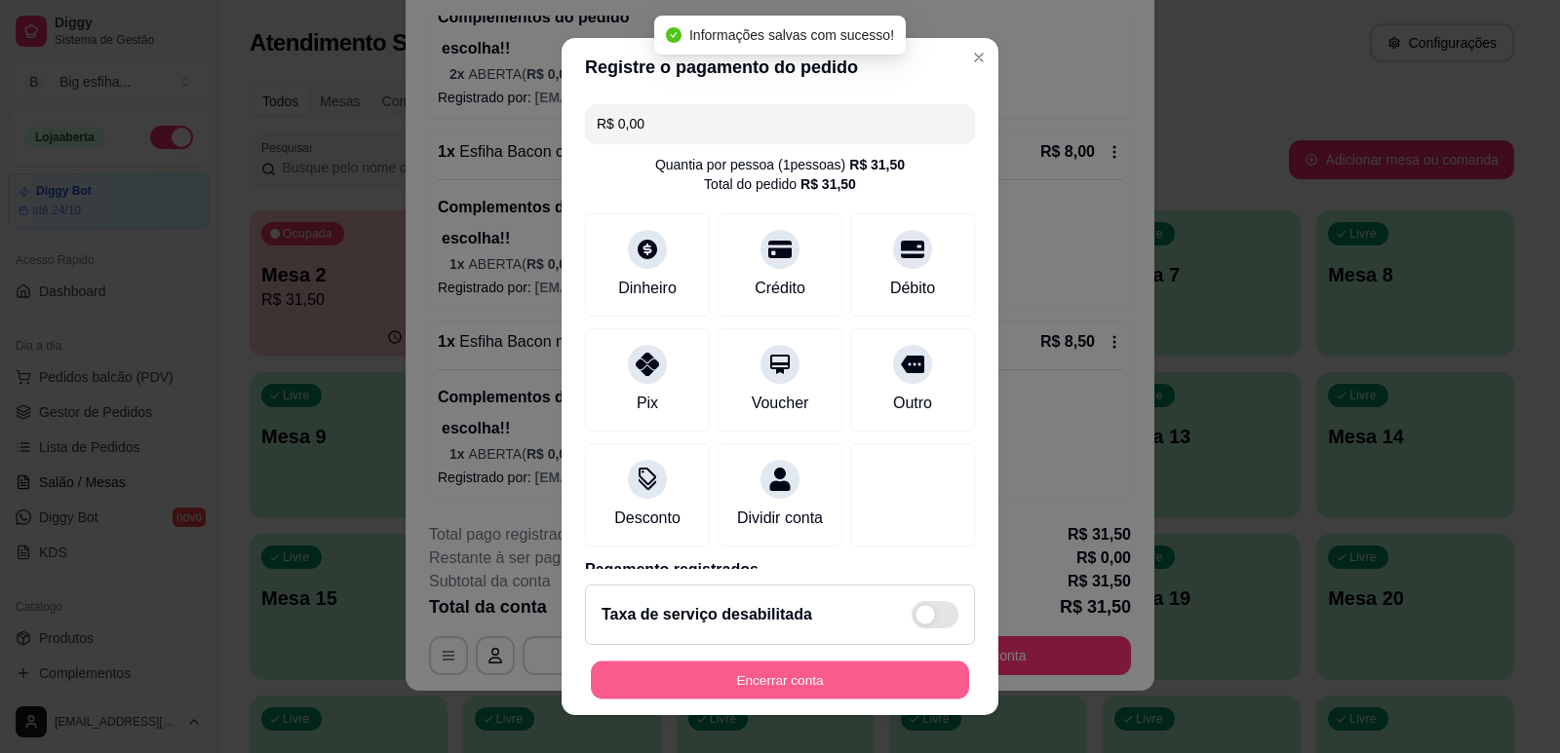
click at [792, 691] on button "Encerrar conta" at bounding box center [780, 681] width 378 height 38
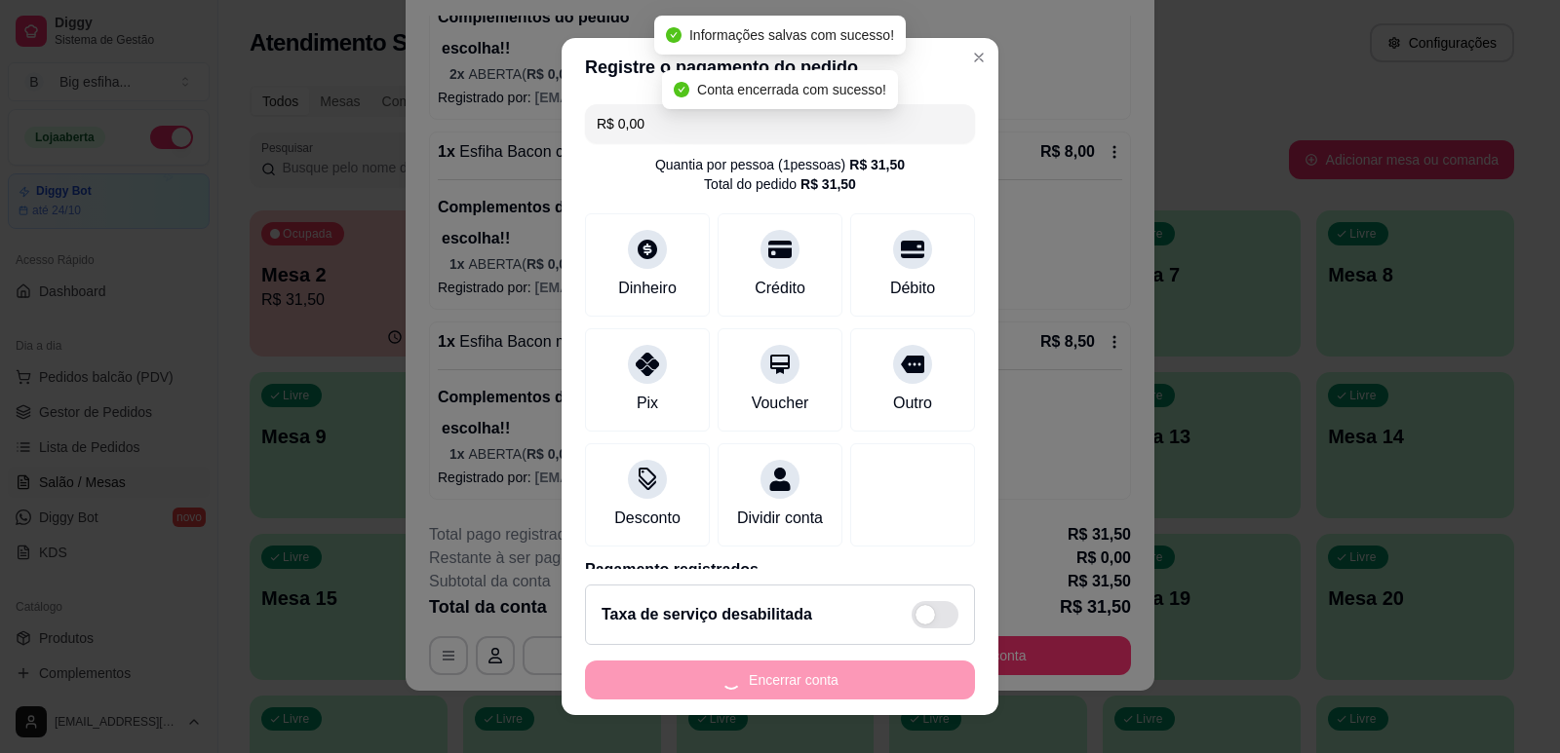
scroll to position [0, 0]
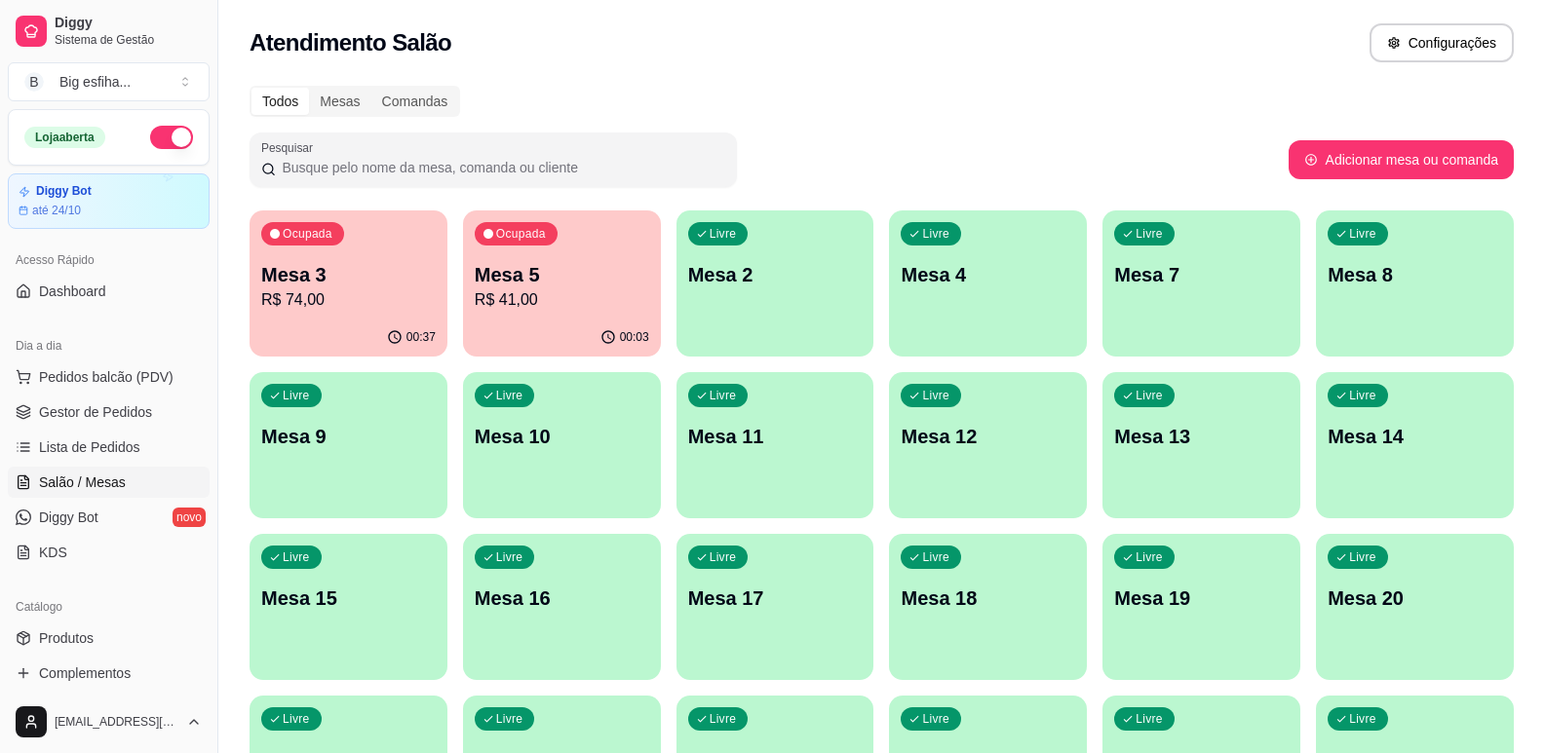
click at [560, 311] on p "R$ 41,00" at bounding box center [562, 300] width 174 height 23
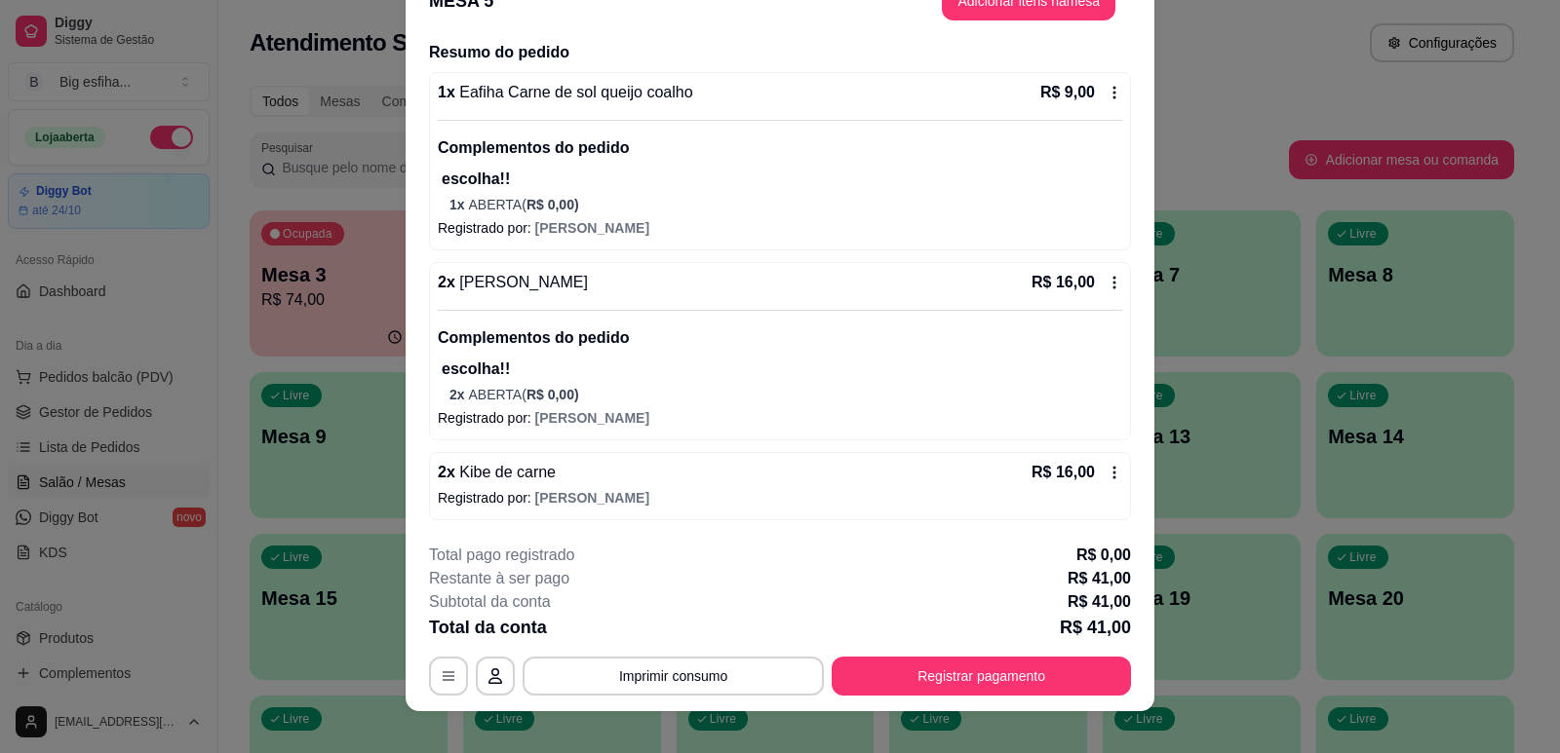
scroll to position [58, 0]
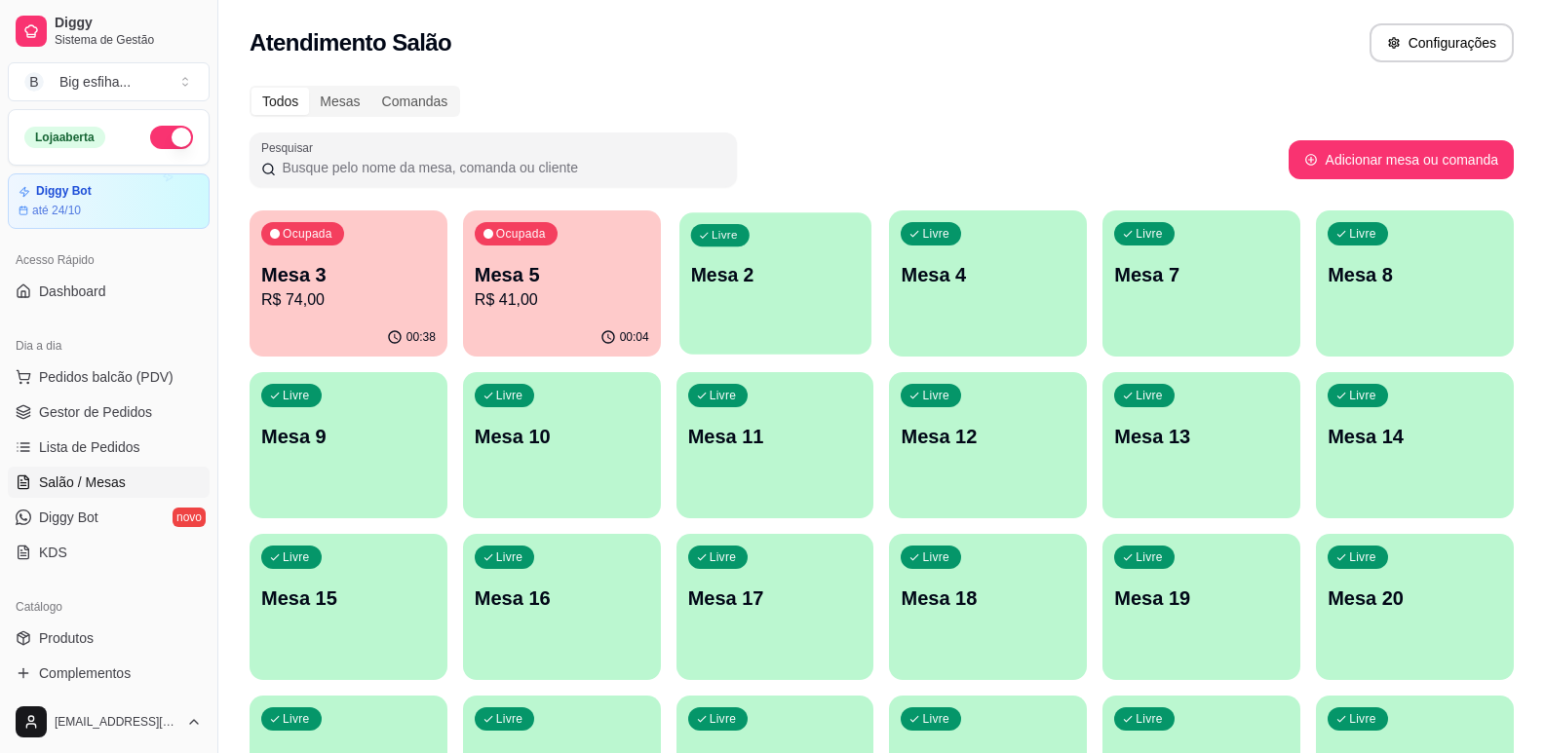
click at [746, 280] on p "Mesa 2" at bounding box center [774, 275] width 169 height 26
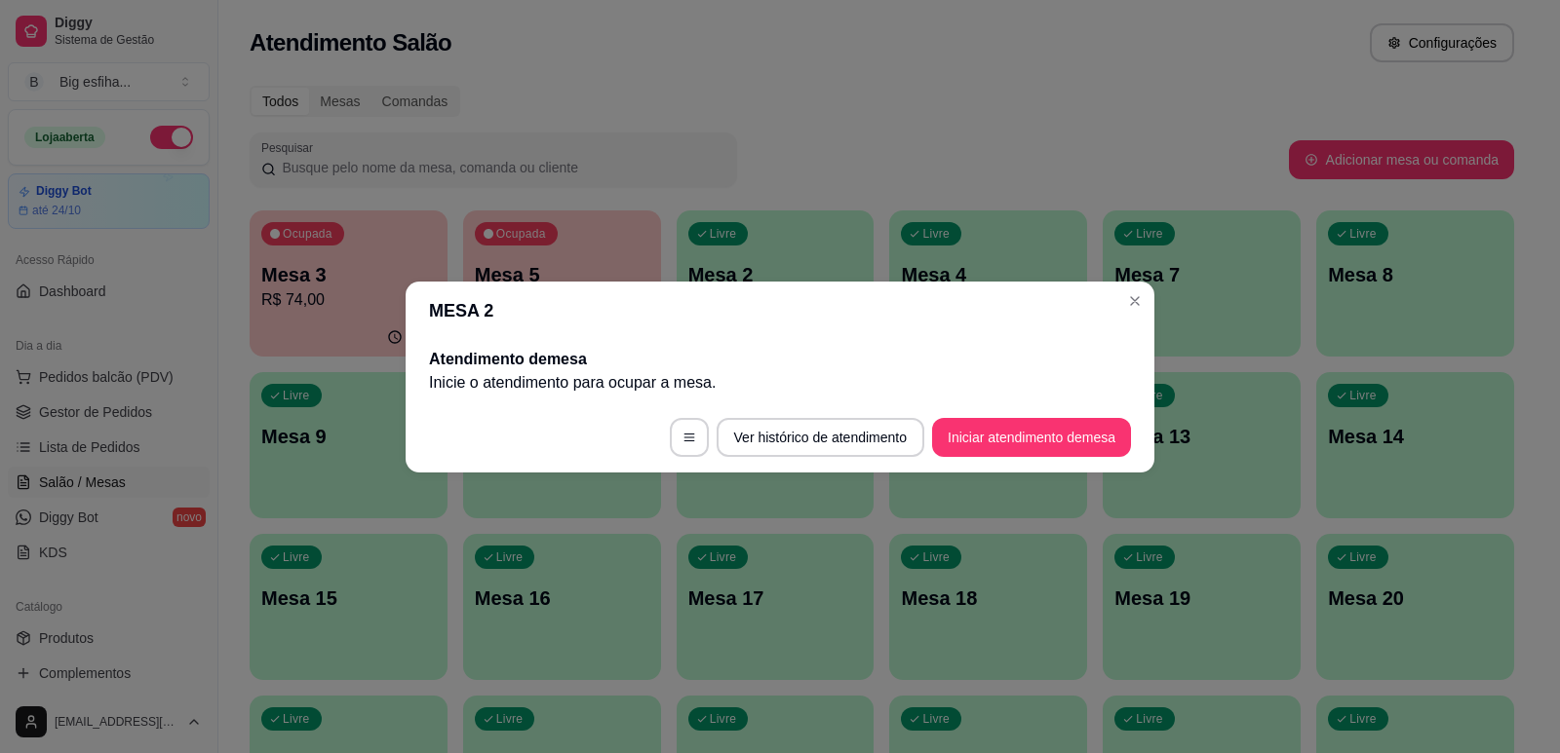
click at [1000, 458] on footer "Ver histórico de atendimento Iniciar atendimento de mesa" at bounding box center [779, 438] width 749 height 70
click at [1002, 448] on button "Iniciar atendimento de mesa" at bounding box center [1031, 437] width 199 height 39
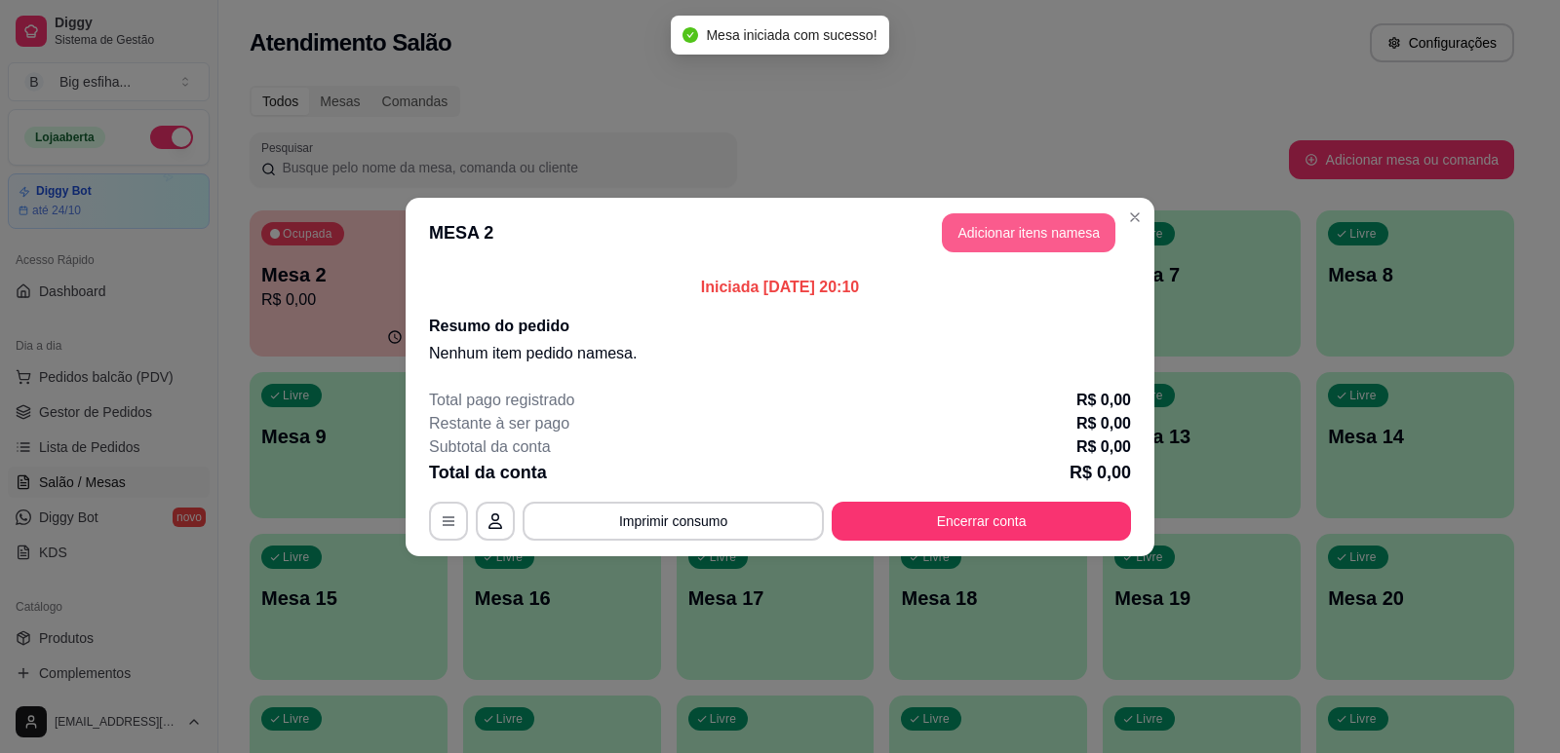
click at [1060, 236] on button "Adicionar itens na mesa" at bounding box center [1029, 232] width 174 height 39
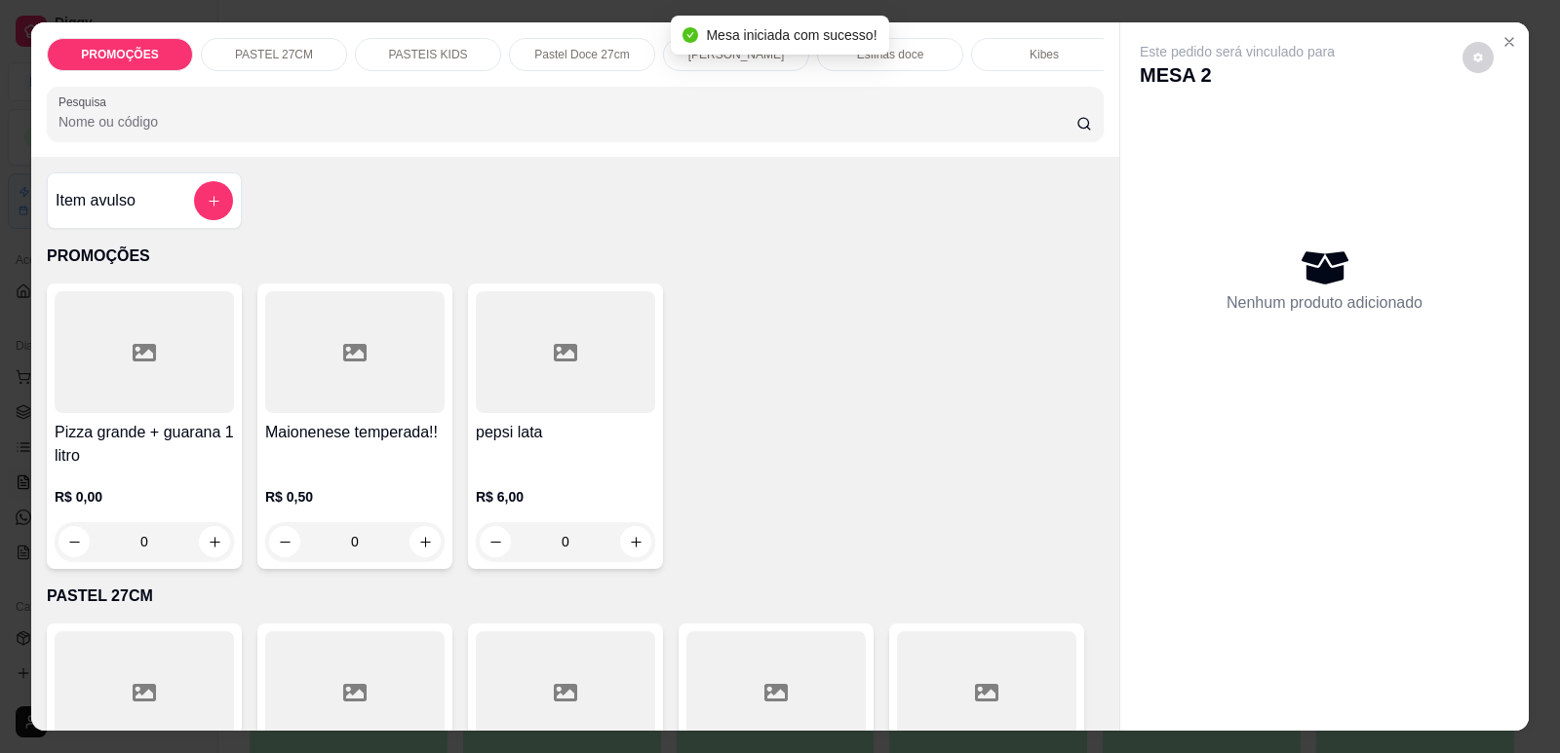
click at [729, 57] on p "[PERSON_NAME]" at bounding box center [736, 55] width 97 height 16
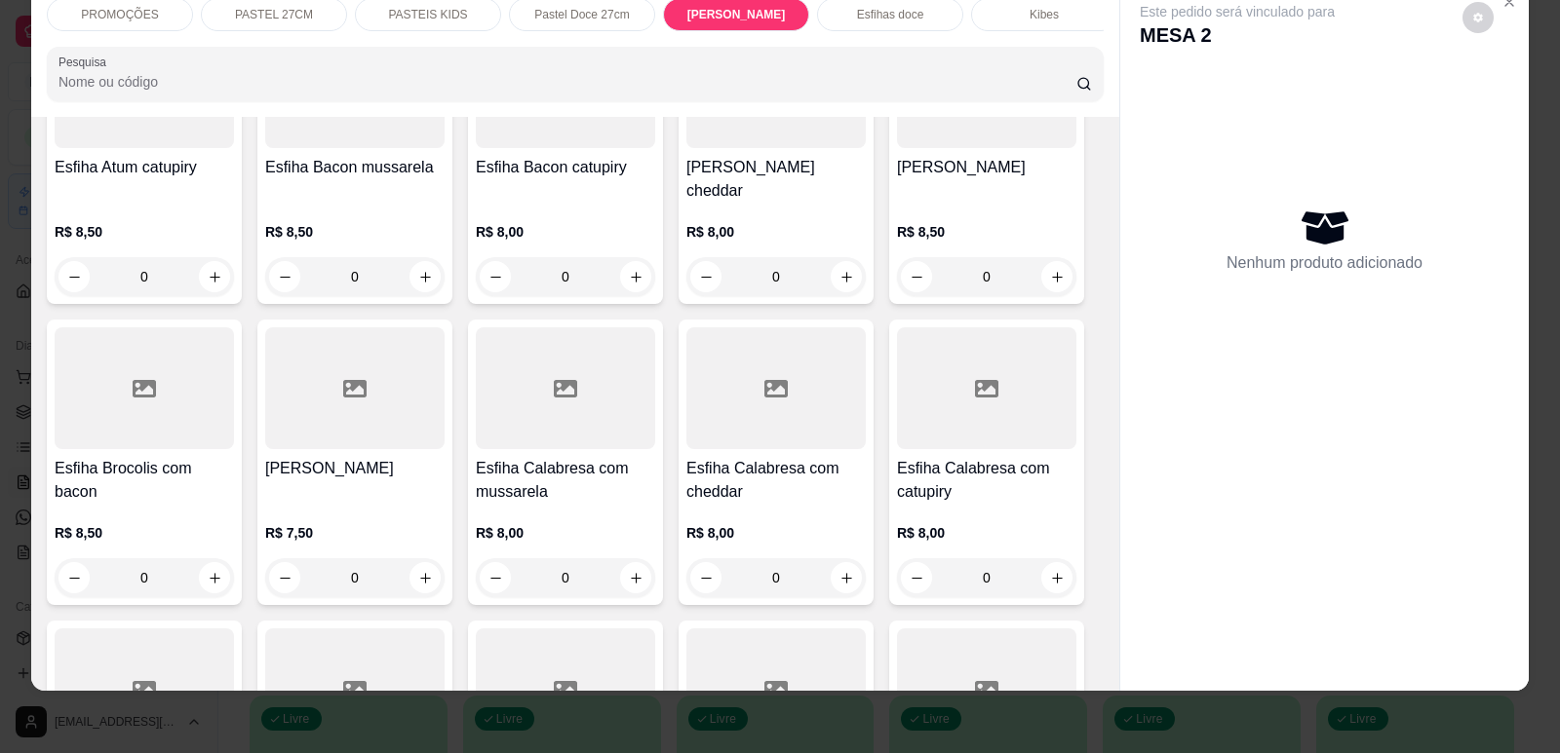
scroll to position [6328, 0]
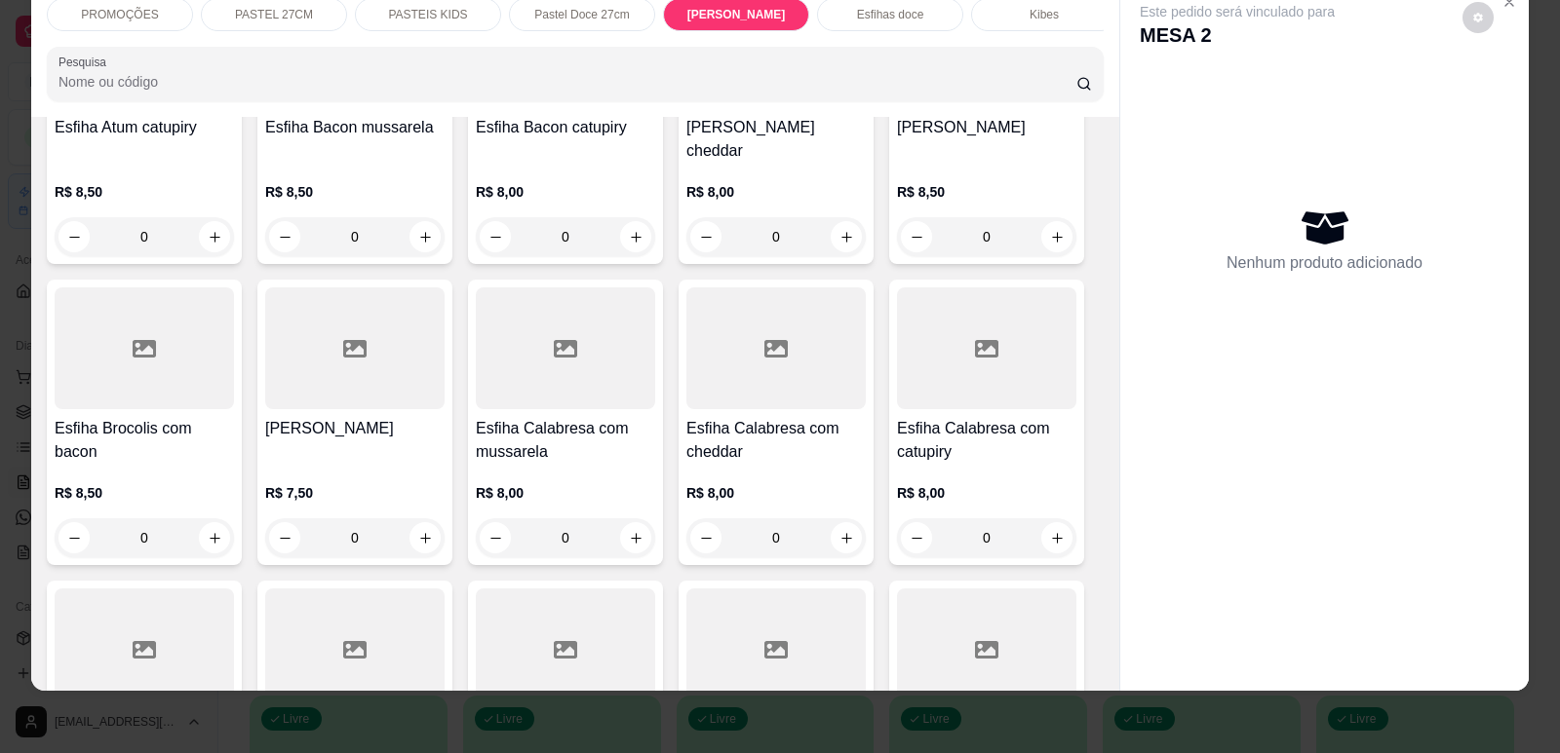
click at [225, 428] on div "Esfiha Brocolis com bacon" at bounding box center [144, 440] width 179 height 47
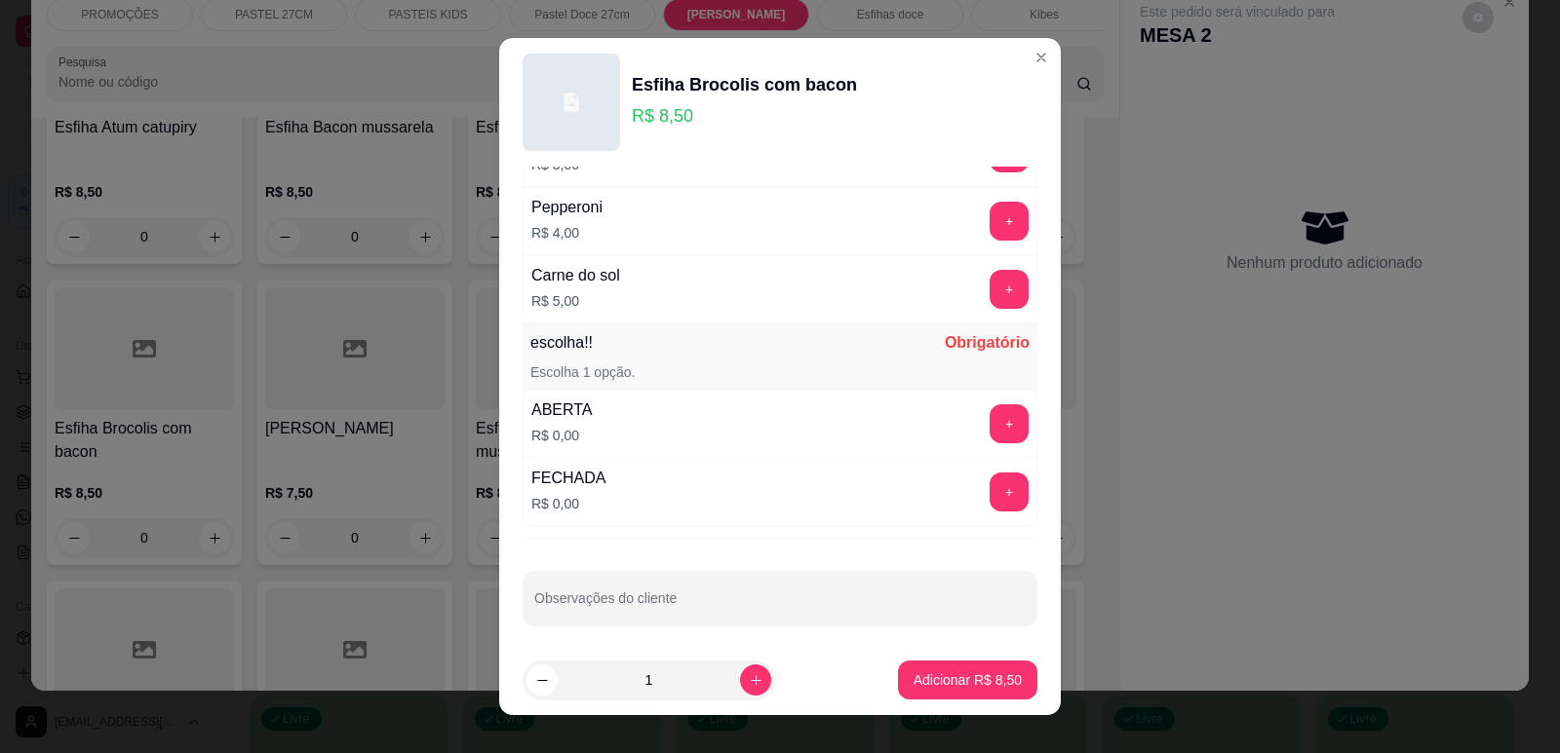
scroll to position [1540, 0]
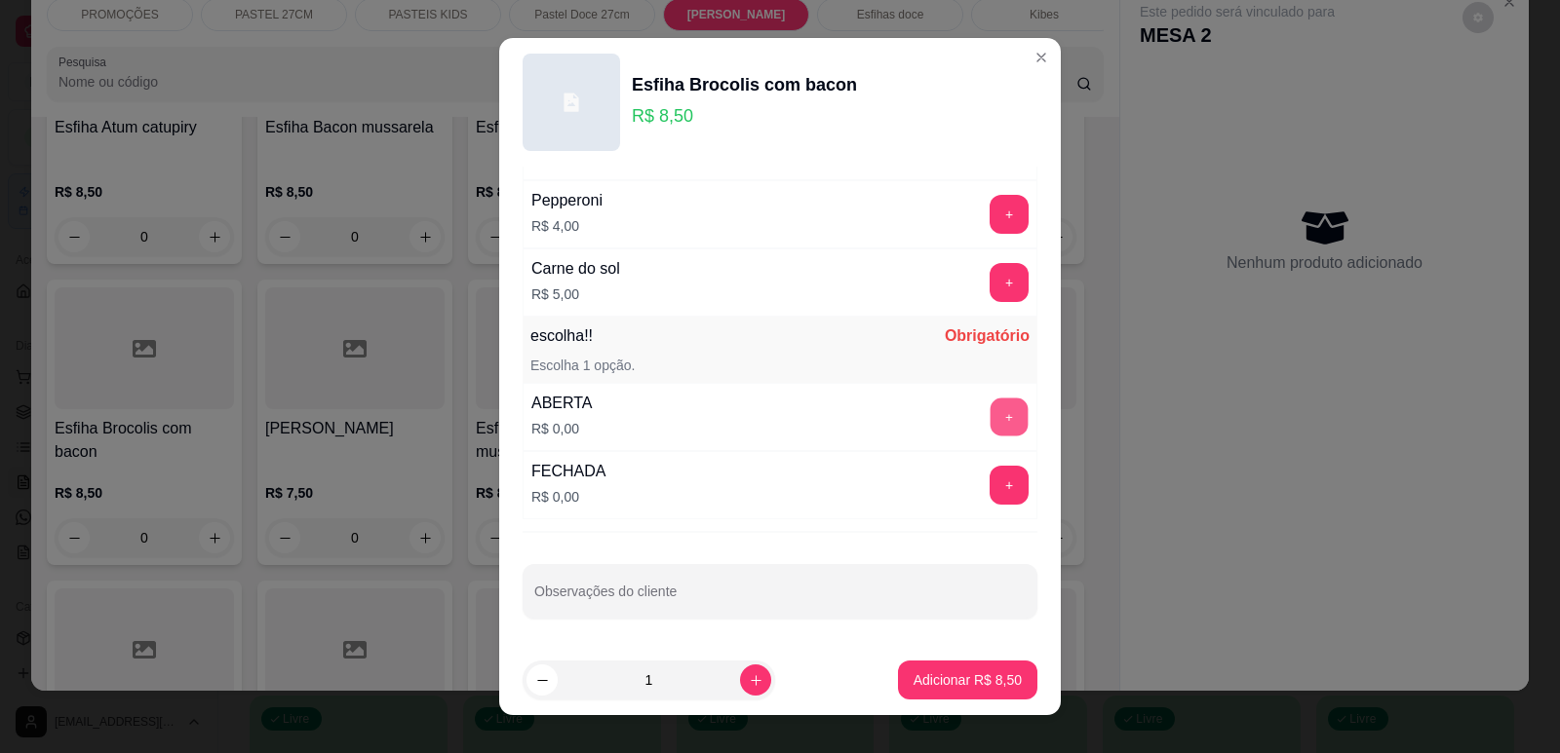
click at [990, 410] on button "+" at bounding box center [1009, 417] width 38 height 38
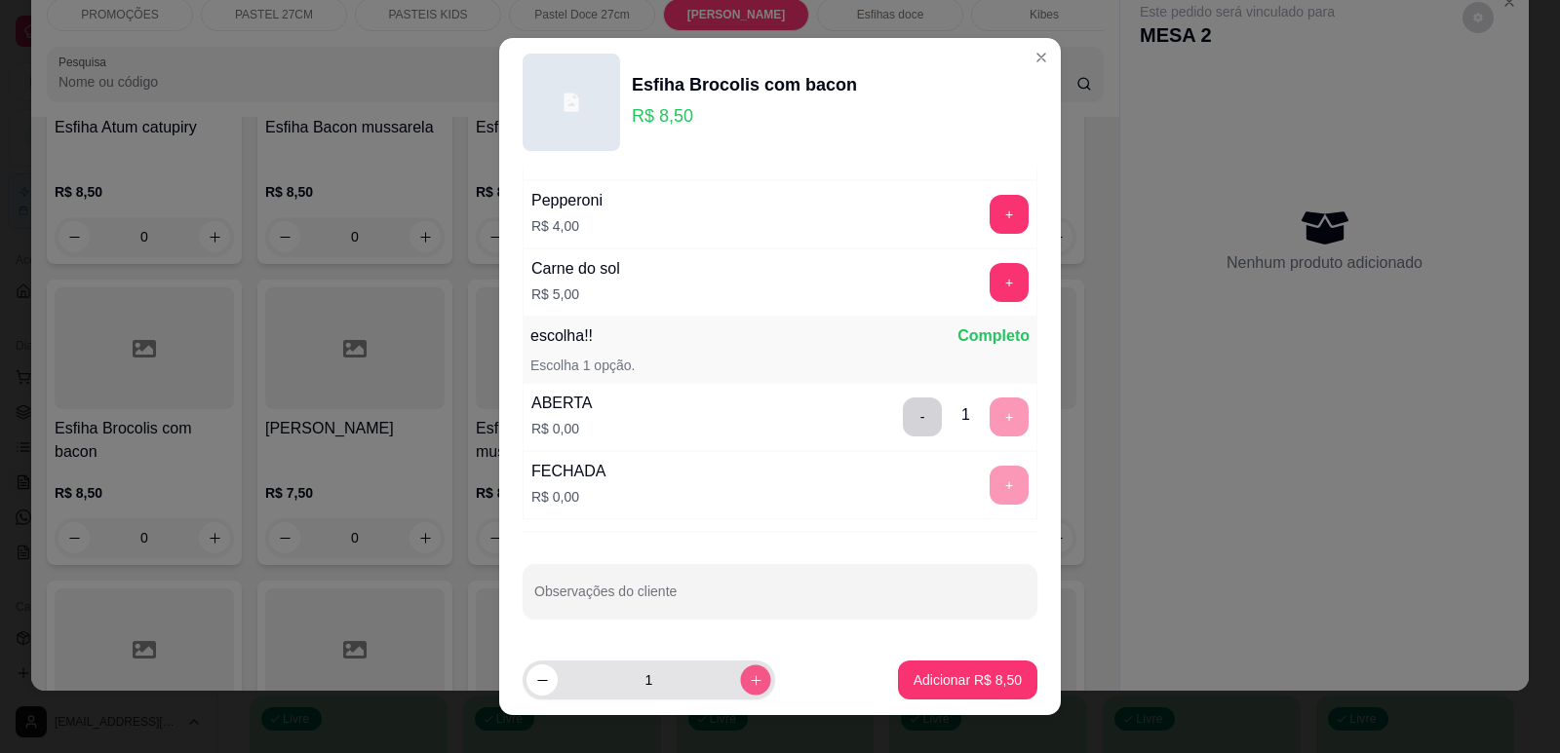
click at [749, 682] on icon "increase-product-quantity" at bounding box center [756, 681] width 15 height 15
type input "2"
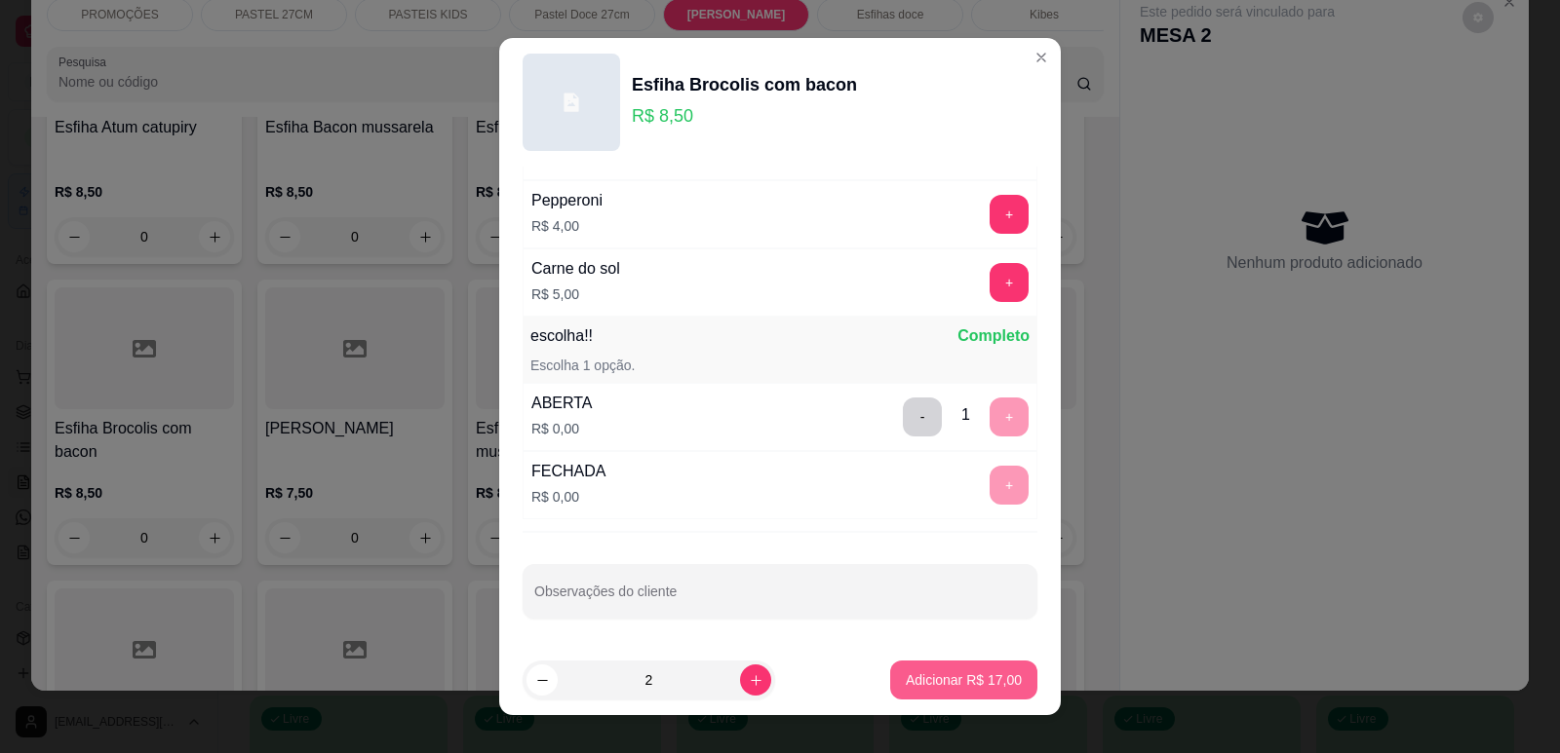
click at [926, 672] on p "Adicionar R$ 17,00" at bounding box center [964, 680] width 116 height 19
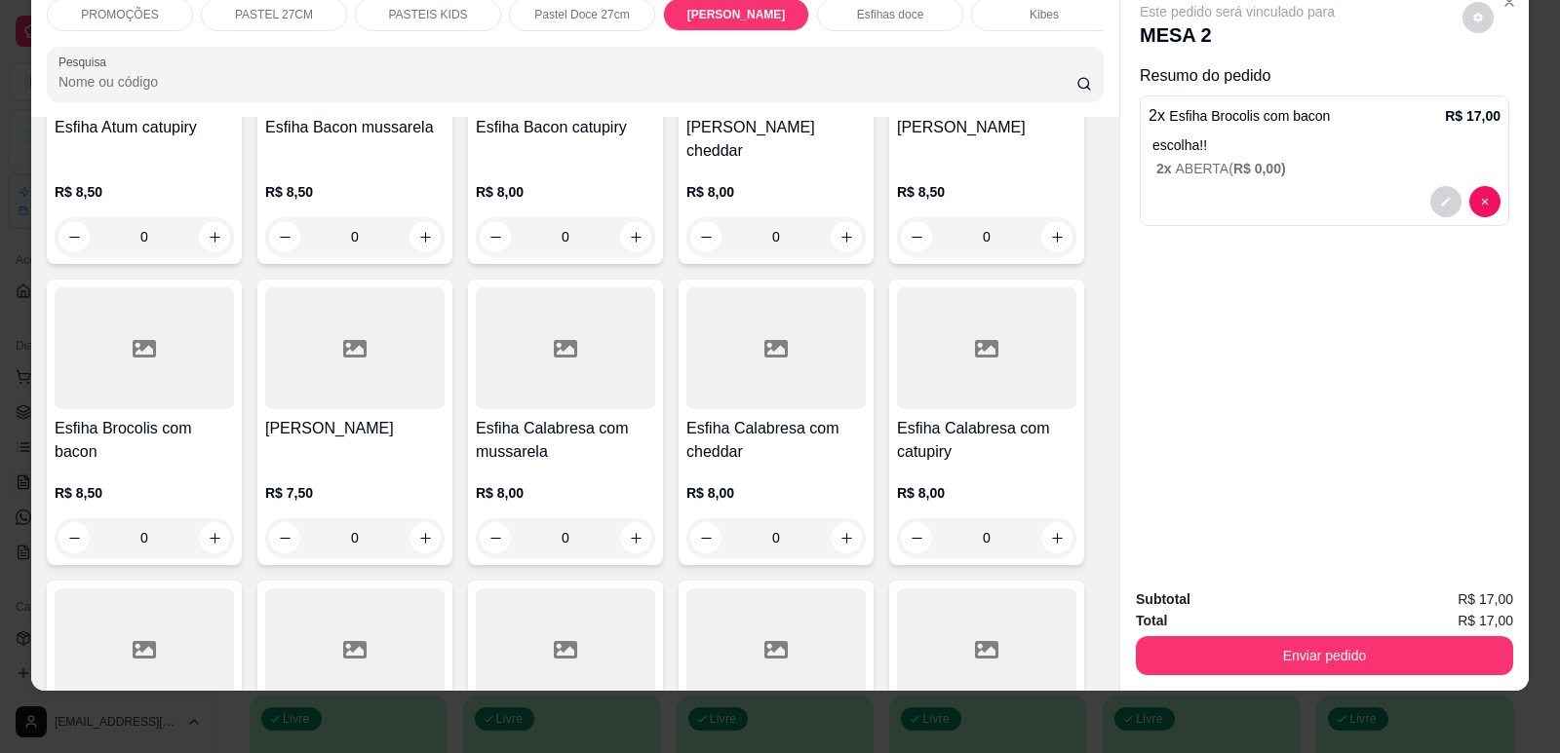
drag, startPoint x: 1280, startPoint y: 618, endPoint x: 1291, endPoint y: 654, distance: 37.6
click at [1280, 619] on div "Total R$ 17,00" at bounding box center [1324, 620] width 377 height 21
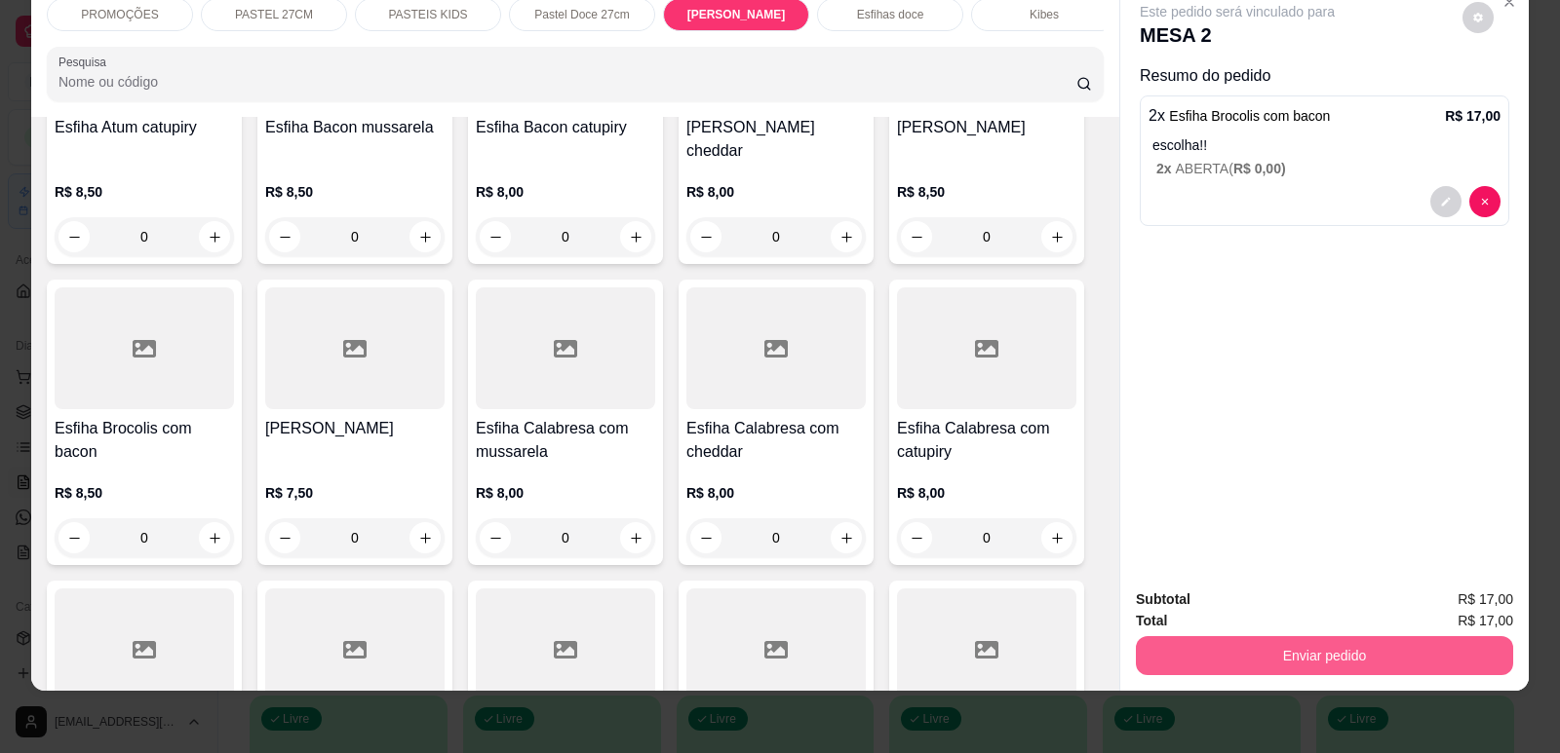
click at [1292, 654] on button "Enviar pedido" at bounding box center [1324, 656] width 377 height 39
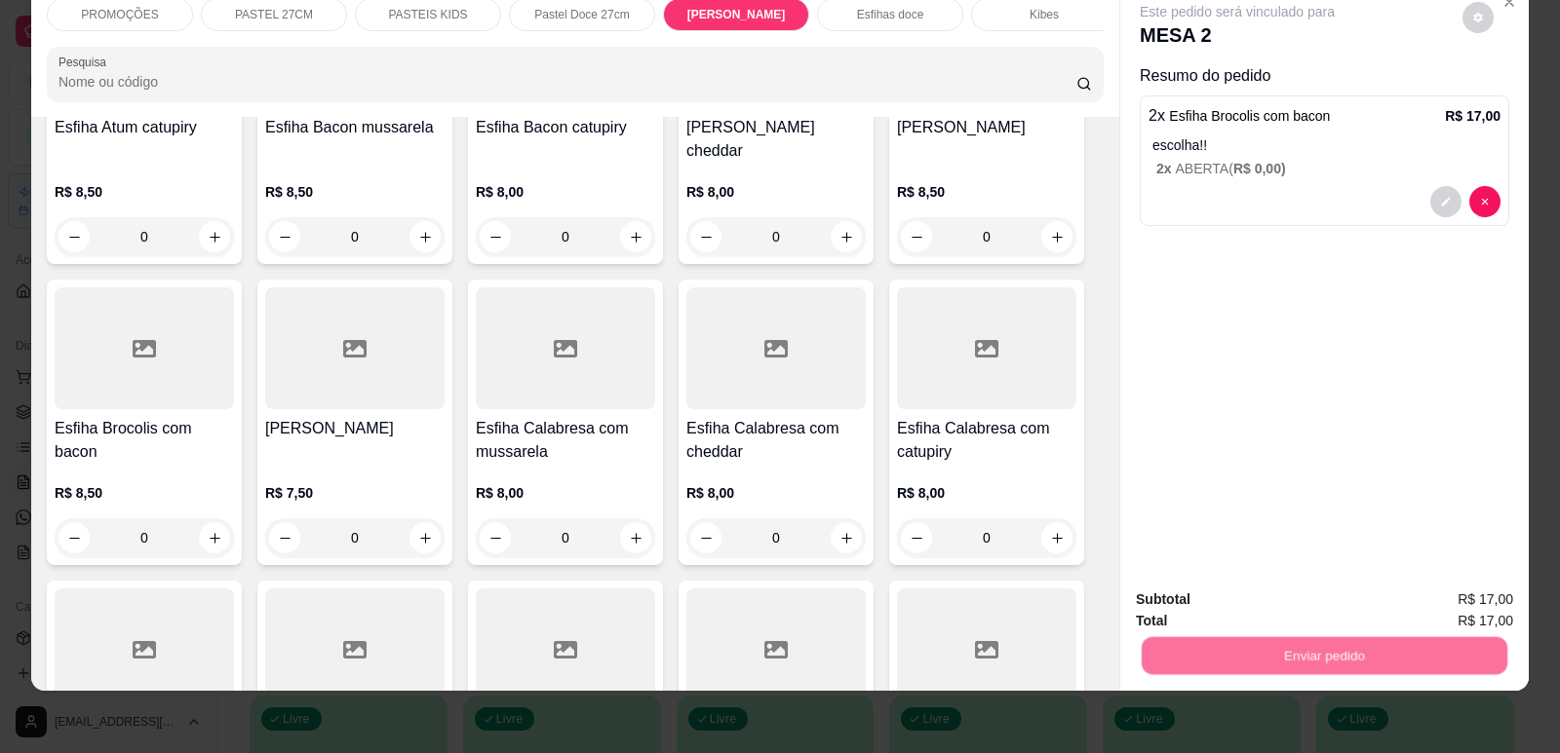
click at [1433, 616] on button "Enviar pedido" at bounding box center [1462, 608] width 107 height 36
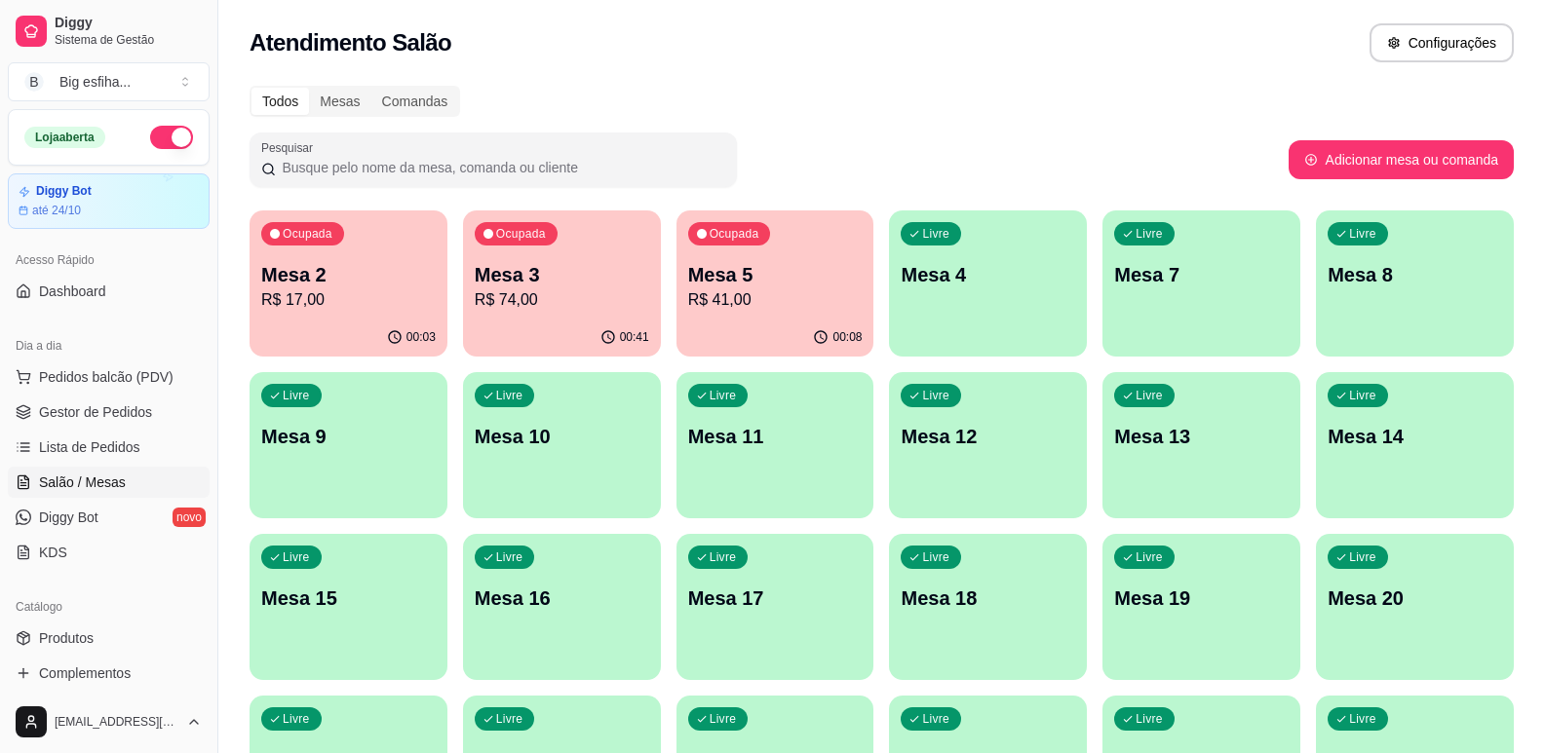
click at [760, 296] on p "R$ 41,00" at bounding box center [775, 300] width 174 height 23
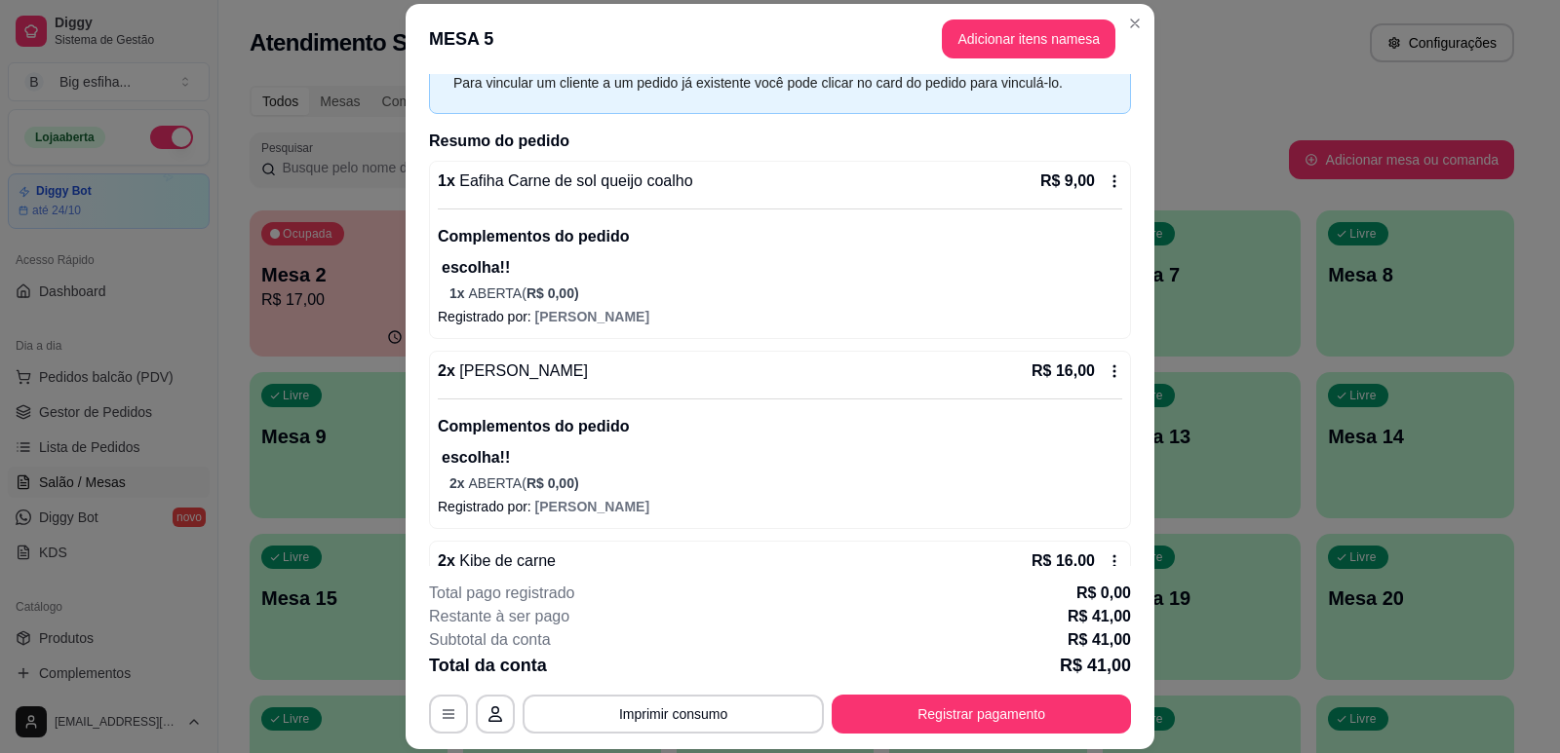
scroll to position [148, 0]
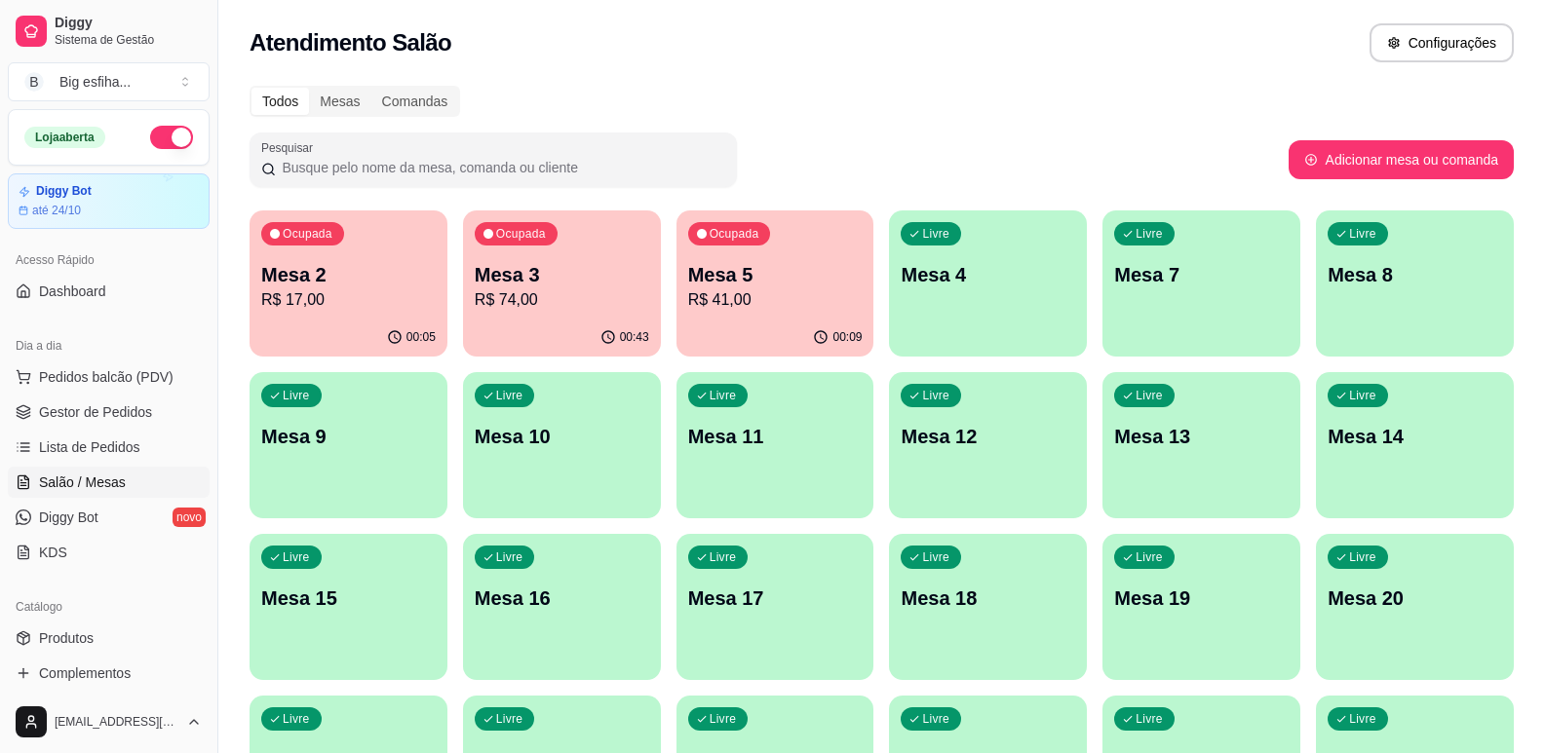
click at [529, 268] on p "Mesa 3" at bounding box center [562, 274] width 174 height 27
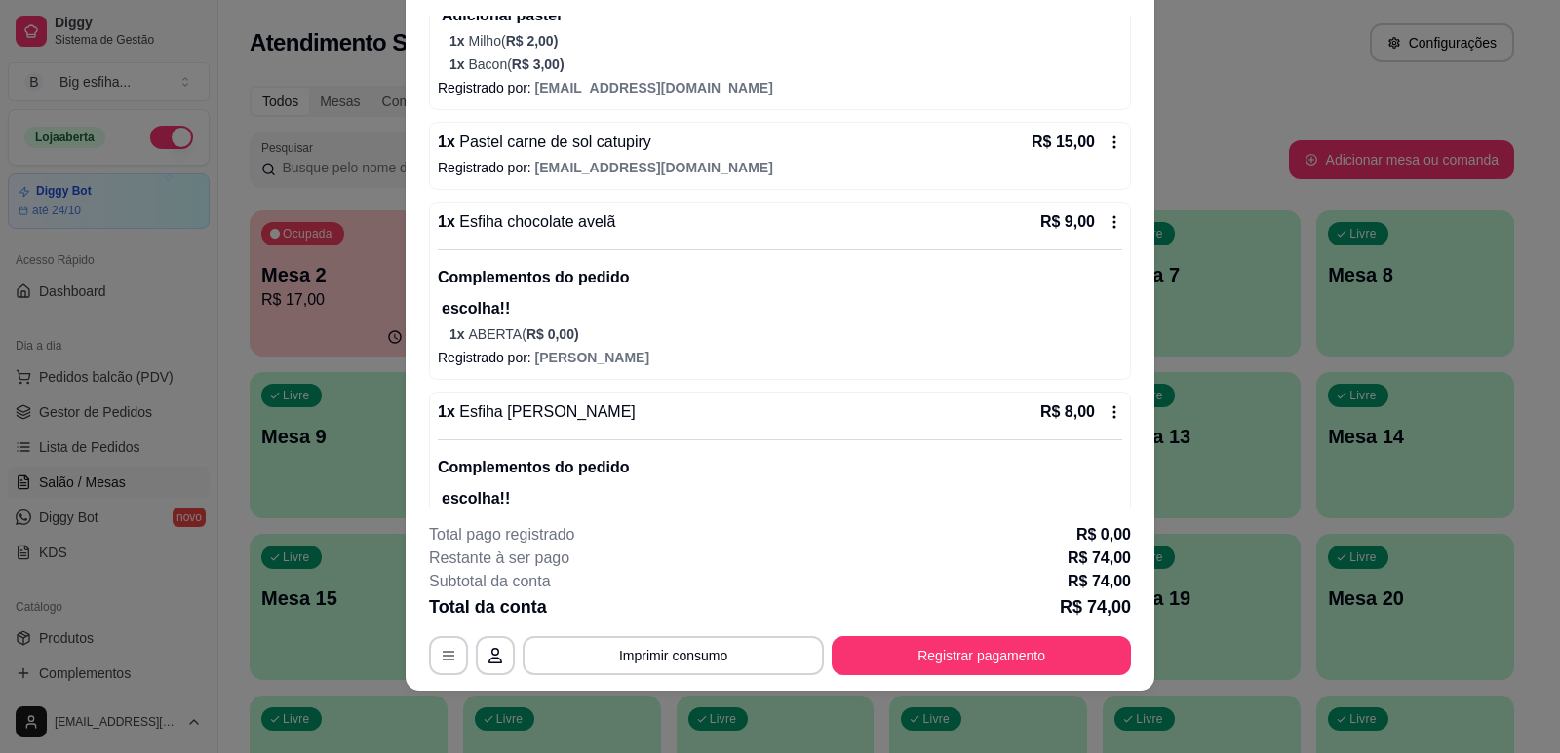
scroll to position [655, 0]
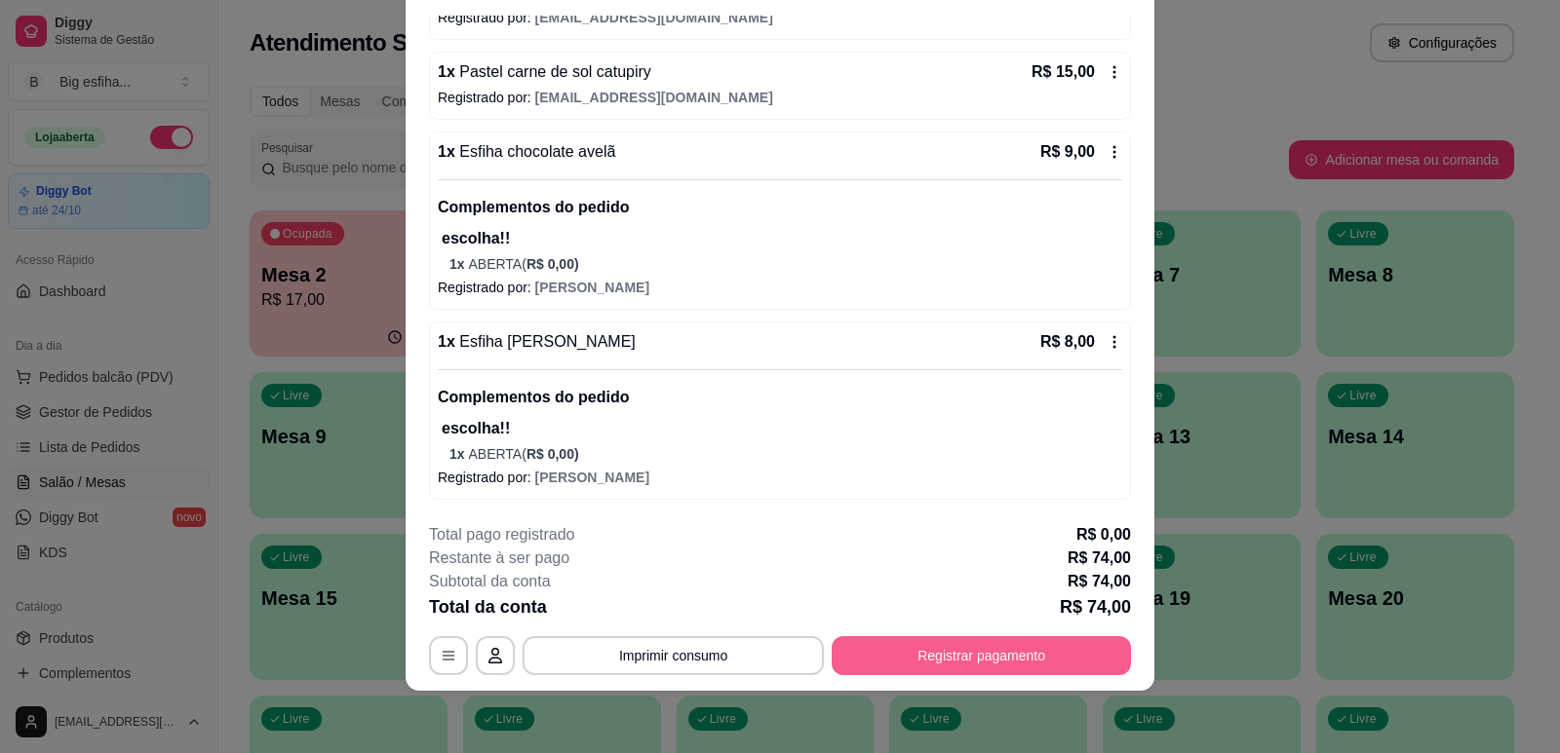
click at [1006, 651] on button "Registrar pagamento" at bounding box center [980, 656] width 299 height 39
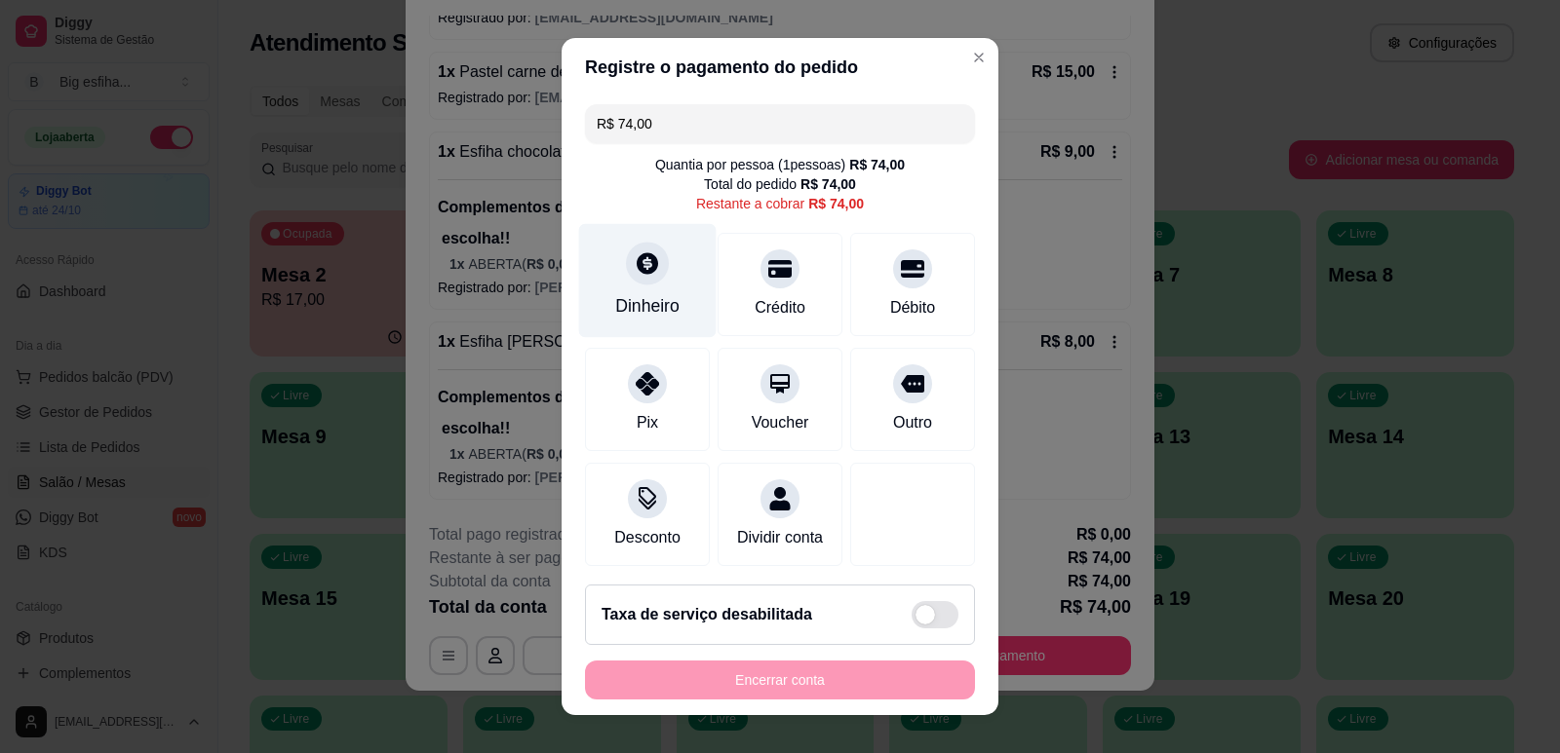
click at [650, 283] on div "Dinheiro" at bounding box center [647, 280] width 137 height 114
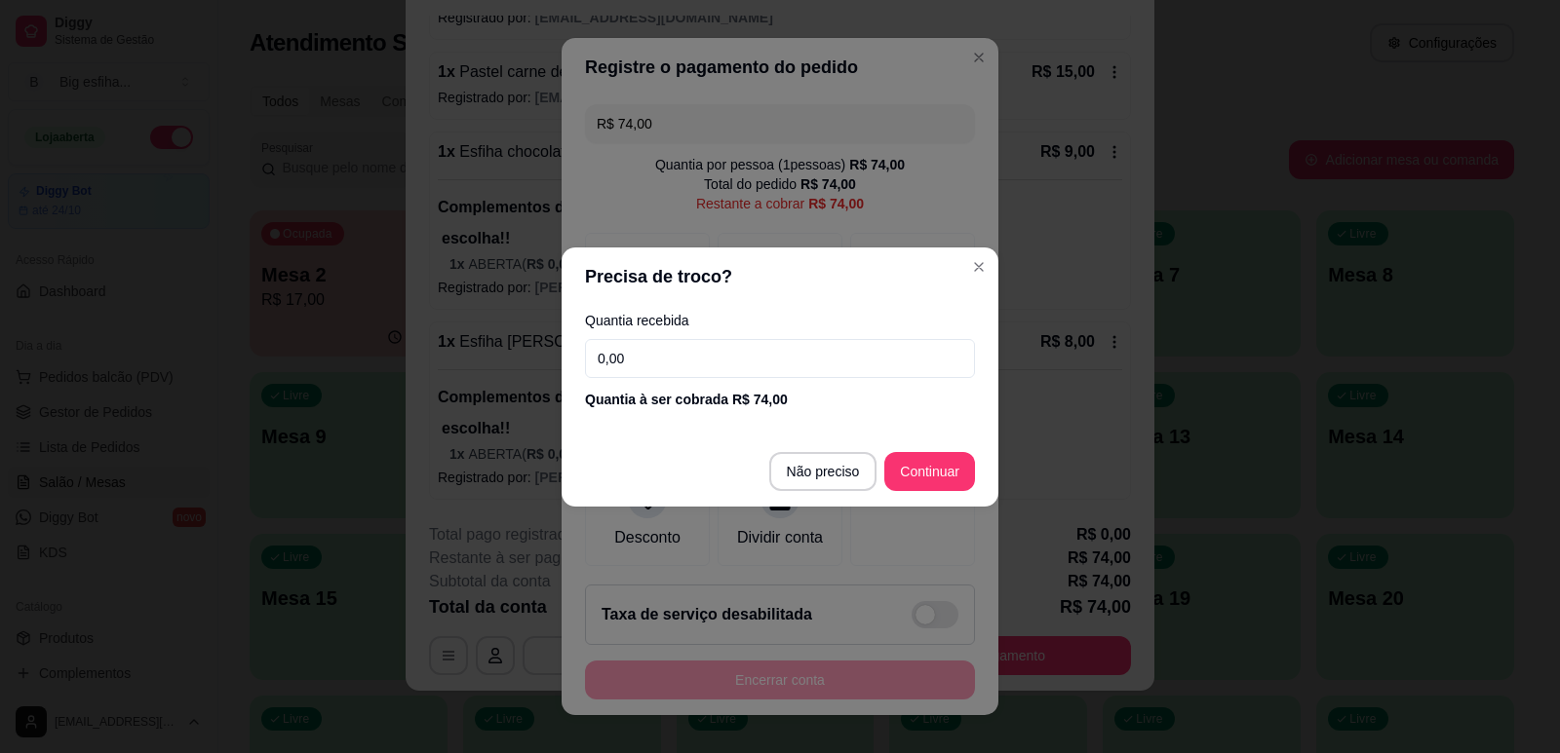
click at [661, 334] on div "Quantia recebida 0,00 Quantia à ser cobrada R$ 74,00" at bounding box center [779, 361] width 437 height 111
click at [689, 362] on input "0,00" at bounding box center [780, 358] width 390 height 39
type input "50,00"
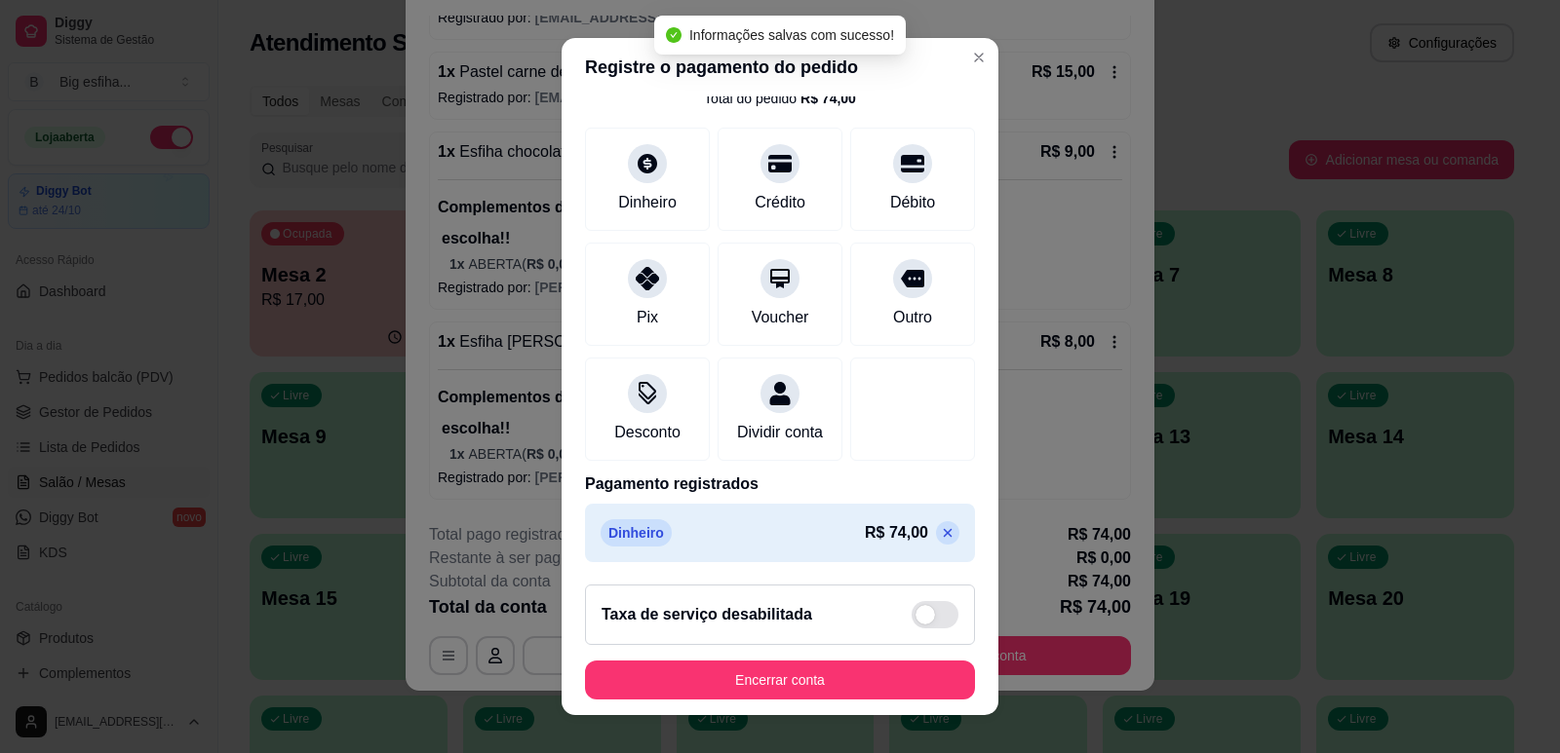
scroll to position [109, 0]
click at [944, 534] on icon at bounding box center [948, 532] width 9 height 9
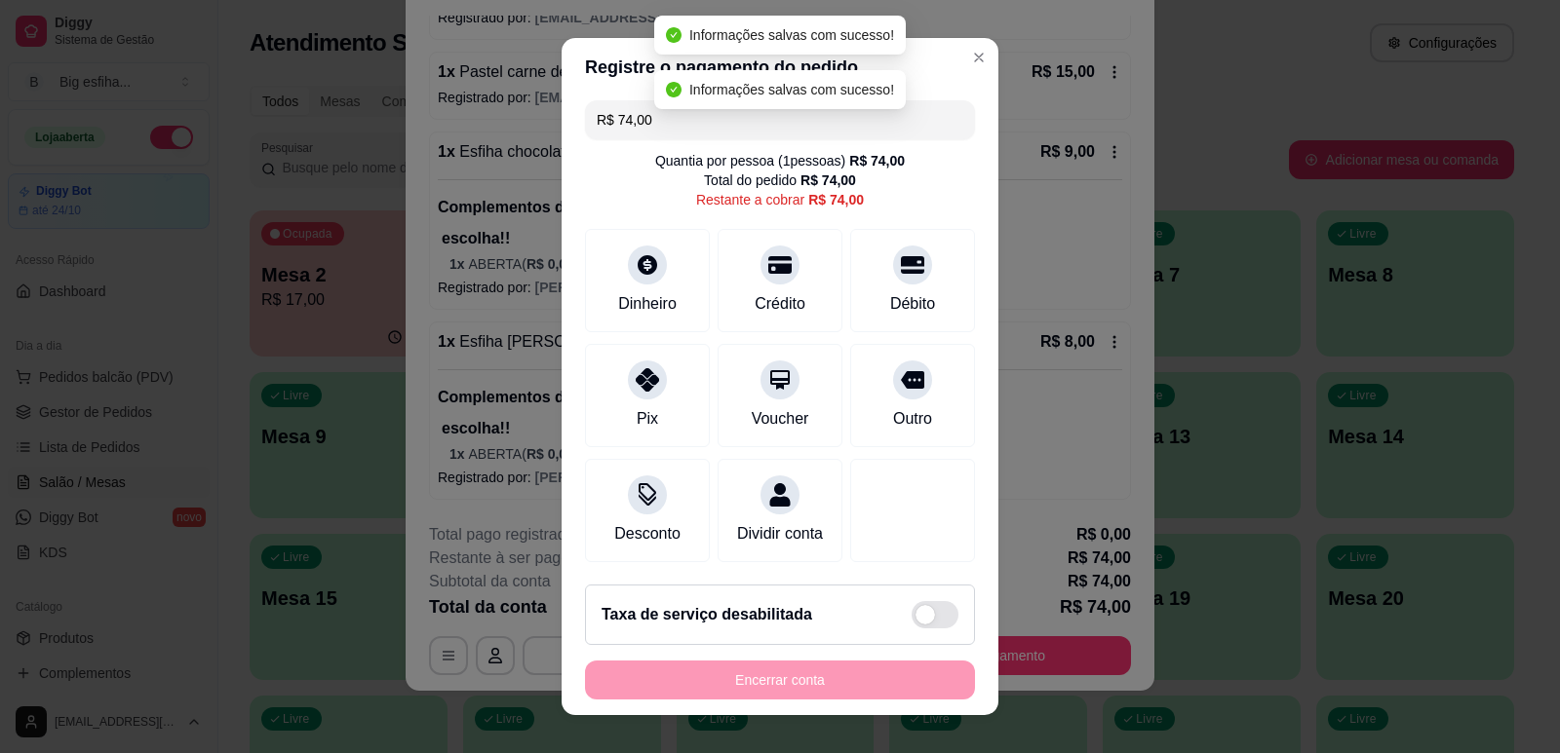
scroll to position [0, 0]
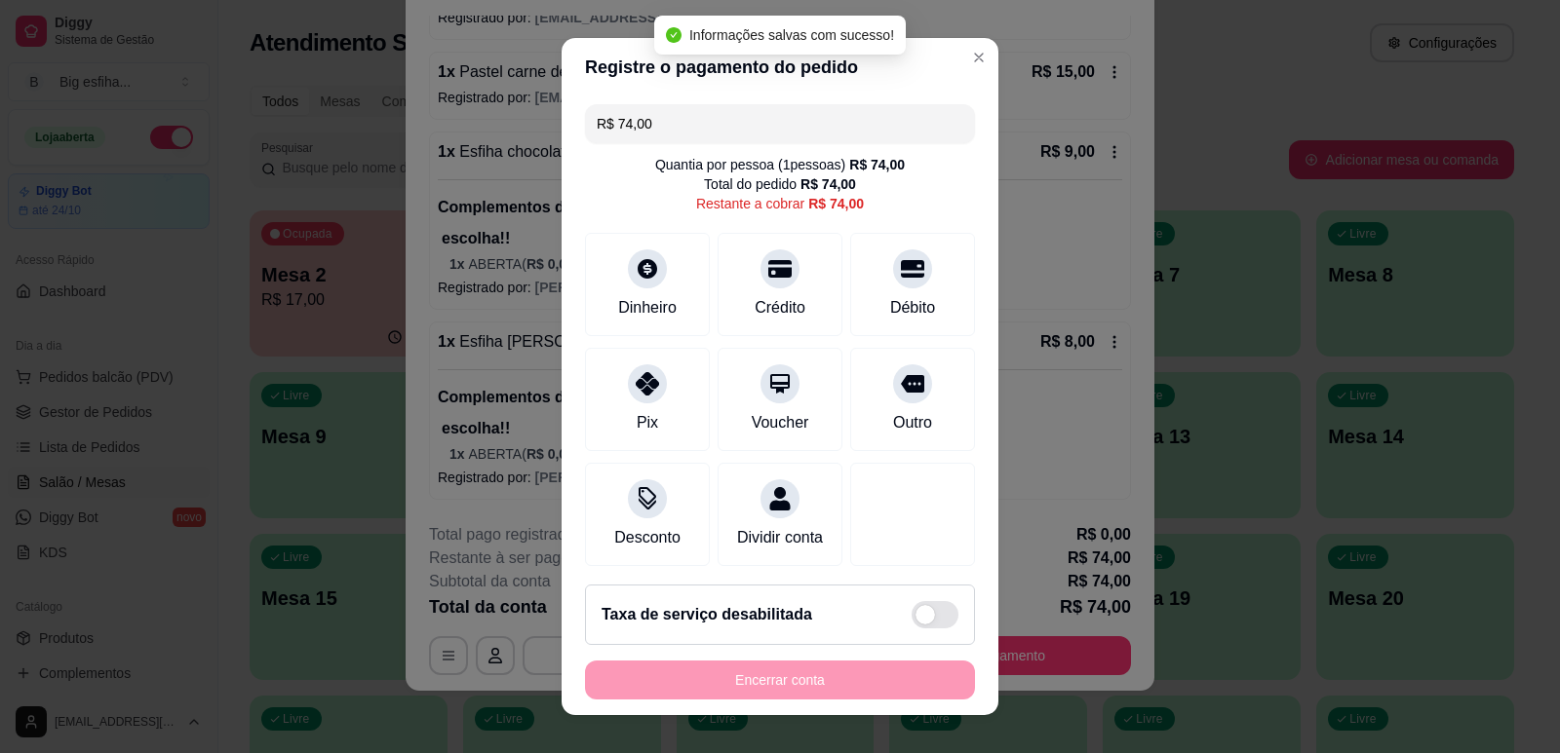
drag, startPoint x: 693, startPoint y: 121, endPoint x: 536, endPoint y: 130, distance: 157.2
click at [536, 130] on div "Registre o pagamento do pedido R$ 74,00 Quantia por pessoa ( 1 pessoas) R$ 74,0…" at bounding box center [780, 376] width 1560 height 753
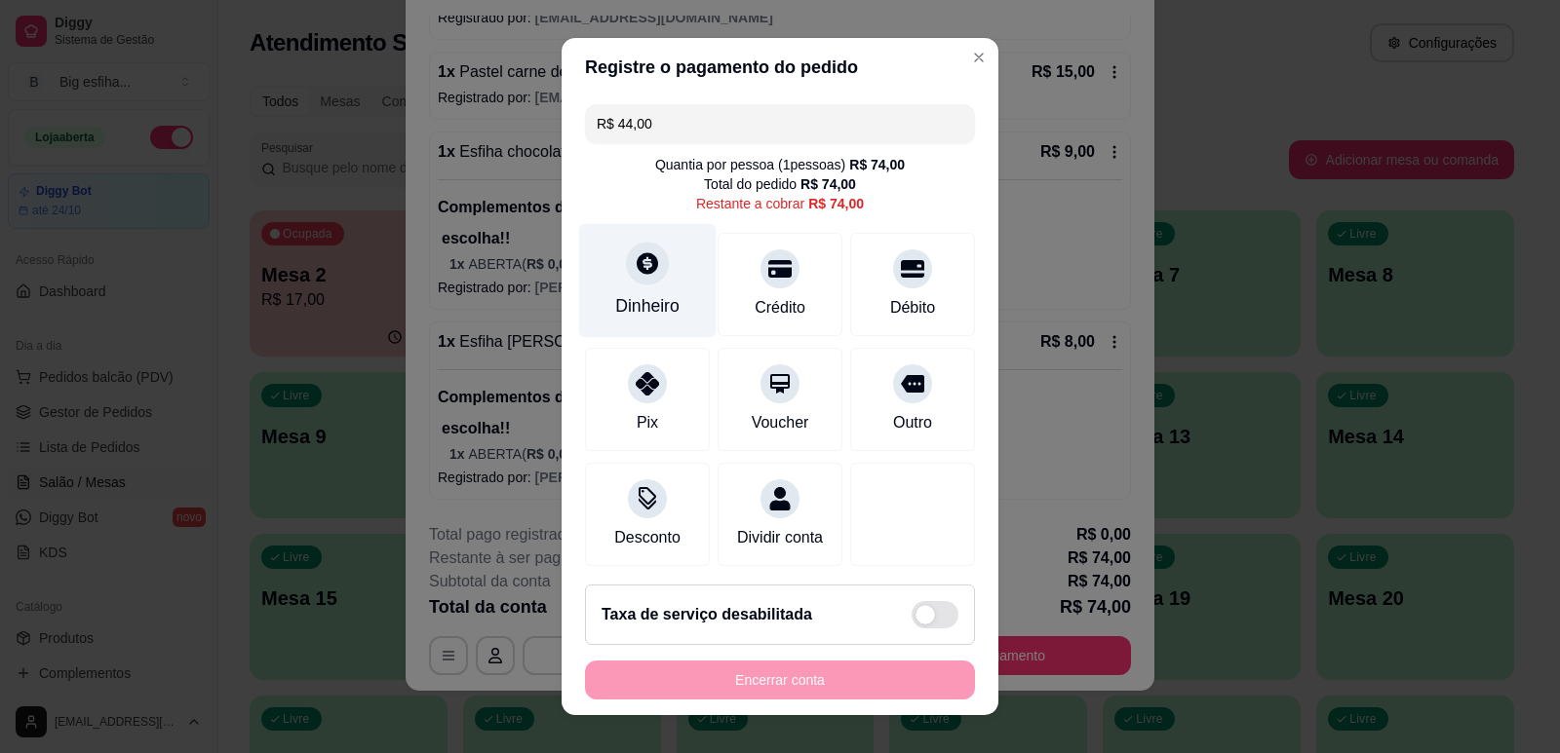
type input "R$ 44,00"
click at [618, 299] on div "Dinheiro" at bounding box center [647, 305] width 64 height 25
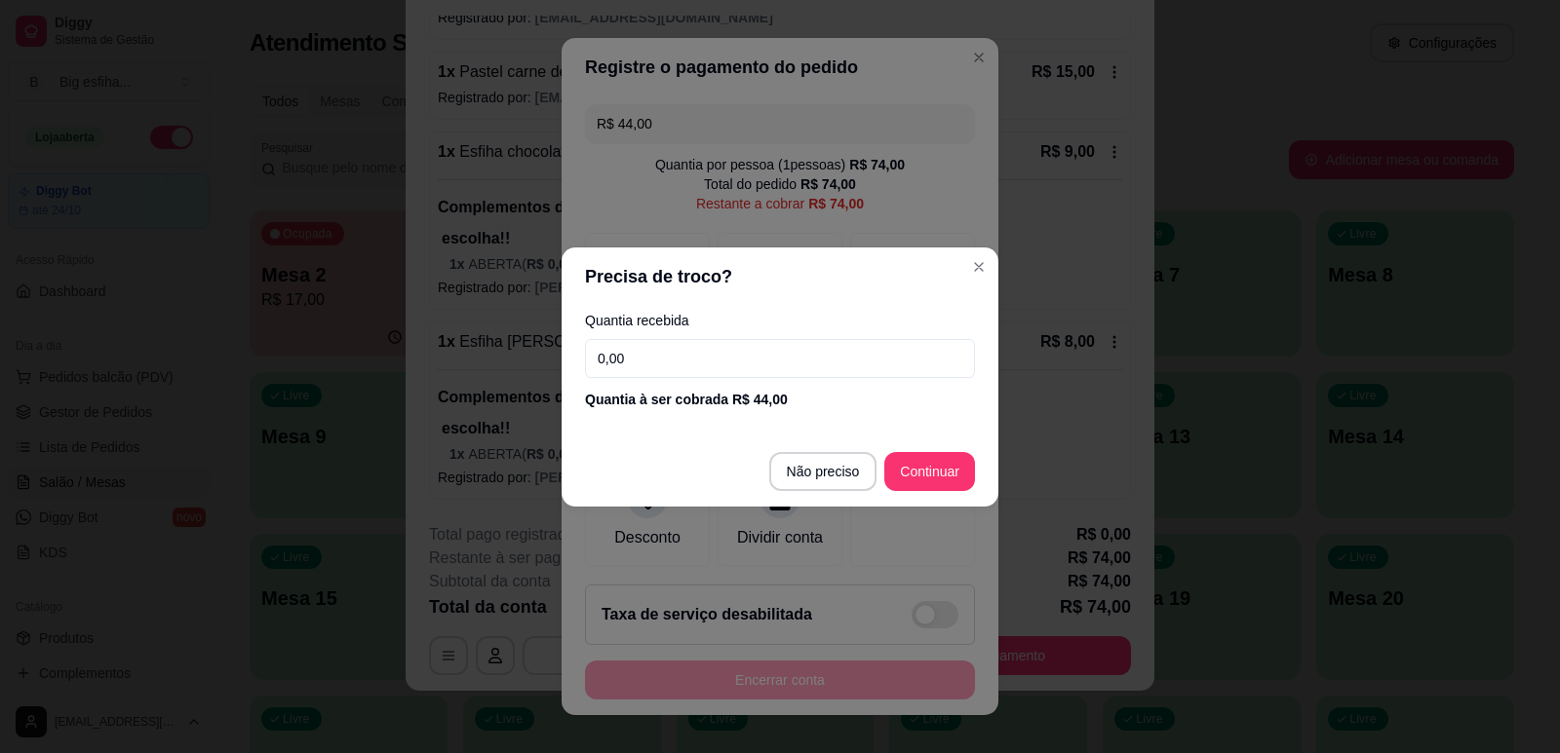
click at [623, 355] on input "0,00" at bounding box center [780, 358] width 390 height 39
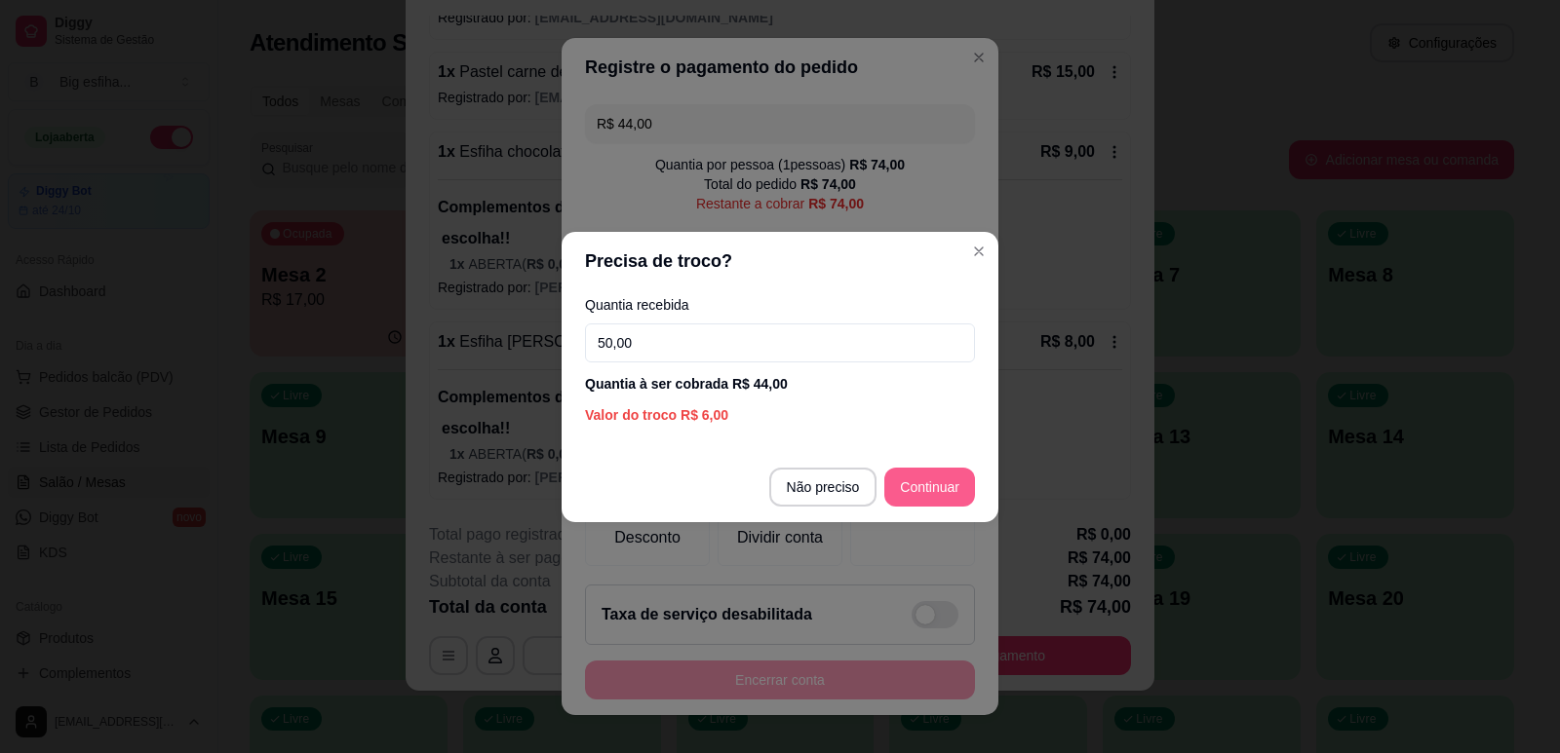
type input "50,00"
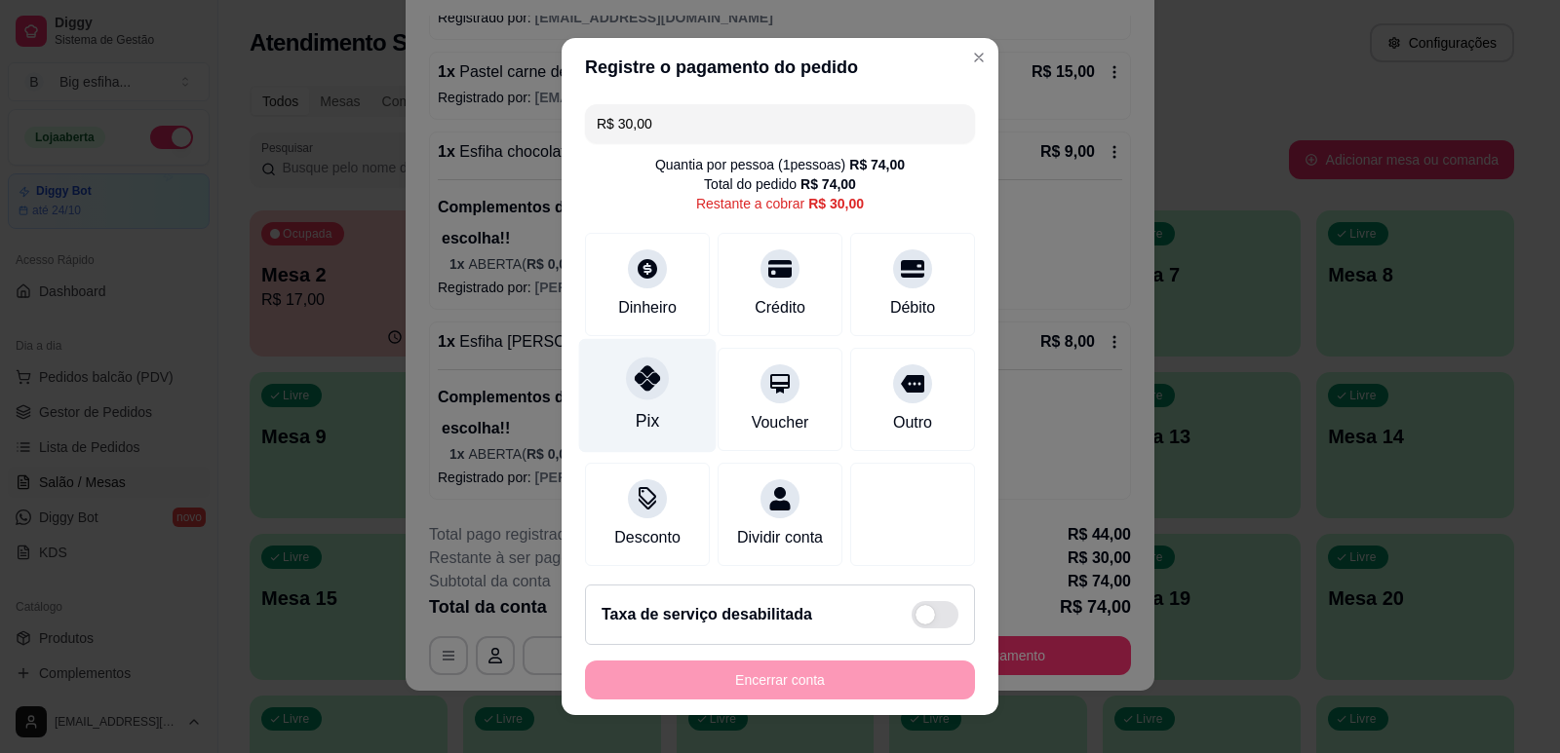
click at [636, 413] on div "Pix" at bounding box center [647, 420] width 23 height 25
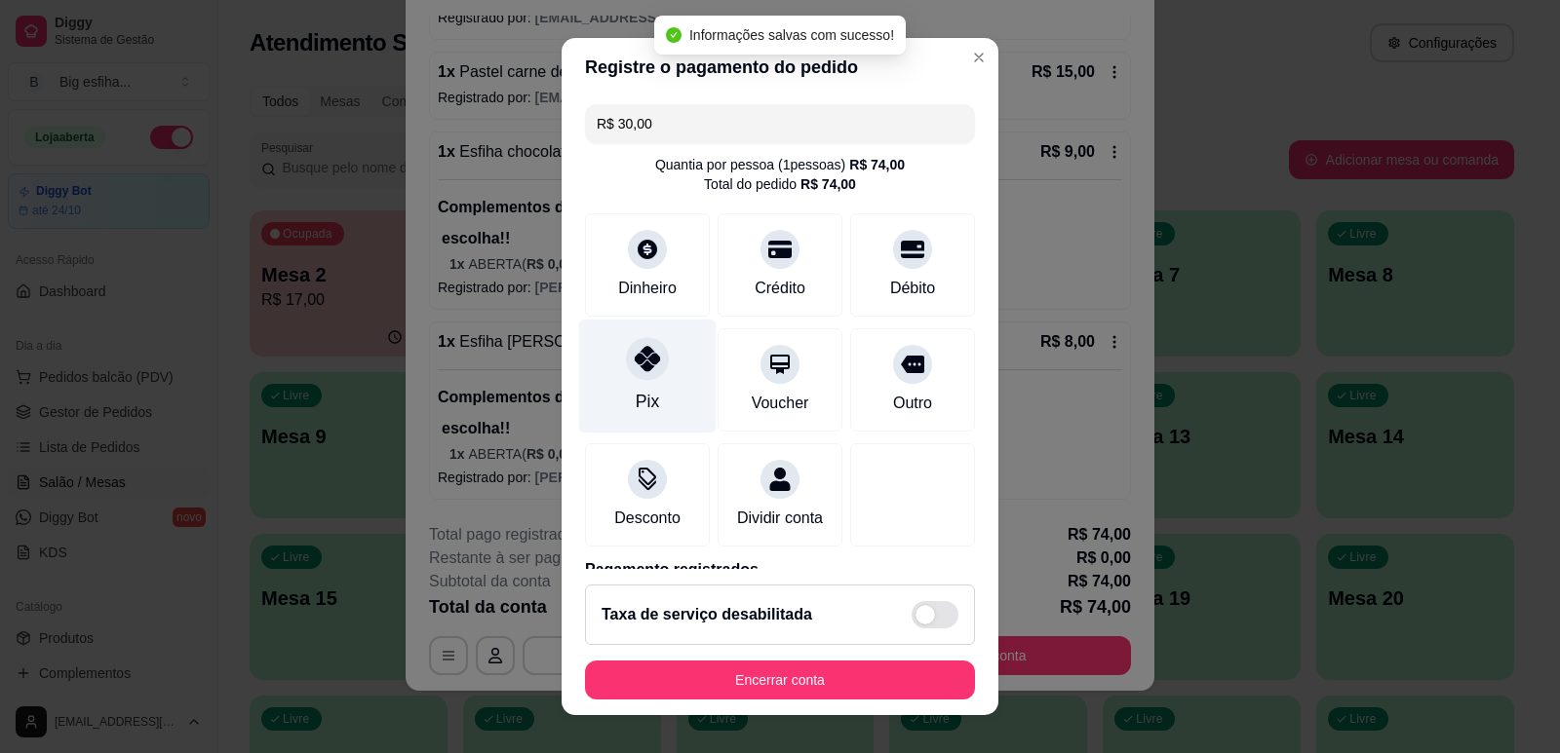
type input "R$ 0,00"
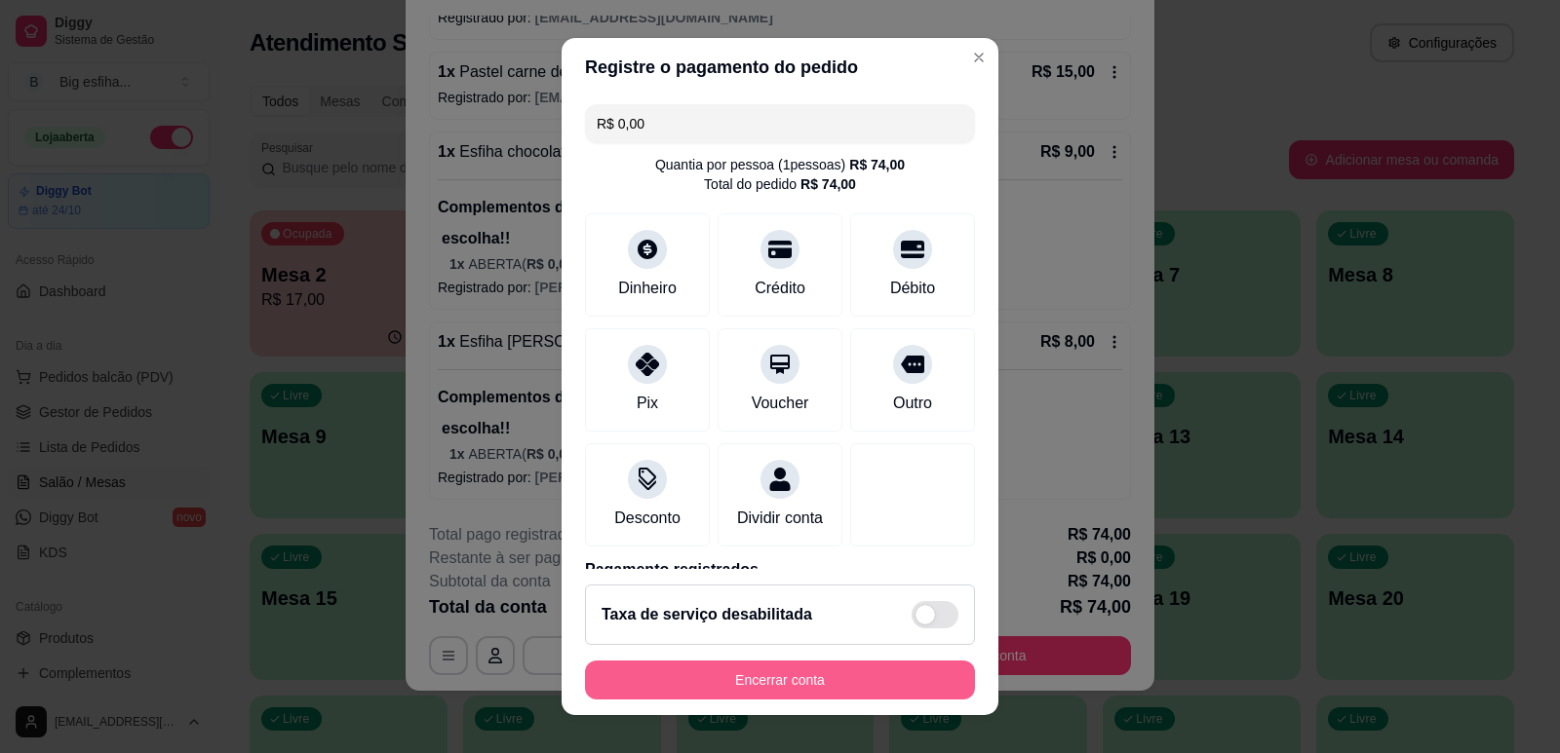
click at [795, 680] on button "Encerrar conta" at bounding box center [780, 680] width 390 height 39
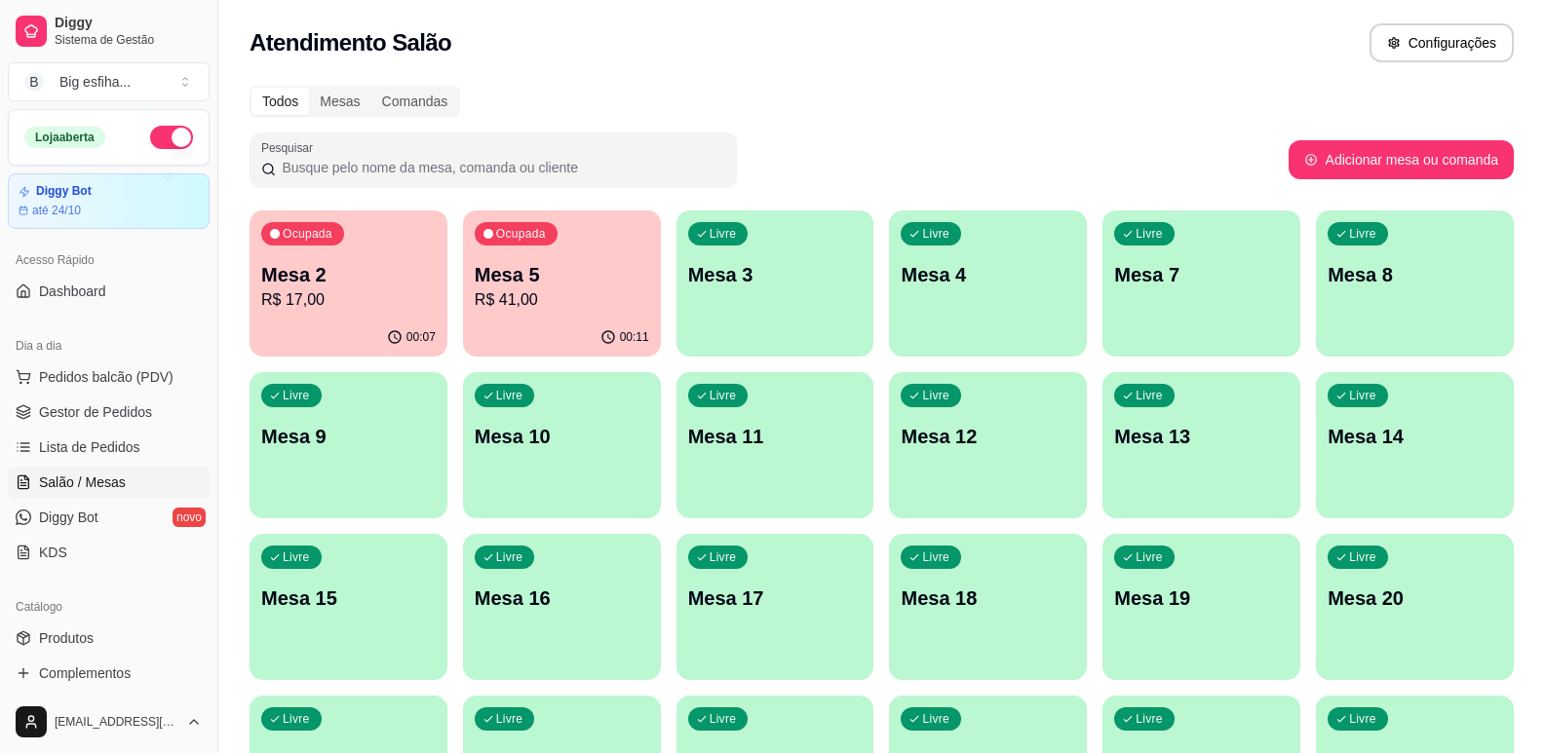
click at [801, 288] on p "Mesa 3" at bounding box center [775, 274] width 174 height 27
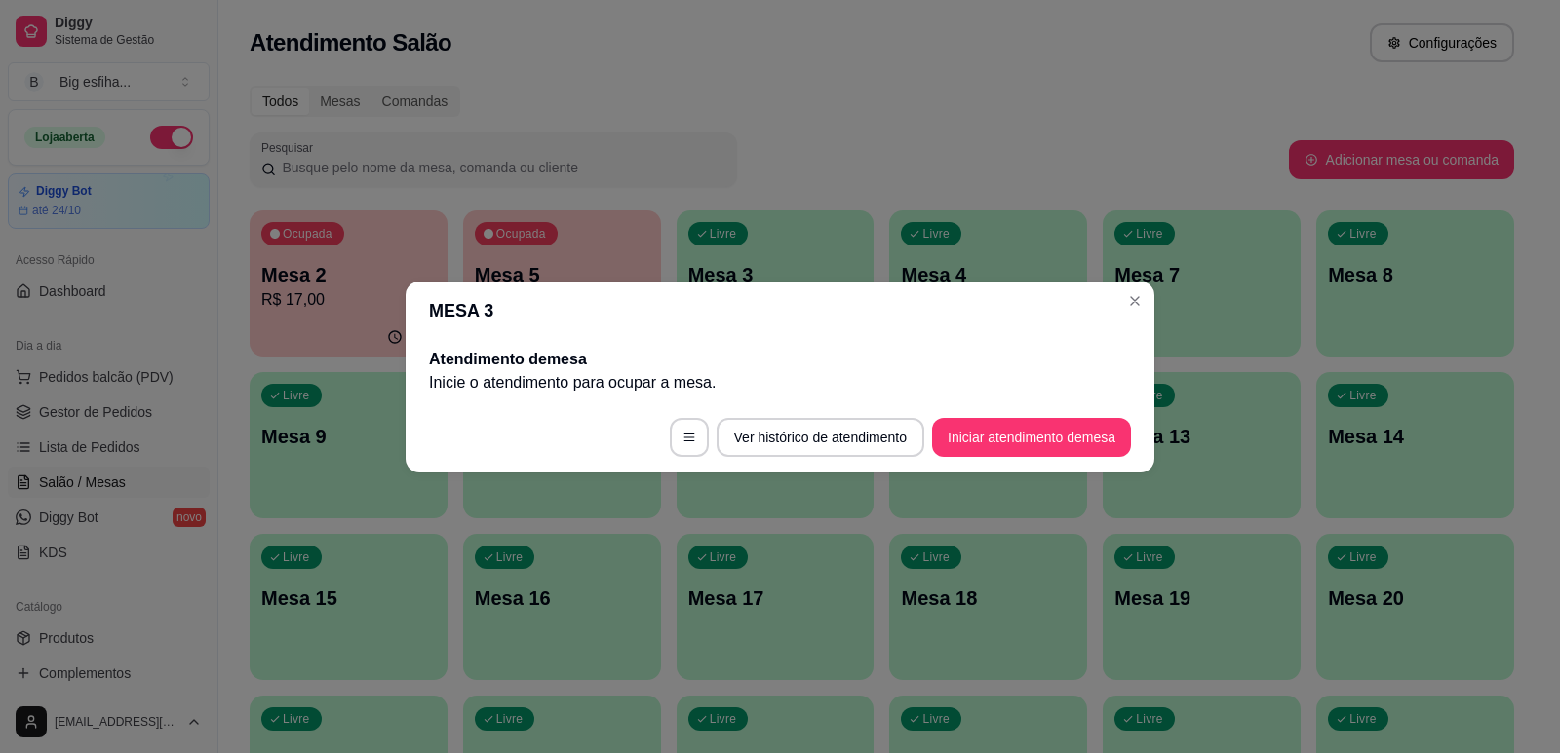
click at [1013, 457] on footer "Ver histórico de atendimento Iniciar atendimento de mesa" at bounding box center [779, 438] width 749 height 70
click at [1017, 447] on button "Iniciar atendimento de mesa" at bounding box center [1031, 437] width 199 height 39
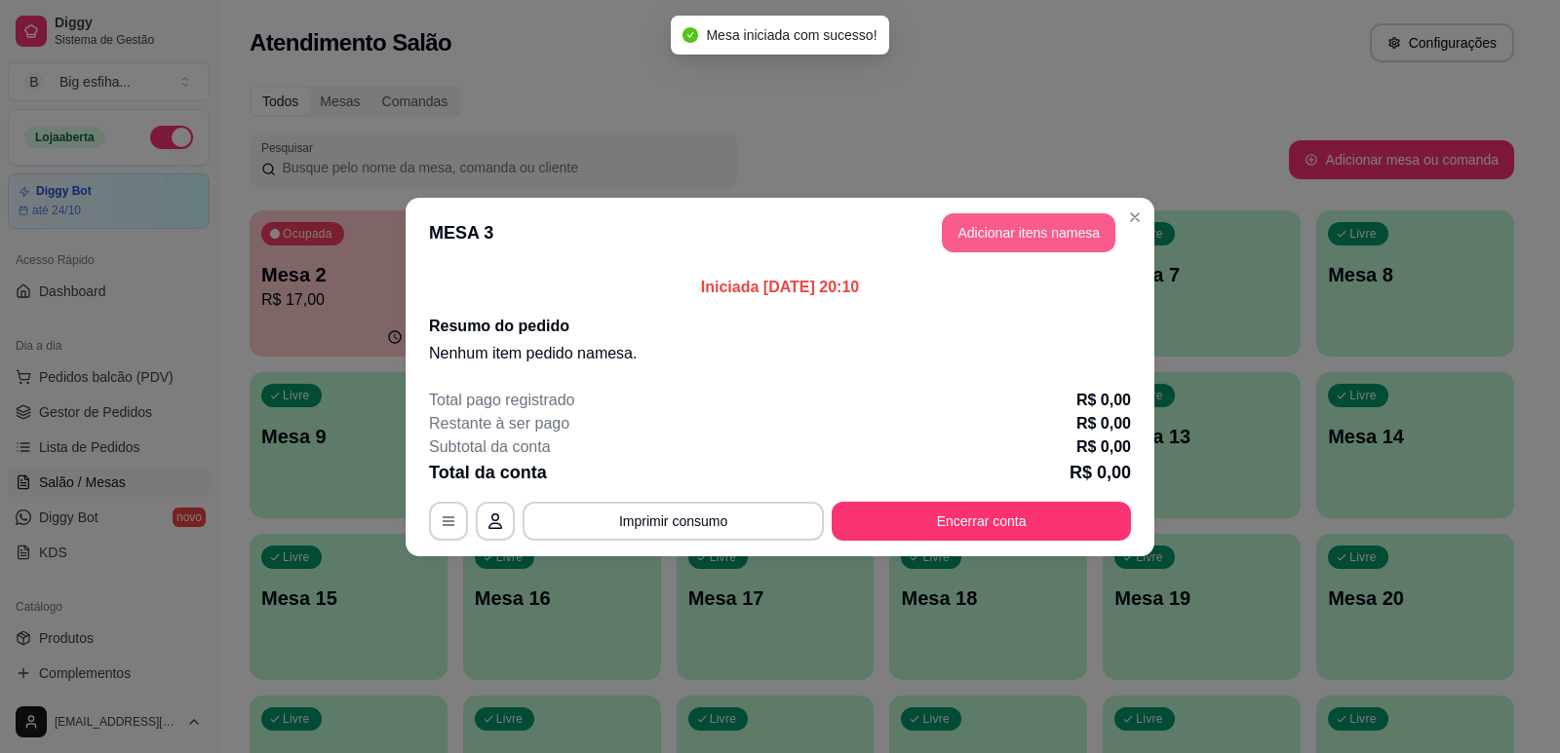
click at [1008, 234] on button "Adicionar itens na mesa" at bounding box center [1029, 232] width 174 height 39
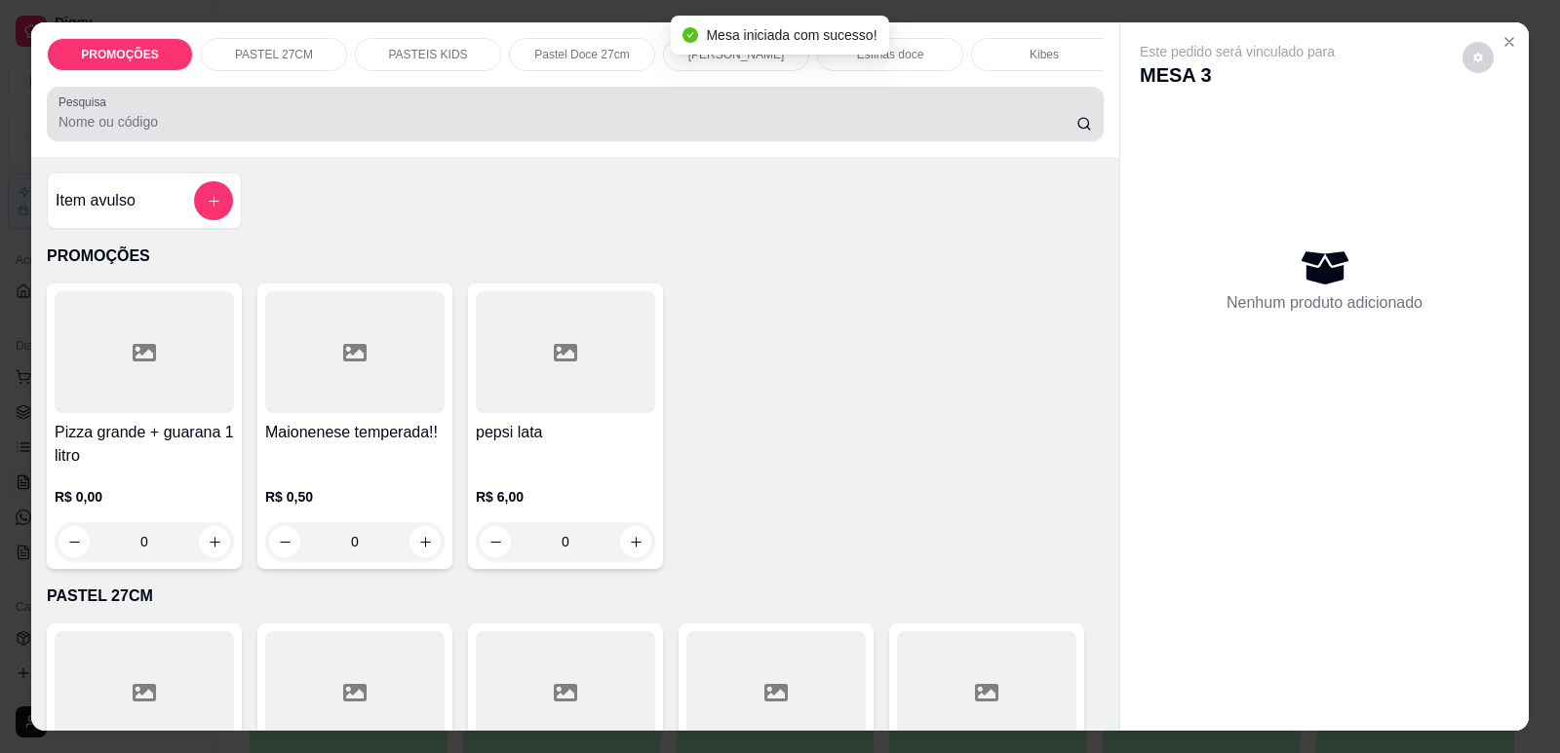
click at [660, 117] on div at bounding box center [574, 114] width 1033 height 39
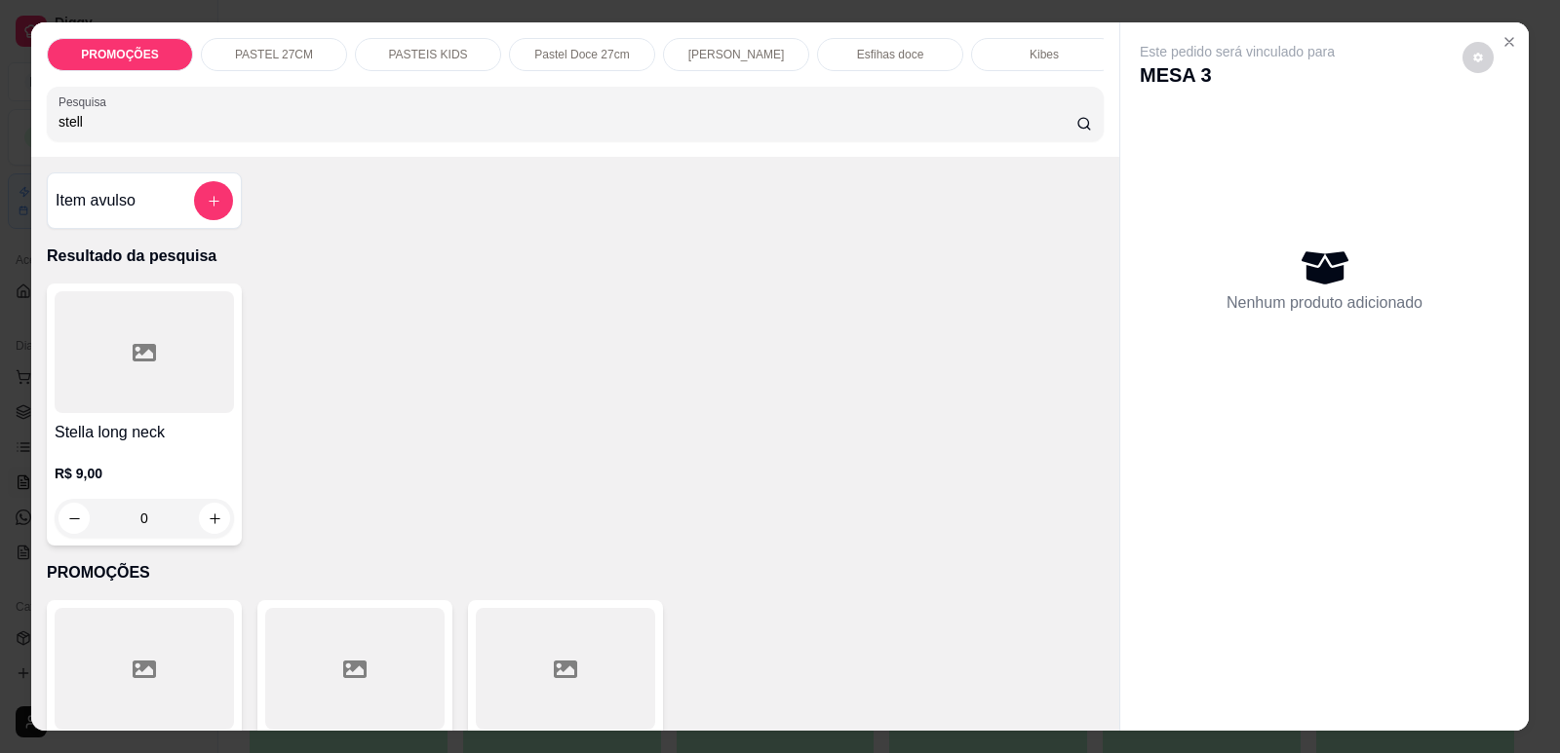
type input "stell"
click at [130, 413] on div at bounding box center [144, 352] width 179 height 122
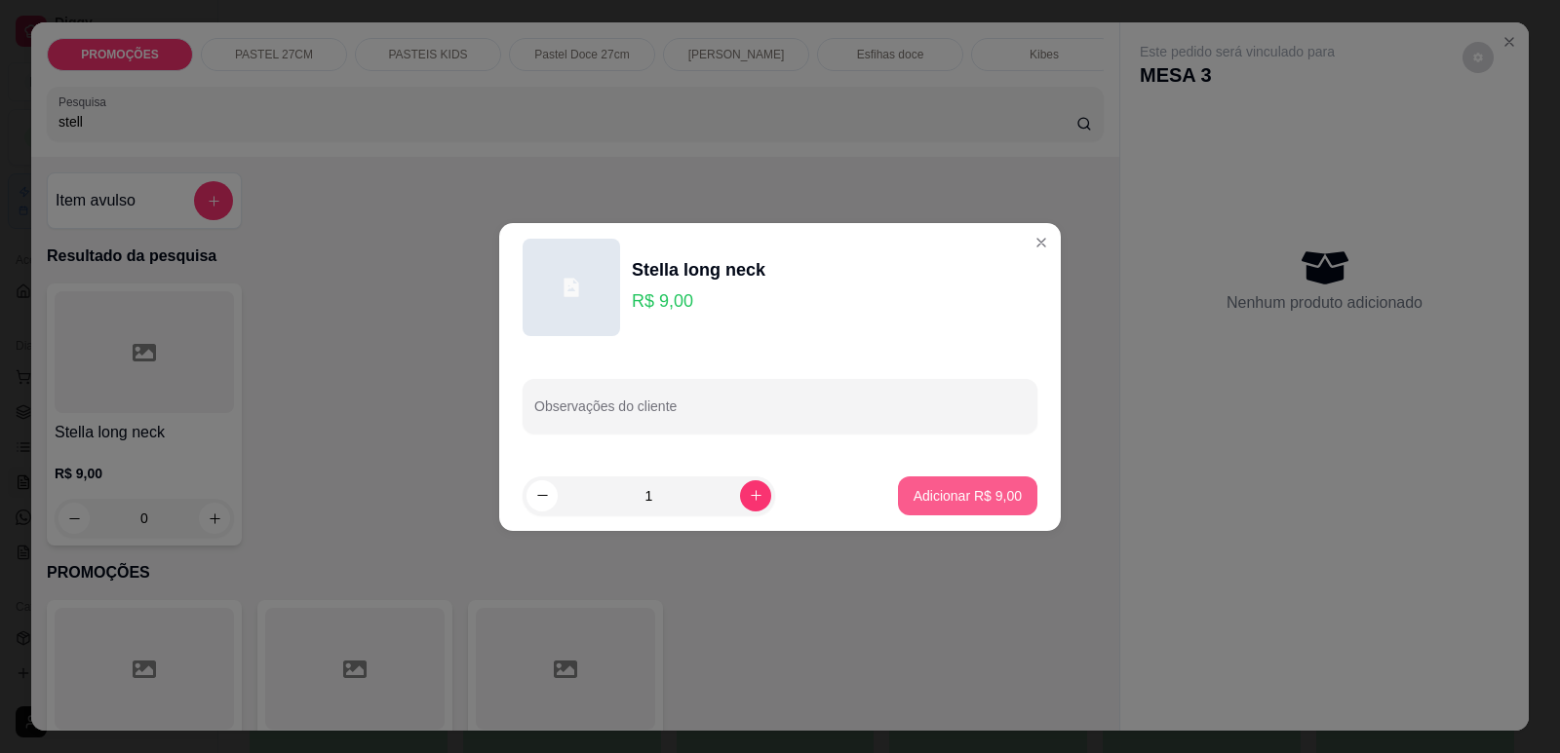
click at [927, 508] on button "Adicionar R$ 9,00" at bounding box center [967, 496] width 139 height 39
type input "1"
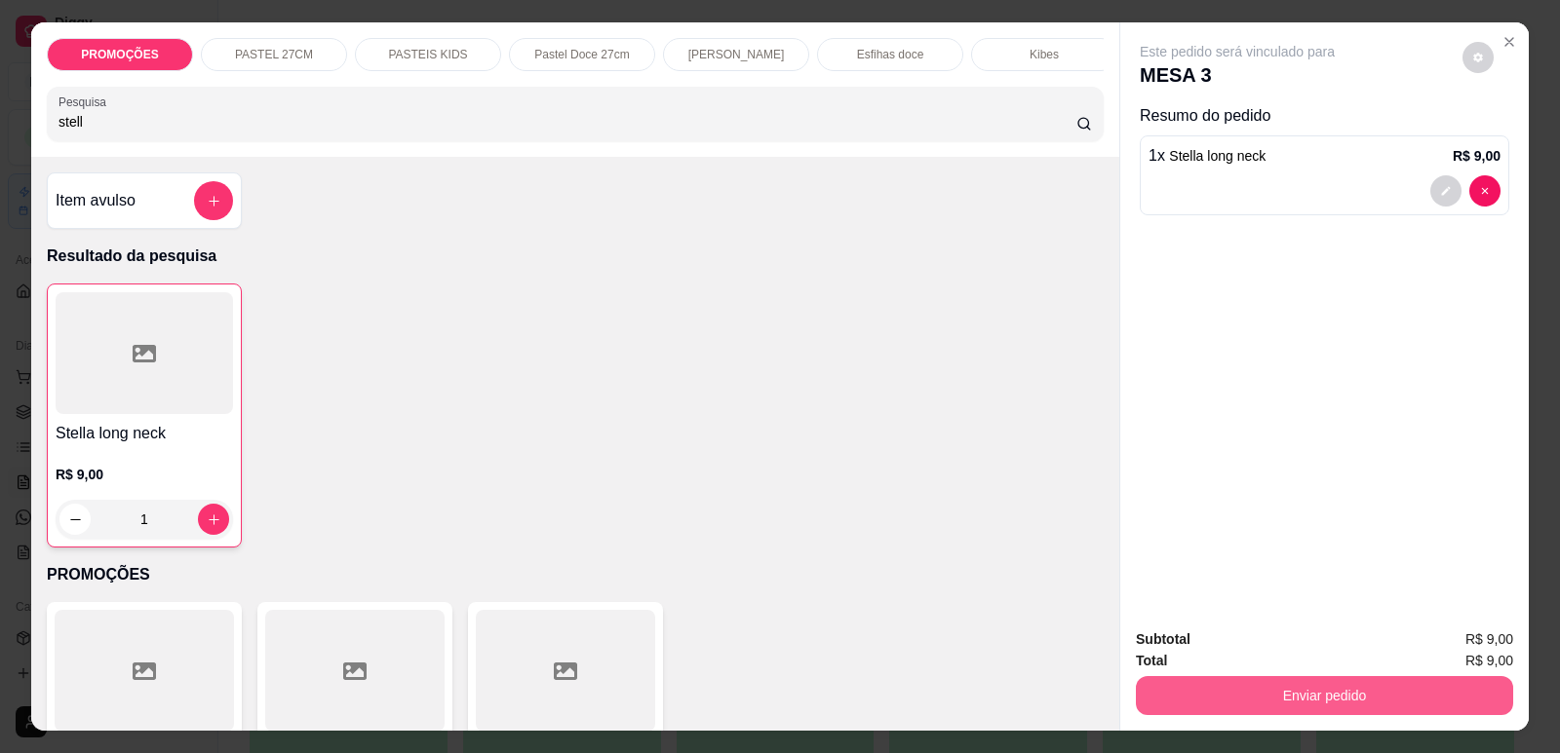
click at [1194, 703] on button "Enviar pedido" at bounding box center [1324, 695] width 377 height 39
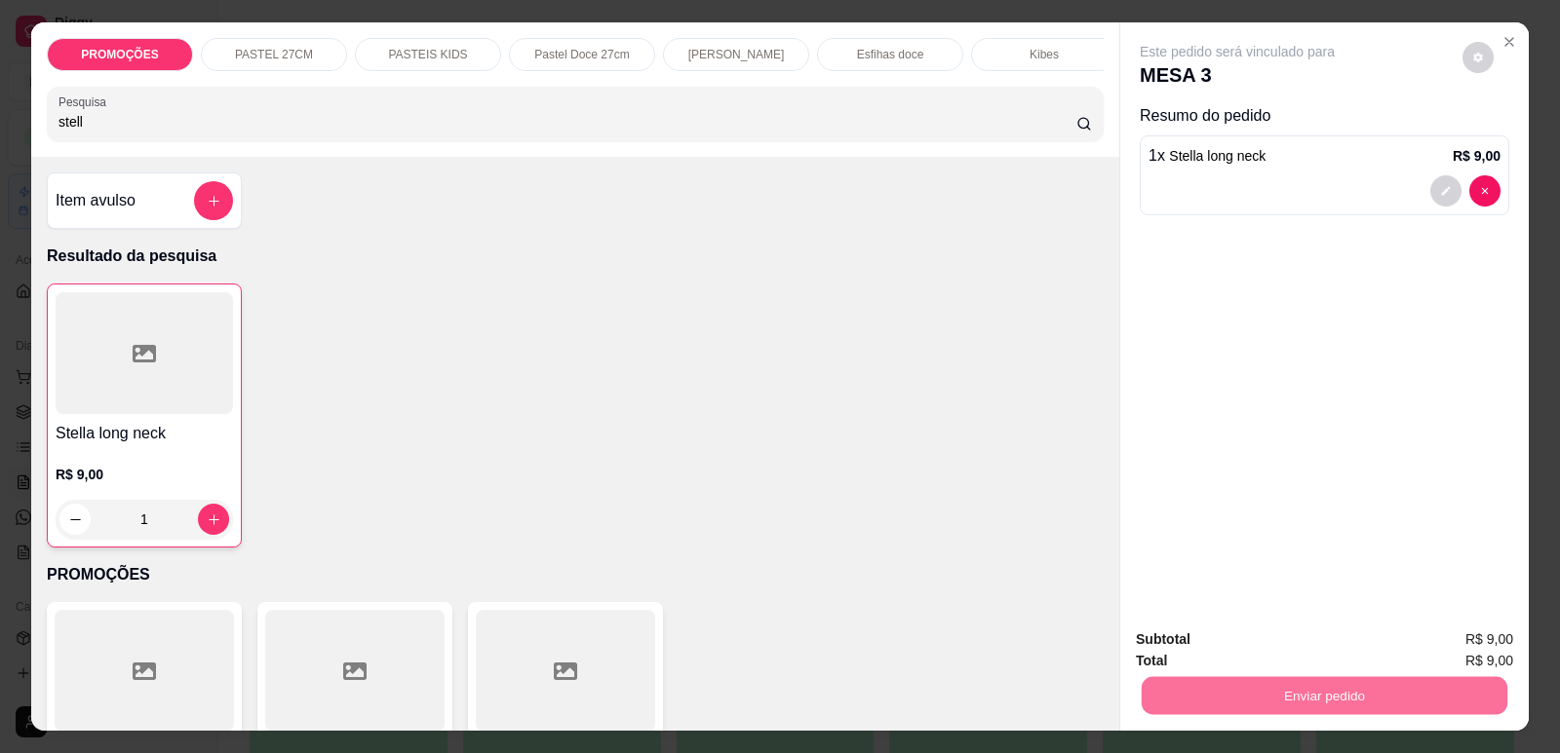
click at [1441, 655] on button "Enviar pedido" at bounding box center [1462, 648] width 107 height 36
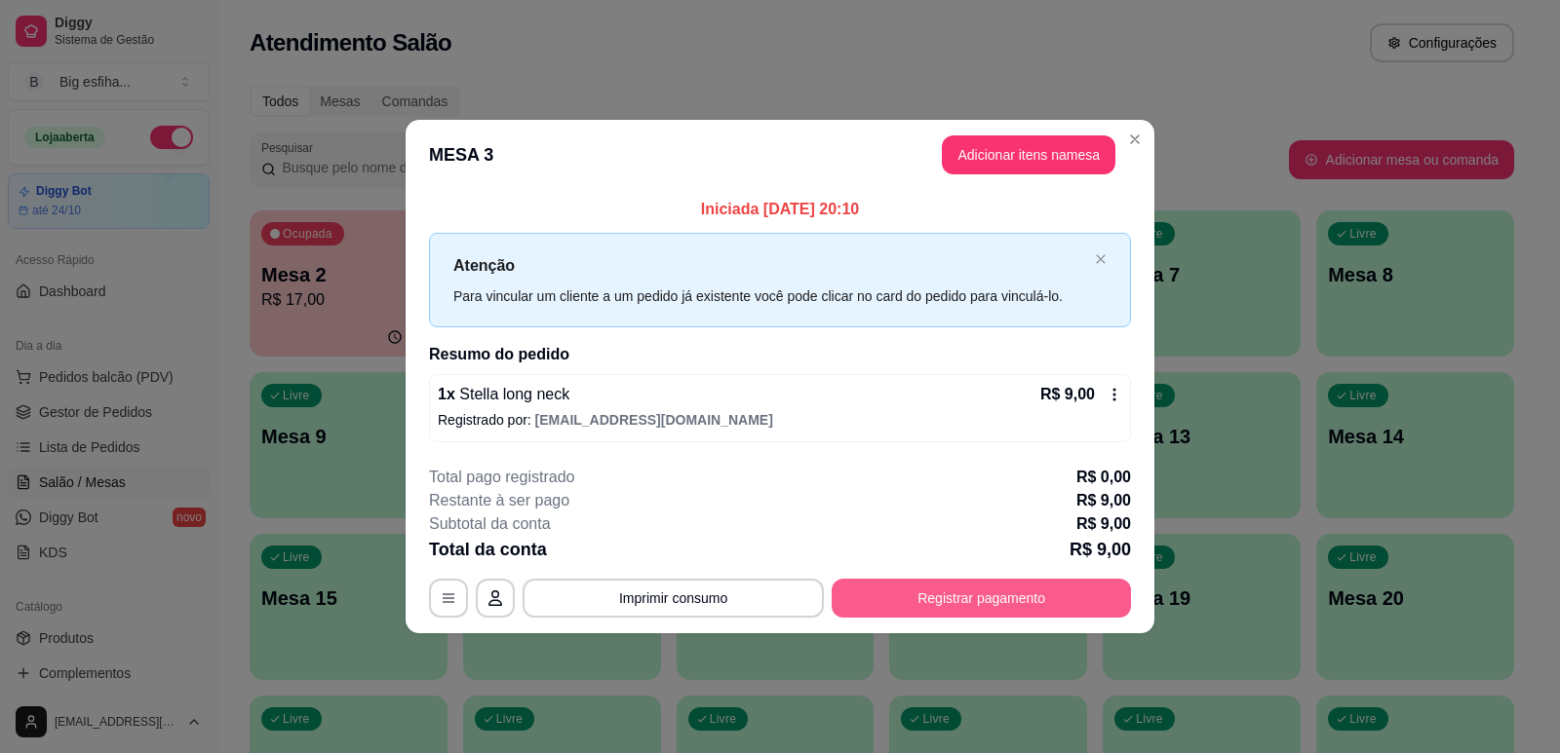
click at [1021, 596] on button "Registrar pagamento" at bounding box center [980, 598] width 299 height 39
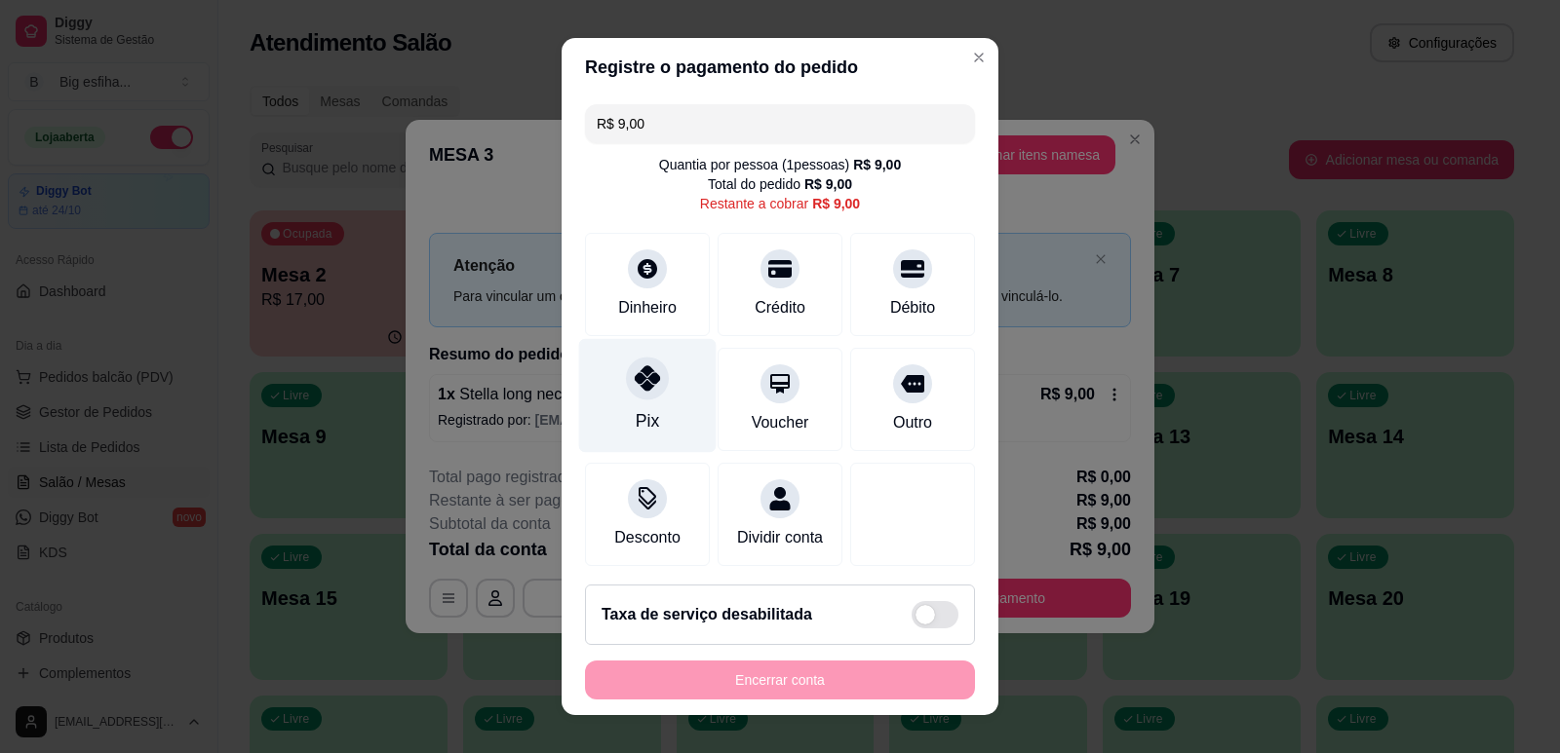
click at [626, 372] on div at bounding box center [647, 378] width 43 height 43
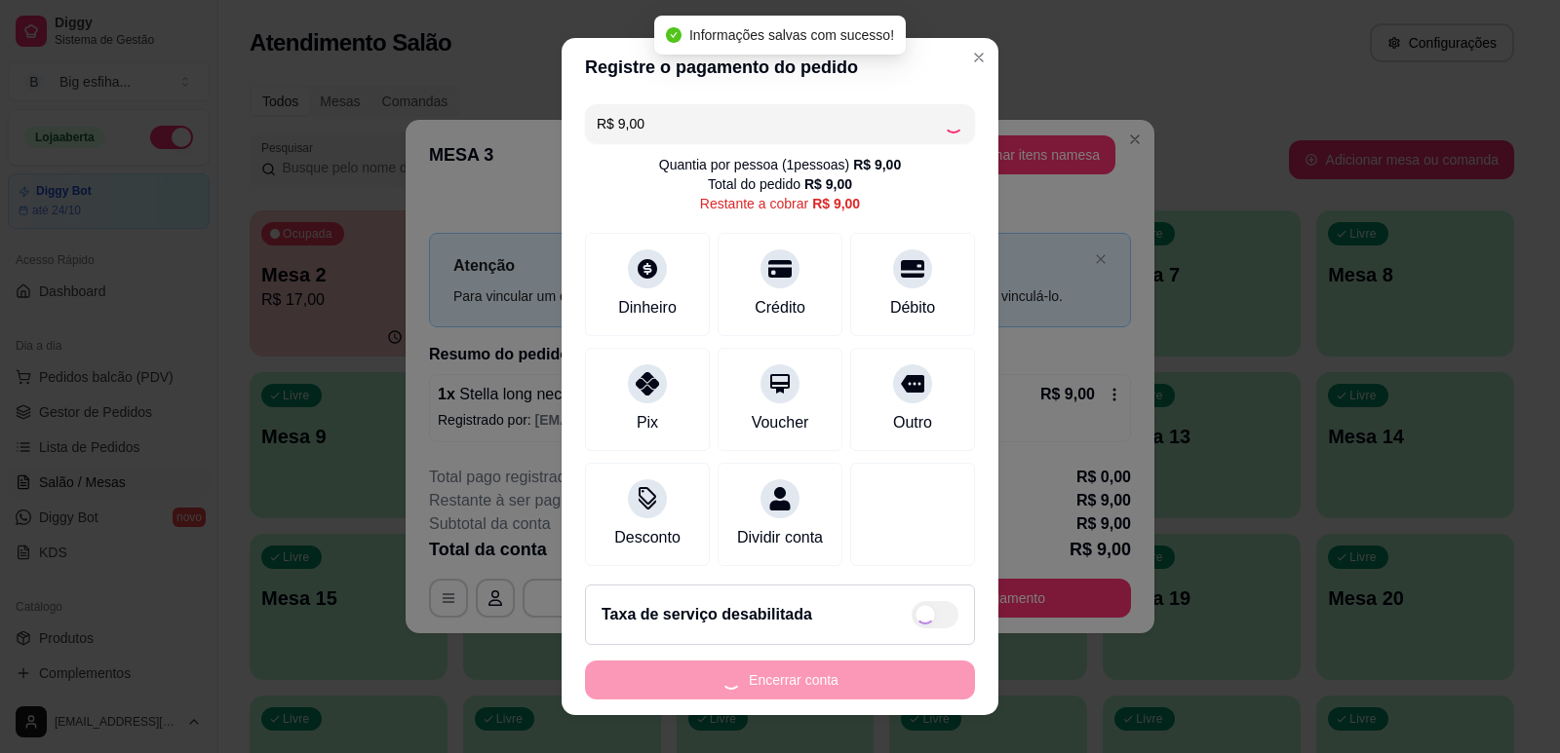
type input "R$ 0,00"
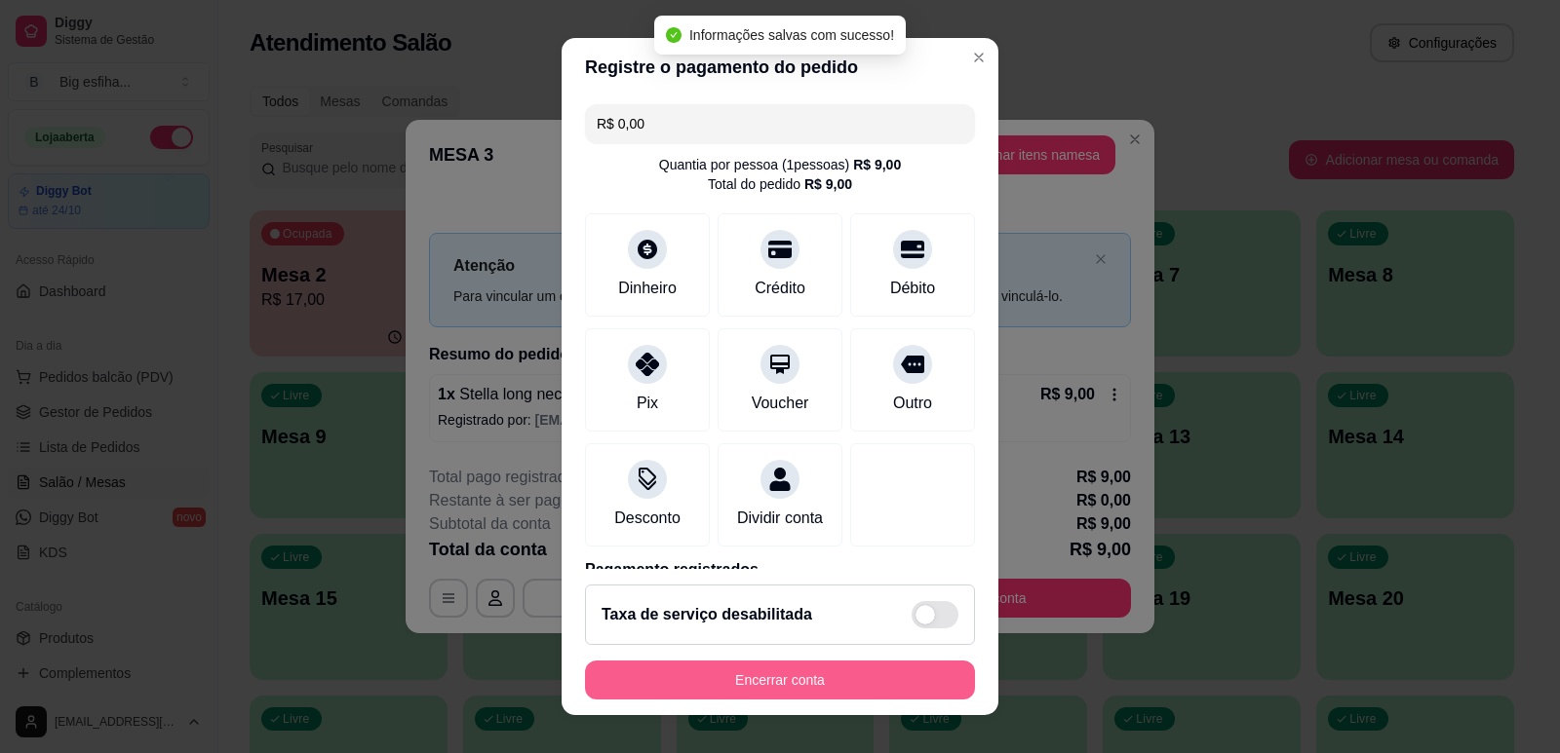
click at [807, 678] on button "Encerrar conta" at bounding box center [780, 680] width 390 height 39
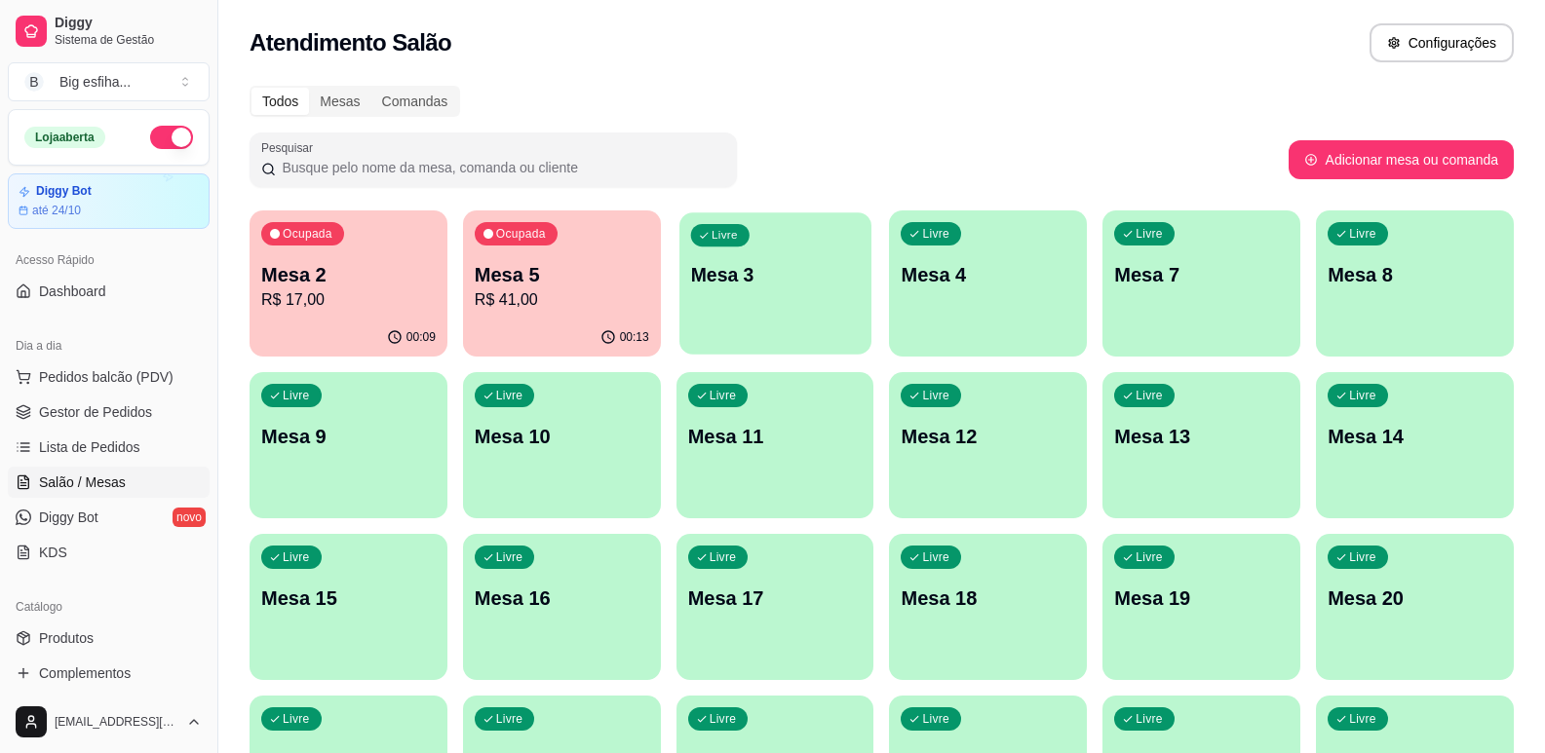
click at [756, 280] on p "Mesa 3" at bounding box center [774, 275] width 169 height 26
click at [348, 337] on div "00:09" at bounding box center [348, 336] width 192 height 37
click at [767, 269] on p "Mesa 3" at bounding box center [775, 274] width 174 height 27
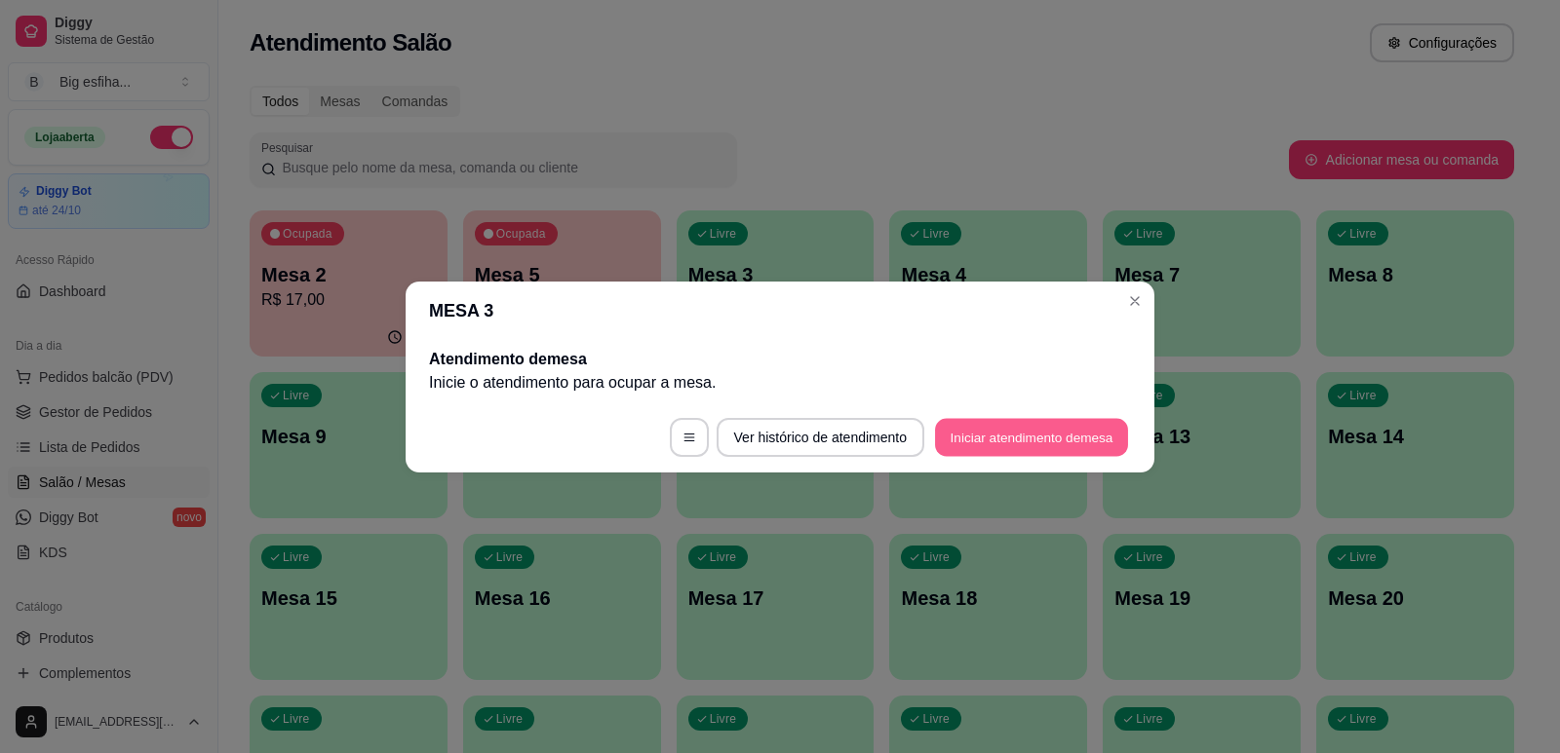
click at [955, 428] on button "Iniciar atendimento de mesa" at bounding box center [1031, 437] width 193 height 38
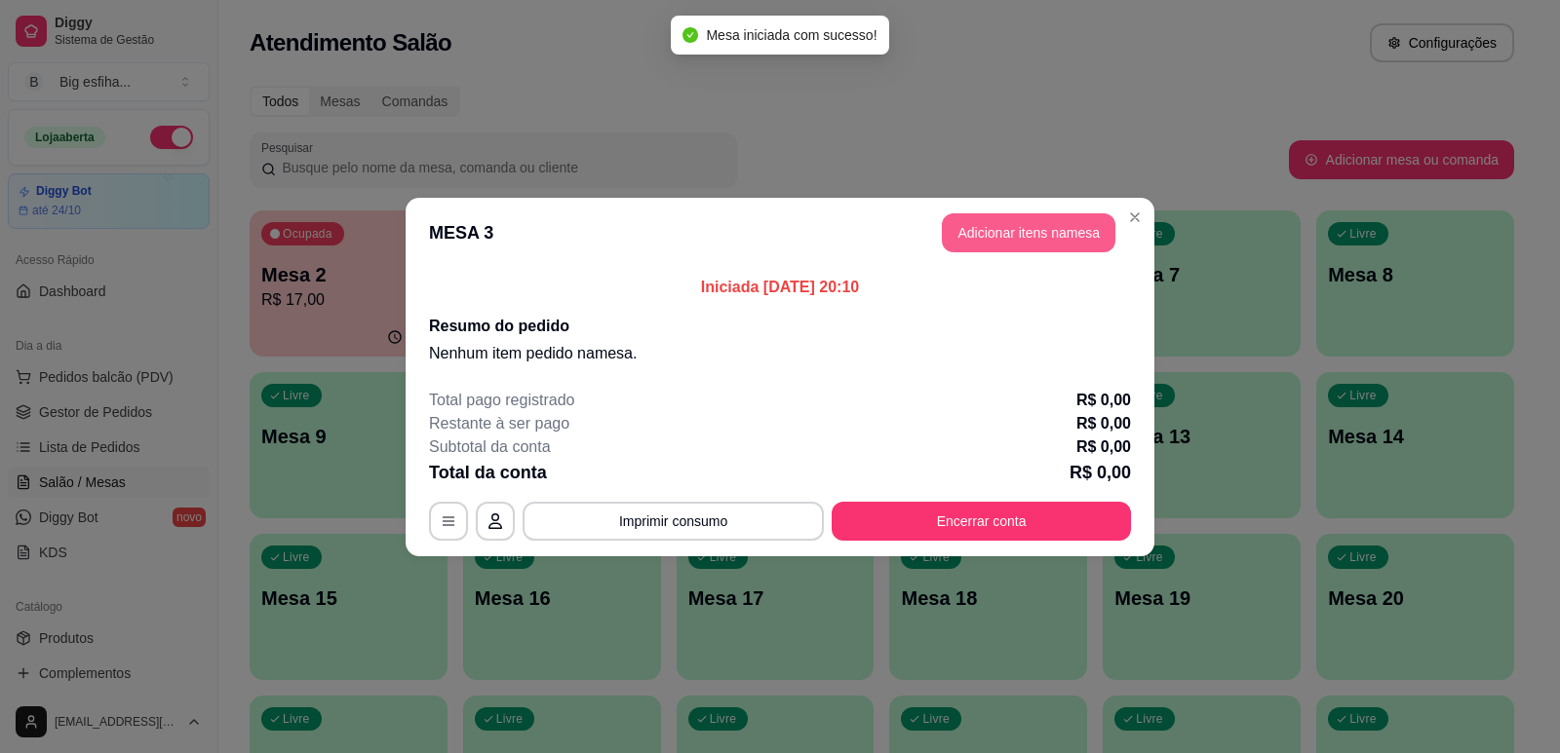
click at [1060, 241] on button "Adicionar itens na mesa" at bounding box center [1029, 232] width 174 height 39
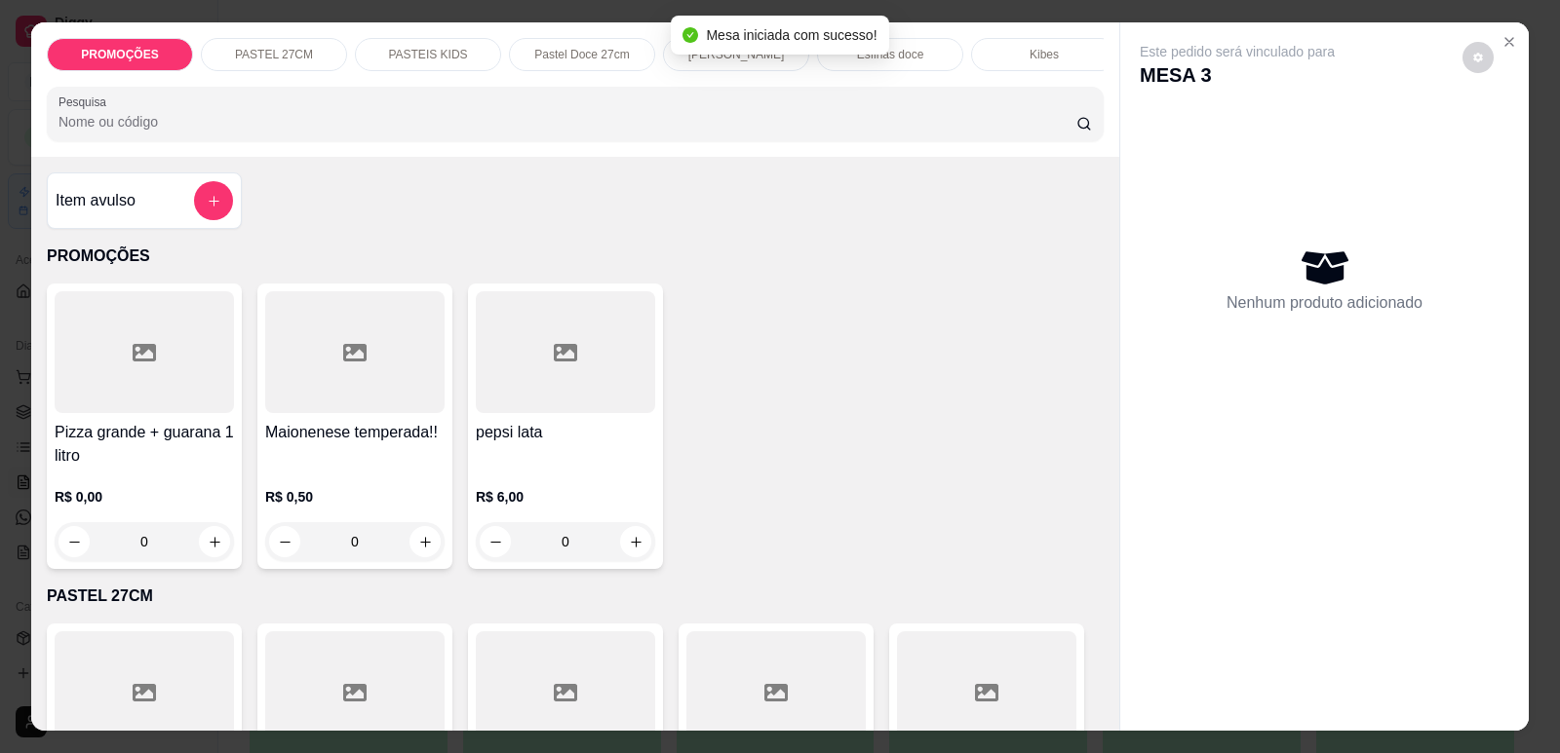
click at [735, 157] on div "PROMOÇÕES PASTEL 27CM PASTEIS KIDS Pastel Doce 27cm Esfihas Salgadas Esfihas do…" at bounding box center [575, 89] width 1088 height 135
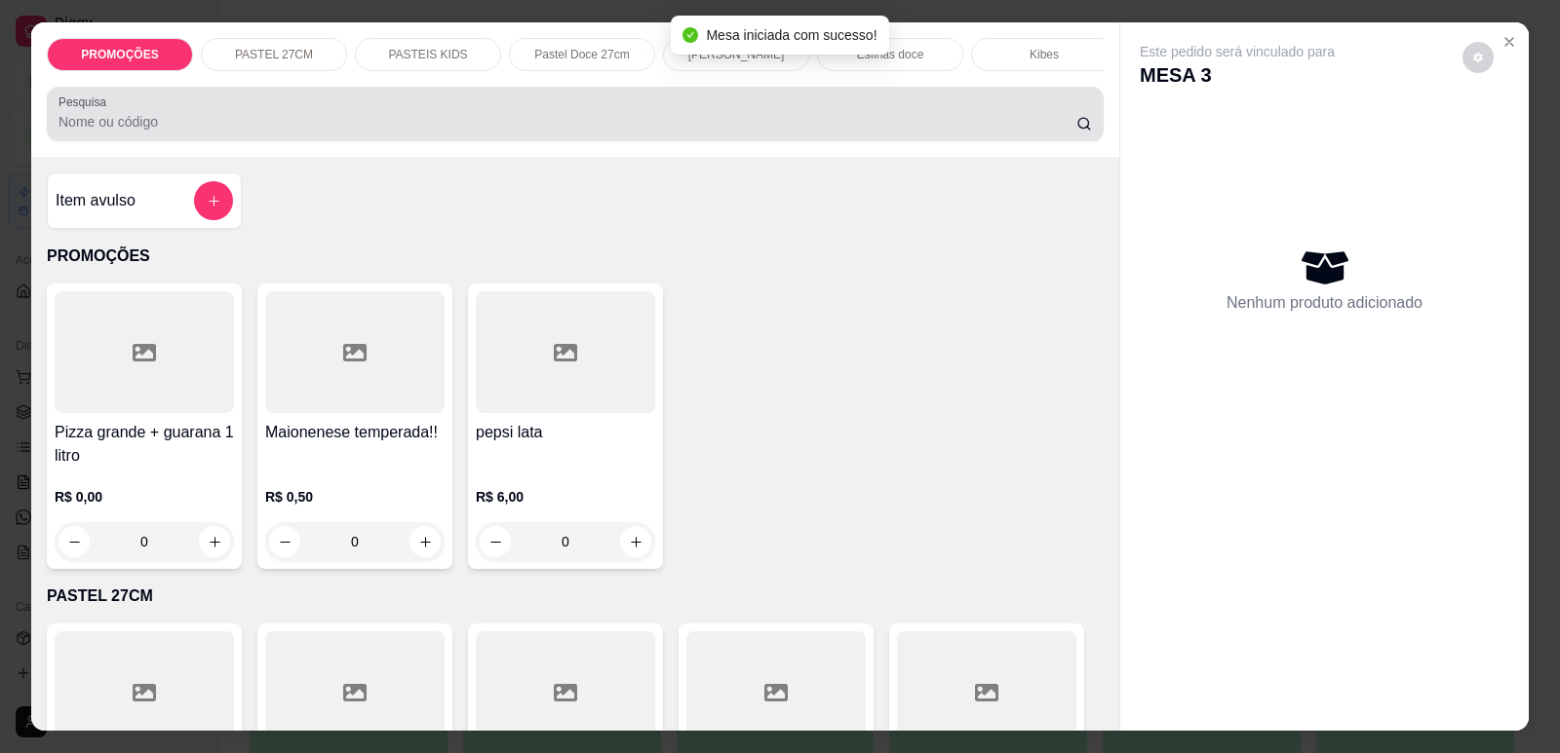
click at [725, 132] on input "Pesquisa" at bounding box center [567, 121] width 1018 height 19
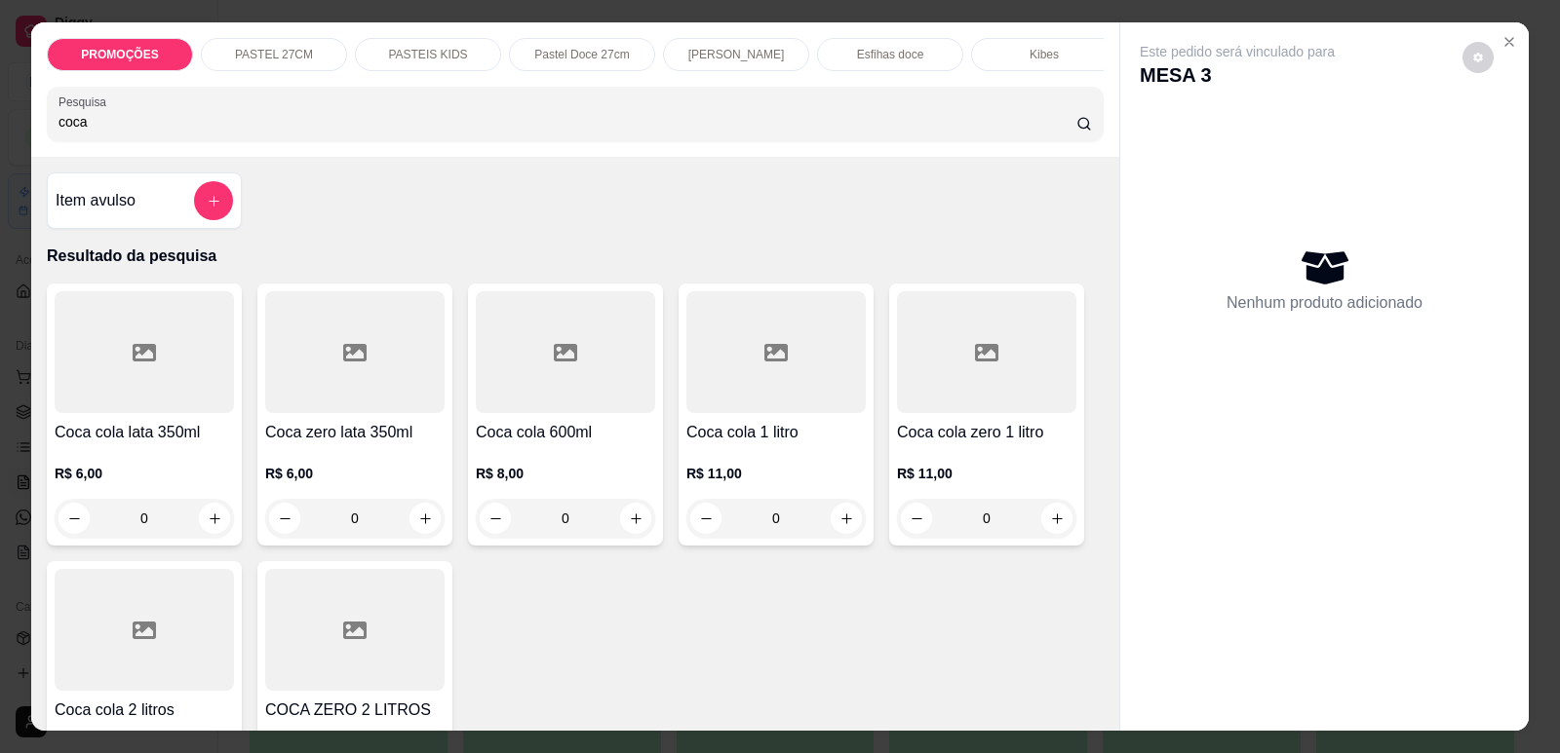
type input "coca"
click at [799, 401] on div at bounding box center [775, 352] width 179 height 122
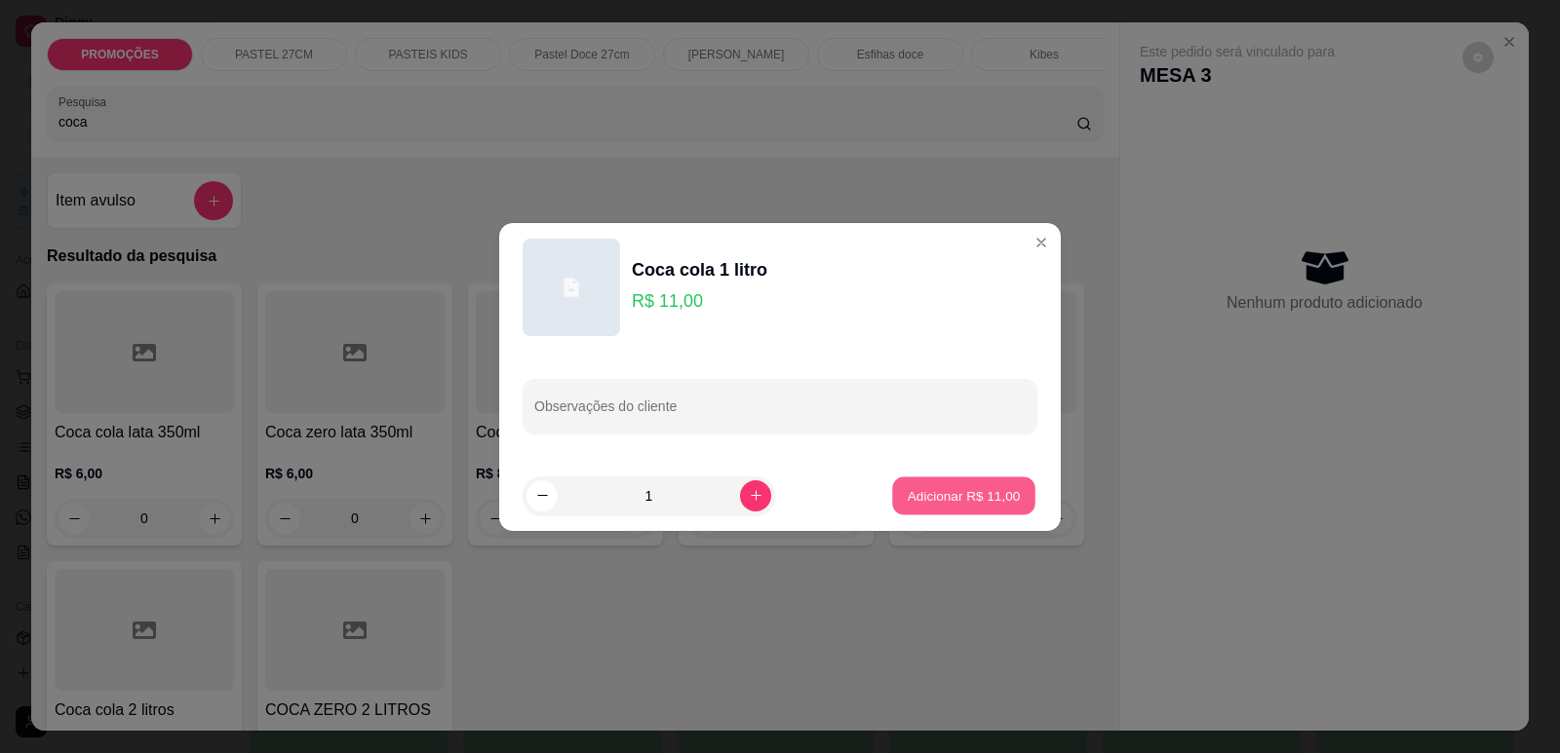
click at [996, 493] on p "Adicionar R$ 11,00" at bounding box center [963, 495] width 113 height 19
type input "1"
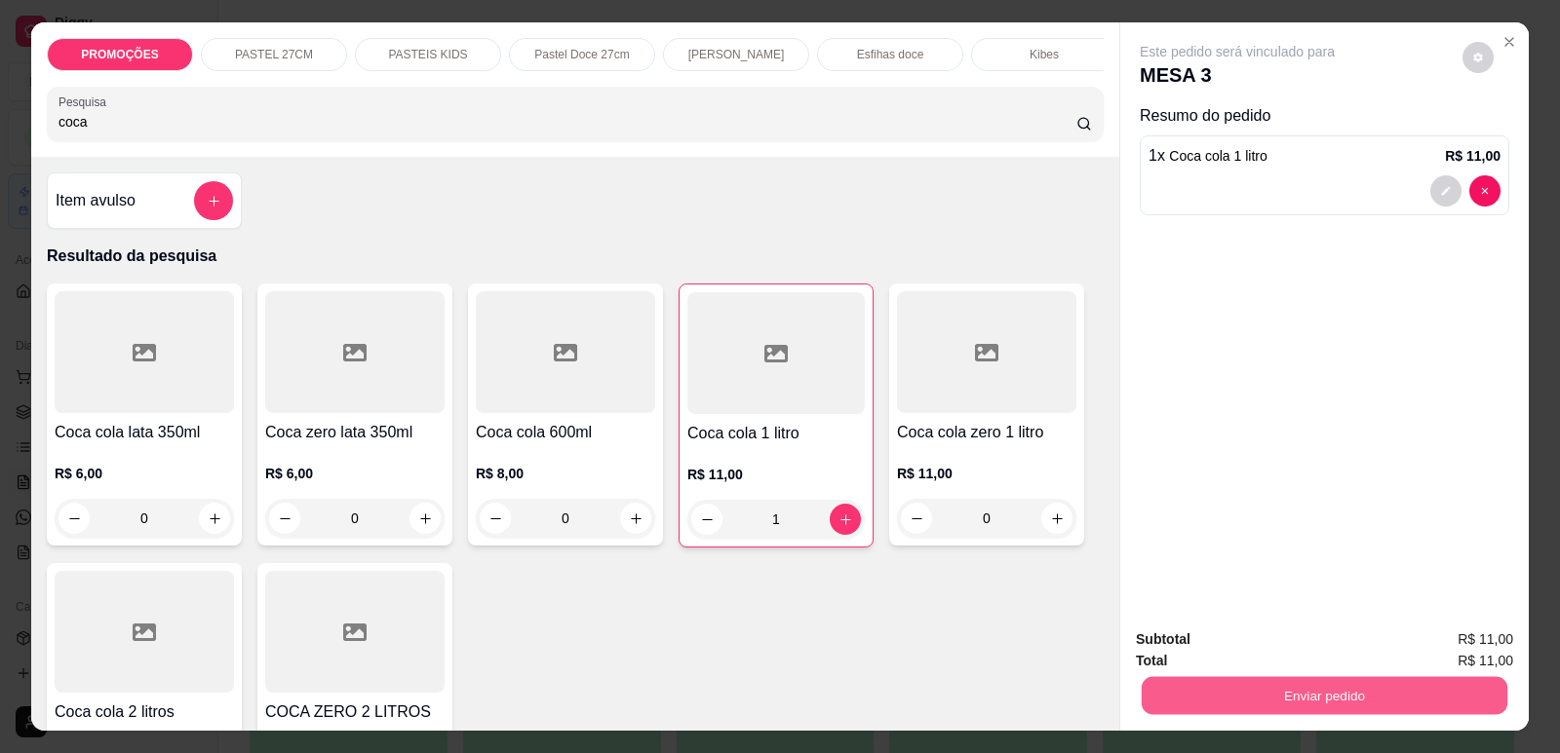
click at [1191, 703] on button "Enviar pedido" at bounding box center [1324, 695] width 366 height 38
click at [1422, 643] on button "Enviar pedido" at bounding box center [1463, 648] width 110 height 37
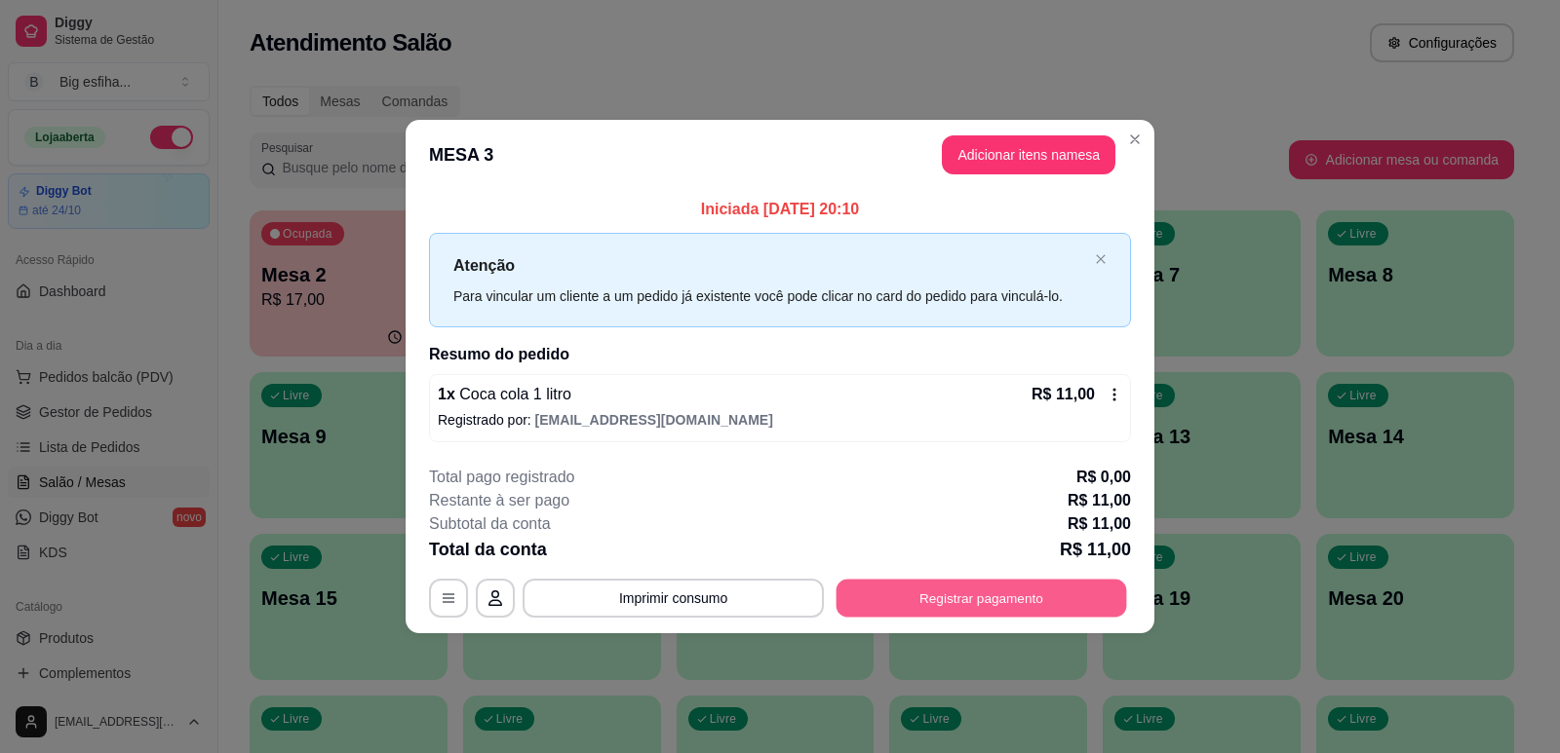
click at [1023, 609] on button "Registrar pagamento" at bounding box center [981, 599] width 290 height 38
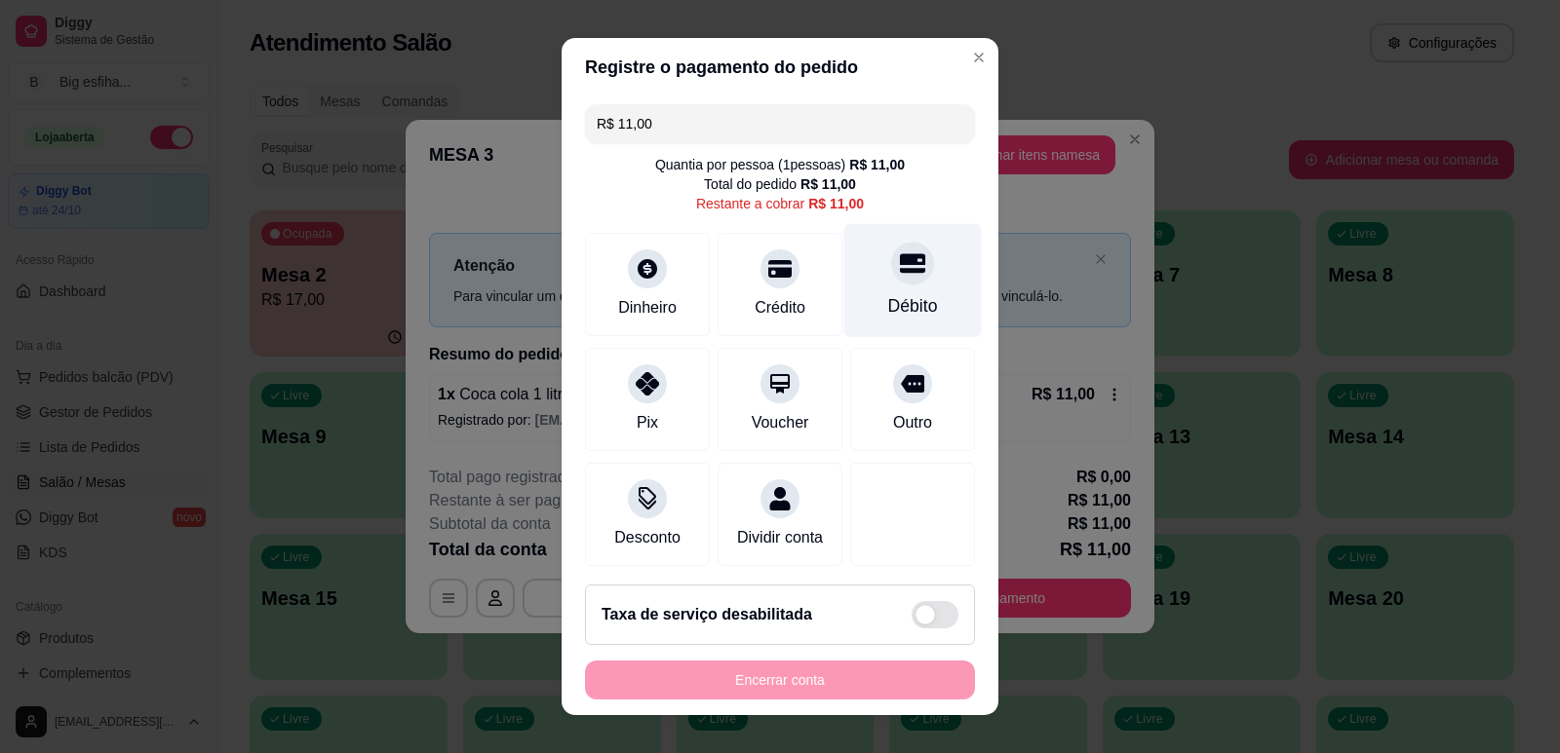
click at [844, 282] on div "Débito" at bounding box center [912, 280] width 137 height 114
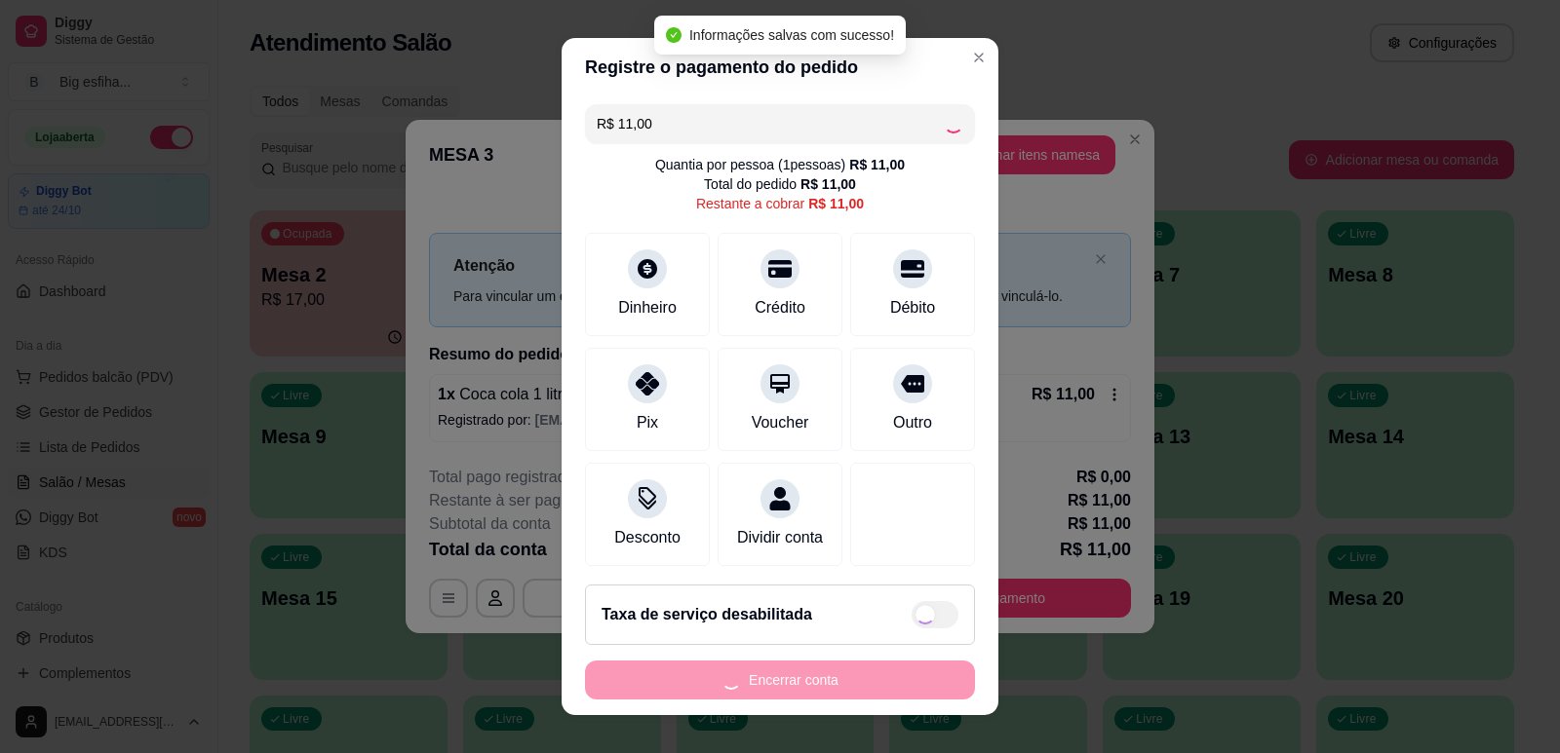
type input "R$ 0,00"
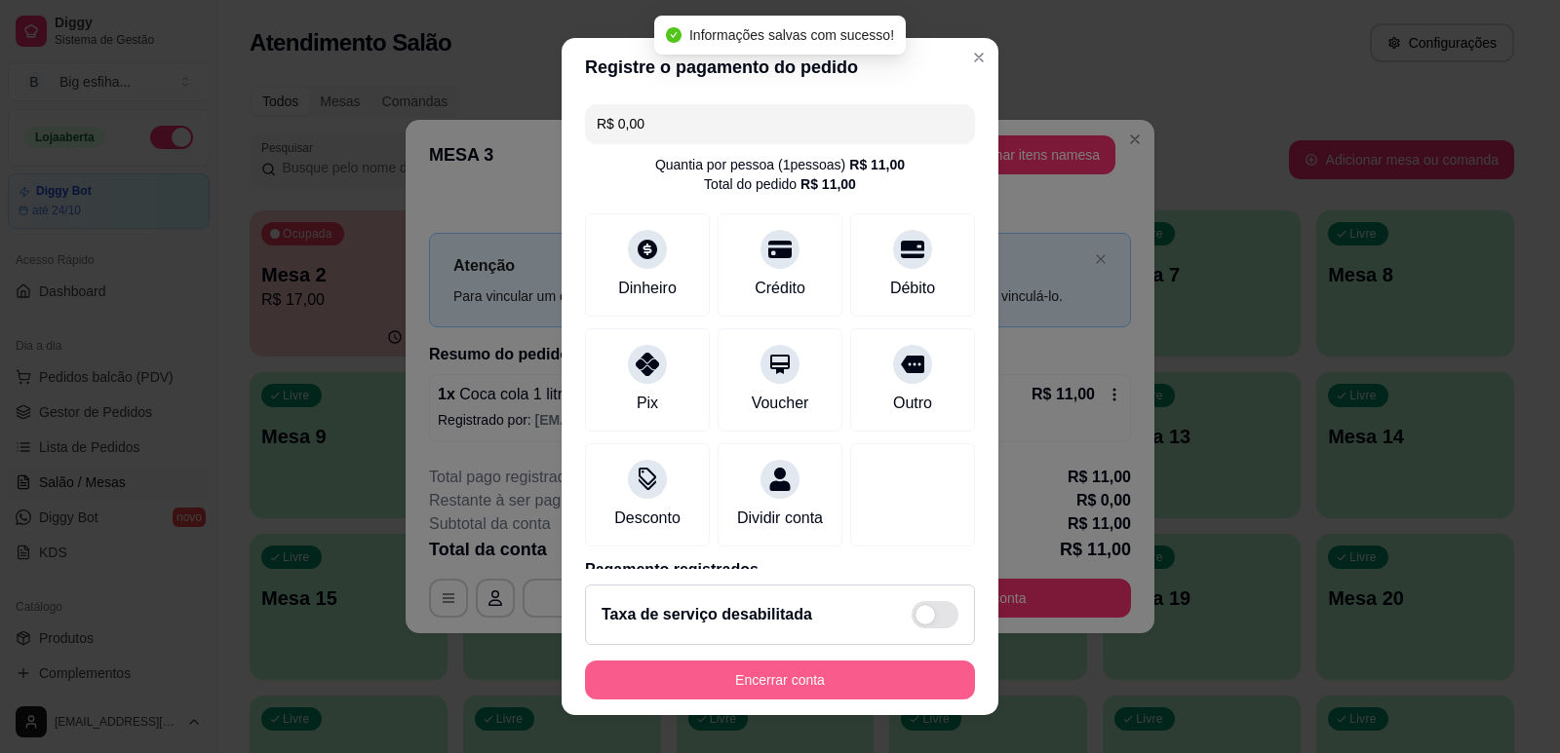
click at [807, 676] on button "Encerrar conta" at bounding box center [780, 680] width 390 height 39
